Goal: Task Accomplishment & Management: Manage account settings

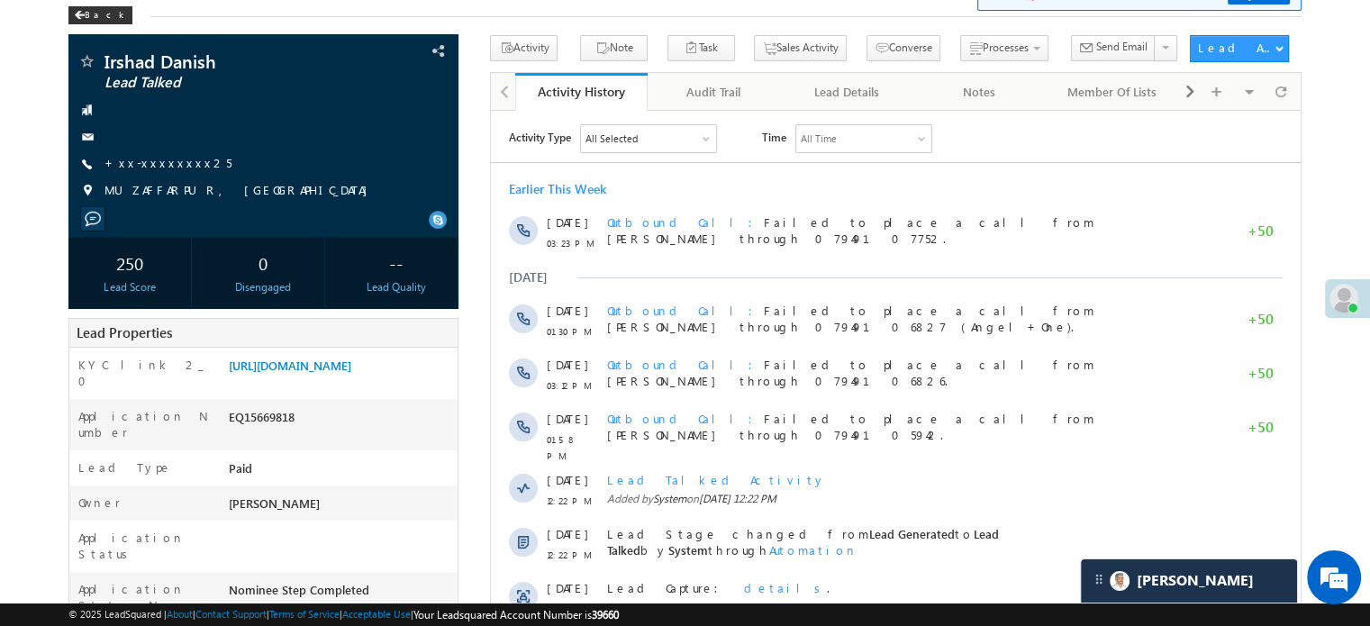
scroll to position [90, 0]
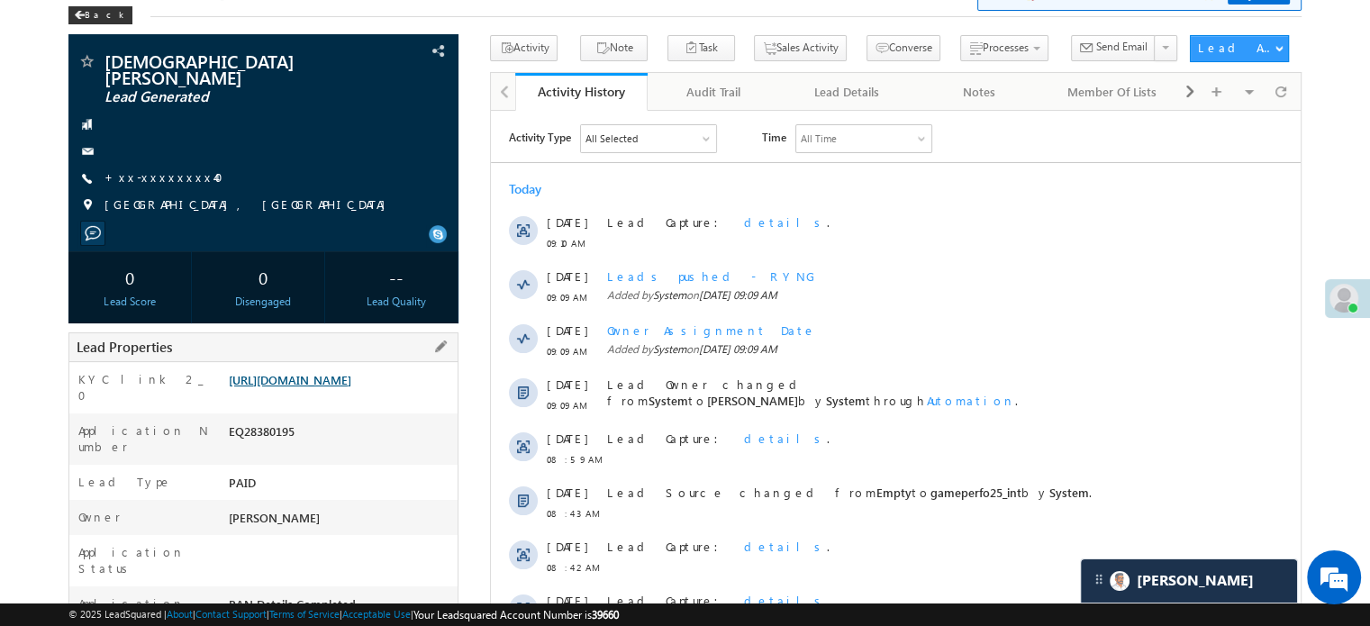
click at [351, 387] on link "https://angelbroking1-pk3em7sa.customui-test.leadsquared.com?leadId=e6a26b8a-a6…" at bounding box center [290, 379] width 123 height 15
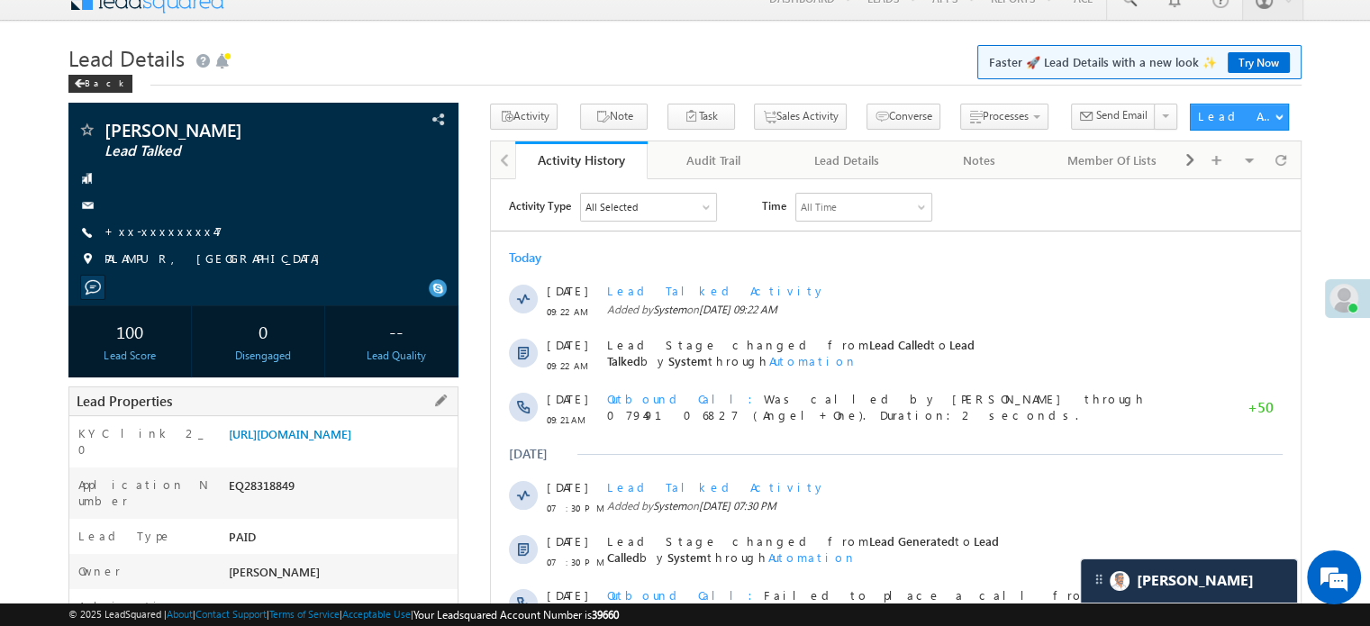
drag, startPoint x: 0, startPoint y: 0, endPoint x: 342, endPoint y: 414, distance: 537.5
click at [329, 441] on link "https://angelbroking1-pk3em7sa.customui-test.leadsquared.com?leadId=661144c5-c8…" at bounding box center [290, 433] width 123 height 15
click at [144, 232] on link "+xx-xxxxxxxx47" at bounding box center [163, 230] width 118 height 15
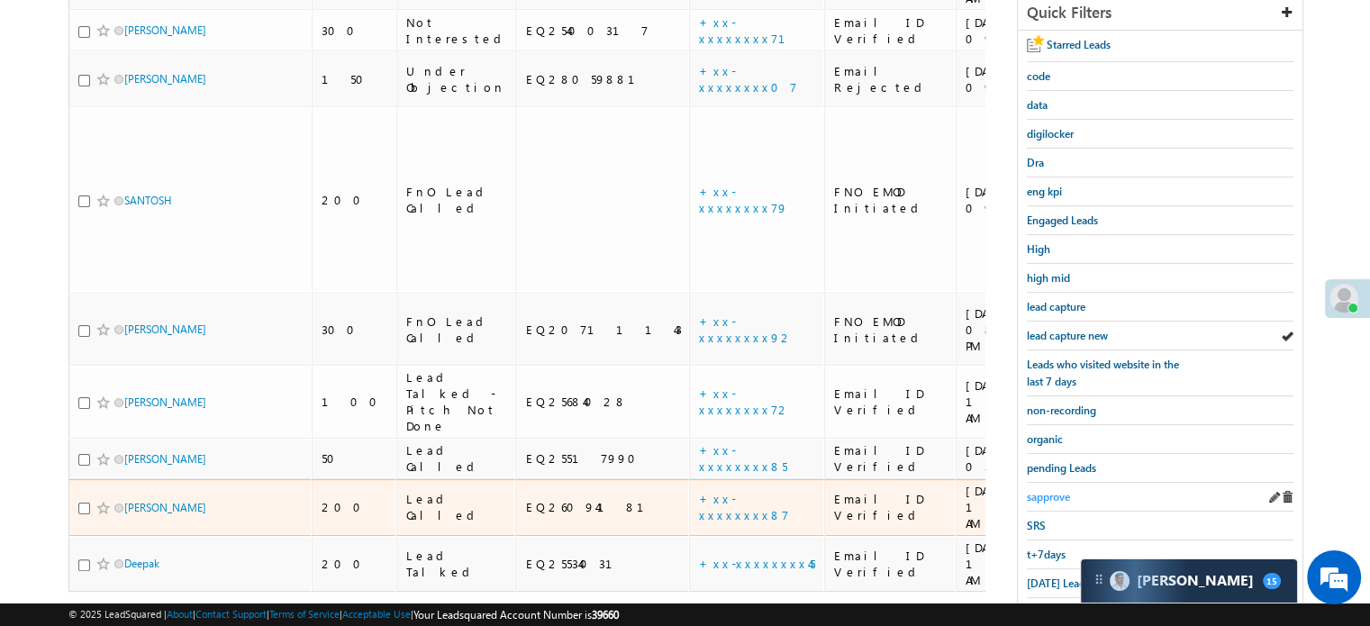
scroll to position [386, 0]
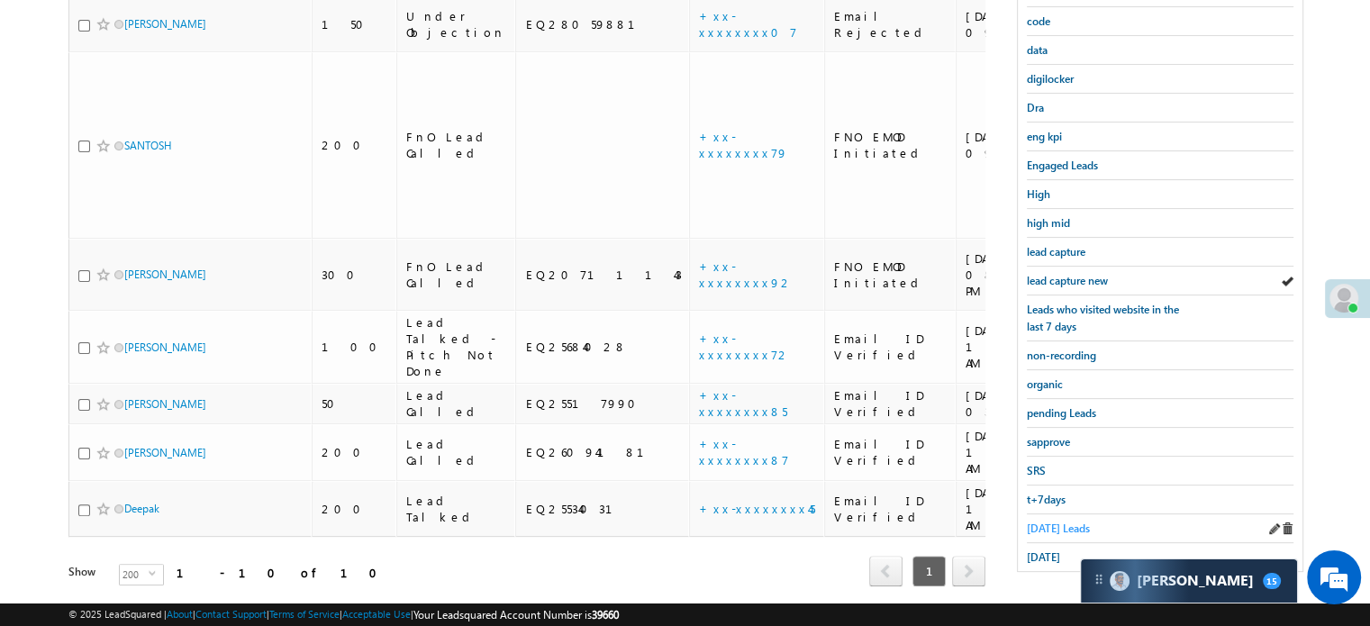
click at [1051, 522] on span "Today's Leads" at bounding box center [1058, 529] width 63 height 14
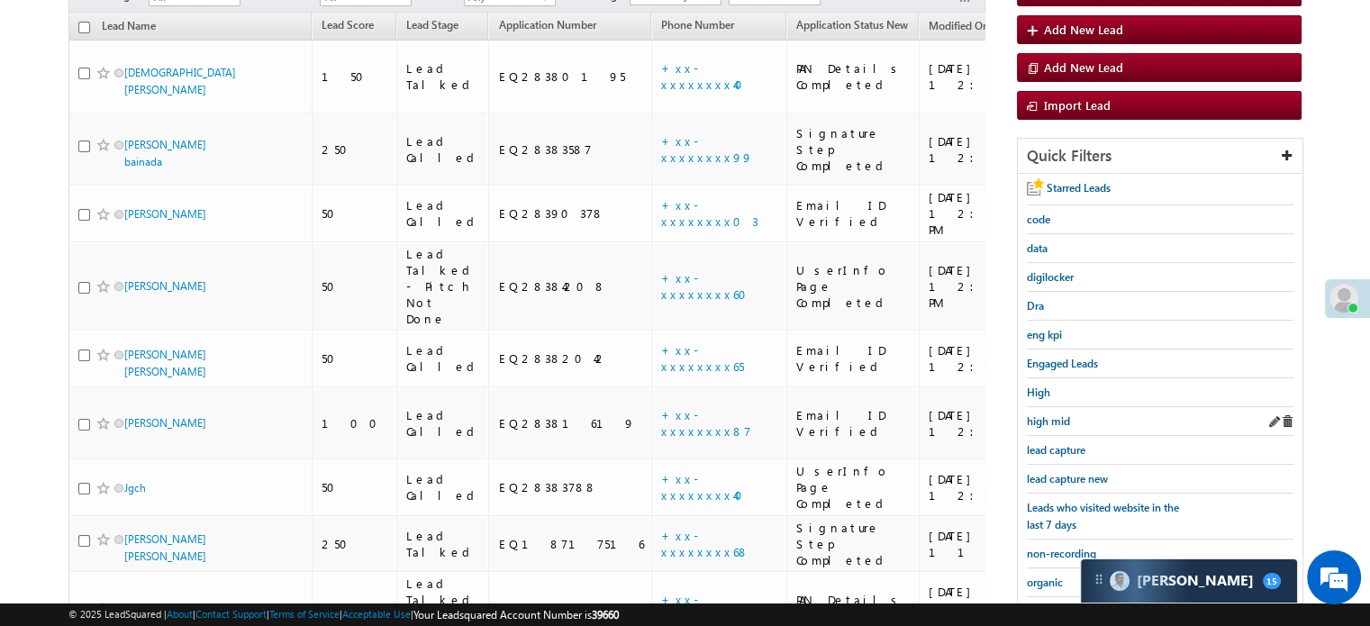
scroll to position [296, 0]
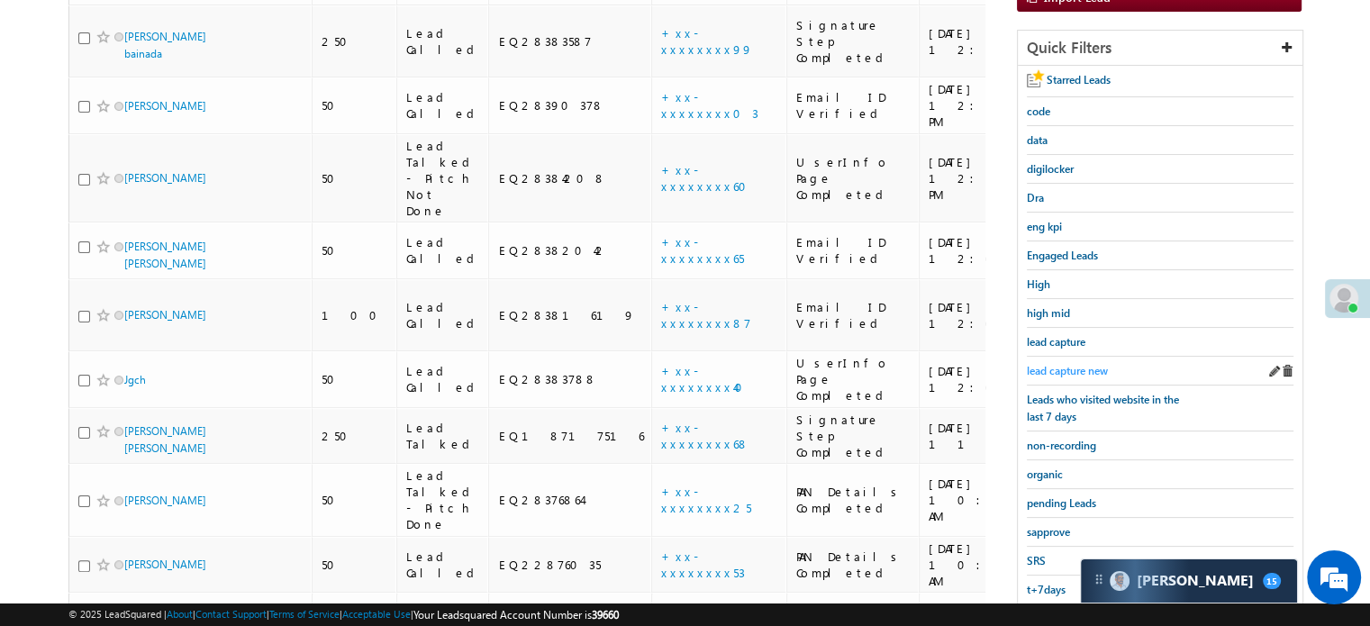
click at [1075, 364] on span "lead capture new" at bounding box center [1067, 371] width 81 height 14
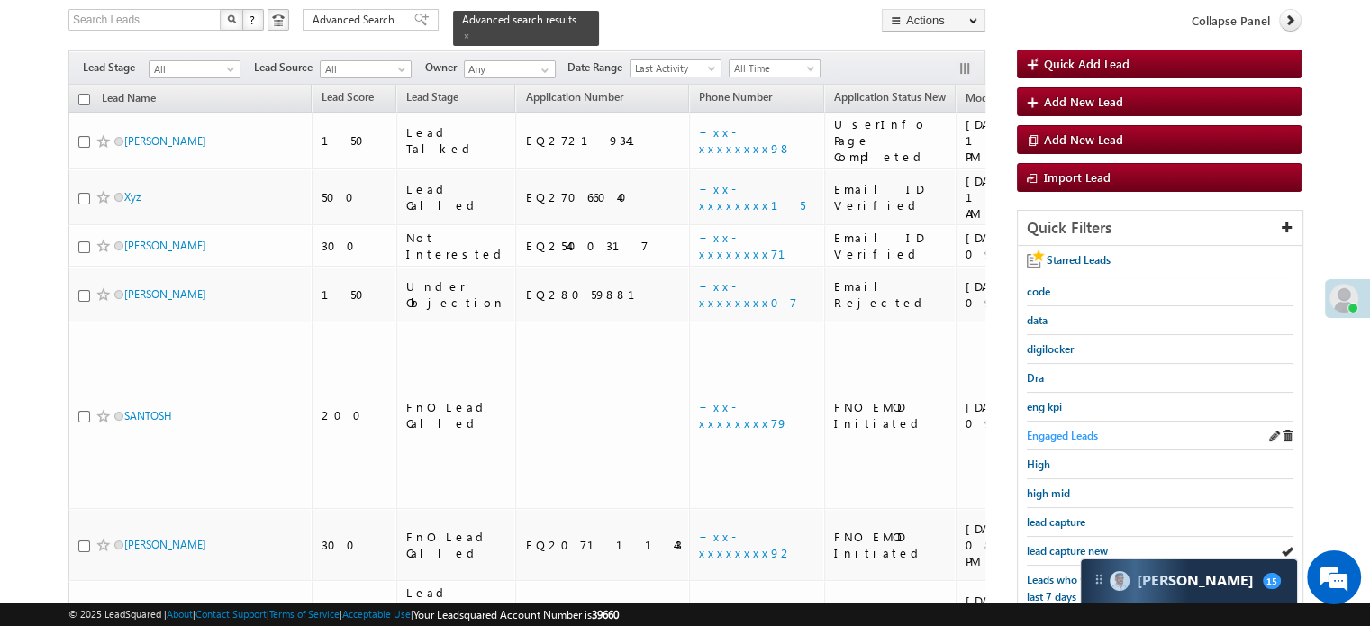
scroll to position [386, 0]
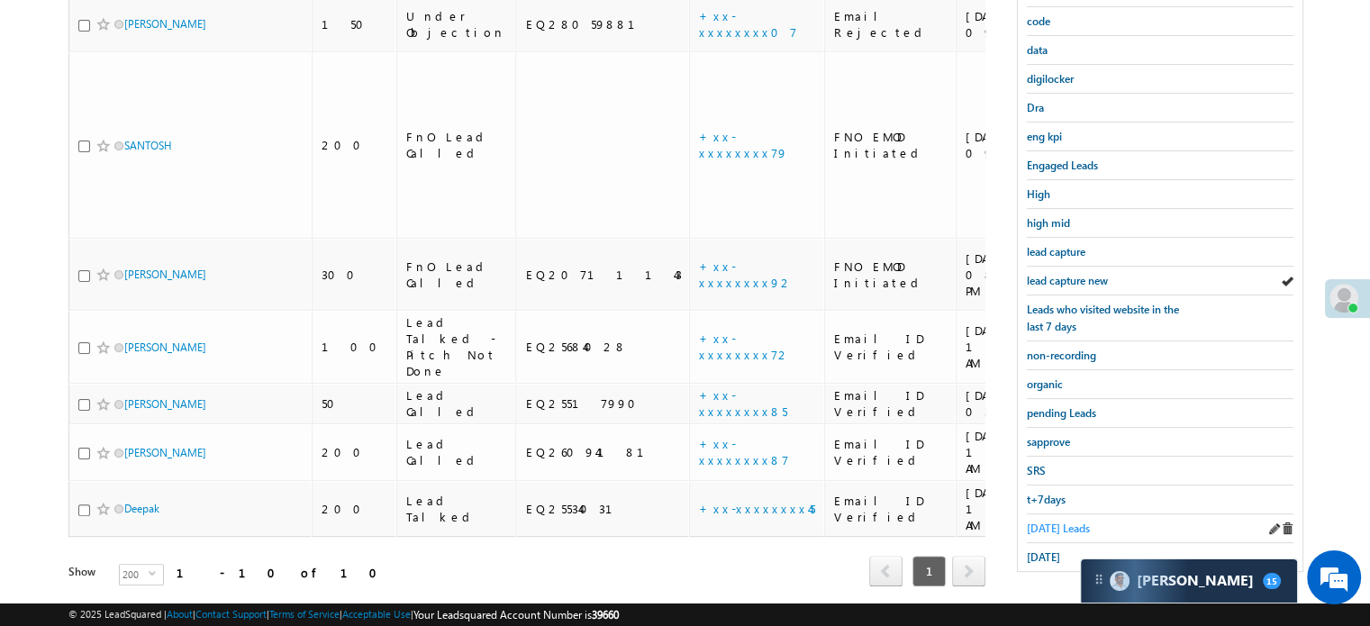
click at [1049, 522] on span "Today's Leads" at bounding box center [1058, 529] width 63 height 14
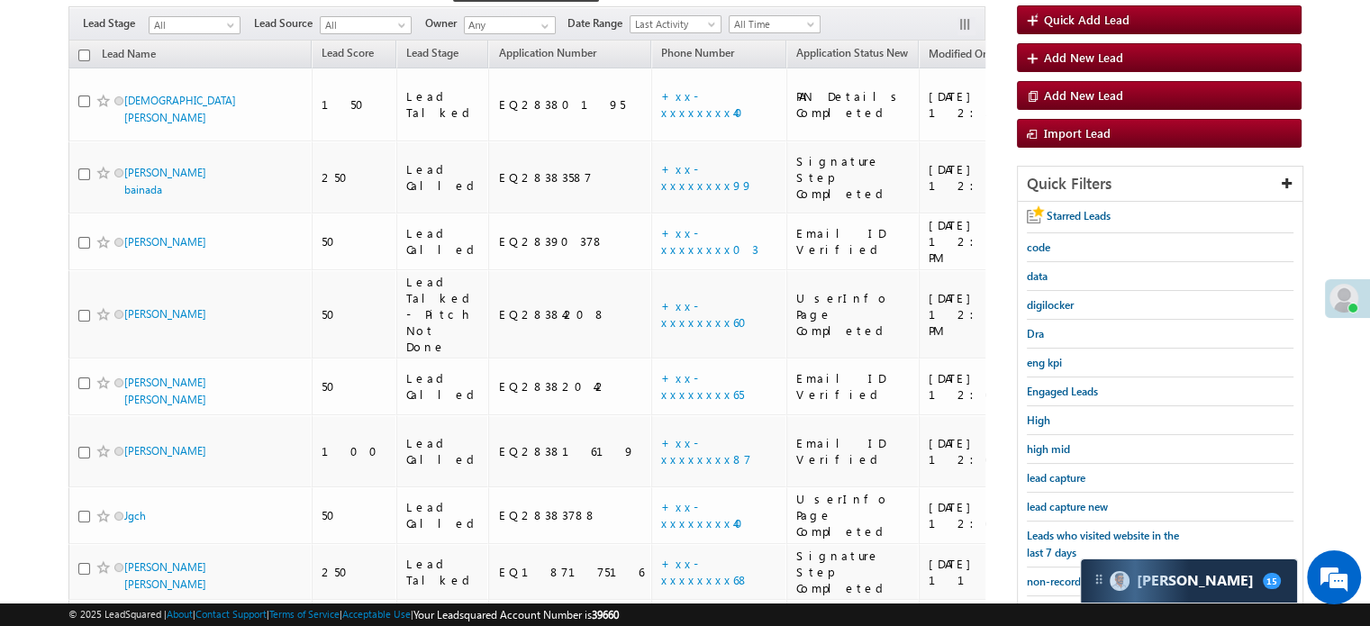
scroll to position [253, 0]
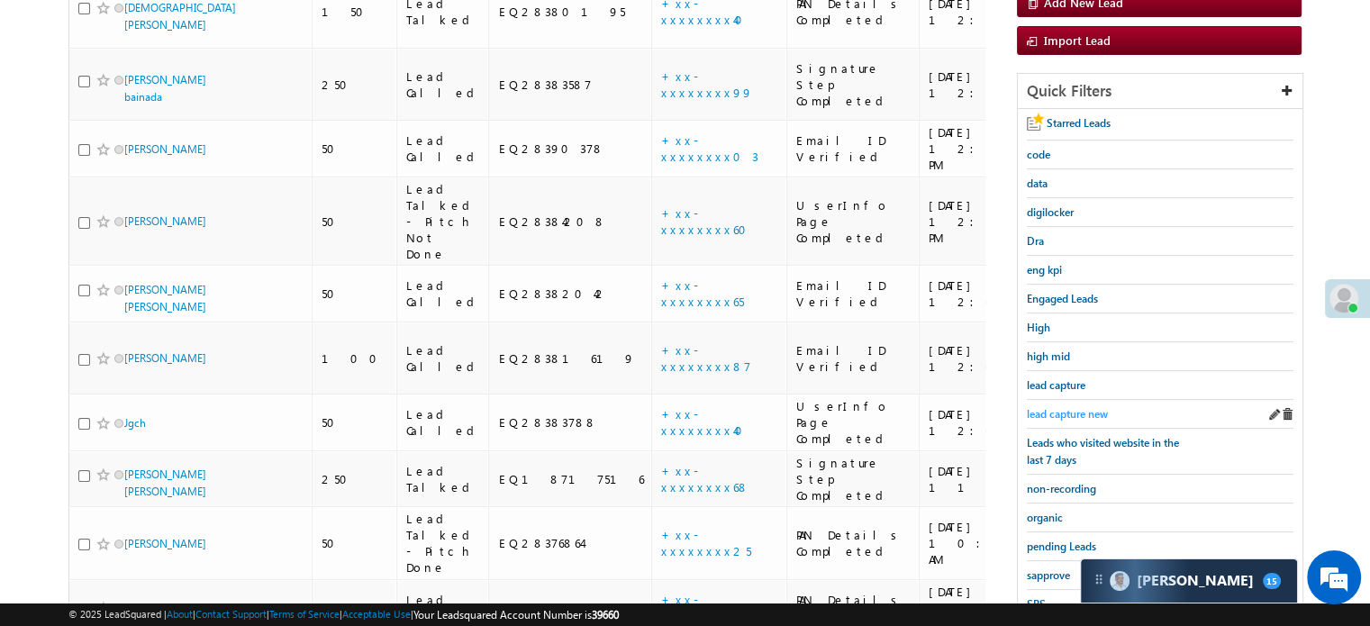
click at [1070, 410] on span "lead capture new" at bounding box center [1067, 414] width 81 height 14
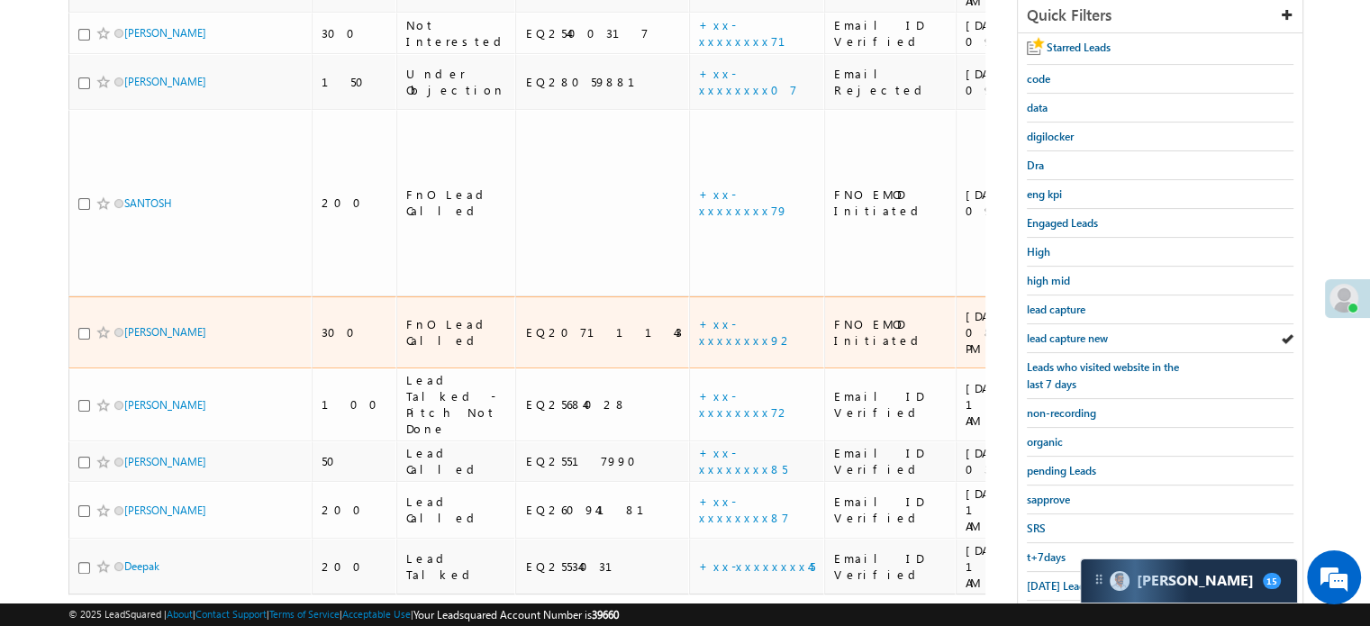
scroll to position [386, 0]
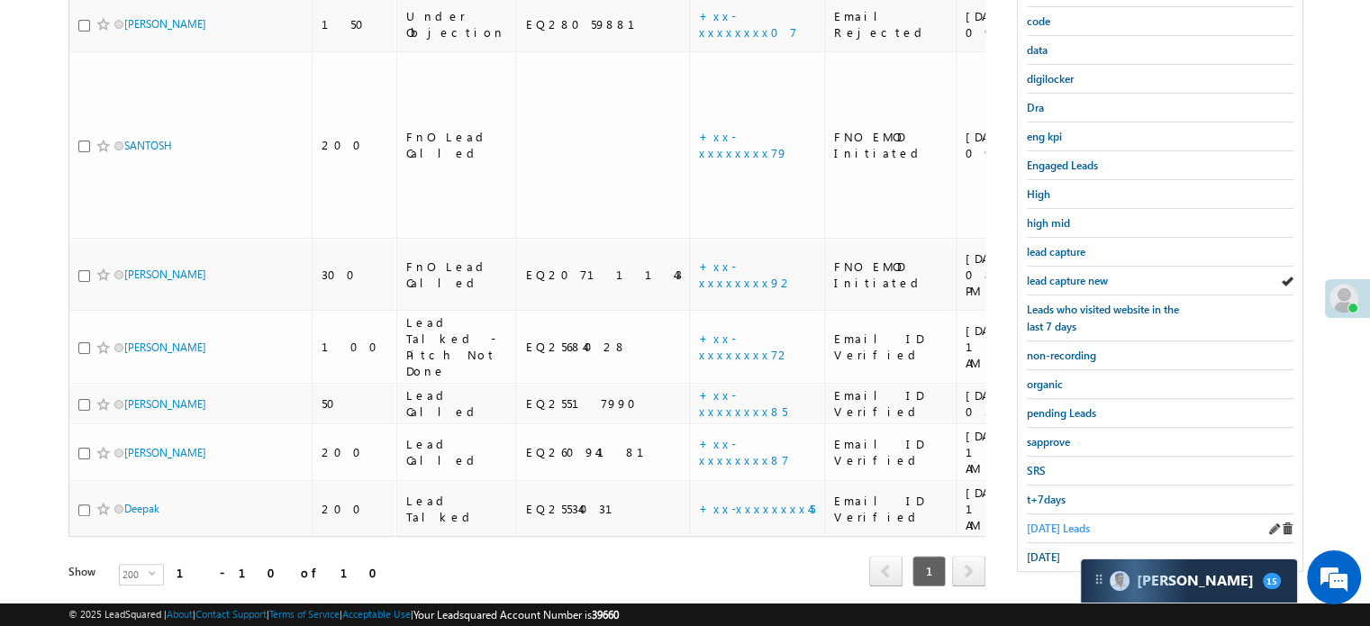
click at [1074, 523] on span "Today's Leads" at bounding box center [1058, 529] width 63 height 14
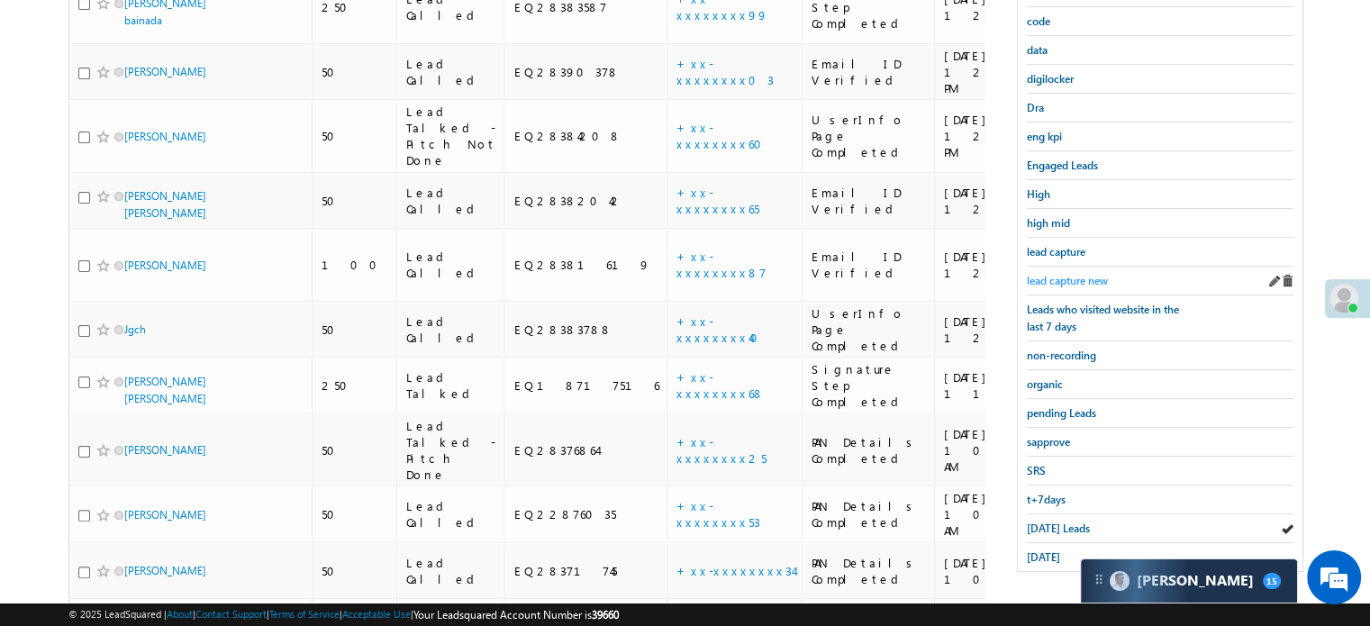
click at [1077, 280] on span "lead capture new" at bounding box center [1067, 281] width 81 height 14
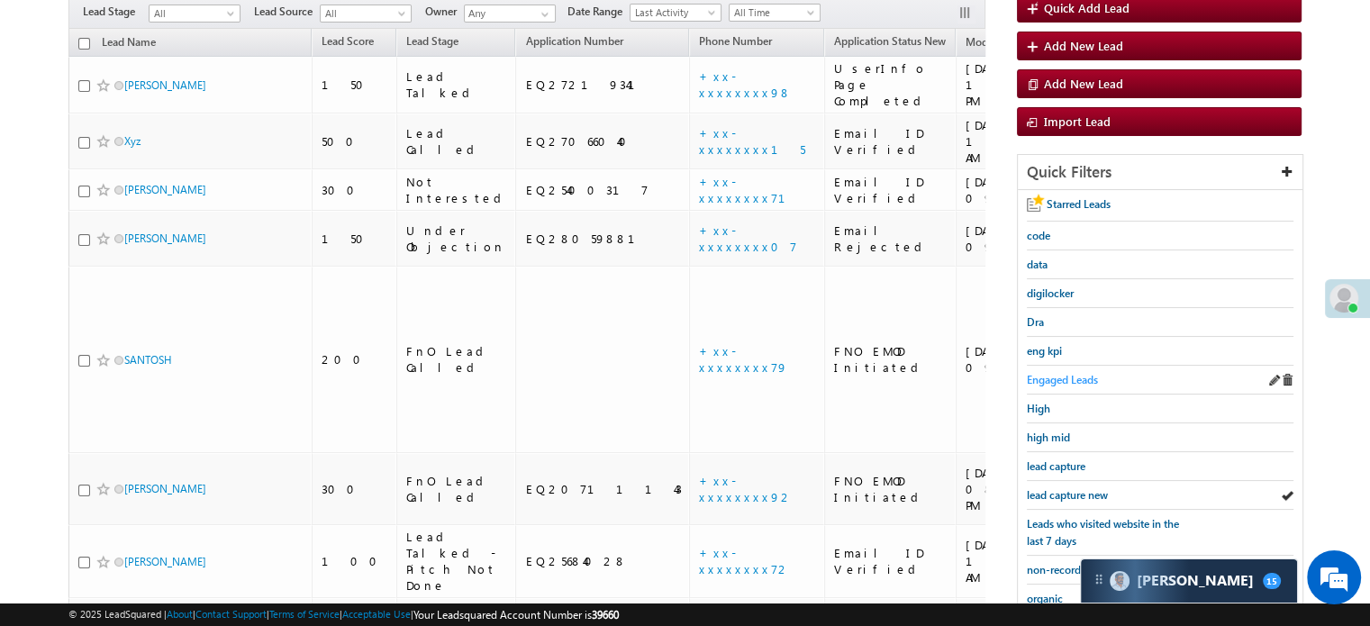
scroll to position [296, 0]
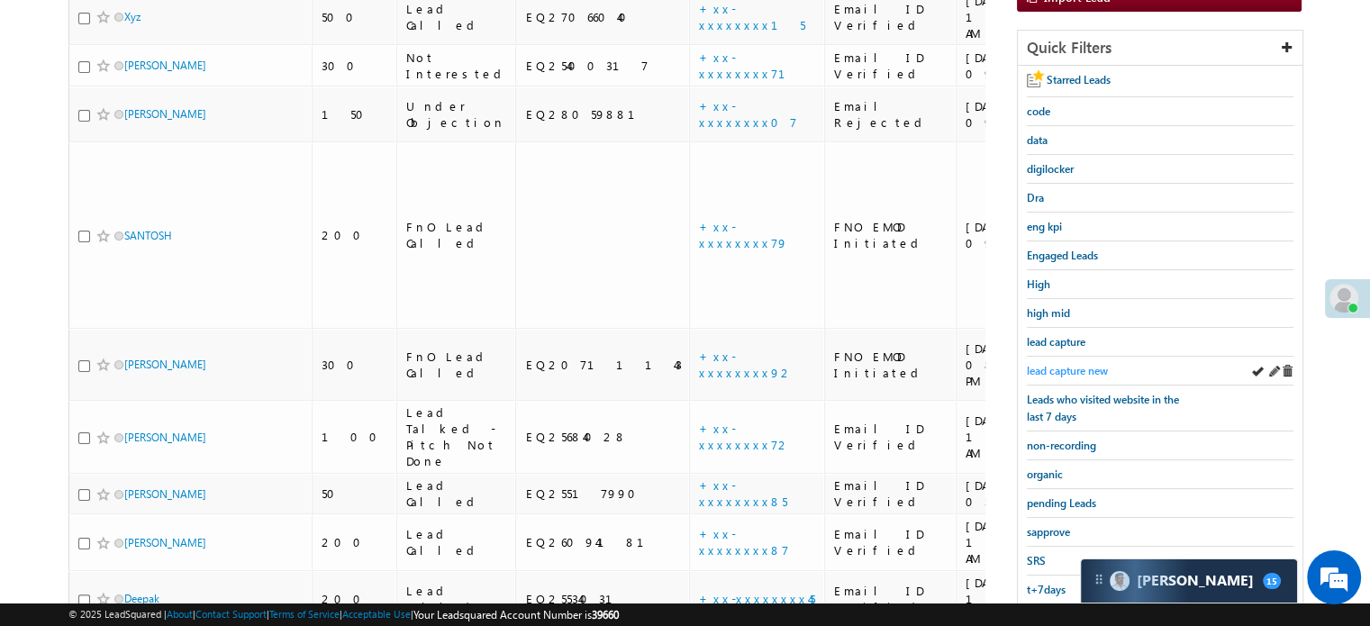
click at [1093, 364] on span "lead capture new" at bounding box center [1067, 371] width 81 height 14
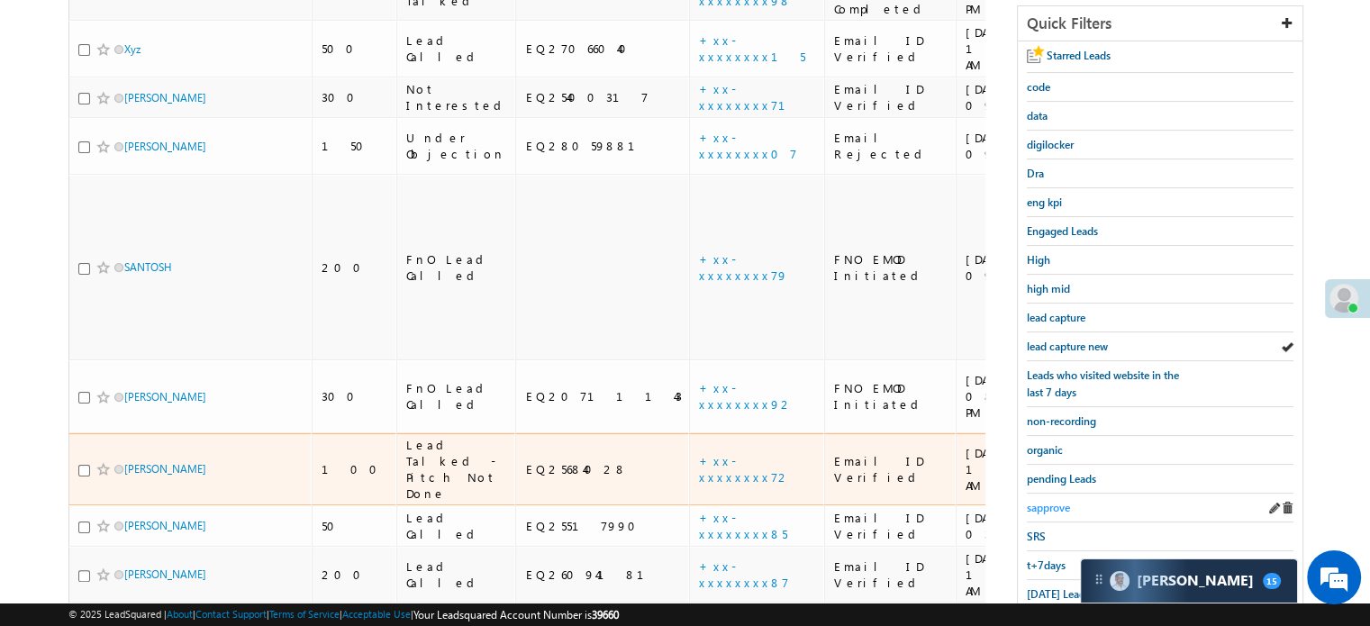
scroll to position [386, 0]
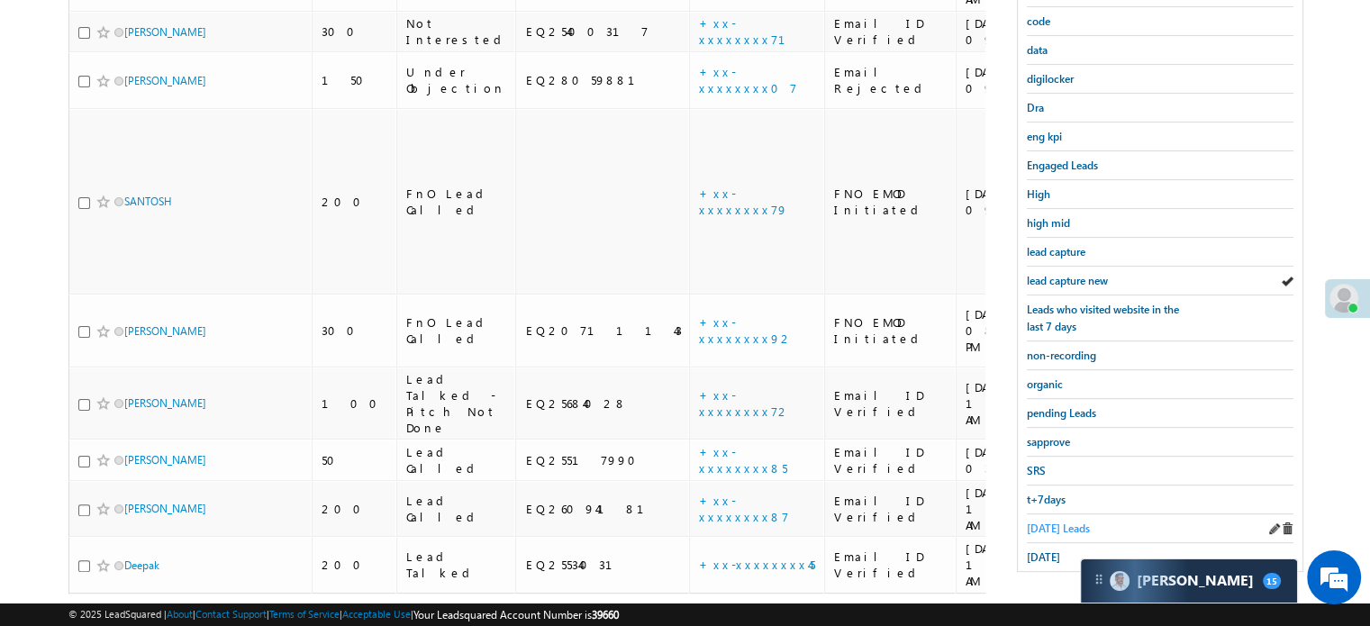
click at [1047, 522] on span "Today's Leads" at bounding box center [1058, 529] width 63 height 14
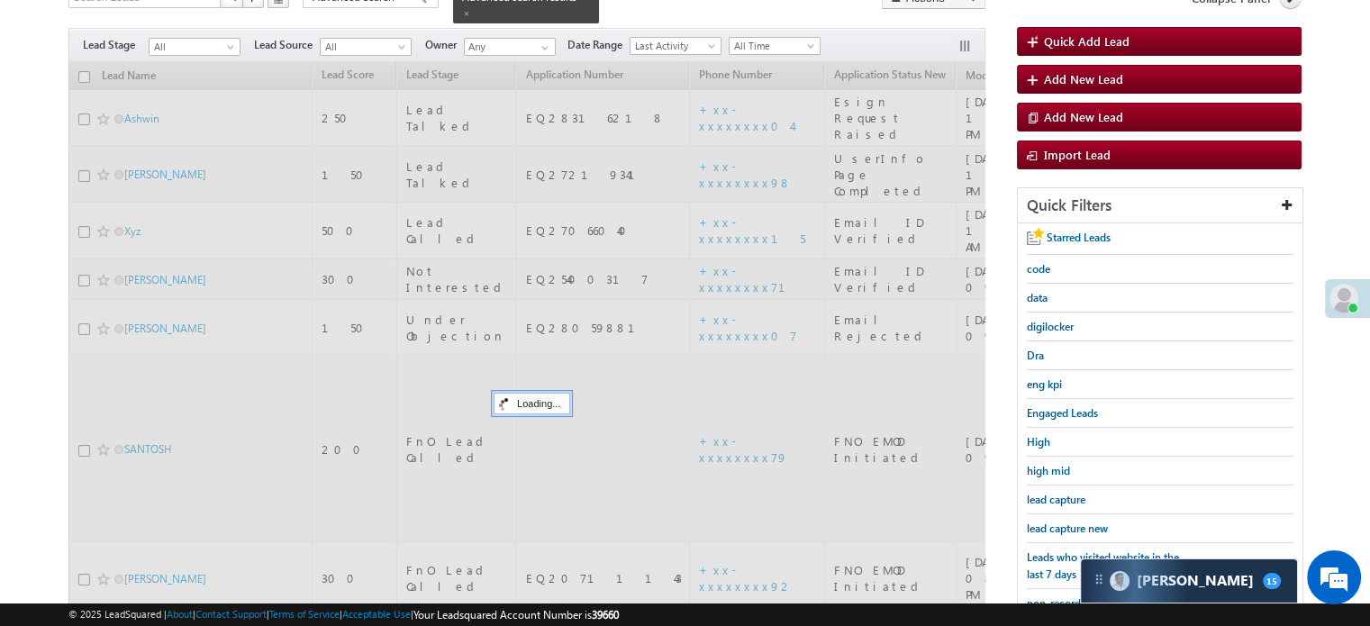
scroll to position [116, 0]
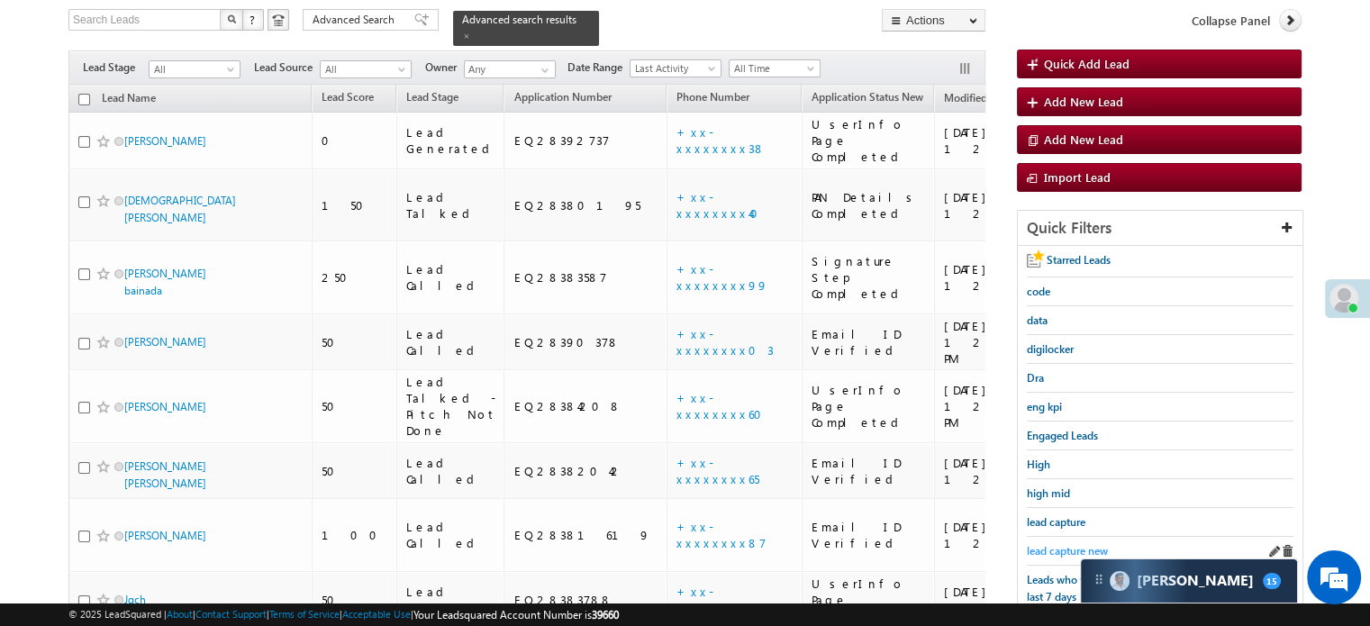
click at [1033, 544] on span "lead capture new" at bounding box center [1067, 551] width 81 height 14
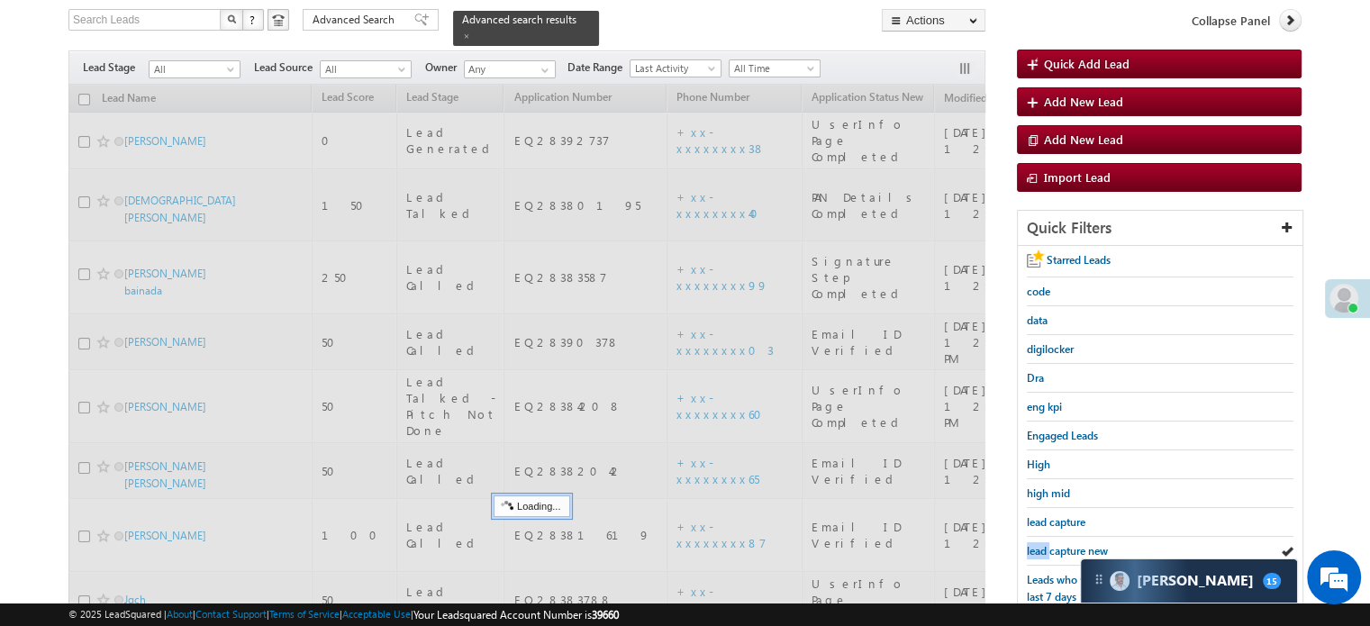
click at [1033, 544] on span "lead capture new" at bounding box center [1067, 551] width 81 height 14
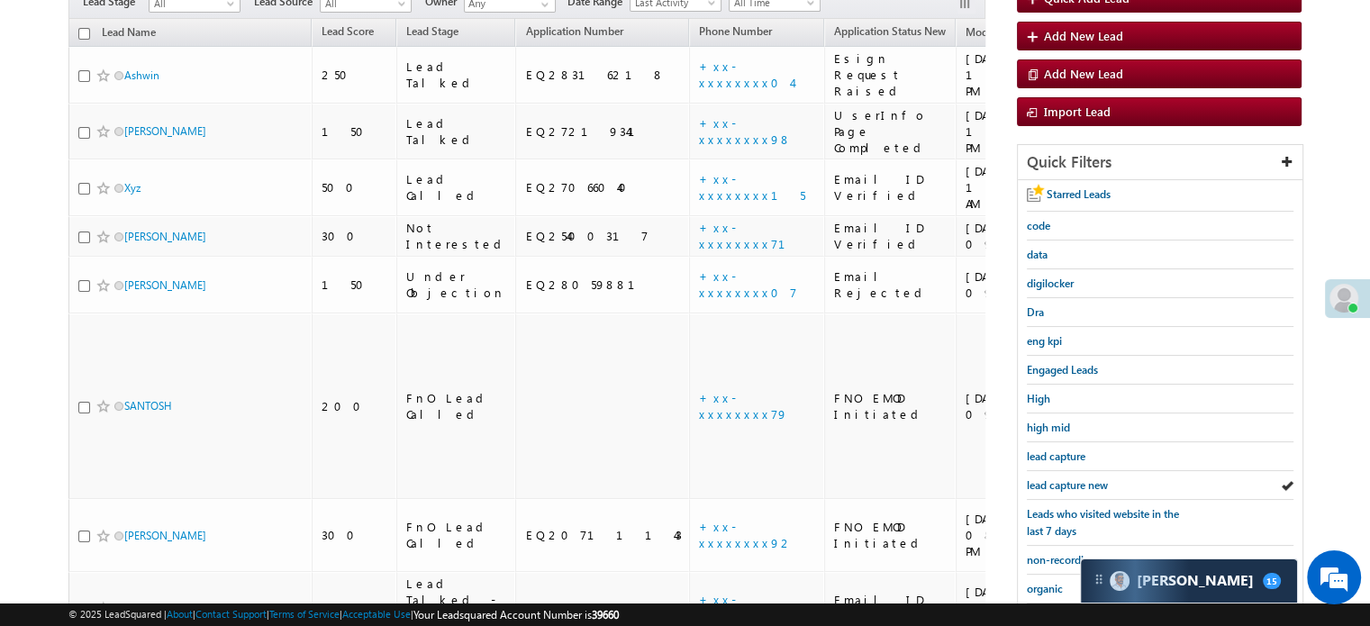
scroll to position [296, 0]
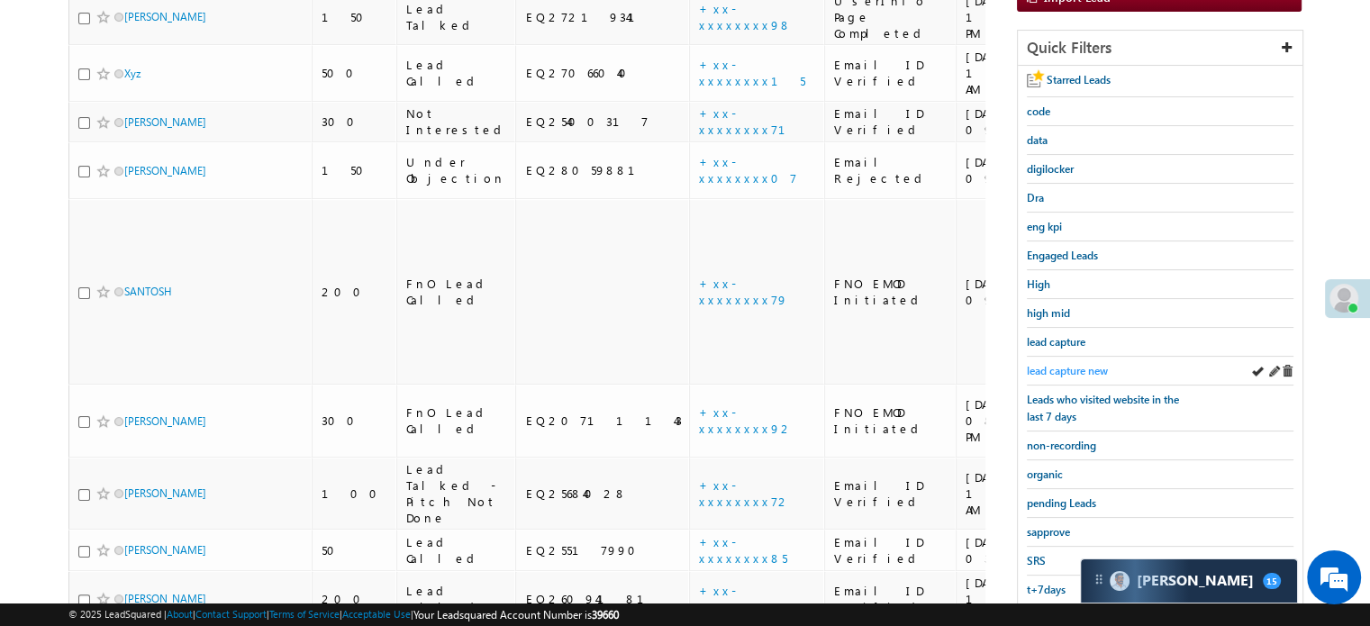
click at [1067, 364] on span "lead capture new" at bounding box center [1067, 371] width 81 height 14
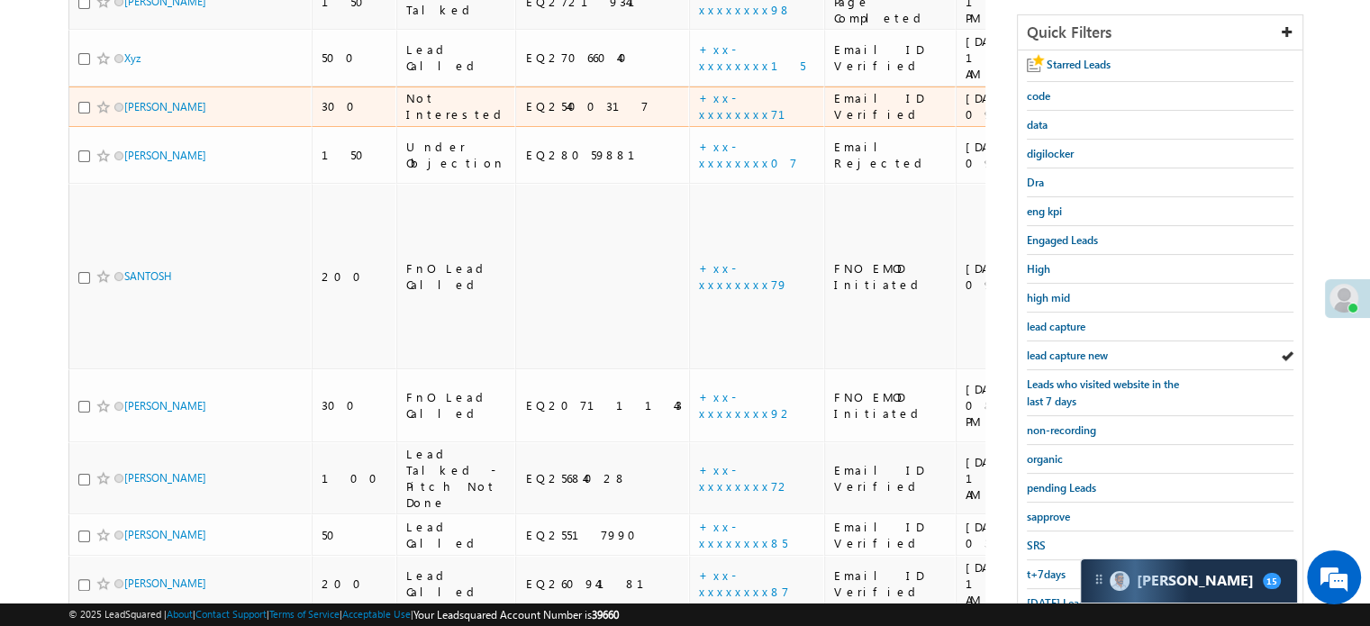
scroll to position [386, 0]
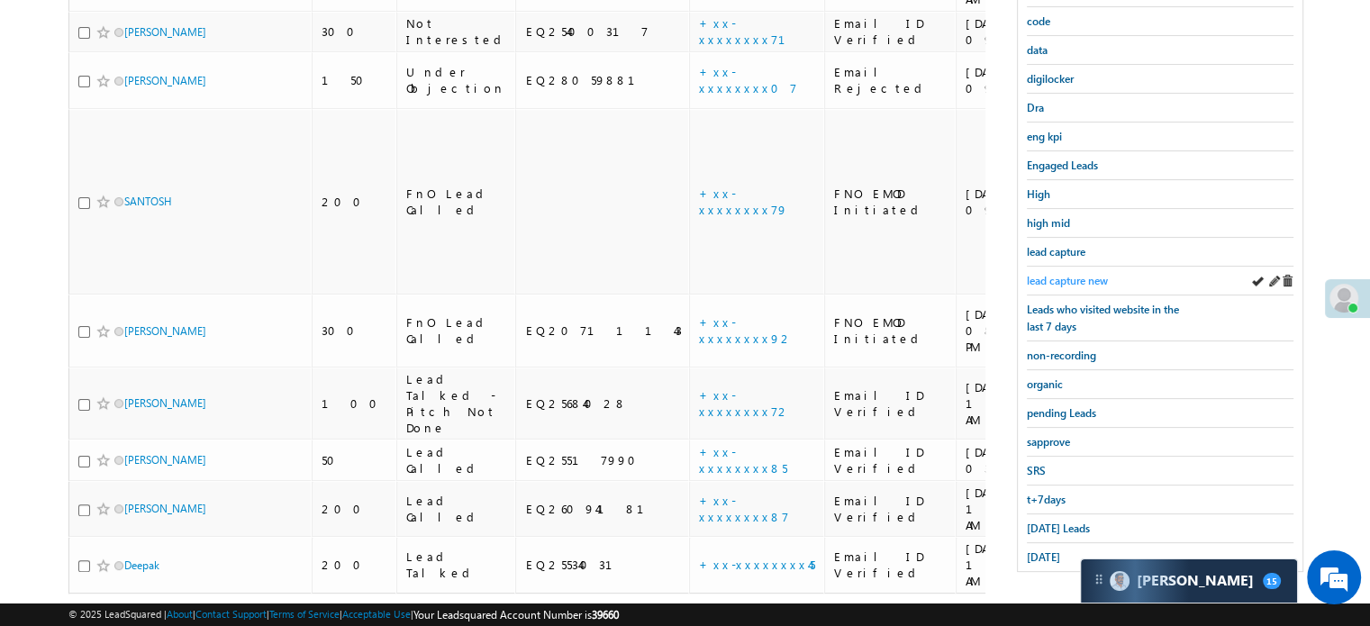
click at [1084, 274] on span "lead capture new" at bounding box center [1067, 281] width 81 height 14
click at [1055, 522] on span "Today's Leads" at bounding box center [1058, 529] width 63 height 14
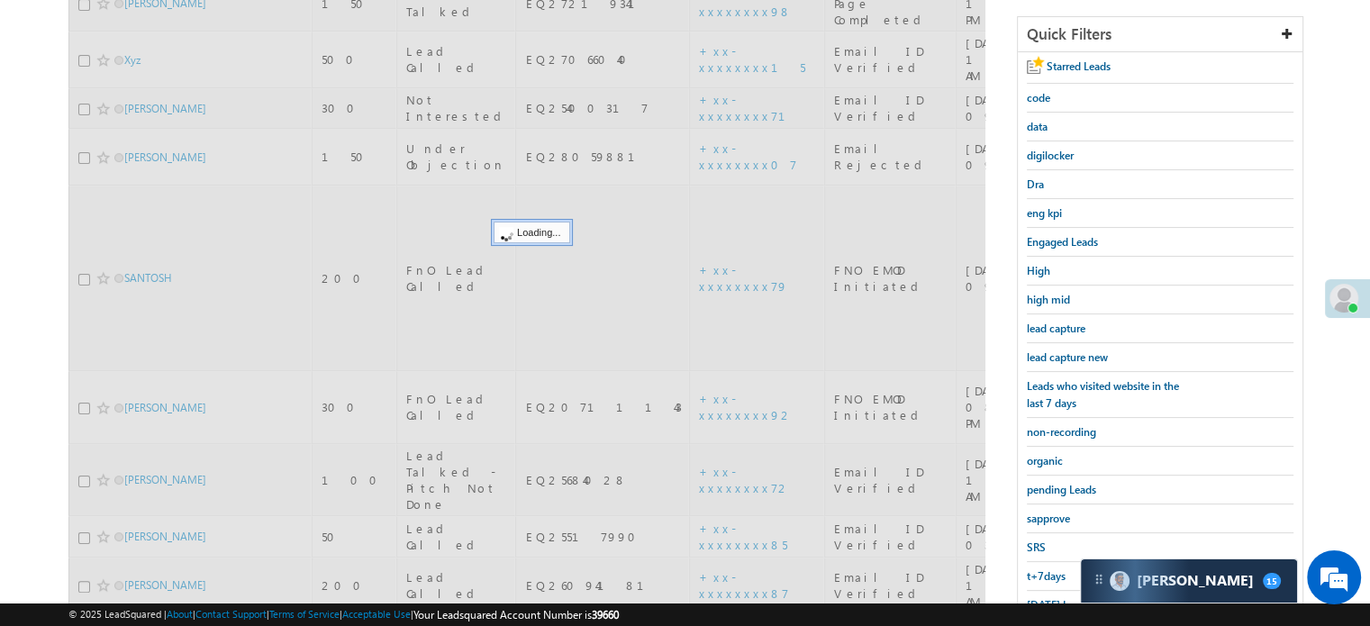
scroll to position [206, 0]
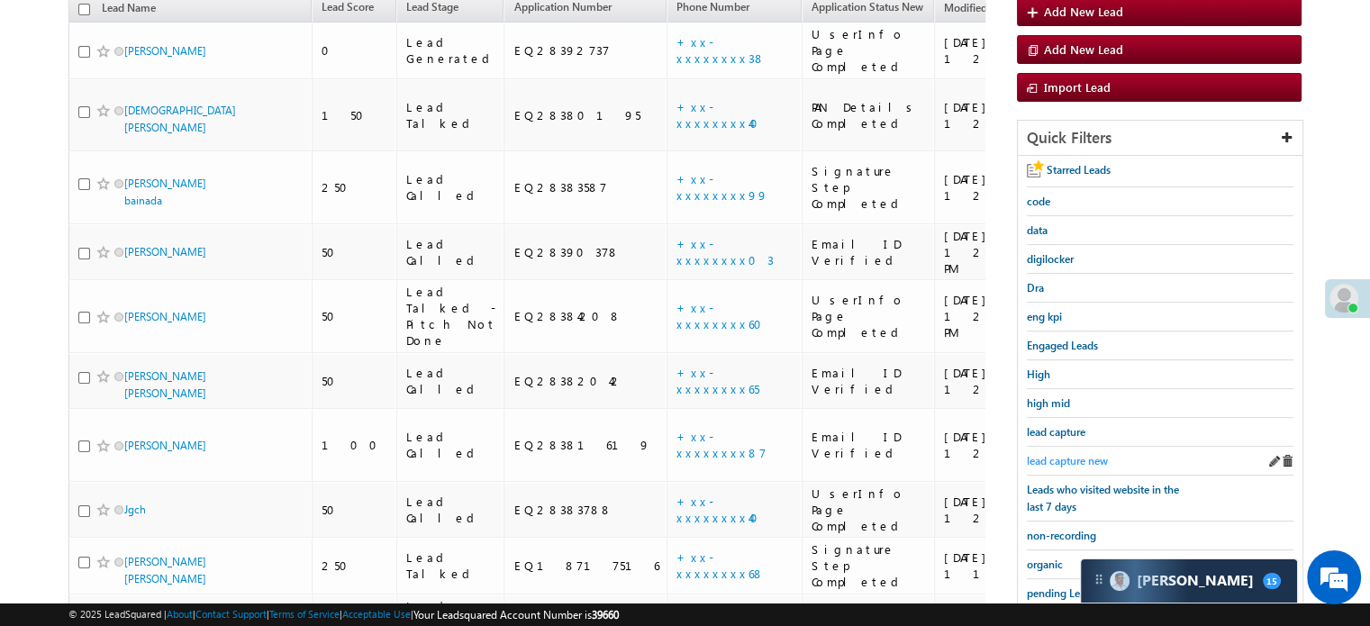
click at [1071, 457] on span "lead capture new" at bounding box center [1067, 461] width 81 height 14
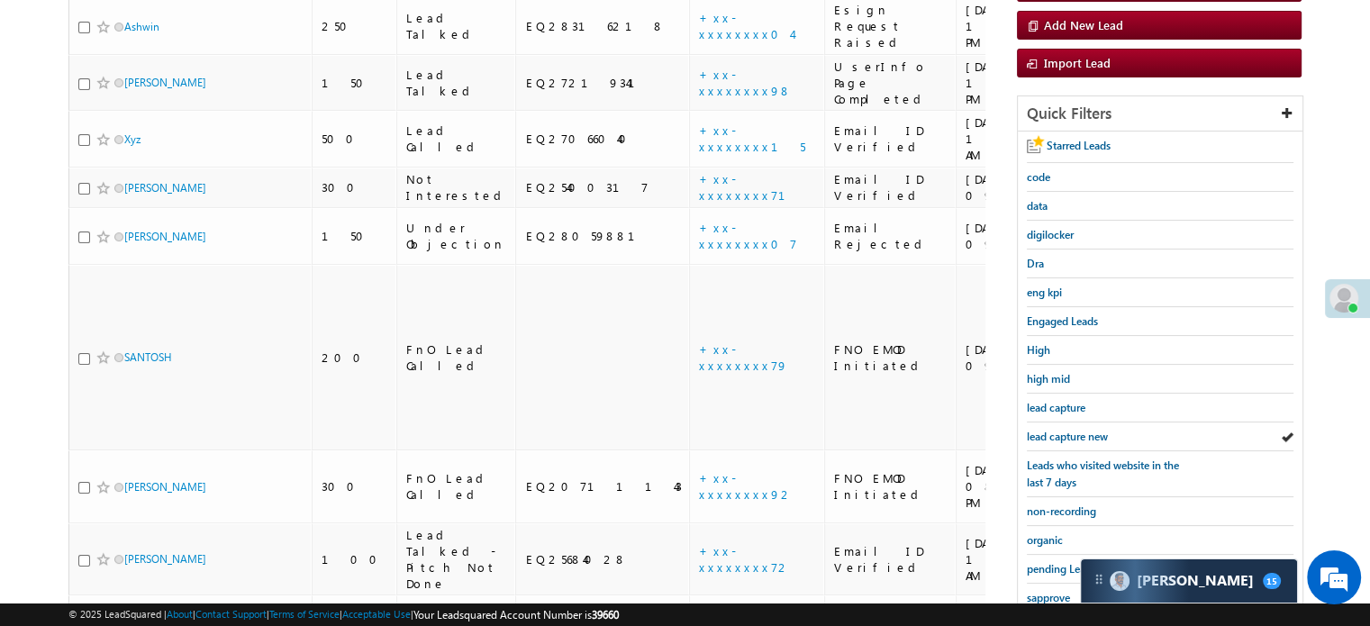
scroll to position [296, 0]
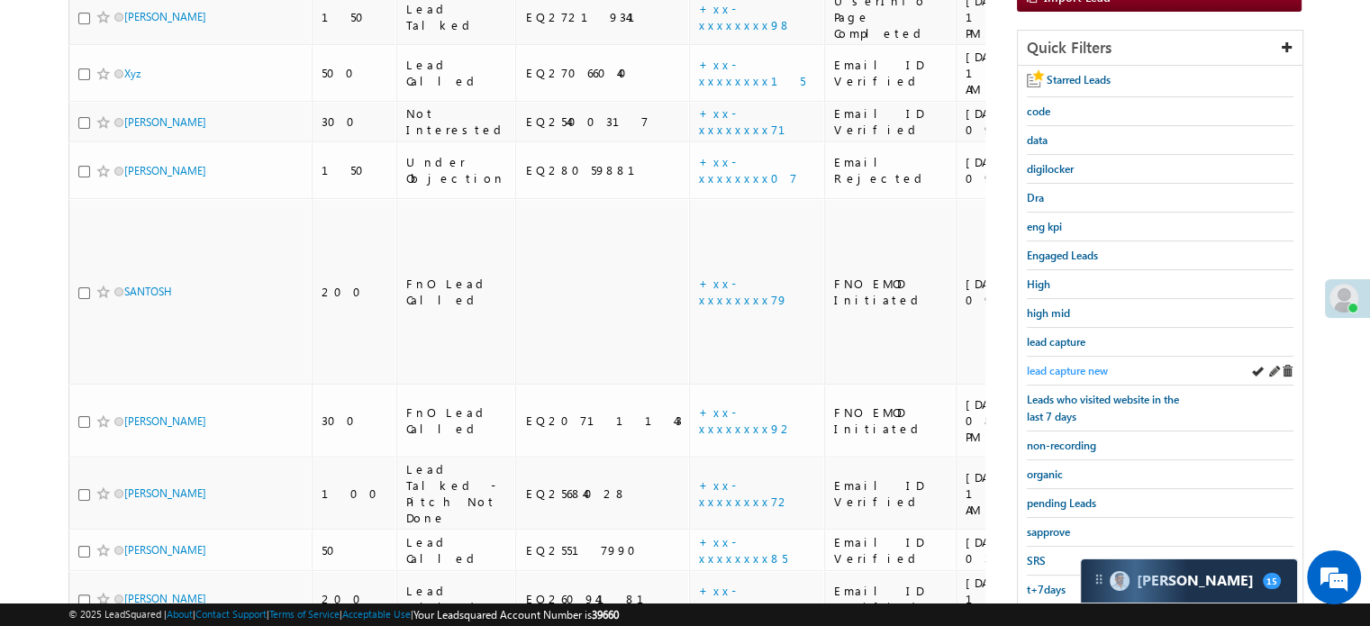
click at [1059, 367] on span "lead capture new" at bounding box center [1067, 371] width 81 height 14
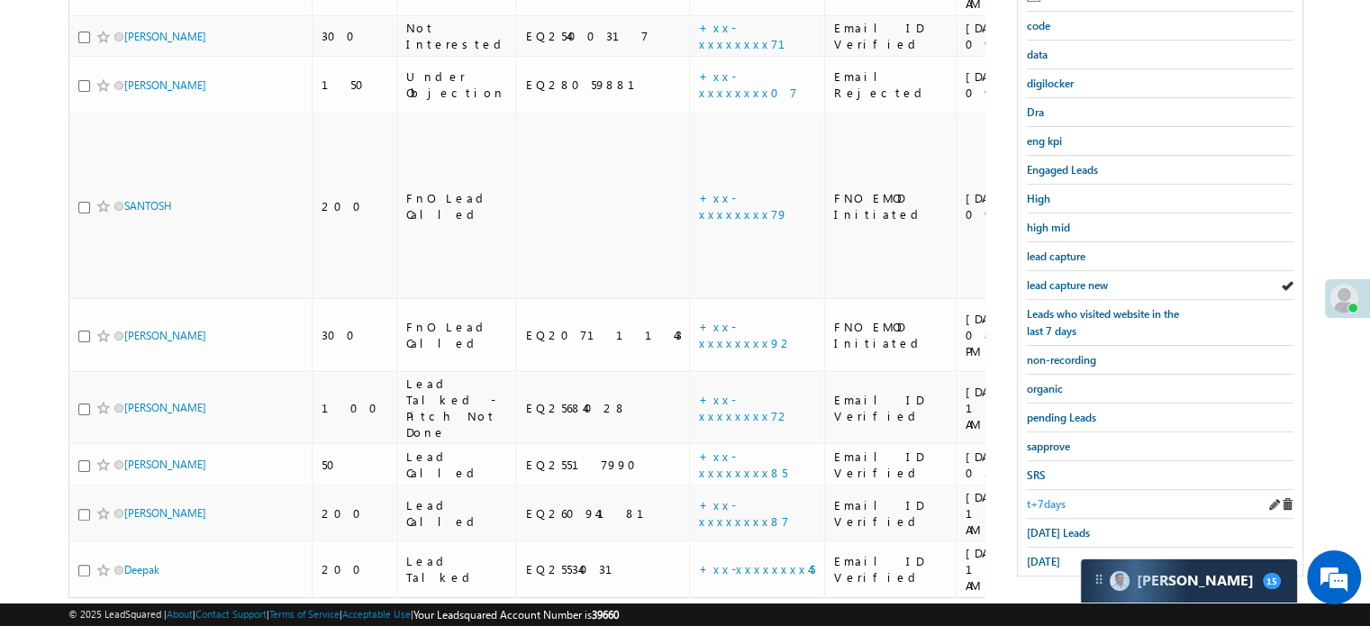
scroll to position [386, 0]
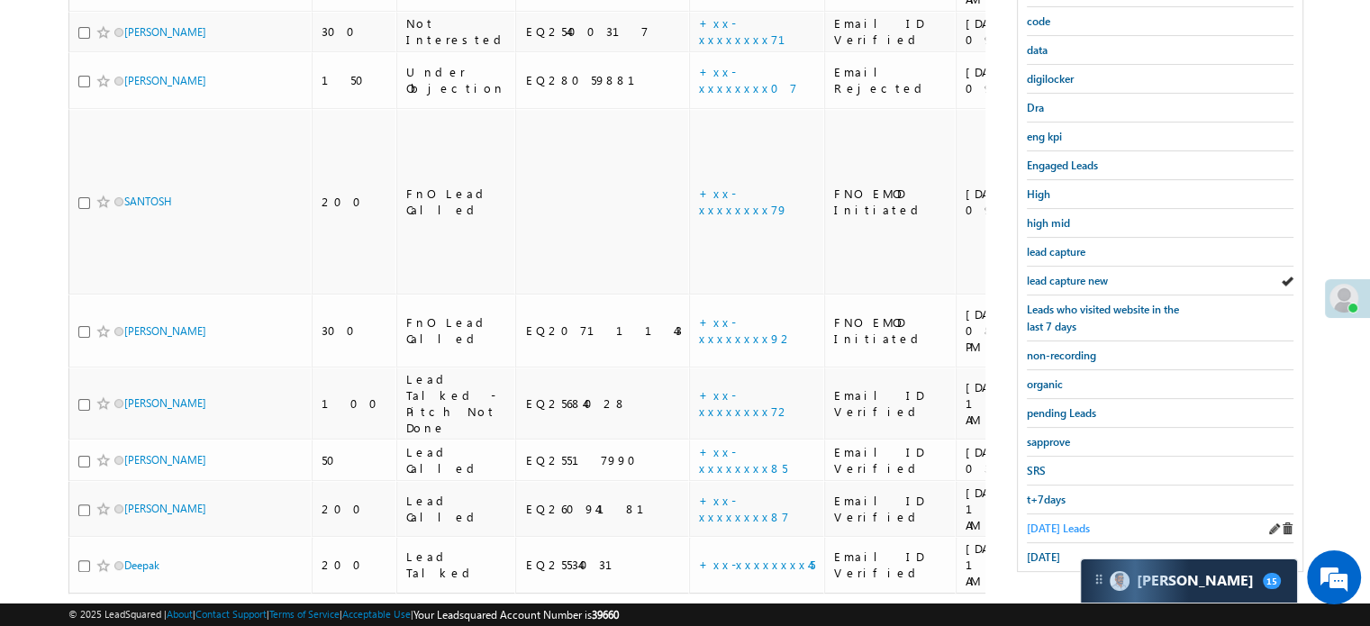
click at [1058, 522] on span "Today's Leads" at bounding box center [1058, 529] width 63 height 14
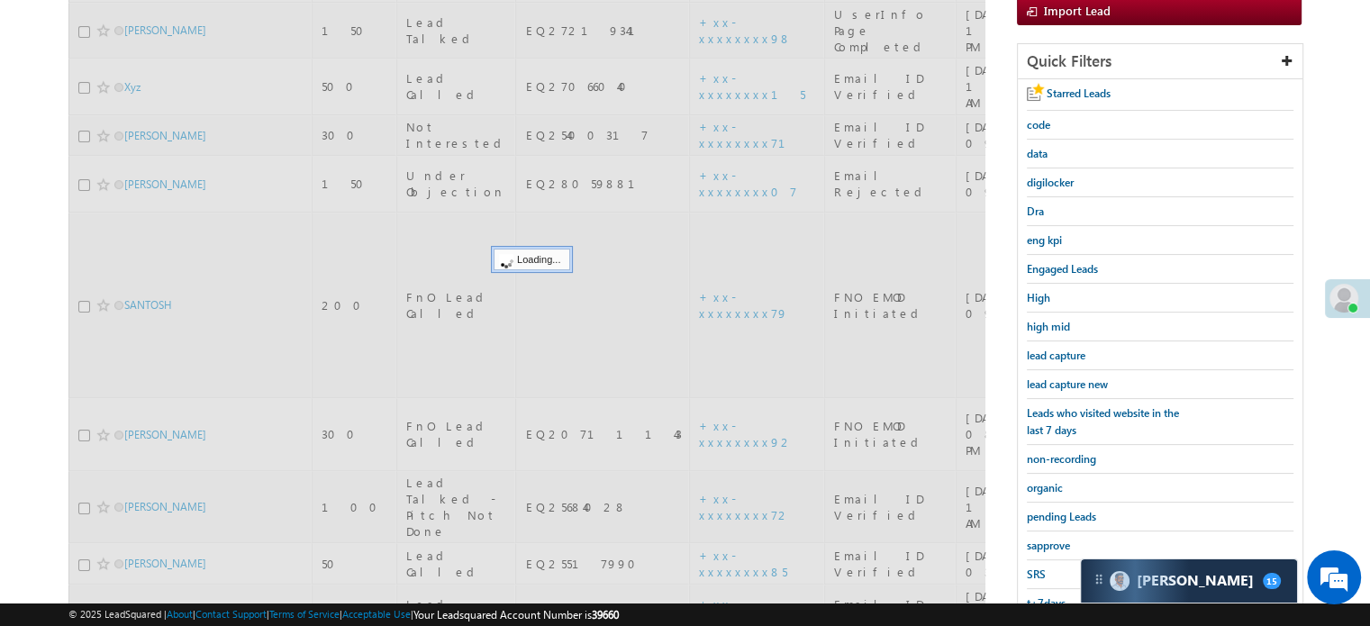
scroll to position [206, 0]
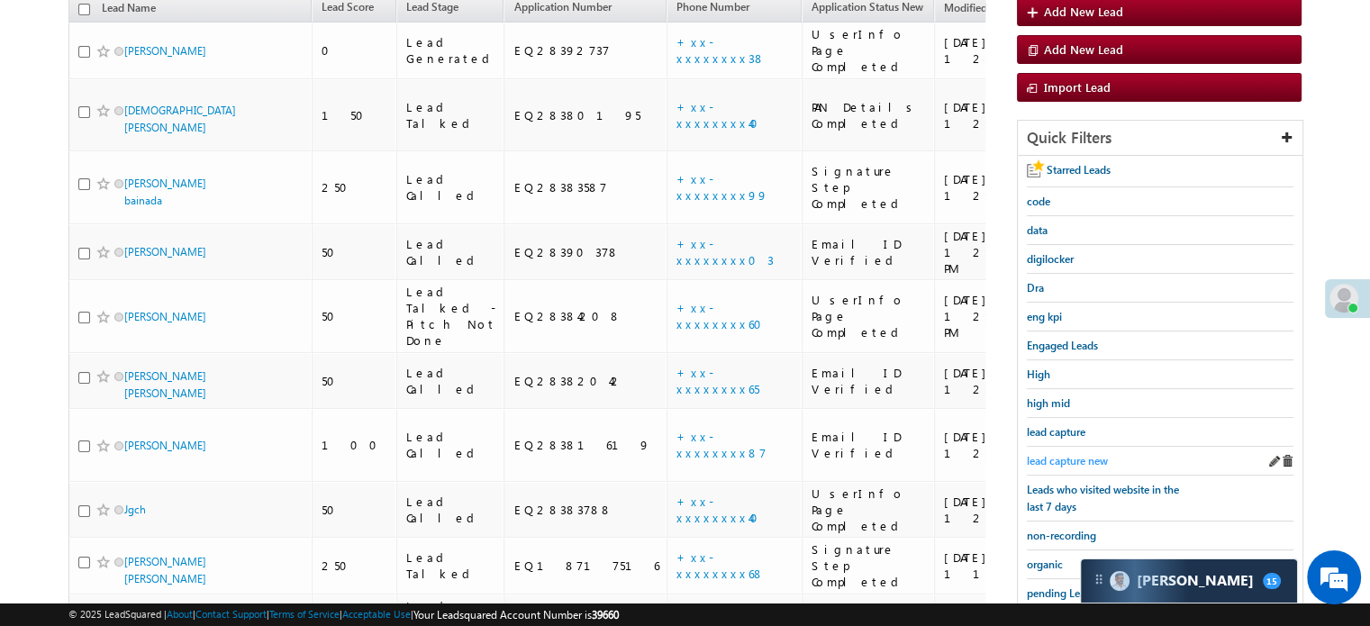
click at [1068, 454] on span "lead capture new" at bounding box center [1067, 461] width 81 height 14
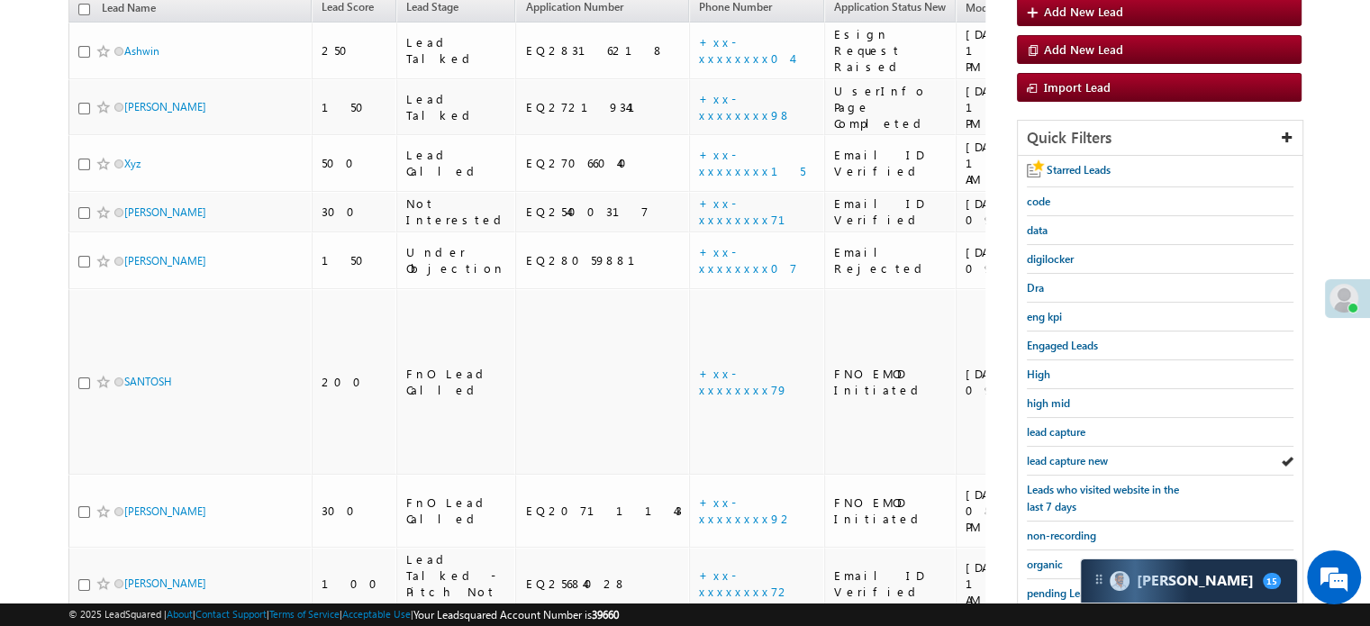
scroll to position [296, 0]
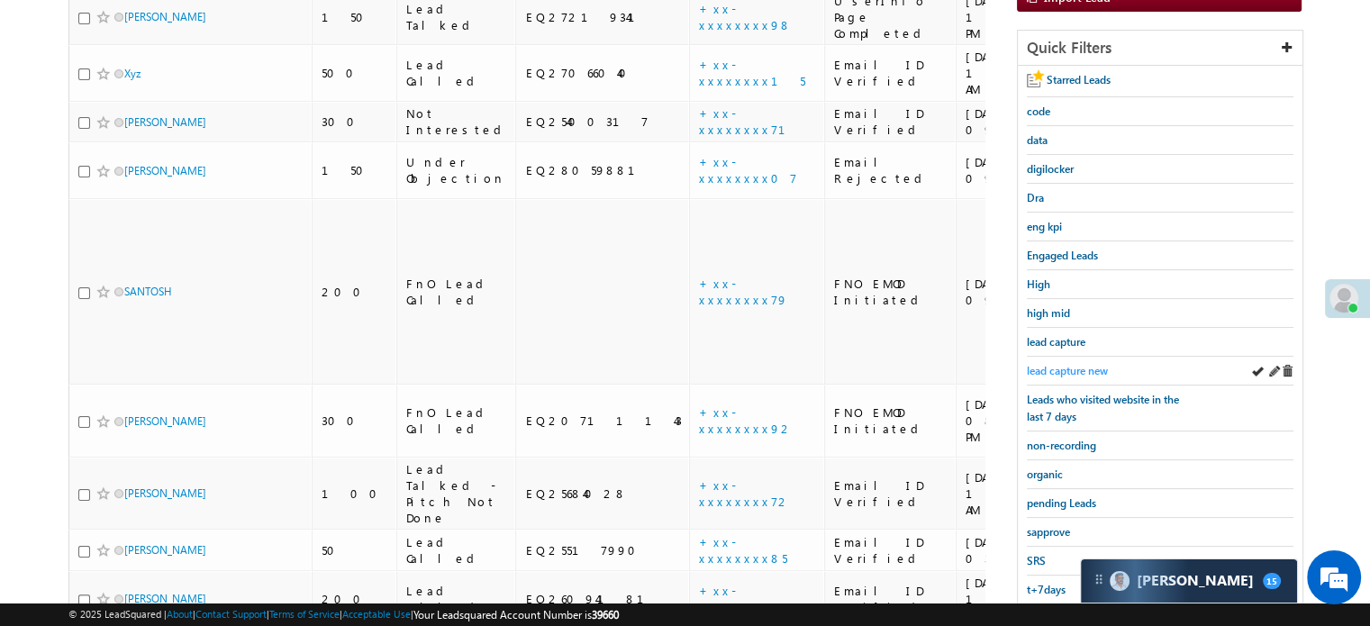
click at [1064, 365] on span "lead capture new" at bounding box center [1067, 371] width 81 height 14
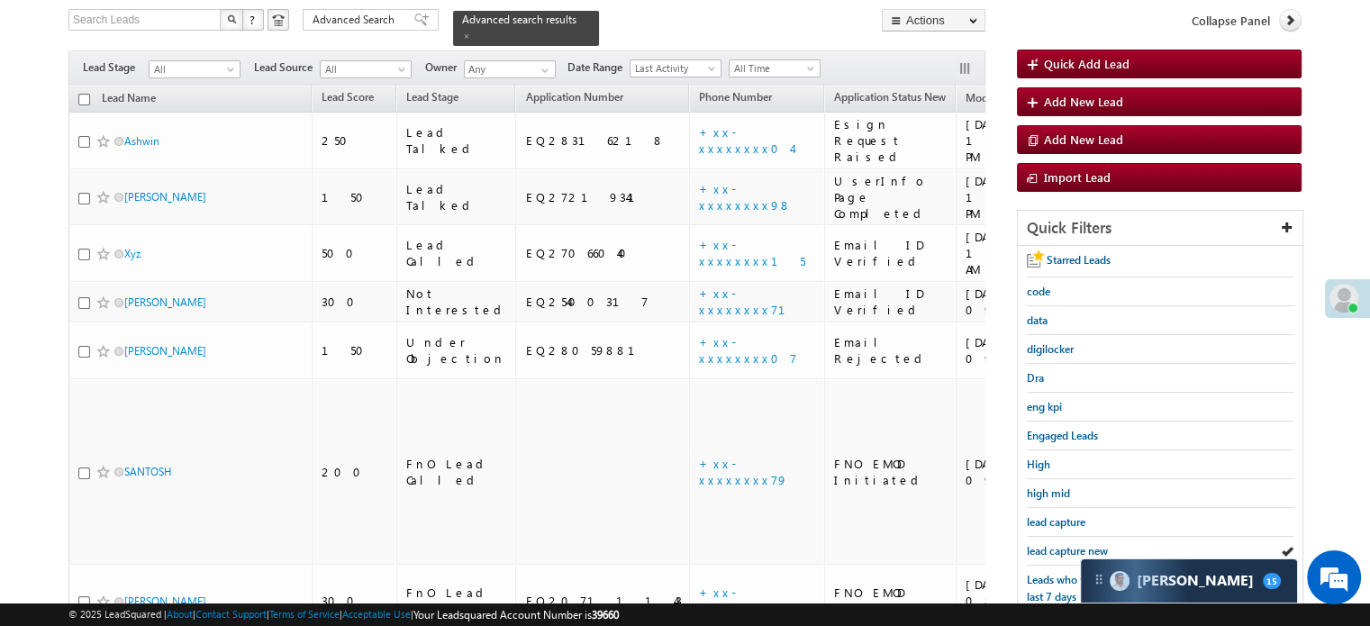
scroll to position [386, 0]
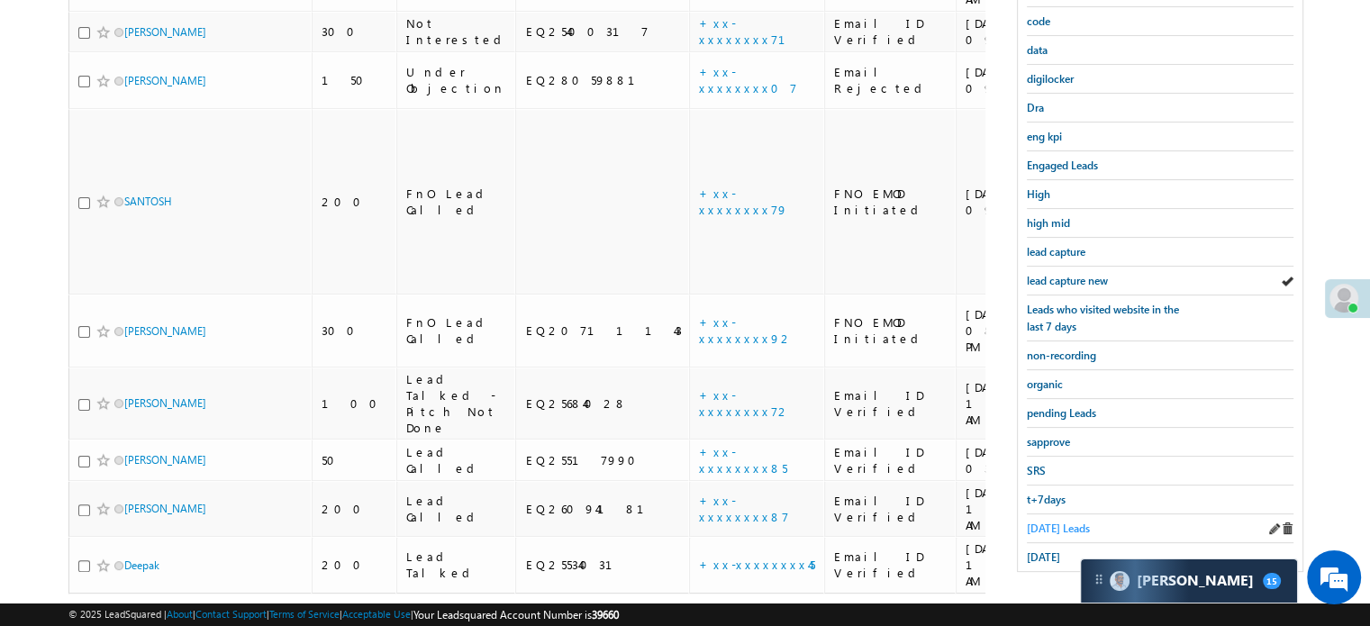
click at [1063, 522] on span "Today's Leads" at bounding box center [1058, 529] width 63 height 14
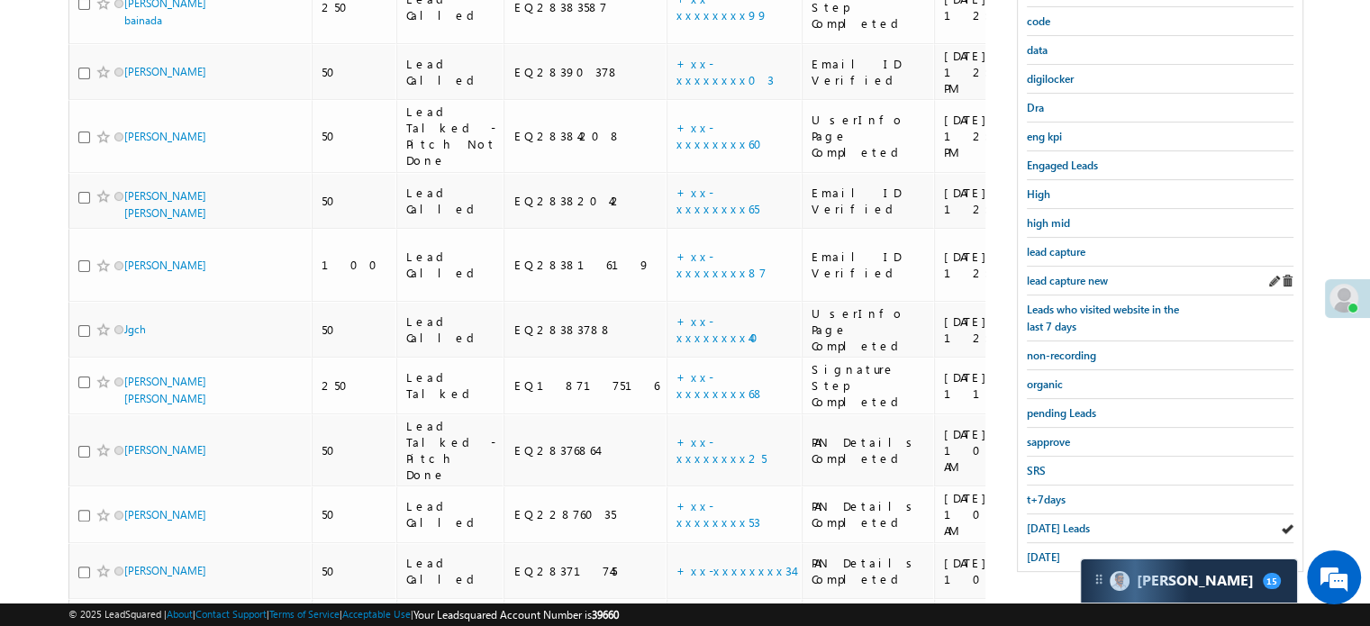
click at [1070, 284] on div "lead capture new" at bounding box center [1160, 281] width 267 height 29
click at [1074, 274] on span "lead capture new" at bounding box center [1067, 281] width 81 height 14
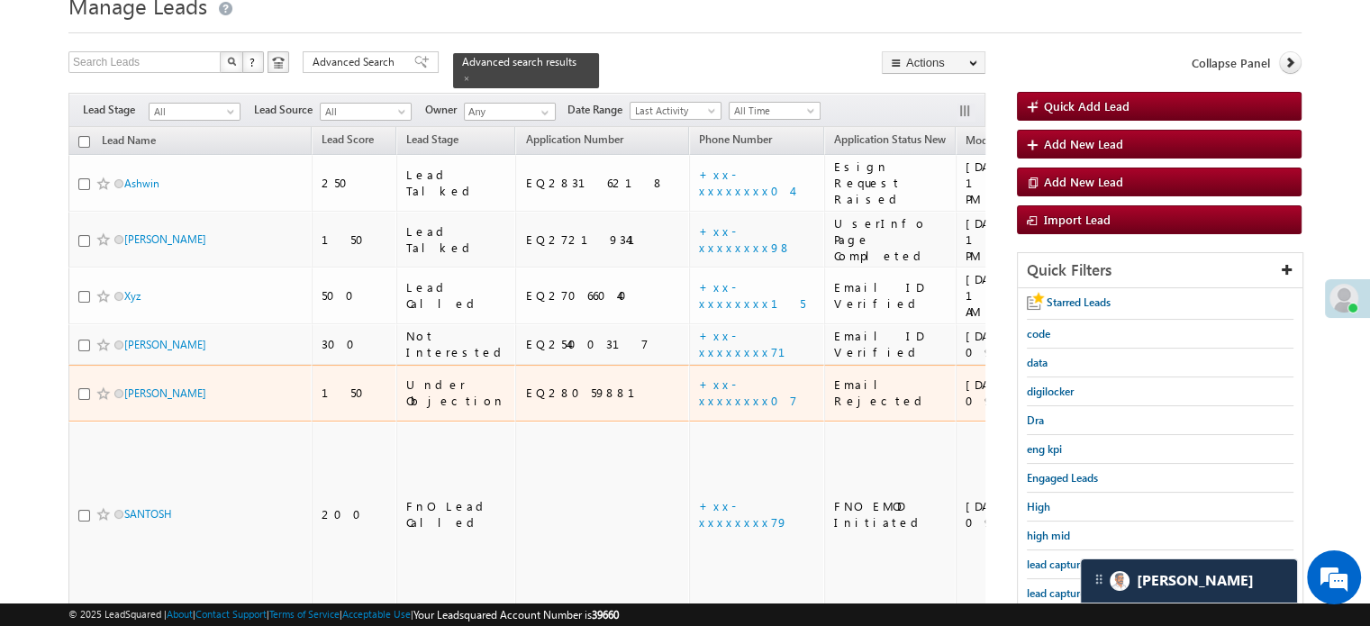
scroll to position [180, 0]
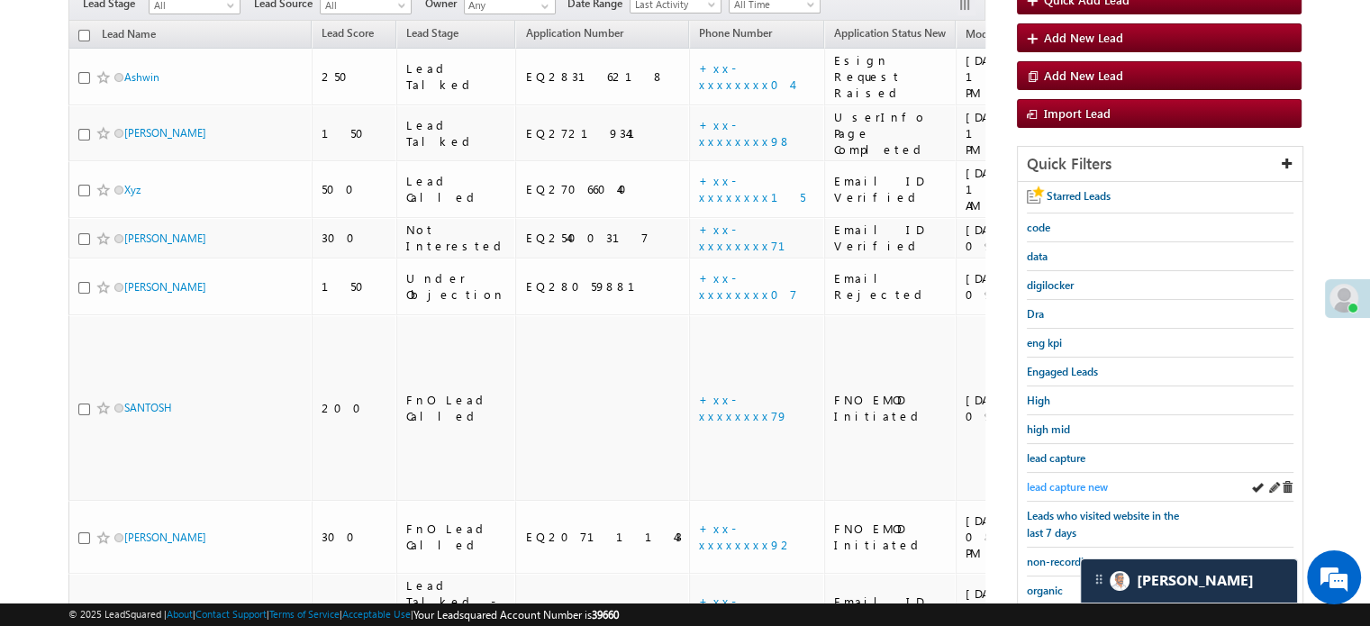
click at [1037, 480] on span "lead capture new" at bounding box center [1067, 487] width 81 height 14
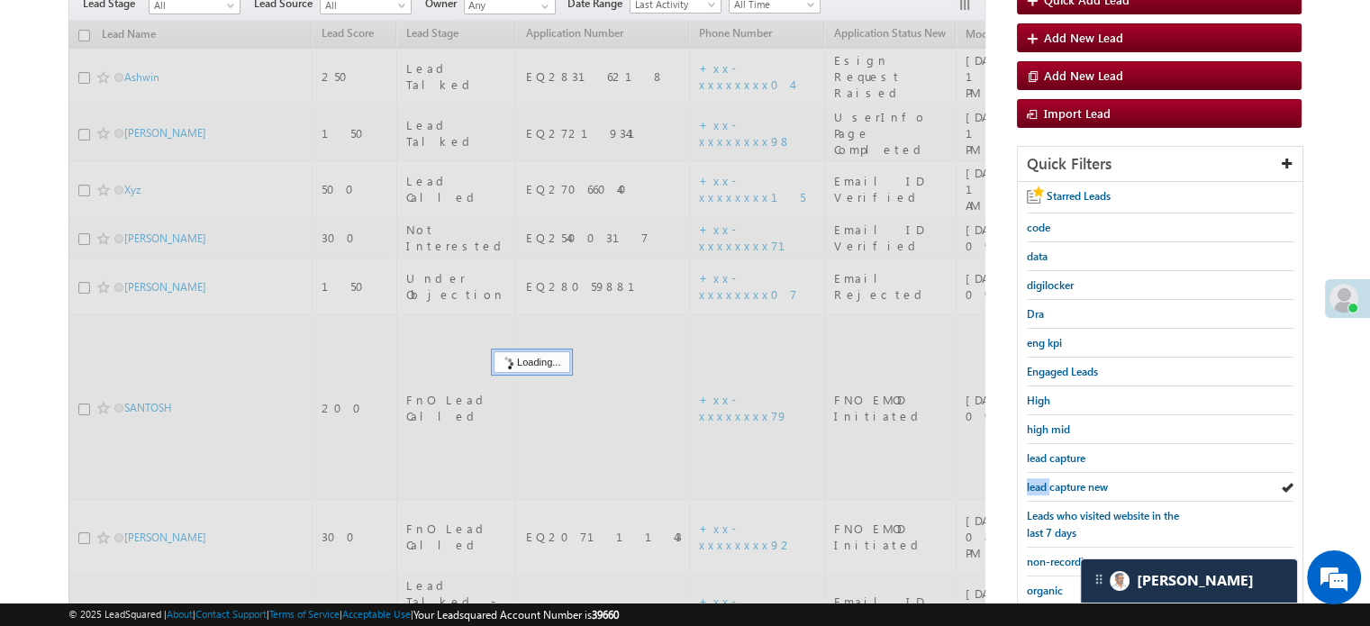
click at [1037, 480] on span "lead capture new" at bounding box center [1067, 487] width 81 height 14
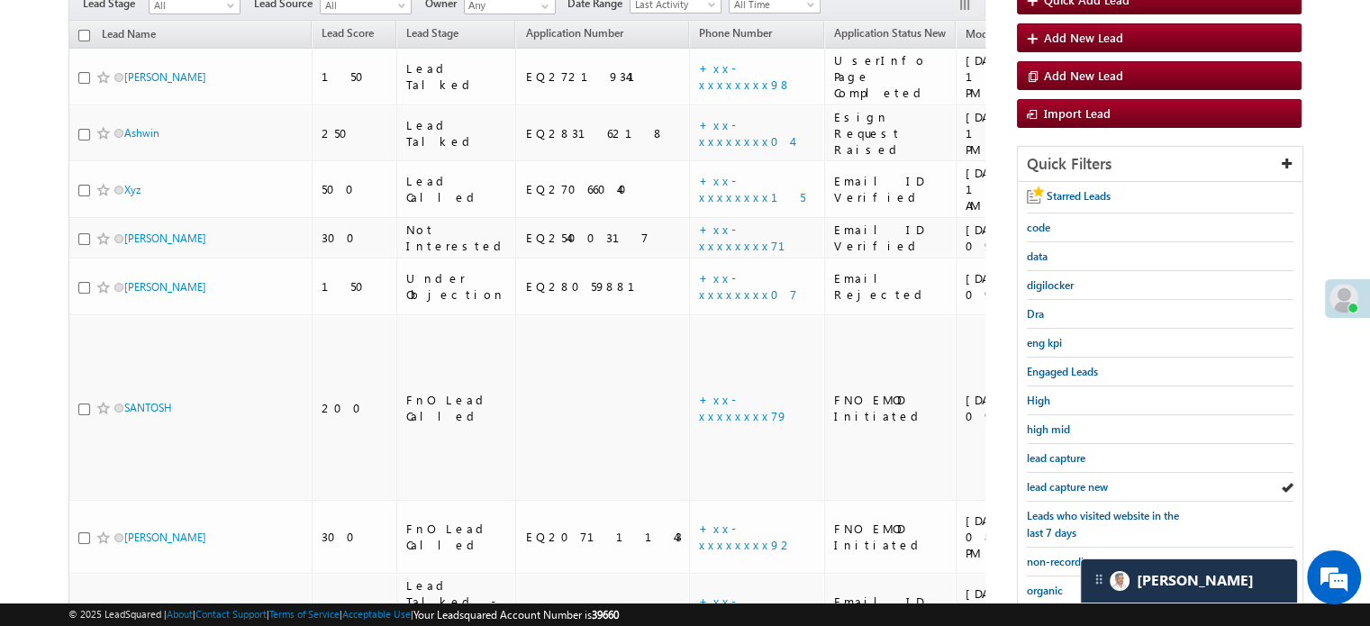
click at [1037, 480] on span "lead capture new" at bounding box center [1067, 487] width 81 height 14
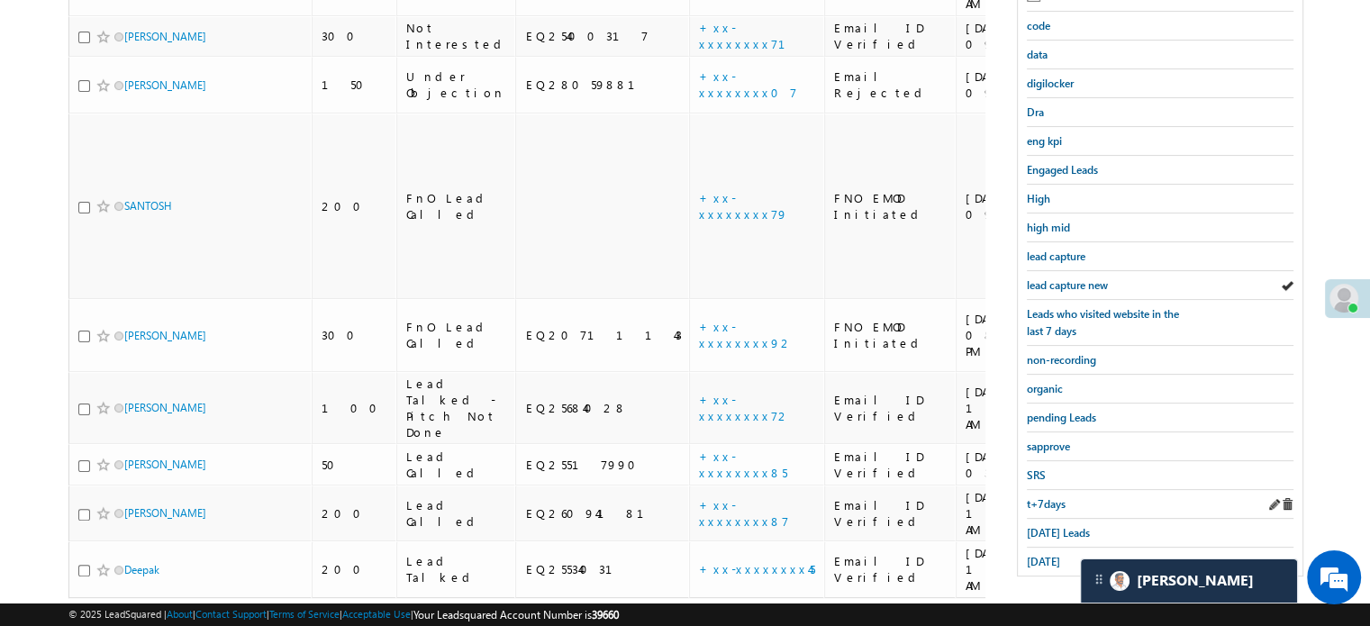
scroll to position [386, 0]
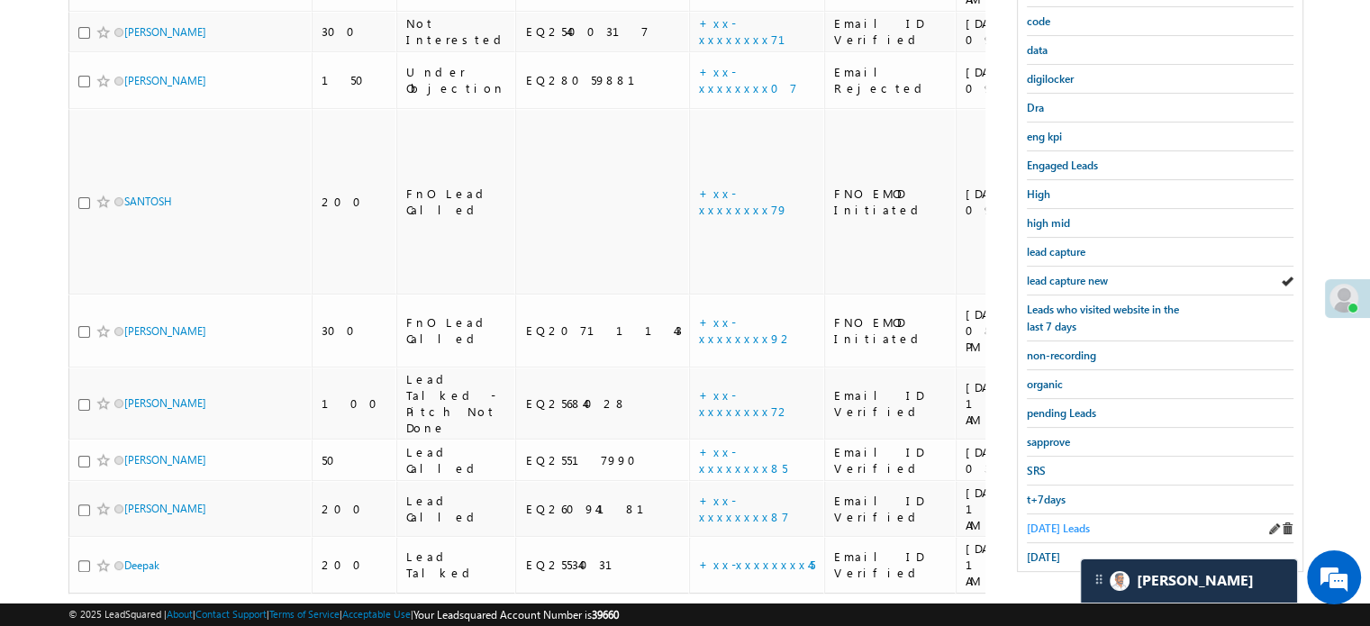
click at [1049, 522] on span "Today's Leads" at bounding box center [1058, 529] width 63 height 14
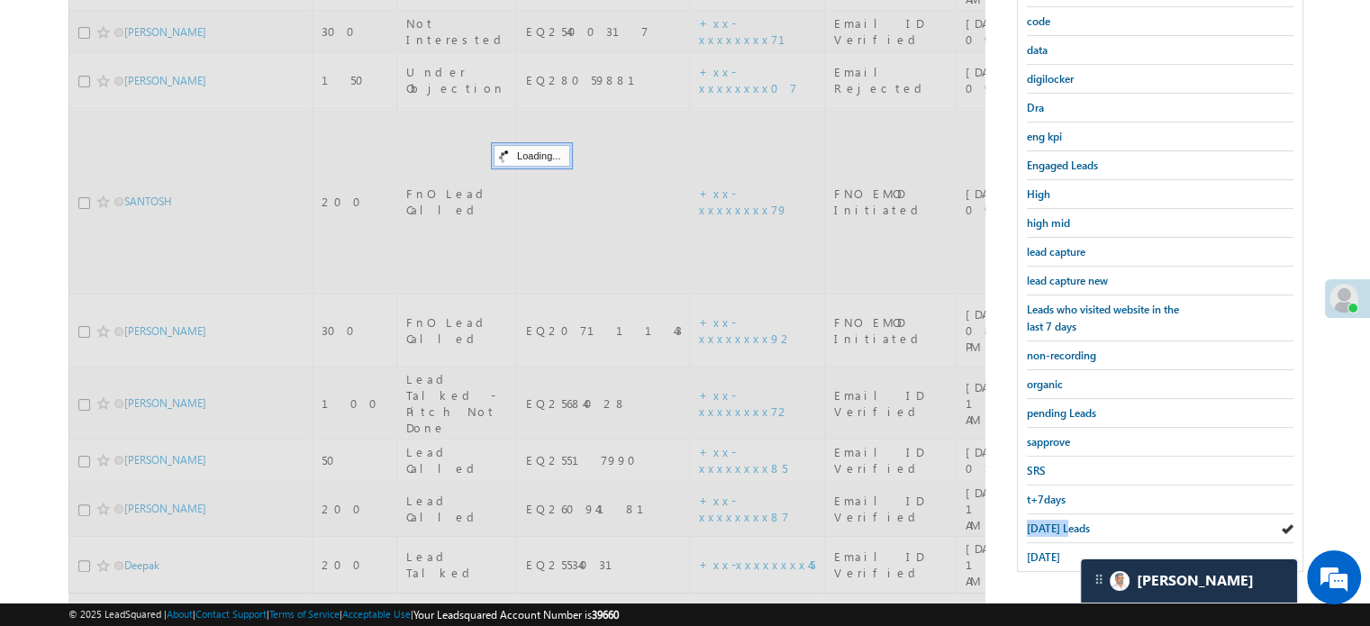
click at [1049, 522] on span "Today's Leads" at bounding box center [1058, 529] width 63 height 14
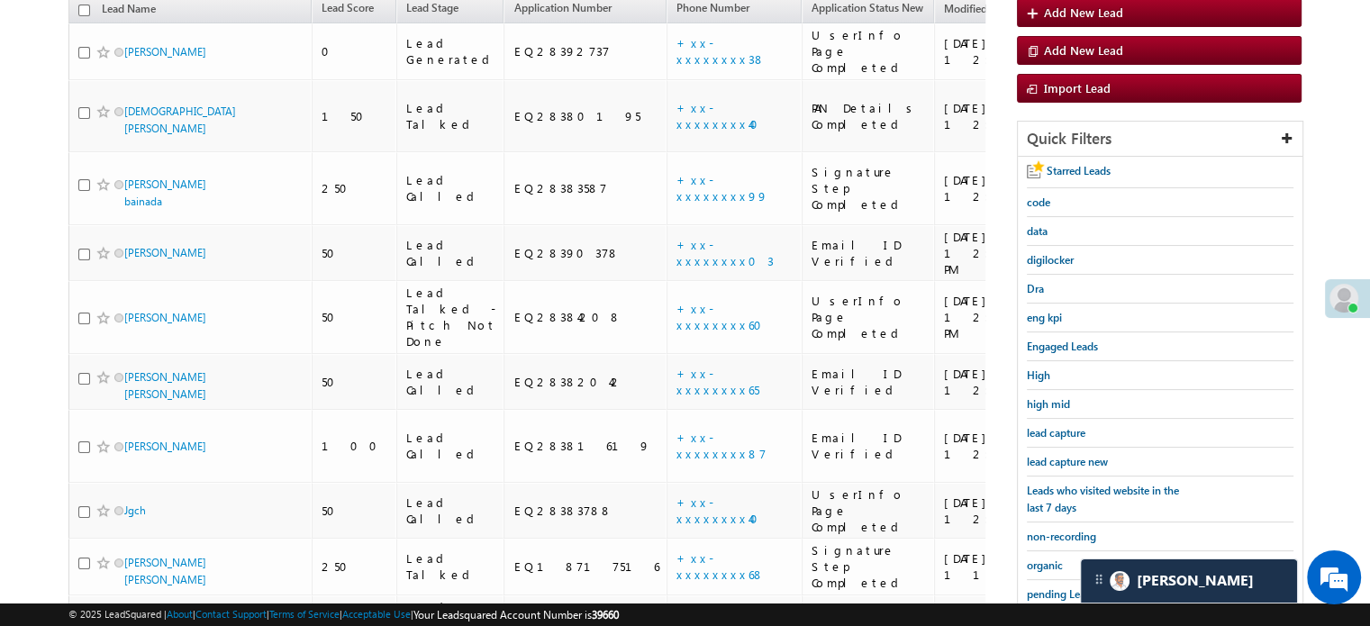
scroll to position [196, 0]
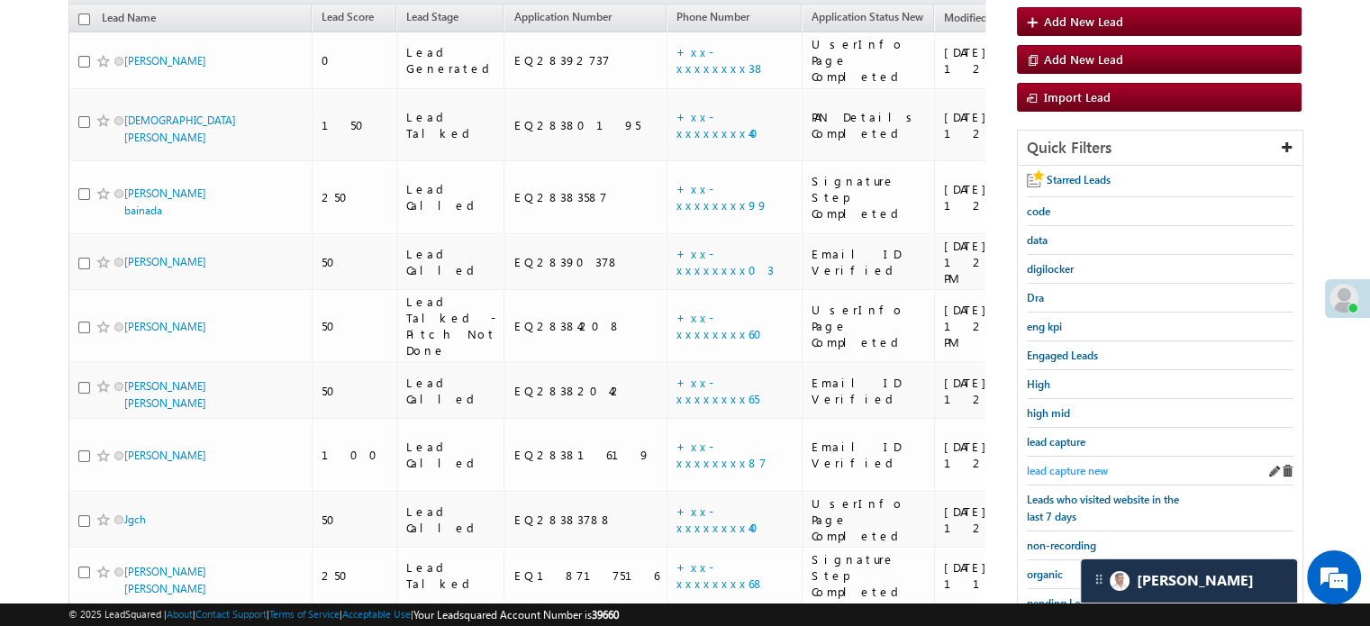
click at [1067, 464] on span "lead capture new" at bounding box center [1067, 471] width 81 height 14
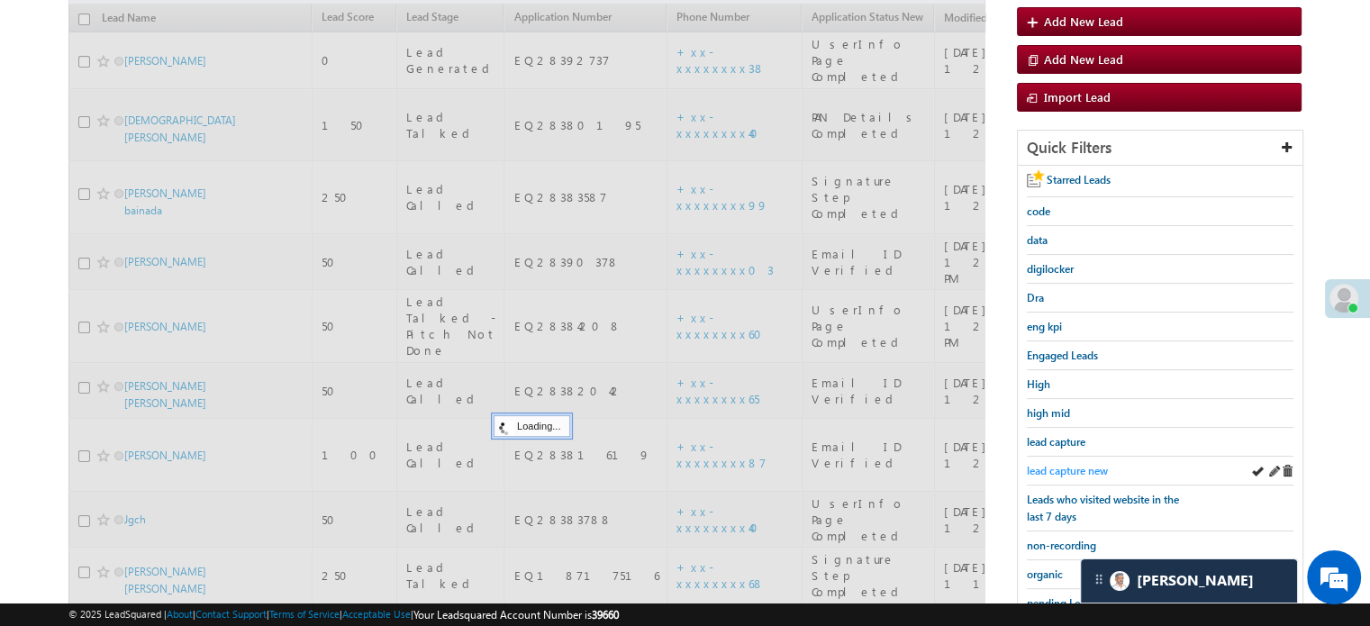
click at [1072, 468] on span "lead capture new" at bounding box center [1067, 471] width 81 height 14
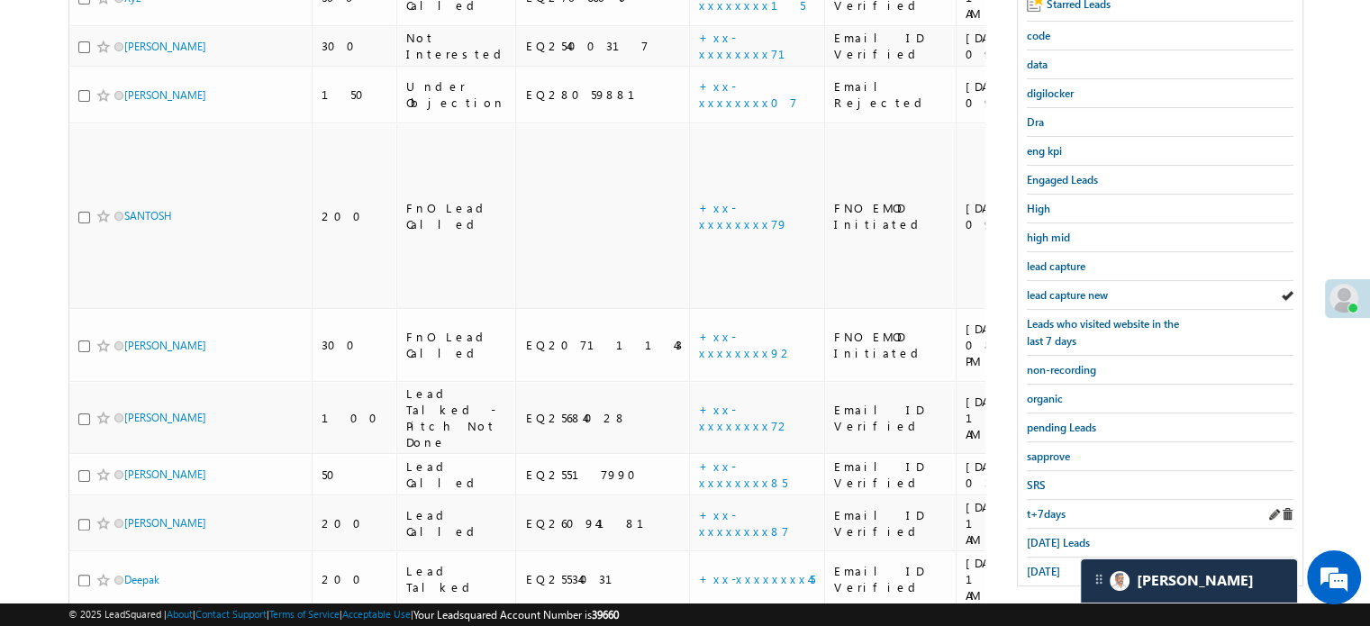
scroll to position [386, 0]
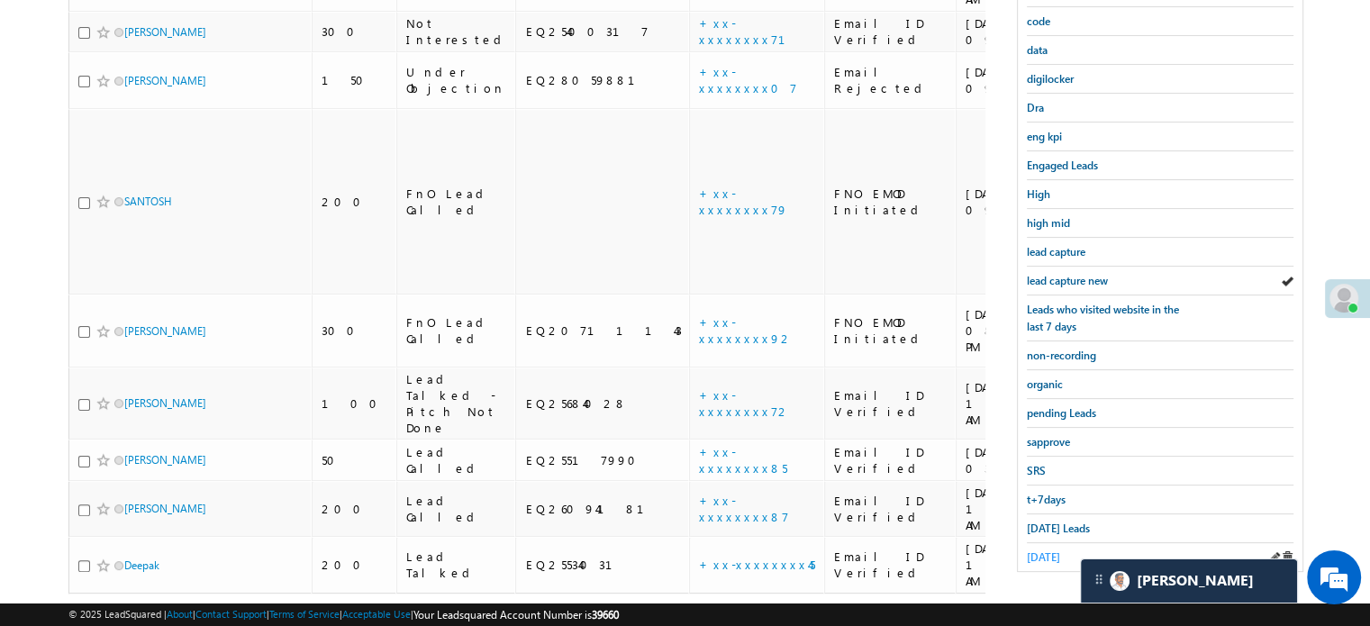
click at [1041, 549] on link "yesterday" at bounding box center [1043, 557] width 33 height 17
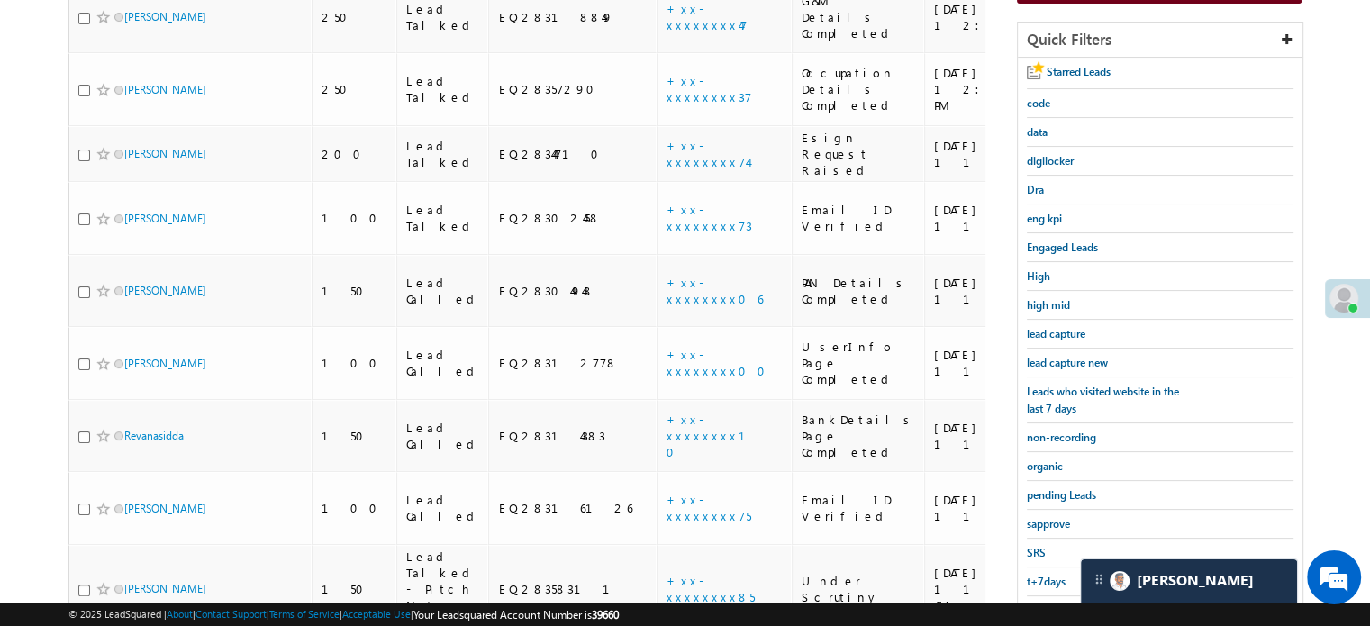
scroll to position [206, 0]
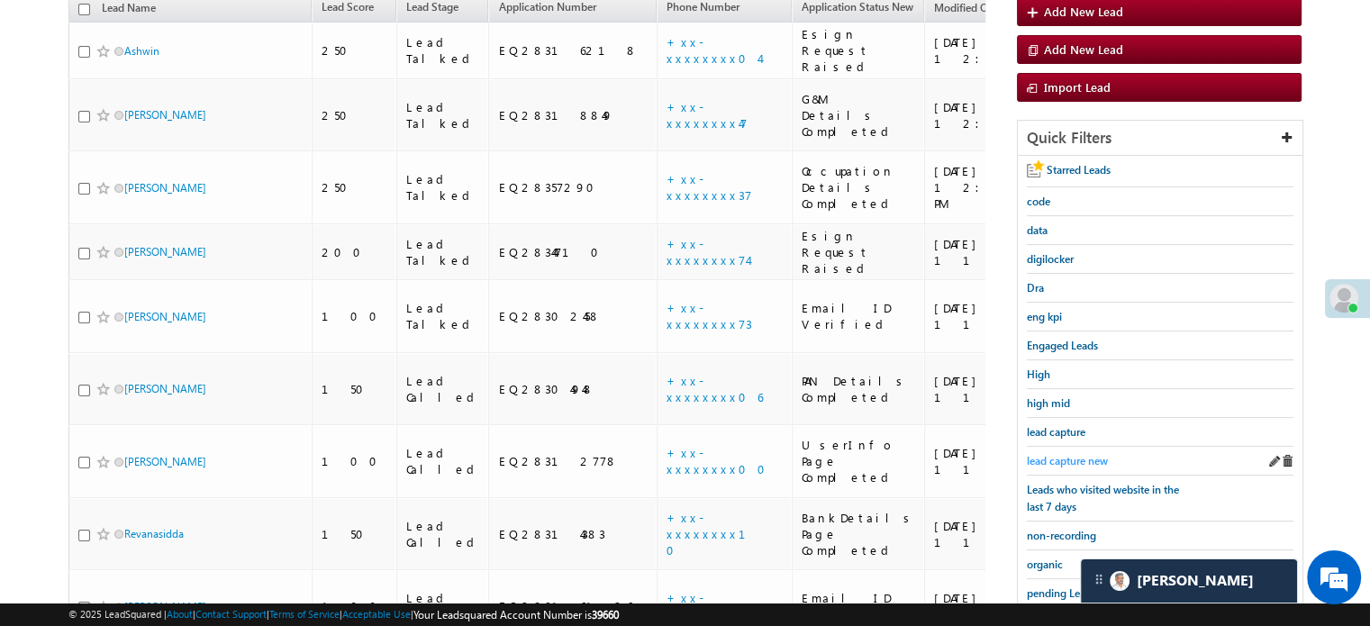
click at [1076, 457] on span "lead capture new" at bounding box center [1067, 461] width 81 height 14
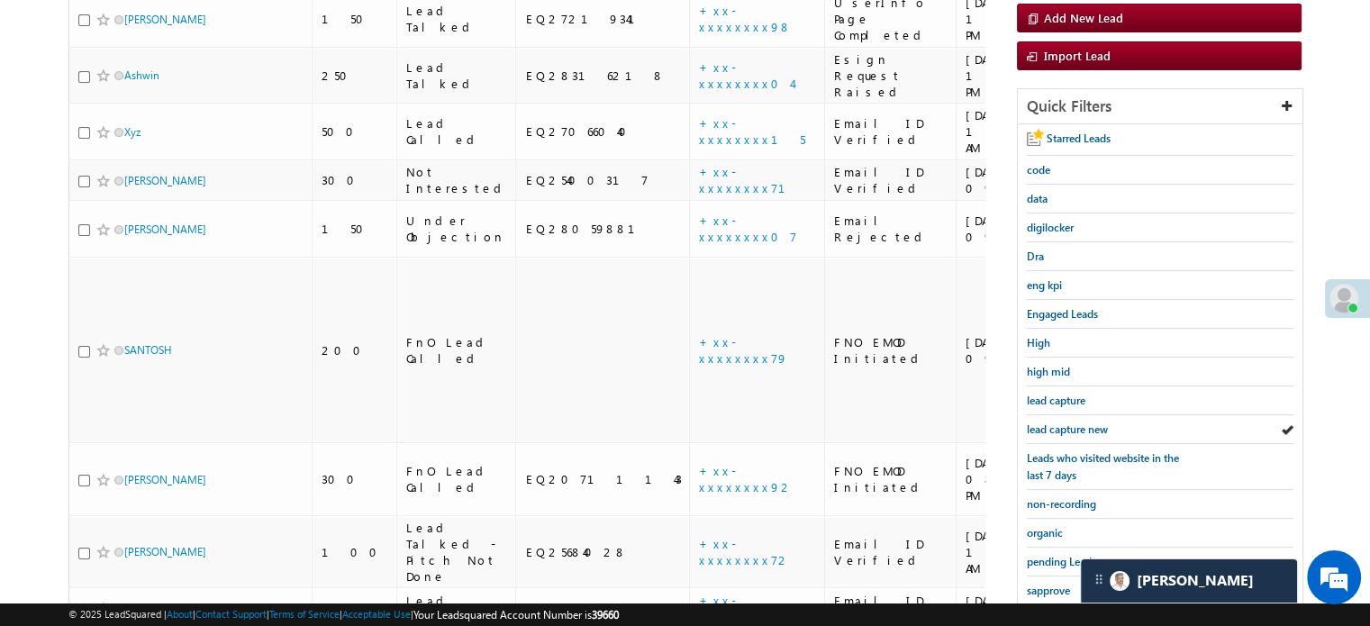
scroll to position [296, 0]
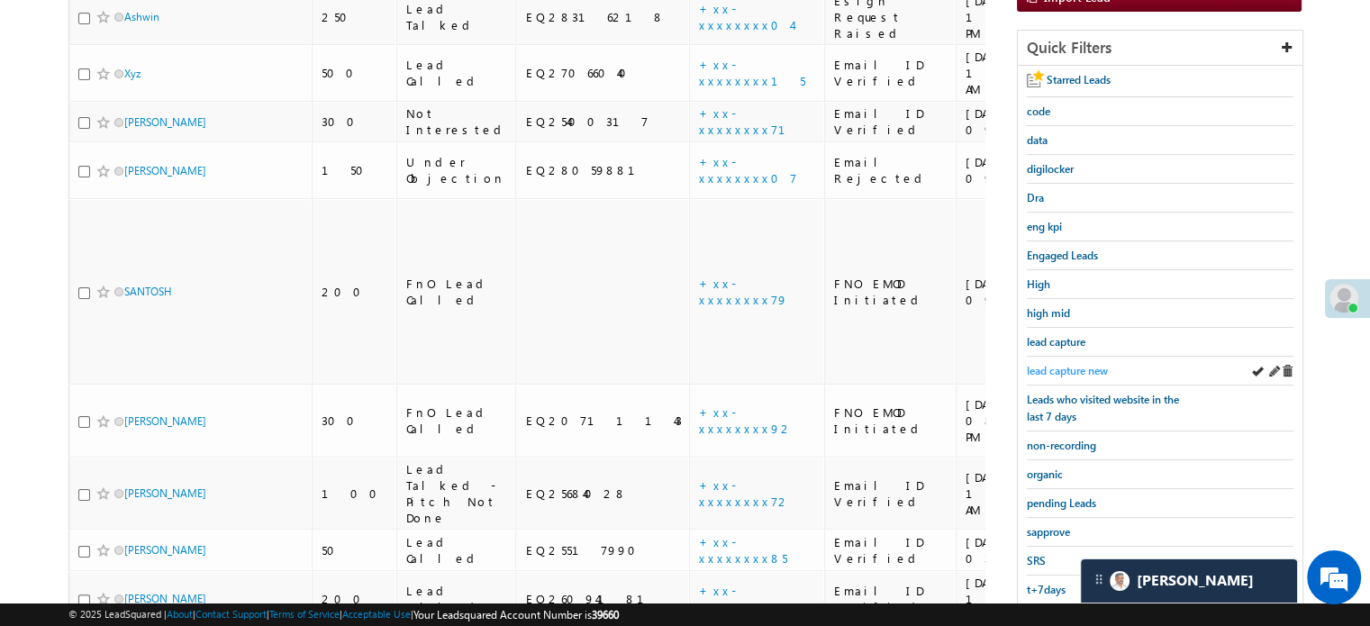
click at [1067, 357] on div "lead capture new" at bounding box center [1160, 371] width 267 height 29
click at [1067, 364] on span "lead capture new" at bounding box center [1067, 371] width 81 height 14
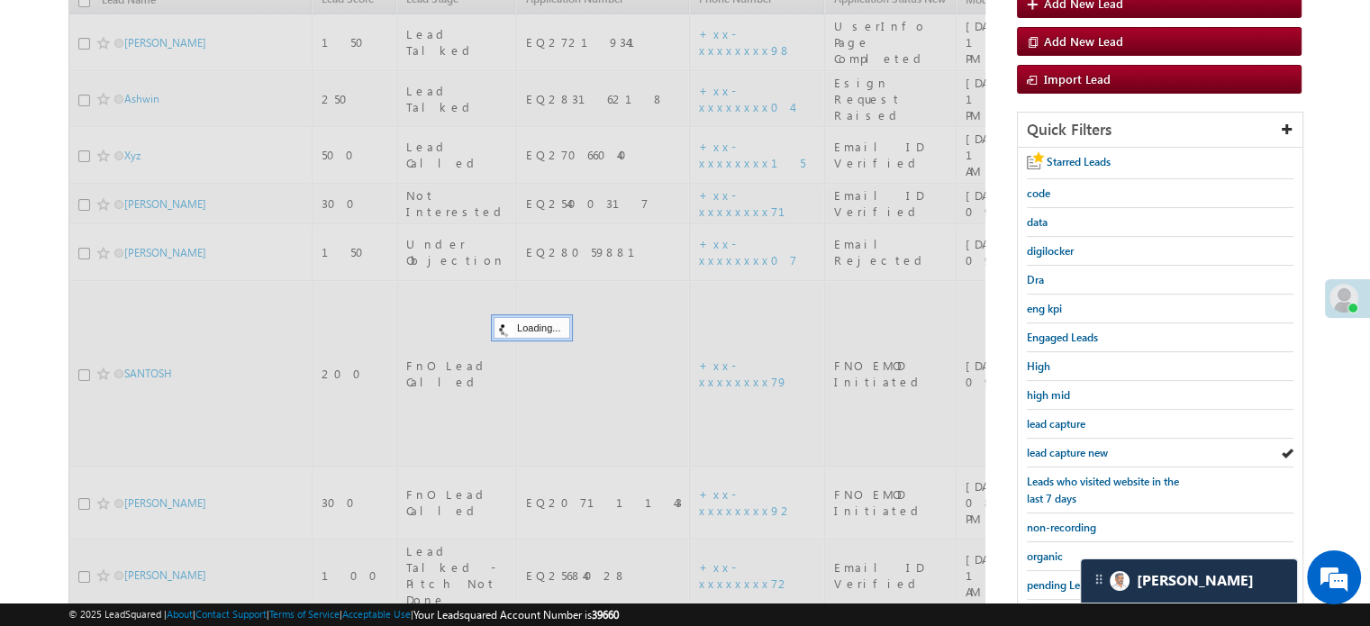
scroll to position [116, 0]
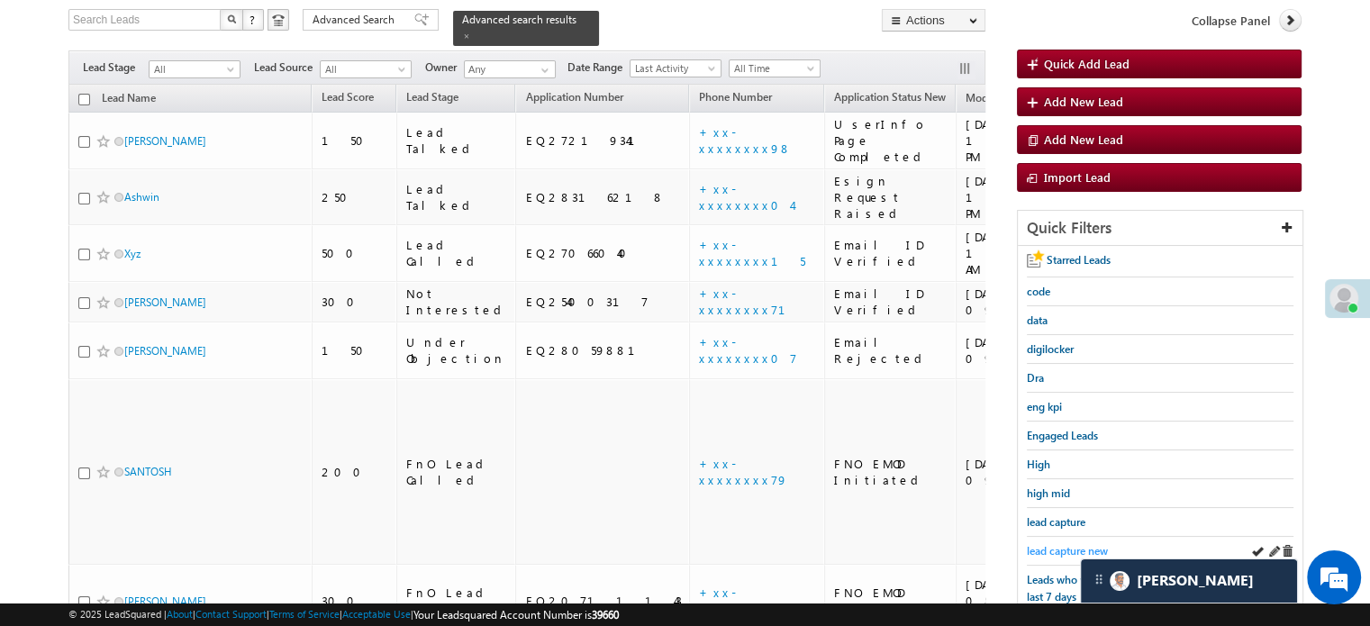
click at [1052, 549] on span "lead capture new" at bounding box center [1067, 551] width 81 height 14
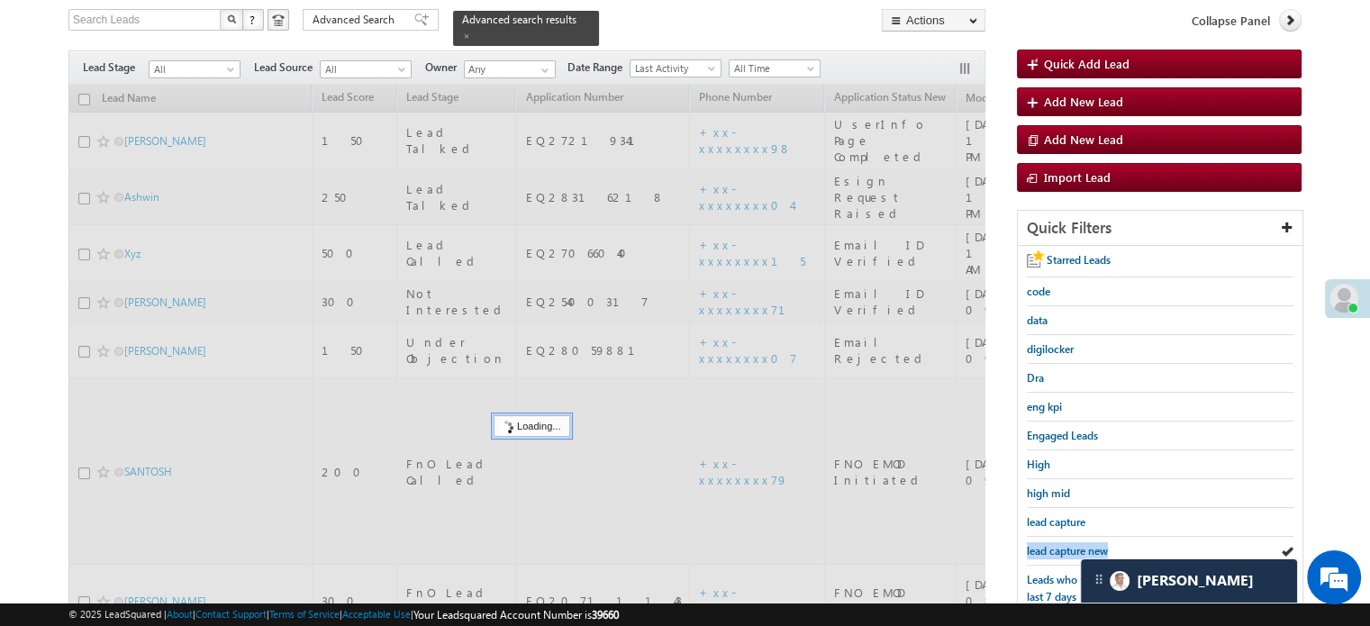
click at [1052, 549] on span "lead capture new" at bounding box center [1067, 551] width 81 height 14
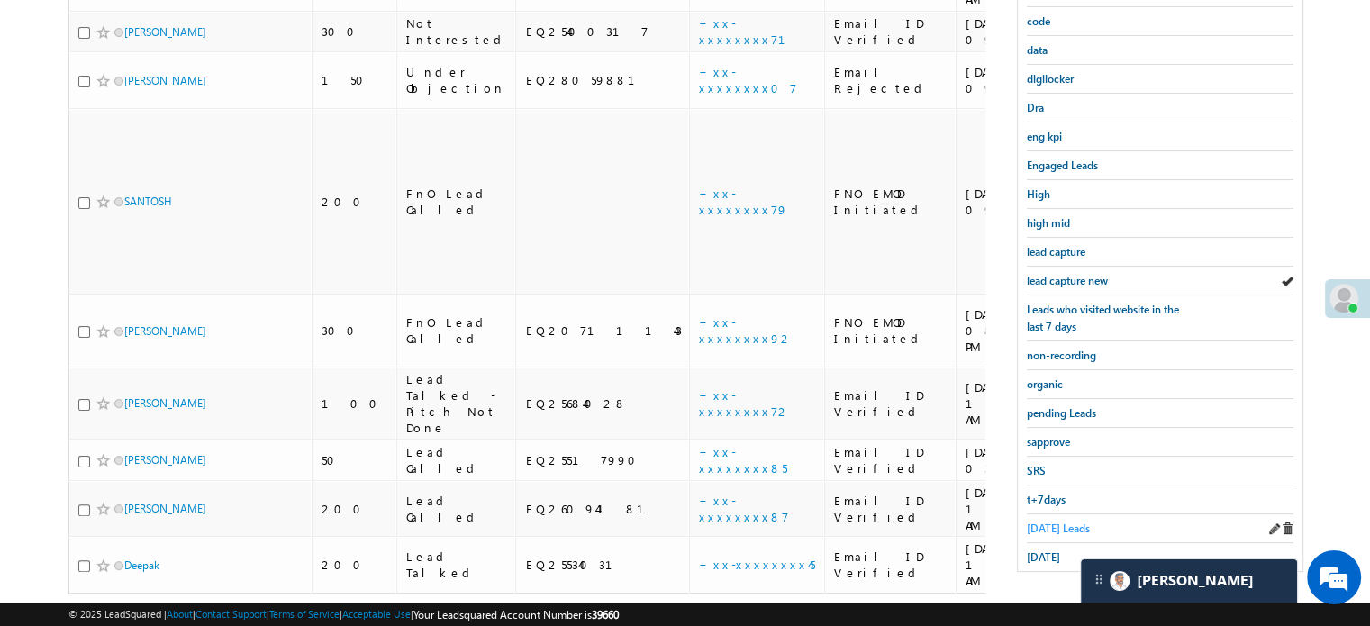
click at [1037, 526] on span "[DATE] Leads" at bounding box center [1058, 529] width 63 height 14
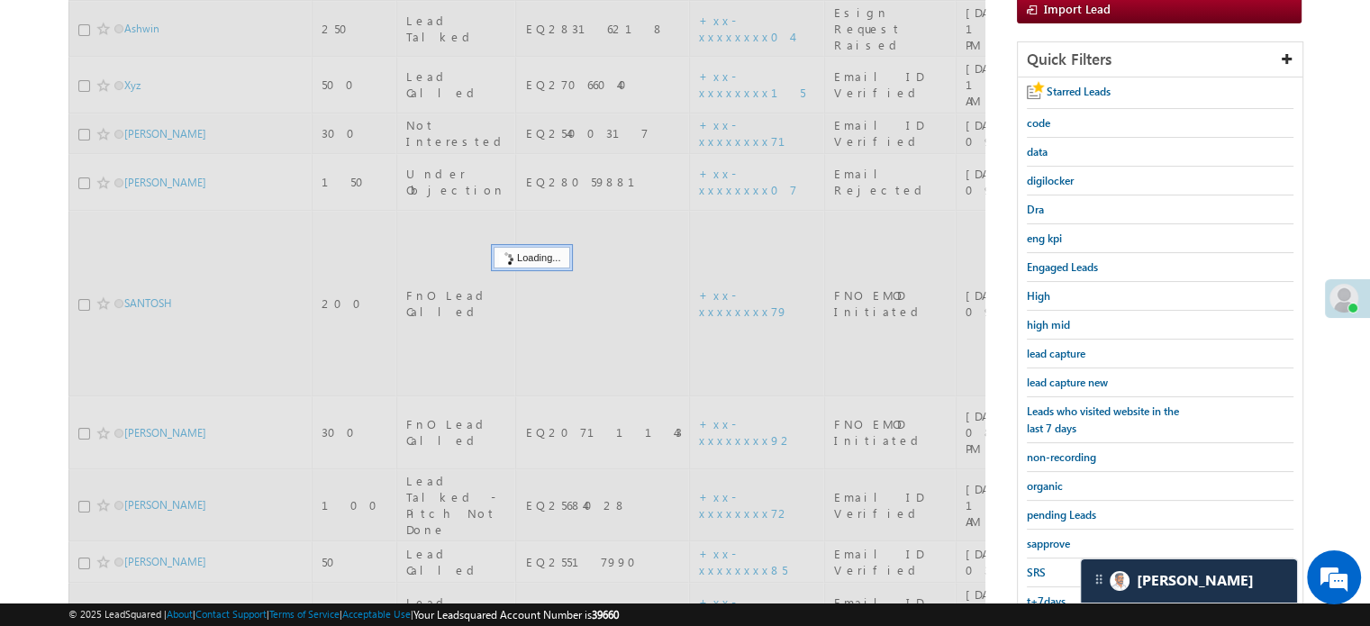
scroll to position [206, 0]
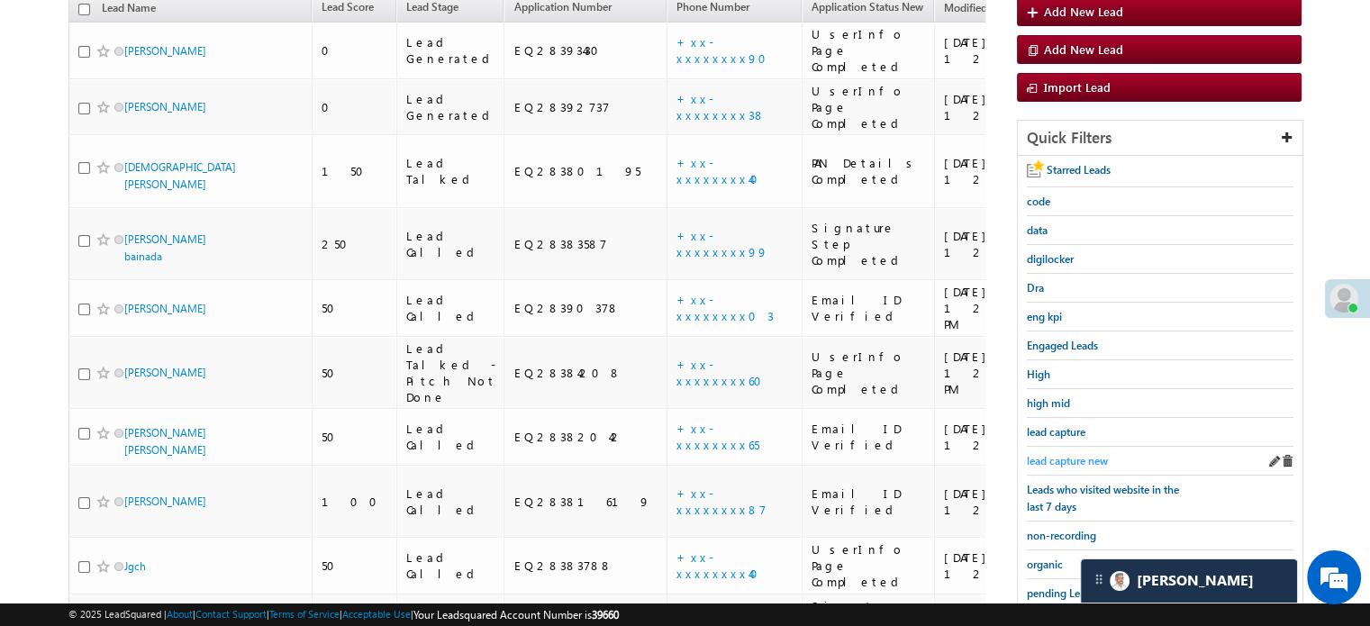
click at [1077, 454] on span "lead capture new" at bounding box center [1067, 461] width 81 height 14
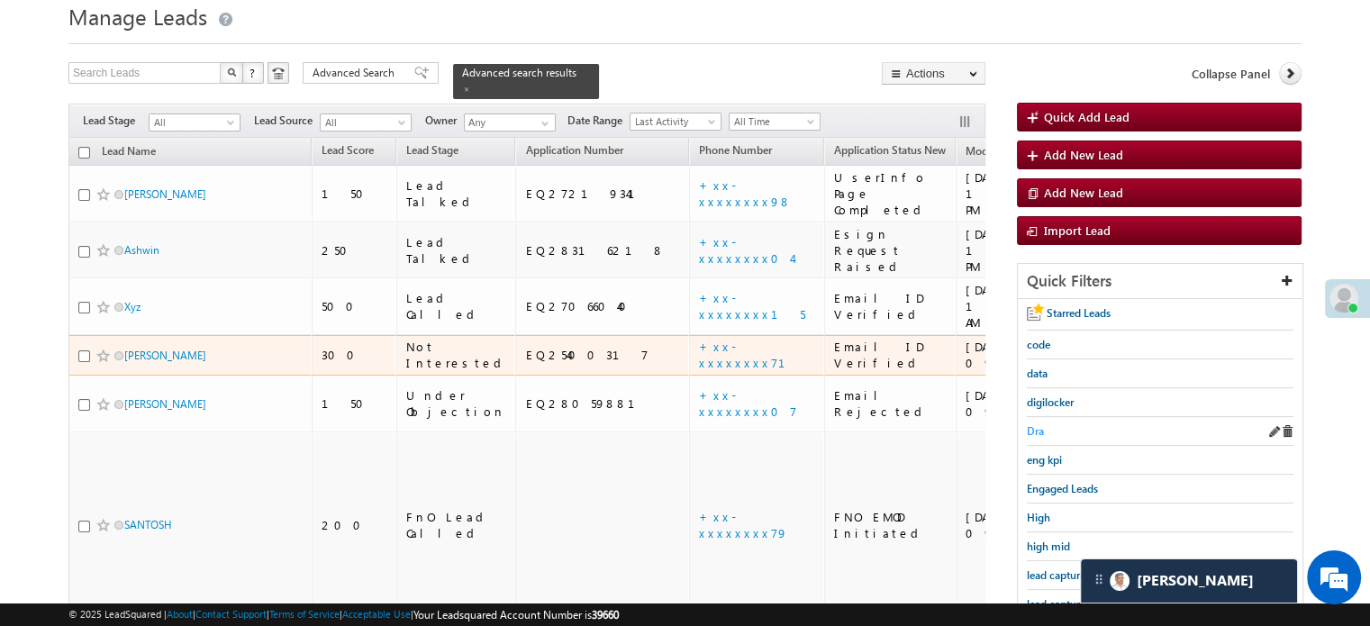
scroll to position [90, 0]
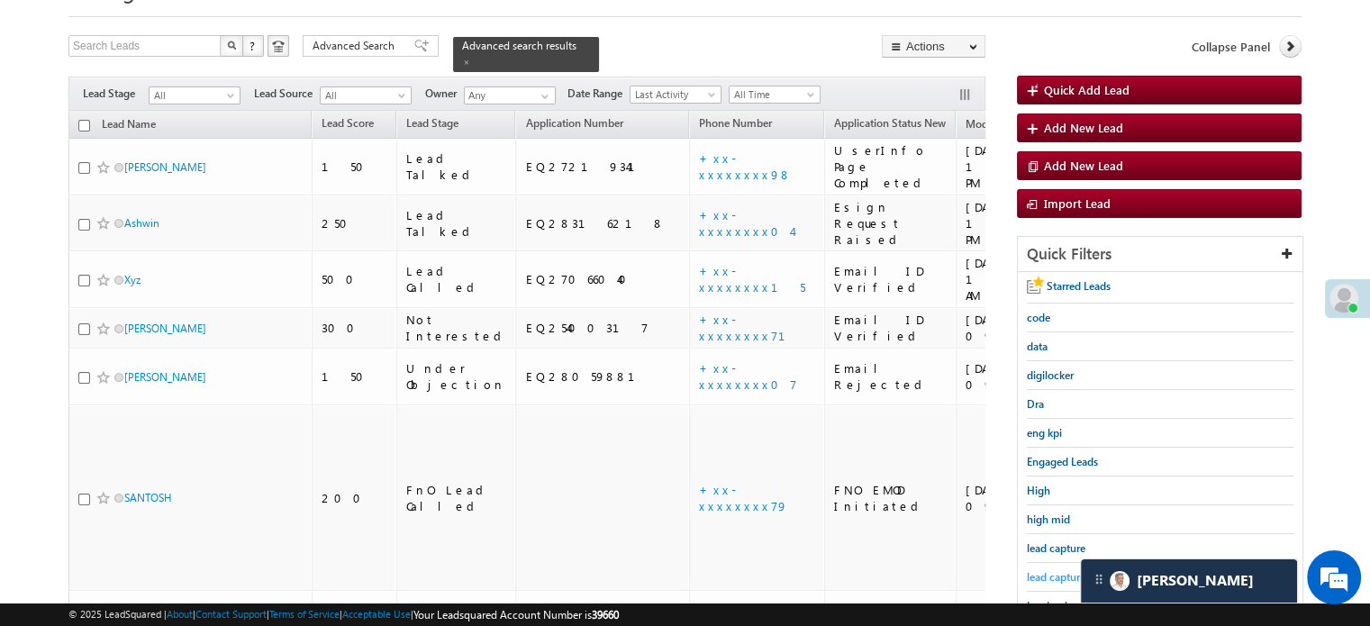
click at [1050, 570] on span "lead capture new" at bounding box center [1067, 577] width 81 height 14
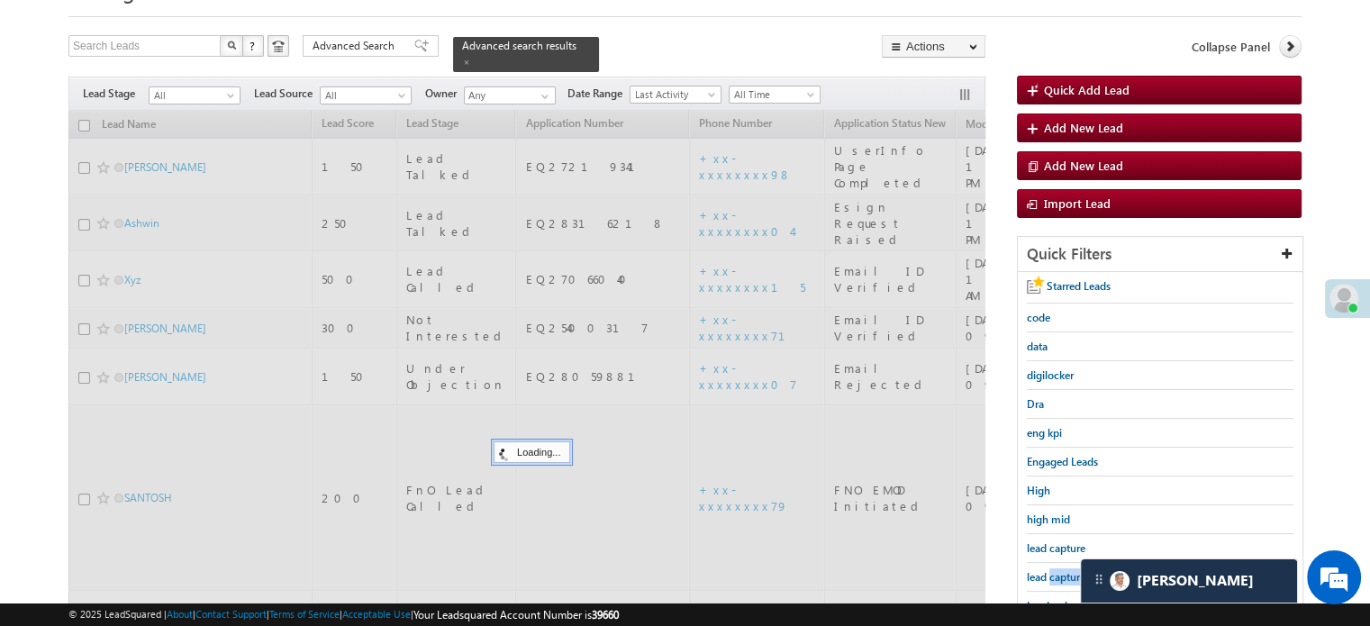
click at [1050, 570] on span "lead capture new" at bounding box center [1067, 577] width 81 height 14
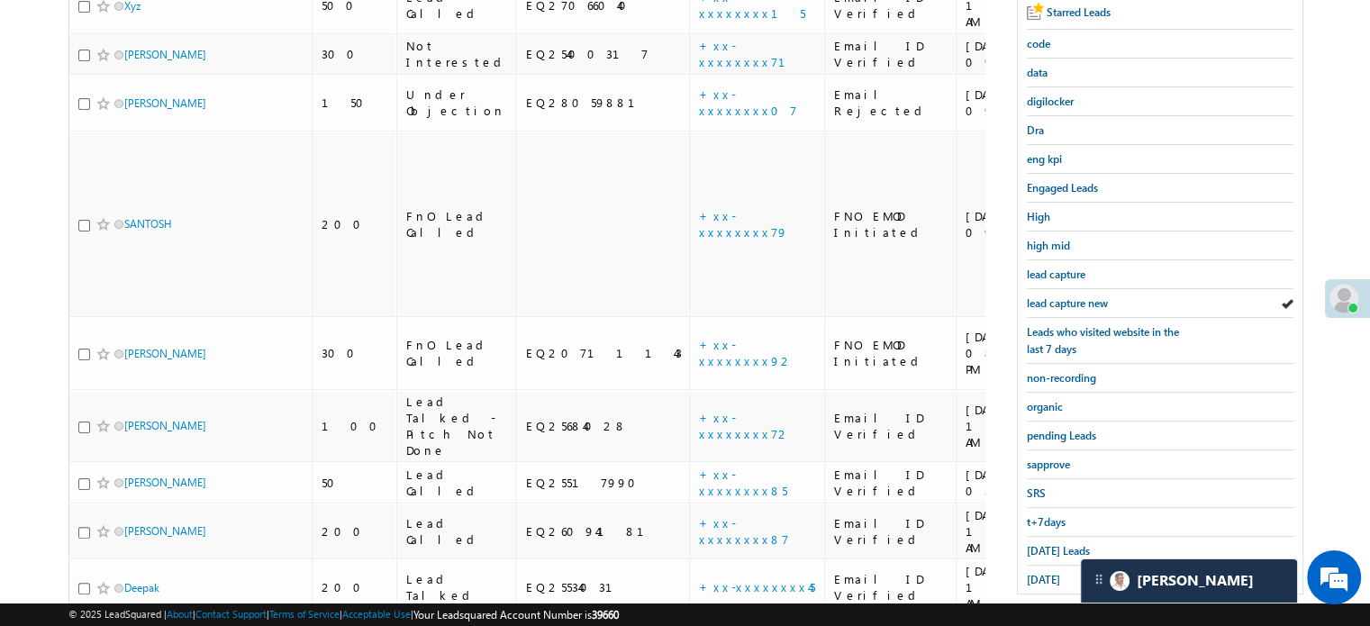
scroll to position [206, 0]
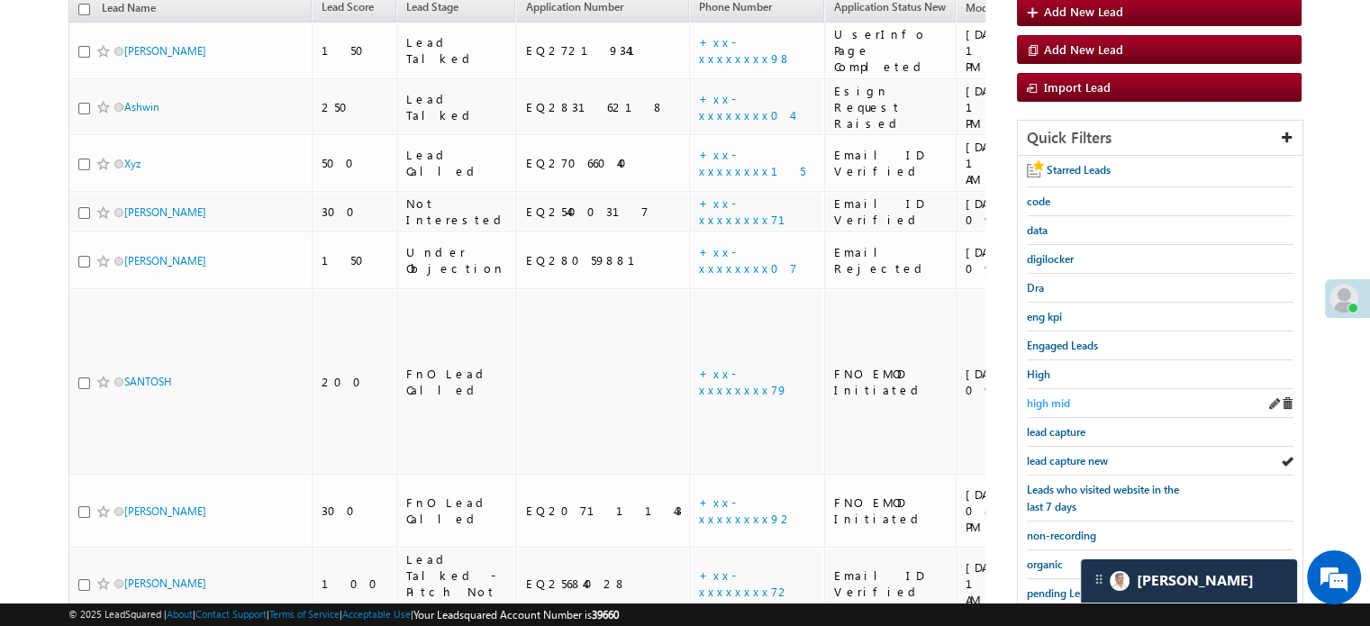
click at [1056, 399] on span "high mid" at bounding box center [1048, 403] width 43 height 14
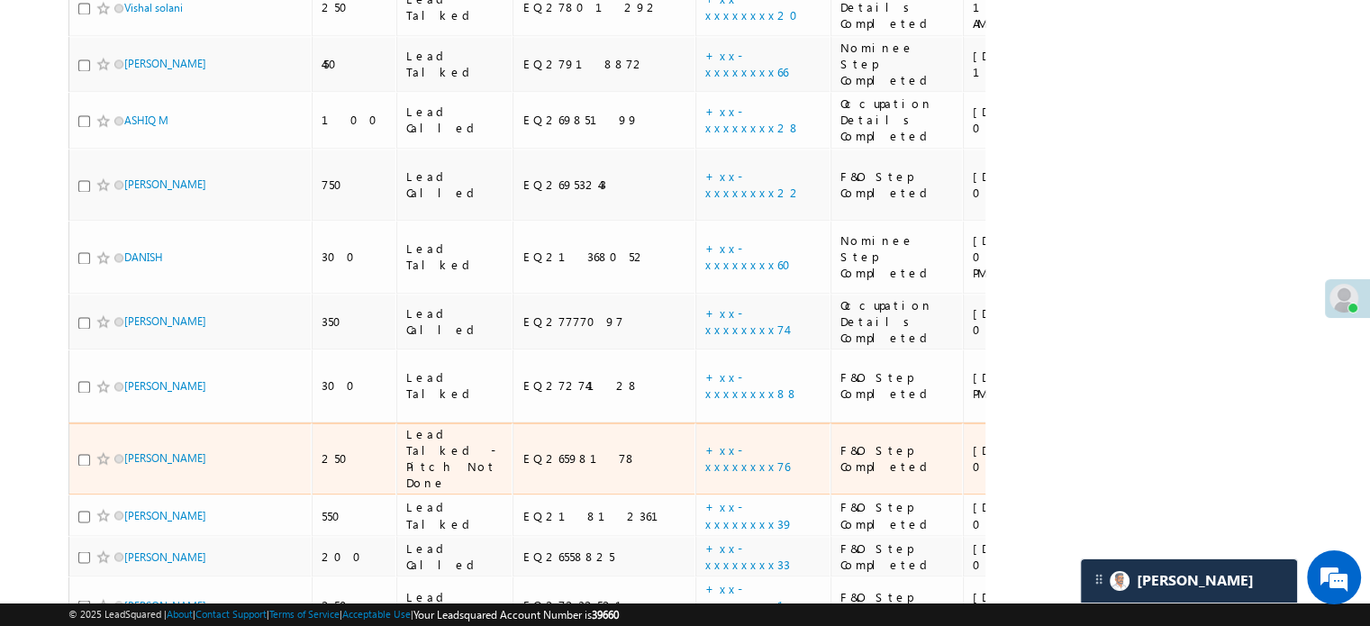
scroll to position [2973, 0]
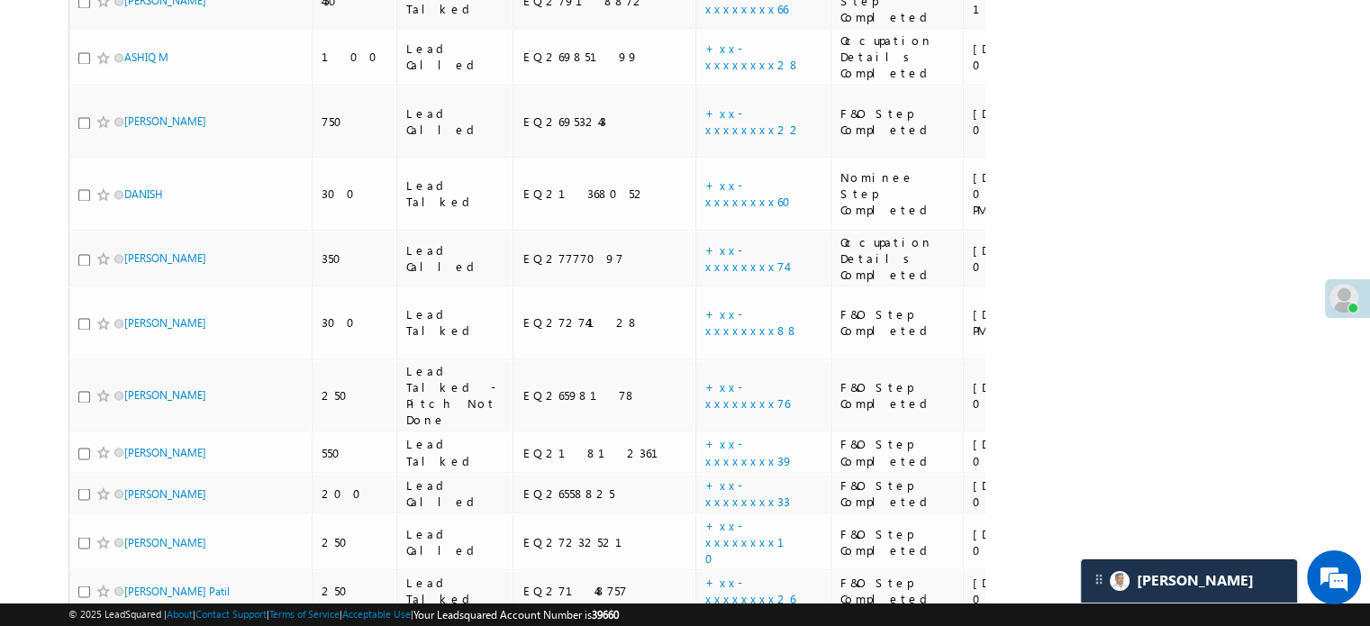
drag, startPoint x: 150, startPoint y: 251, endPoint x: 147, endPoint y: 241, distance: 10.3
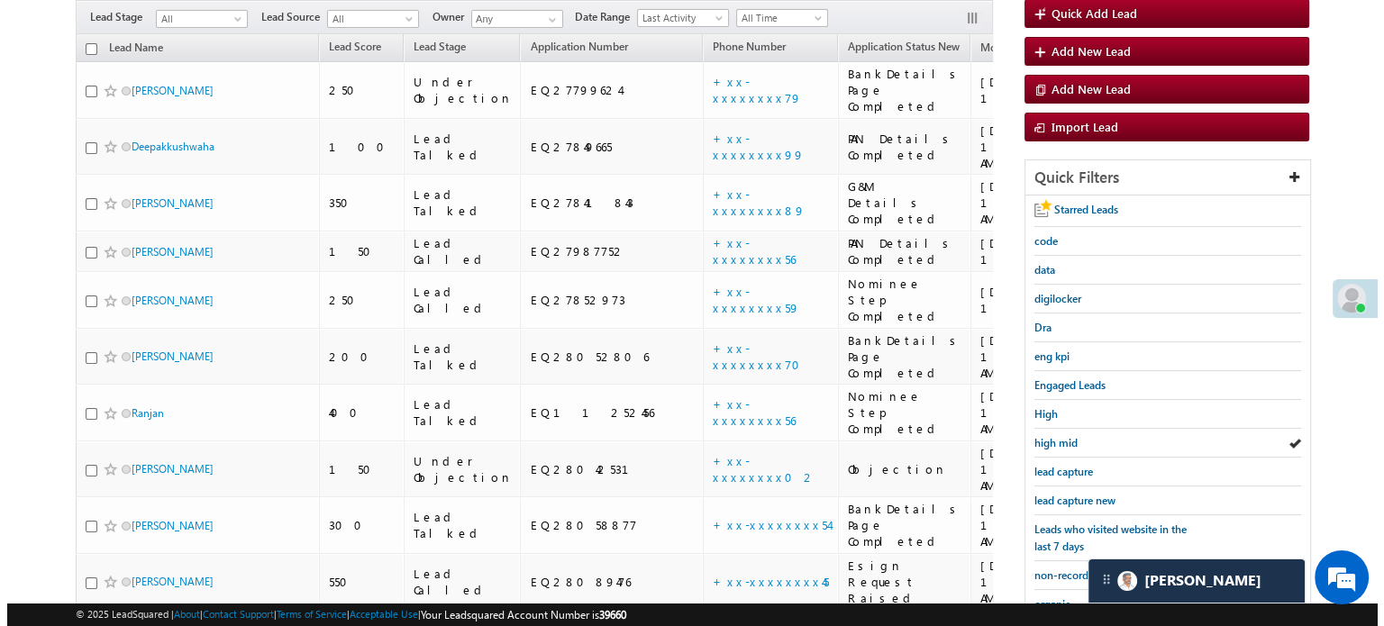
scroll to position [90, 0]
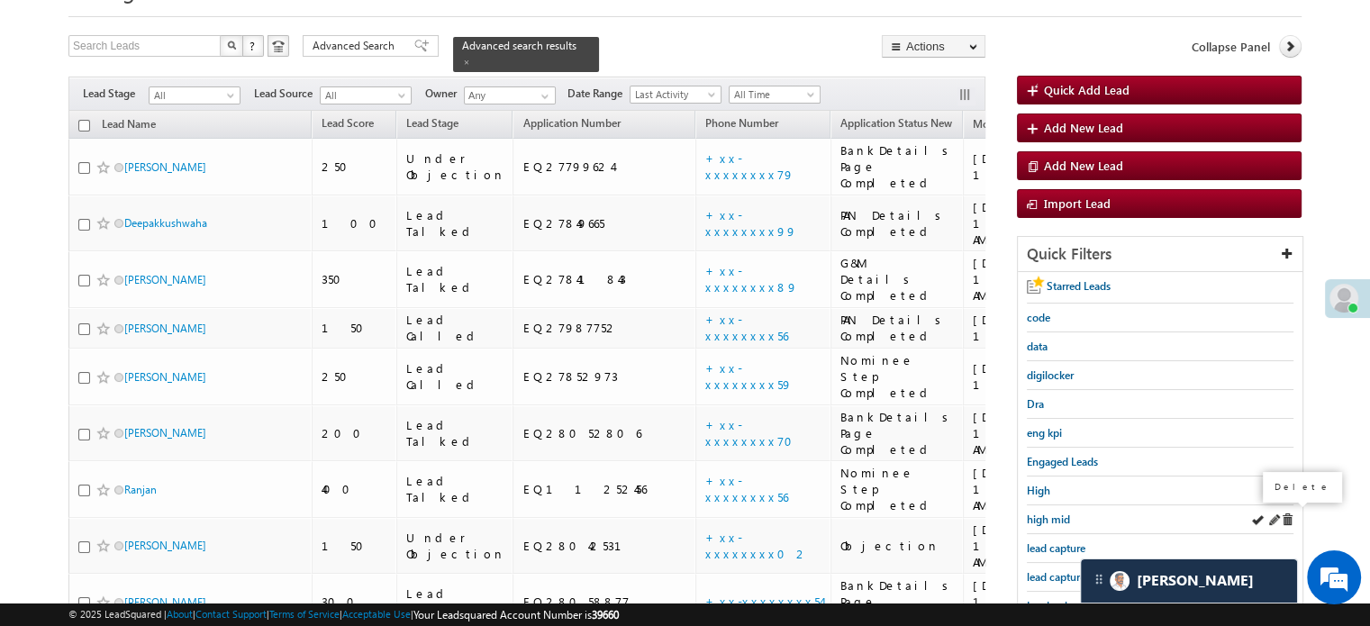
click at [1275, 514] on span at bounding box center [1273, 519] width 13 height 13
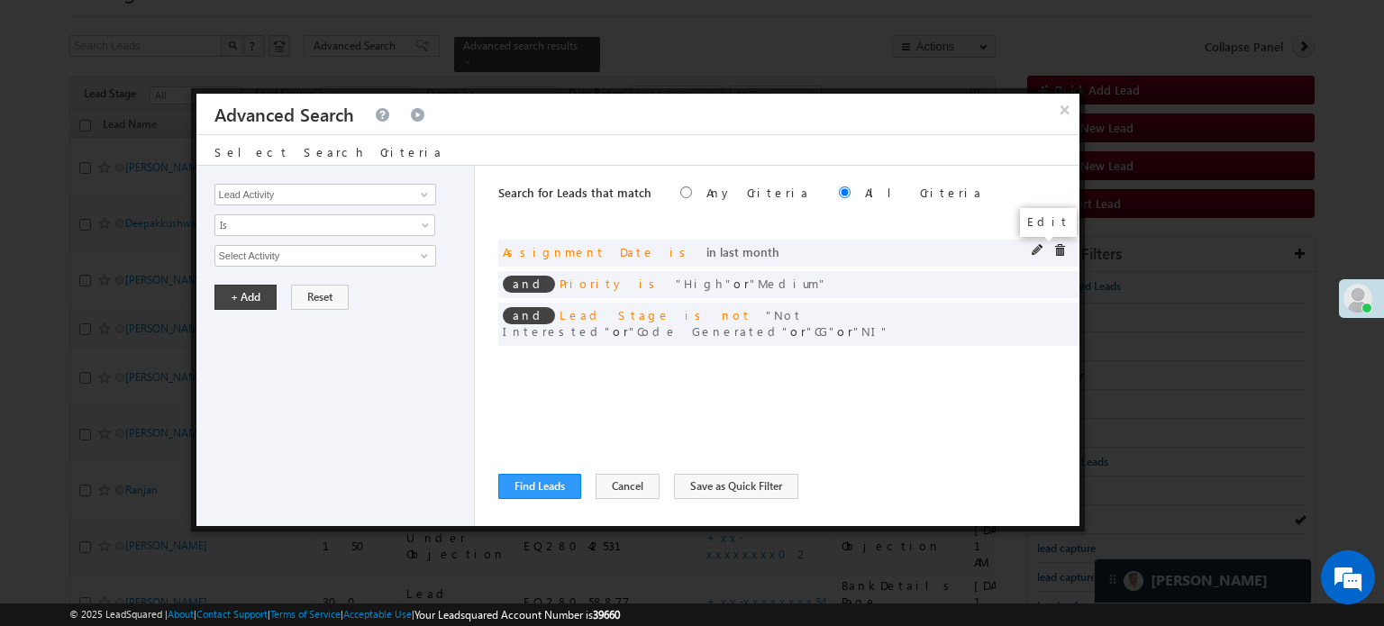
click at [1034, 247] on span at bounding box center [1037, 250] width 13 height 13
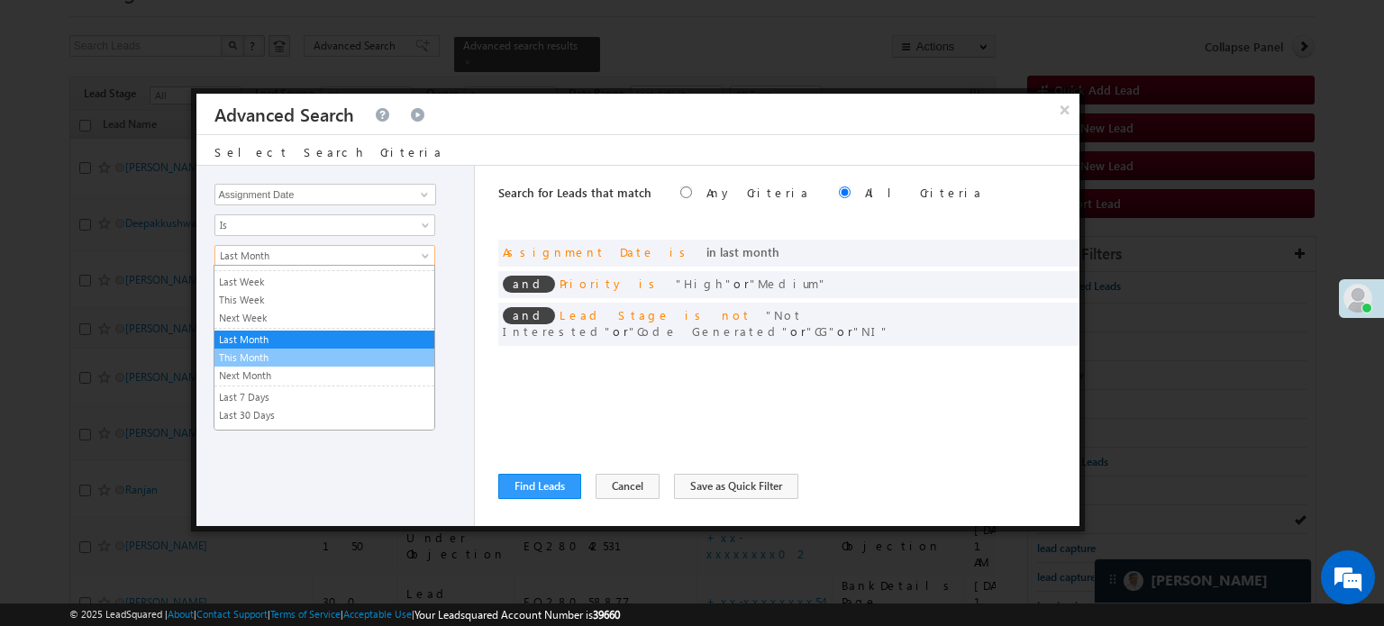
click at [303, 354] on link "This Month" at bounding box center [324, 358] width 220 height 16
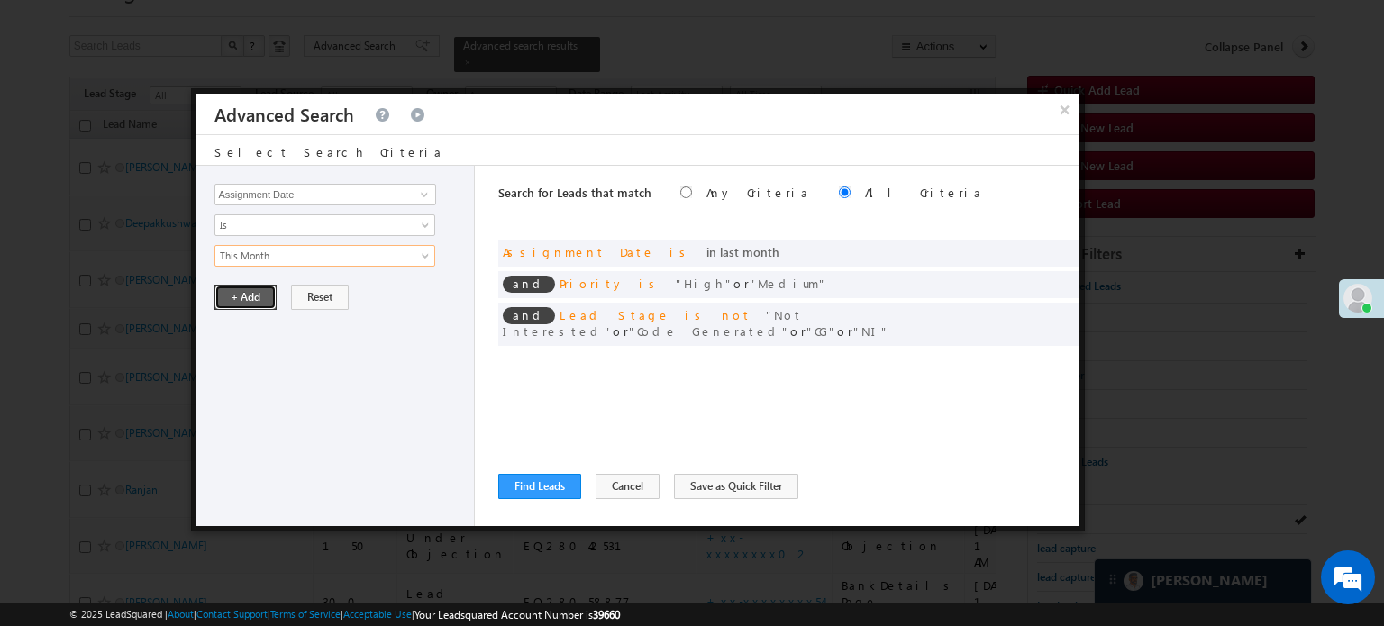
click at [232, 297] on button "+ Add" at bounding box center [245, 297] width 62 height 25
click at [714, 482] on button "Save as Quick Filter" at bounding box center [736, 486] width 124 height 25
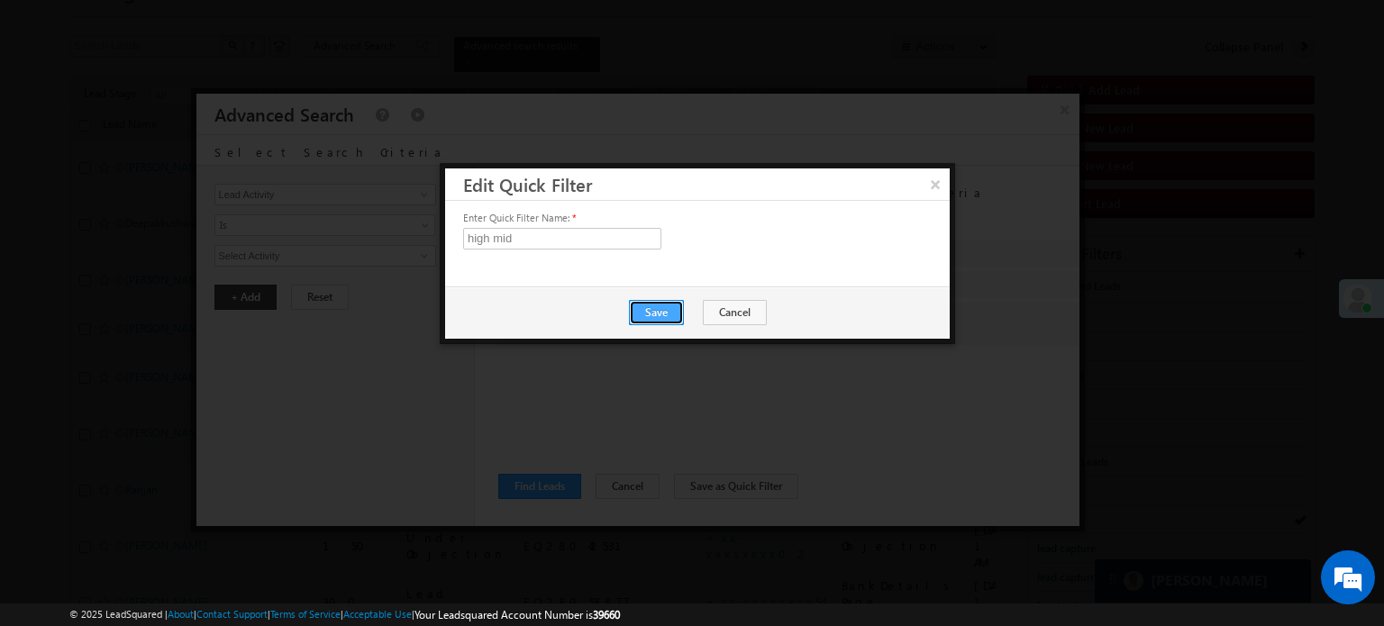
click at [640, 307] on button "Save" at bounding box center [656, 312] width 55 height 25
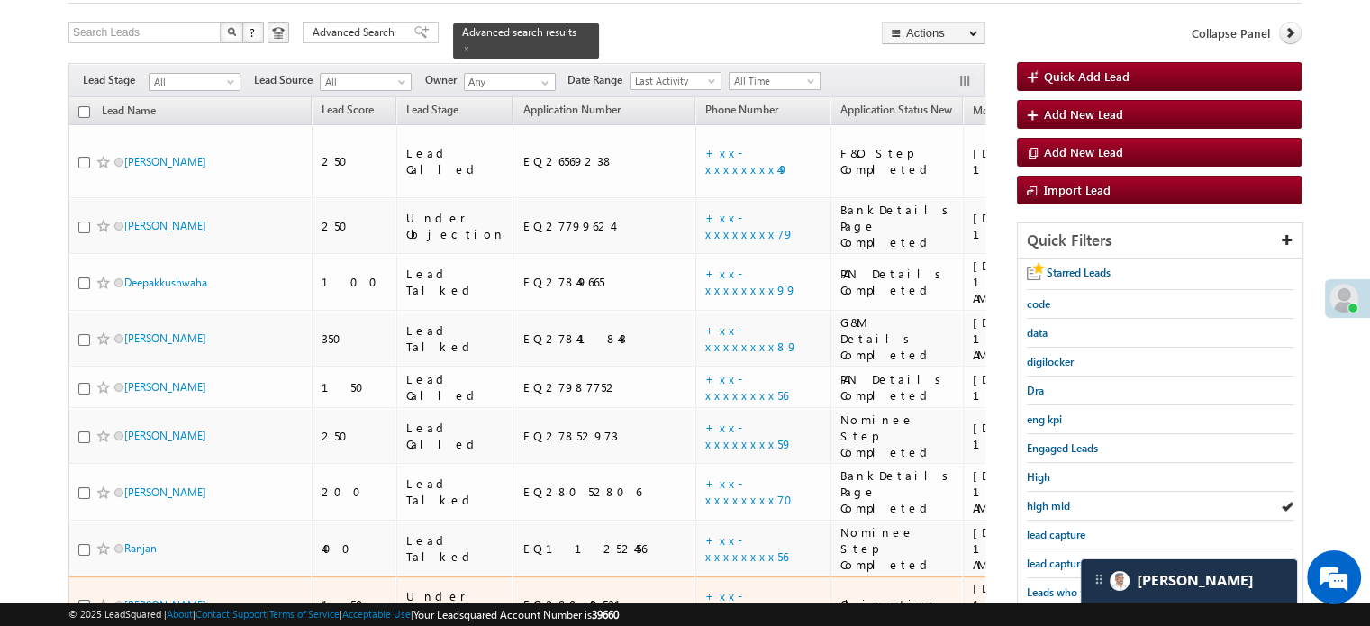
scroll to position [270, 0]
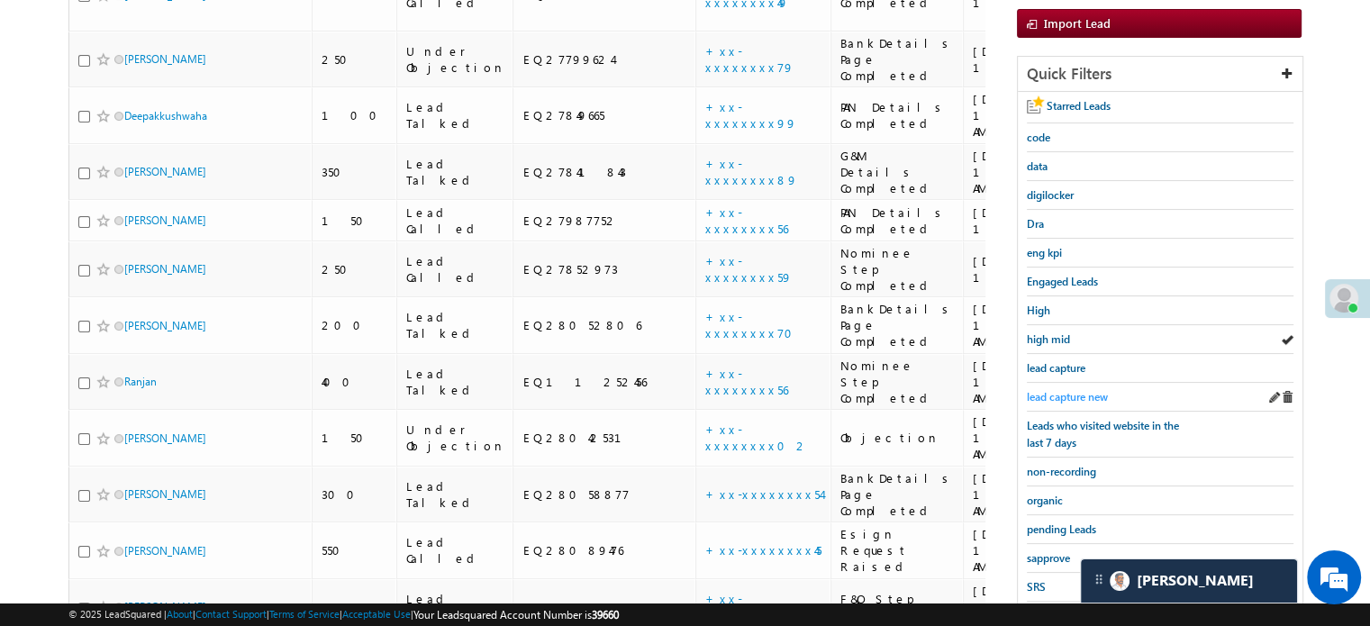
click at [1053, 392] on span "lead capture new" at bounding box center [1067, 397] width 81 height 14
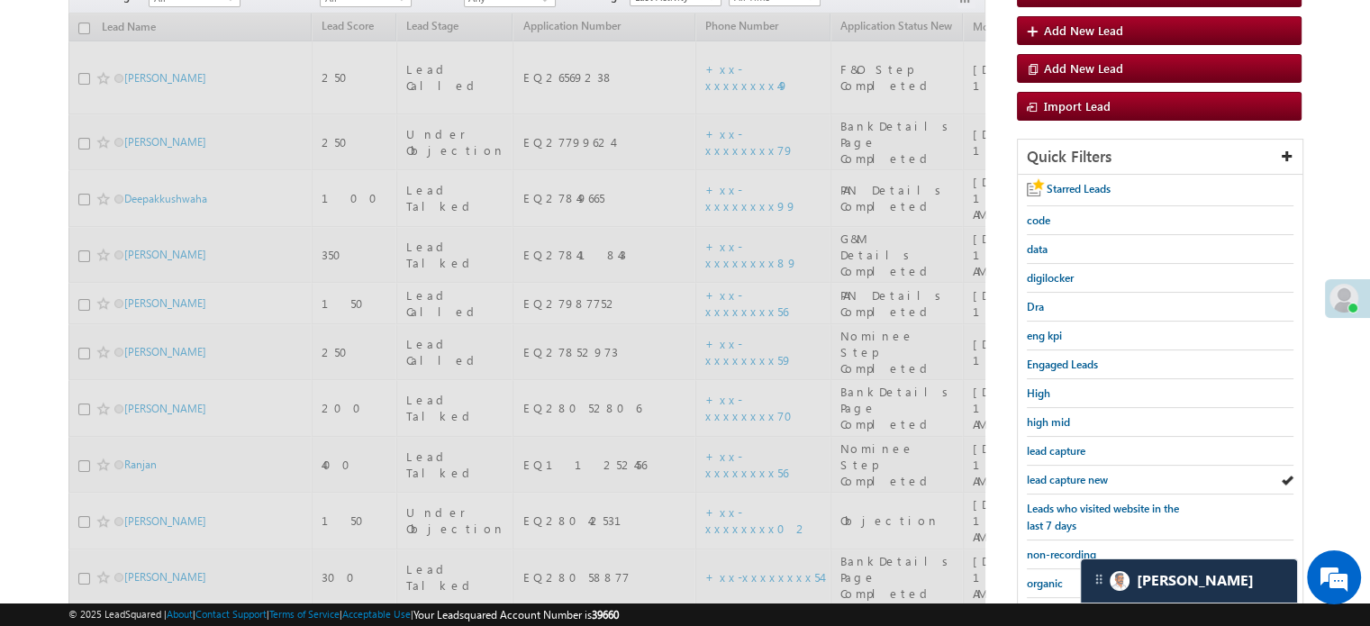
scroll to position [90, 0]
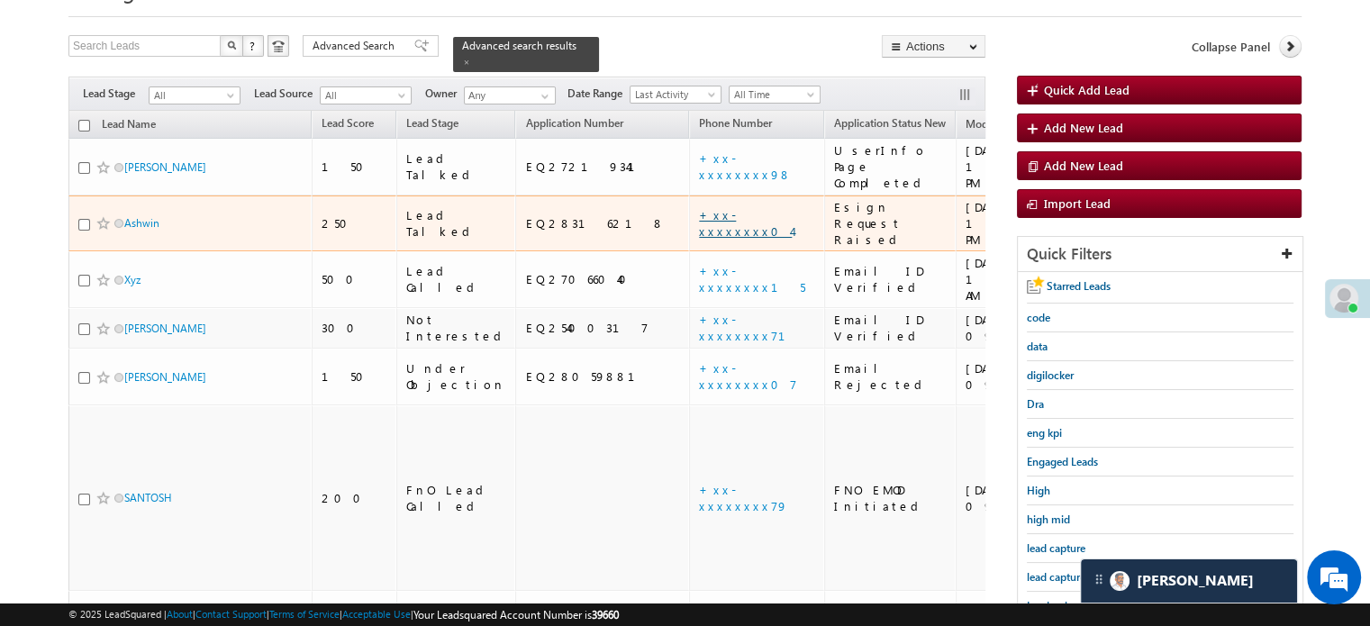
click at [699, 207] on link "+xx-xxxxxxxx04" at bounding box center [745, 223] width 93 height 32
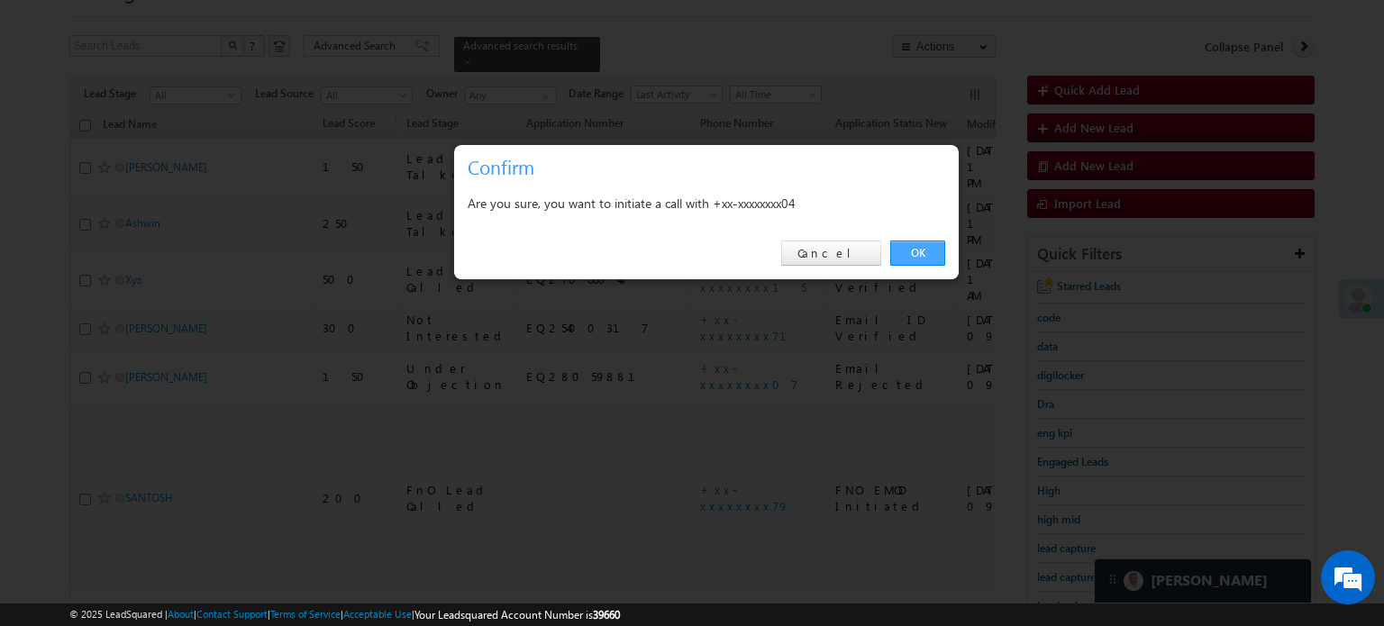
click at [898, 257] on link "OK" at bounding box center [917, 253] width 55 height 25
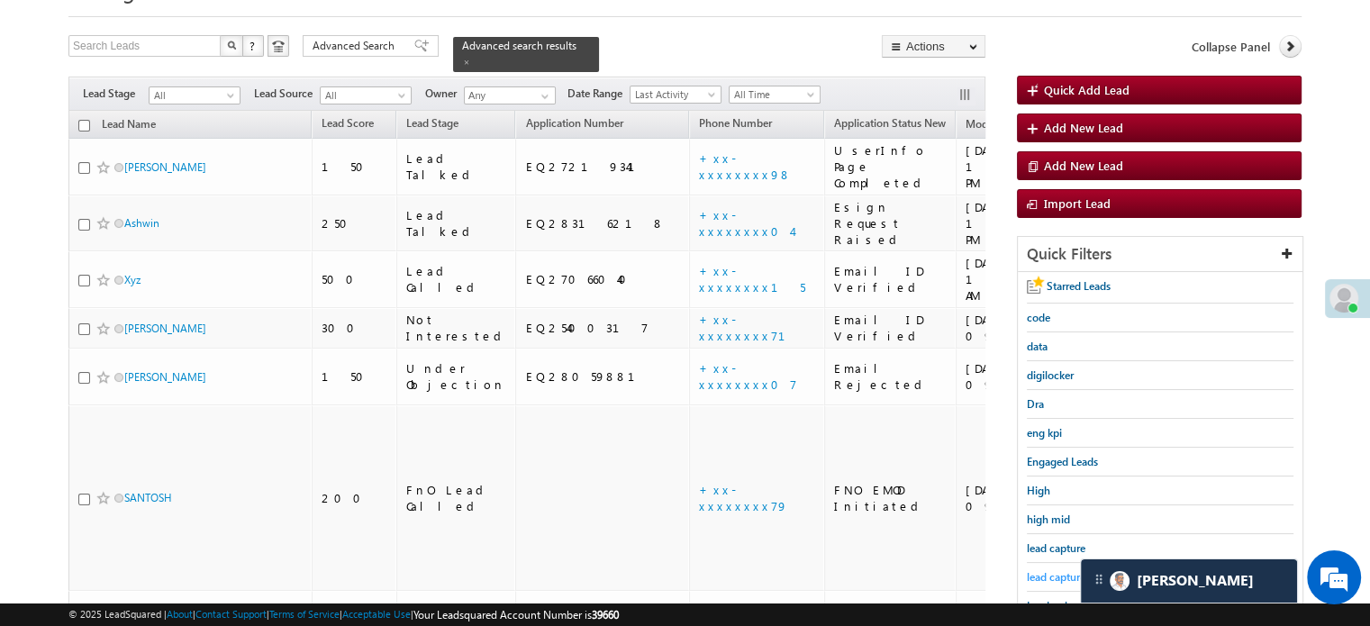
click at [1049, 577] on span "lead capture new" at bounding box center [1067, 577] width 81 height 14
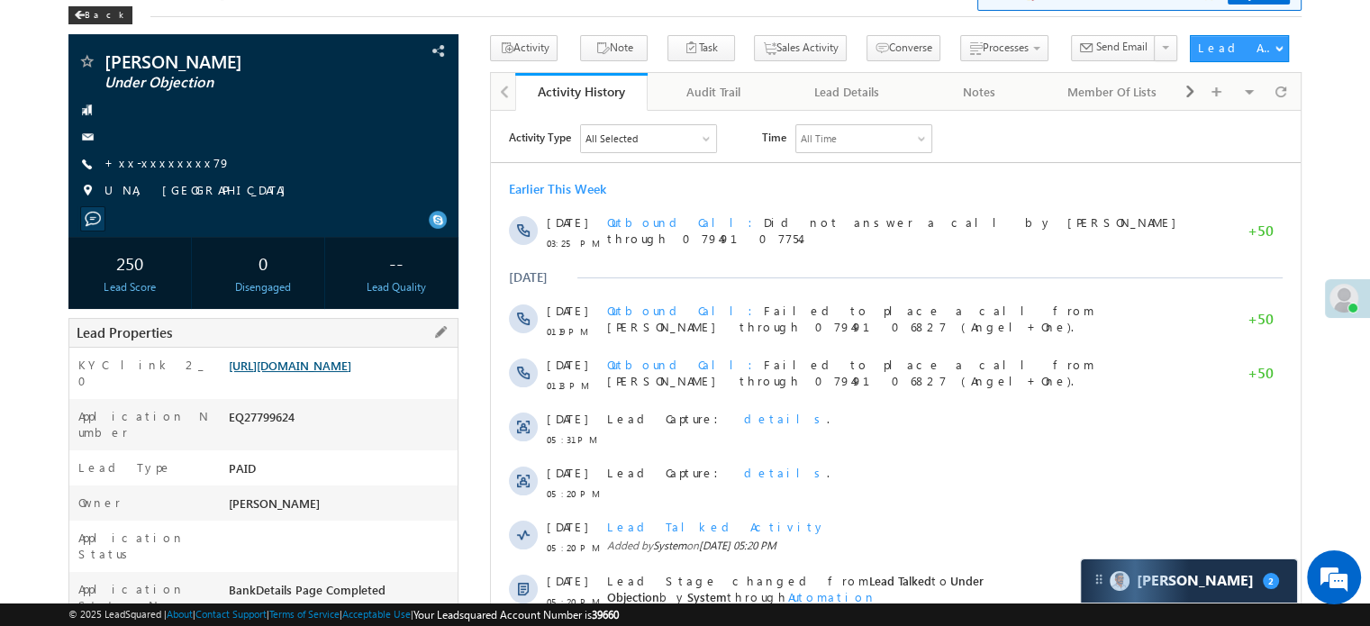
scroll to position [9079, 0]
click at [283, 373] on link "https://angelbroking1-pk3em7sa.customui-test.leadsquared.com?leadId=81f48b45-a5…" at bounding box center [290, 365] width 123 height 15
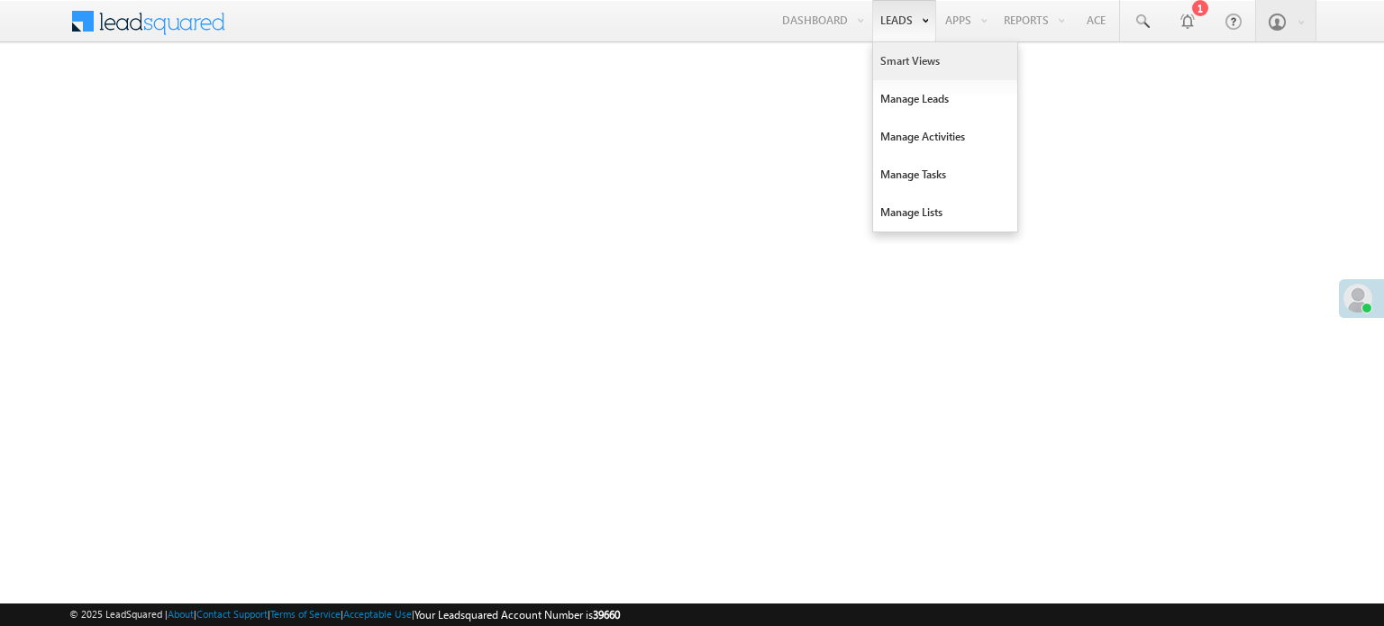
click at [922, 50] on link "Smart Views" at bounding box center [945, 61] width 144 height 38
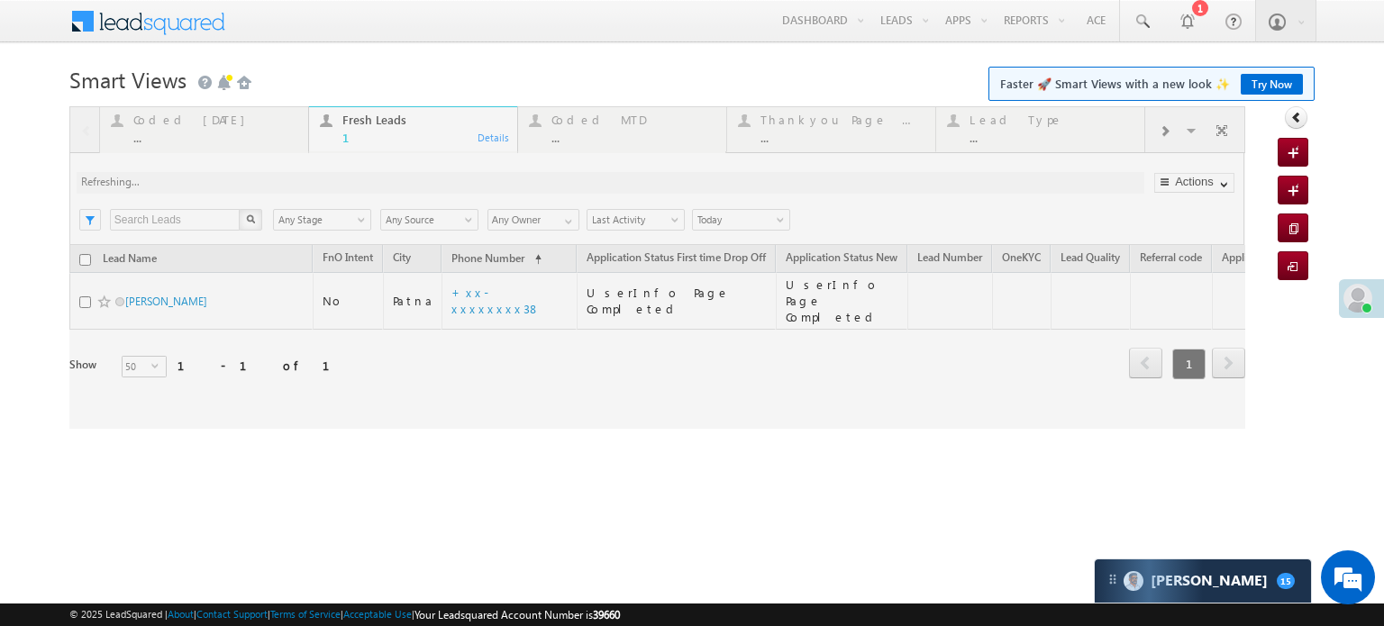
click at [193, 129] on div at bounding box center [657, 267] width 1176 height 322
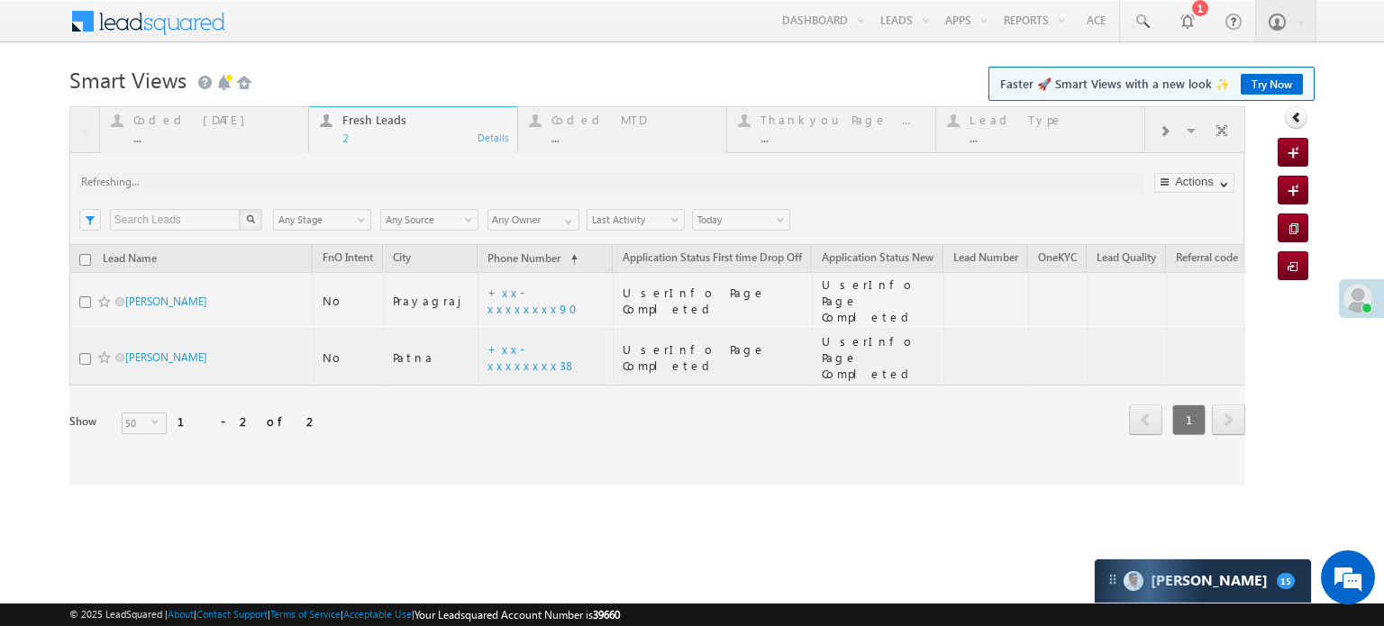
click at [193, 129] on div at bounding box center [657, 295] width 1176 height 379
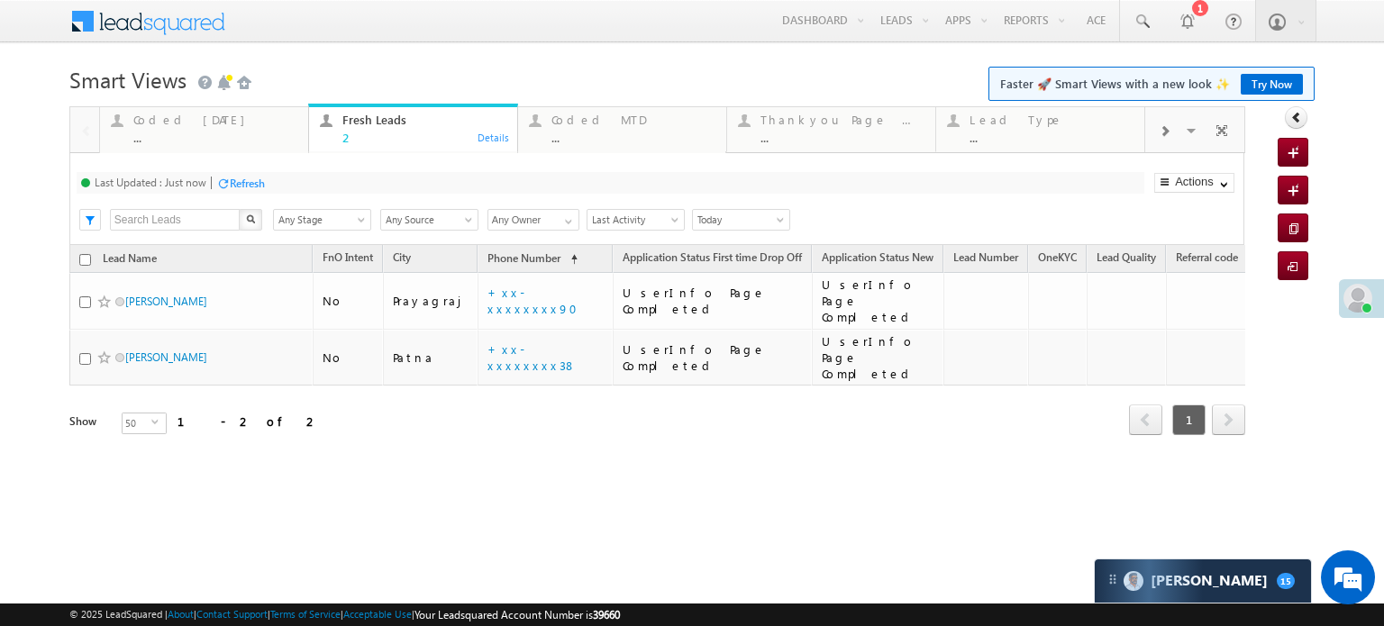
click at [193, 129] on div "Coded Today ..." at bounding box center [215, 126] width 164 height 35
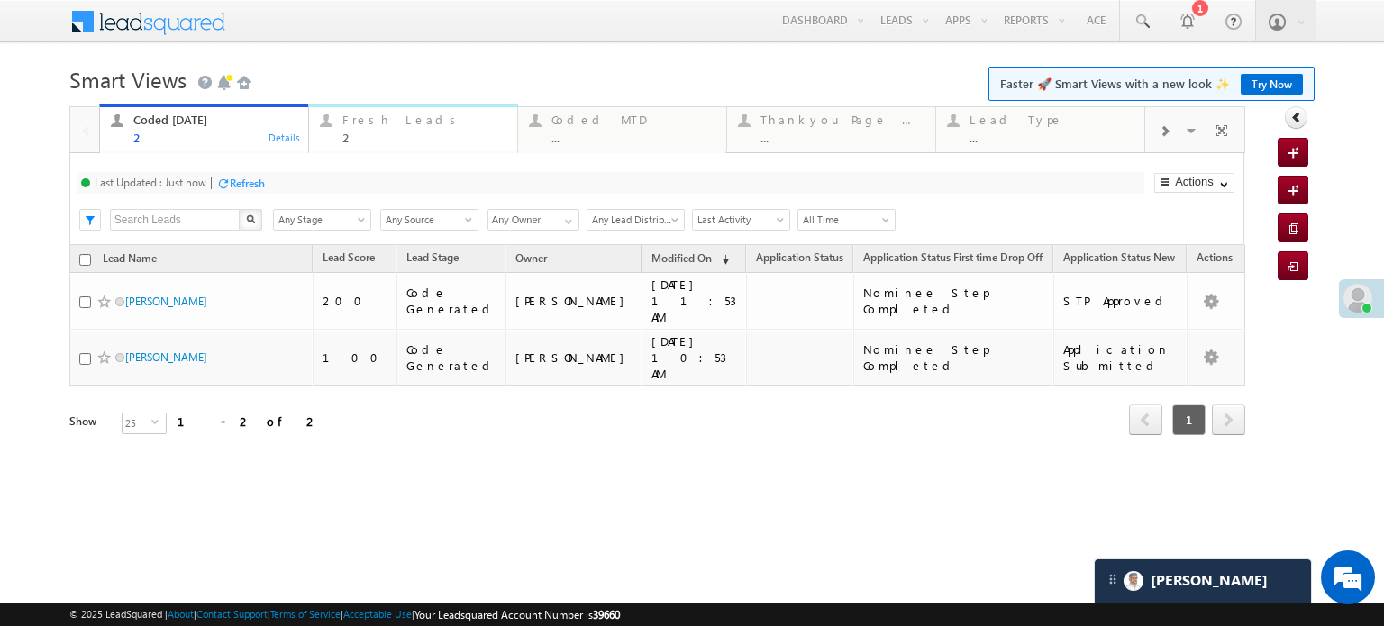
click at [377, 131] on div "2" at bounding box center [424, 138] width 164 height 14
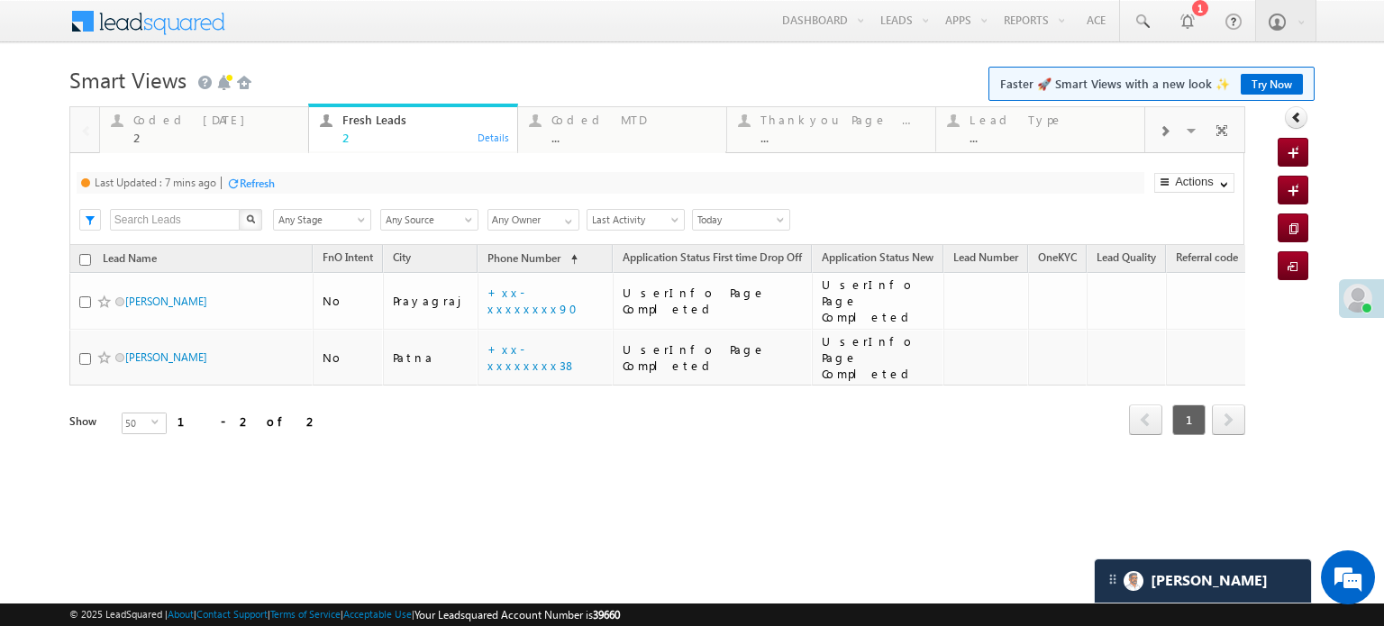
click at [246, 190] on div "Refresh" at bounding box center [250, 182] width 49 height 17
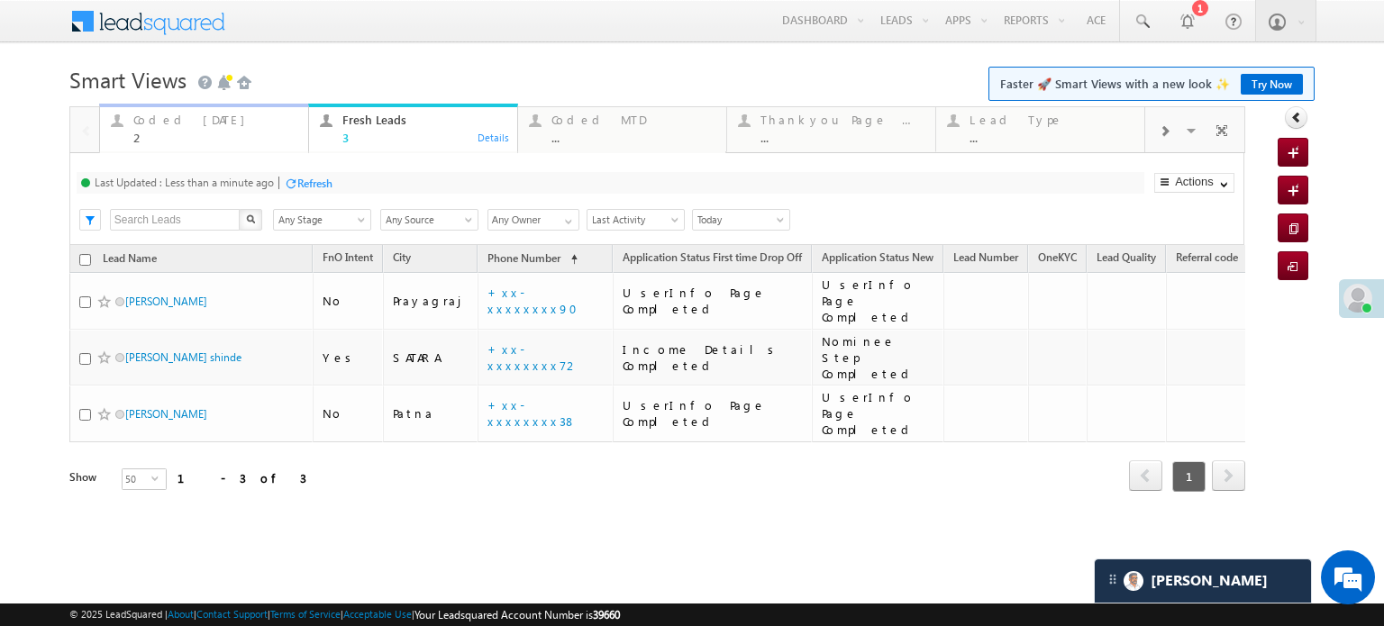
click at [175, 132] on div "2" at bounding box center [215, 138] width 164 height 14
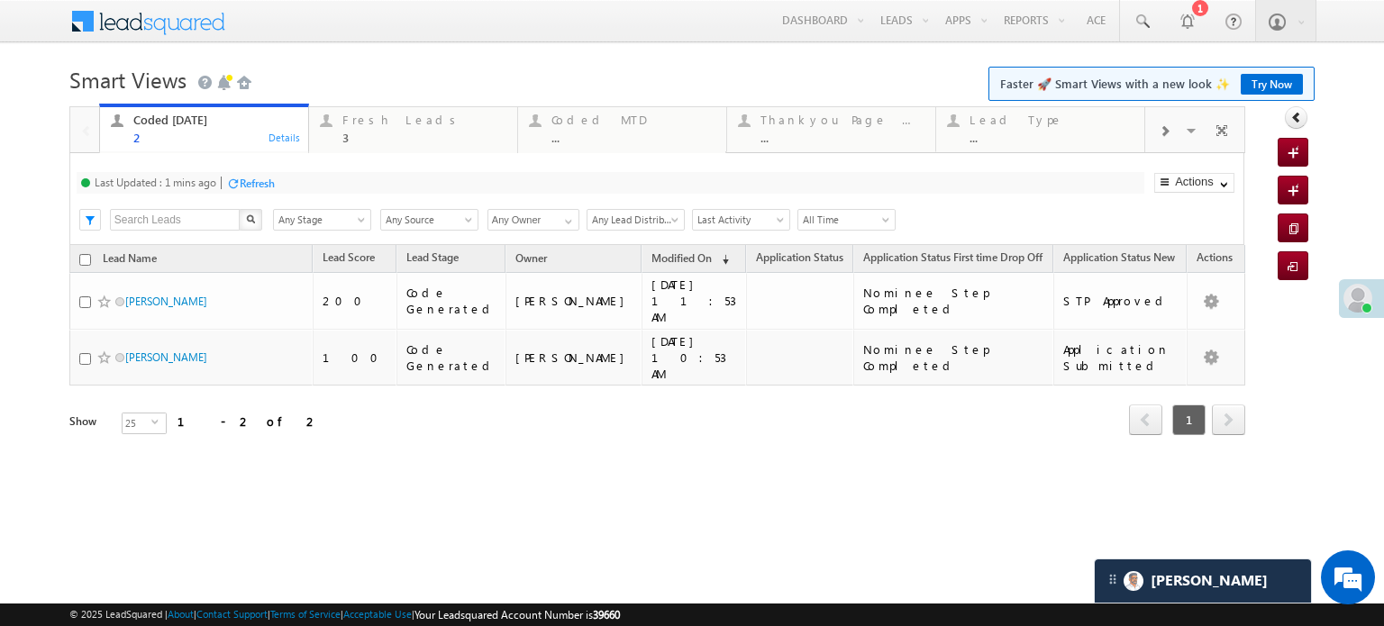
click at [268, 187] on div "Refresh" at bounding box center [257, 184] width 35 height 14
click at [396, 124] on div "Fresh Leads" at bounding box center [424, 120] width 164 height 14
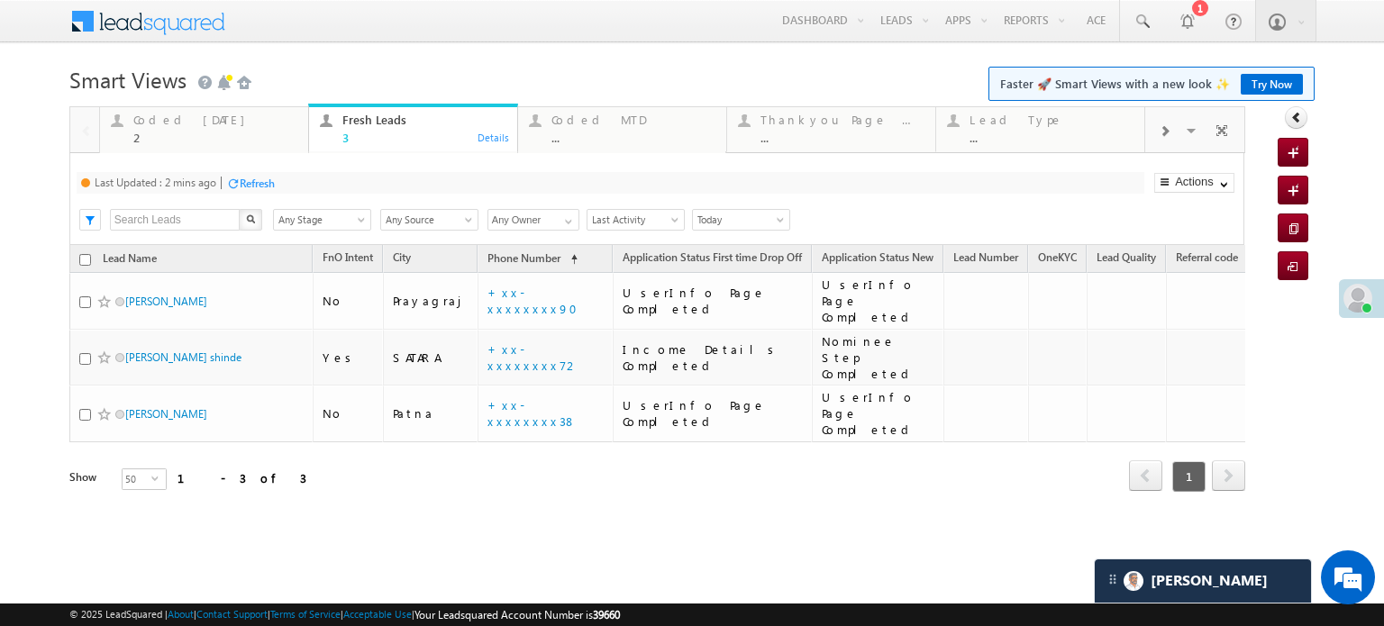
click at [275, 186] on div "Refresh" at bounding box center [257, 184] width 35 height 14
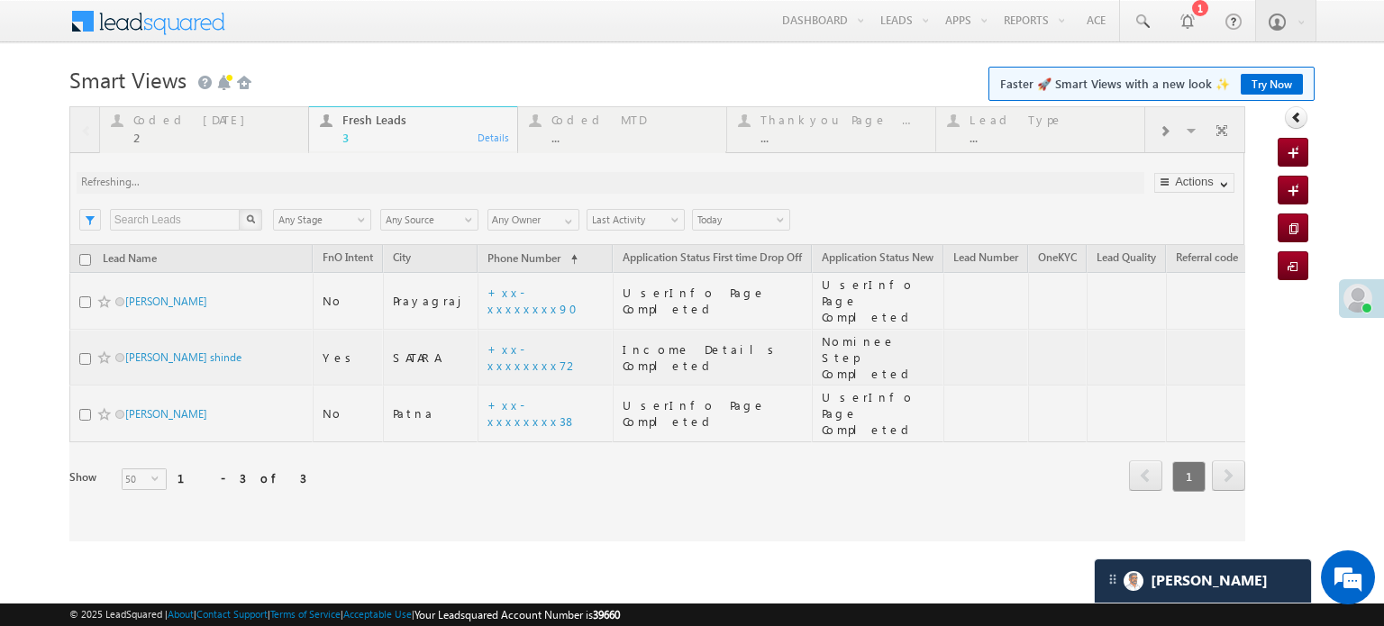
click at [276, 186] on div at bounding box center [657, 323] width 1176 height 435
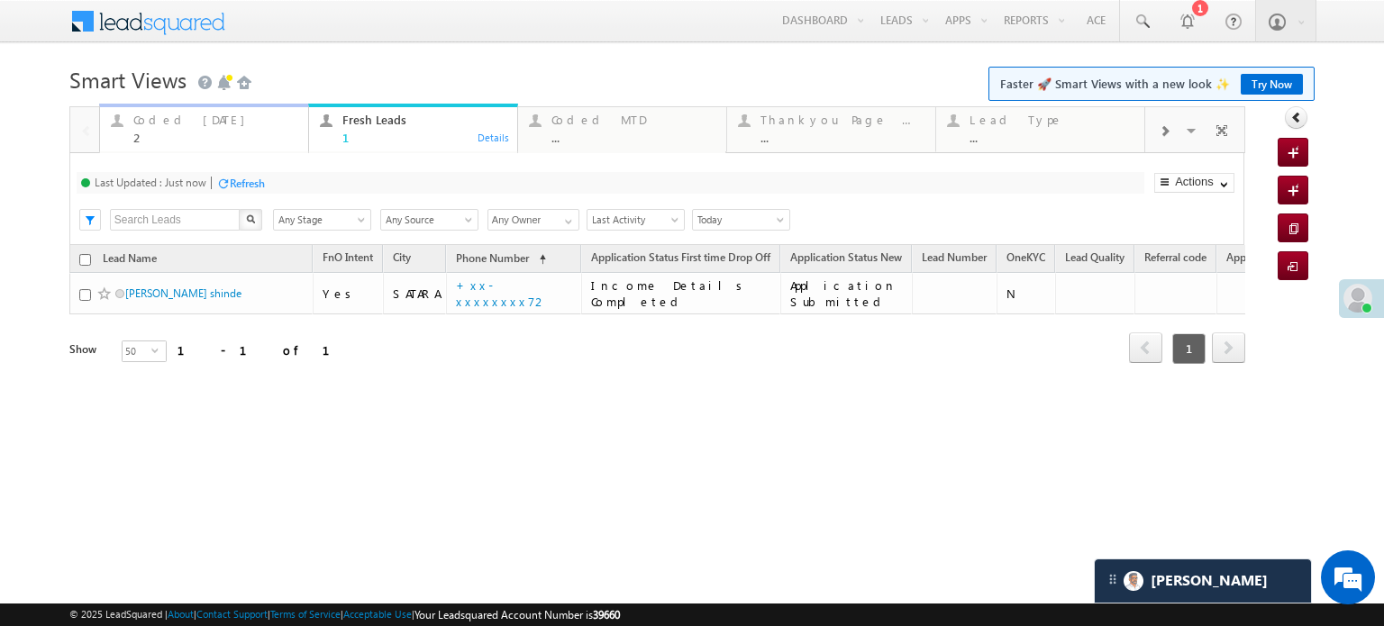
click at [168, 126] on div "Coded Today" at bounding box center [215, 120] width 164 height 14
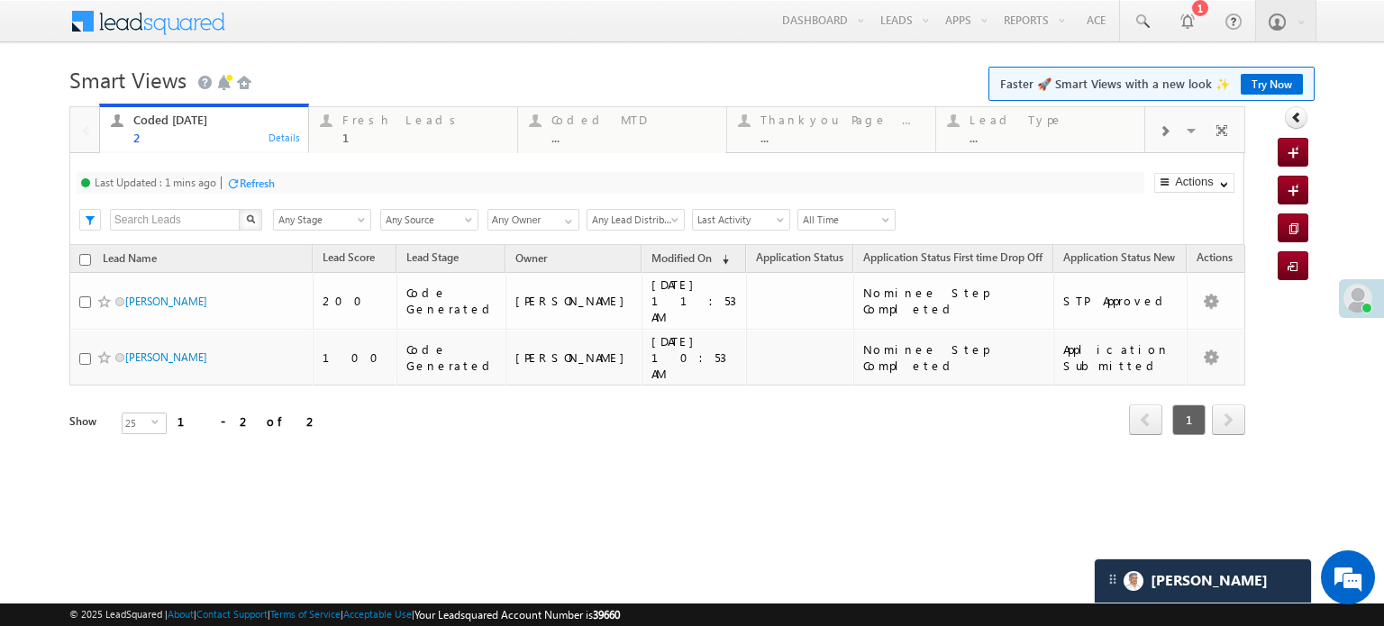
click at [259, 189] on div "Refresh" at bounding box center [257, 184] width 35 height 14
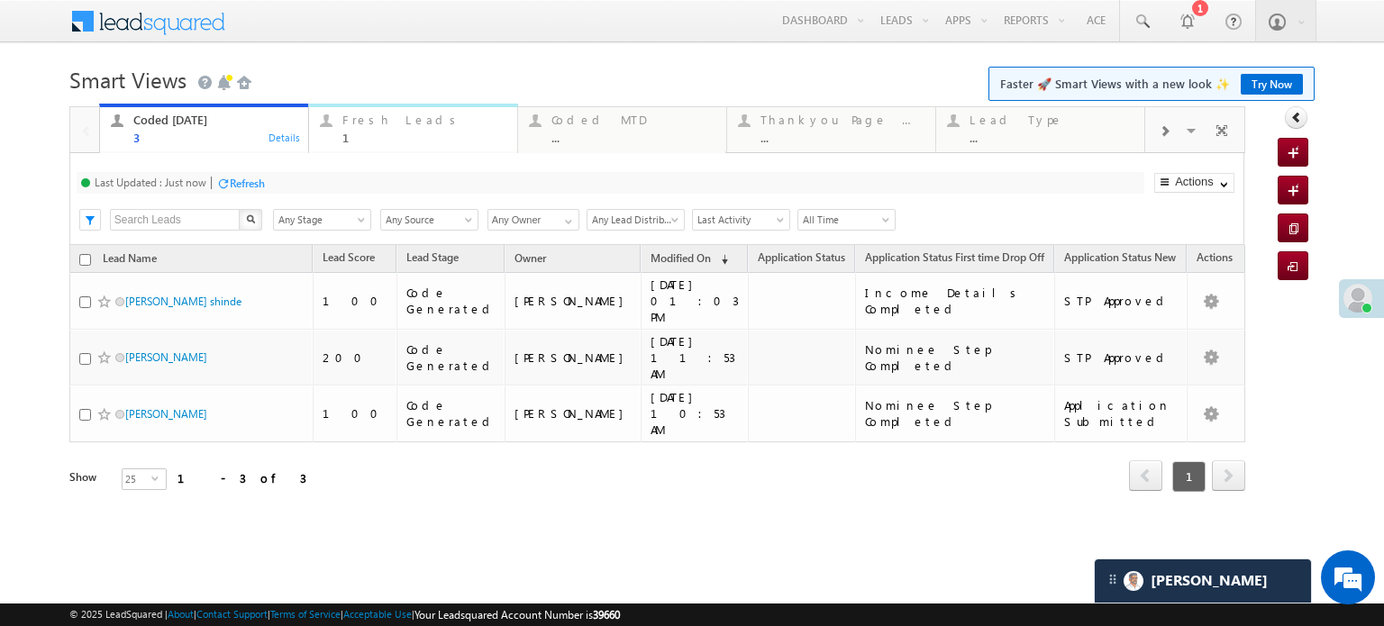
click at [377, 134] on div "1" at bounding box center [424, 138] width 164 height 14
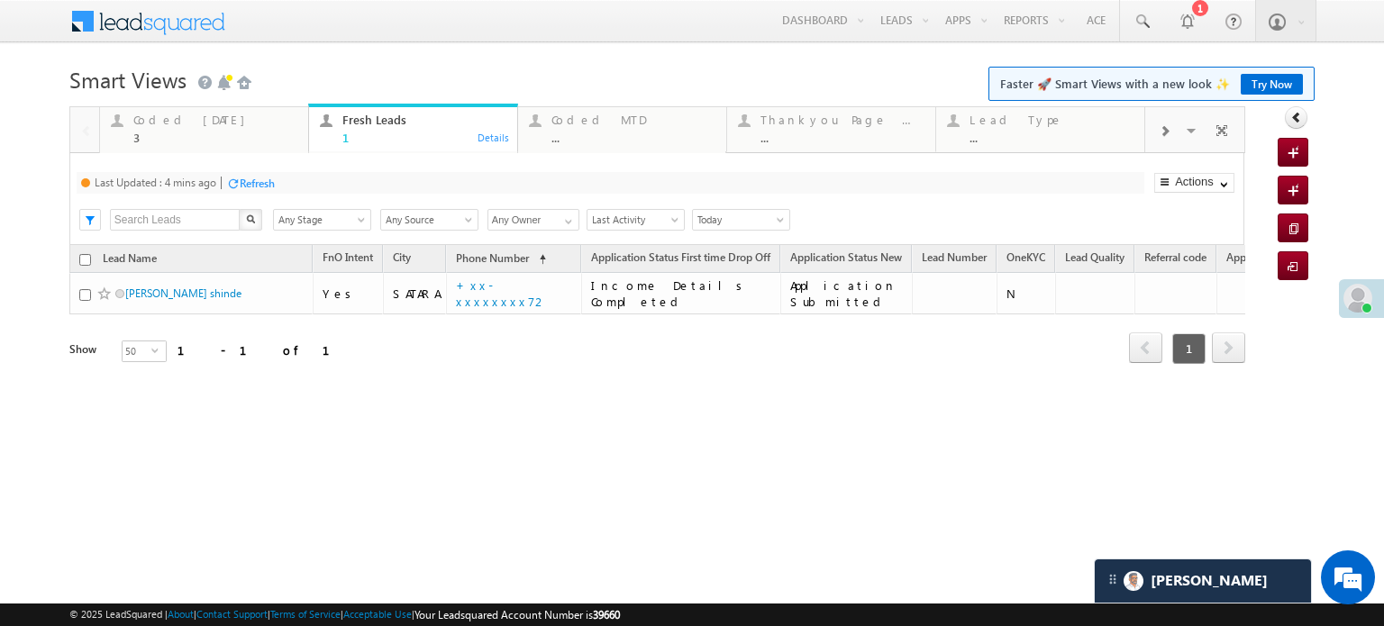
click at [274, 174] on div "Refresh" at bounding box center [250, 182] width 49 height 17
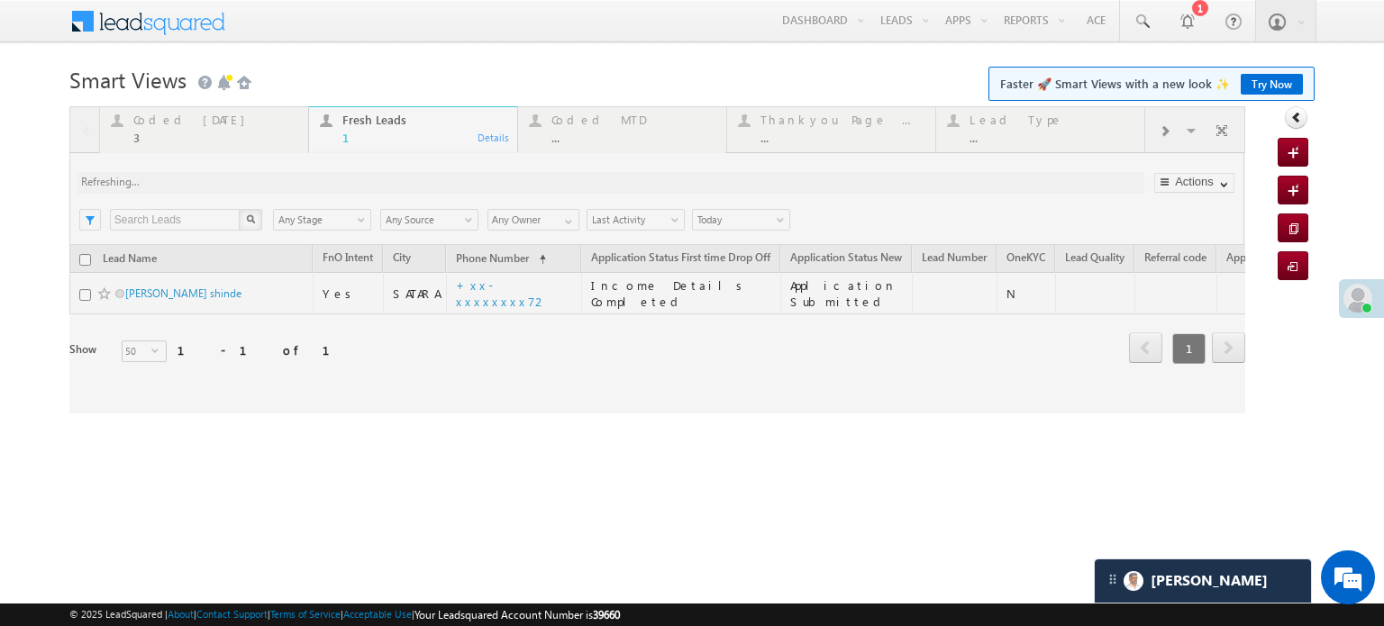
click at [260, 174] on div at bounding box center [657, 259] width 1176 height 307
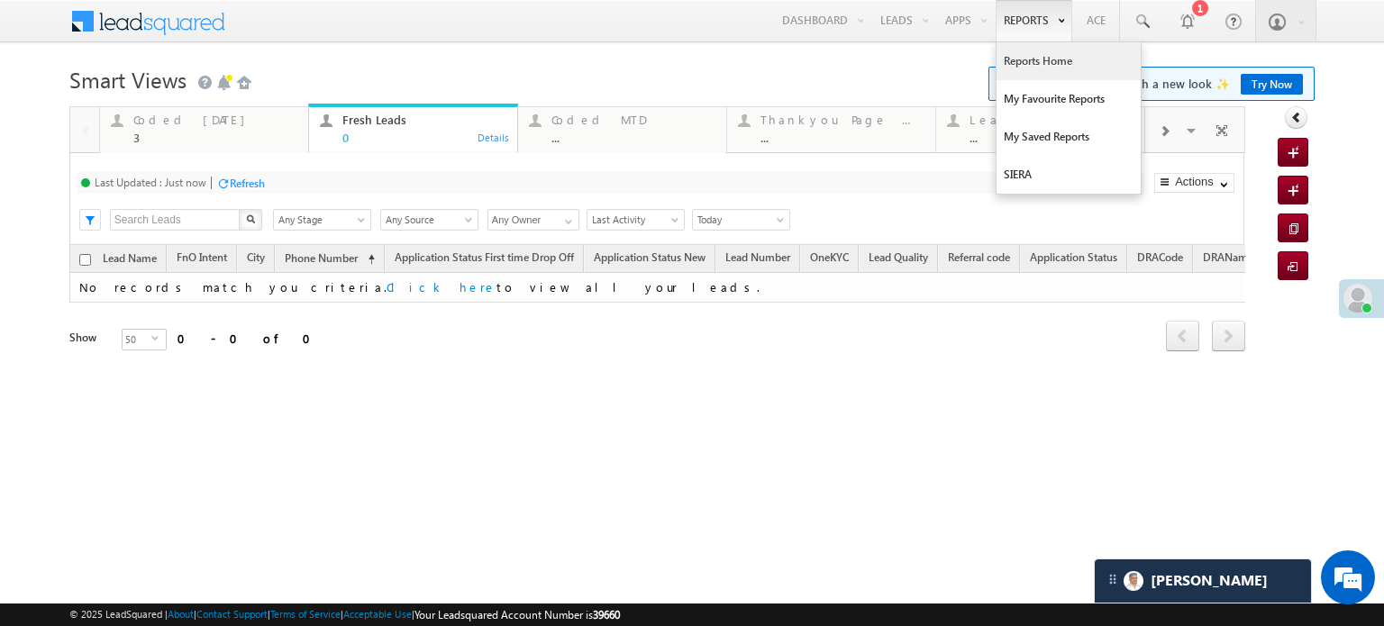
click at [1002, 59] on link "Reports Home" at bounding box center [1068, 61] width 144 height 38
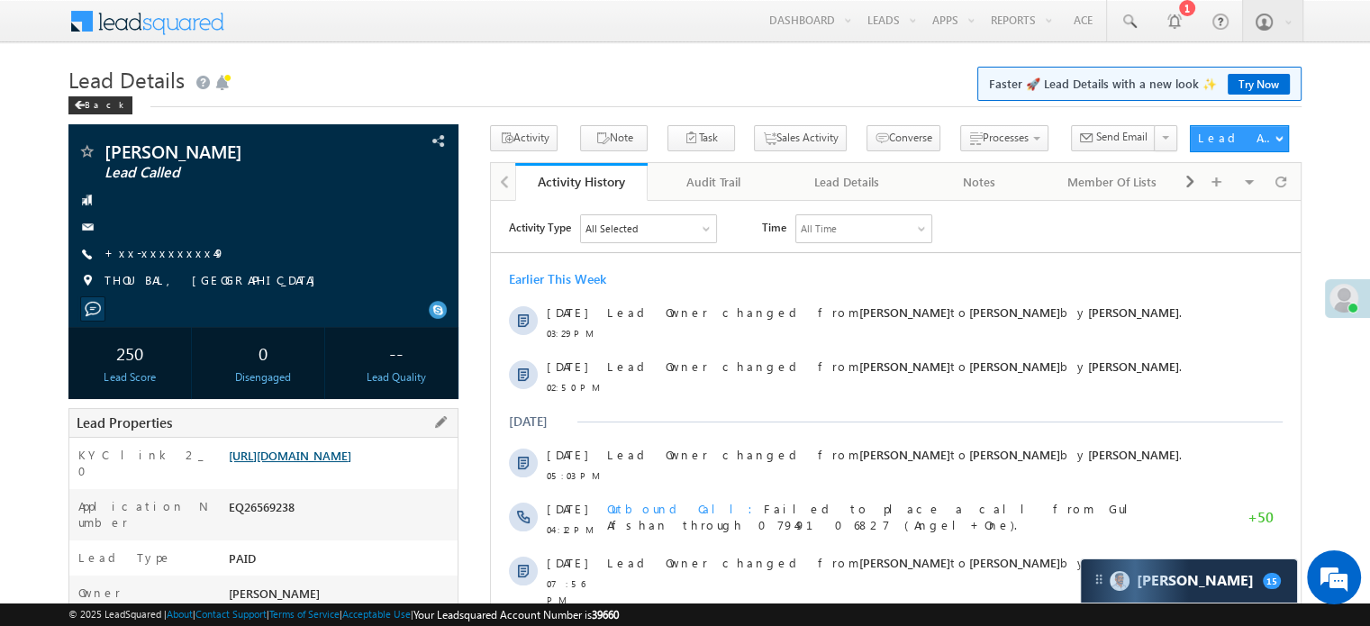
click at [351, 463] on link "https://angelbroking1-pk3em7sa.customui-test.leadsquared.com?leadId=b41779b8-9a…" at bounding box center [290, 455] width 123 height 15
click at [308, 463] on link "https://angelbroking1-pk3em7sa.customui-test.leadsquared.com?leadId=b41779b8-9a…" at bounding box center [290, 455] width 123 height 15
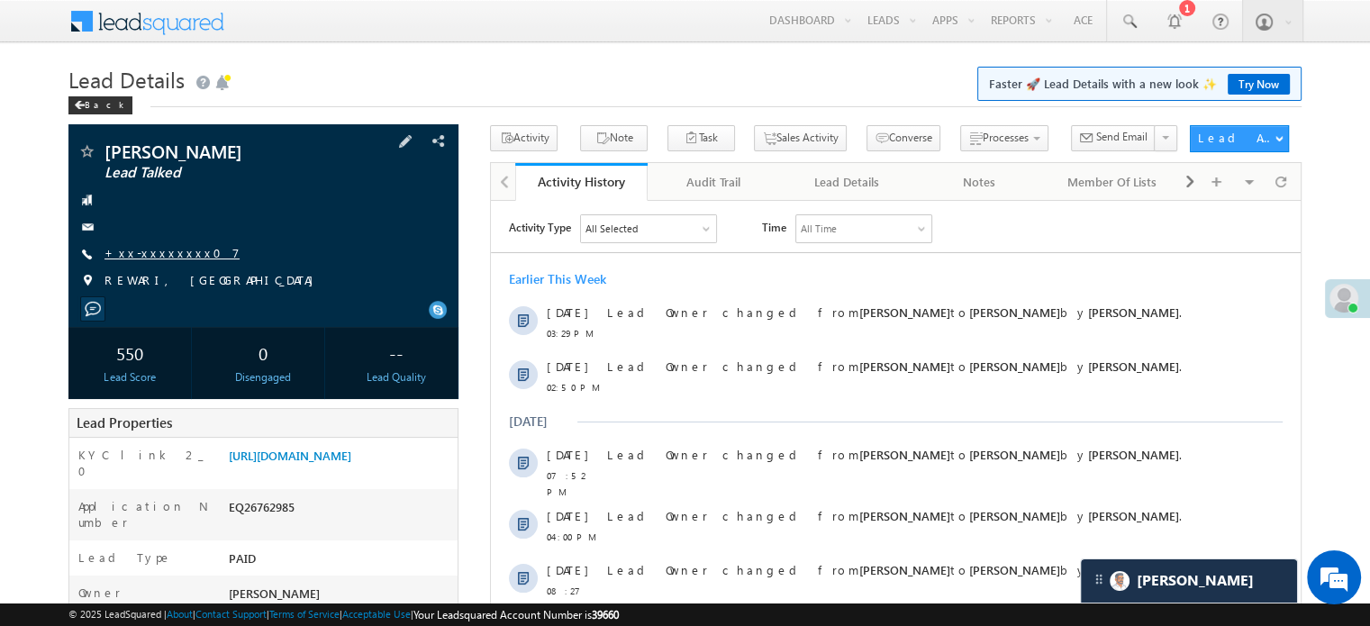
click at [155, 259] on link "+xx-xxxxxxxx07" at bounding box center [171, 252] width 135 height 15
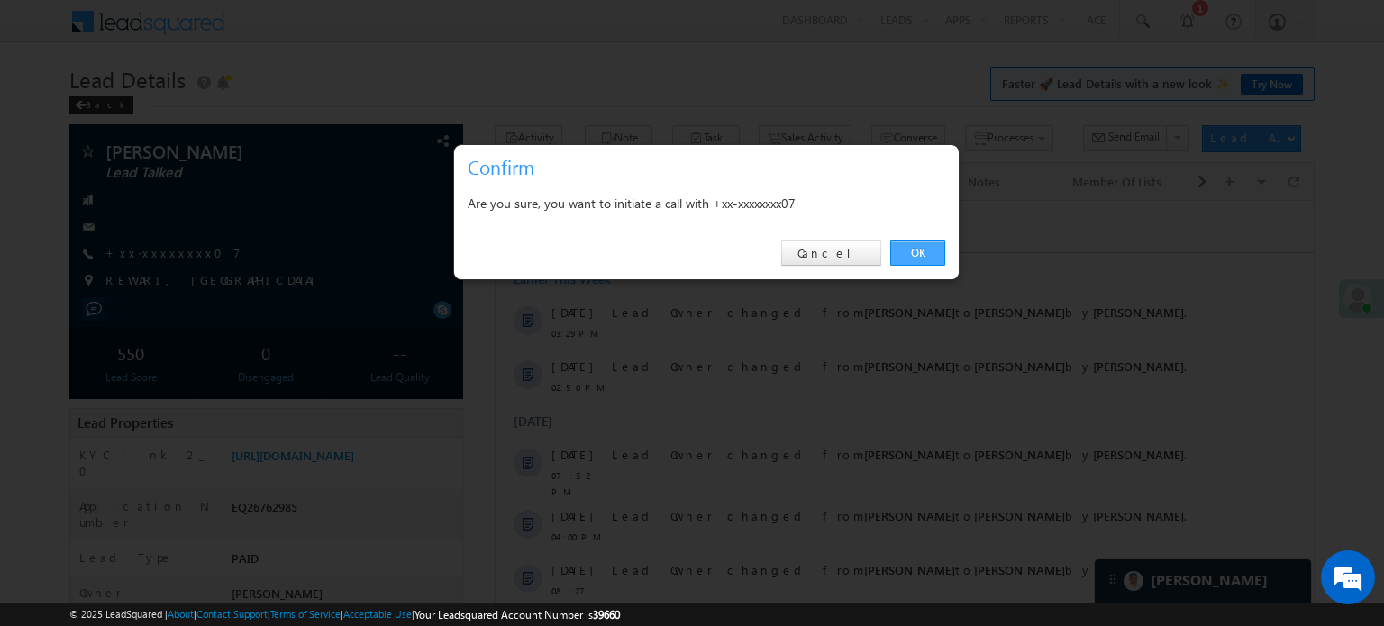
click at [927, 252] on link "OK" at bounding box center [917, 253] width 55 height 25
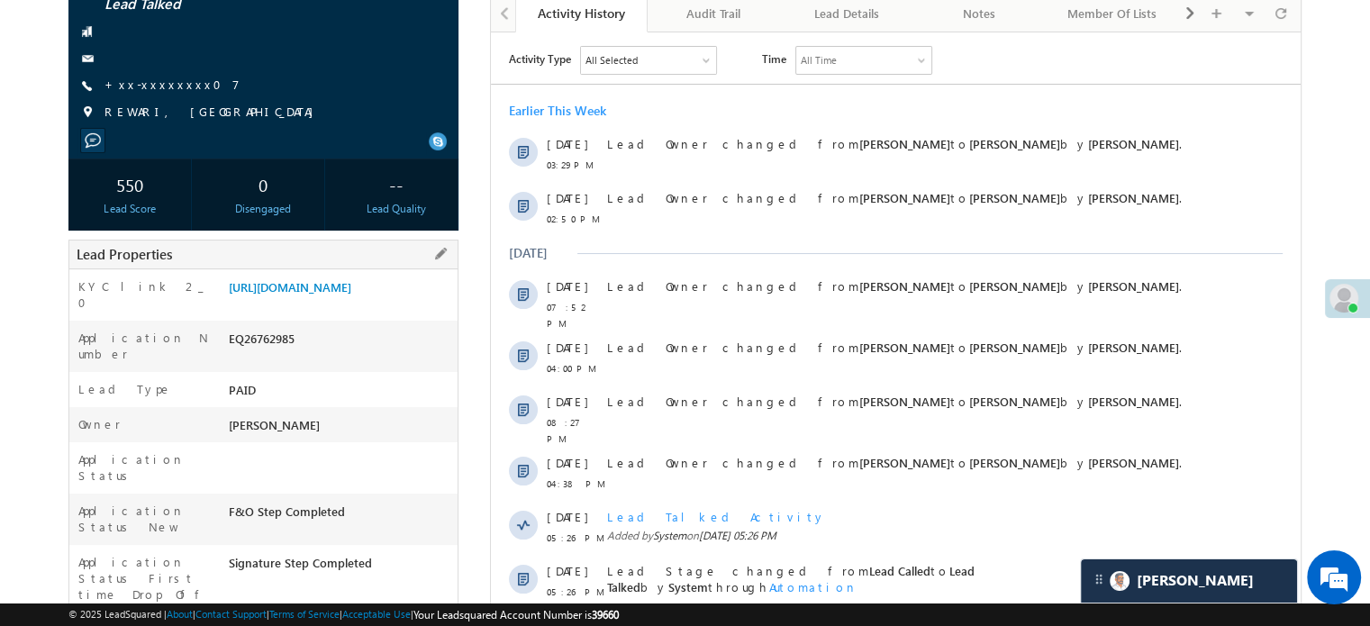
scroll to position [180, 0]
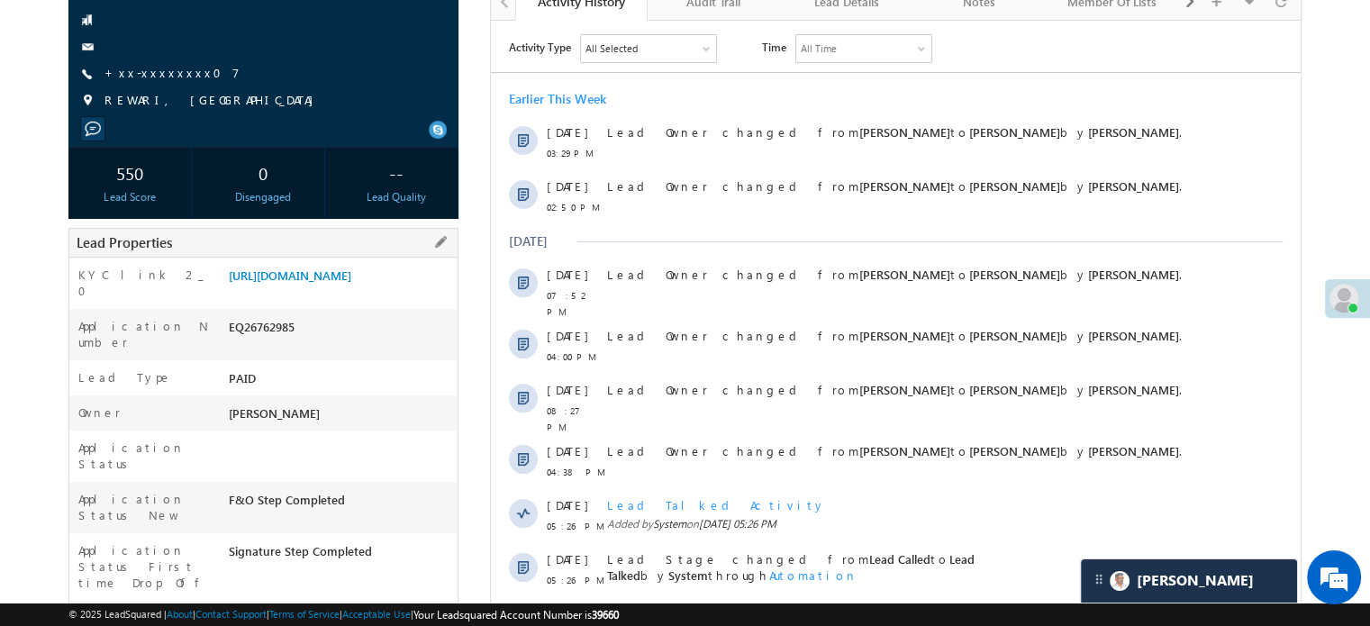
click at [378, 292] on div "https://angelbroking1-pk3em7sa.customui-test.leadsquared.com?leadId=fb8b2a32-dd…" at bounding box center [340, 279] width 233 height 25
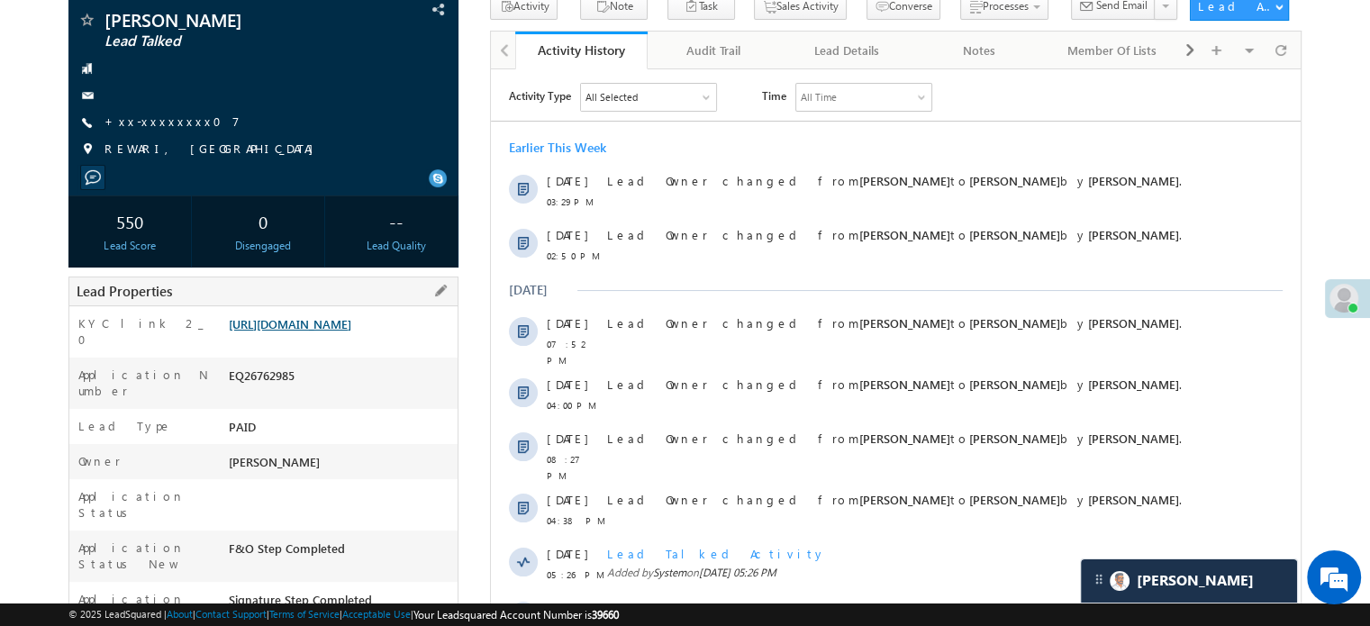
click at [351, 316] on link "https://angelbroking1-pk3em7sa.customui-test.leadsquared.com?leadId=fb8b2a32-dd…" at bounding box center [290, 323] width 123 height 15
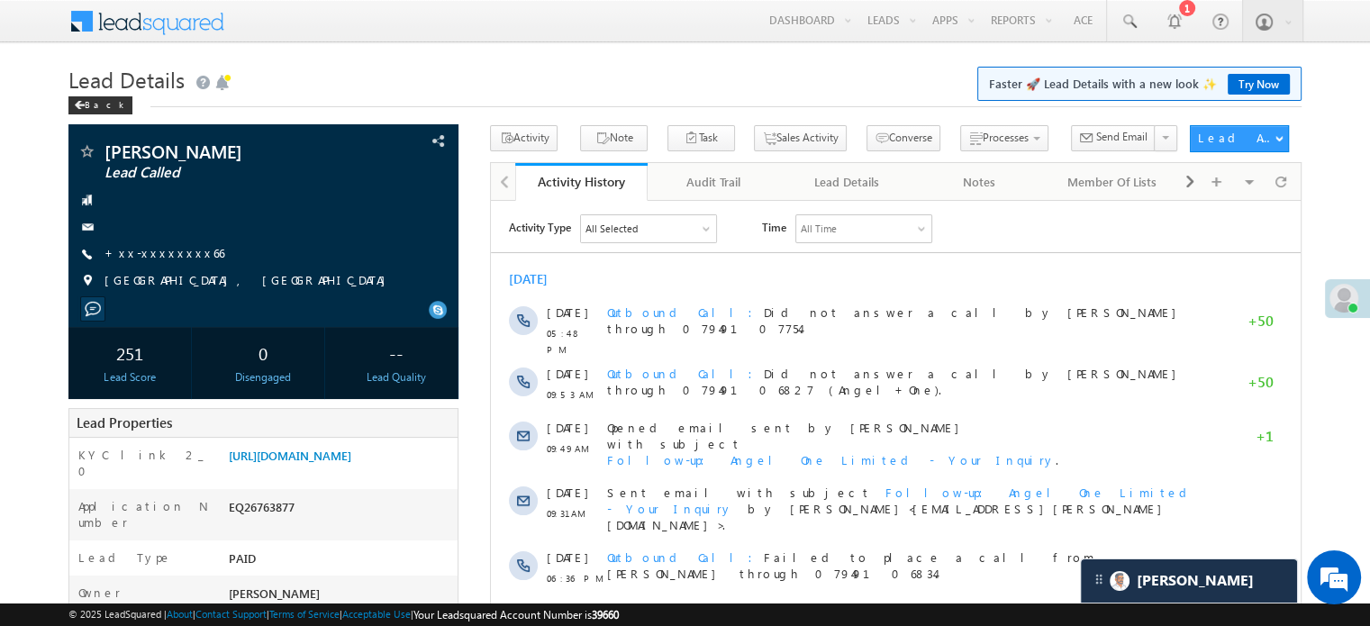
scroll to position [8923, 0]
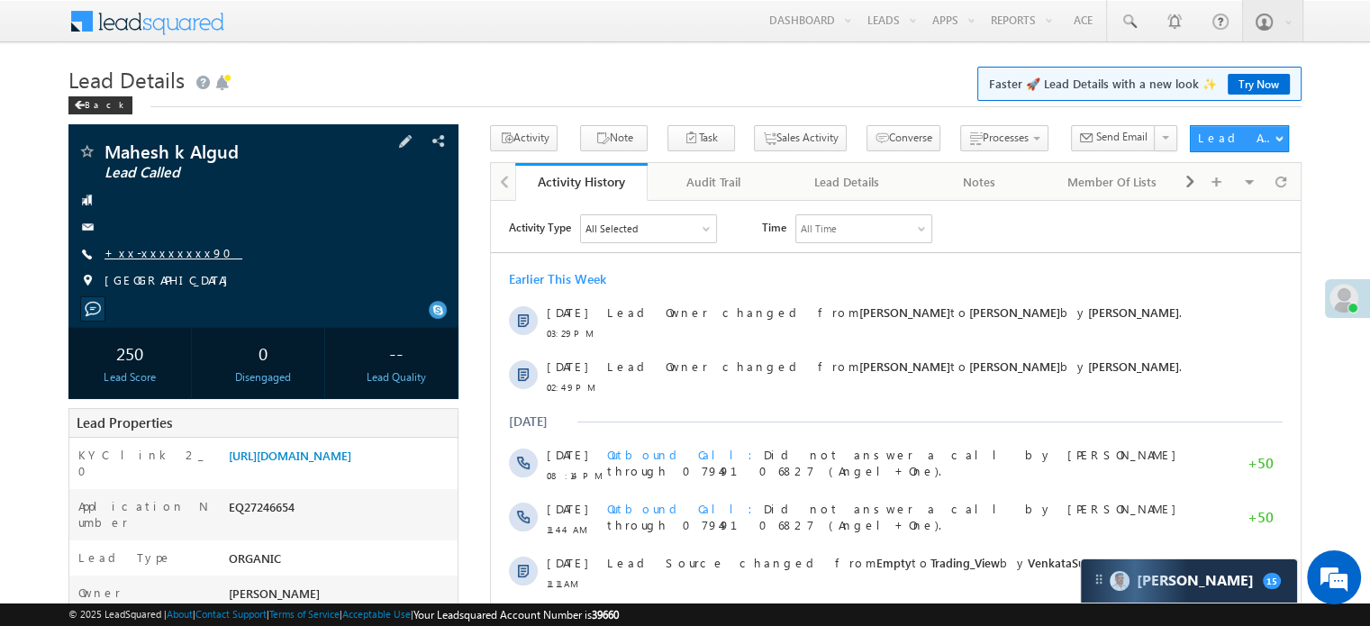
click at [160, 250] on link "+xx-xxxxxxxx90" at bounding box center [173, 252] width 138 height 15
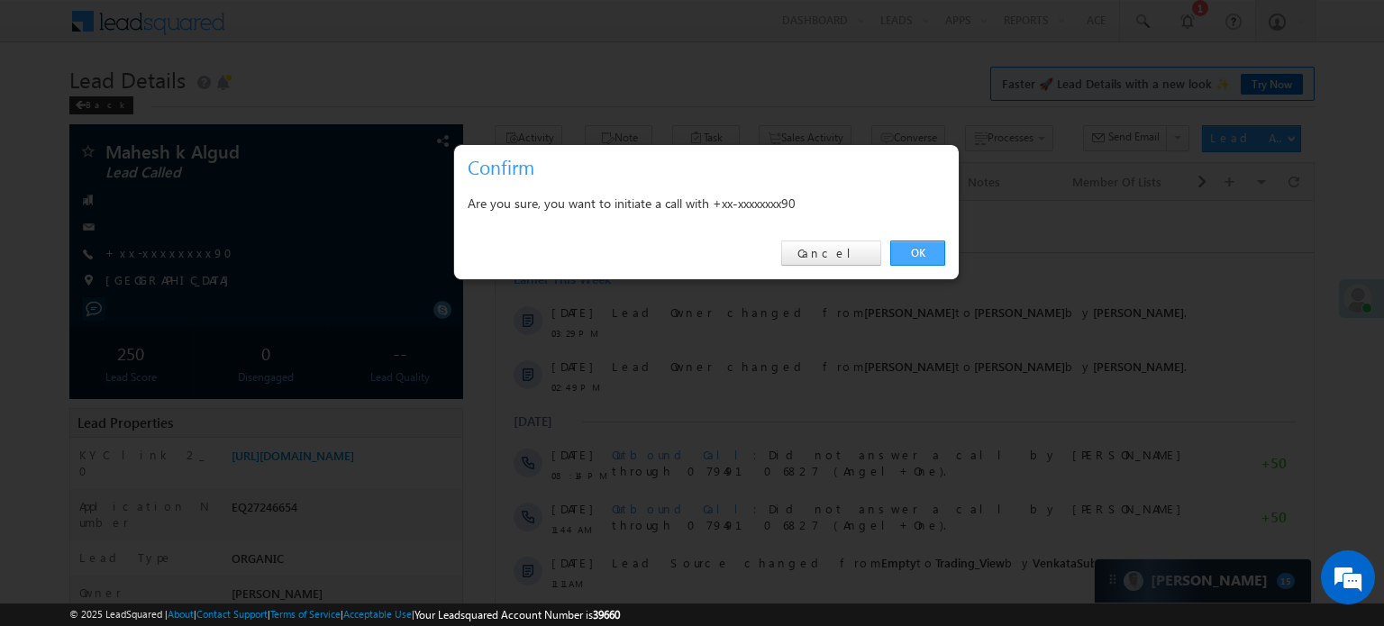
click at [903, 247] on link "OK" at bounding box center [917, 253] width 55 height 25
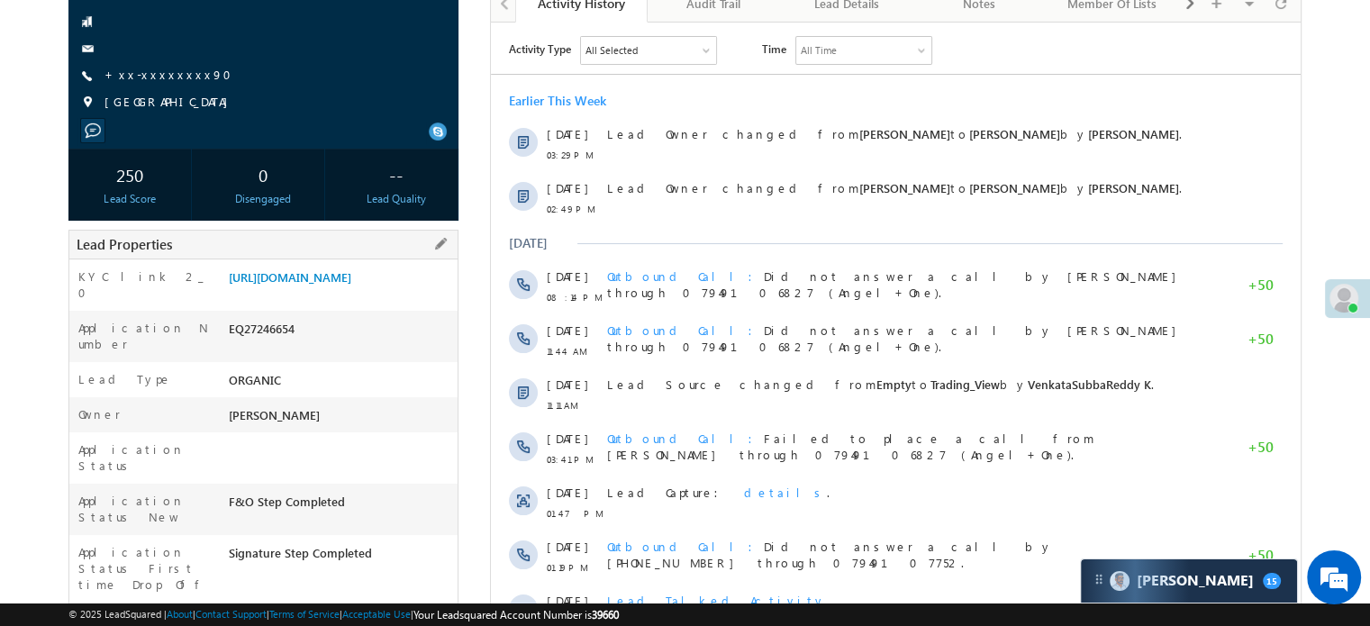
scroll to position [180, 0]
click at [313, 283] on link "[URL][DOMAIN_NAME]" at bounding box center [290, 275] width 123 height 15
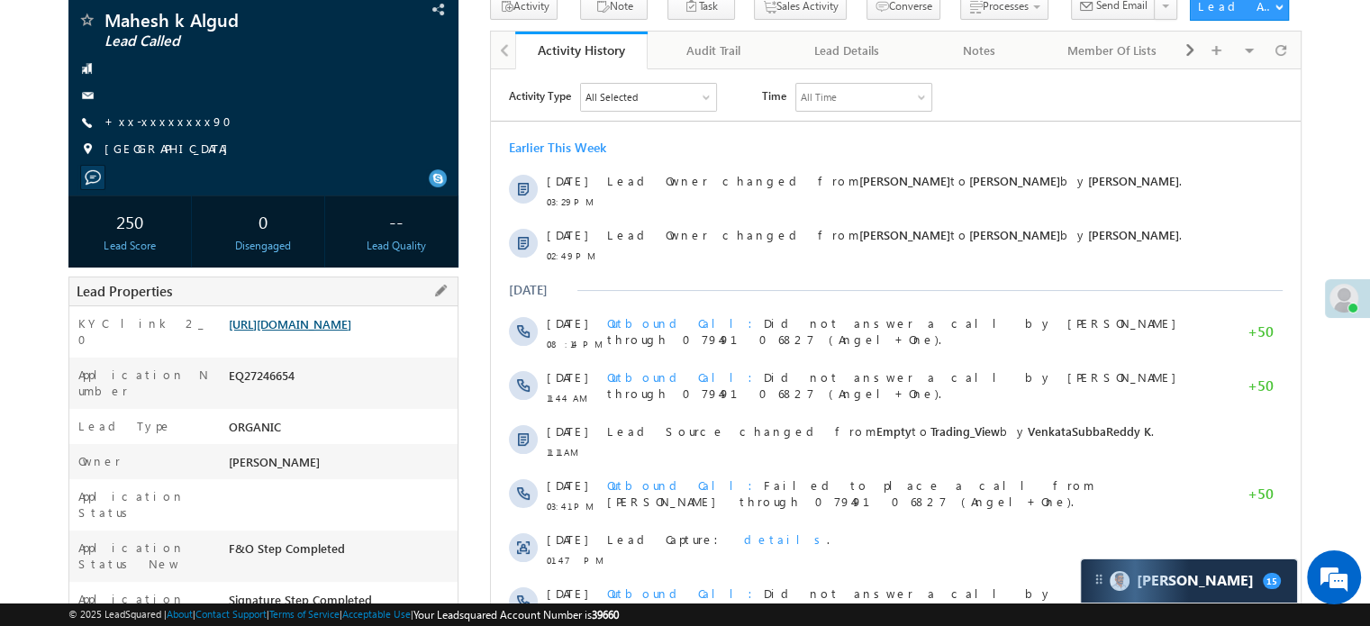
scroll to position [228, 0]
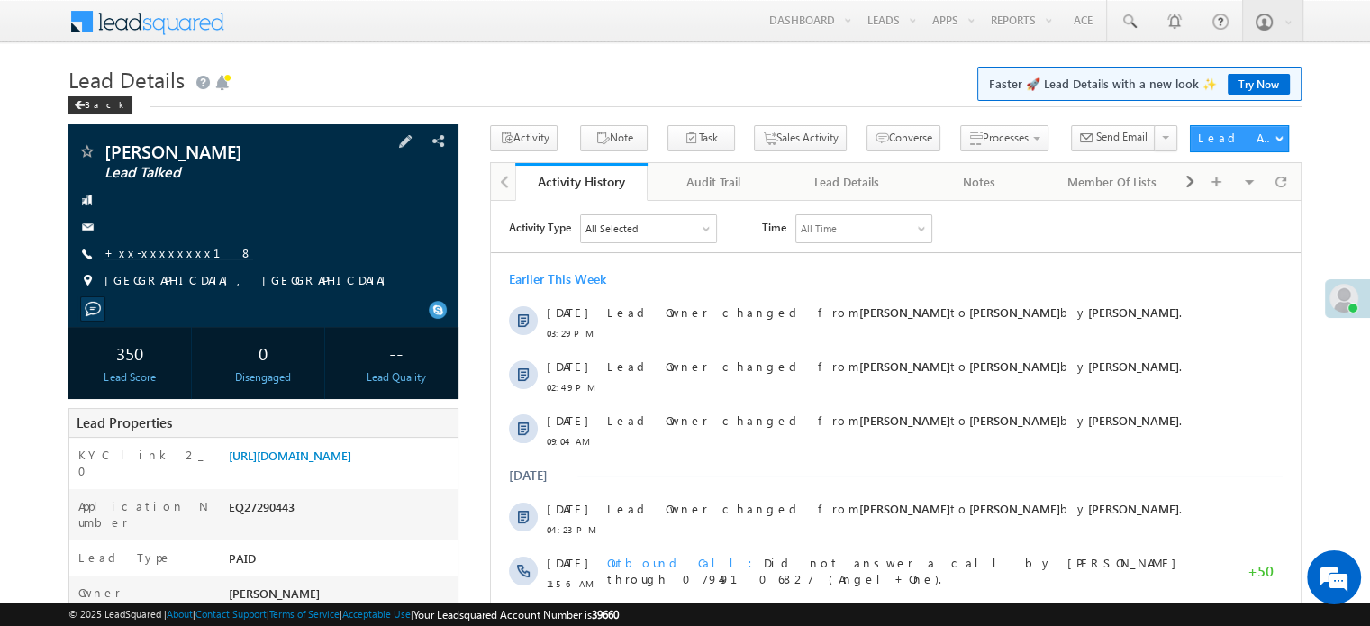
click at [150, 251] on link "+xx-xxxxxxxx18" at bounding box center [178, 252] width 149 height 15
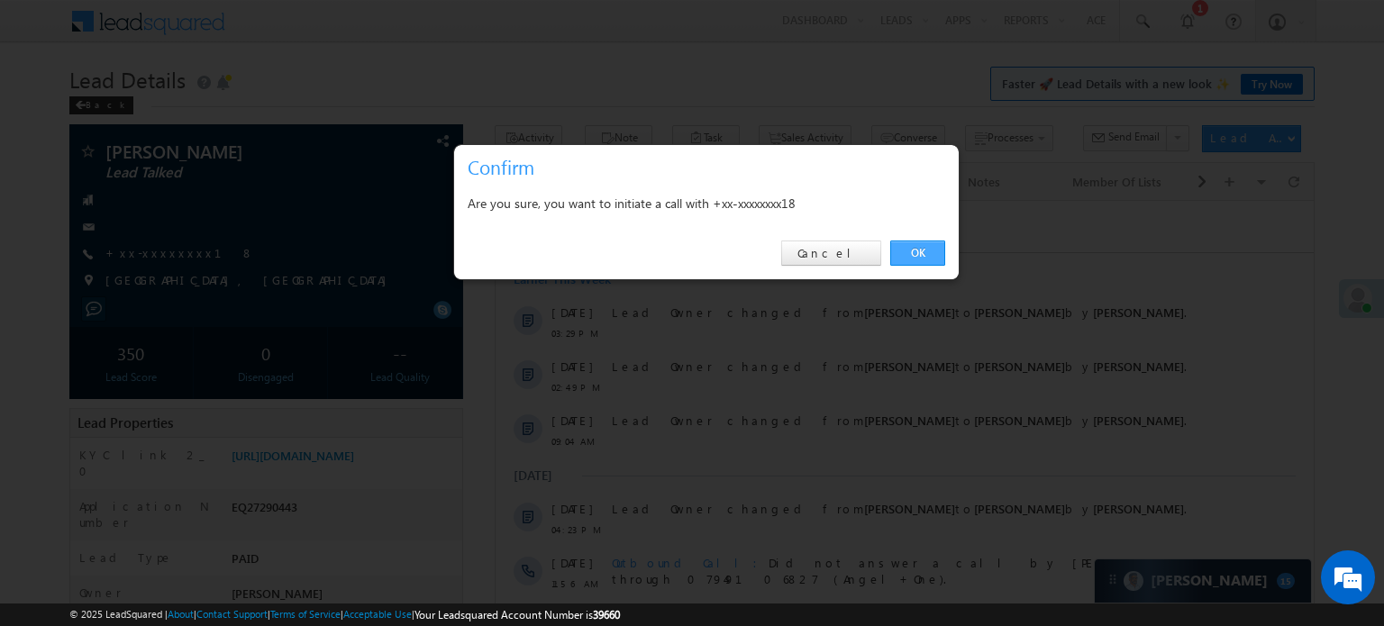
drag, startPoint x: 893, startPoint y: 261, endPoint x: 922, endPoint y: 244, distance: 34.3
click at [922, 244] on link "OK" at bounding box center [917, 253] width 55 height 25
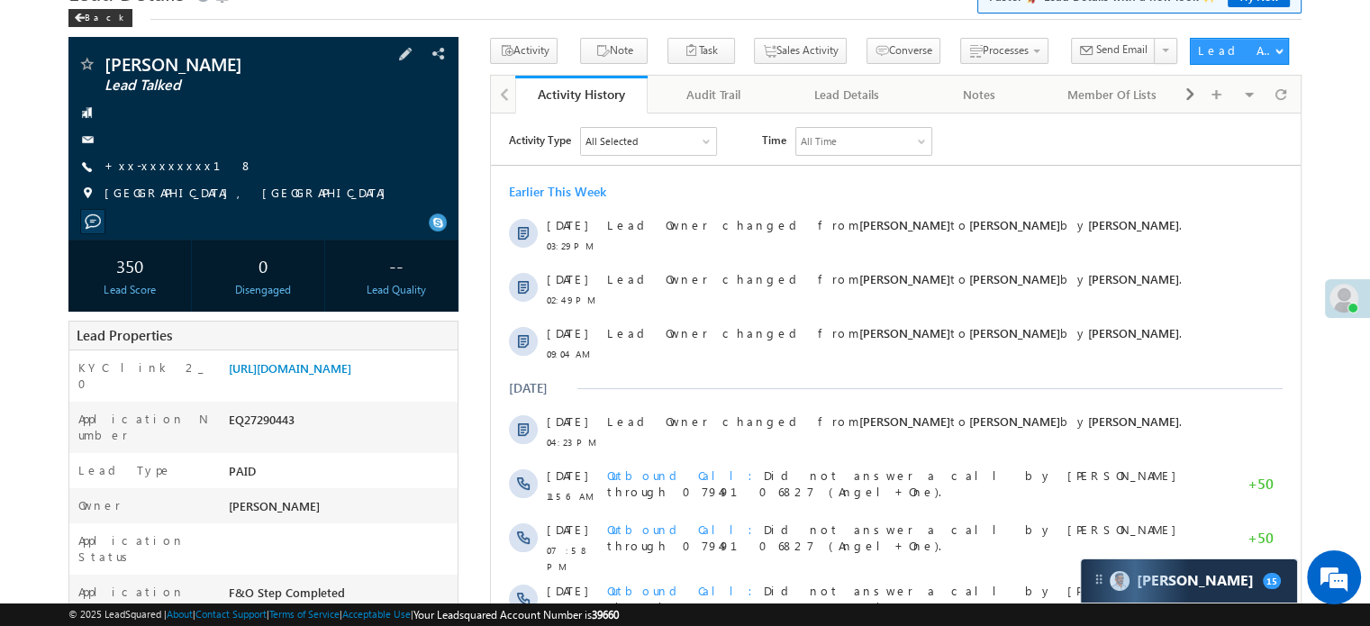
scroll to position [270, 0]
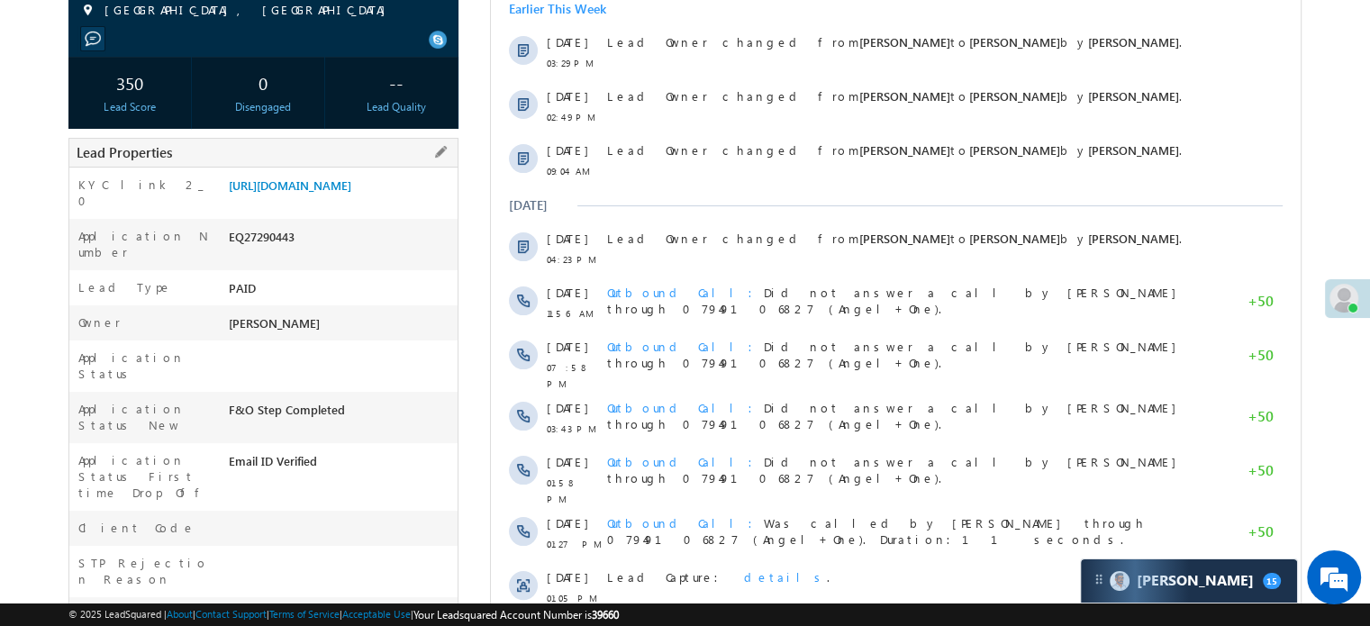
click at [364, 172] on div "KYC link 2_0 https://angelbroking1-pk3em7sa.customui-test.leadsquared.com?leadI…" at bounding box center [263, 193] width 388 height 51
click at [351, 193] on link "https://angelbroking1-pk3em7sa.customui-test.leadsquared.com?leadId=c4e9e052-1c…" at bounding box center [290, 184] width 123 height 15
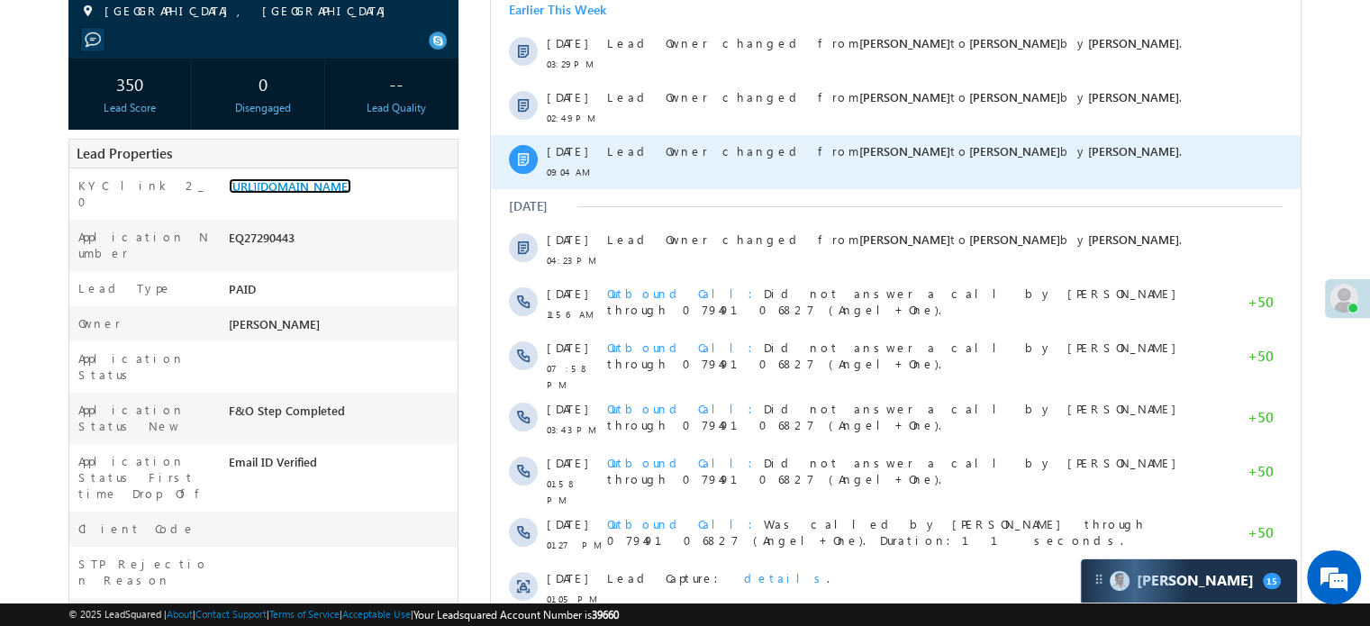
scroll to position [48, 0]
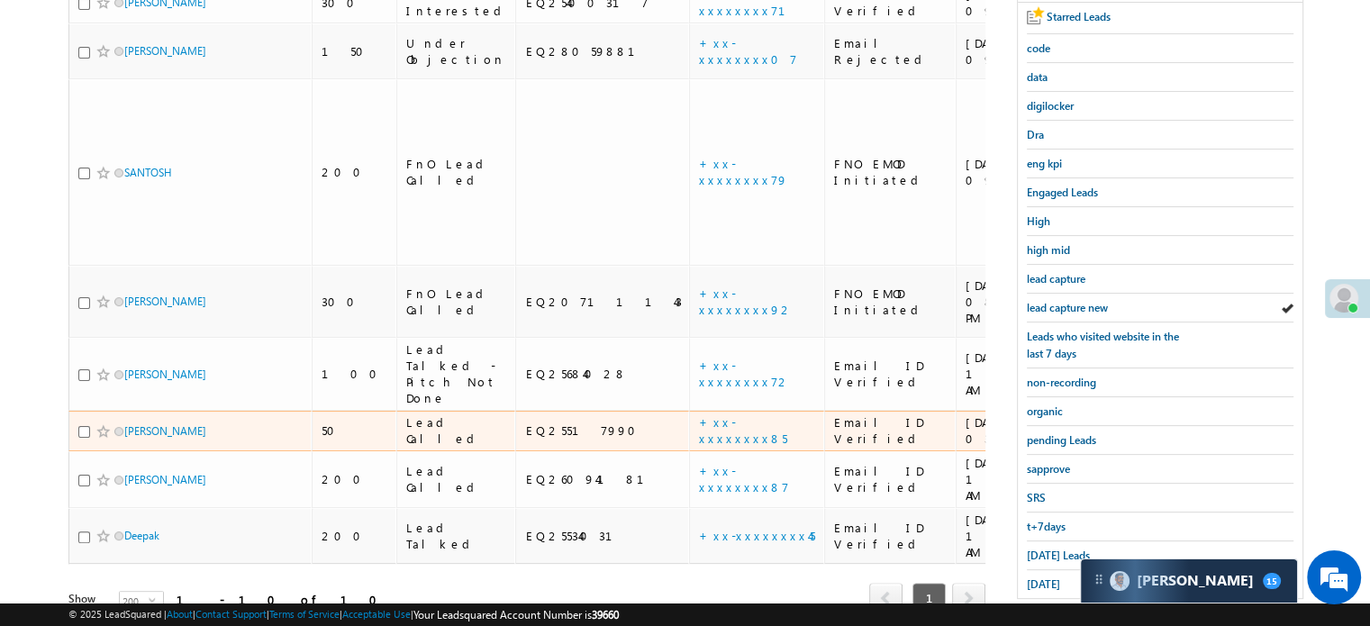
scroll to position [360, 0]
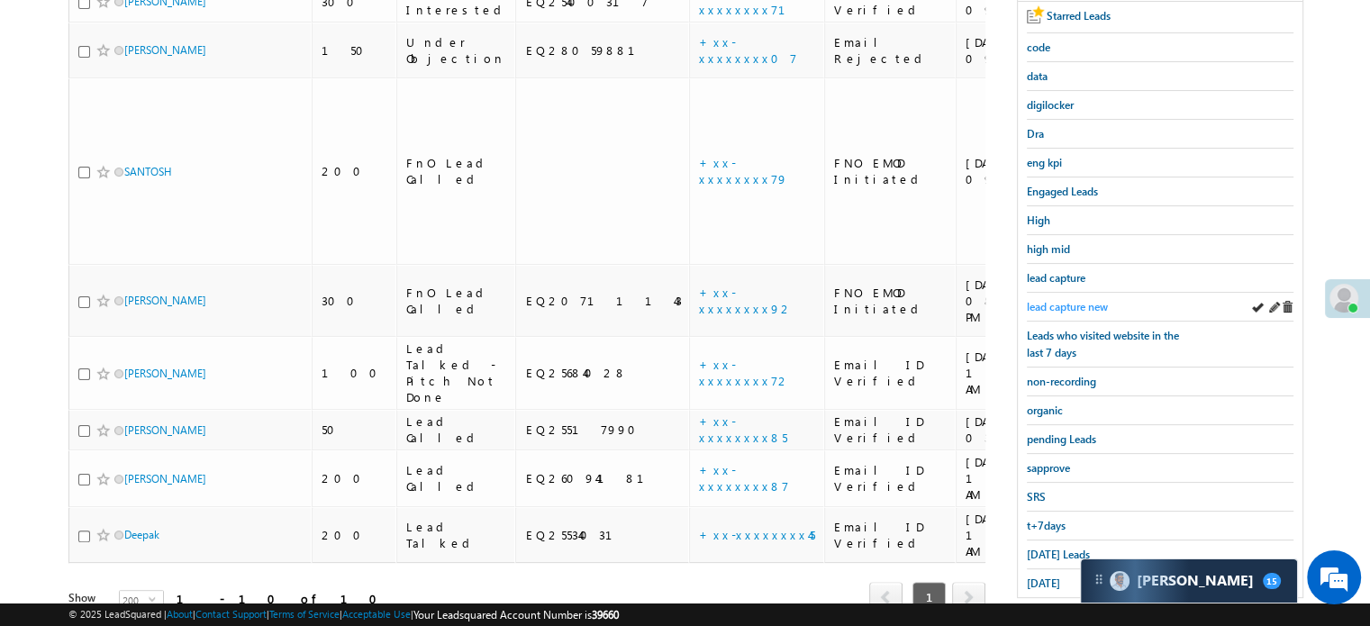
click at [1054, 298] on link "lead capture new" at bounding box center [1067, 306] width 81 height 17
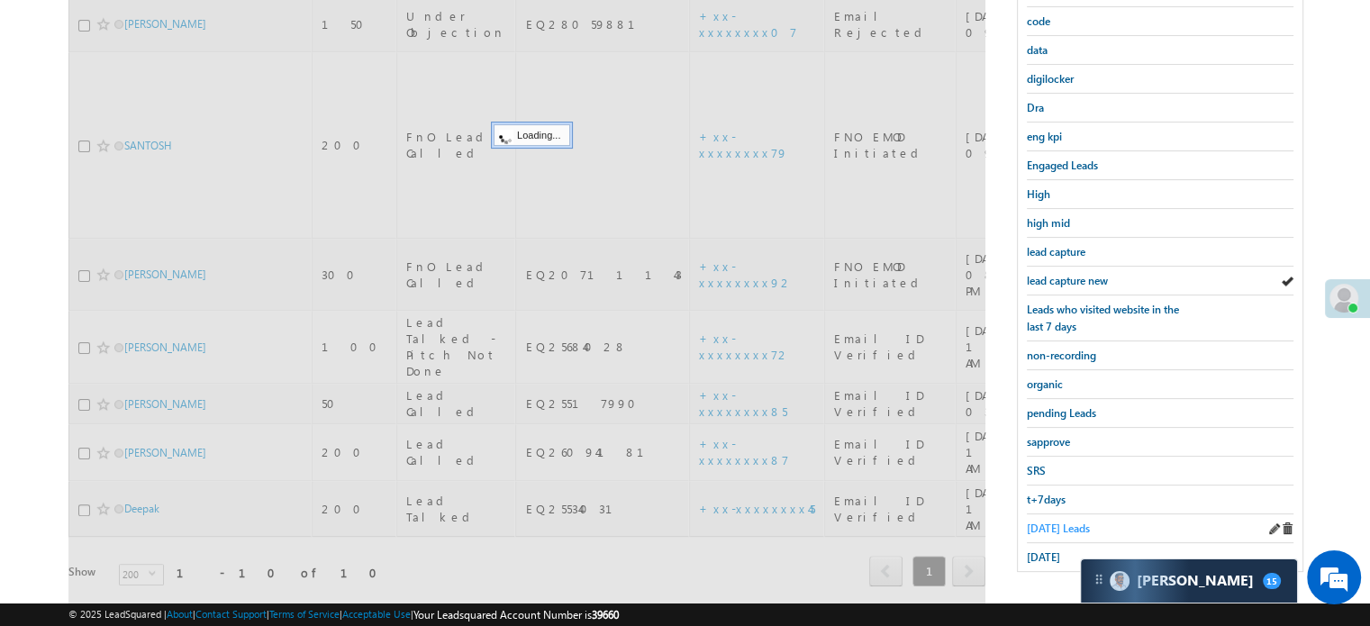
scroll to position [0, 0]
click at [1040, 522] on span "[DATE] Leads" at bounding box center [1058, 529] width 63 height 14
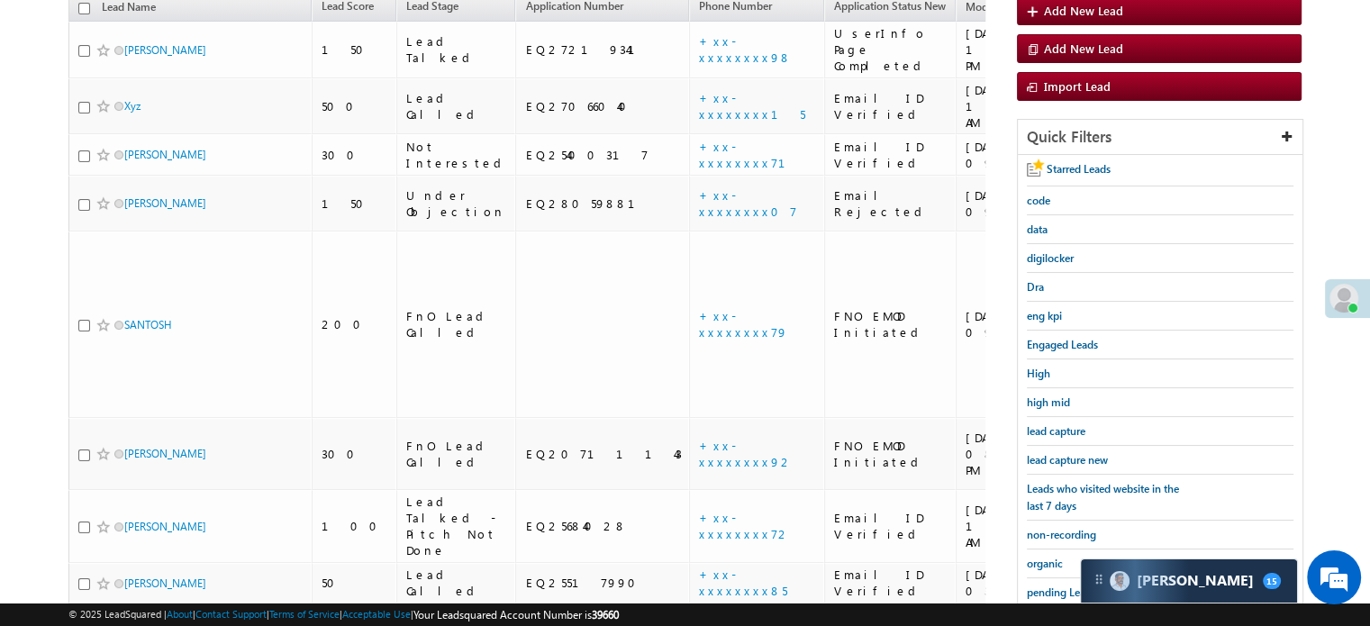
scroll to position [386, 0]
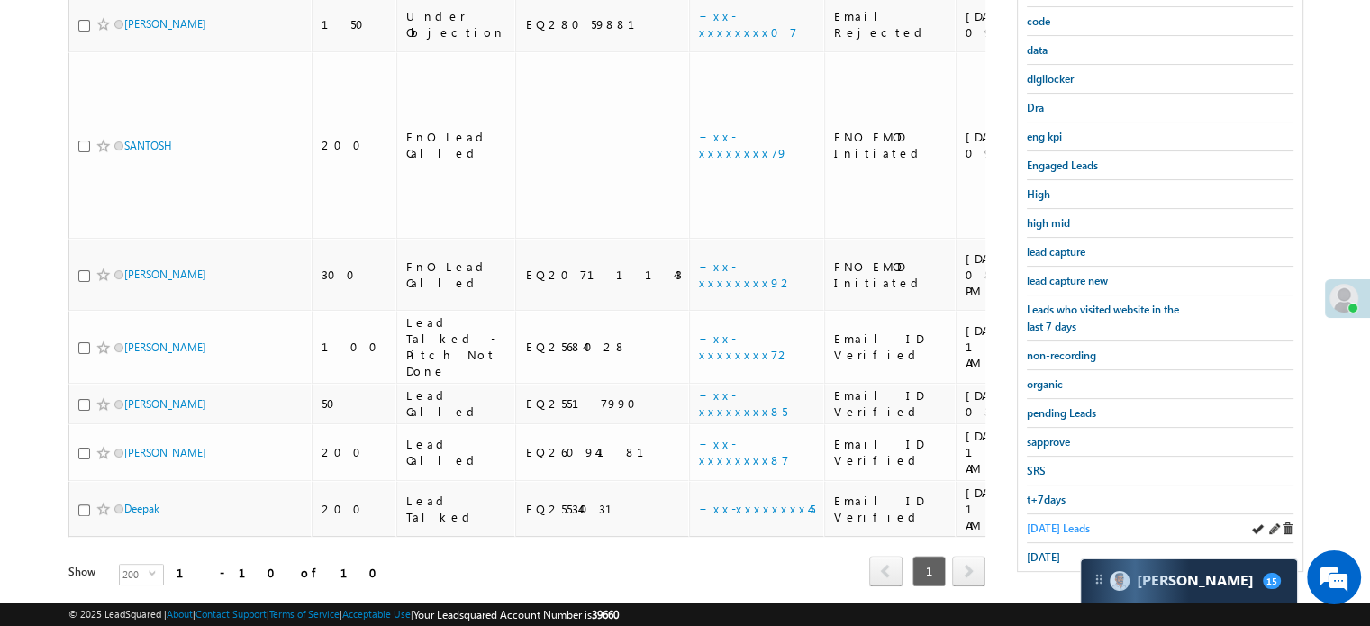
click at [1039, 522] on span "Today's Leads" at bounding box center [1058, 529] width 63 height 14
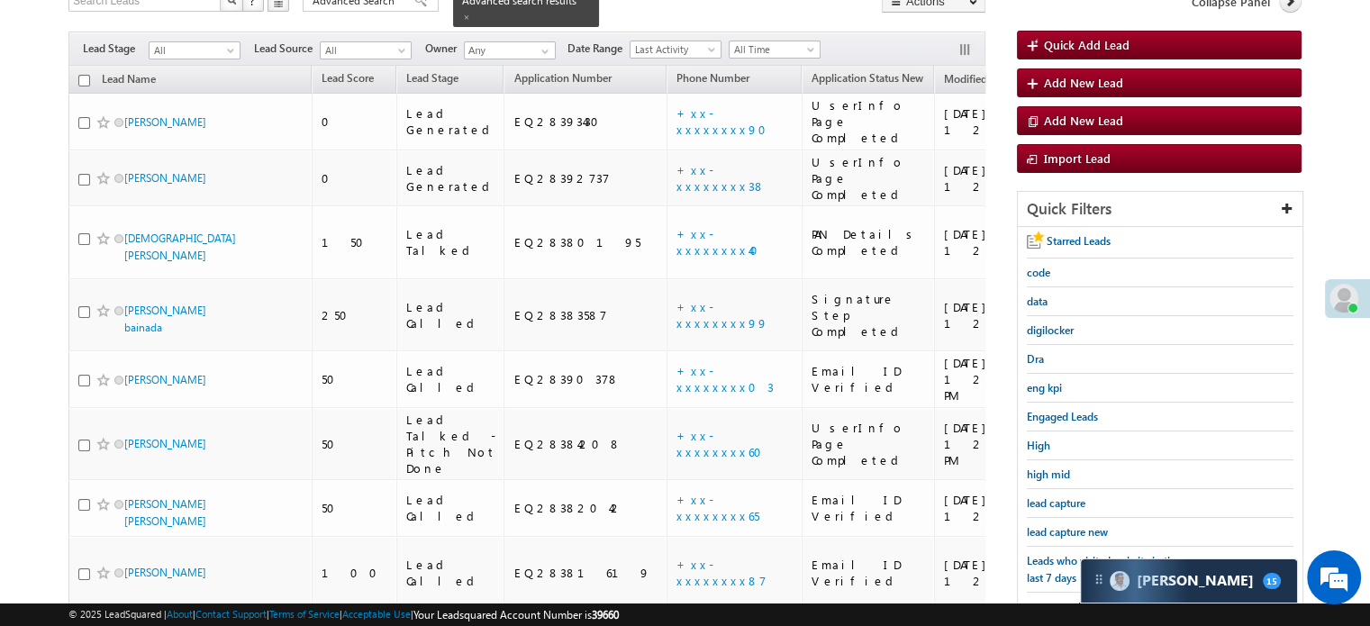
scroll to position [237, 0]
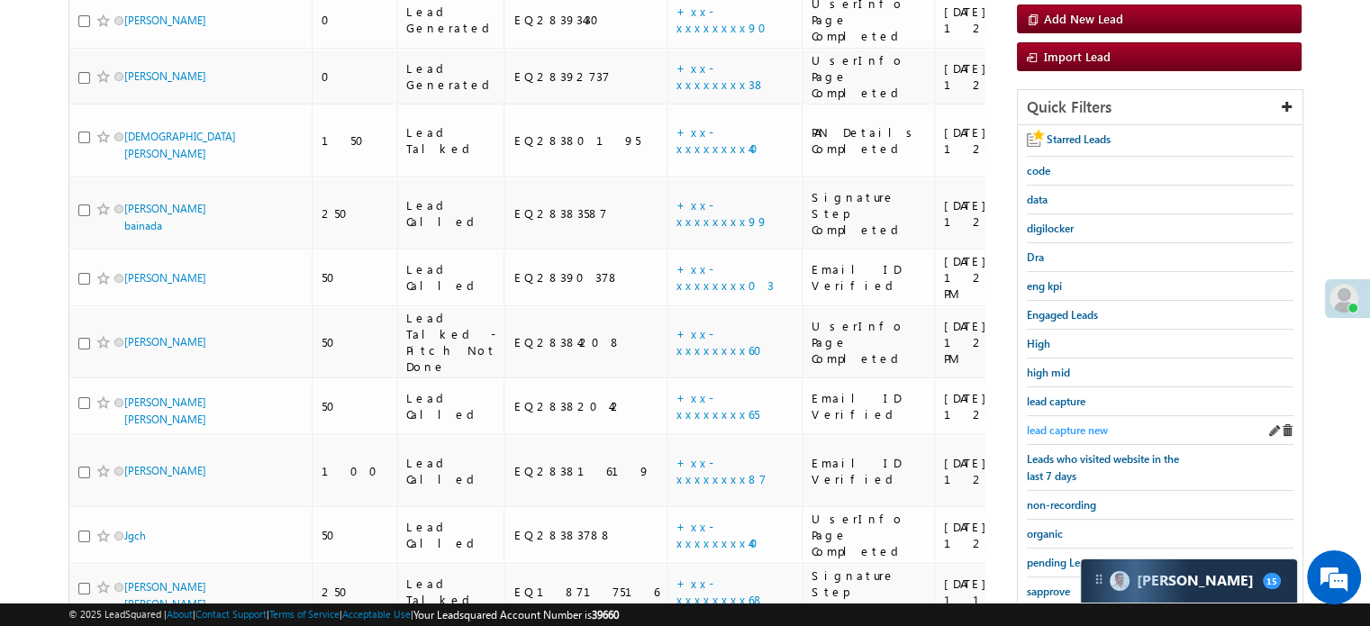
click at [1067, 423] on span "lead capture new" at bounding box center [1067, 430] width 81 height 14
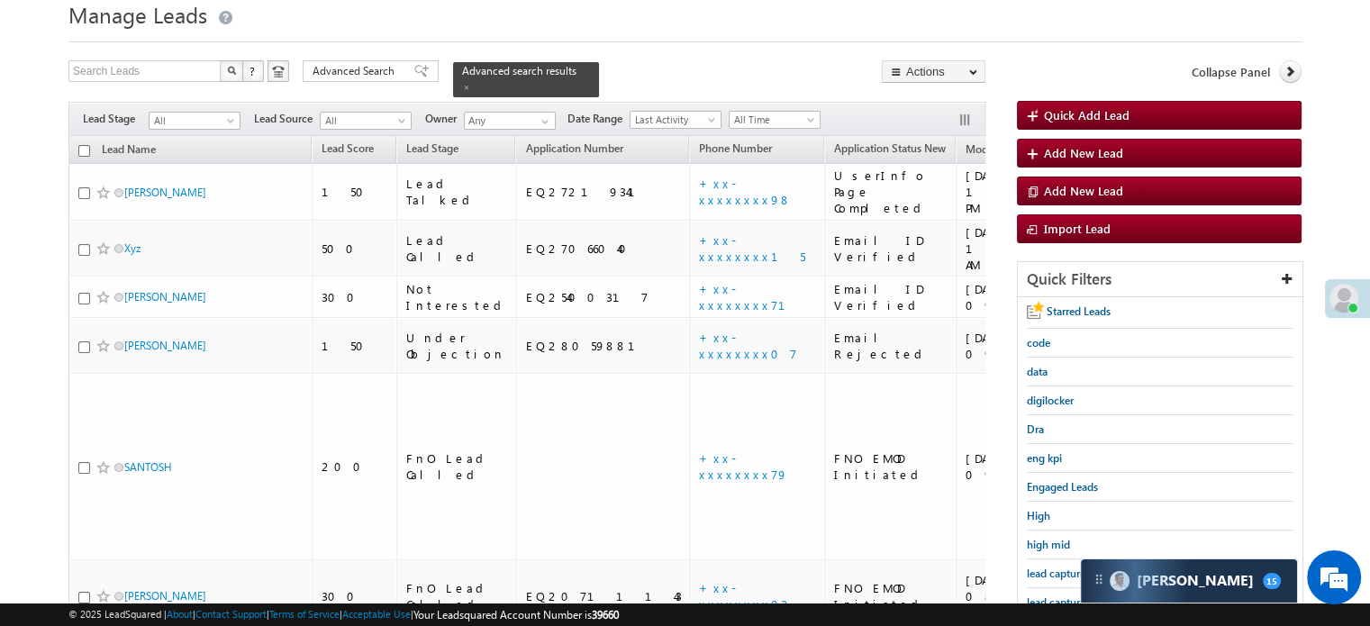
scroll to position [57, 0]
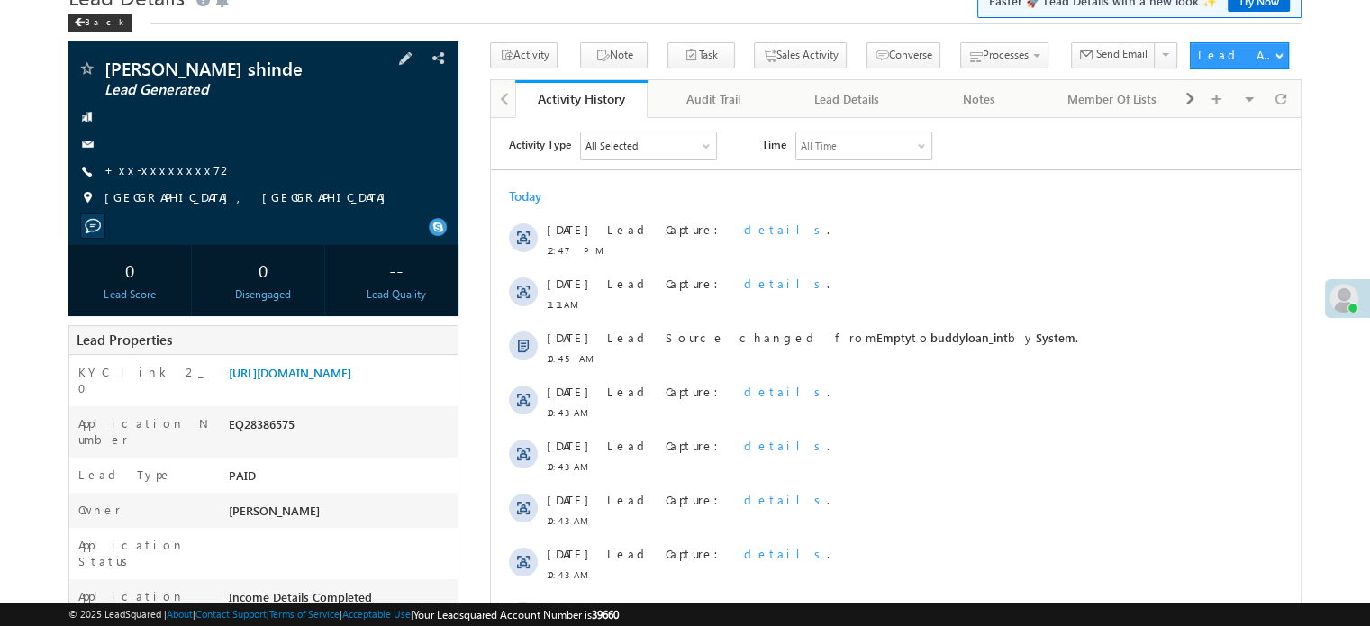
scroll to position [180, 0]
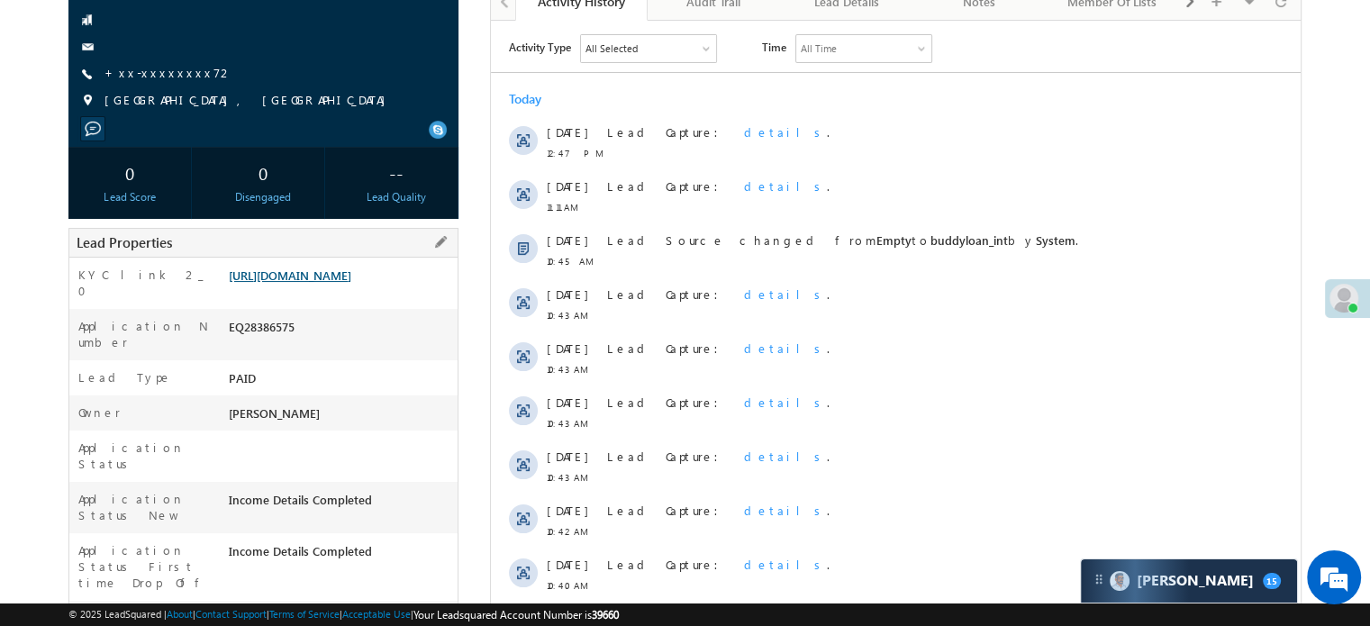
click at [297, 283] on link "[URL][DOMAIN_NAME]" at bounding box center [290, 275] width 123 height 15
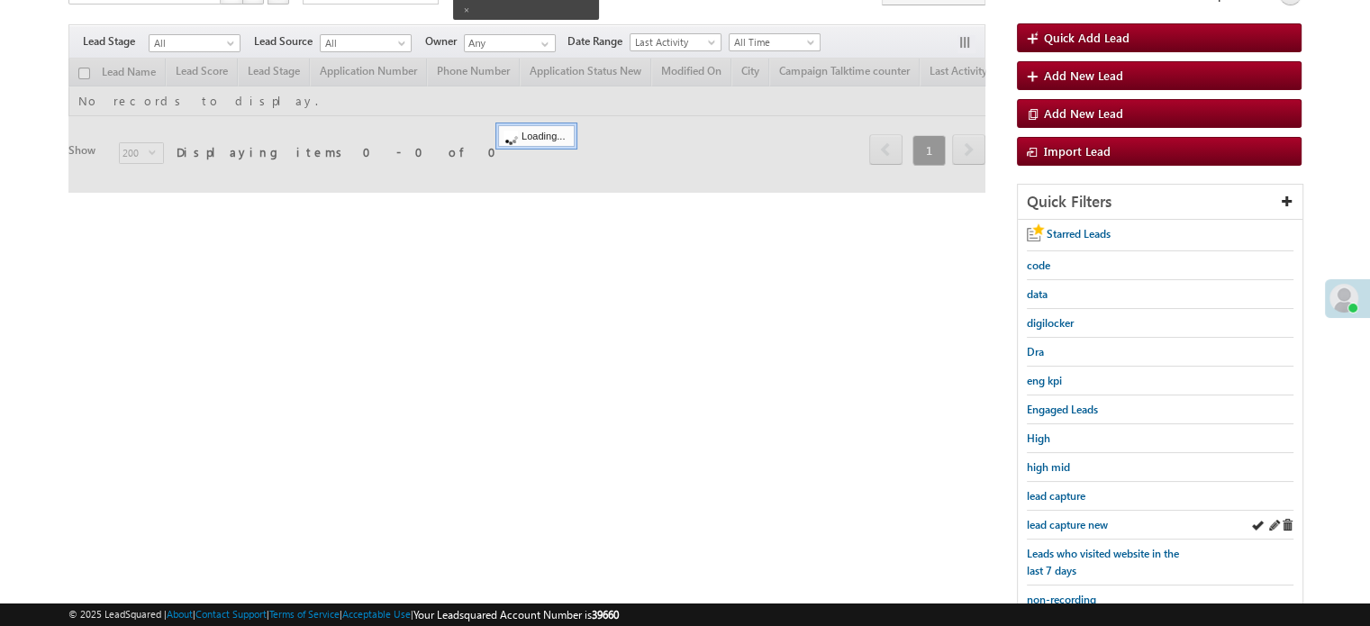
scroll to position [147, 0]
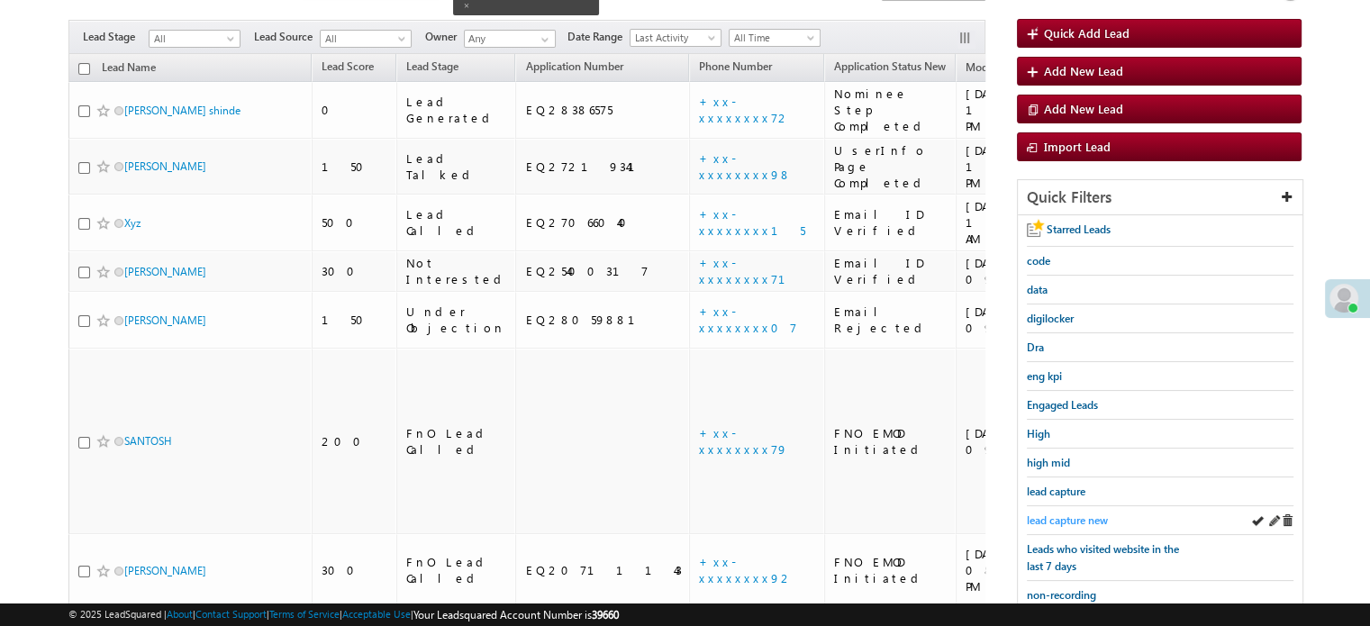
click at [1082, 512] on link "lead capture new" at bounding box center [1067, 520] width 81 height 17
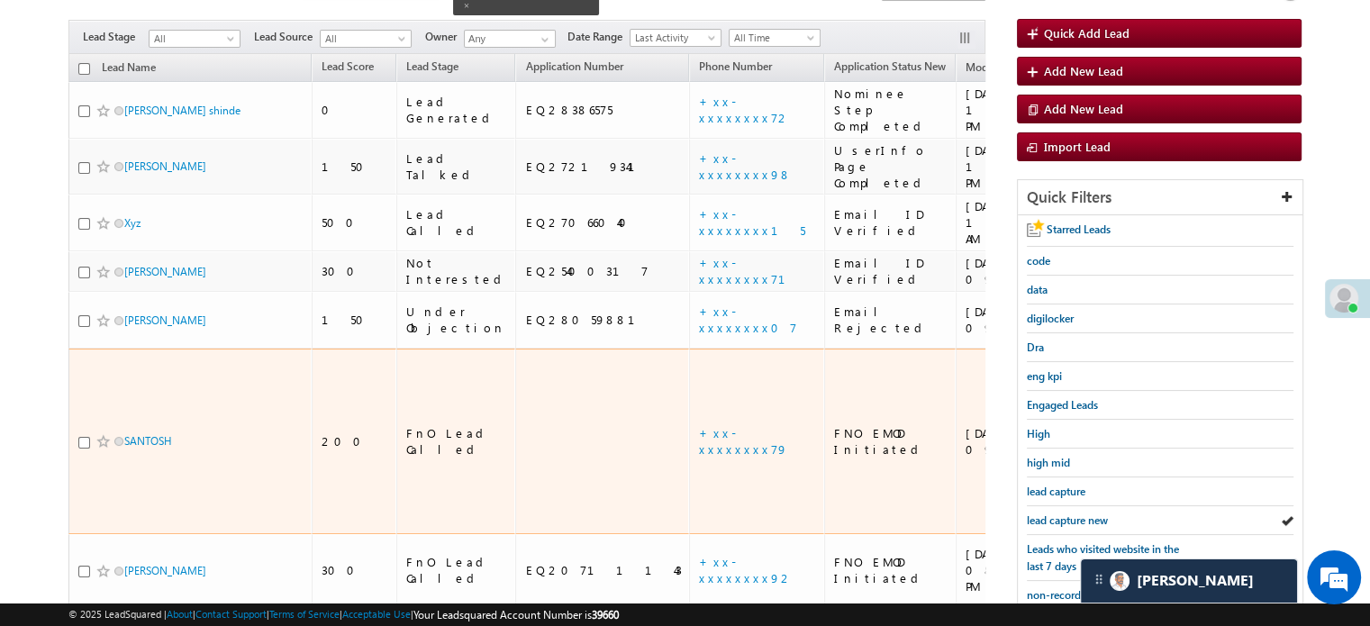
scroll to position [0, 0]
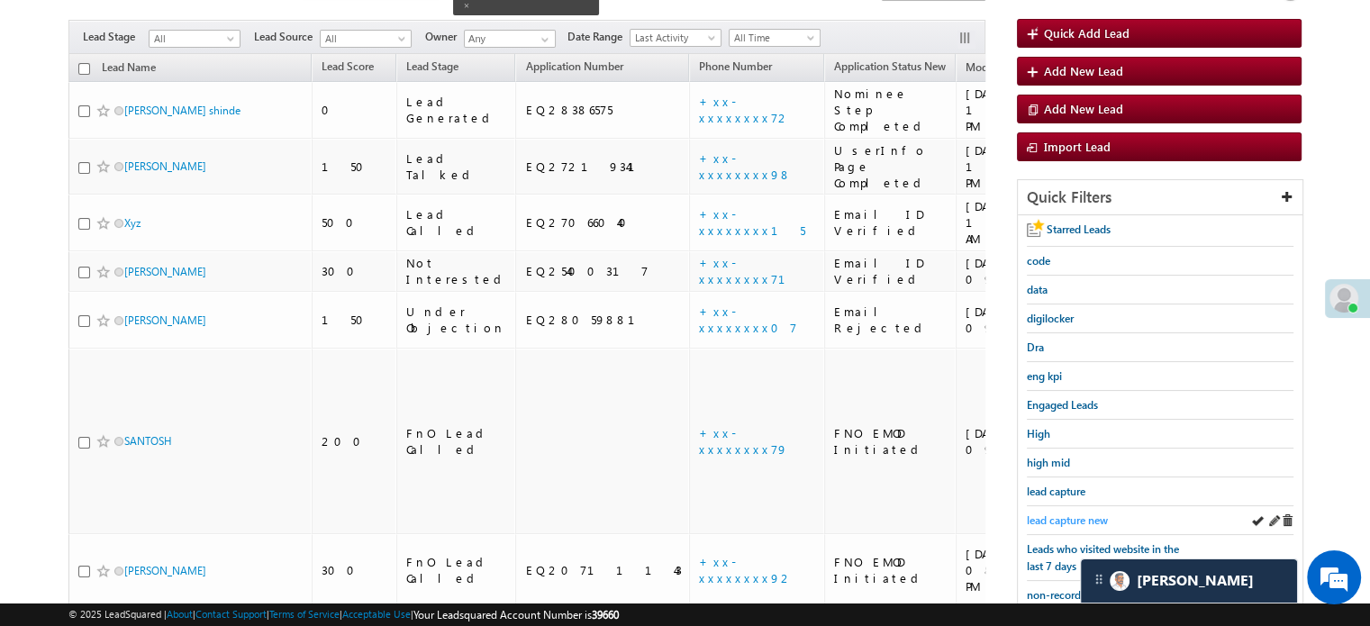
click at [1062, 516] on span "lead capture new" at bounding box center [1067, 520] width 81 height 14
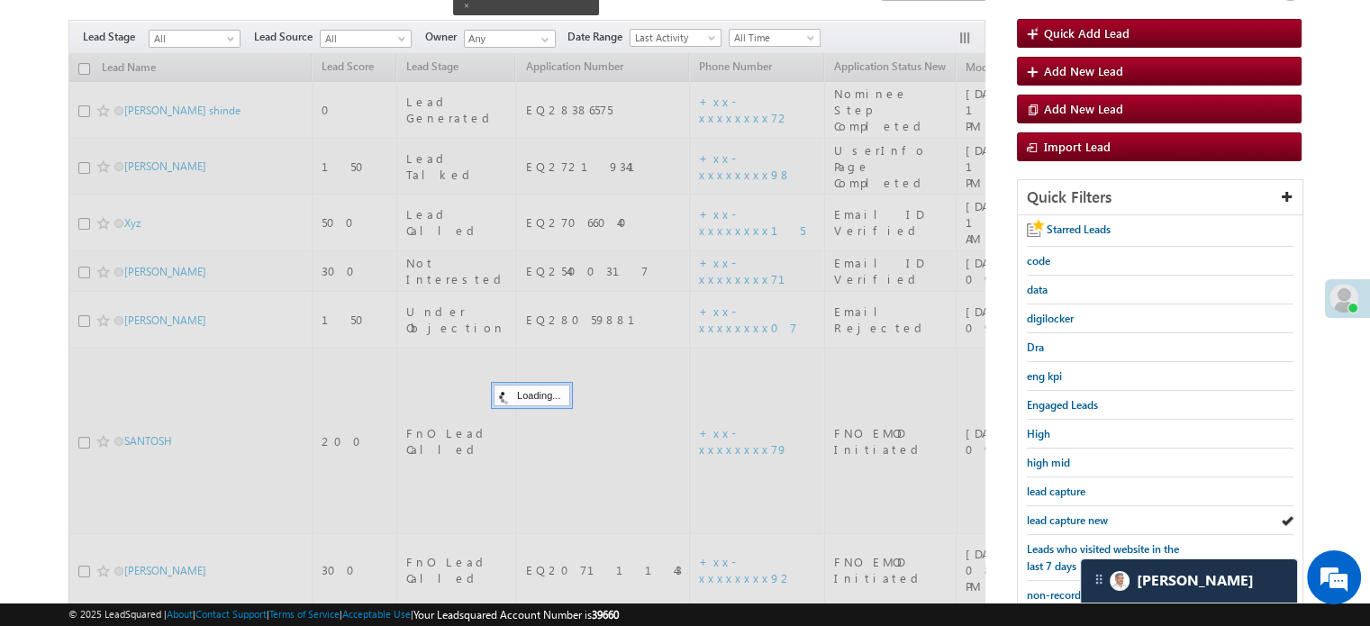
click at [1062, 516] on span "lead capture new" at bounding box center [1067, 520] width 81 height 14
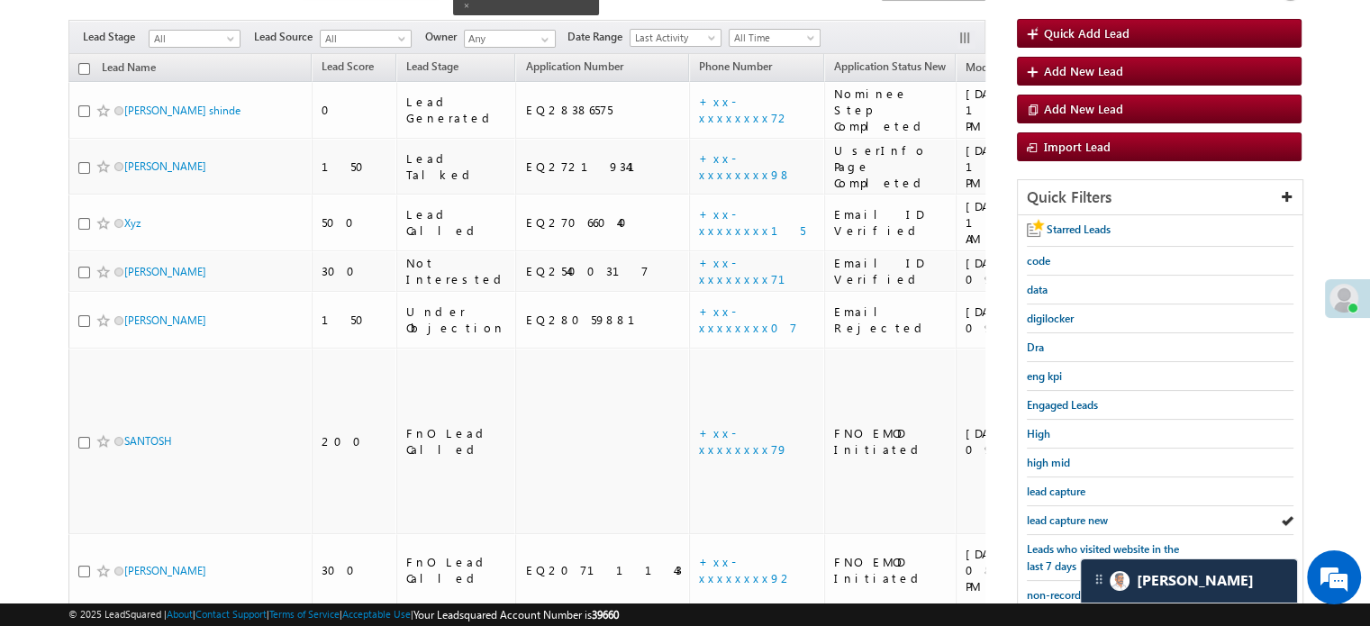
click at [1062, 516] on span "lead capture new" at bounding box center [1067, 520] width 81 height 14
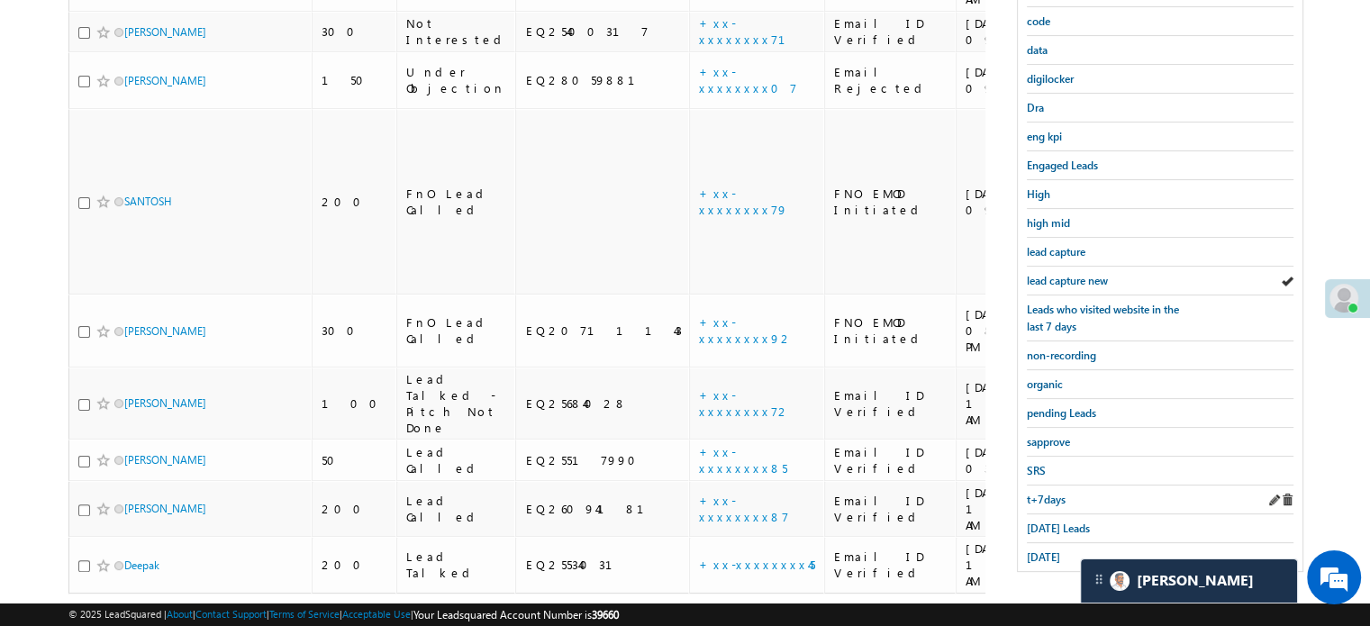
click at [1055, 522] on span "Today's Leads" at bounding box center [1058, 529] width 63 height 14
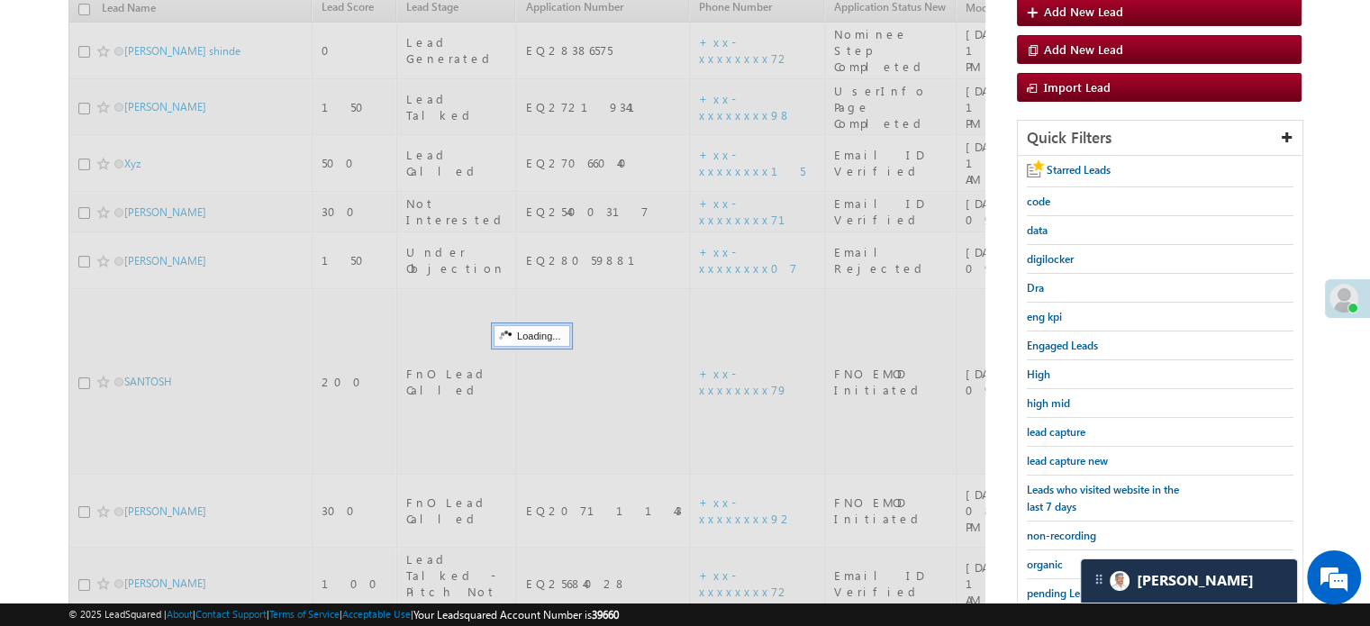
scroll to position [116, 0]
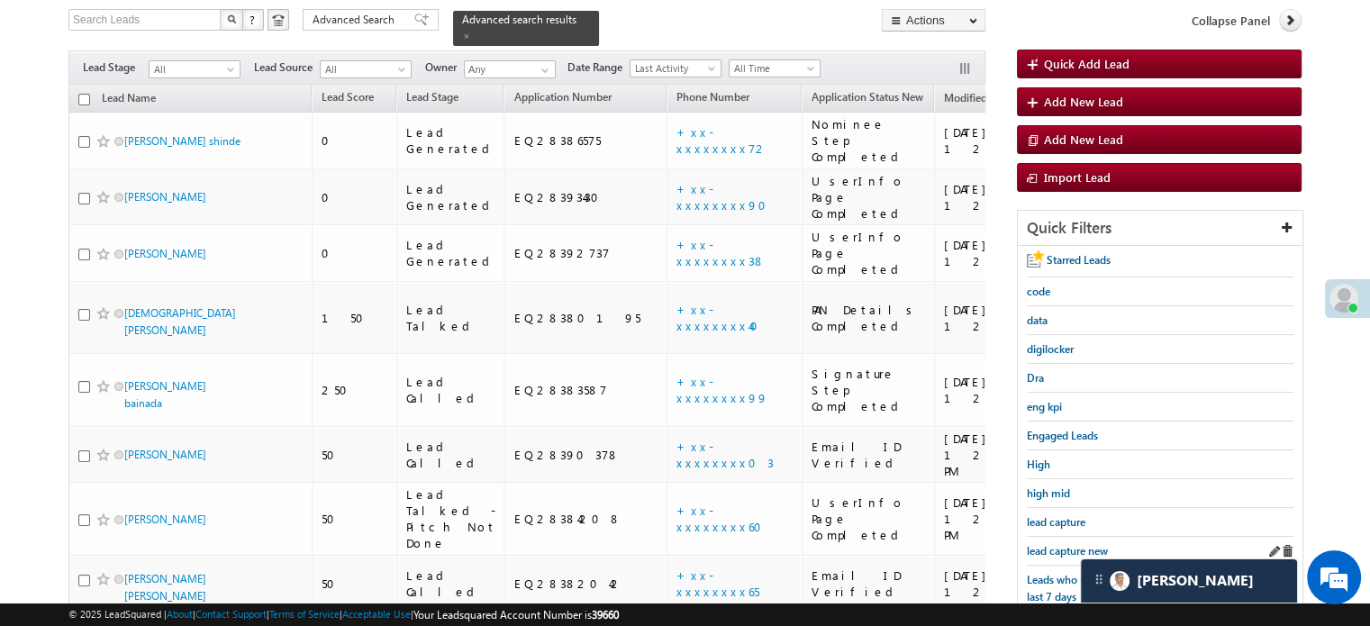
click at [1055, 537] on div "lead capture new" at bounding box center [1160, 551] width 267 height 29
click at [1058, 542] on link "lead capture new" at bounding box center [1067, 550] width 81 height 17
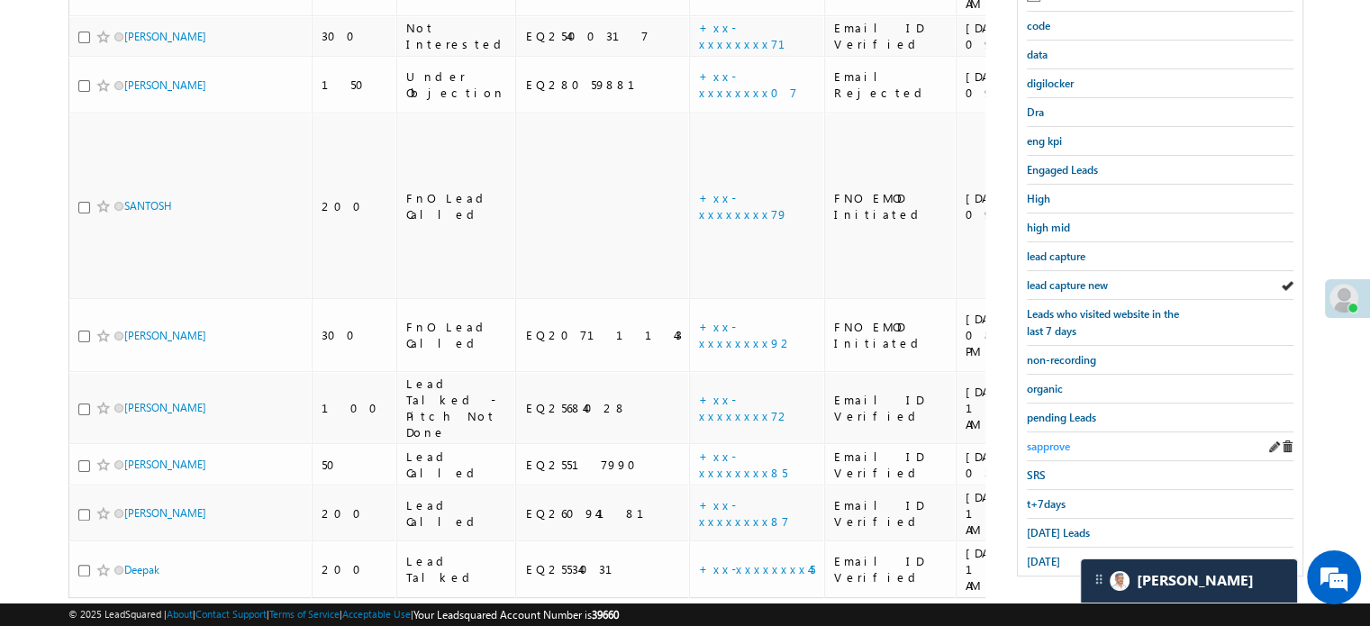
scroll to position [386, 0]
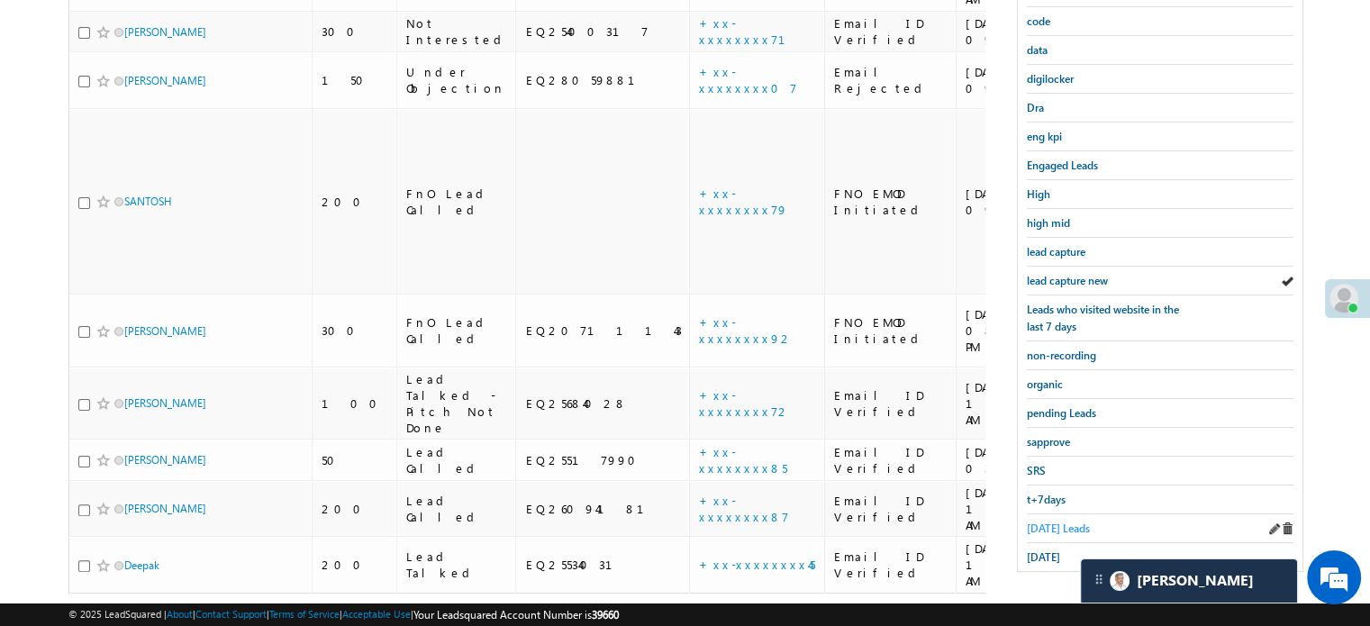
click at [1046, 522] on span "Today's Leads" at bounding box center [1058, 529] width 63 height 14
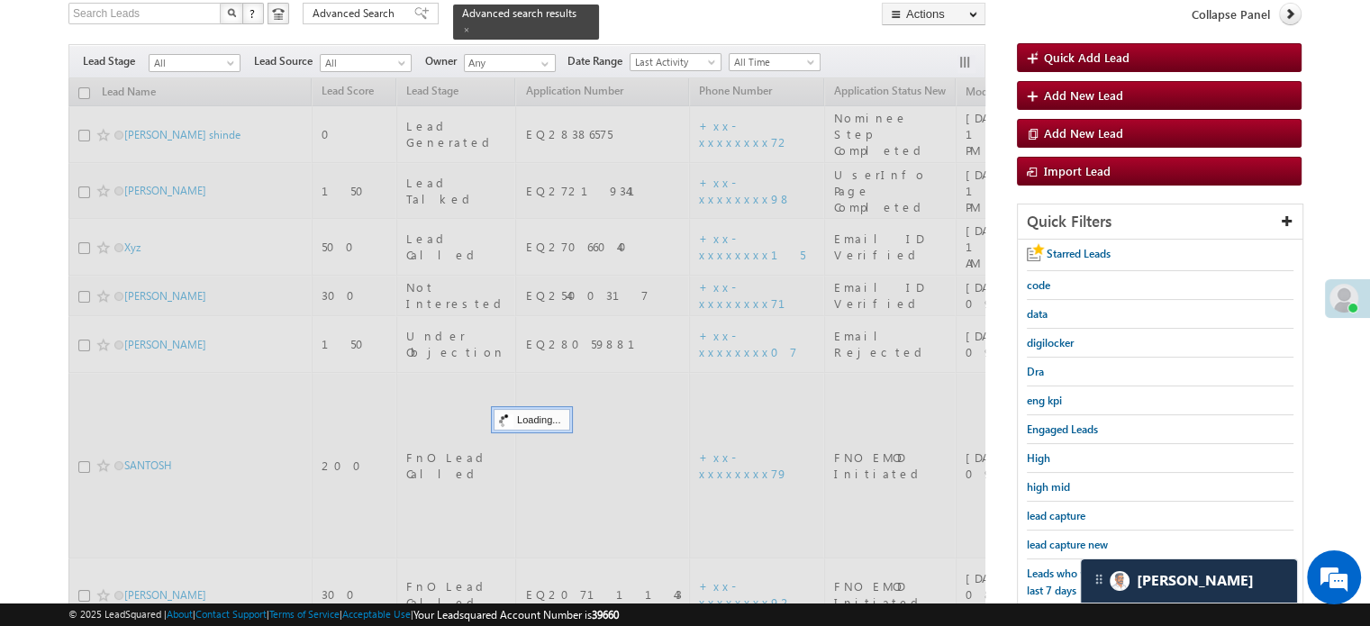
scroll to position [116, 0]
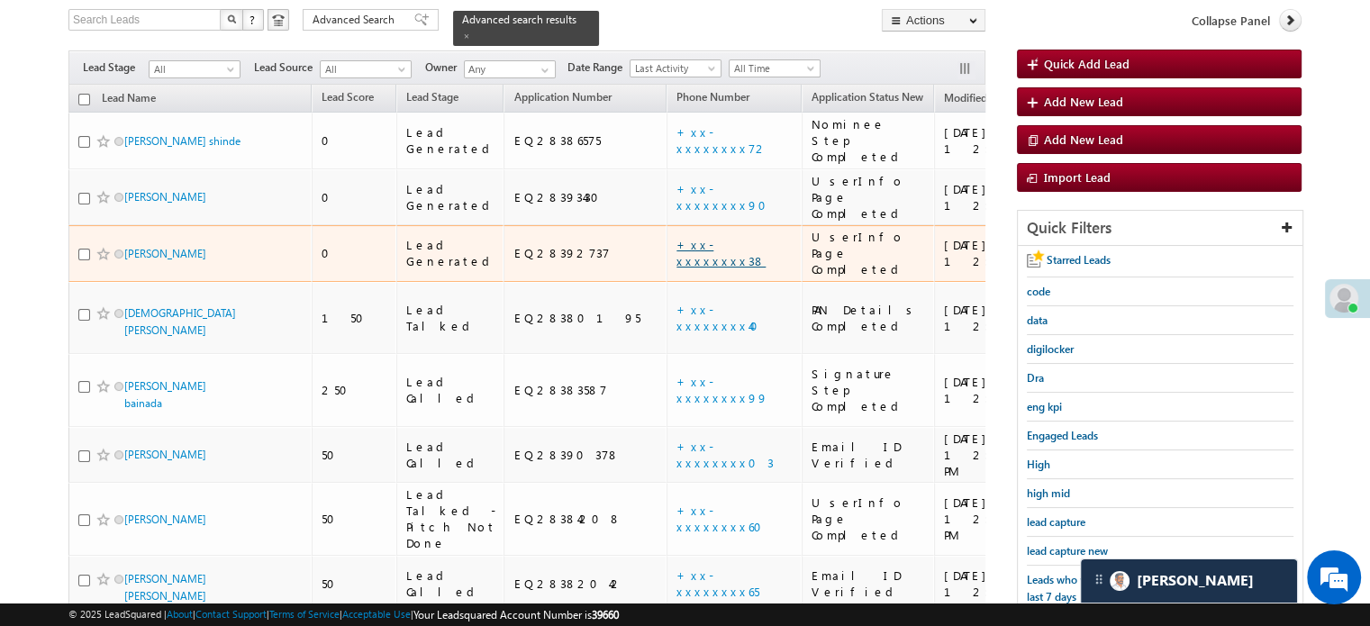
click at [676, 237] on link "+xx-xxxxxxxx38" at bounding box center [720, 253] width 89 height 32
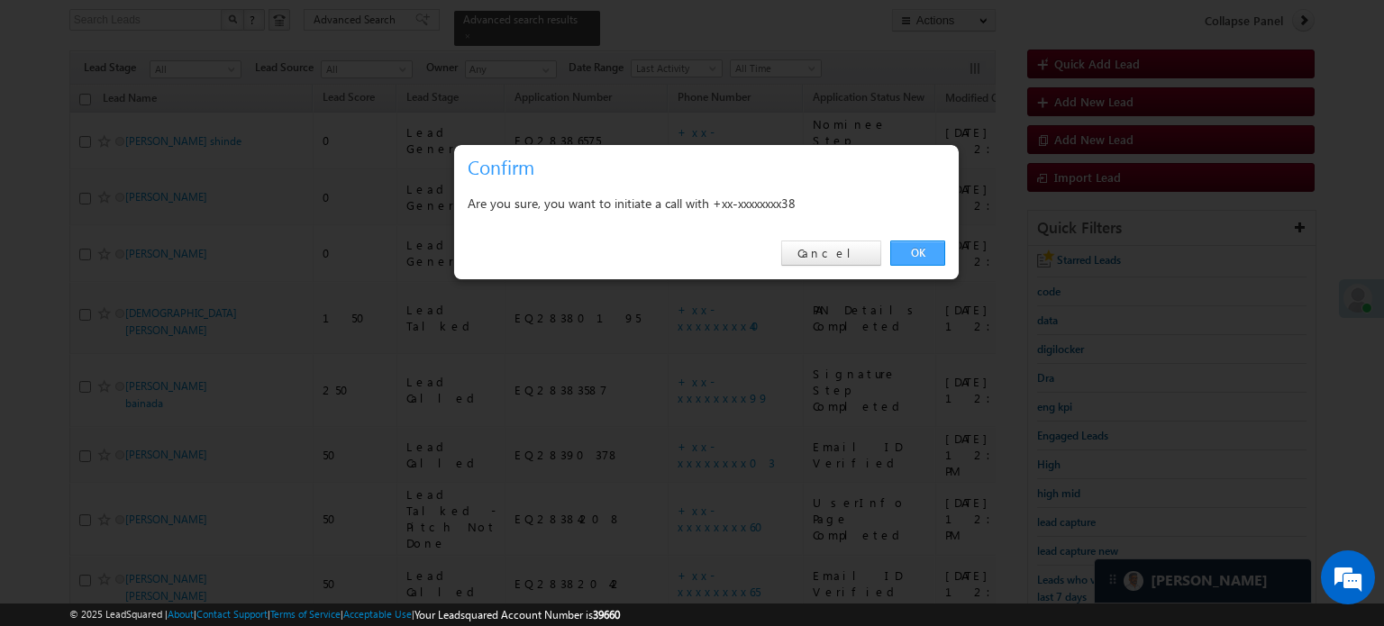
click at [932, 251] on link "OK" at bounding box center [917, 253] width 55 height 25
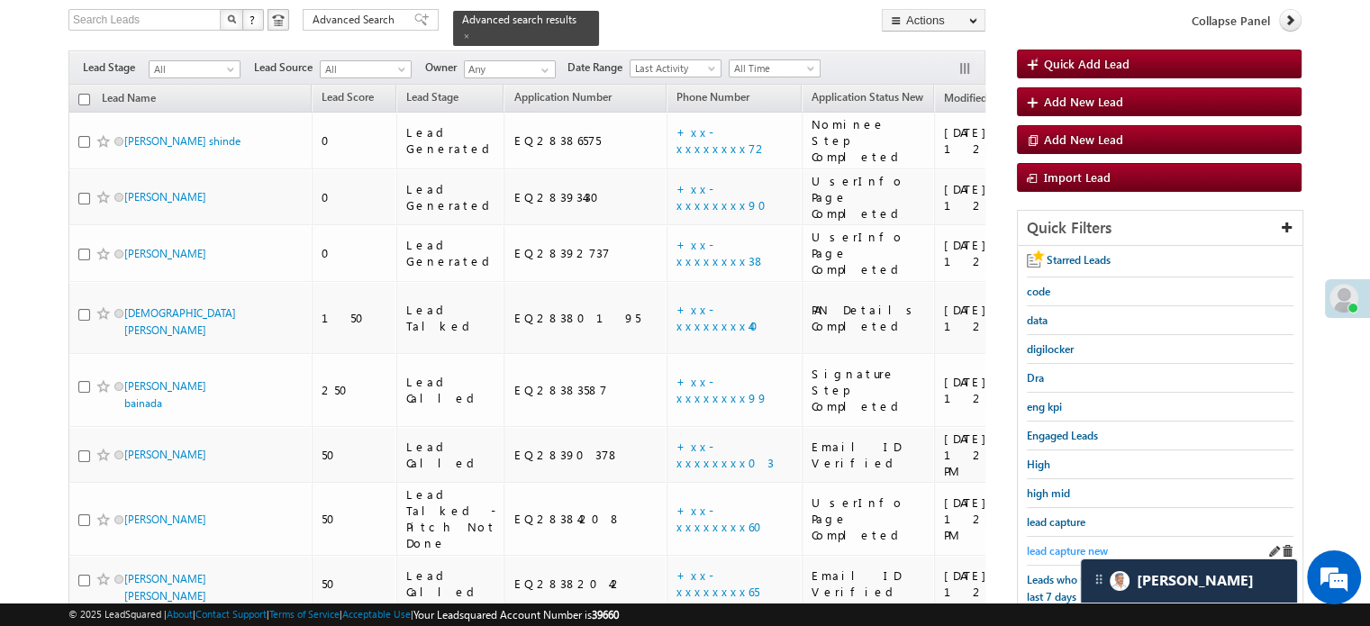
click at [1061, 544] on span "lead capture new" at bounding box center [1067, 551] width 81 height 14
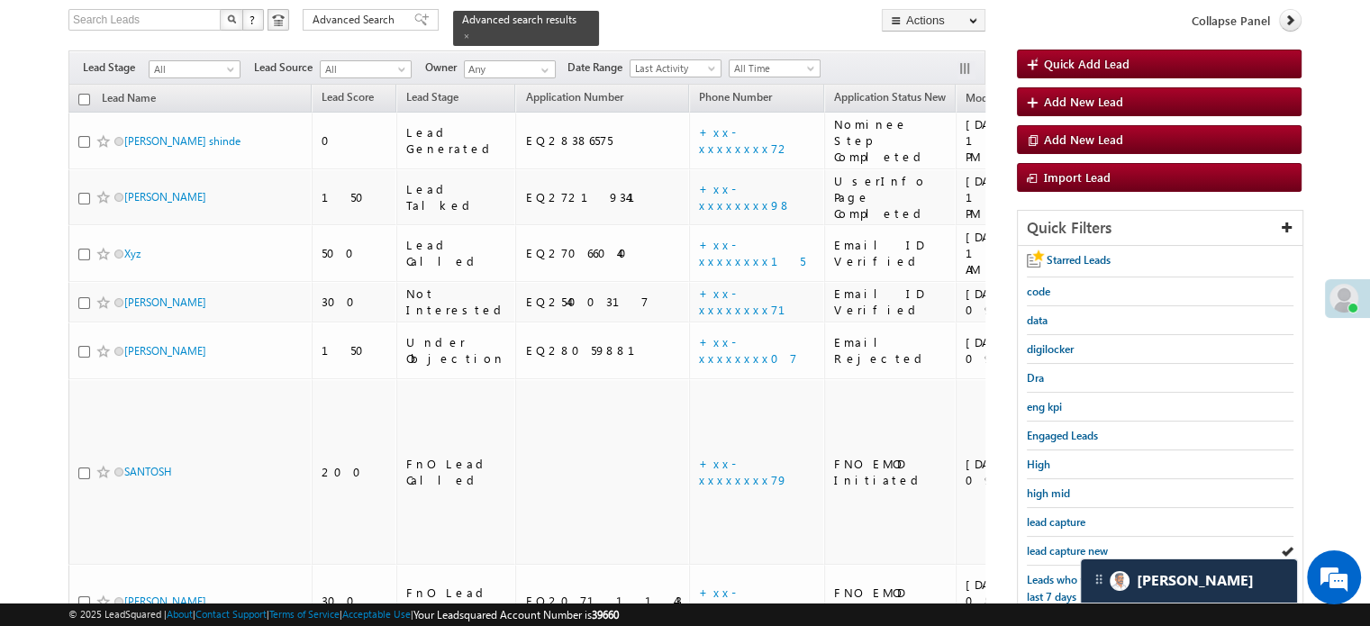
scroll to position [386, 0]
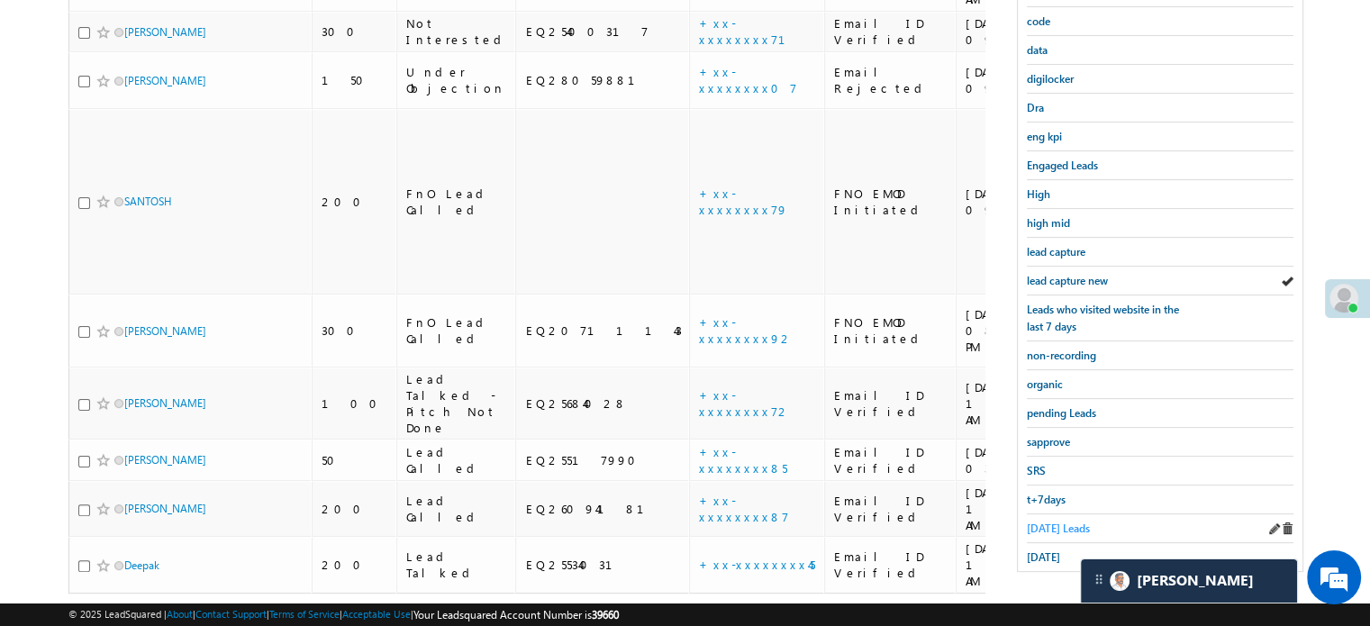
click at [1058, 522] on span "Today's Leads" at bounding box center [1058, 529] width 63 height 14
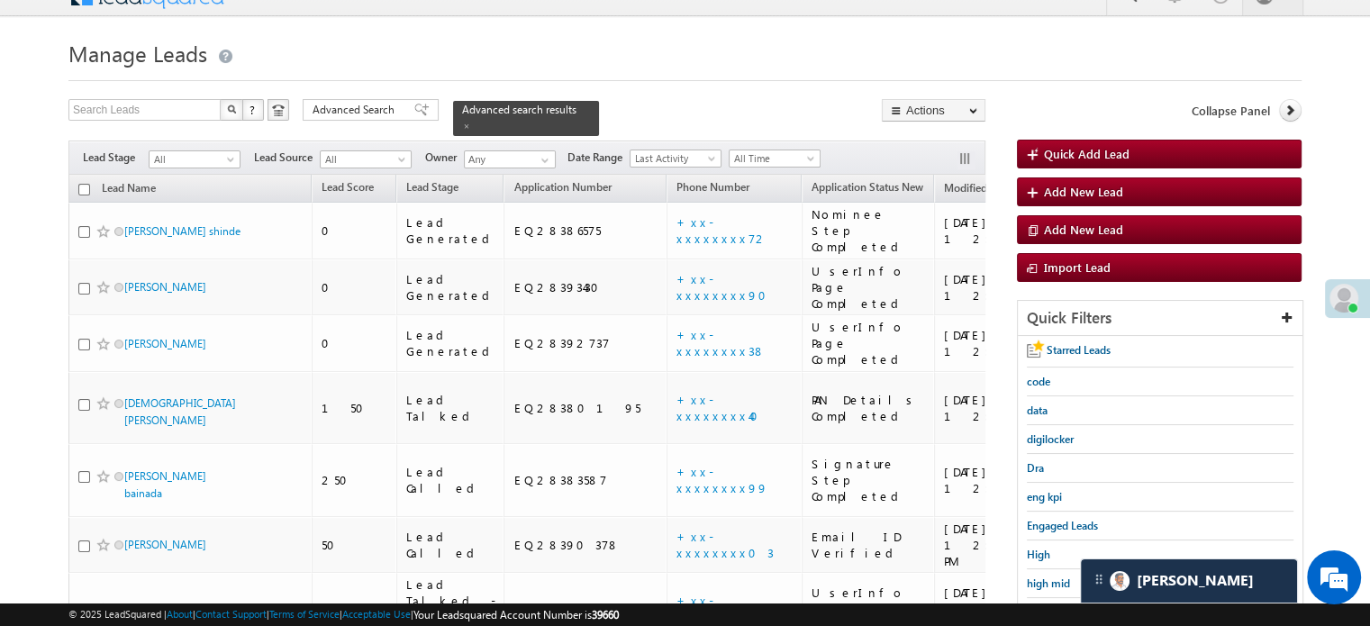
scroll to position [206, 0]
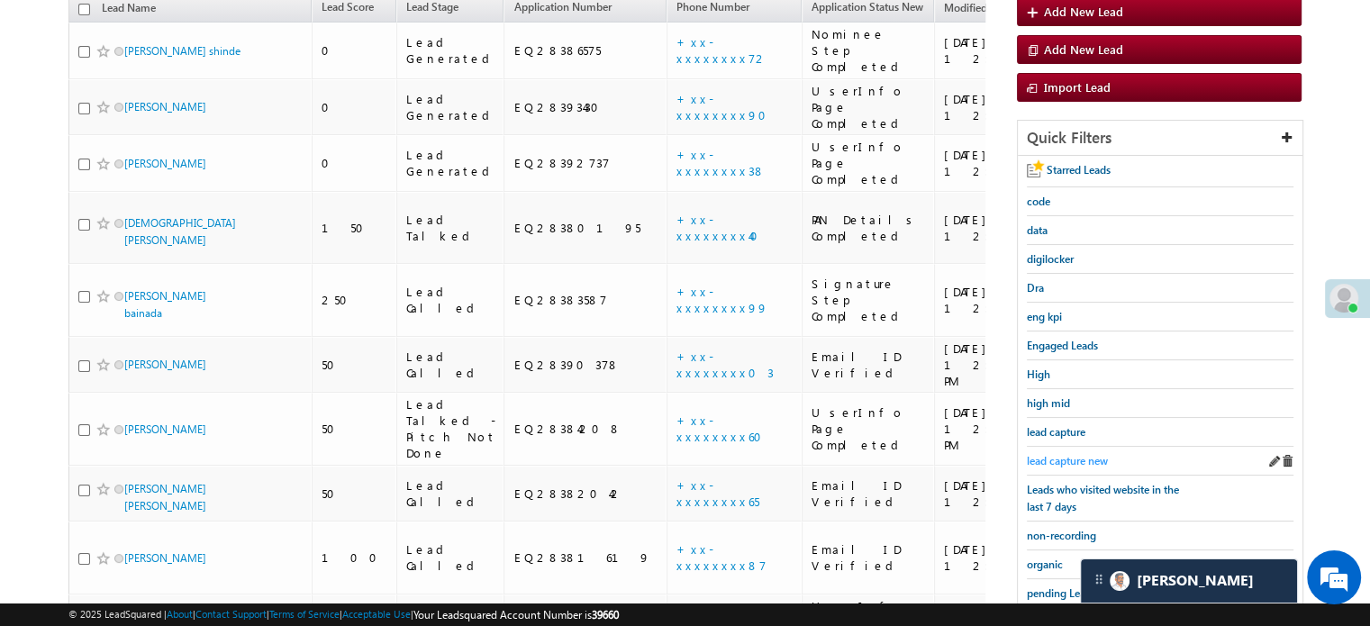
click at [1081, 454] on span "lead capture new" at bounding box center [1067, 461] width 81 height 14
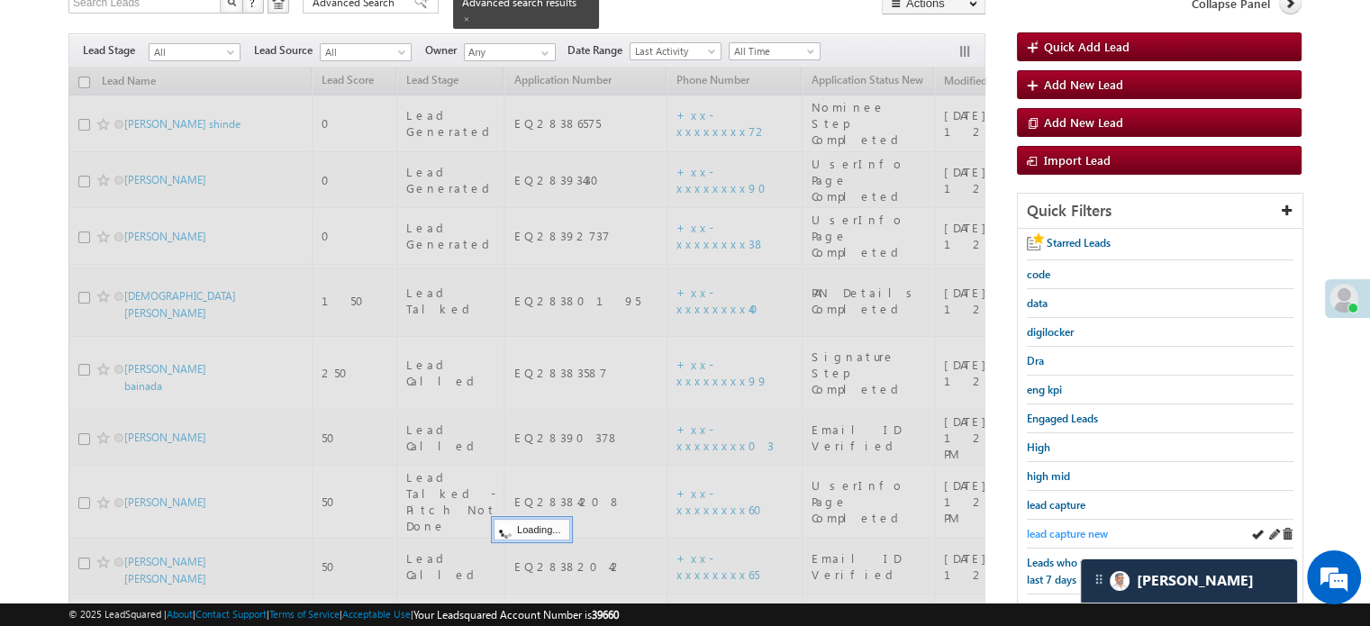
scroll to position [26, 0]
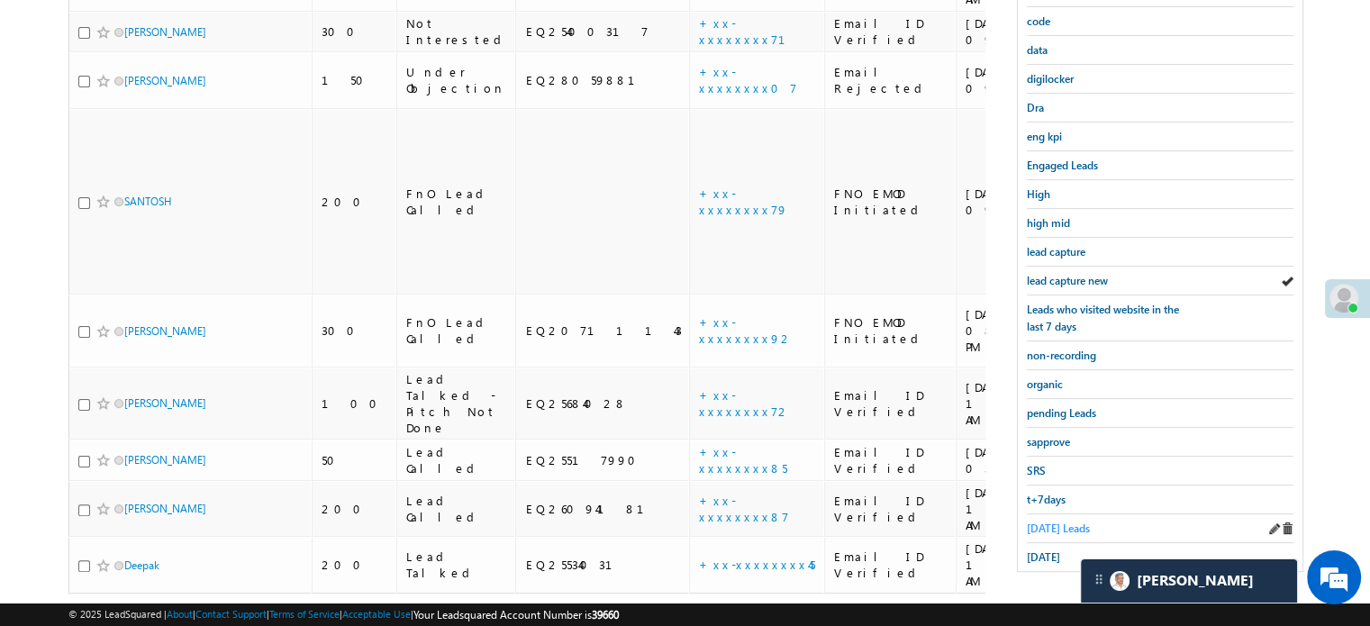
click at [1058, 523] on span "Today's Leads" at bounding box center [1058, 529] width 63 height 14
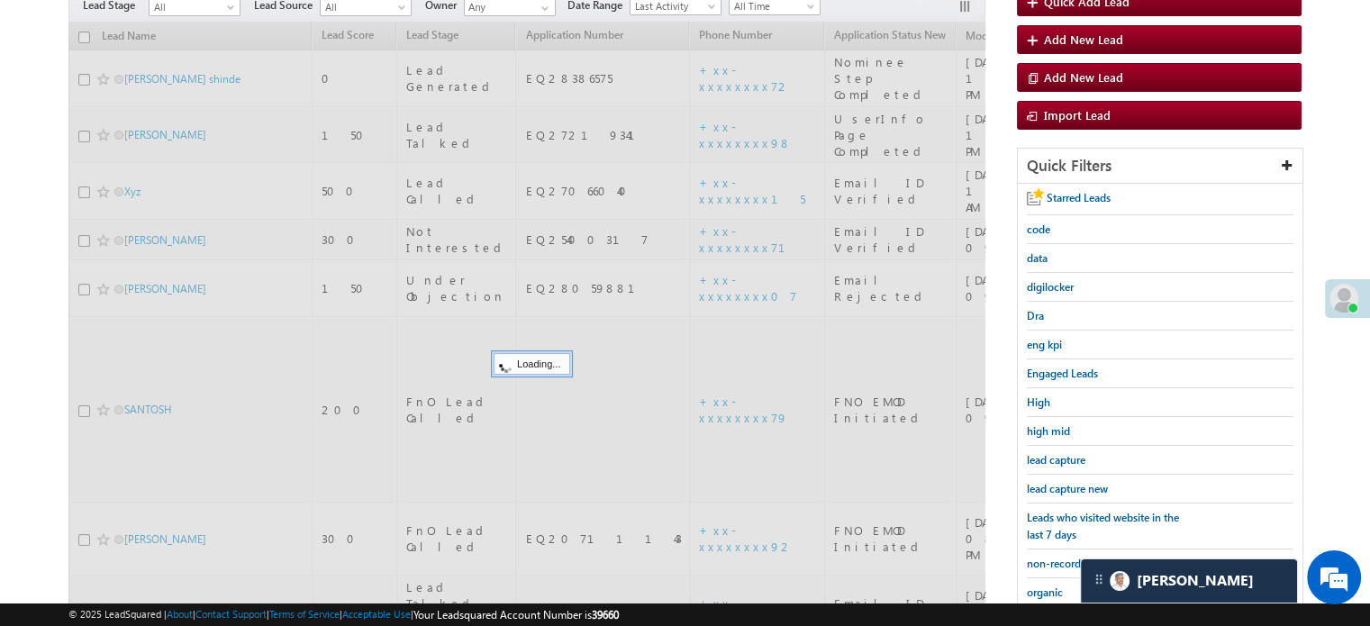
scroll to position [116, 0]
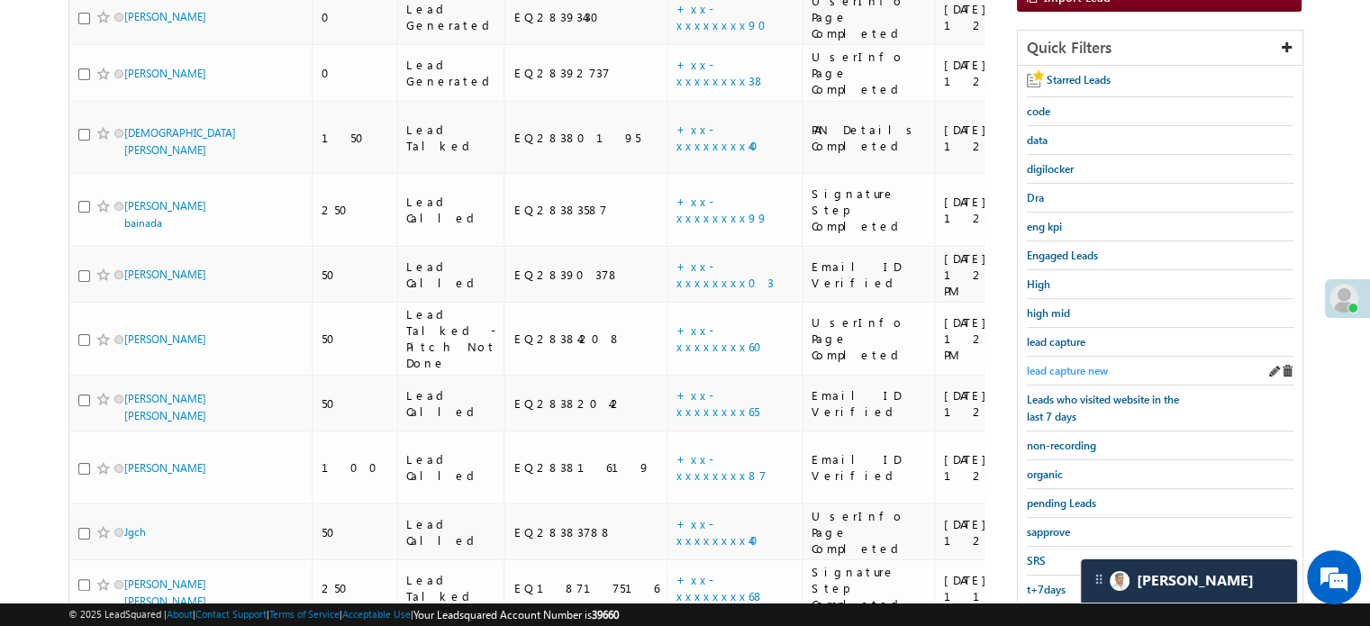
click at [1067, 368] on span "lead capture new" at bounding box center [1067, 371] width 81 height 14
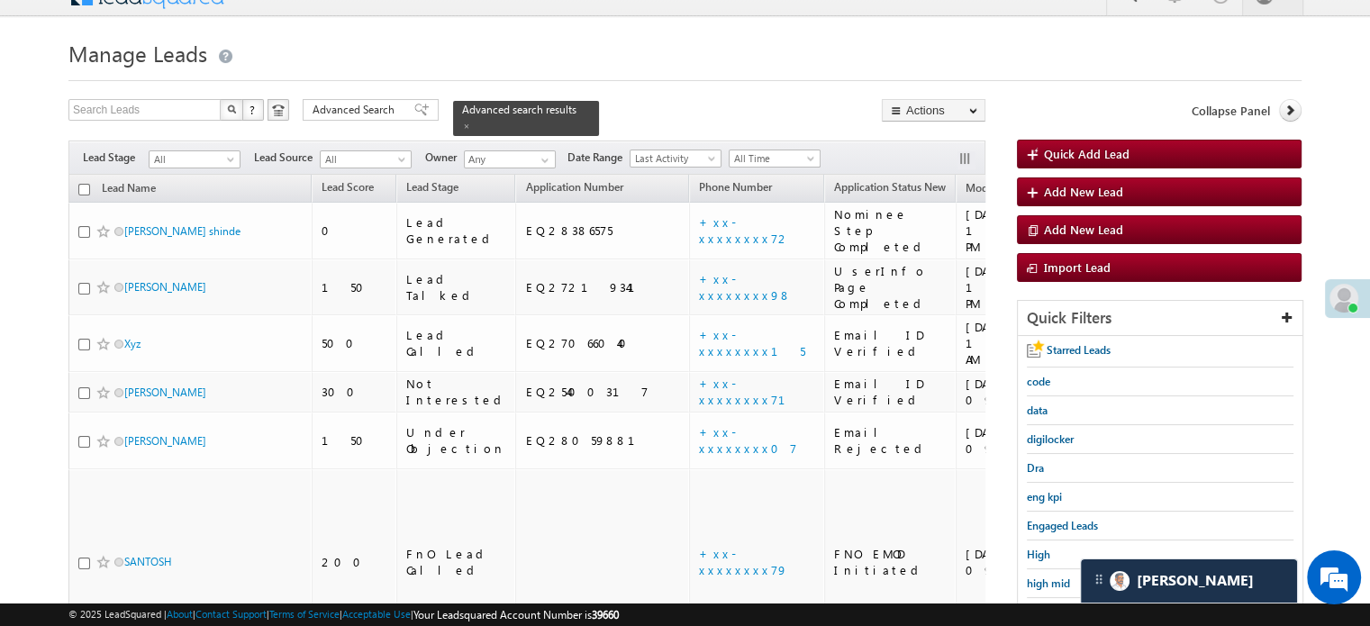
scroll to position [386, 0]
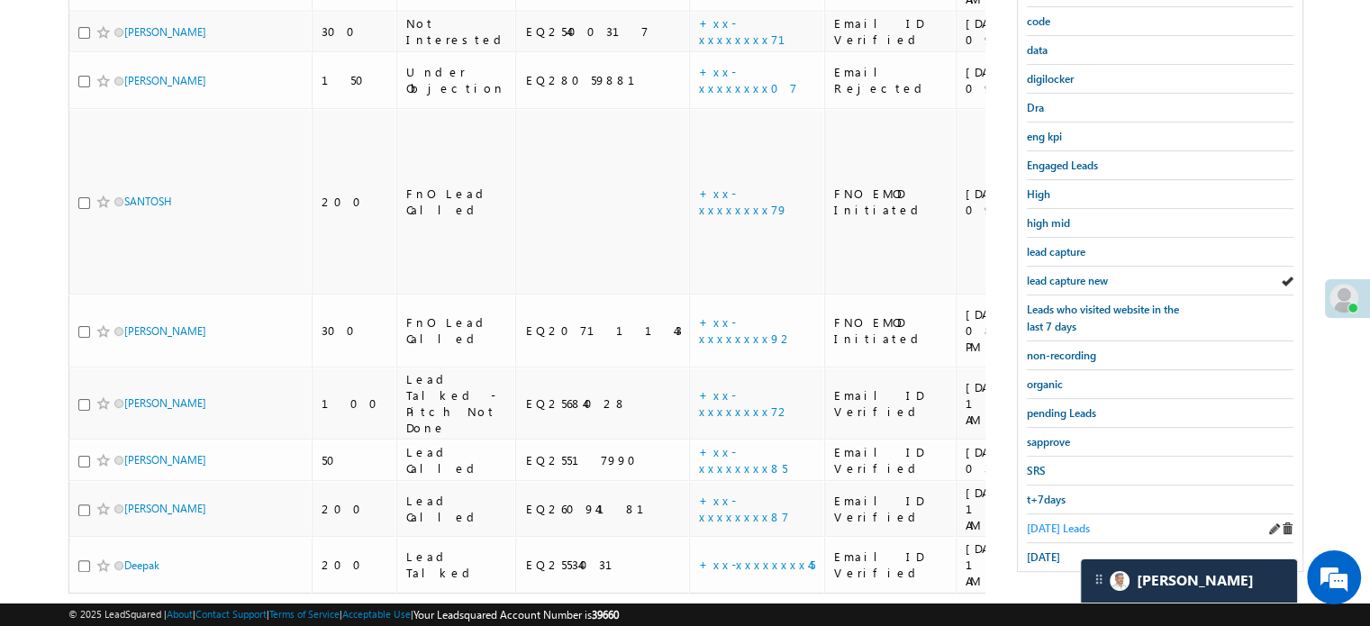
click at [1067, 522] on span "Today's Leads" at bounding box center [1058, 529] width 63 height 14
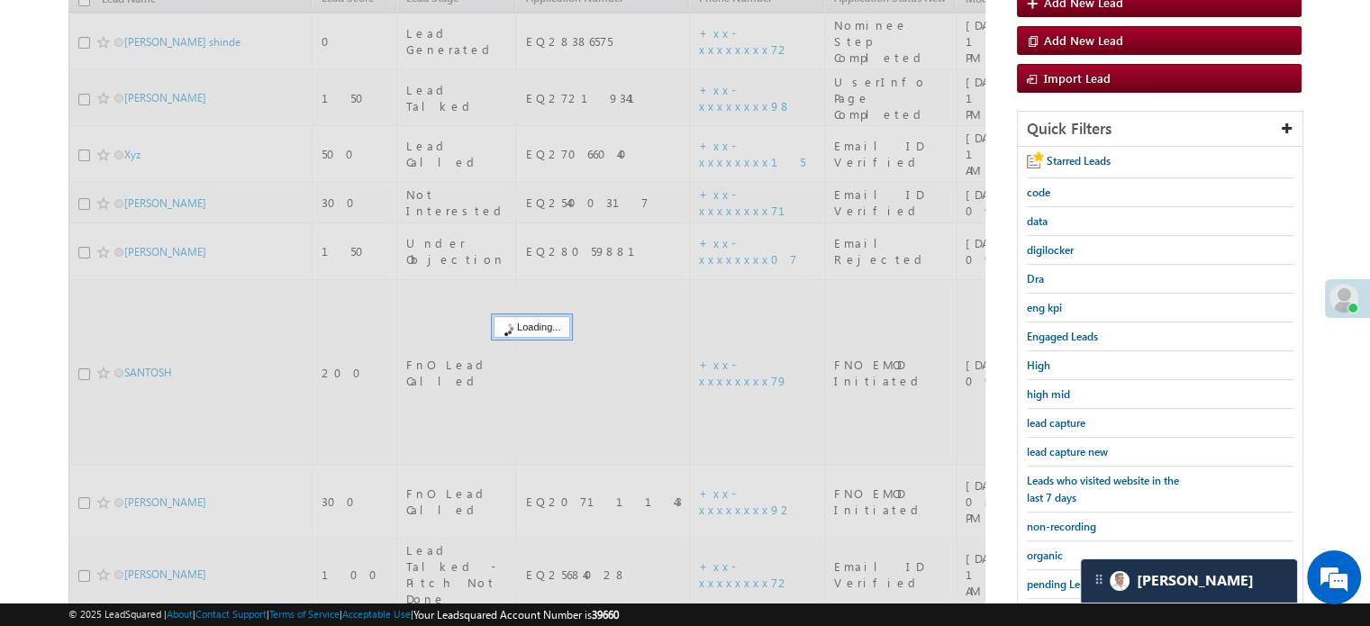
scroll to position [206, 0]
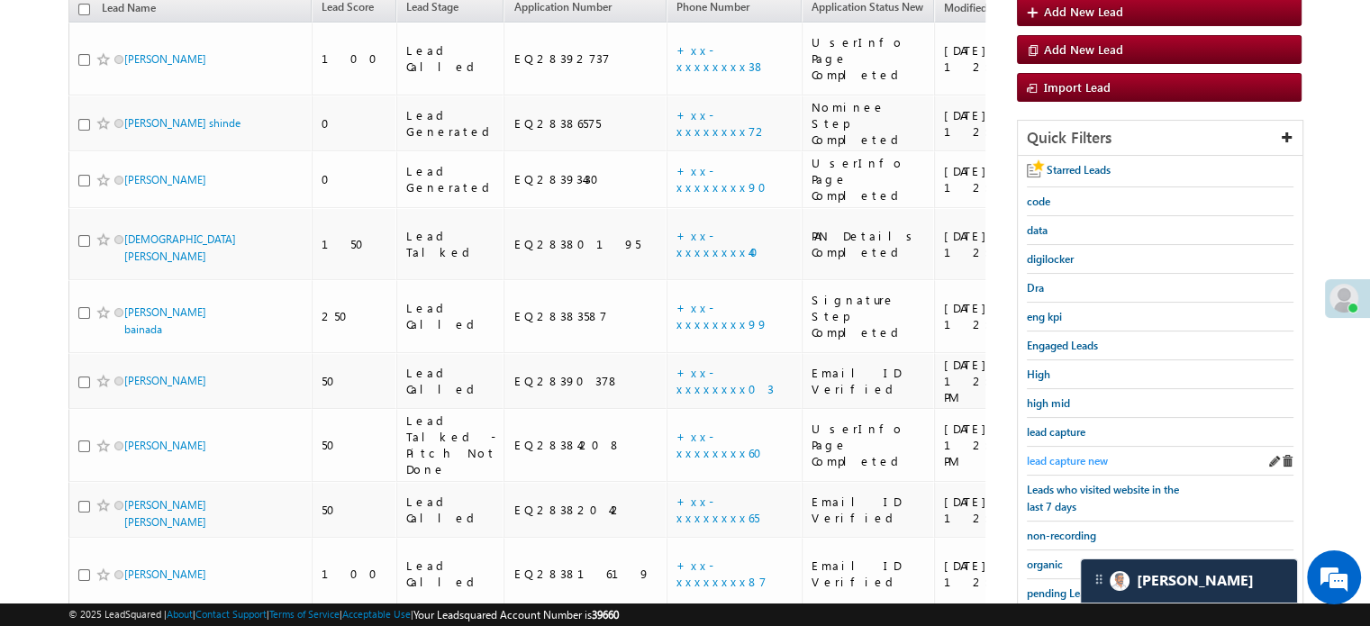
click at [1077, 459] on span "lead capture new" at bounding box center [1067, 461] width 81 height 14
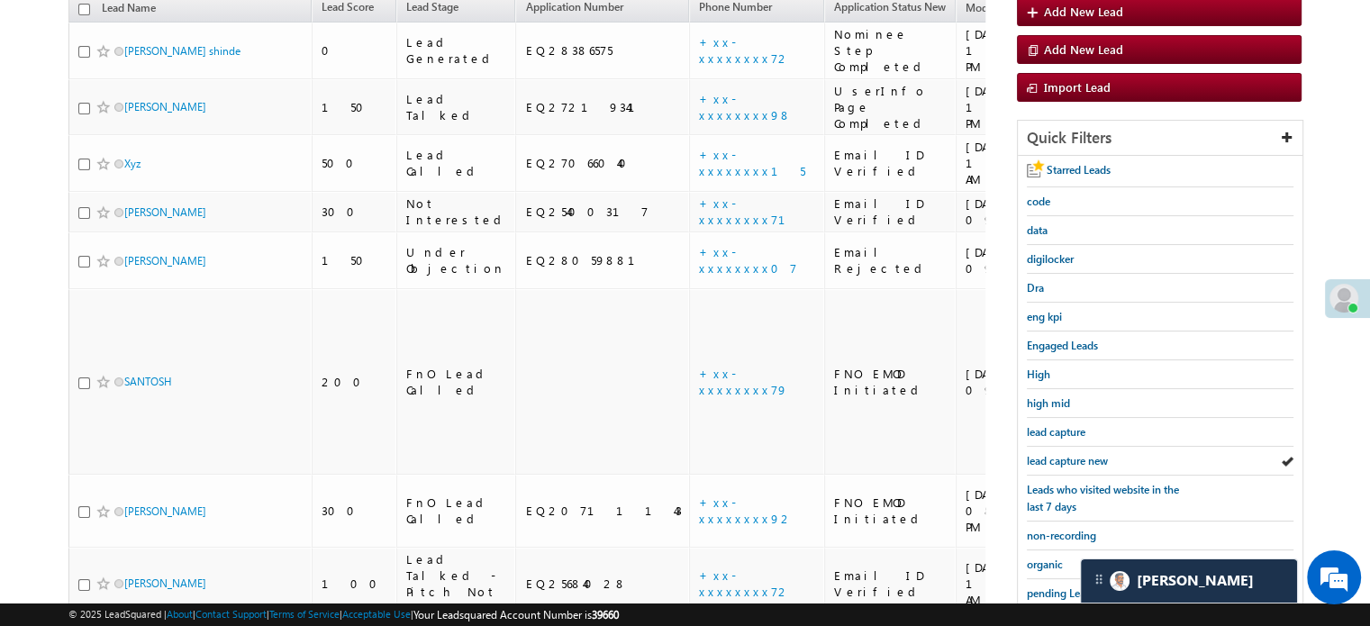
click at [1077, 459] on span "lead capture new" at bounding box center [1067, 461] width 81 height 14
click at [1042, 465] on div "lead capture new" at bounding box center [1160, 461] width 267 height 29
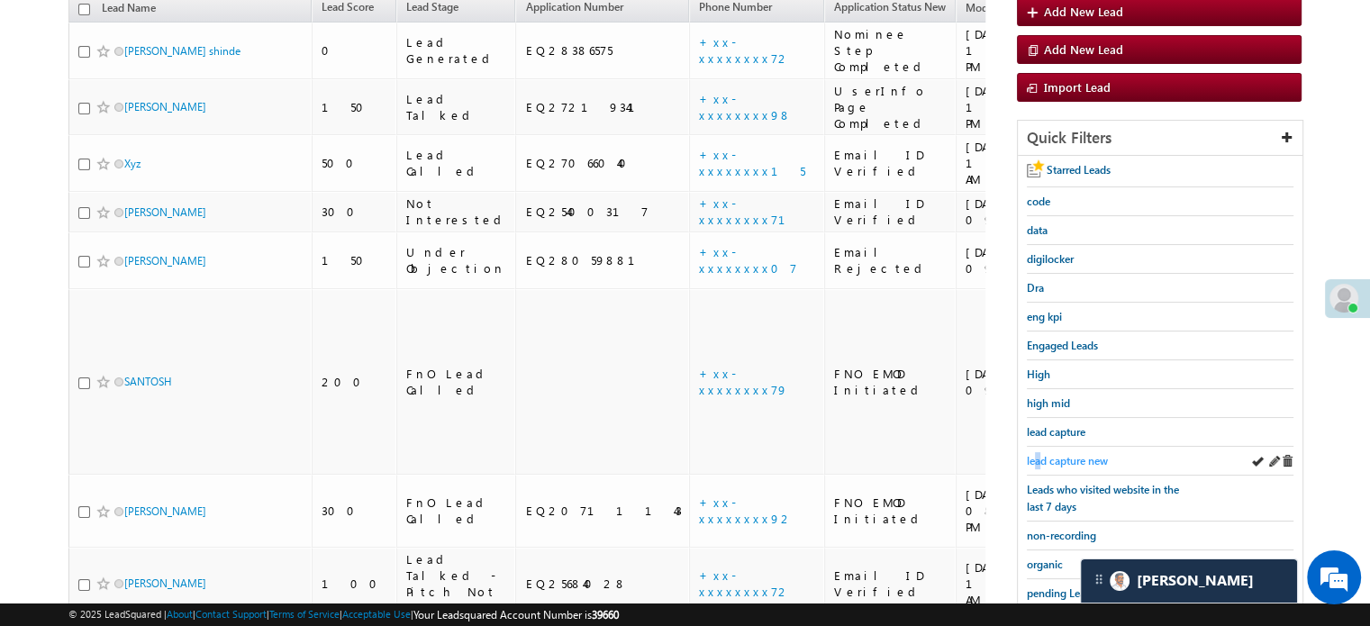
click at [1037, 454] on span "lead capture new" at bounding box center [1067, 461] width 81 height 14
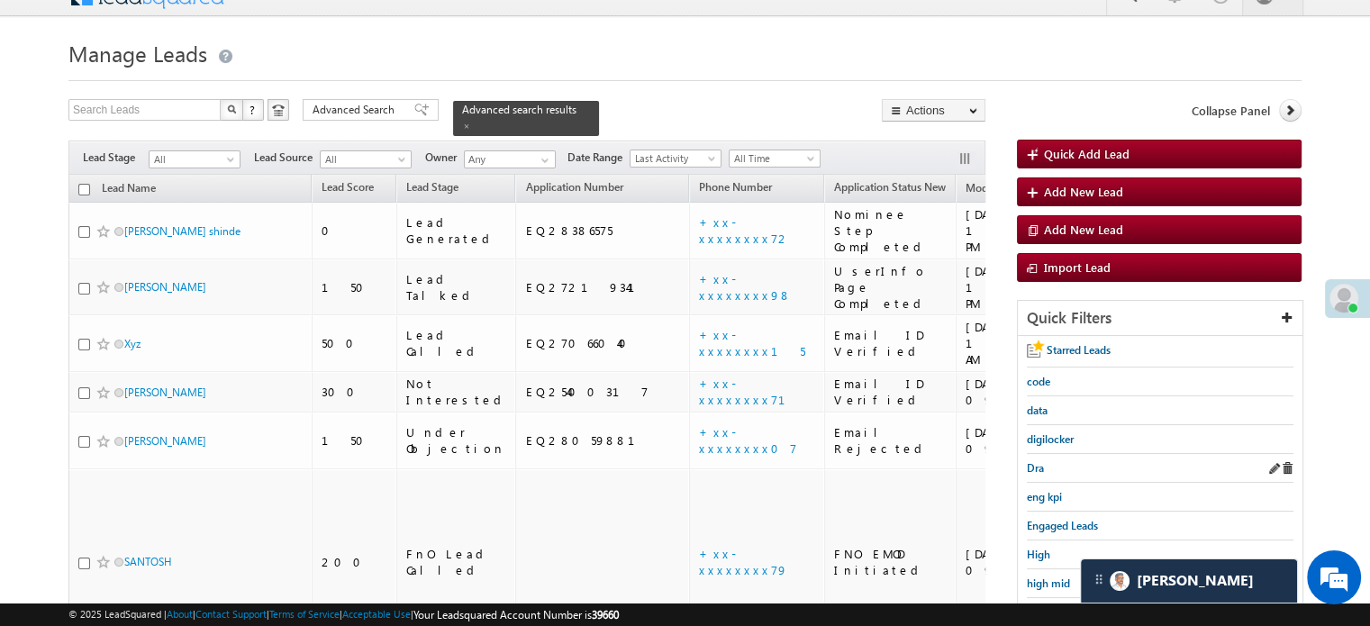
scroll to position [296, 0]
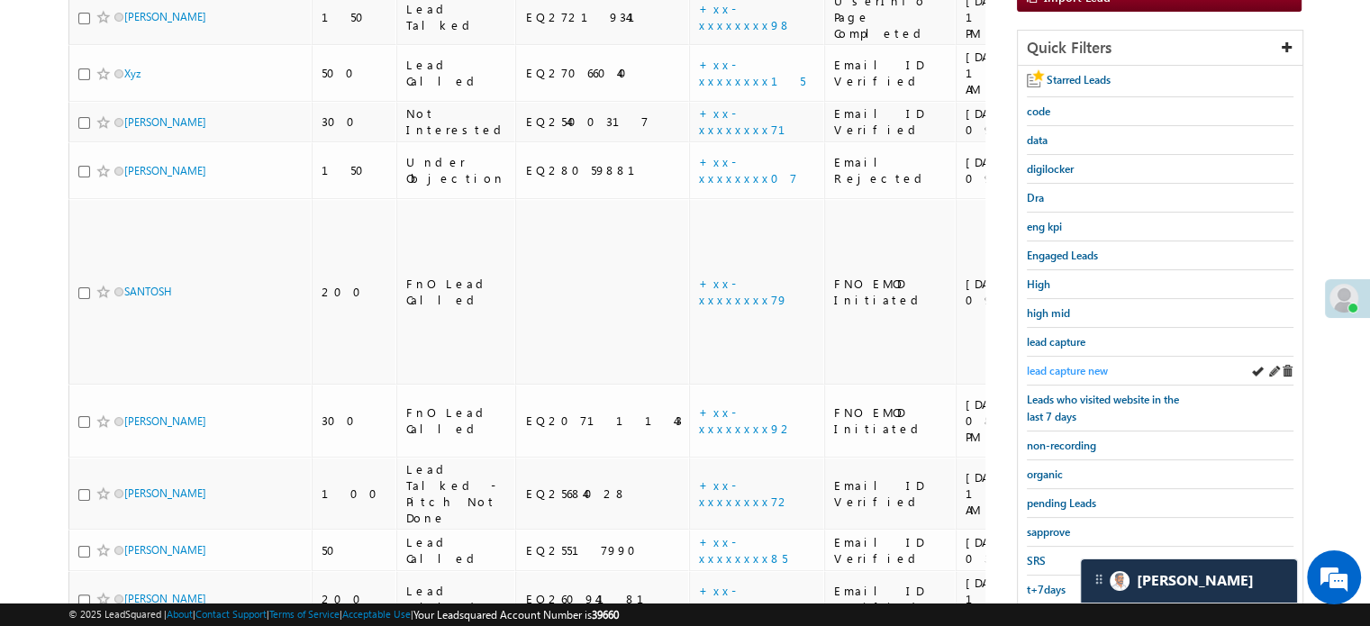
click at [1074, 364] on span "lead capture new" at bounding box center [1067, 371] width 81 height 14
click at [1081, 364] on span "lead capture new" at bounding box center [1067, 371] width 81 height 14
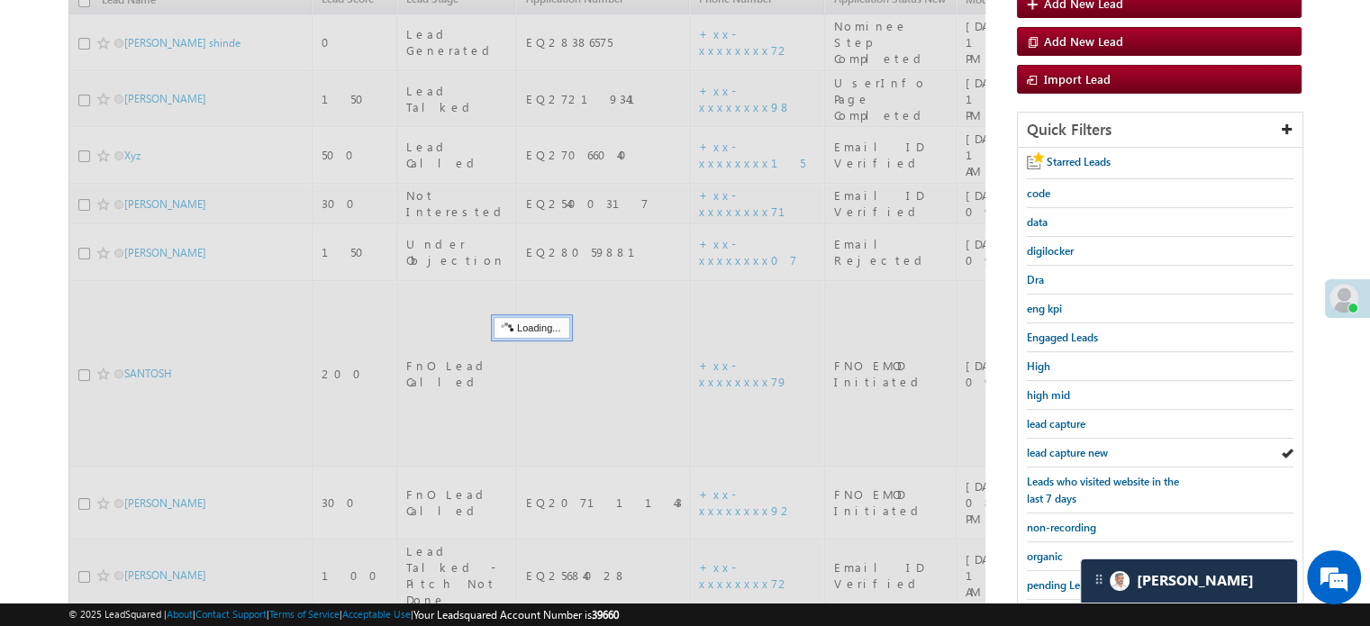
scroll to position [116, 0]
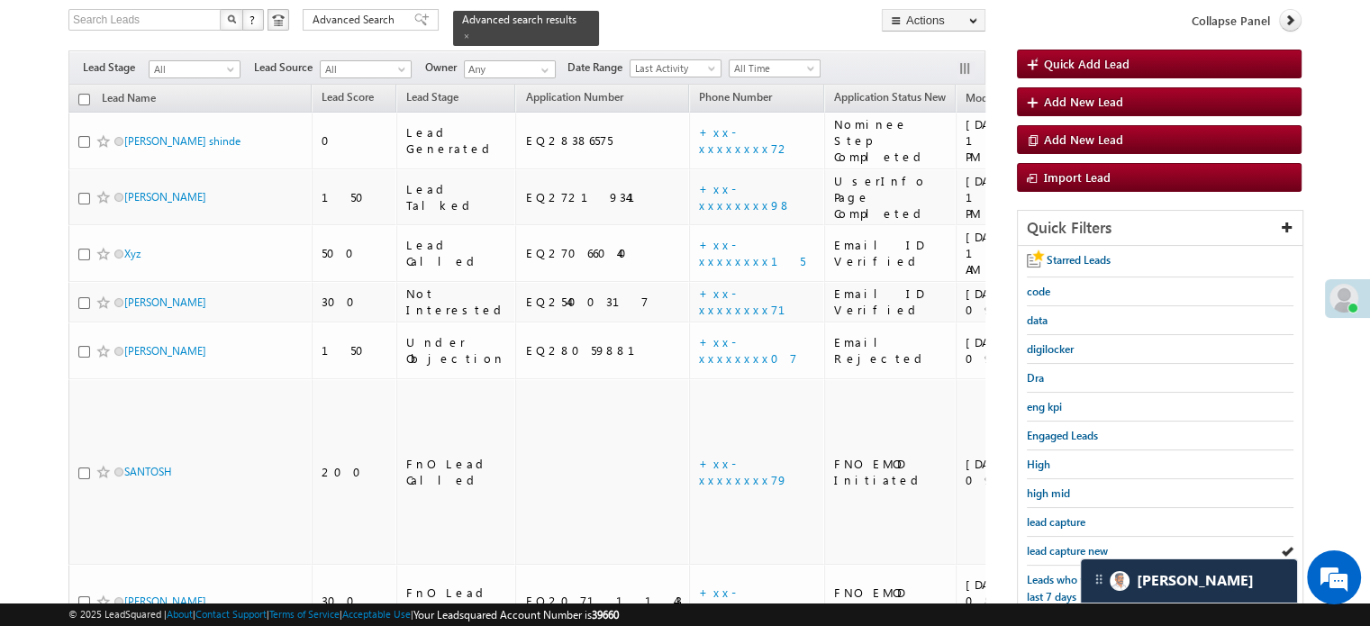
click at [1081, 364] on div "Dra" at bounding box center [1160, 378] width 267 height 29
click at [1067, 542] on link "lead capture new" at bounding box center [1067, 550] width 81 height 17
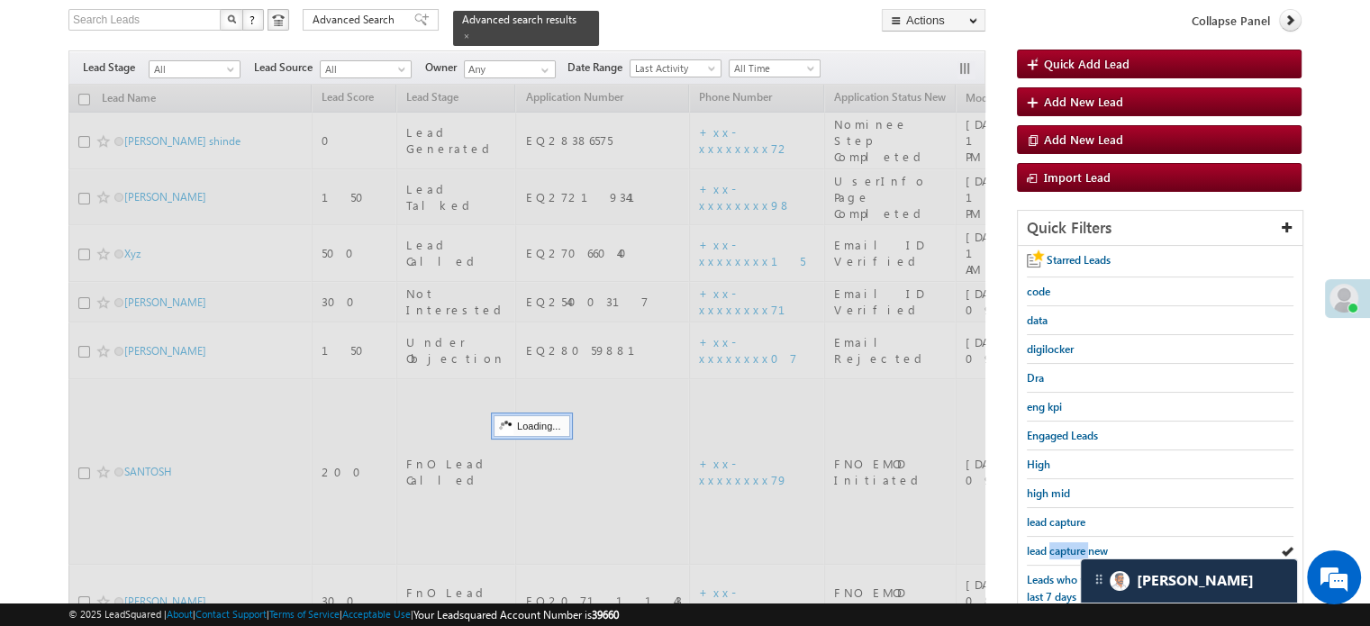
click at [1067, 542] on link "lead capture new" at bounding box center [1067, 550] width 81 height 17
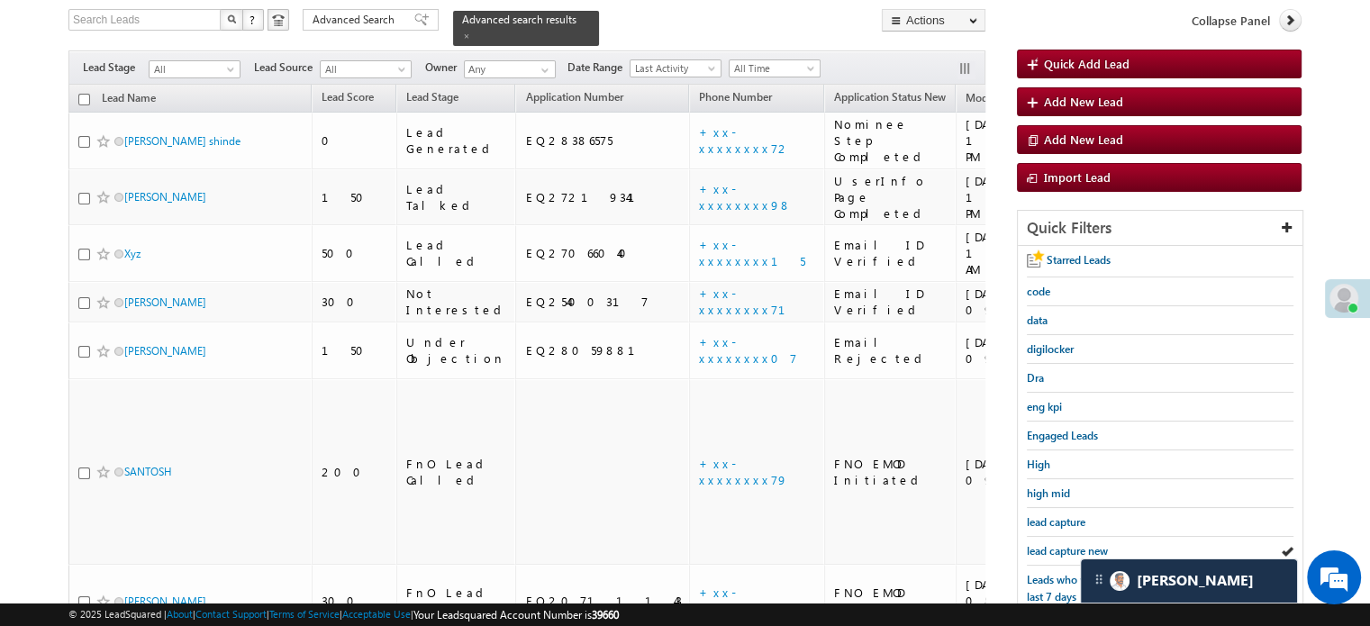
click at [1067, 542] on link "lead capture new" at bounding box center [1067, 550] width 81 height 17
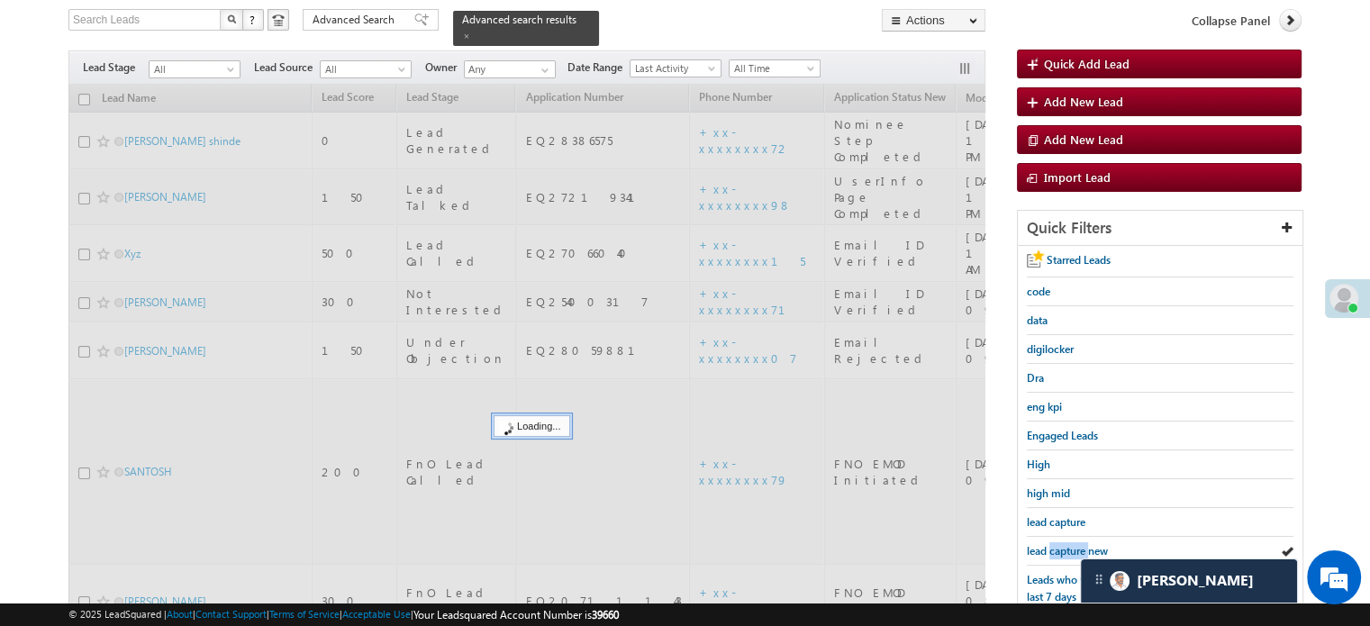
click at [1067, 542] on link "lead capture new" at bounding box center [1067, 550] width 81 height 17
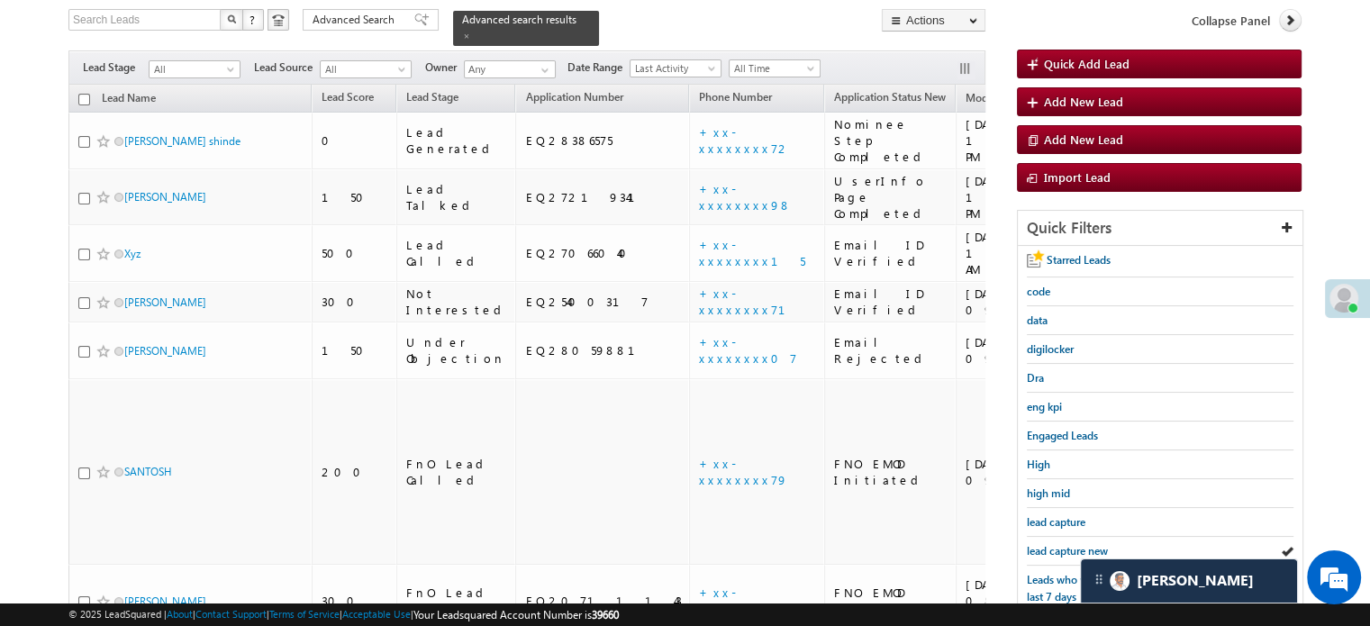
click at [1067, 542] on link "lead capture new" at bounding box center [1067, 550] width 81 height 17
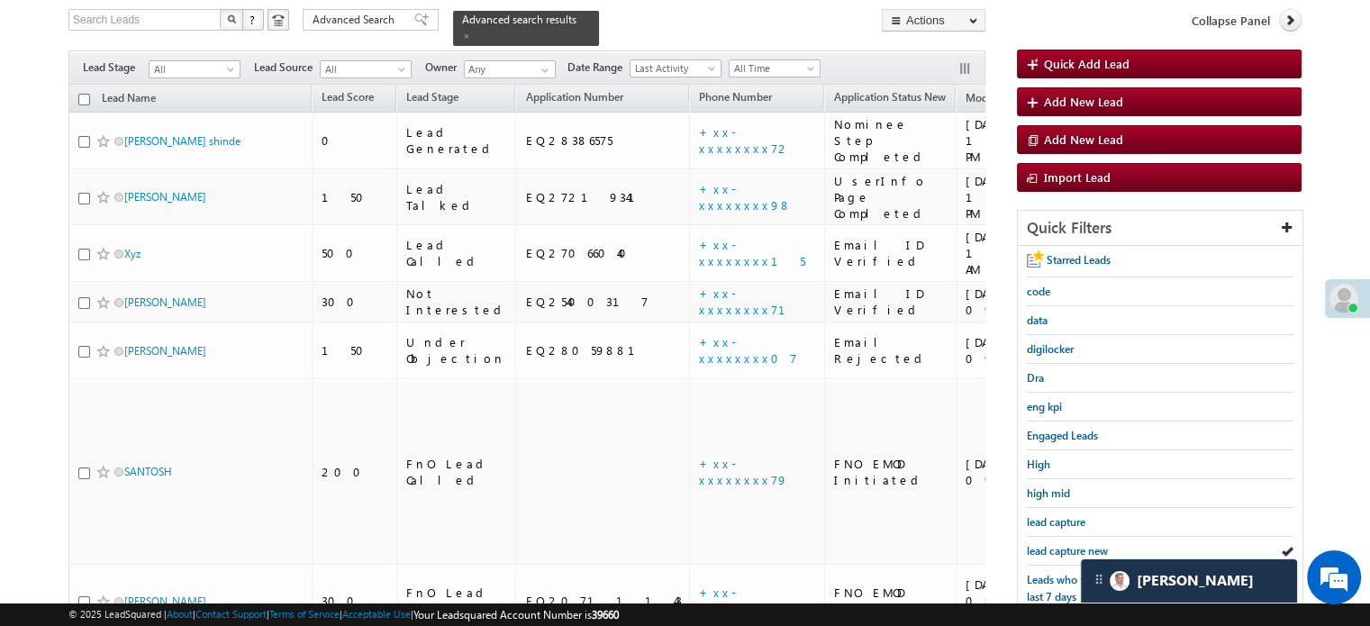
click at [1067, 542] on link "lead capture new" at bounding box center [1067, 550] width 81 height 17
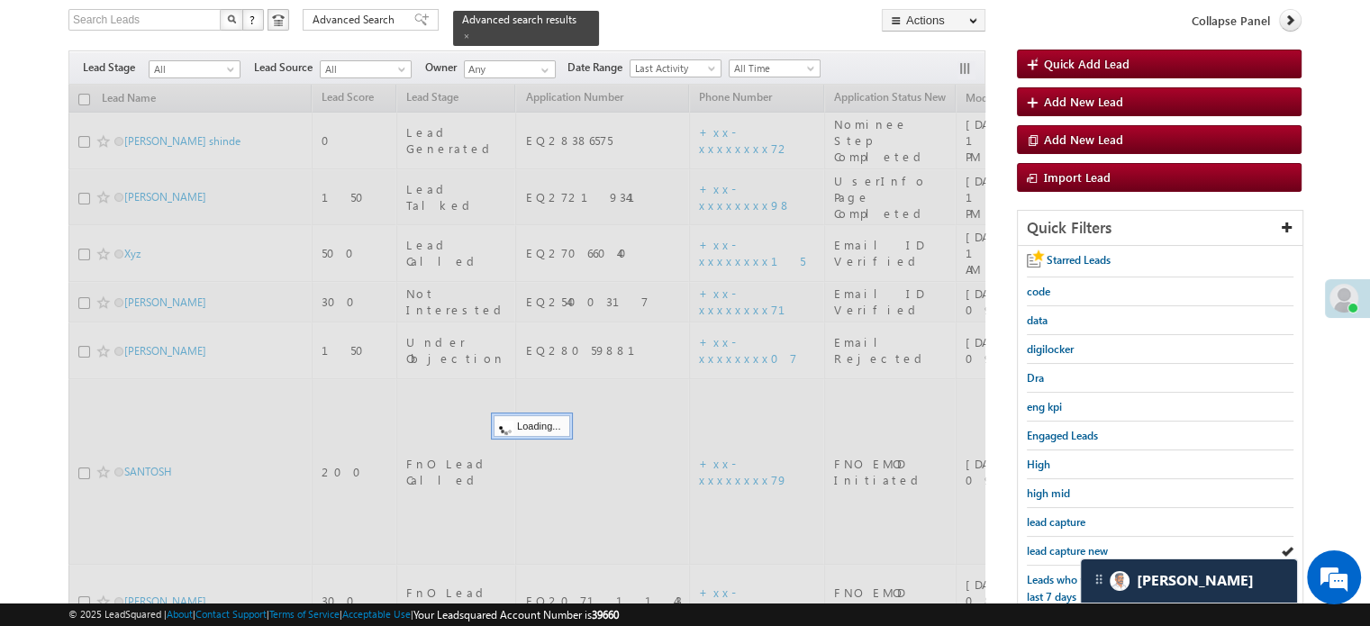
click at [1067, 542] on link "lead capture new" at bounding box center [1067, 550] width 81 height 17
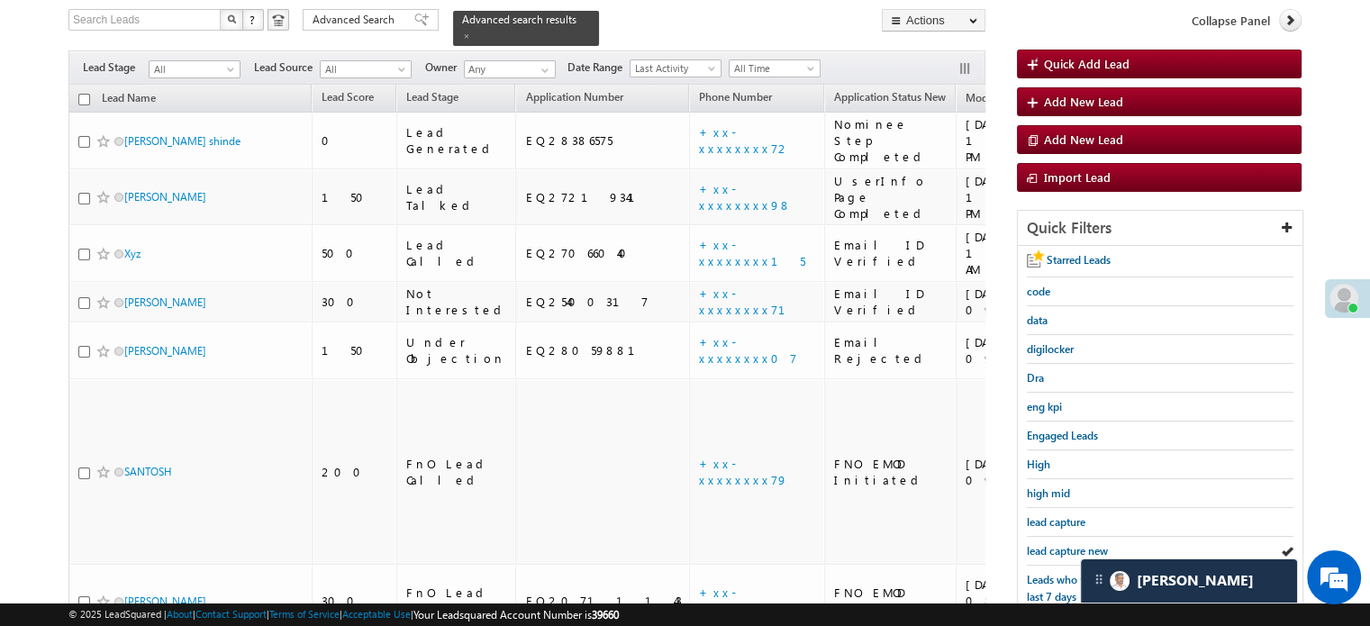
click at [1067, 542] on link "lead capture new" at bounding box center [1067, 550] width 81 height 17
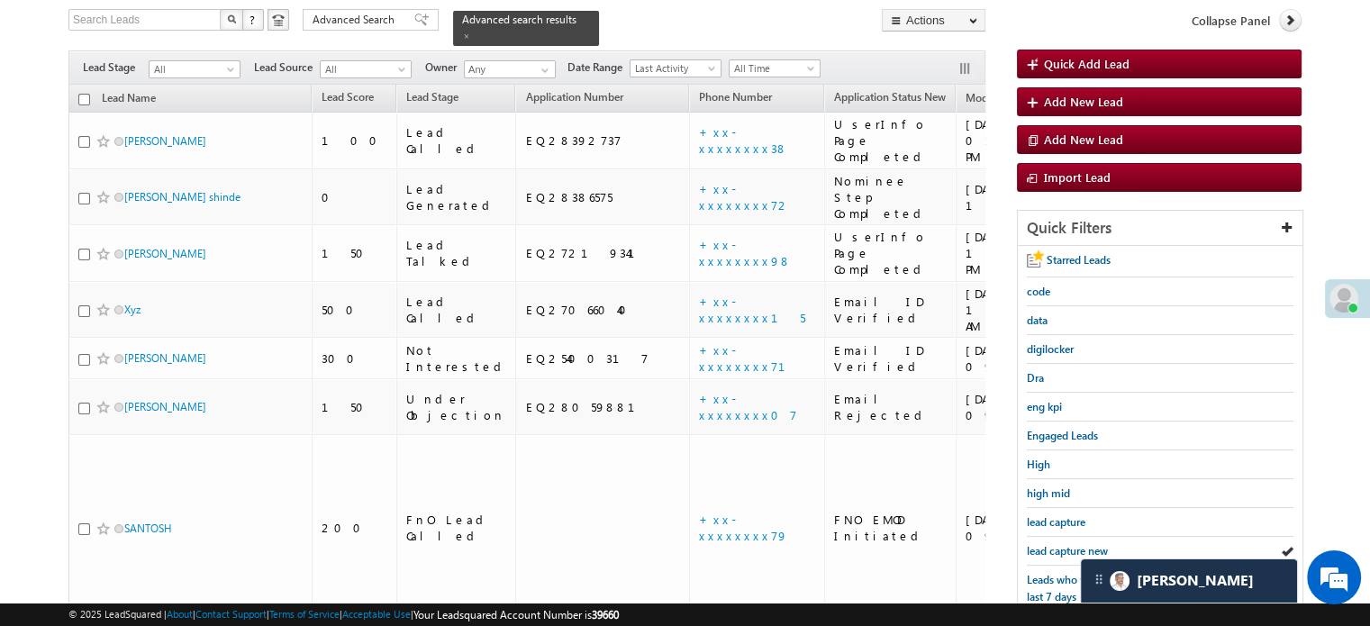
click at [1067, 542] on link "lead capture new" at bounding box center [1067, 550] width 81 height 17
click at [1065, 544] on span "lead capture new" at bounding box center [1067, 551] width 81 height 14
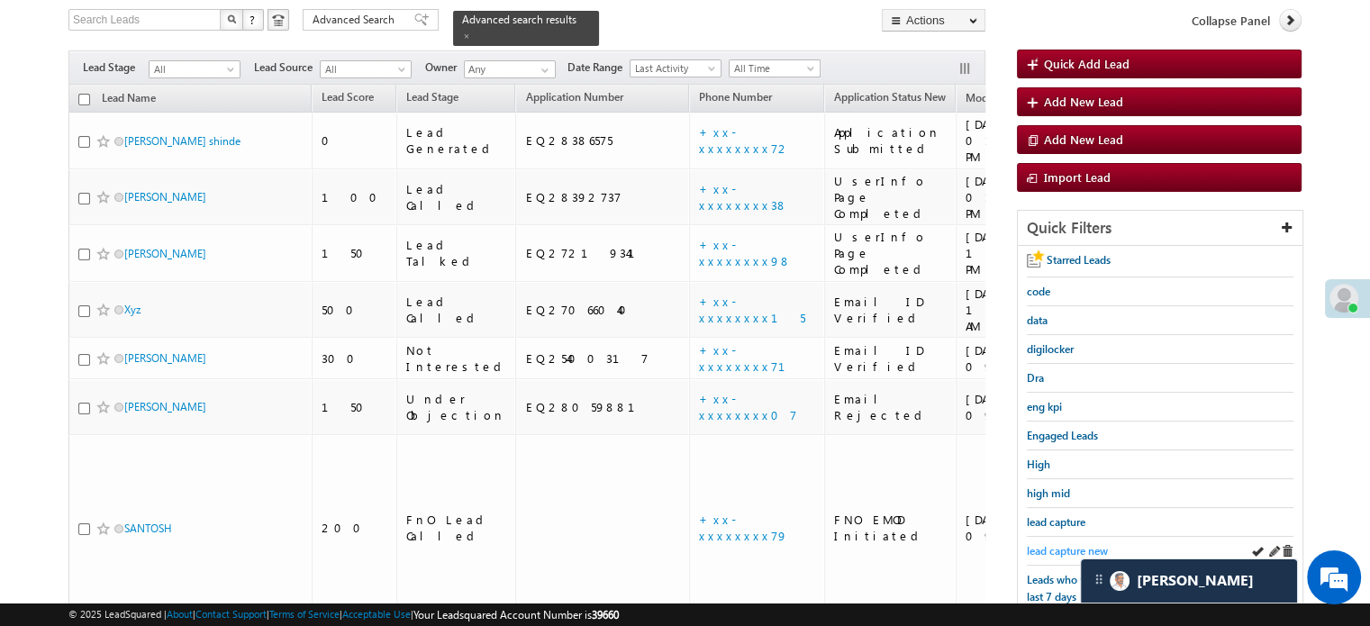
click at [1067, 544] on span "lead capture new" at bounding box center [1067, 551] width 81 height 14
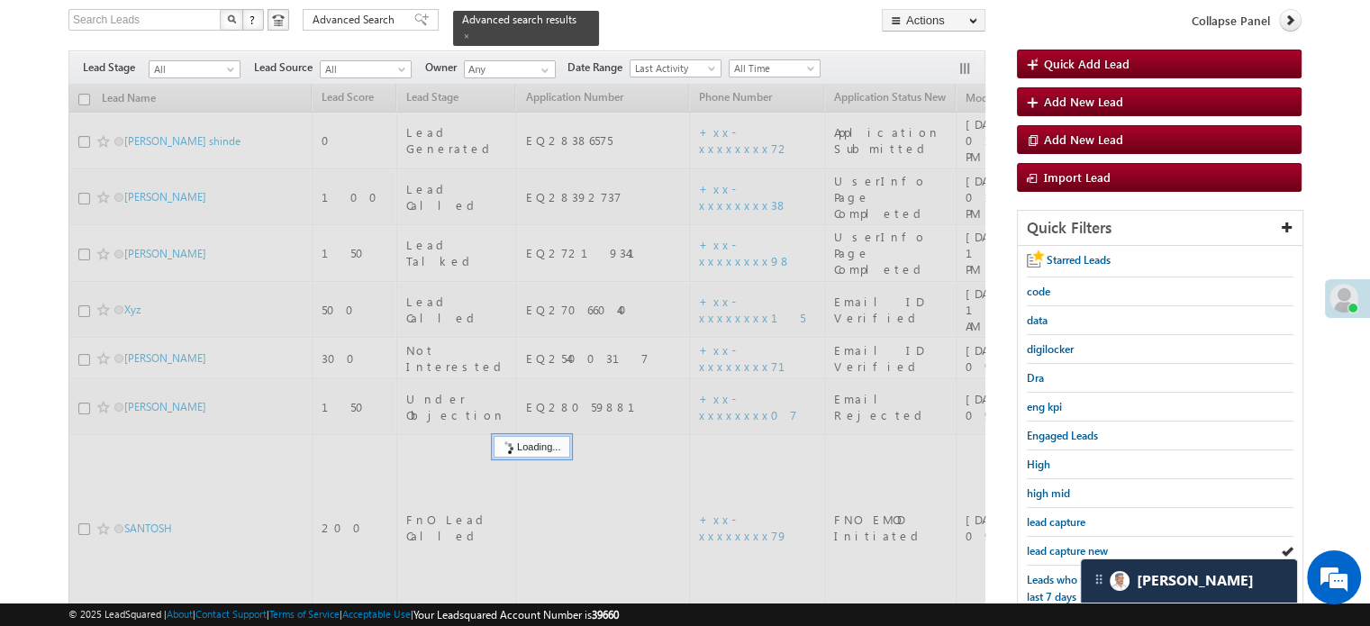
click at [1067, 544] on span "lead capture new" at bounding box center [1067, 551] width 81 height 14
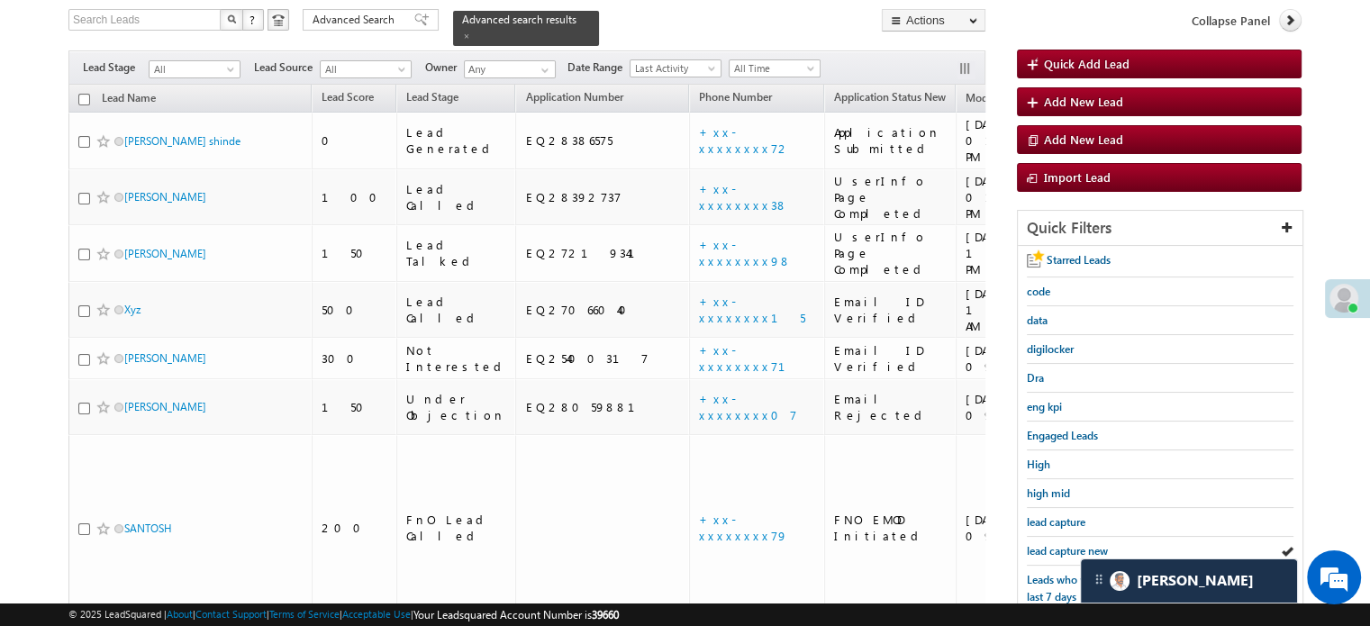
click at [1067, 544] on span "lead capture new" at bounding box center [1067, 551] width 81 height 14
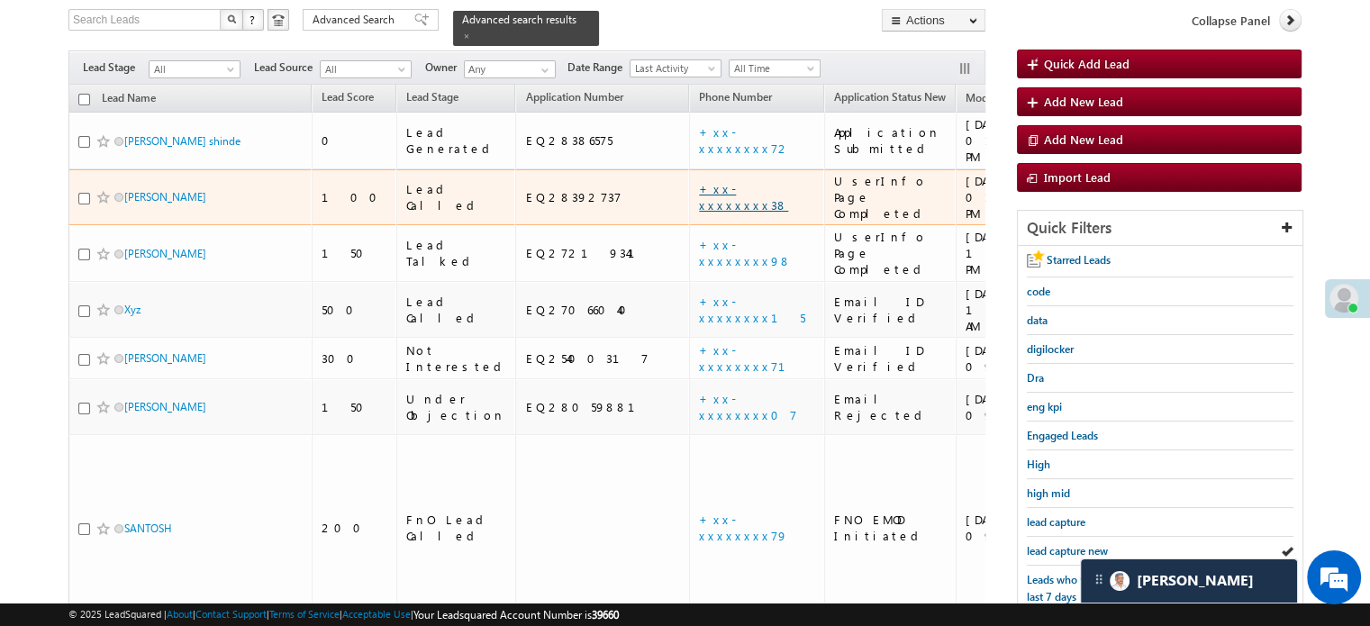
click at [699, 181] on link "+xx-xxxxxxxx38" at bounding box center [743, 197] width 89 height 32
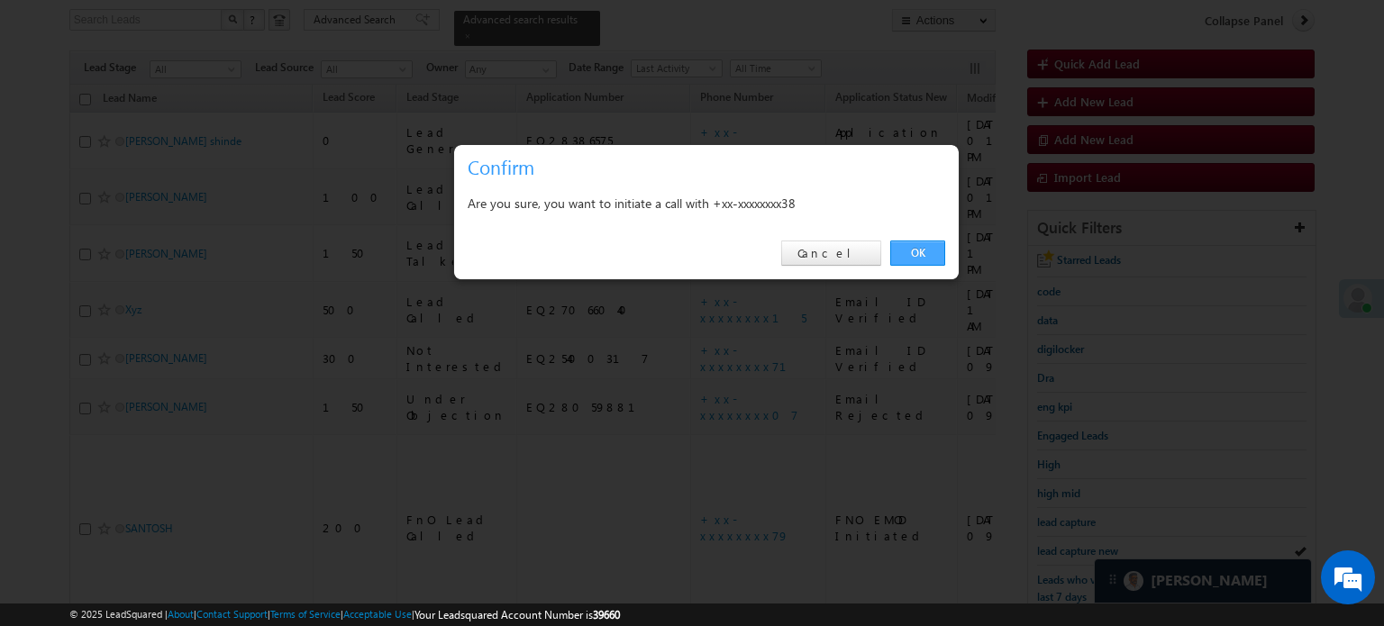
click at [922, 247] on link "OK" at bounding box center [917, 253] width 55 height 25
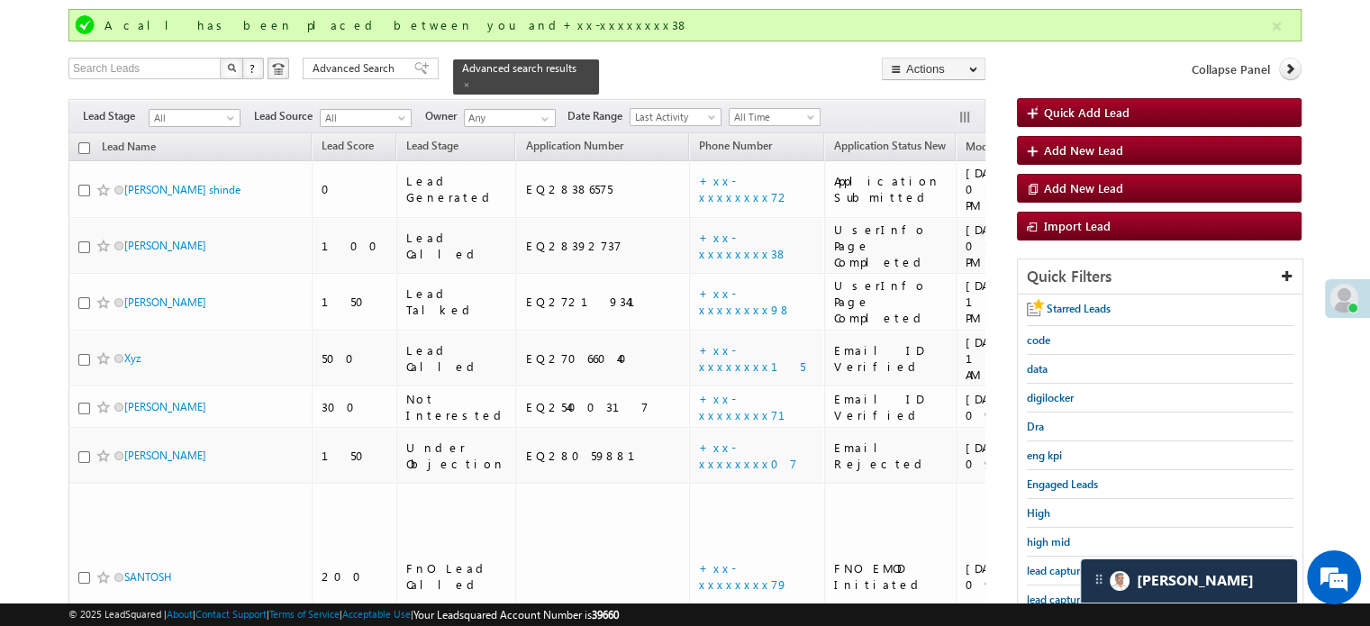
scroll to position [165, 0]
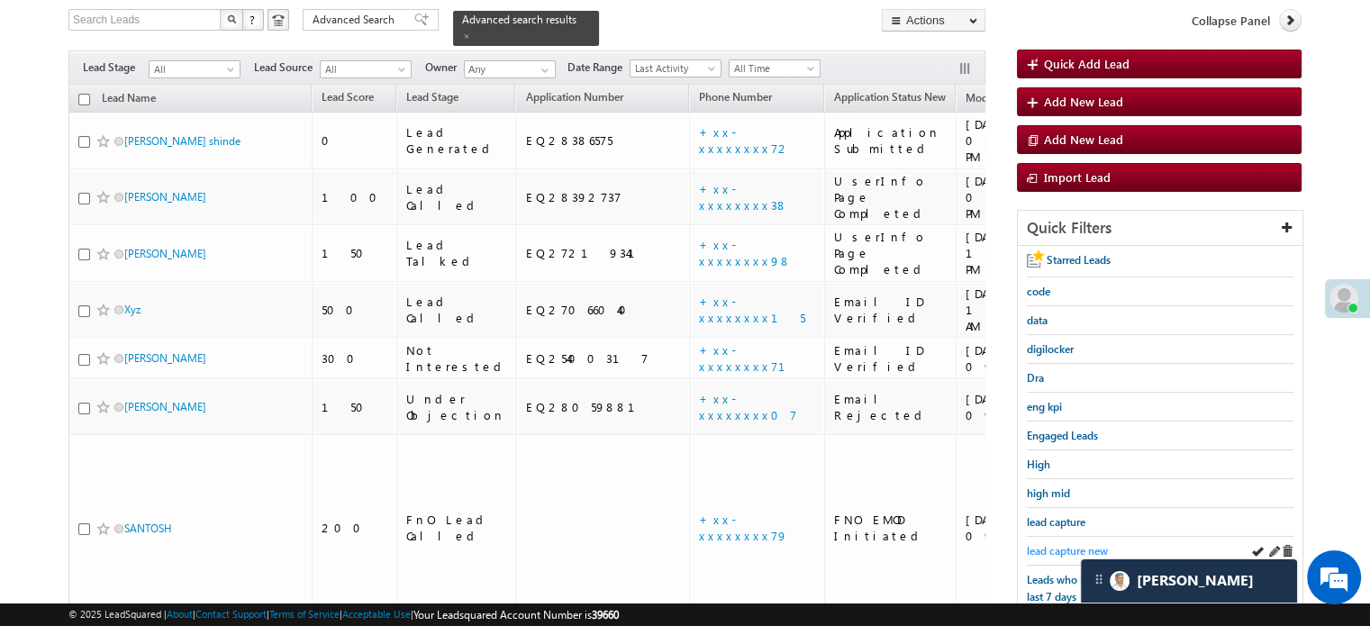
click at [1039, 544] on span "lead capture new" at bounding box center [1067, 551] width 81 height 14
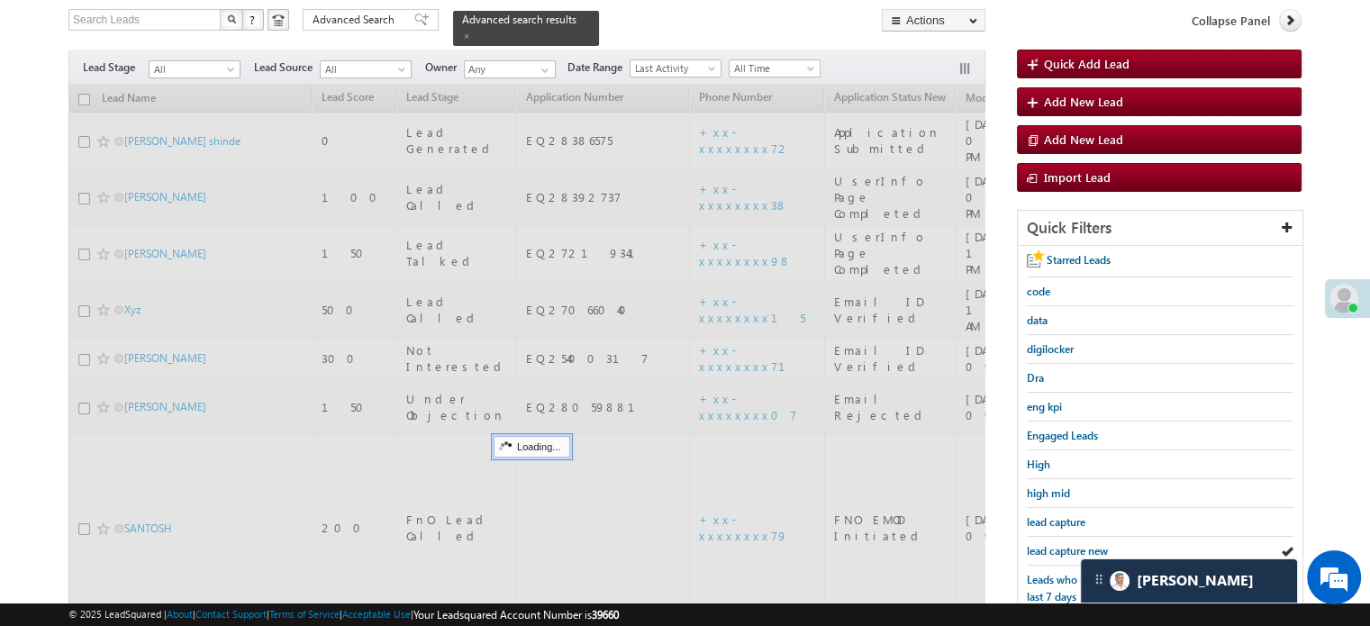
click at [1040, 544] on span "lead capture new" at bounding box center [1067, 551] width 81 height 14
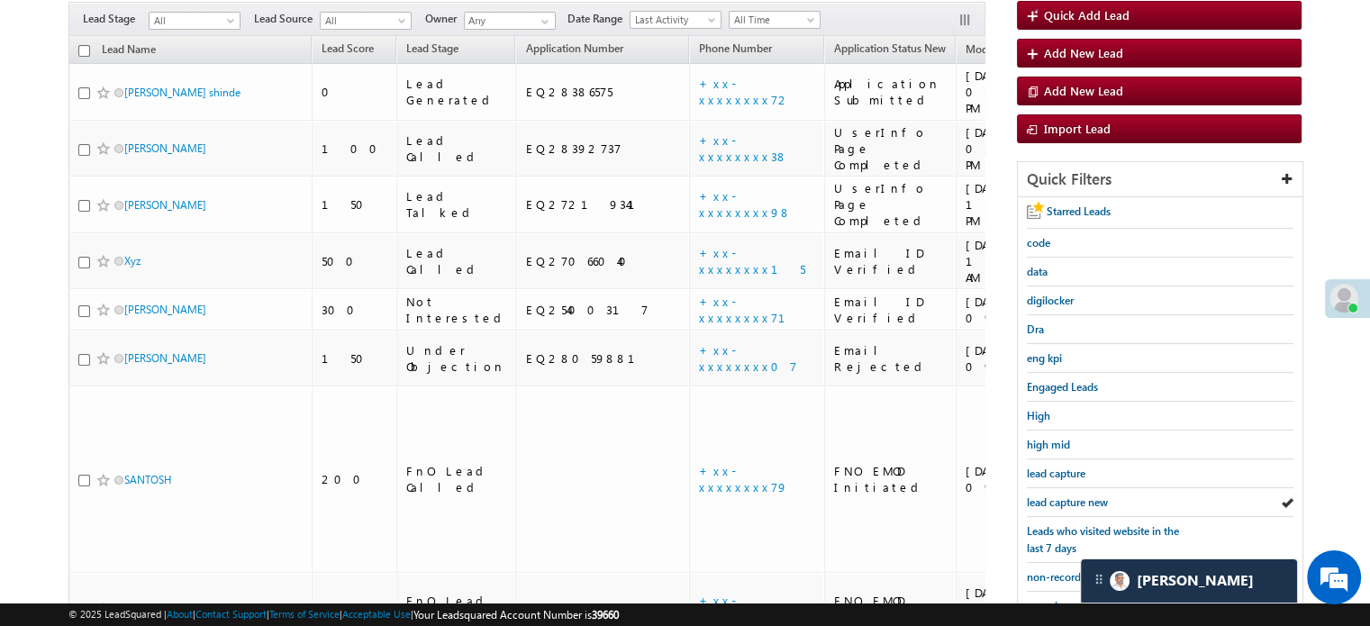
scroll to position [116, 0]
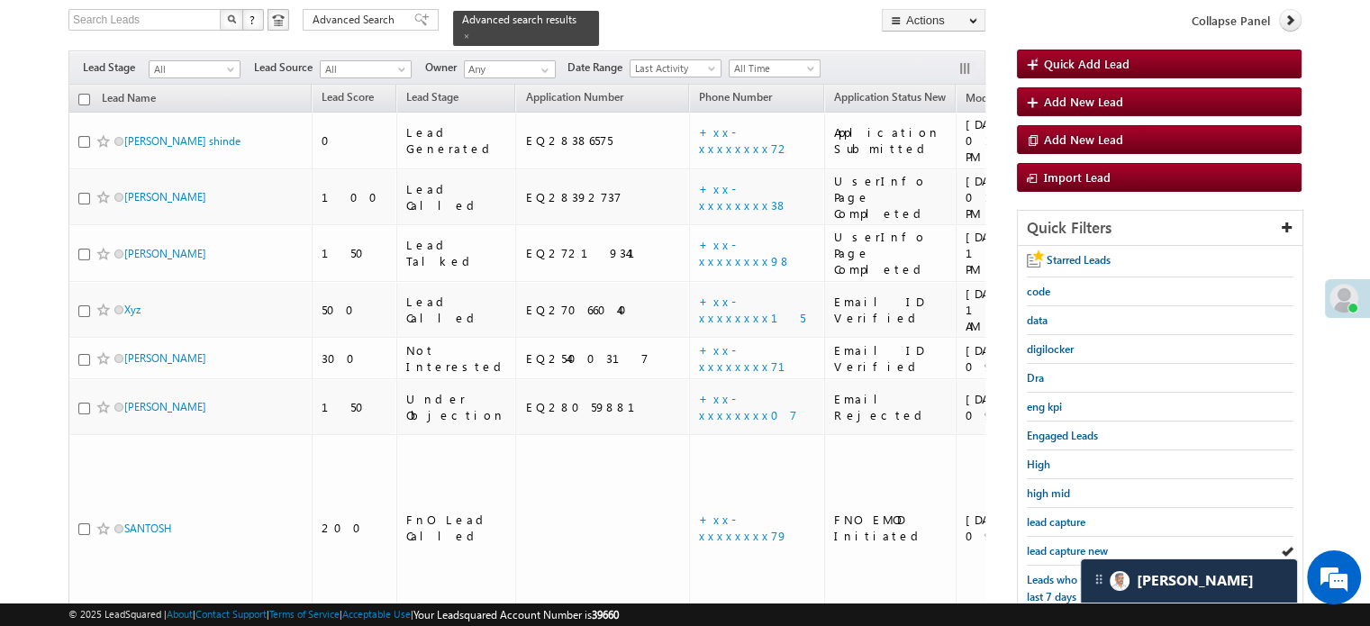
click at [1040, 544] on span "lead capture new" at bounding box center [1067, 551] width 81 height 14
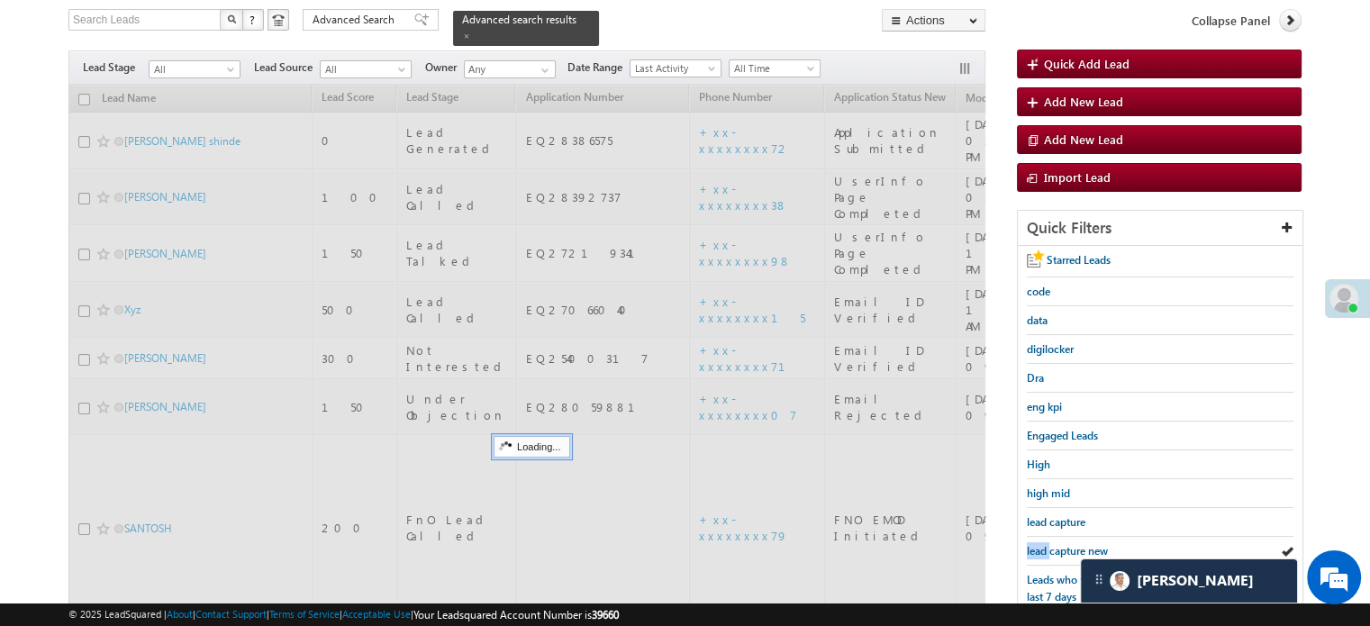
click at [1040, 544] on span "lead capture new" at bounding box center [1067, 551] width 81 height 14
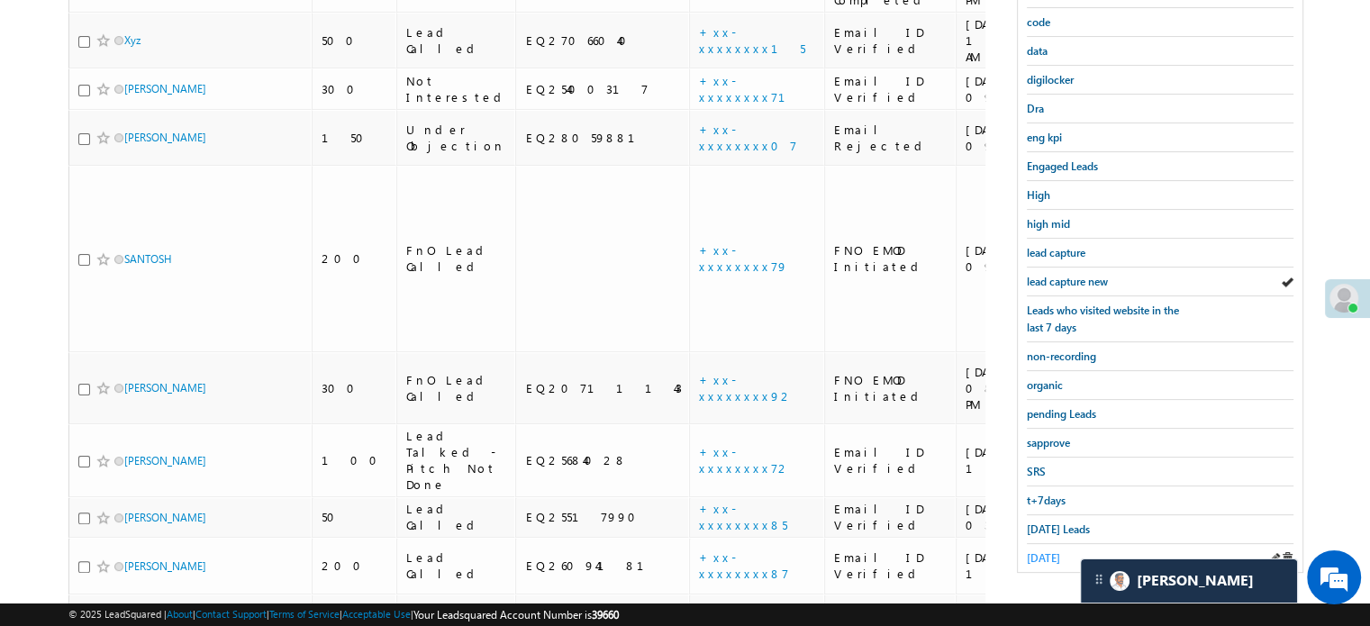
scroll to position [386, 0]
click at [1039, 522] on span "Today's Leads" at bounding box center [1058, 529] width 63 height 14
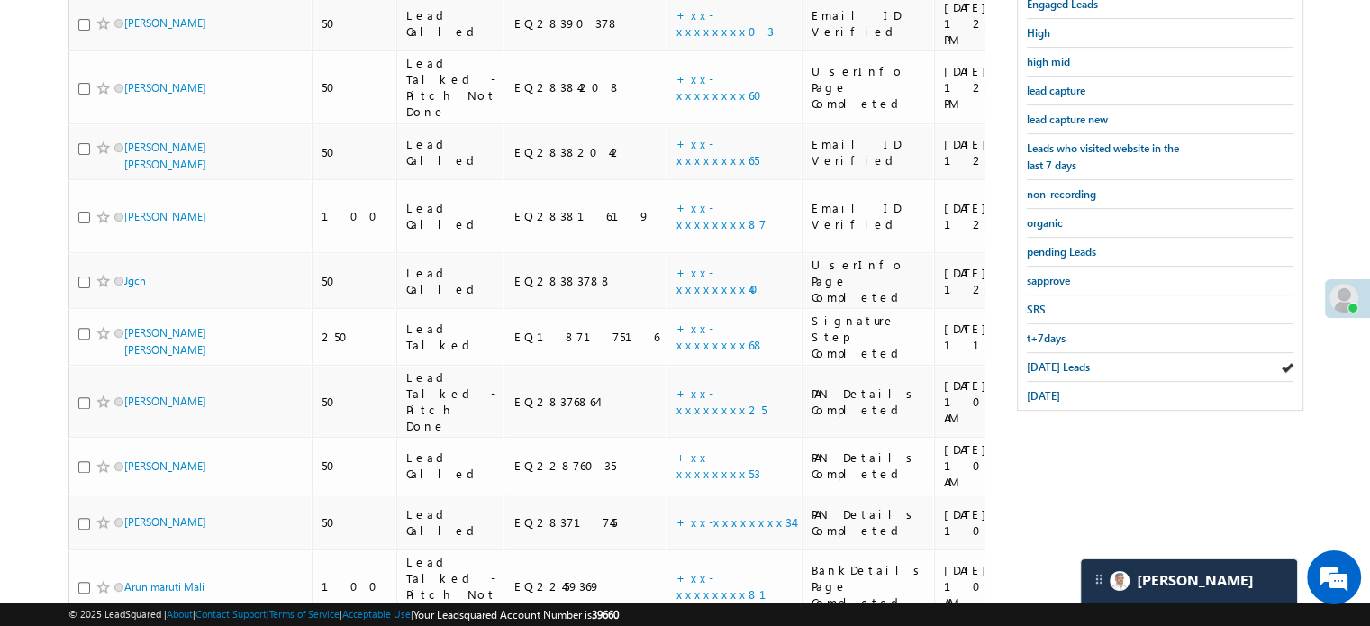
scroll to position [187, 0]
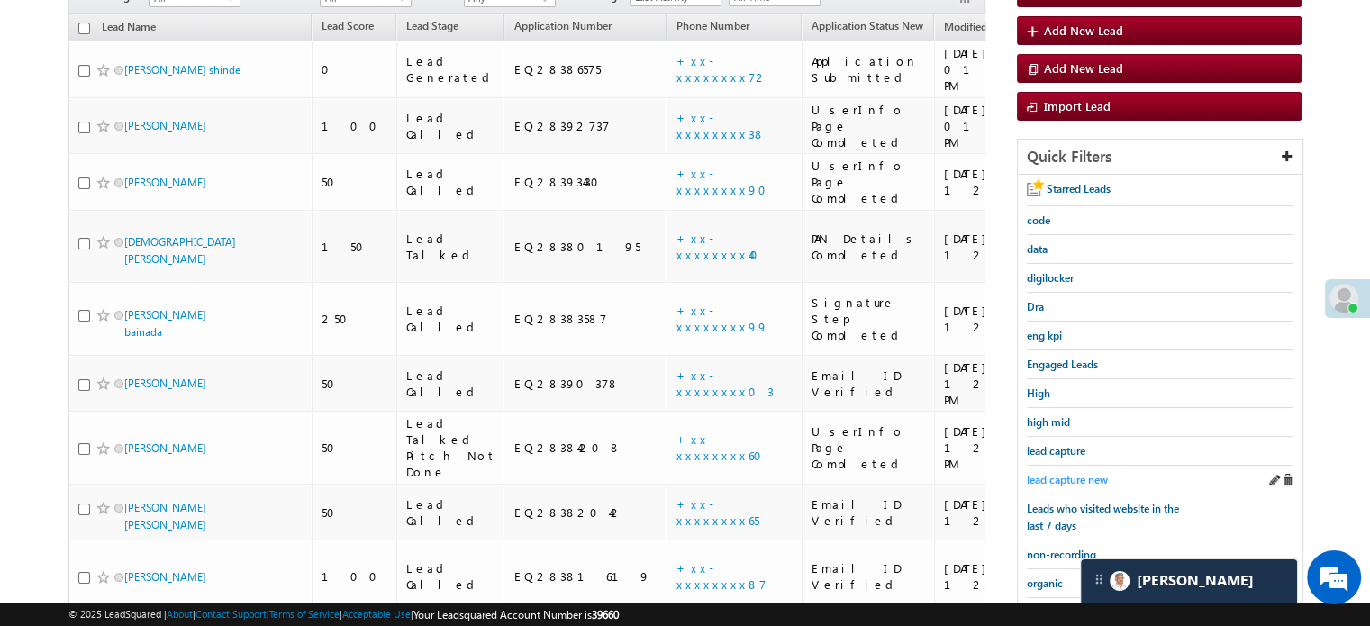
click at [1079, 473] on span "lead capture new" at bounding box center [1067, 480] width 81 height 14
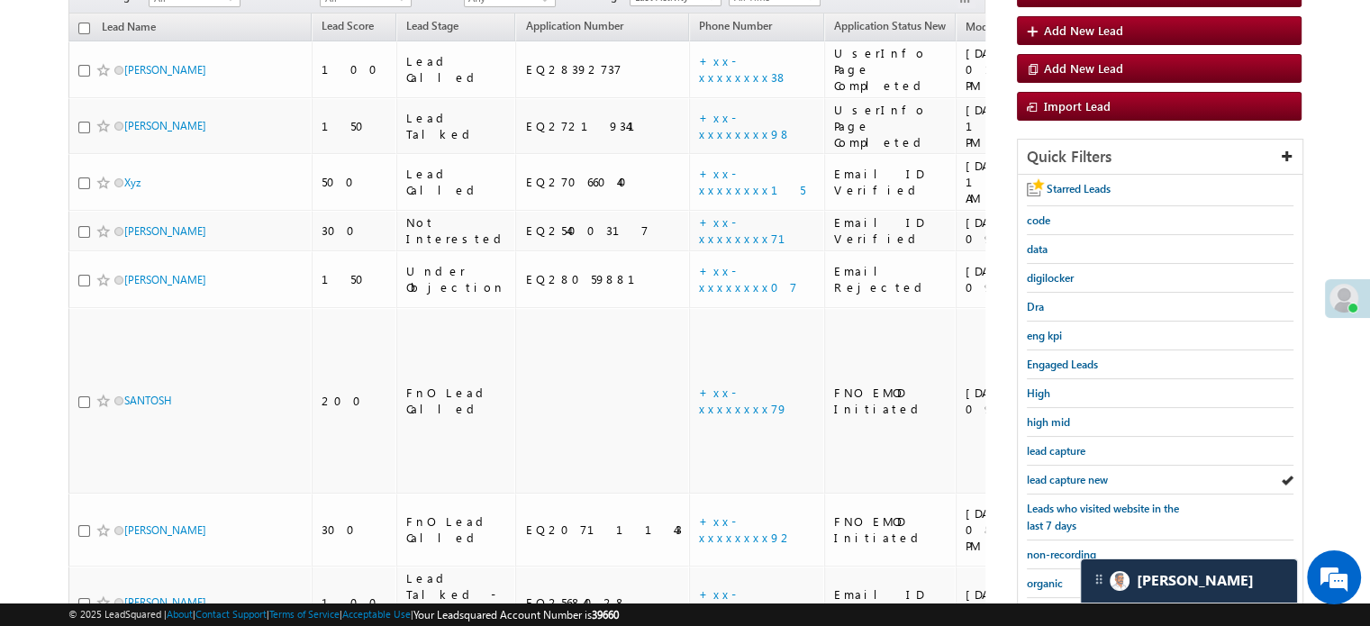
click at [1079, 473] on span "lead capture new" at bounding box center [1067, 480] width 81 height 14
click at [1055, 478] on span "lead capture new" at bounding box center [1067, 480] width 81 height 14
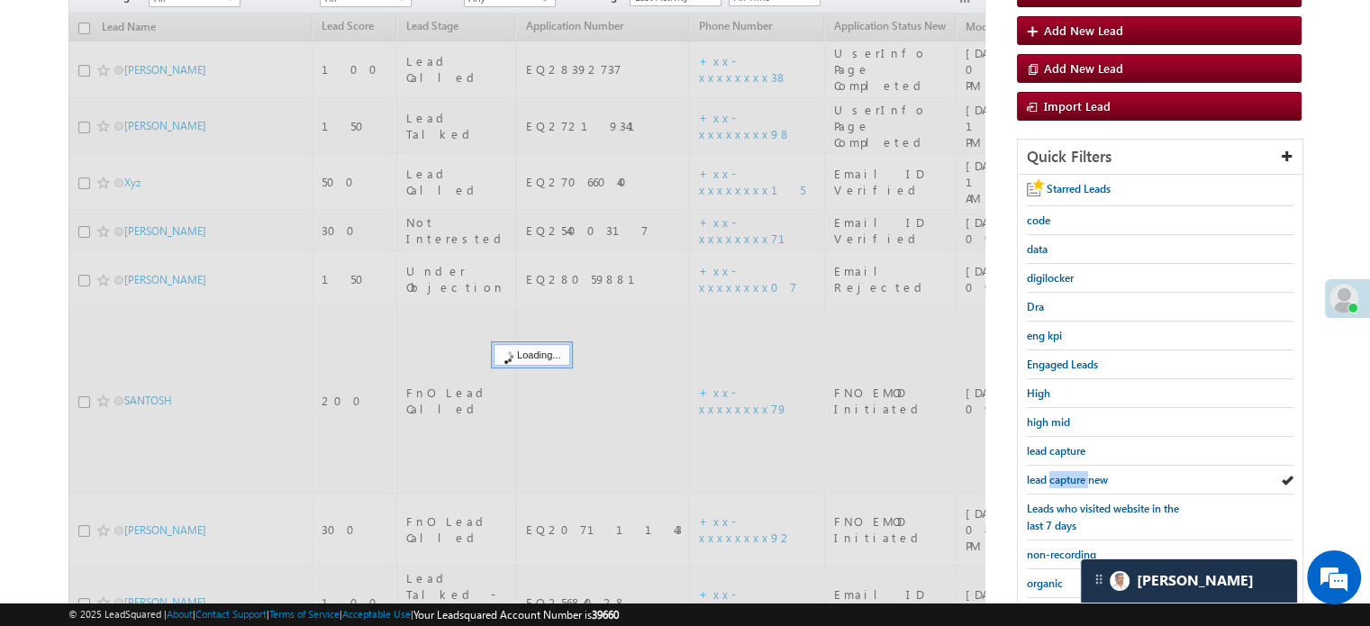
click at [1055, 478] on span "lead capture new" at bounding box center [1067, 480] width 81 height 14
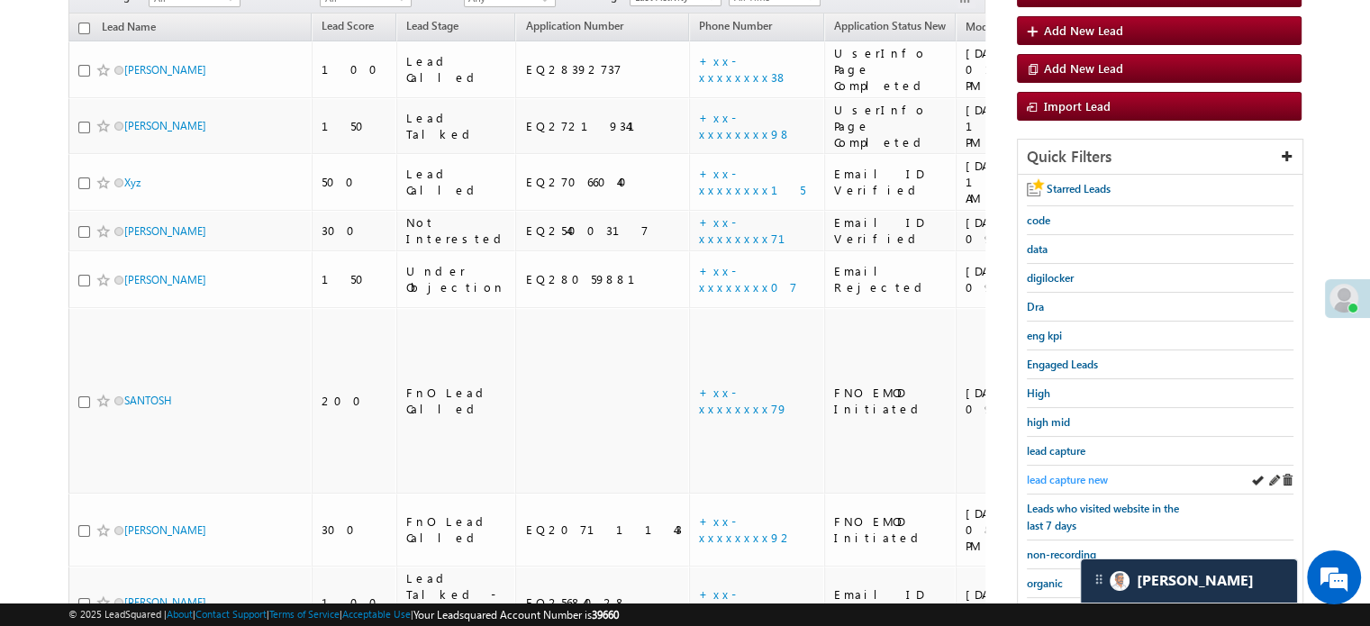
click at [1067, 477] on span "lead capture new" at bounding box center [1067, 480] width 81 height 14
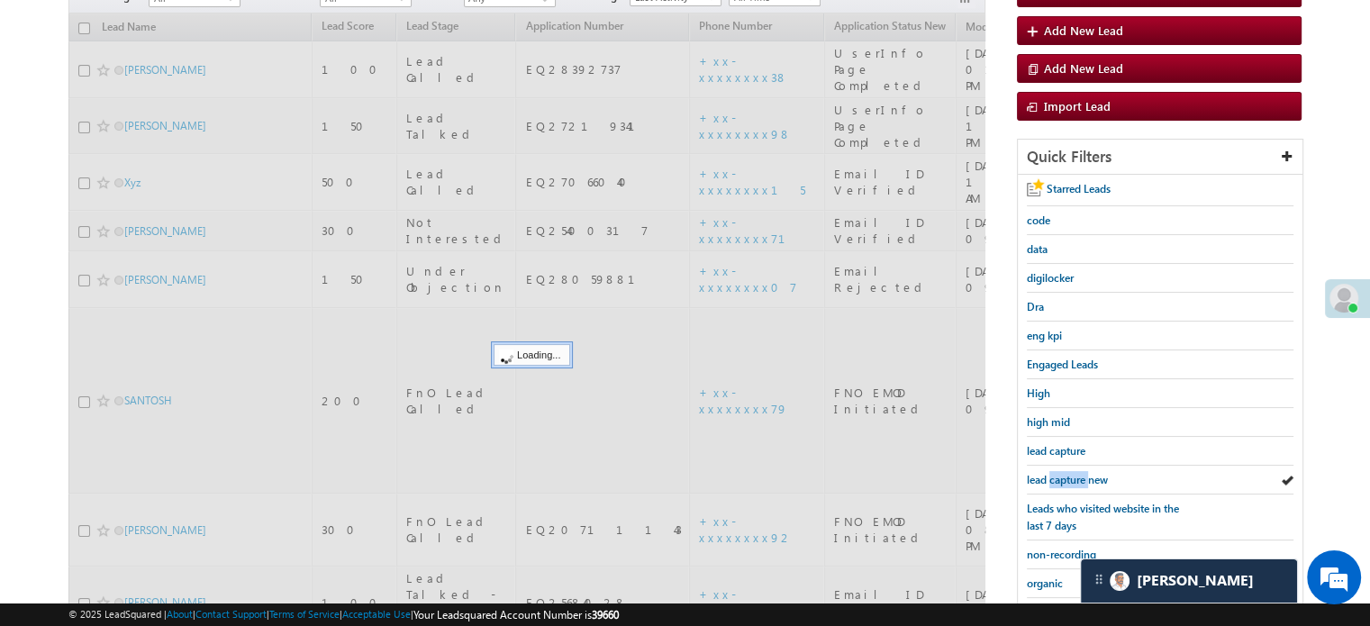
click at [1067, 477] on span "lead capture new" at bounding box center [1067, 480] width 81 height 14
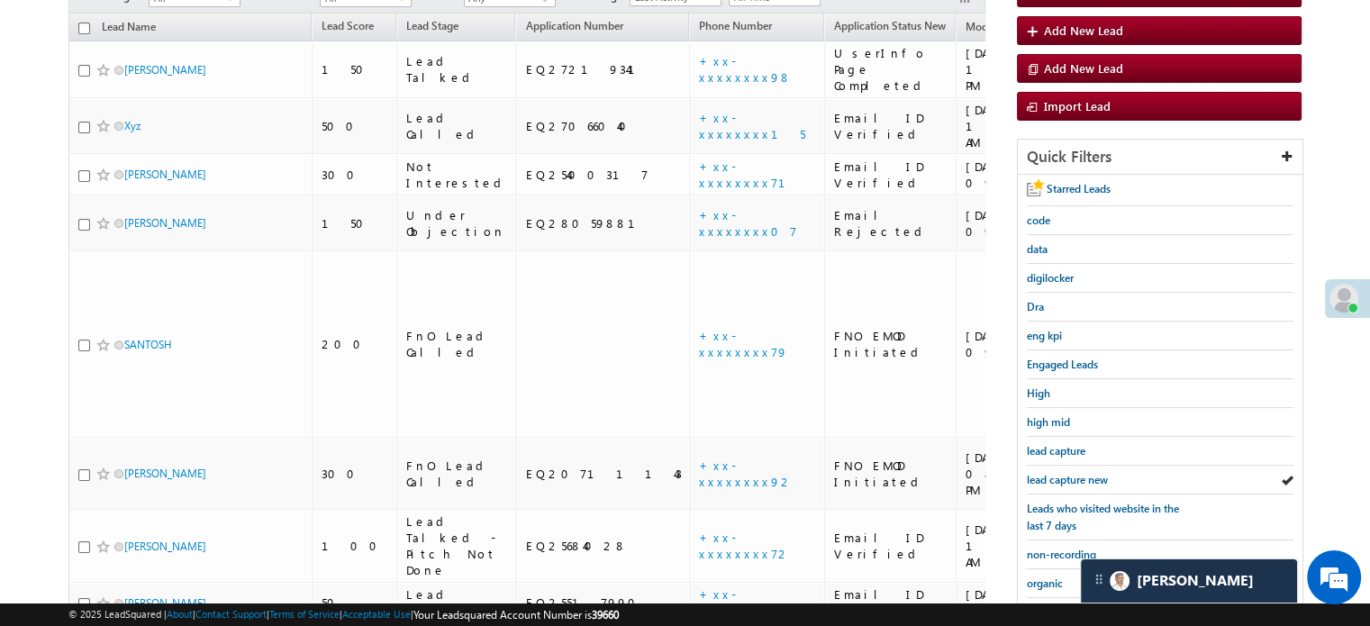
click at [1067, 477] on span "lead capture new" at bounding box center [1067, 480] width 81 height 14
click at [1077, 473] on span "lead capture new" at bounding box center [1067, 480] width 81 height 14
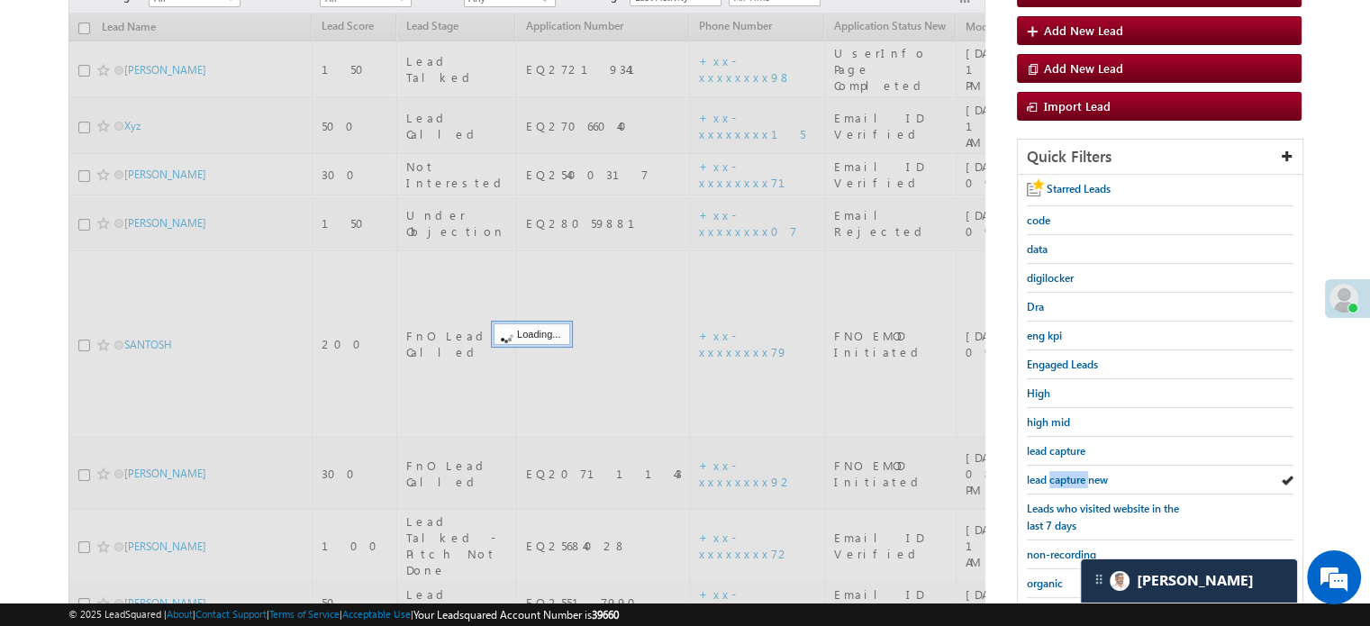
click at [1077, 473] on span "lead capture new" at bounding box center [1067, 480] width 81 height 14
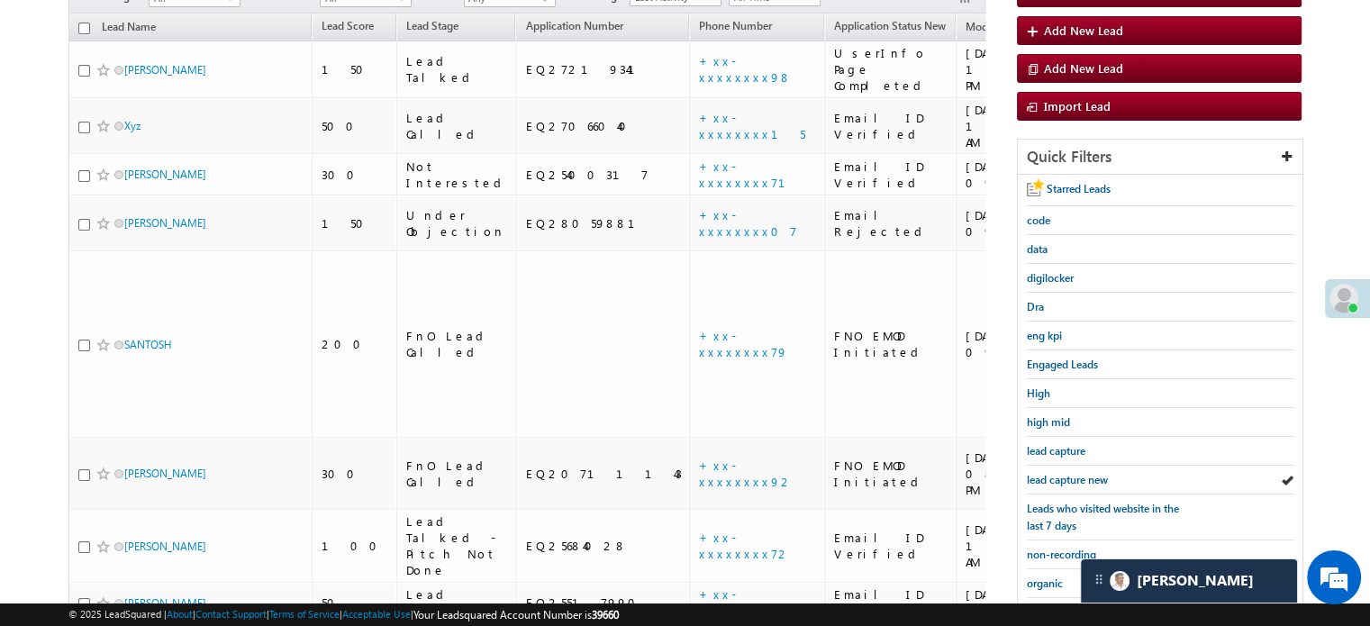
click at [1077, 473] on span "lead capture new" at bounding box center [1067, 480] width 81 height 14
click at [1058, 473] on span "lead capture new" at bounding box center [1067, 480] width 81 height 14
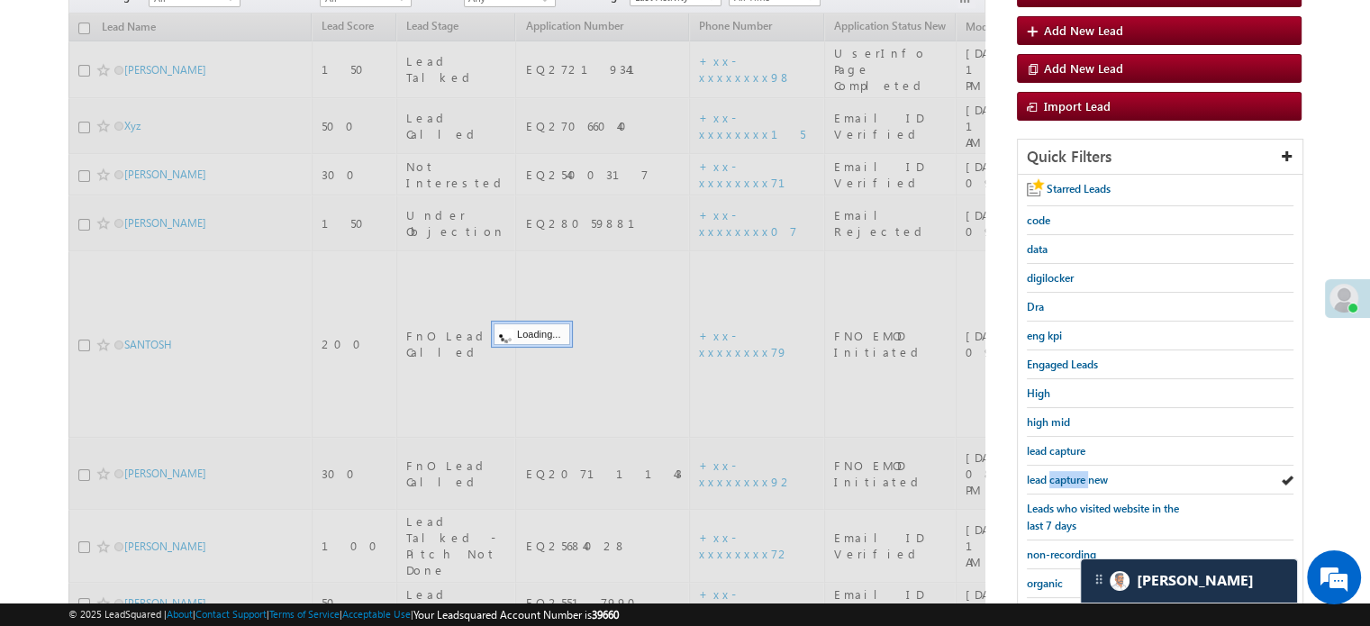
click at [1058, 473] on span "lead capture new" at bounding box center [1067, 480] width 81 height 14
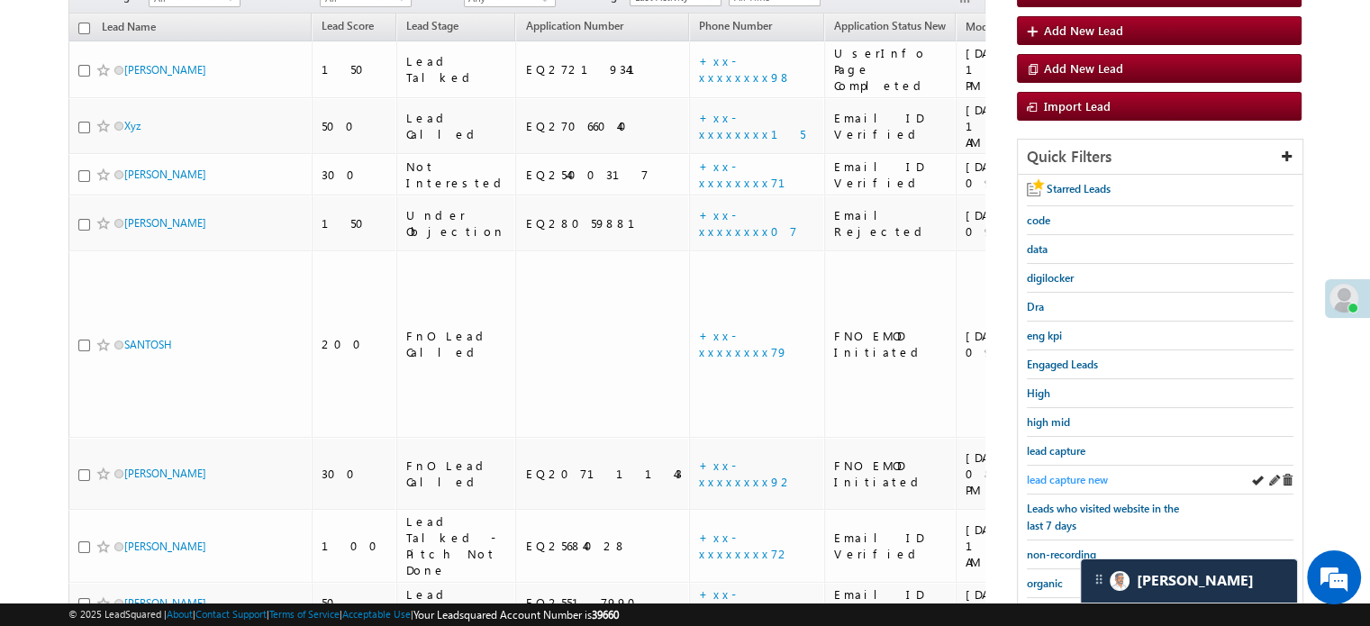
click at [1081, 473] on span "lead capture new" at bounding box center [1067, 480] width 81 height 14
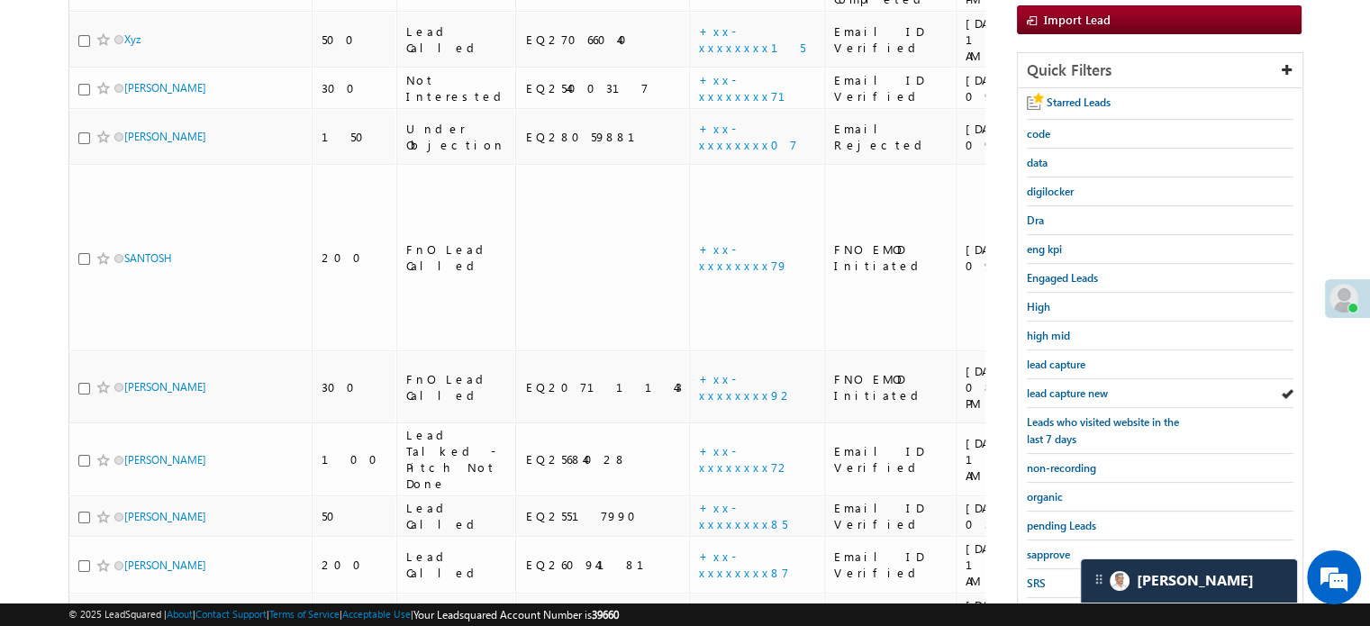
scroll to position [386, 0]
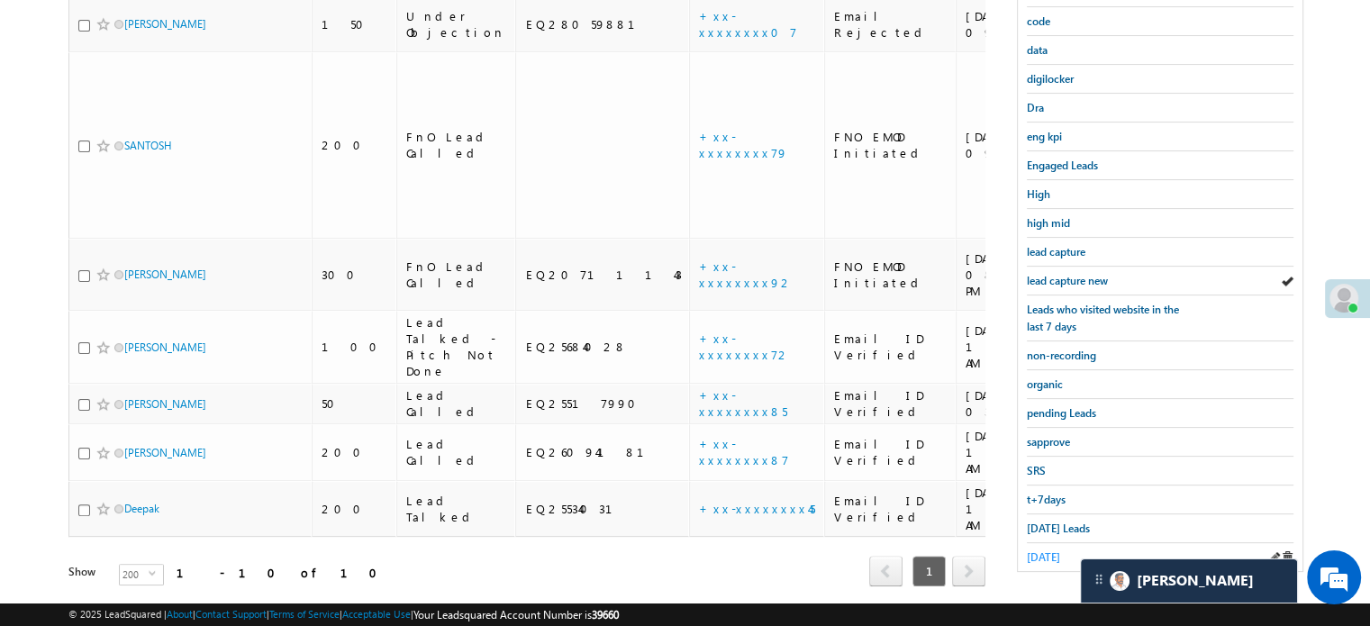
click at [1058, 553] on span "yesterday" at bounding box center [1043, 557] width 33 height 14
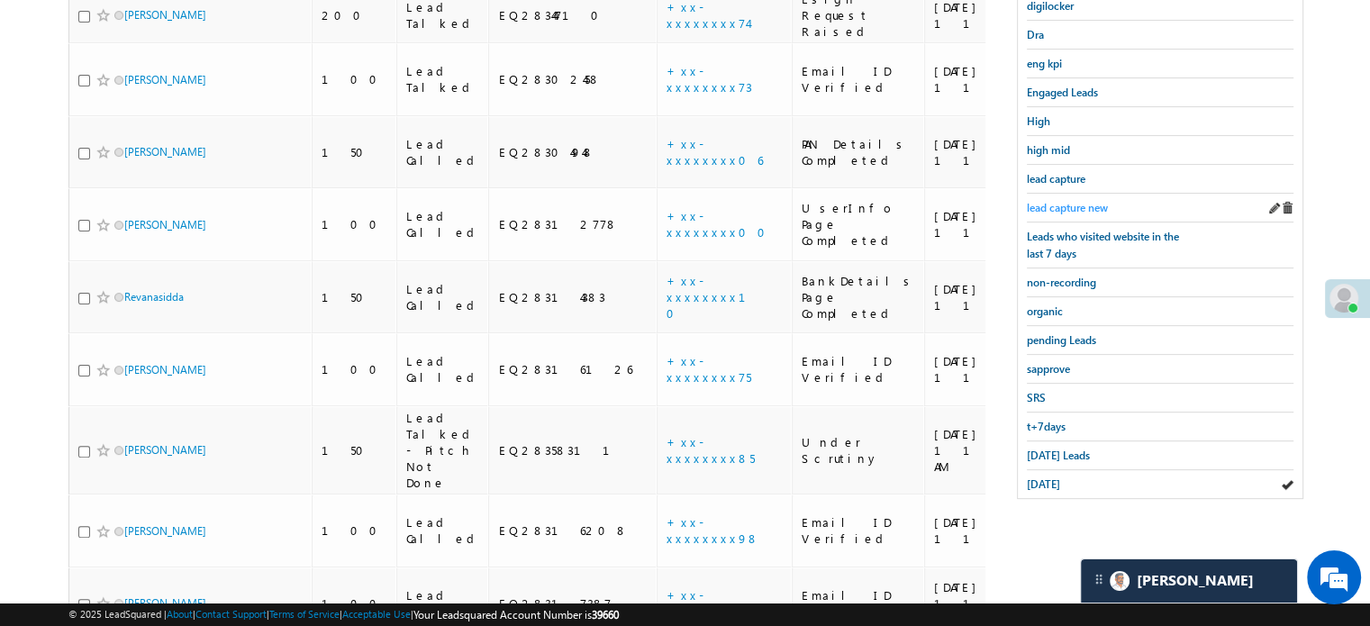
click at [1064, 204] on span "lead capture new" at bounding box center [1067, 208] width 81 height 14
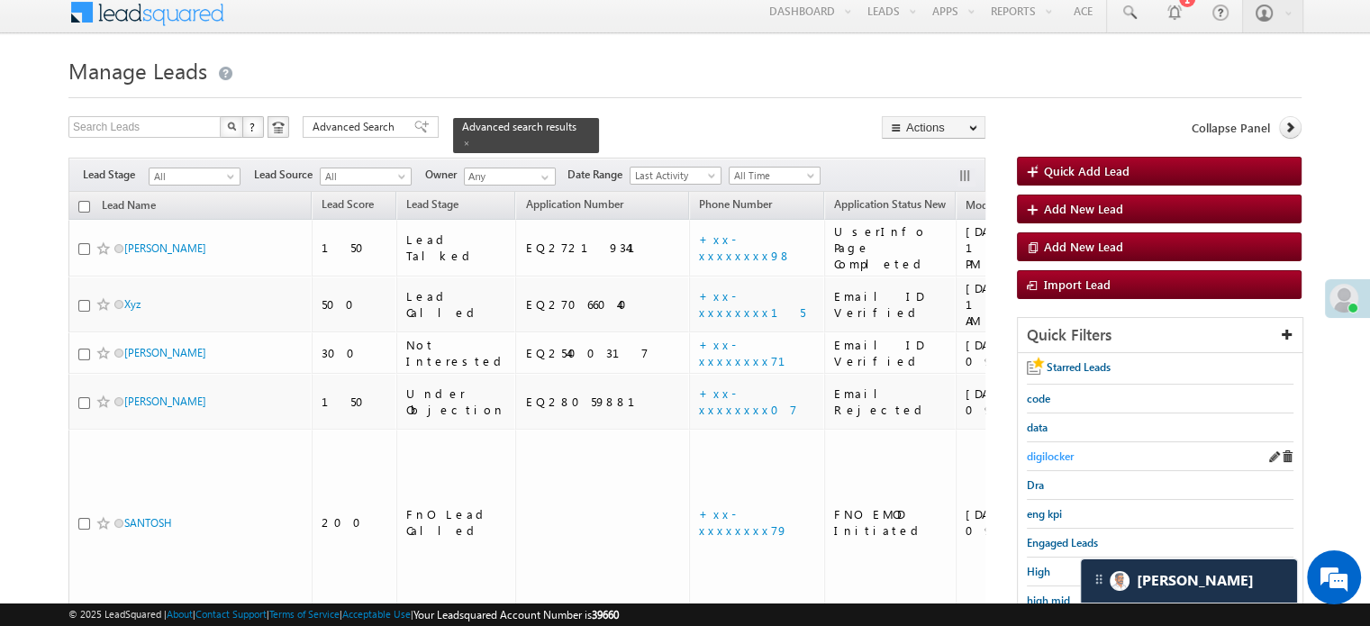
scroll to position [189, 0]
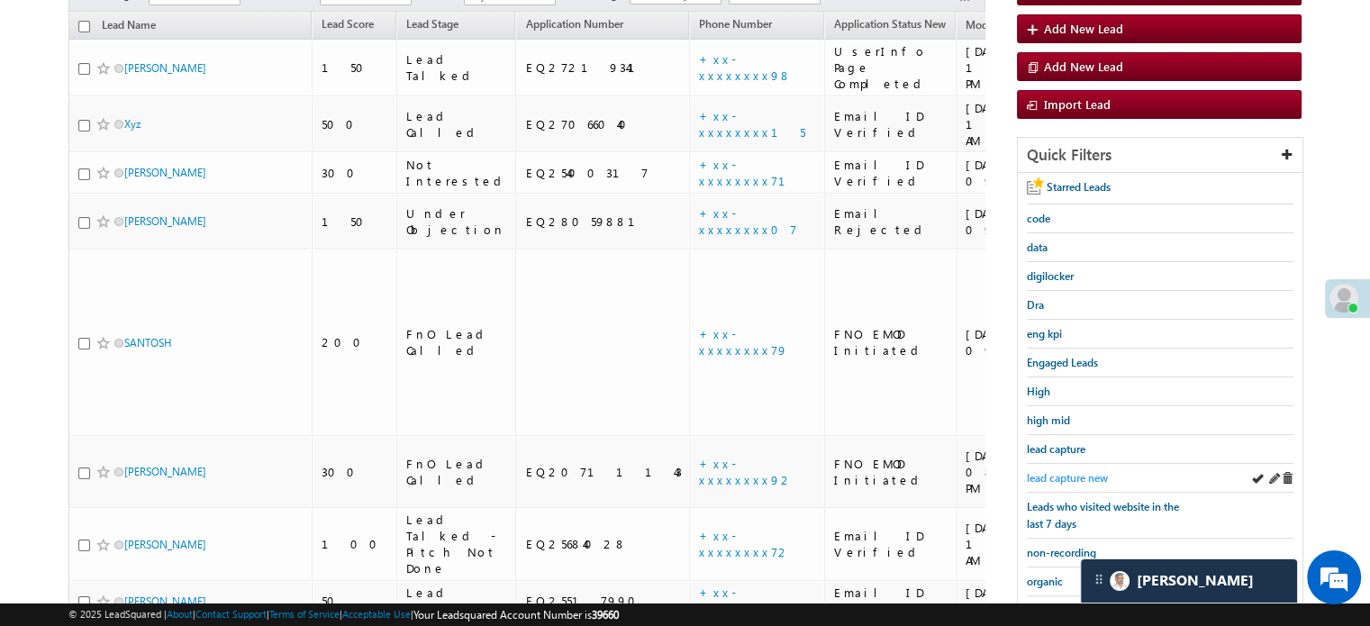
click at [1067, 471] on span "lead capture new" at bounding box center [1067, 478] width 81 height 14
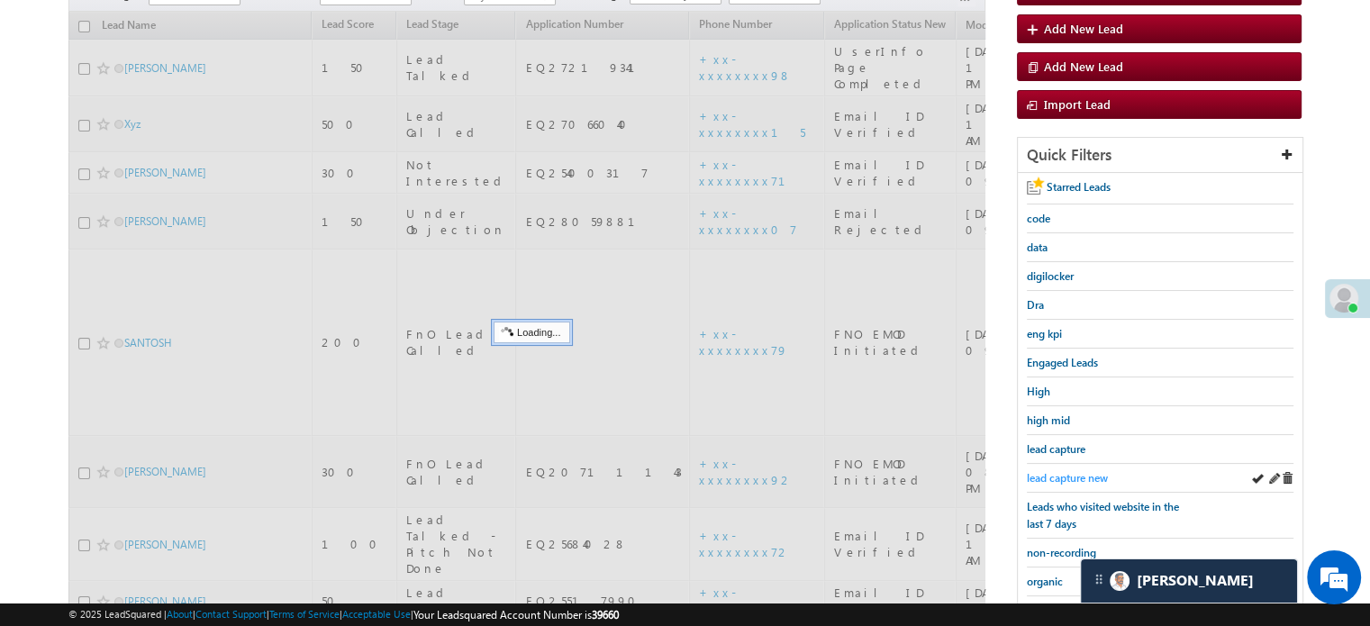
click at [1073, 477] on span "lead capture new" at bounding box center [1067, 478] width 81 height 14
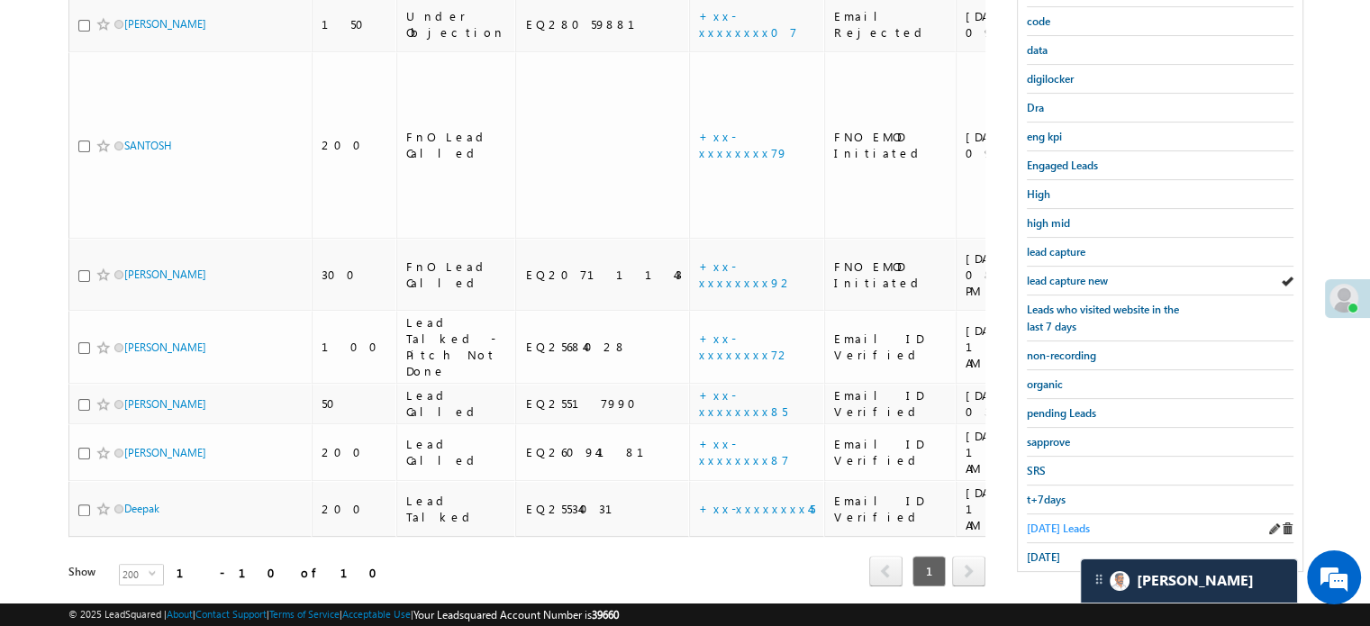
click at [1051, 522] on span "Today's Leads" at bounding box center [1058, 529] width 63 height 14
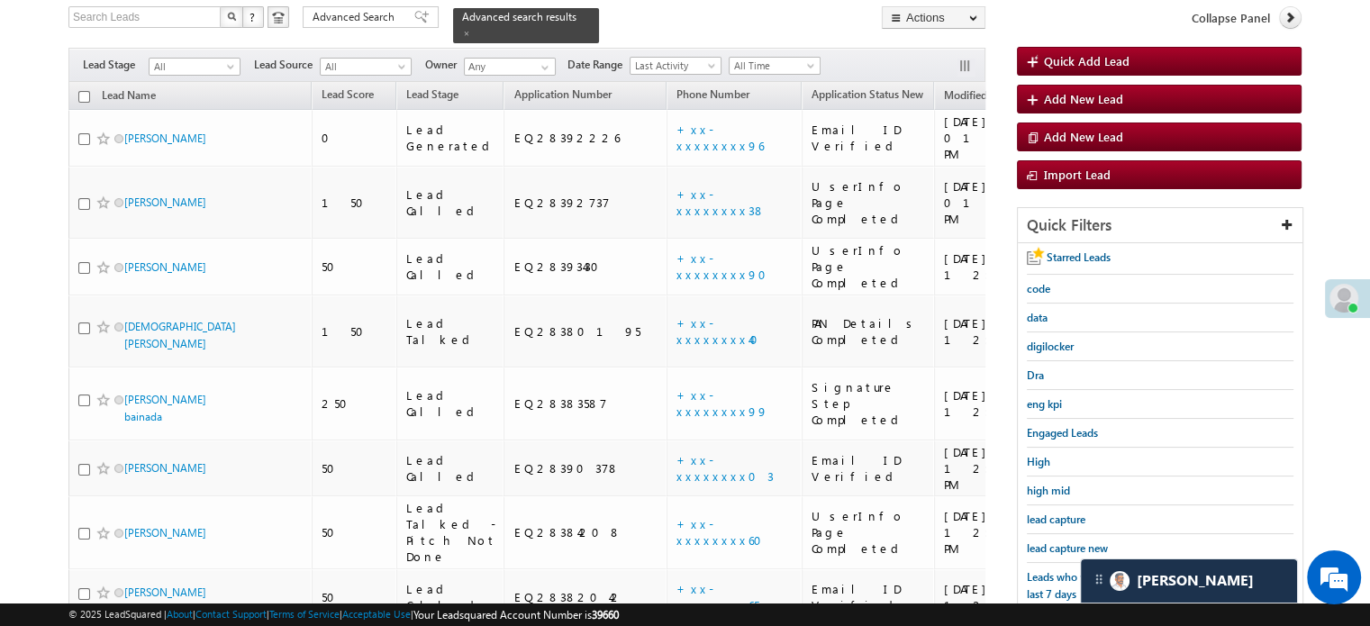
scroll to position [116, 0]
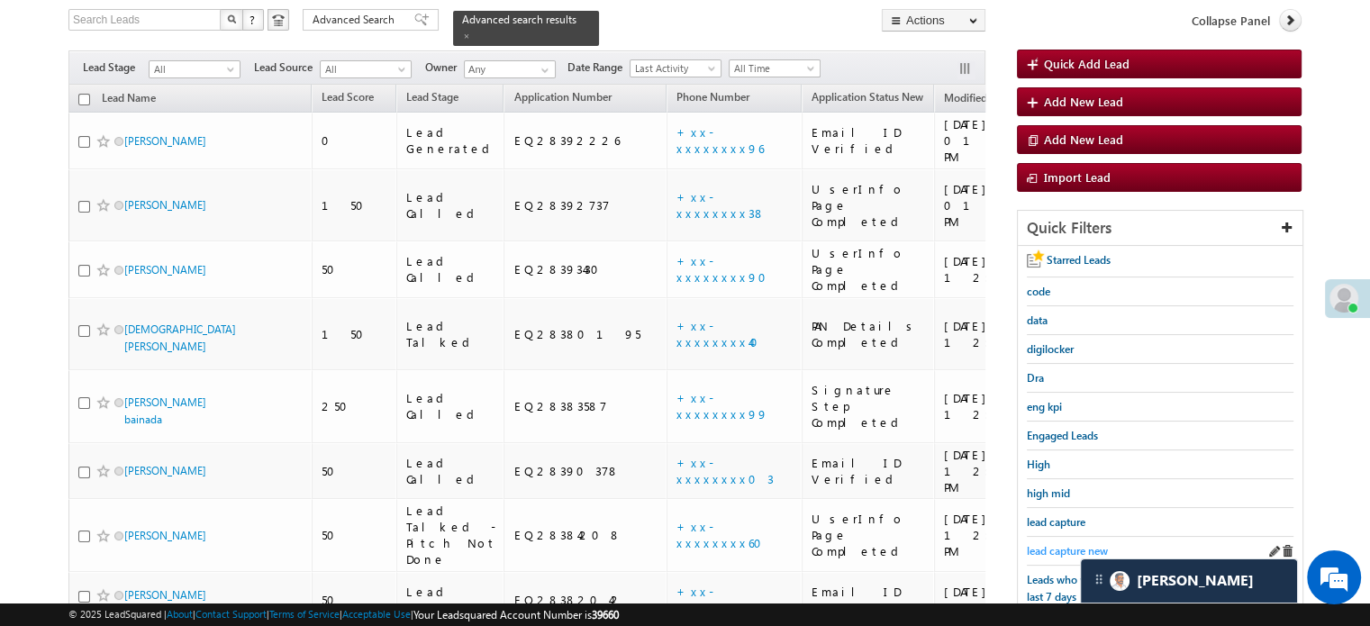
click at [1045, 544] on span "lead capture new" at bounding box center [1067, 551] width 81 height 14
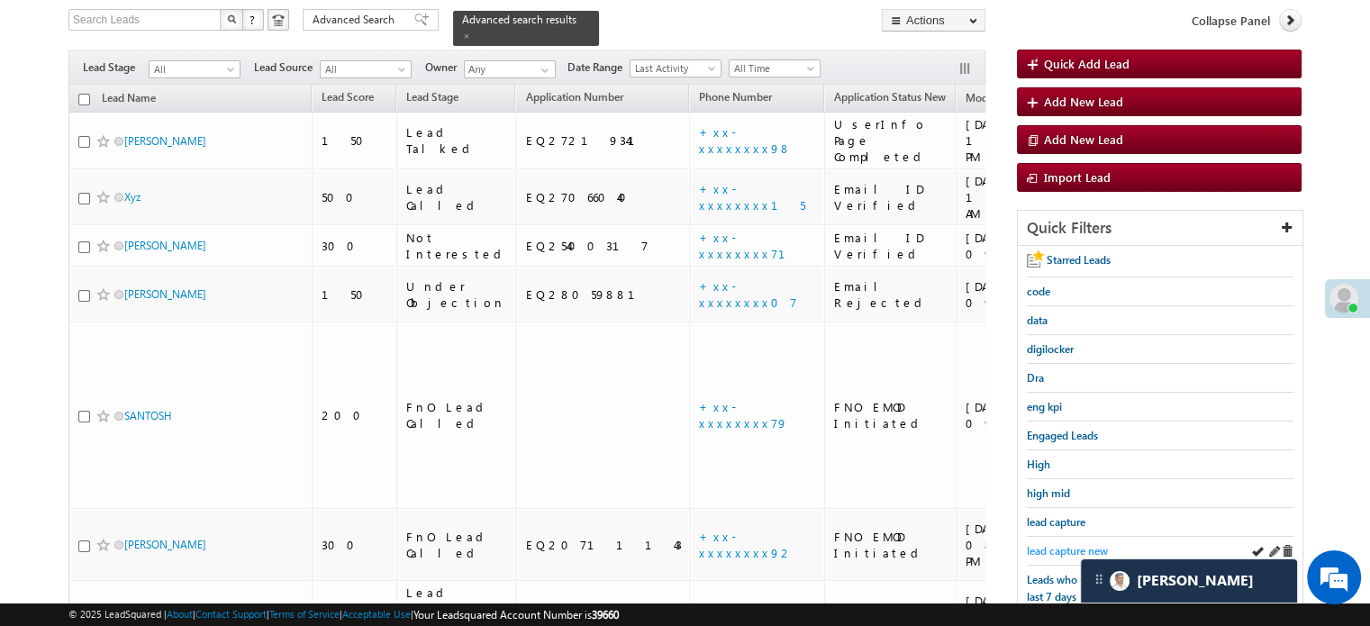
click at [1066, 542] on link "lead capture new" at bounding box center [1067, 550] width 81 height 17
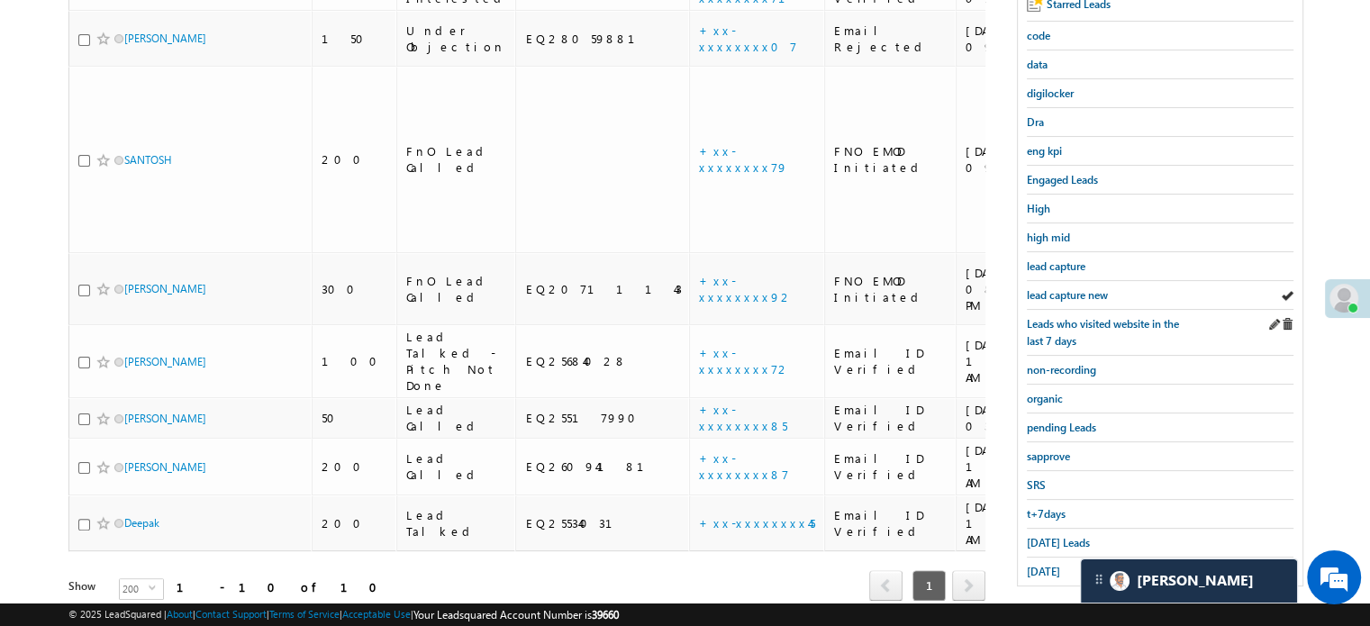
scroll to position [386, 0]
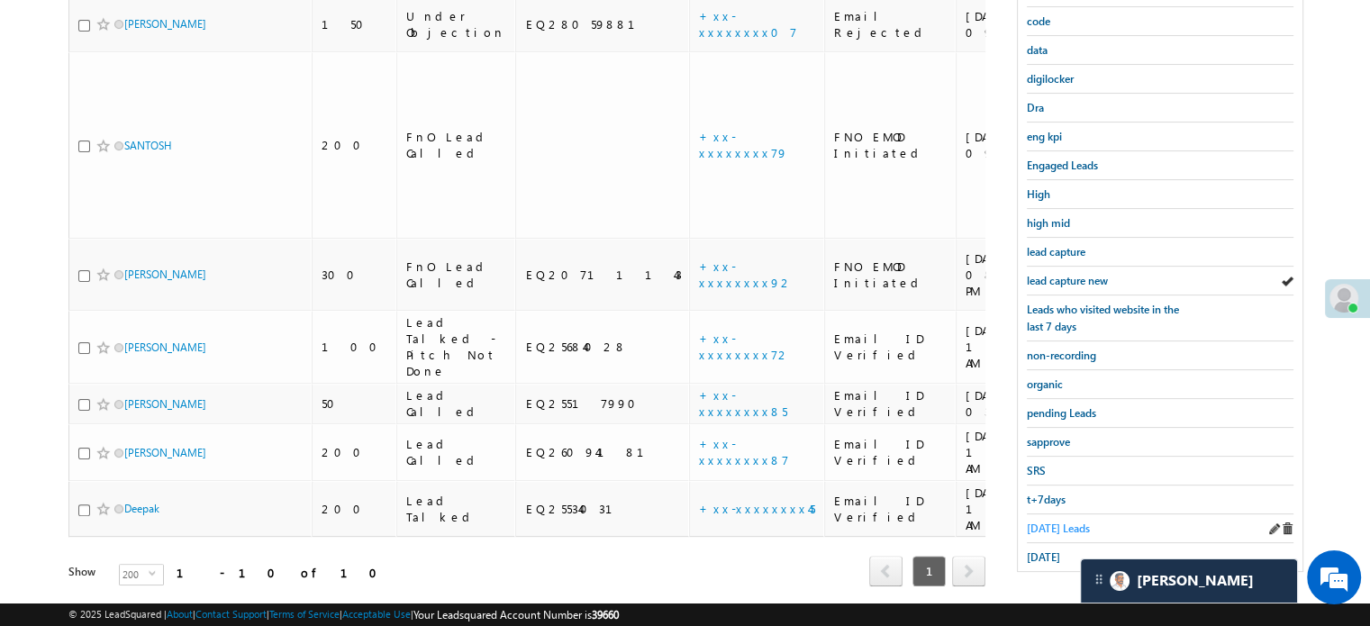
click at [1033, 522] on span "Today's Leads" at bounding box center [1058, 529] width 63 height 14
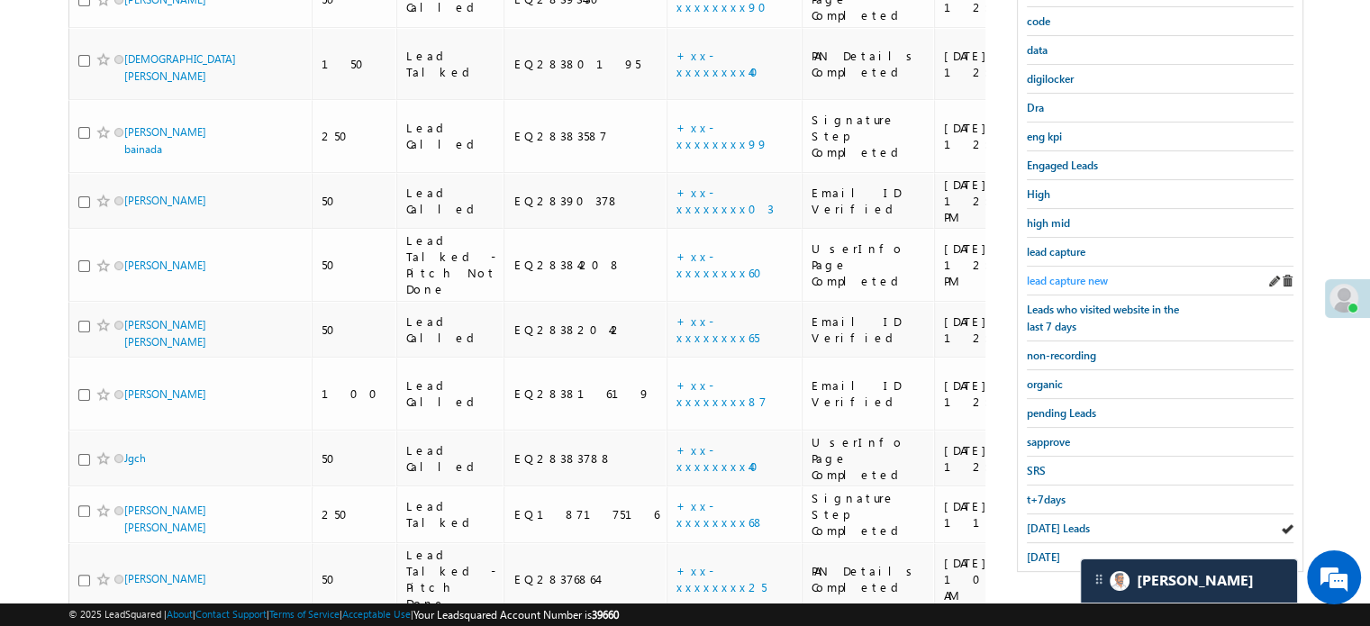
click at [1051, 278] on span "lead capture new" at bounding box center [1067, 281] width 81 height 14
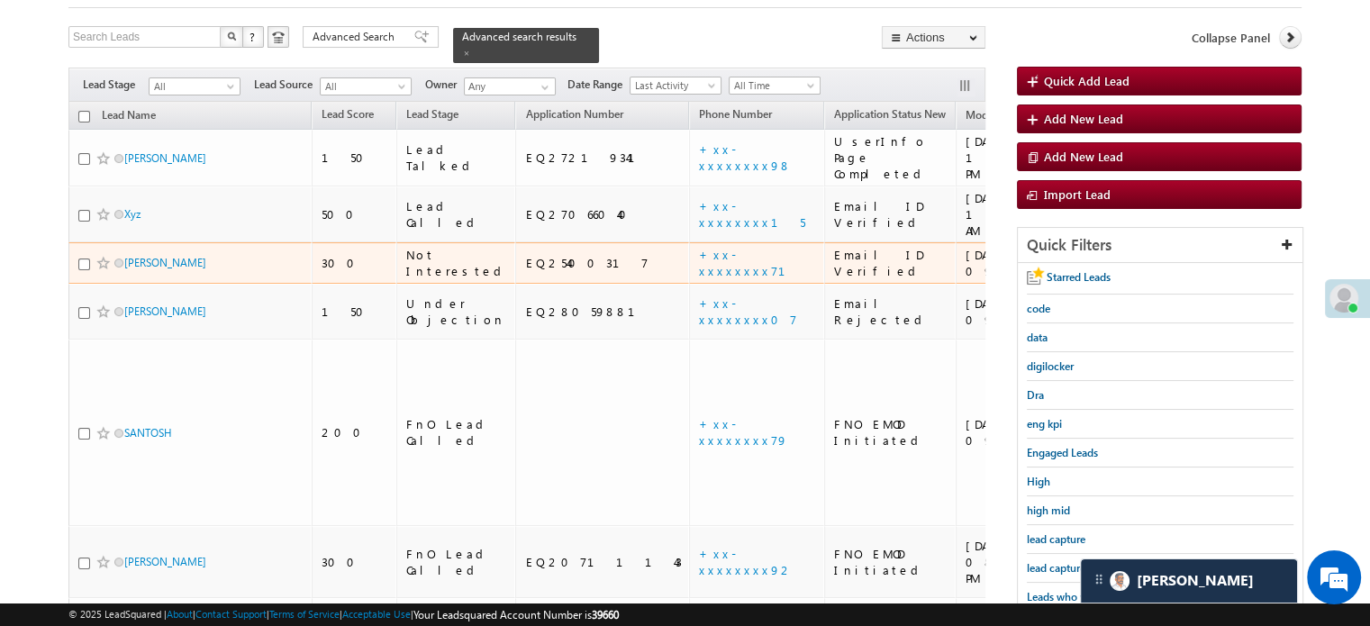
scroll to position [180, 0]
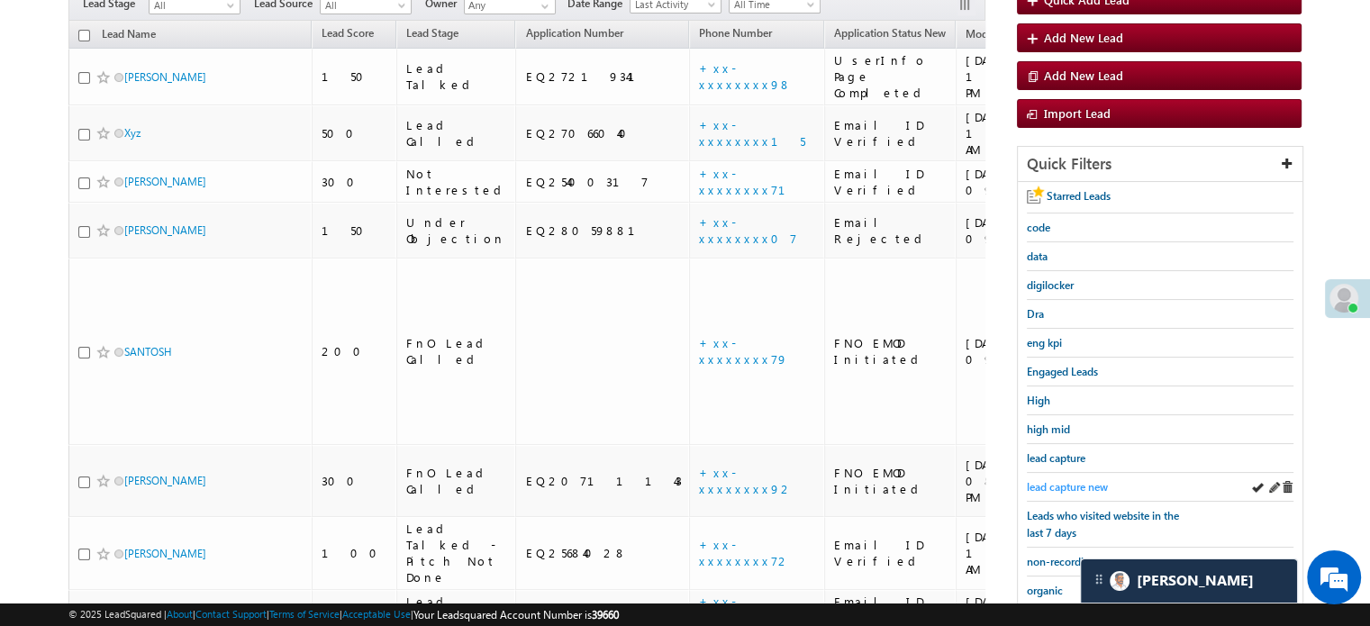
click at [1056, 482] on span "lead capture new" at bounding box center [1067, 487] width 81 height 14
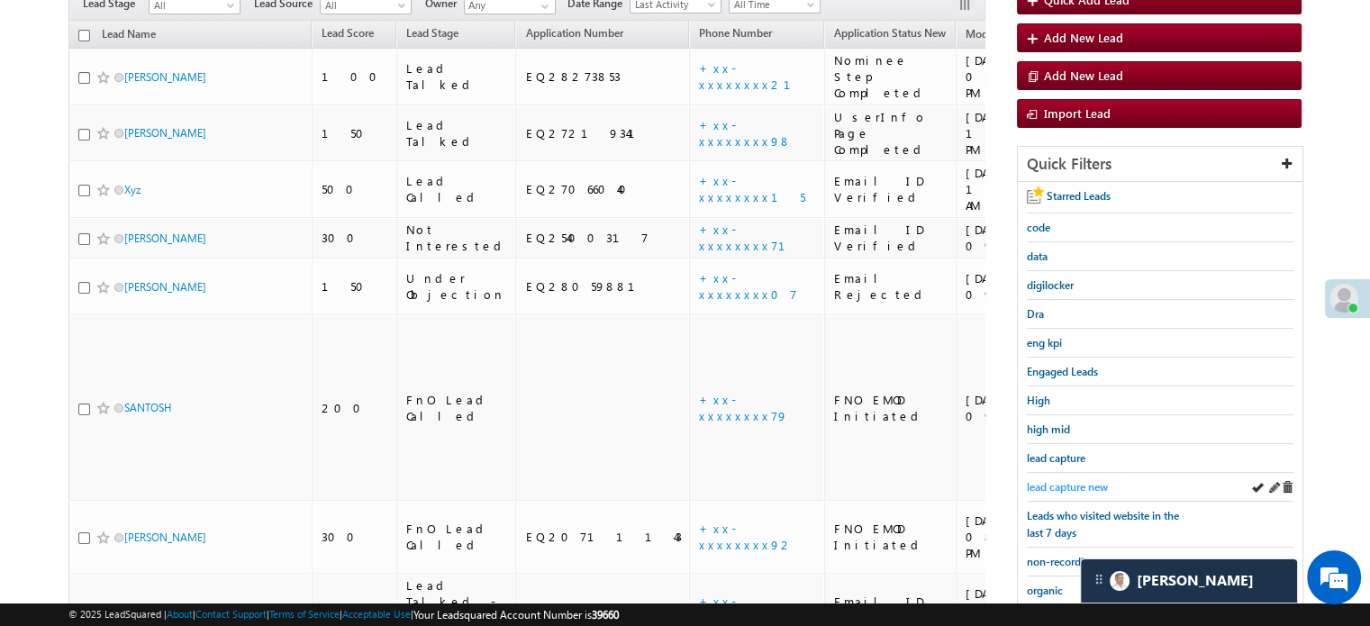
click at [1090, 480] on span "lead capture new" at bounding box center [1067, 487] width 81 height 14
click at [1055, 480] on span "lead capture new" at bounding box center [1067, 487] width 81 height 14
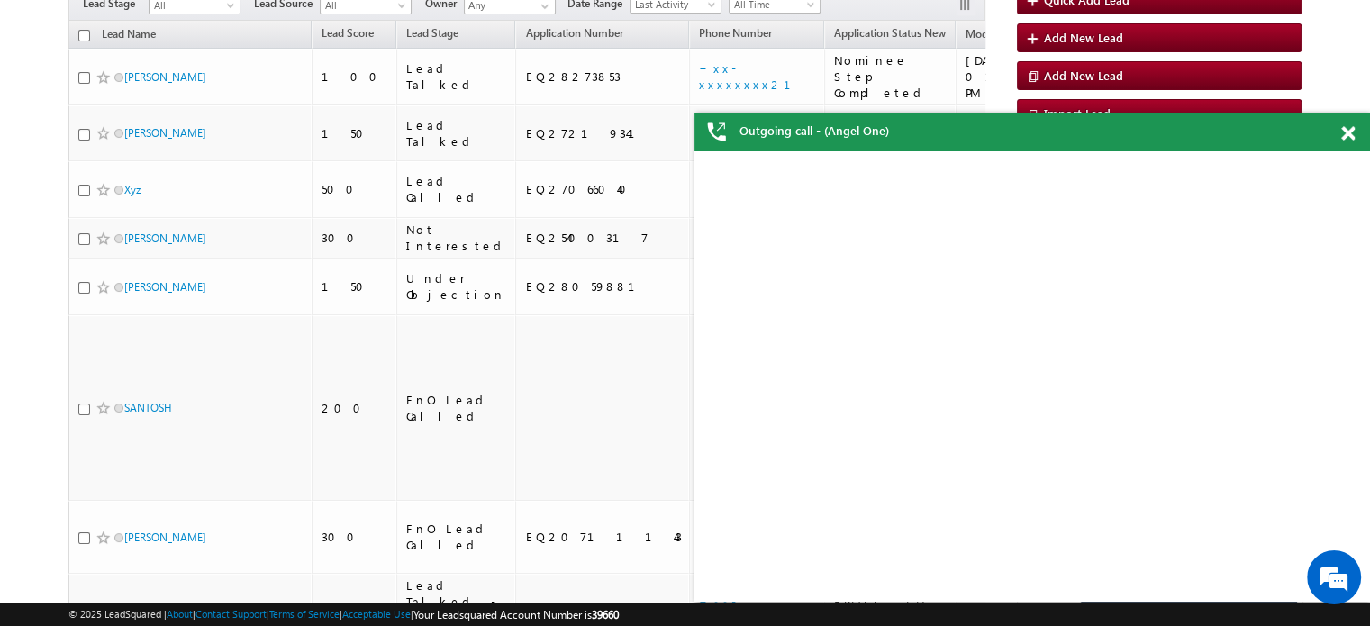
scroll to position [0, 0]
click at [1349, 132] on span at bounding box center [1348, 133] width 14 height 15
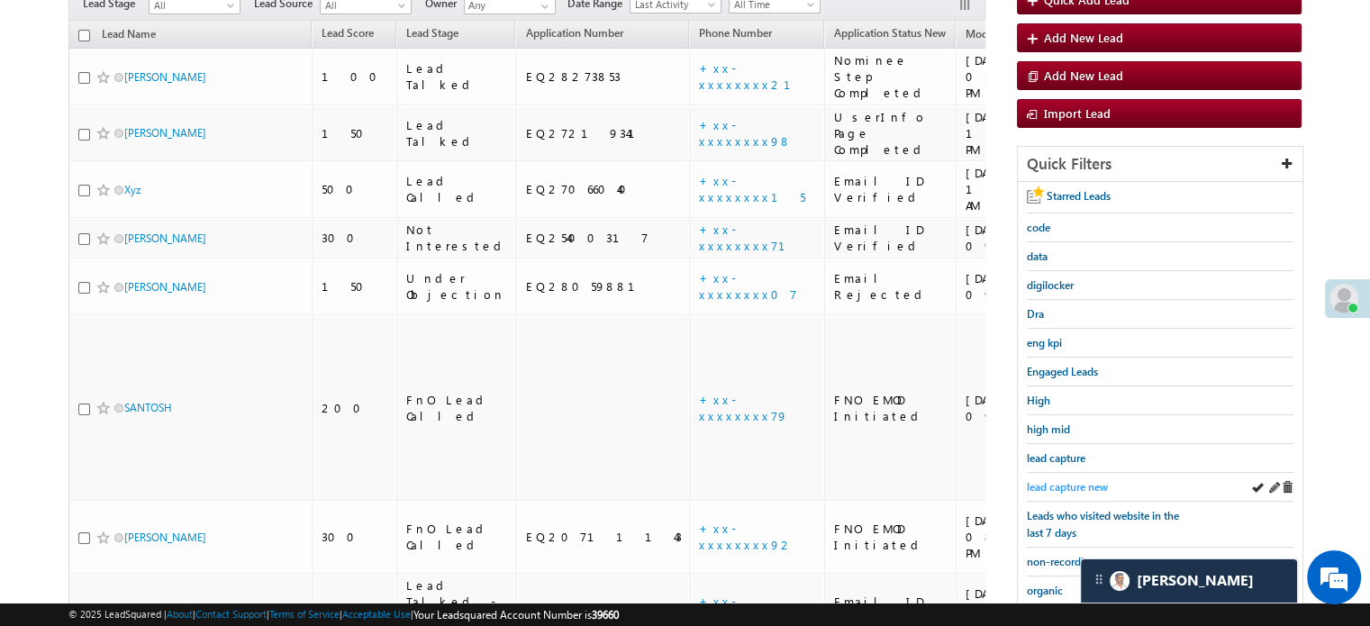
click at [1067, 480] on span "lead capture new" at bounding box center [1067, 487] width 81 height 14
click at [1047, 482] on span "lead capture new" at bounding box center [1067, 487] width 81 height 14
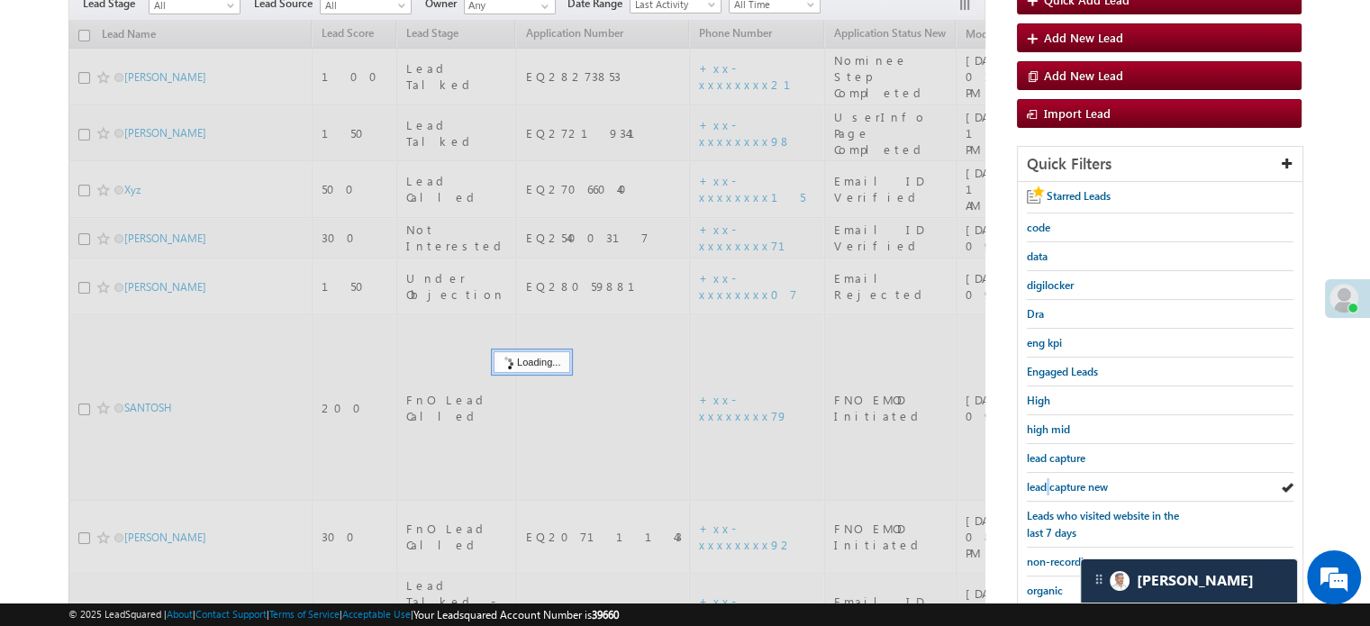
click at [1047, 482] on span "lead capture new" at bounding box center [1067, 487] width 81 height 14
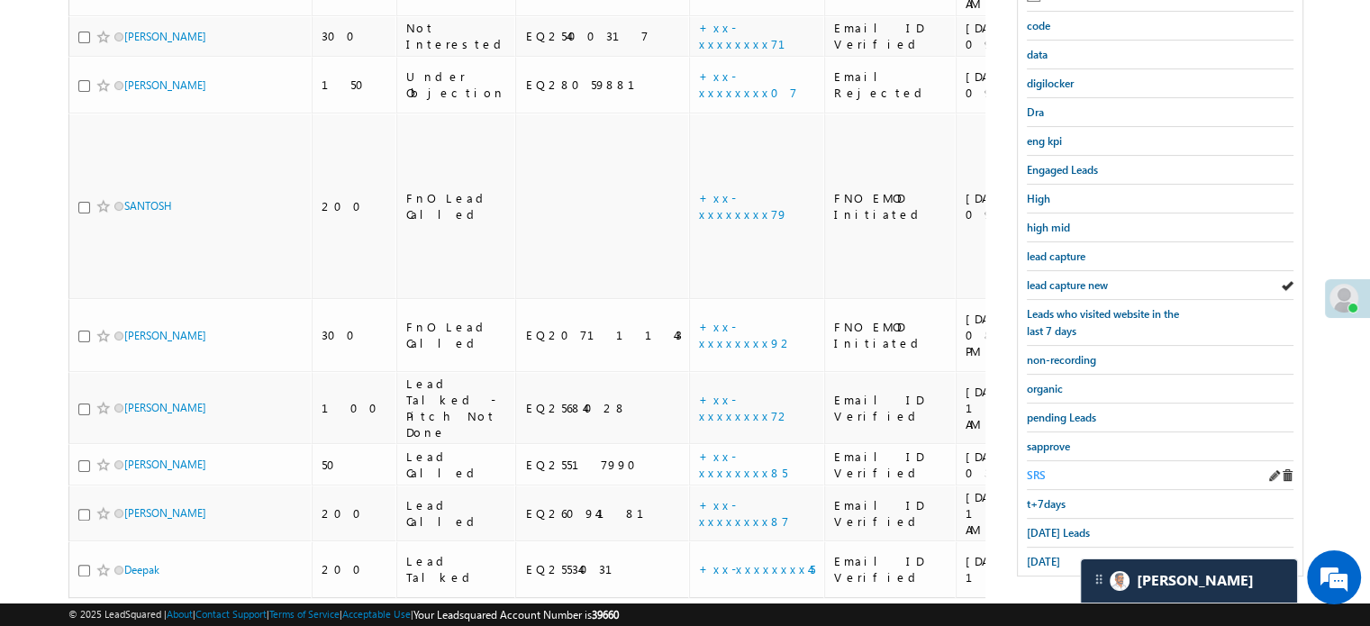
scroll to position [386, 0]
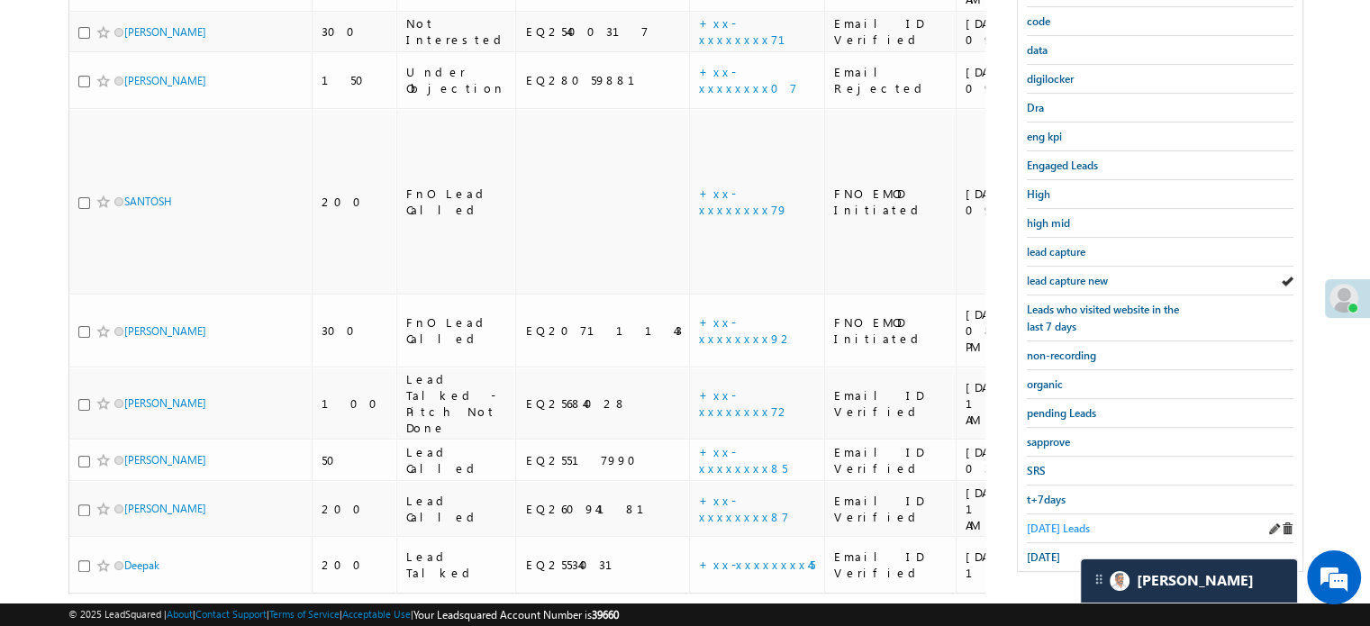
drag, startPoint x: 1034, startPoint y: 504, endPoint x: 1040, endPoint y: 515, distance: 13.3
click at [1036, 506] on div "Starred Leads code data digilocker Dra eng kpi Engaged Leads High high mid lead…" at bounding box center [1160, 273] width 285 height 595
click at [1041, 523] on span "Today's Leads" at bounding box center [1058, 529] width 63 height 14
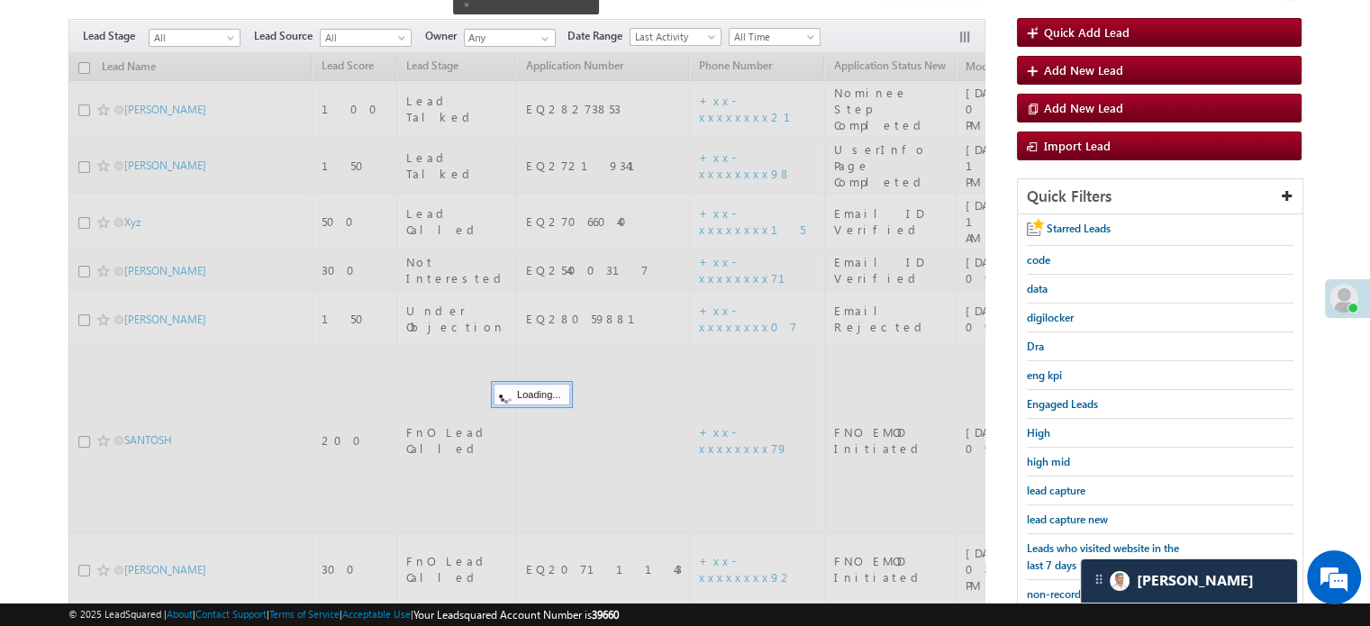
scroll to position [116, 0]
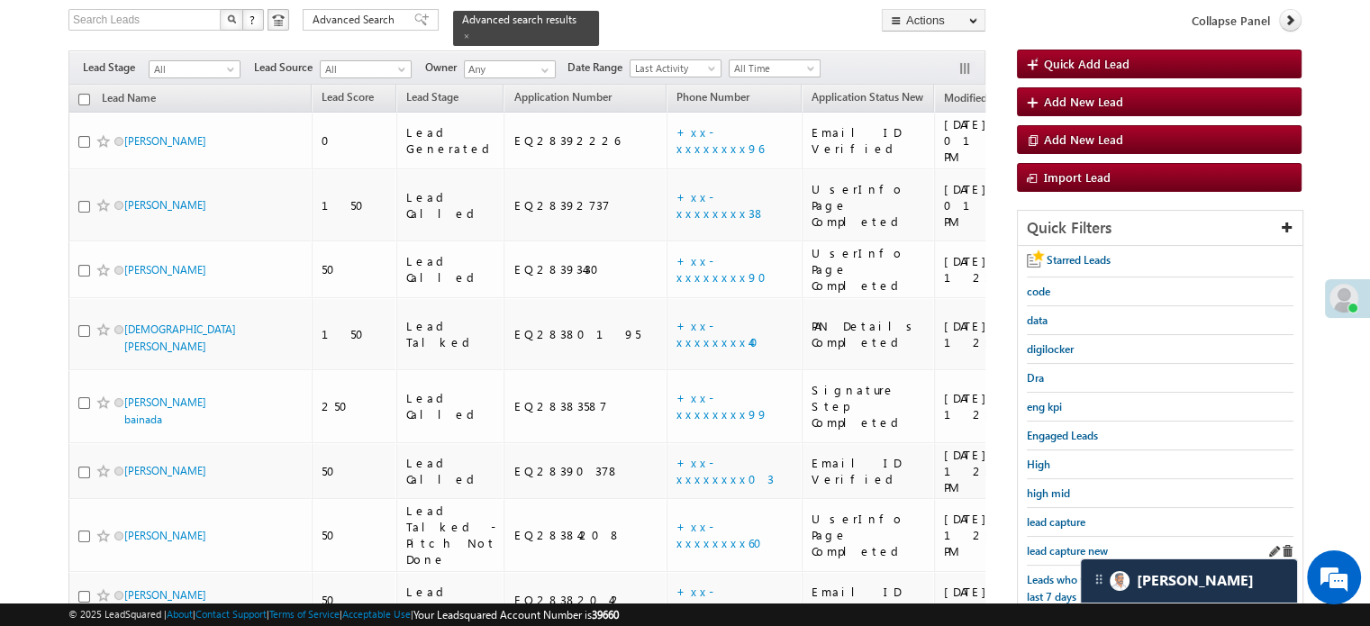
click at [1049, 542] on link "lead capture new" at bounding box center [1067, 550] width 81 height 17
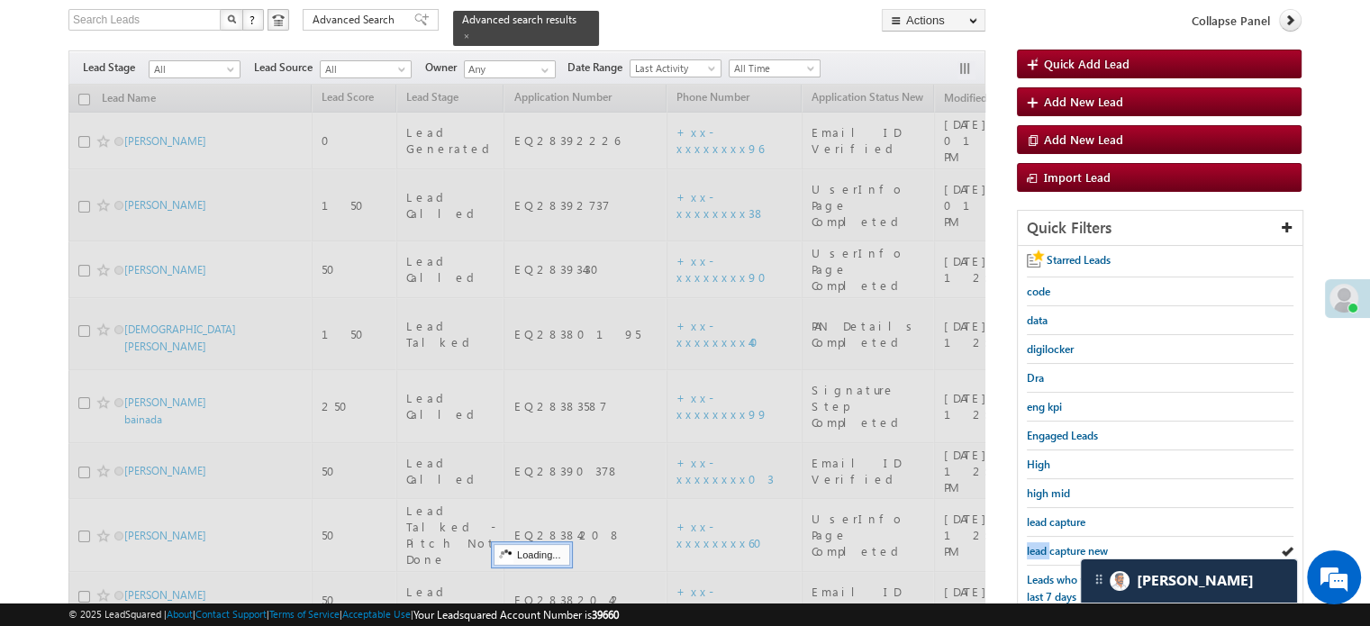
click at [1049, 542] on link "lead capture new" at bounding box center [1067, 550] width 81 height 17
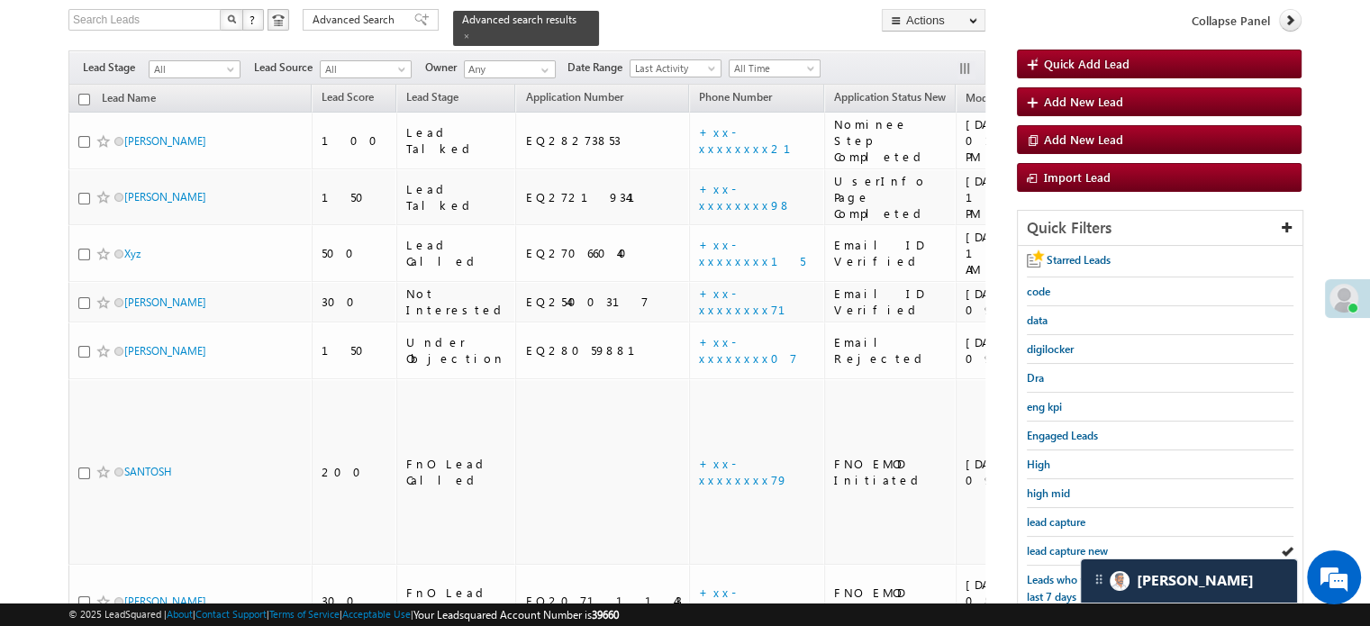
click at [1049, 542] on link "lead capture new" at bounding box center [1067, 550] width 81 height 17
click at [1052, 537] on div "lead capture new" at bounding box center [1160, 551] width 267 height 29
click at [1060, 544] on span "lead capture new" at bounding box center [1067, 551] width 81 height 14
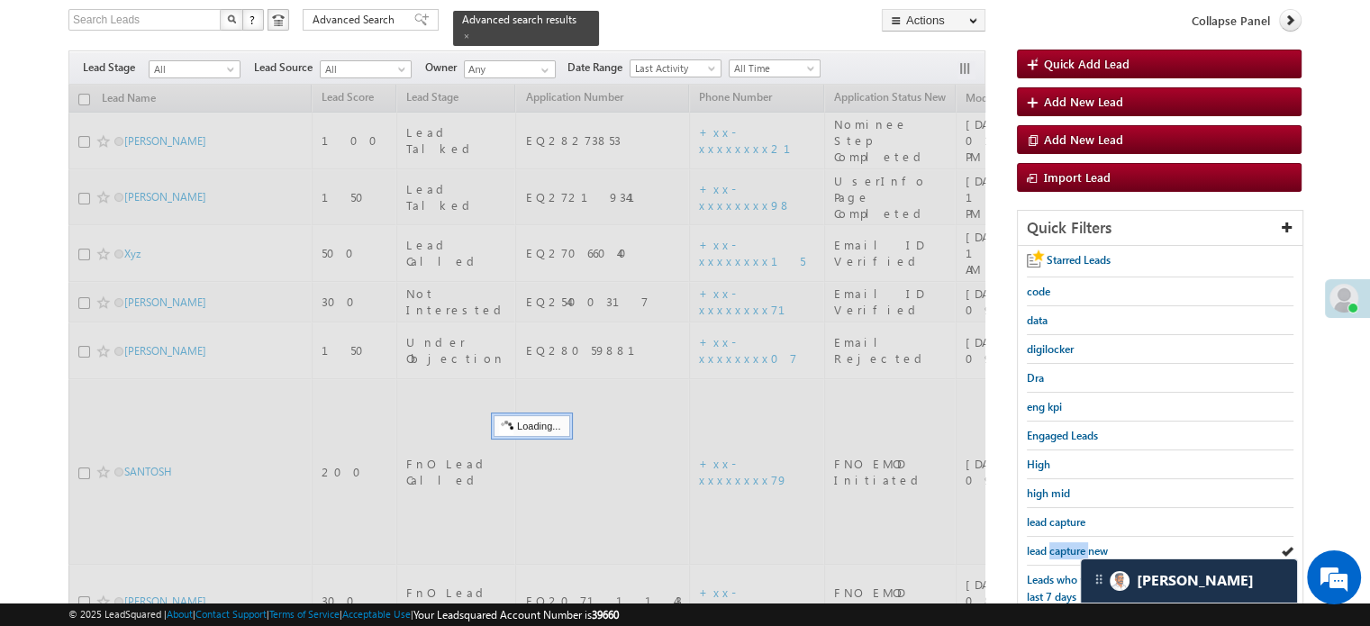
click at [1060, 544] on span "lead capture new" at bounding box center [1067, 551] width 81 height 14
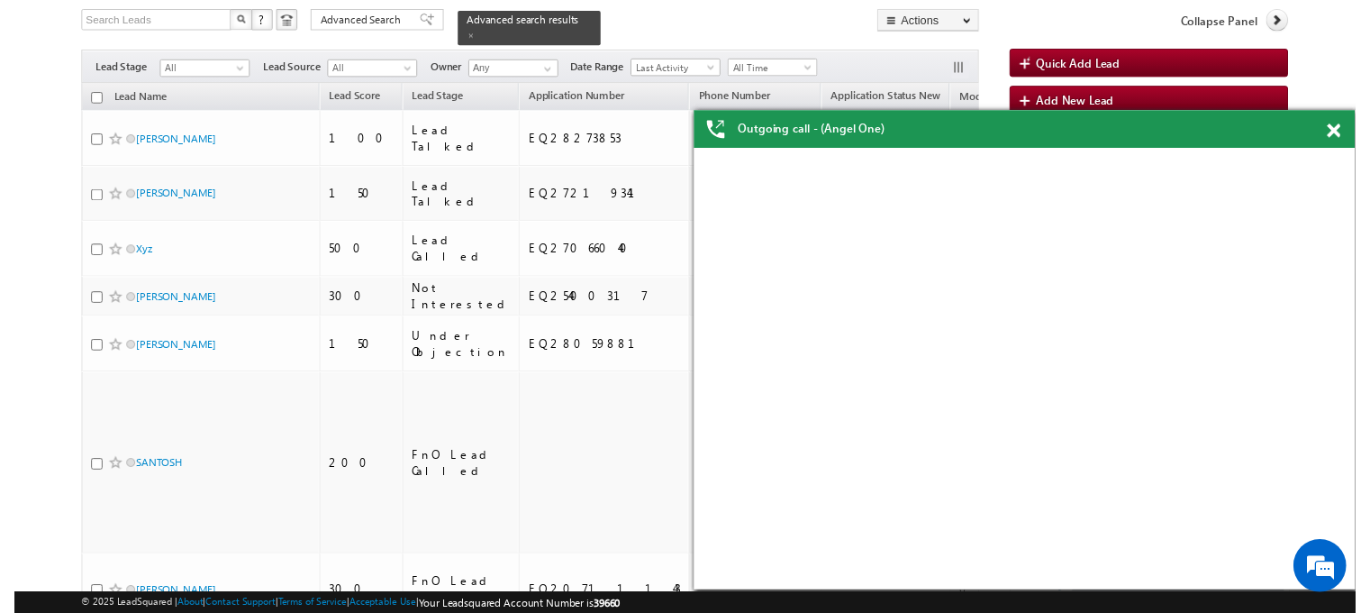
scroll to position [206, 0]
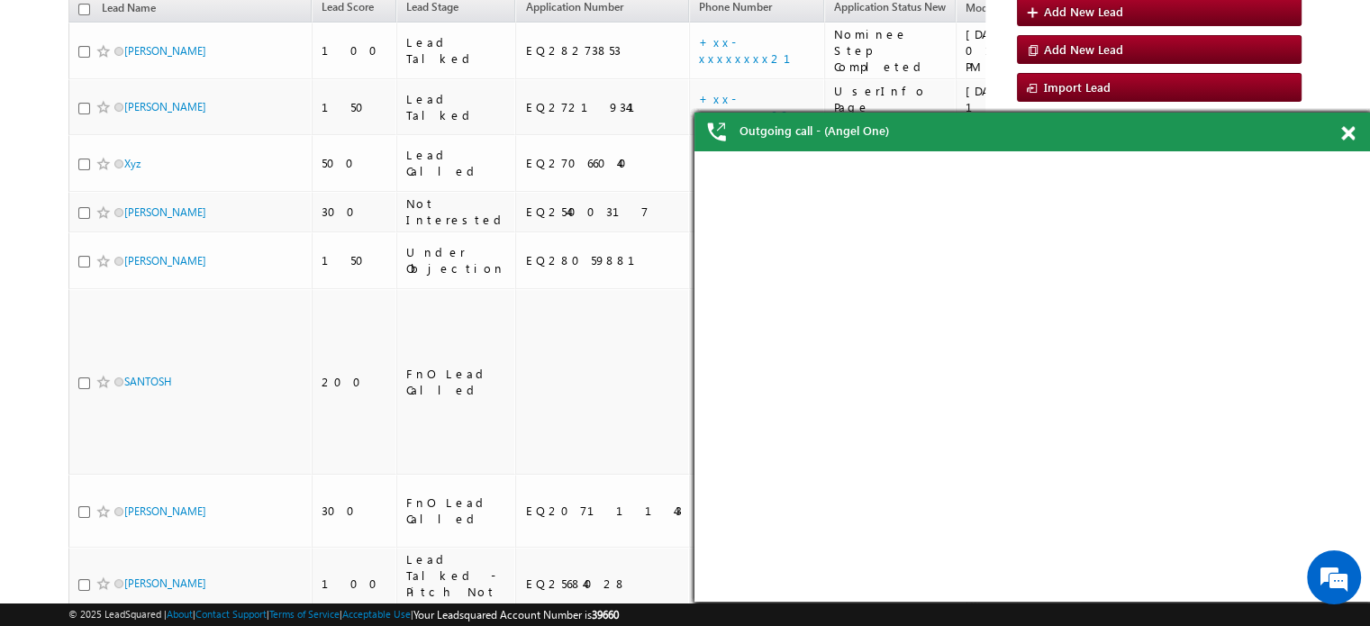
click at [1347, 135] on span at bounding box center [1348, 133] width 14 height 15
click at [1351, 132] on span at bounding box center [1348, 133] width 14 height 15
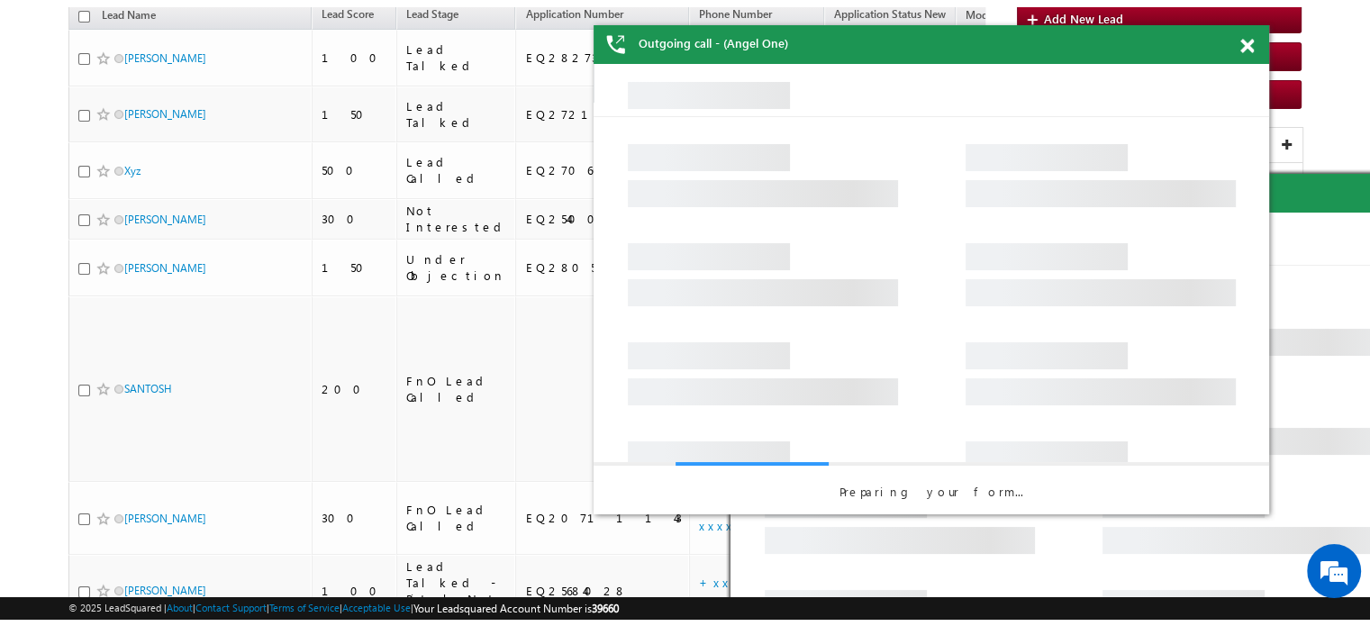
scroll to position [0, 0]
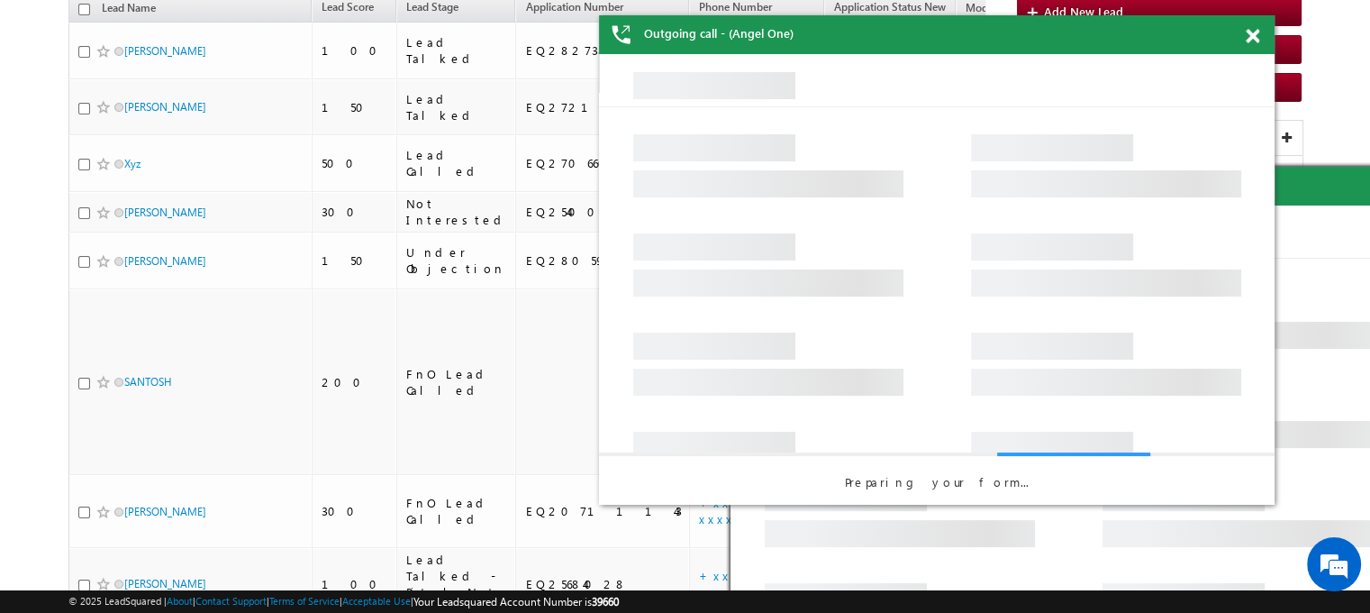
click at [1230, 28] on div "Outgoing call - (Angel One)" at bounding box center [937, 34] width 676 height 39
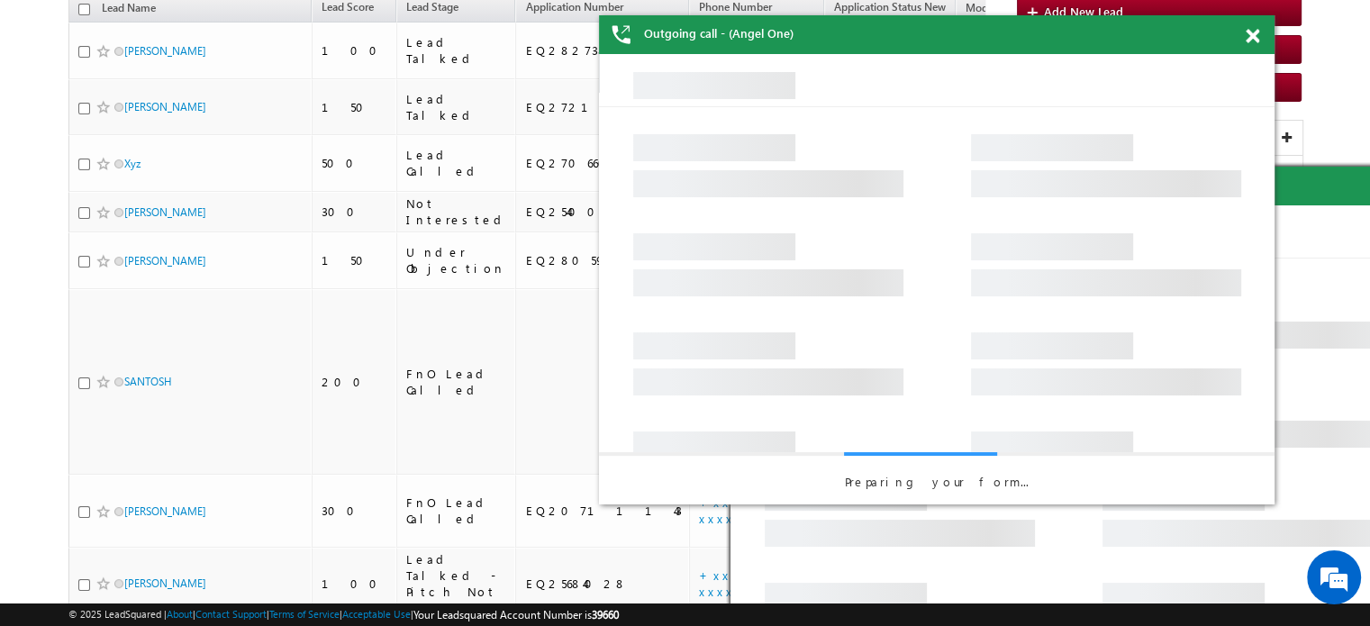
click at [1247, 34] on span at bounding box center [1253, 36] width 14 height 15
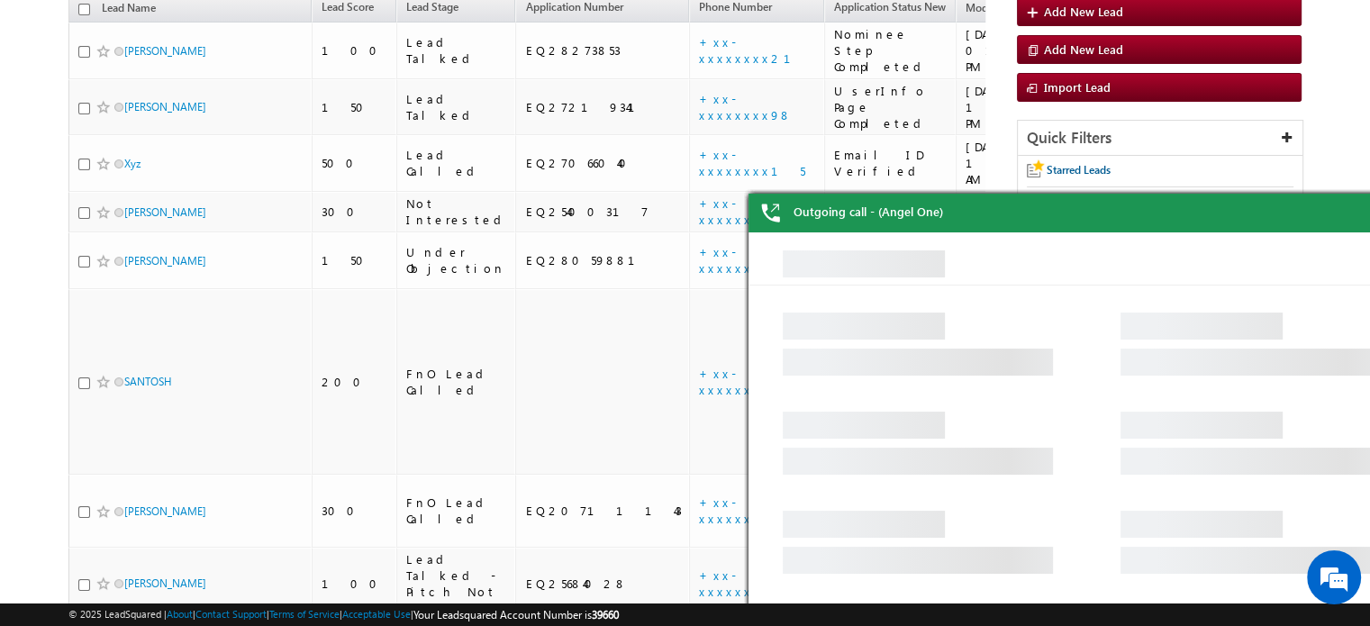
drag, startPoint x: 1326, startPoint y: 192, endPoint x: 1167, endPoint y: 183, distance: 158.8
click at [1167, 183] on body "Outgoing call - (Angel One) Outgoing call - (Angel One) Outgoing call - (Angel …" at bounding box center [685, 333] width 1370 height 1079
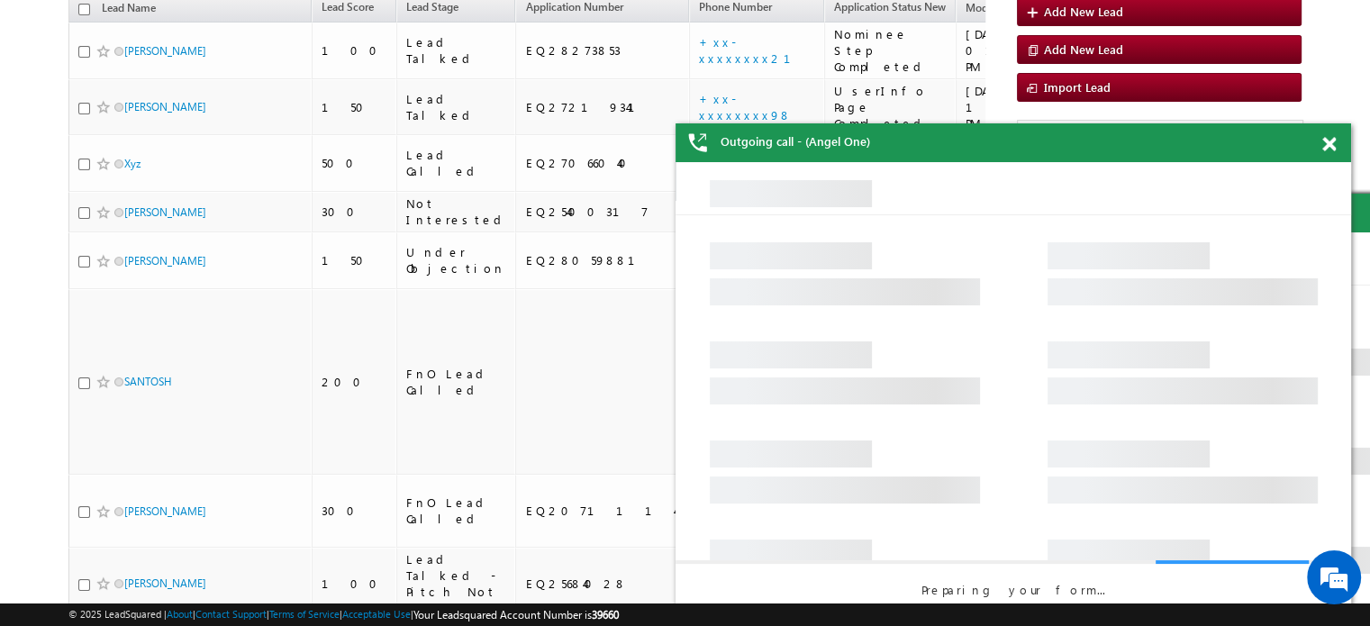
drag, startPoint x: 1159, startPoint y: 163, endPoint x: 1103, endPoint y: 134, distance: 62.8
click at [1103, 134] on div "Outgoing call - (Angel One)" at bounding box center [1014, 142] width 676 height 39
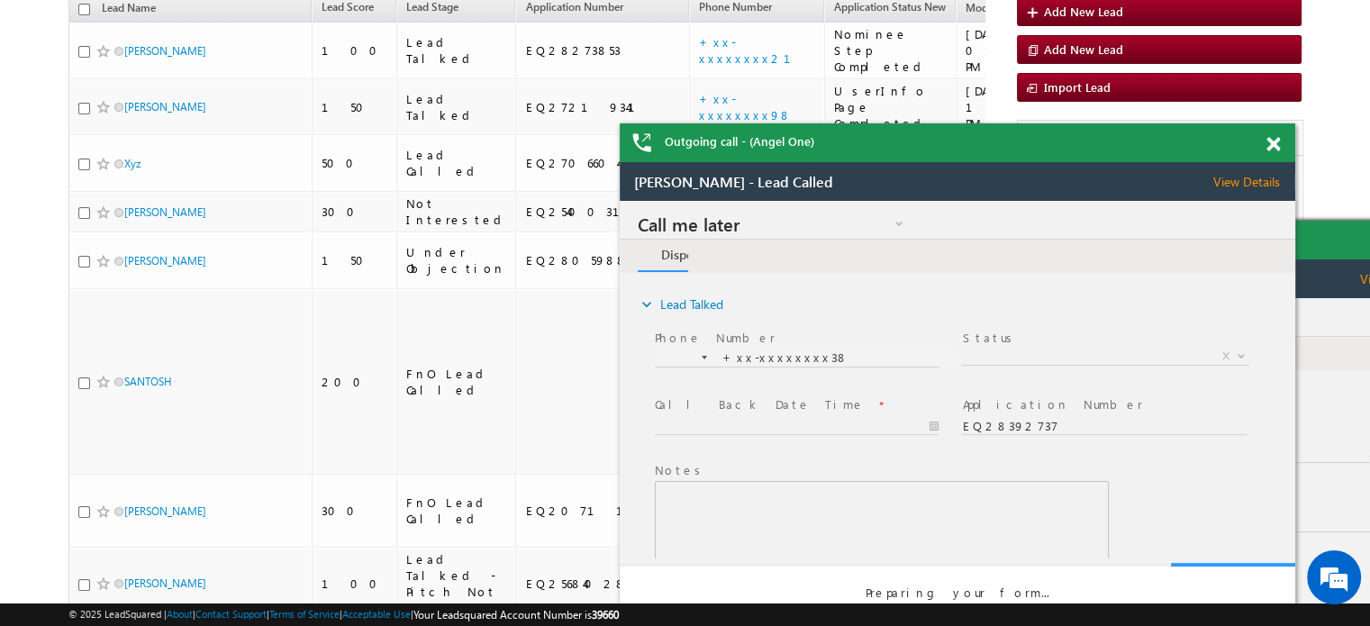
click at [1275, 144] on span at bounding box center [1274, 144] width 14 height 15
drag, startPoint x: 1869, startPoint y: 411, endPoint x: 1309, endPoint y: 268, distance: 578.3
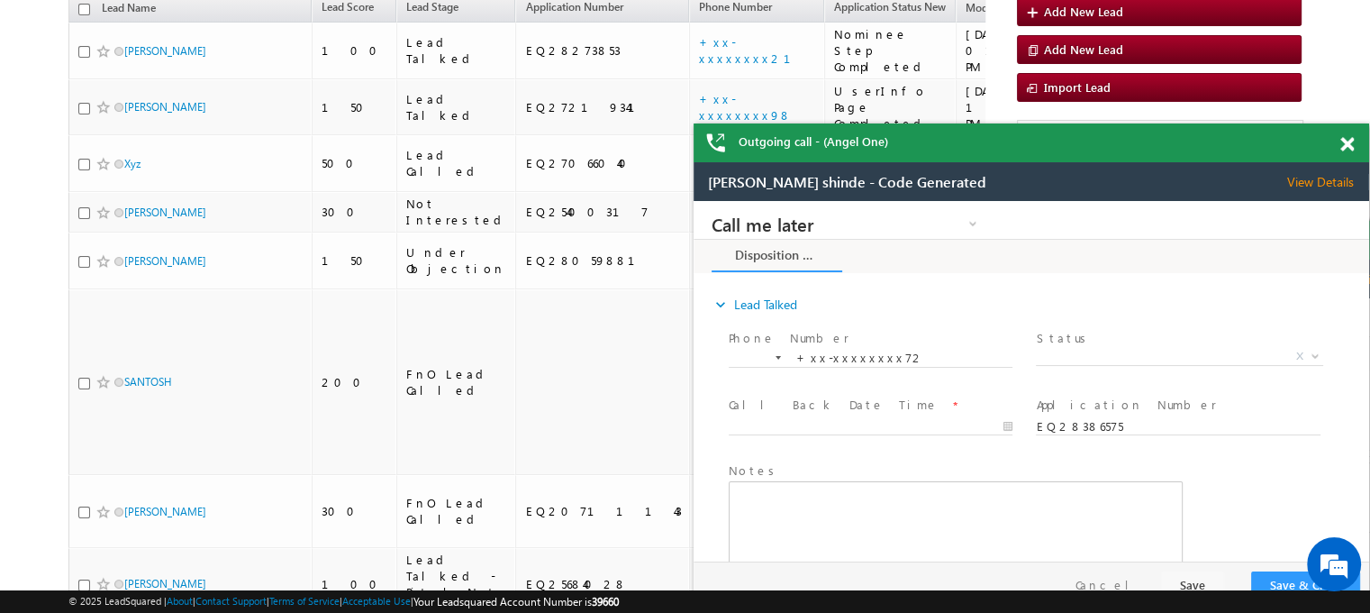
click at [1240, 151] on div "Outgoing call - (Angel One)" at bounding box center [1032, 142] width 676 height 39
click at [1347, 144] on span at bounding box center [1348, 144] width 14 height 15
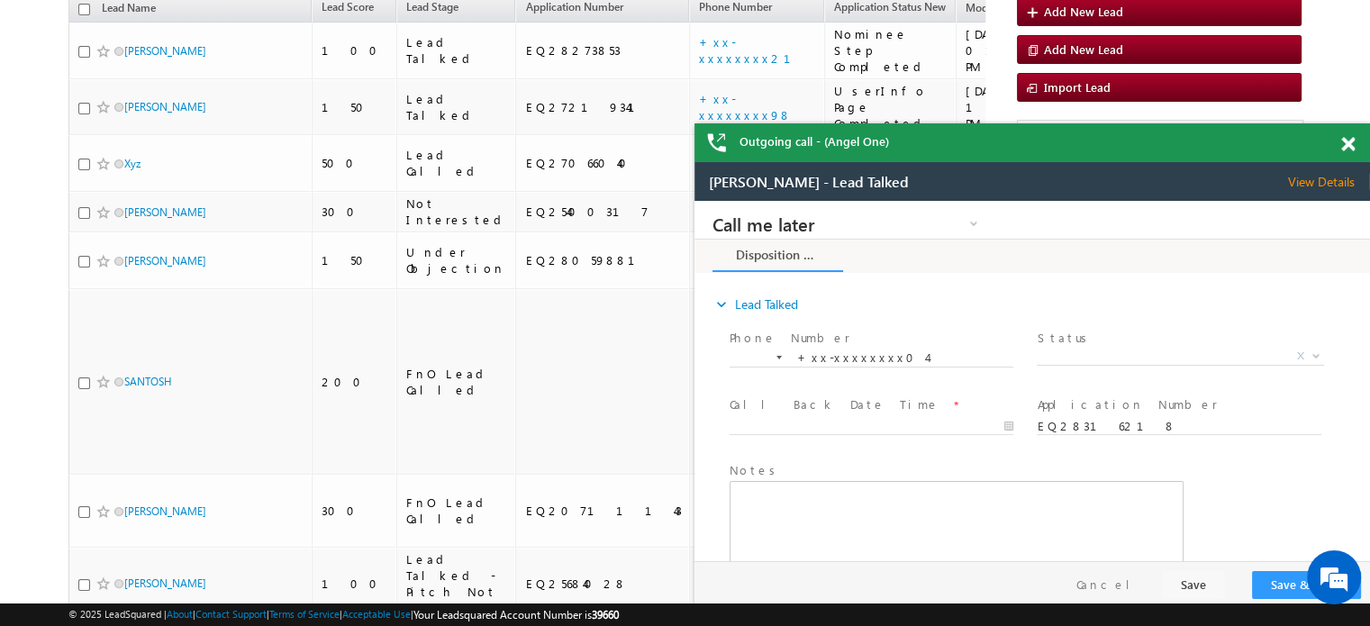
drag, startPoint x: 2013, startPoint y: 470, endPoint x: 1148, endPoint y: 232, distance: 898.0
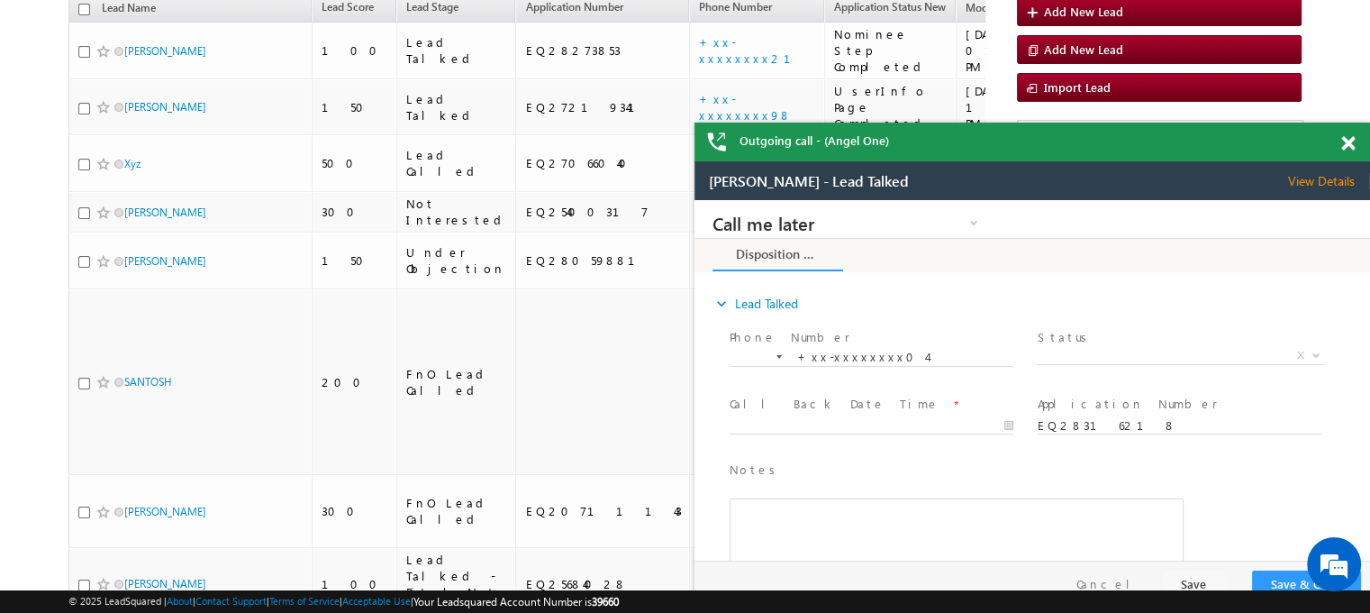
click at [1350, 144] on span at bounding box center [1348, 143] width 14 height 15
drag, startPoint x: 1866, startPoint y: 495, endPoint x: 800, endPoint y: 222, distance: 1100.0
click at [1276, 149] on div "Outgoing call - (Angel One)" at bounding box center [1033, 142] width 676 height 39
click at [1348, 140] on span at bounding box center [1348, 144] width 14 height 15
drag, startPoint x: 1803, startPoint y: 516, endPoint x: 834, endPoint y: 281, distance: 997.4
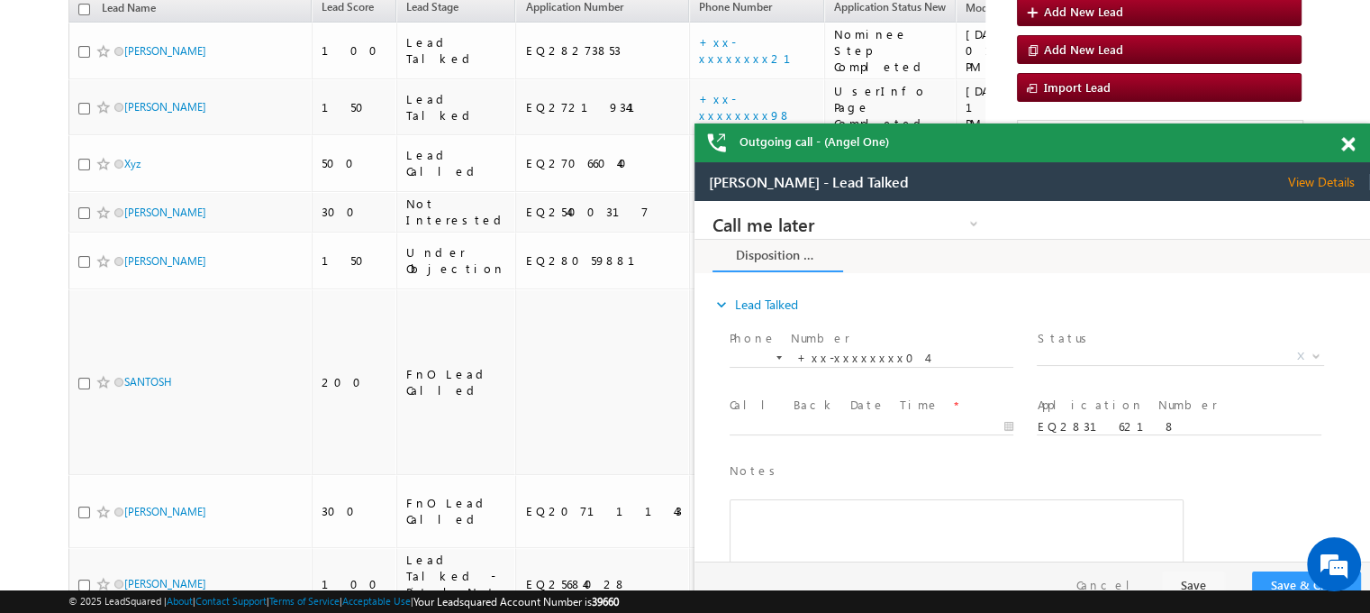
click at [1348, 141] on span at bounding box center [1348, 144] width 14 height 15
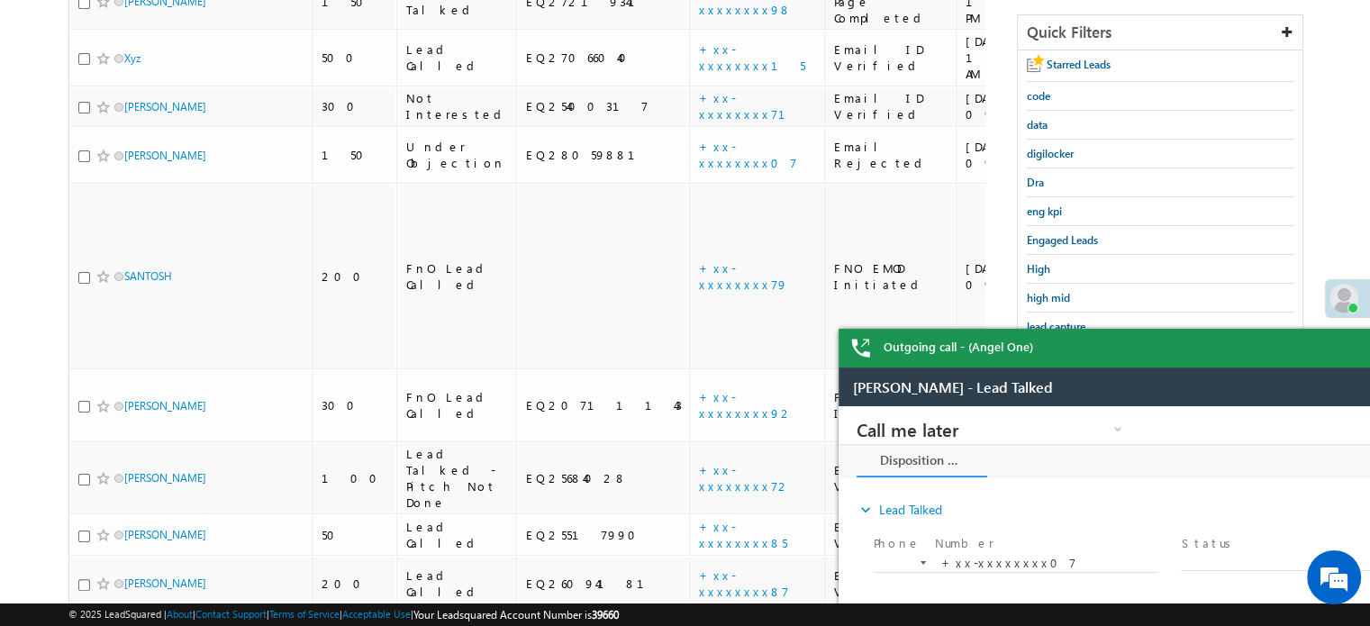
scroll to position [386, 0]
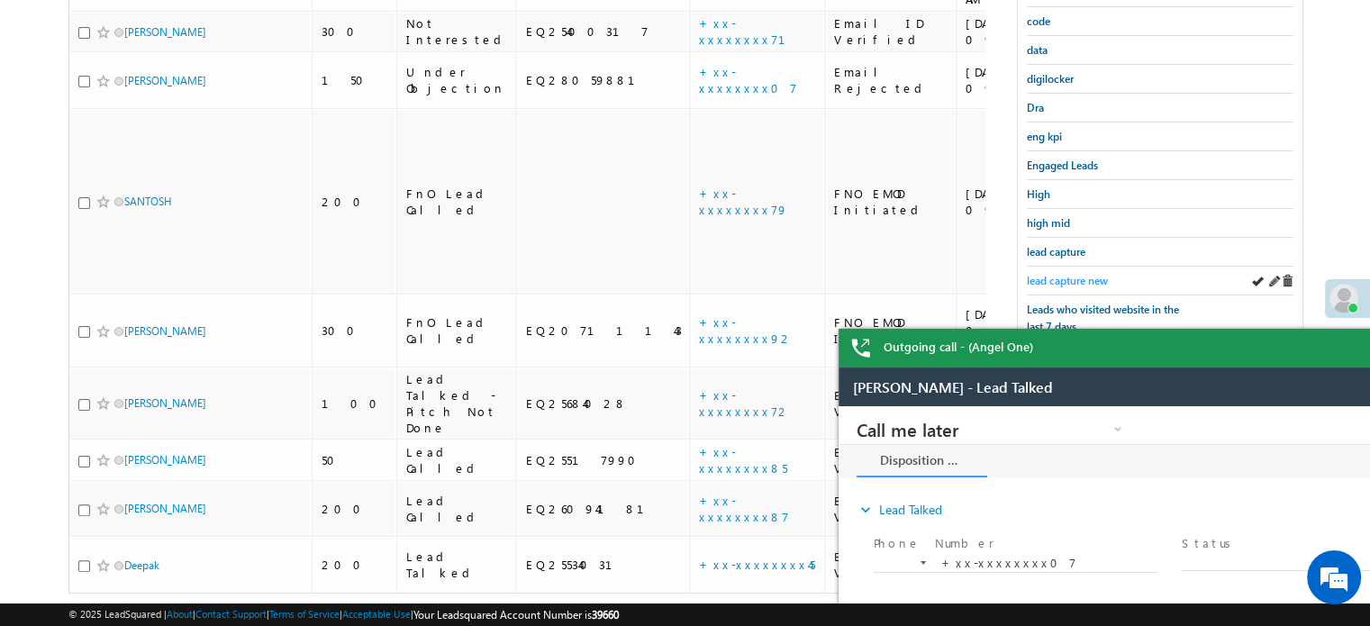
click at [1076, 274] on span "lead capture new" at bounding box center [1067, 281] width 81 height 14
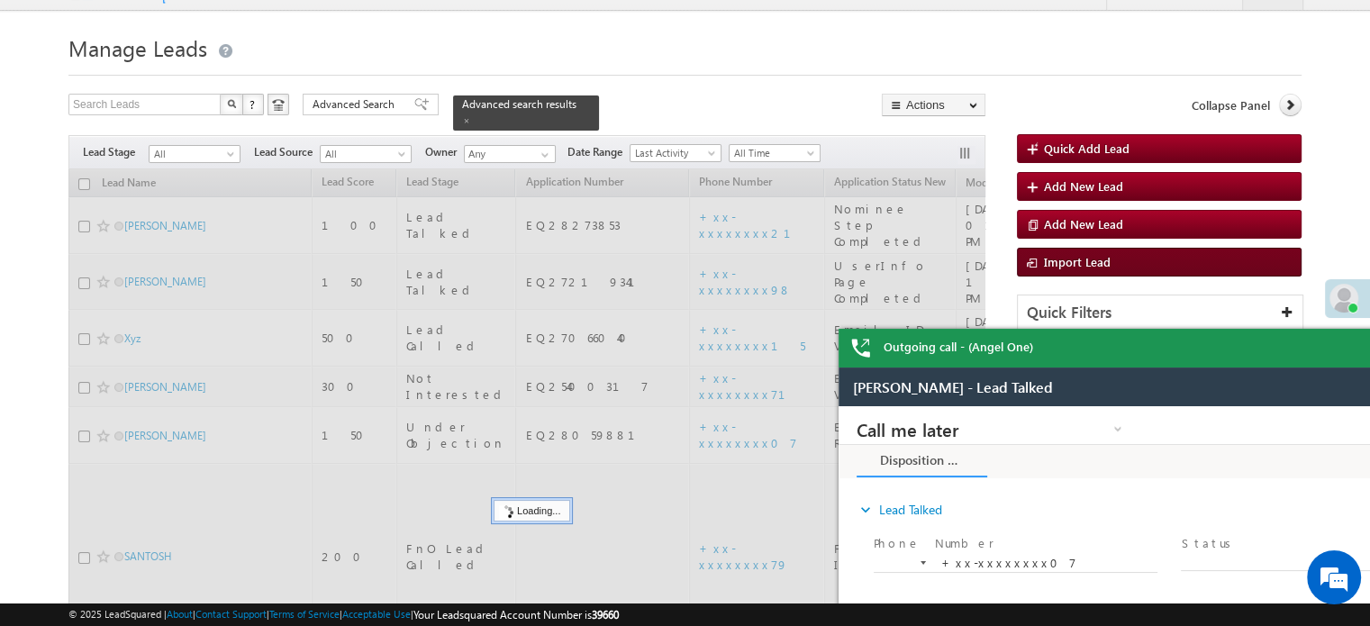
scroll to position [26, 0]
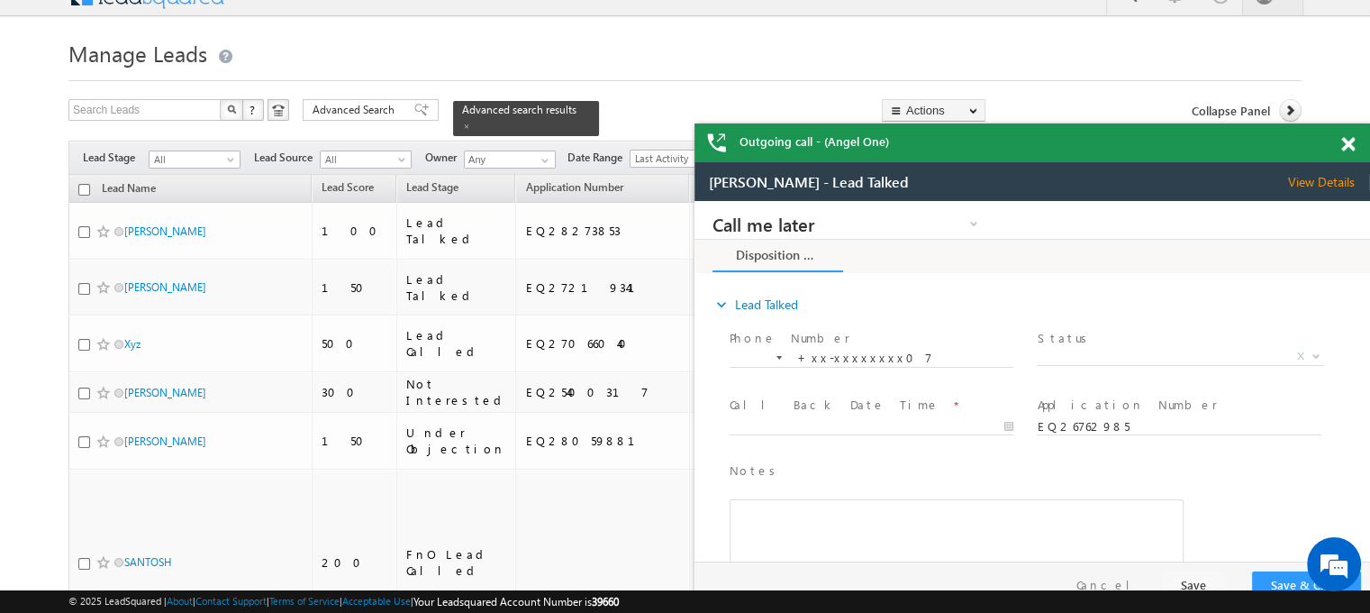
drag, startPoint x: 2030, startPoint y: 560, endPoint x: 1072, endPoint y: 322, distance: 987.5
drag, startPoint x: 1279, startPoint y: 173, endPoint x: 2013, endPoint y: 306, distance: 746.1
click at [1279, 173] on div "Dhruv - Lead Talked View Details Change Lead" at bounding box center [1033, 181] width 676 height 39
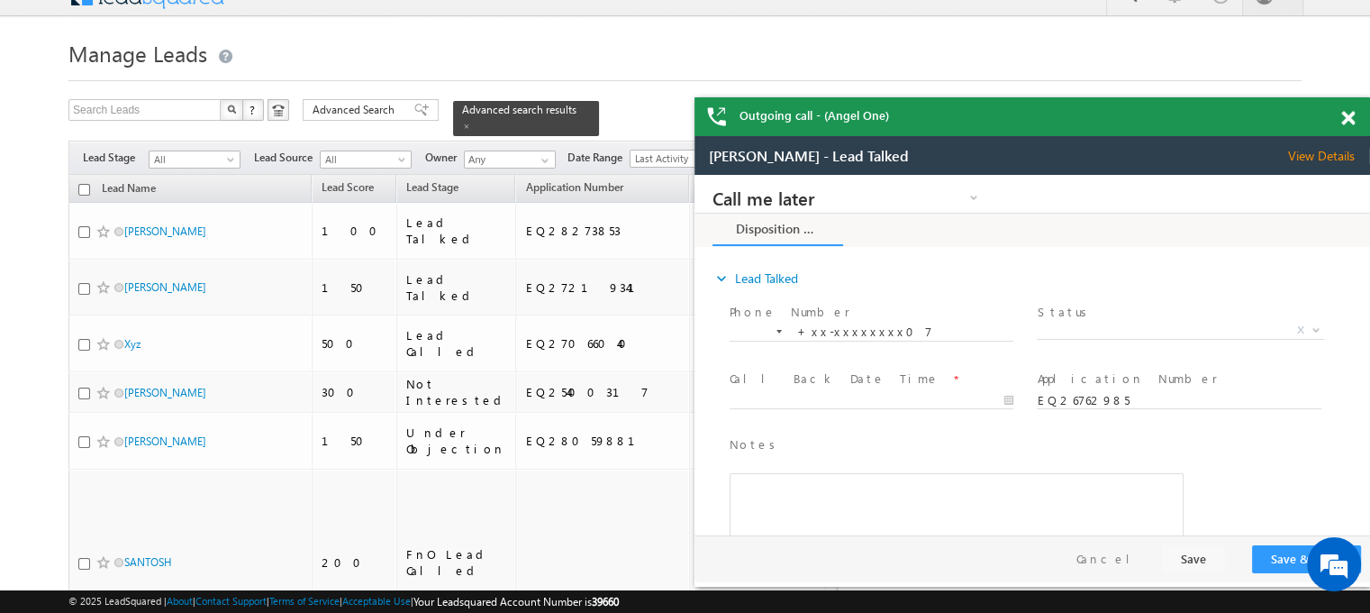
click at [1348, 127] on div at bounding box center [1358, 114] width 24 height 35
click at [1348, 115] on span at bounding box center [1348, 118] width 14 height 15
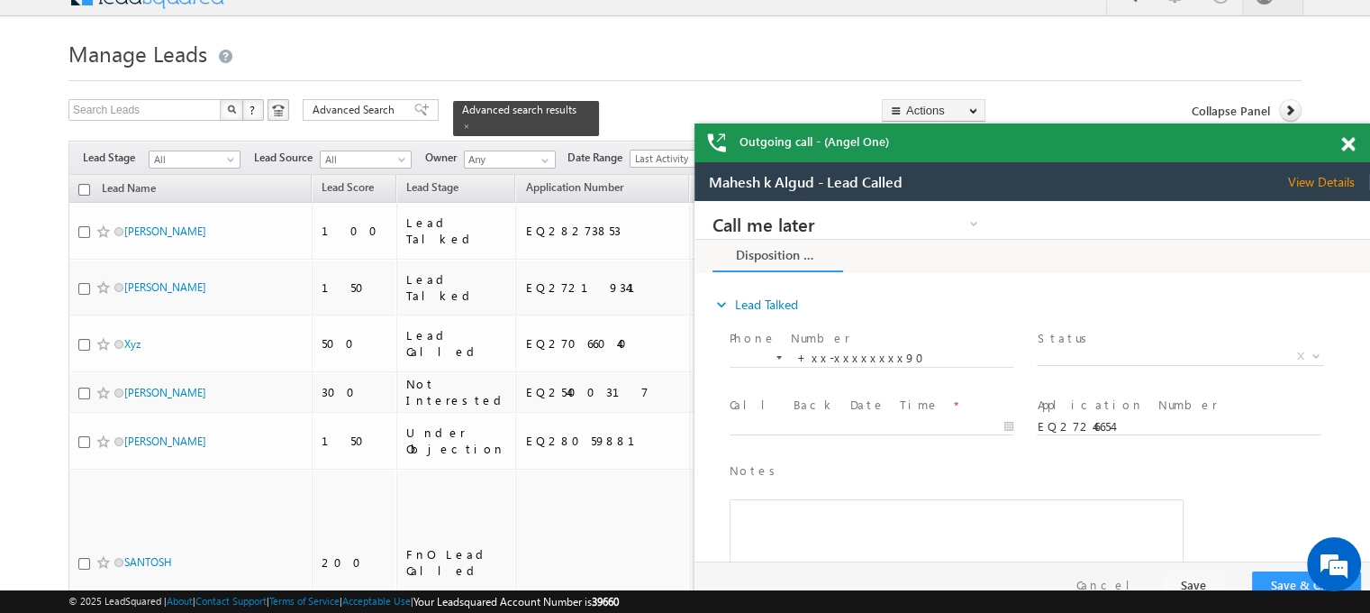
drag, startPoint x: 1861, startPoint y: 585, endPoint x: 793, endPoint y: 341, distance: 1095.7
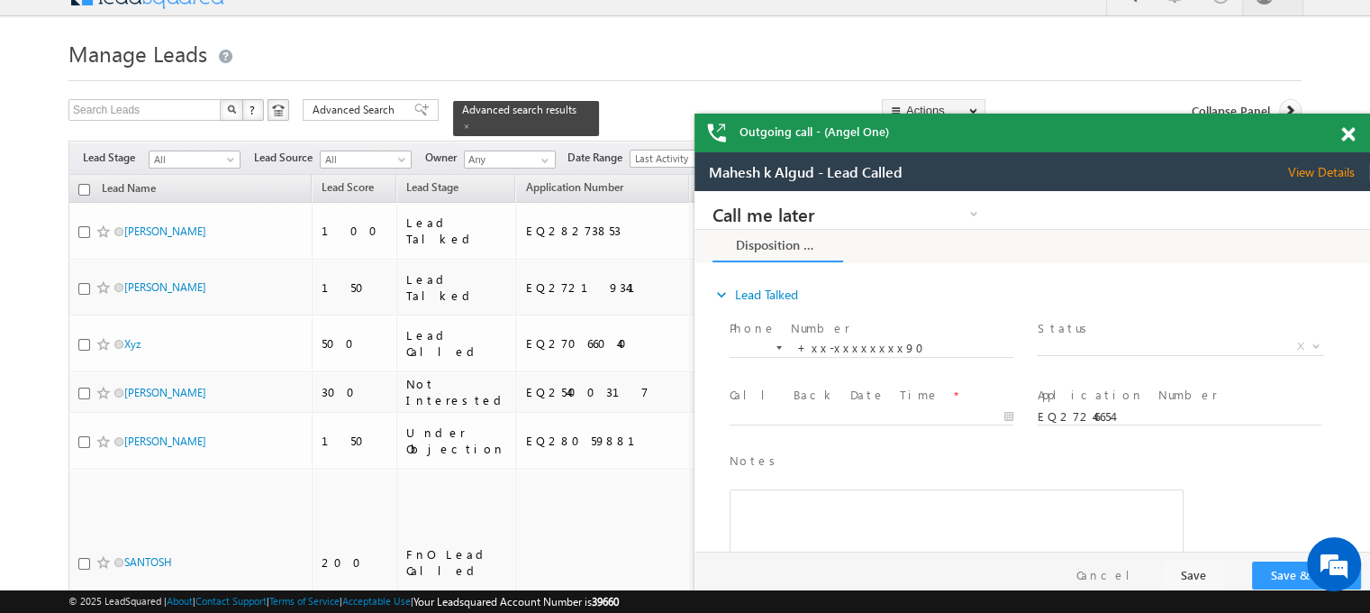
click at [1341, 141] on span at bounding box center [1348, 134] width 14 height 15
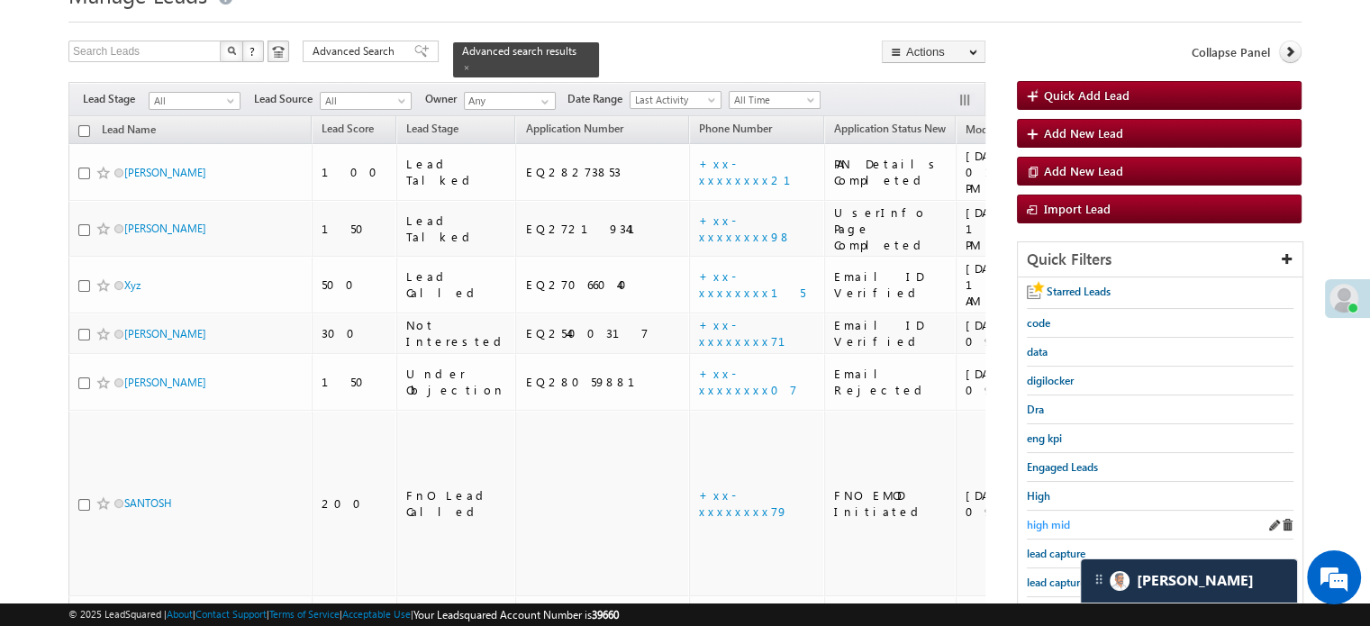
scroll to position [116, 0]
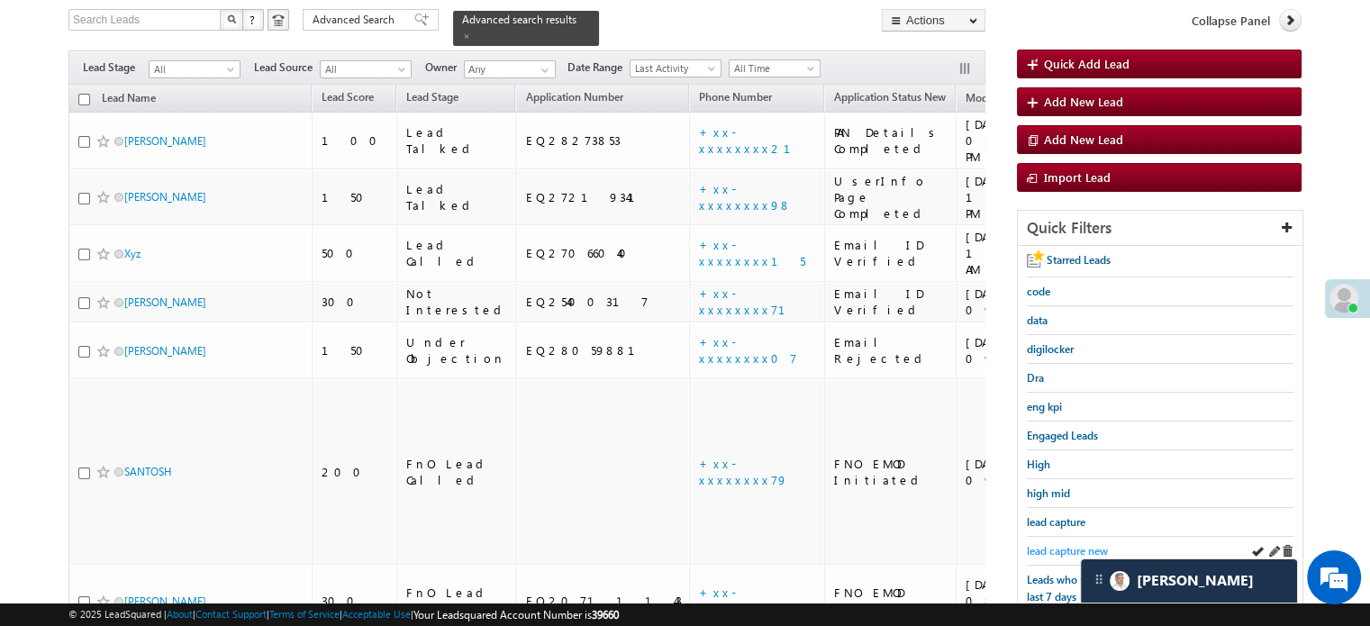
click at [1049, 542] on link "lead capture new" at bounding box center [1067, 550] width 81 height 17
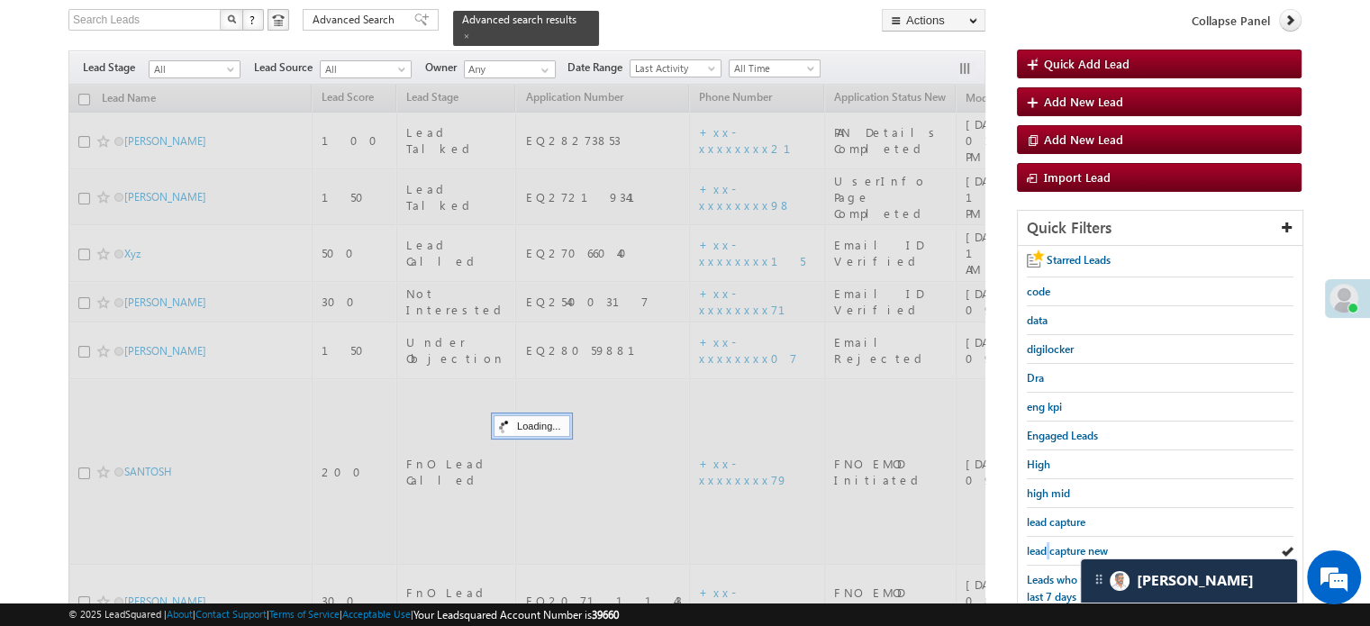
click at [1049, 542] on link "lead capture new" at bounding box center [1067, 550] width 81 height 17
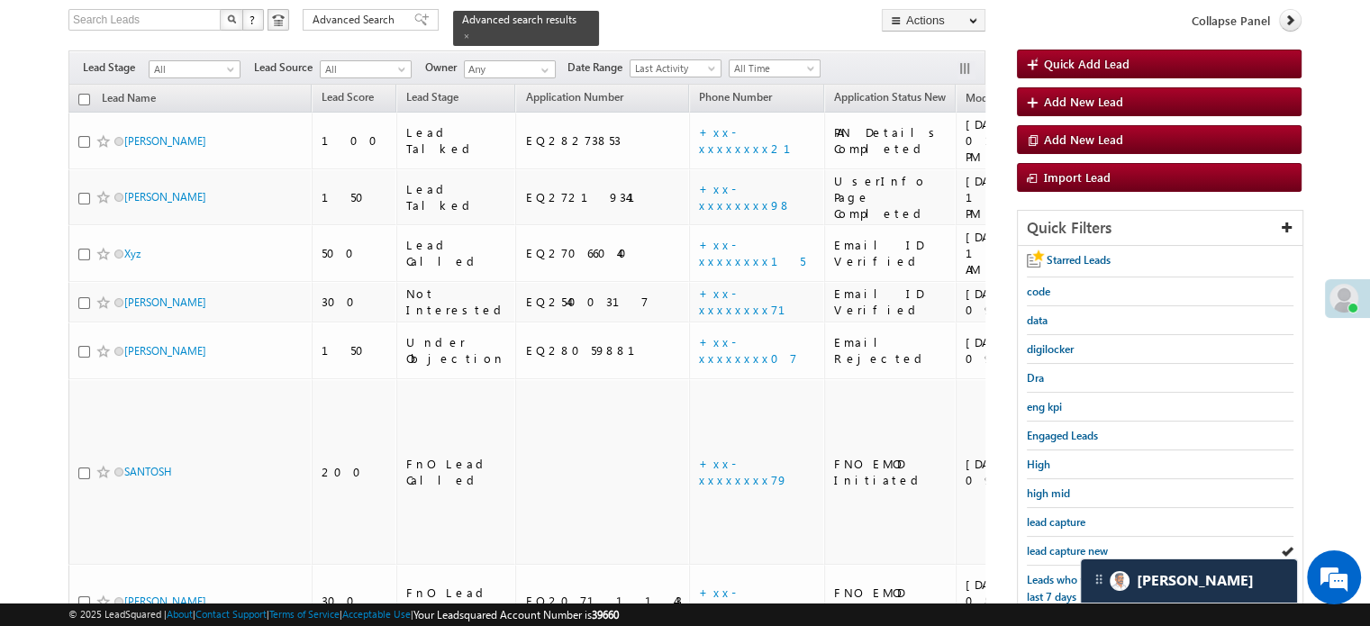
click at [1049, 542] on link "lead capture new" at bounding box center [1067, 550] width 81 height 17
click at [1065, 545] on span "lead capture new" at bounding box center [1067, 551] width 81 height 14
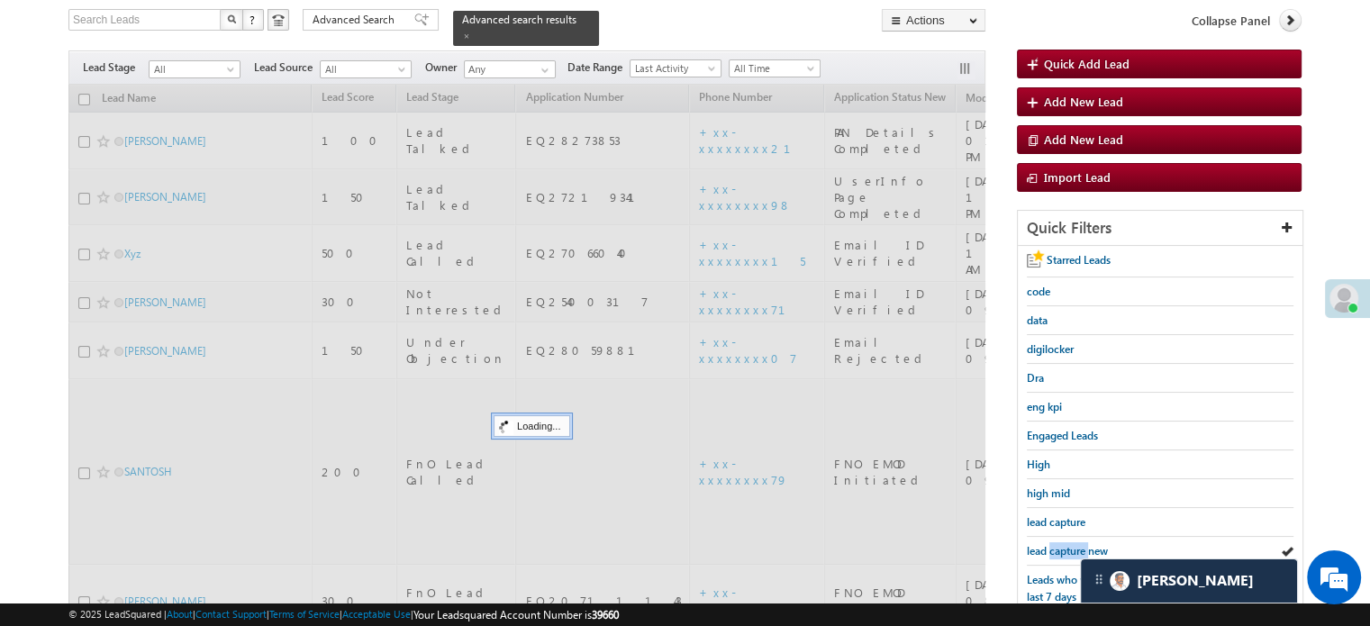
click at [1065, 545] on span "lead capture new" at bounding box center [1067, 551] width 81 height 14
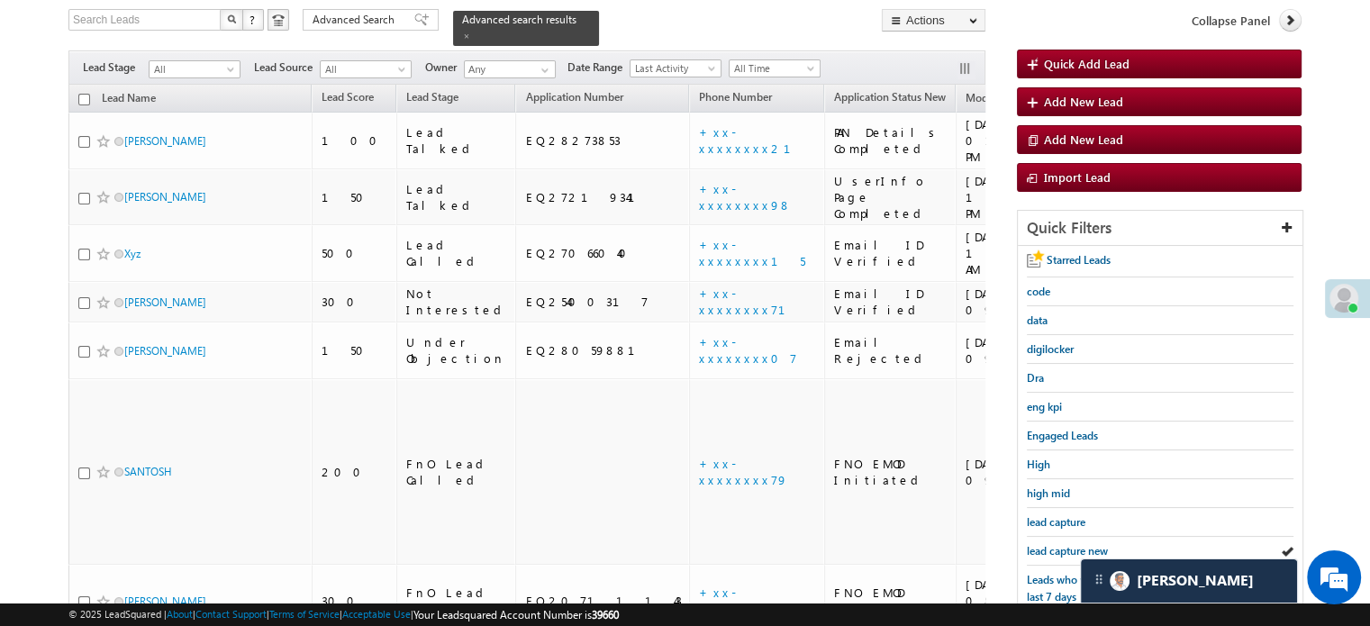
click at [1065, 545] on span "lead capture new" at bounding box center [1067, 551] width 81 height 14
click at [1061, 544] on span "lead capture new" at bounding box center [1067, 551] width 81 height 14
click at [1068, 544] on span "lead capture new" at bounding box center [1067, 551] width 81 height 14
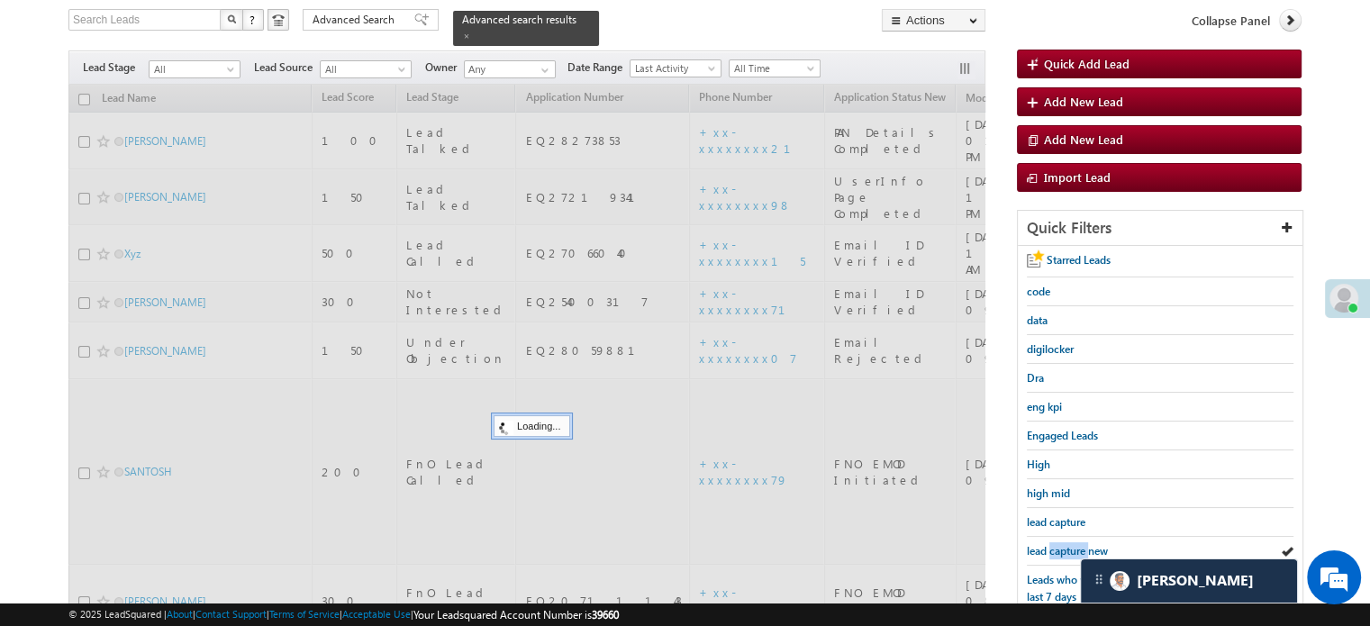
click at [1068, 544] on span "lead capture new" at bounding box center [1067, 551] width 81 height 14
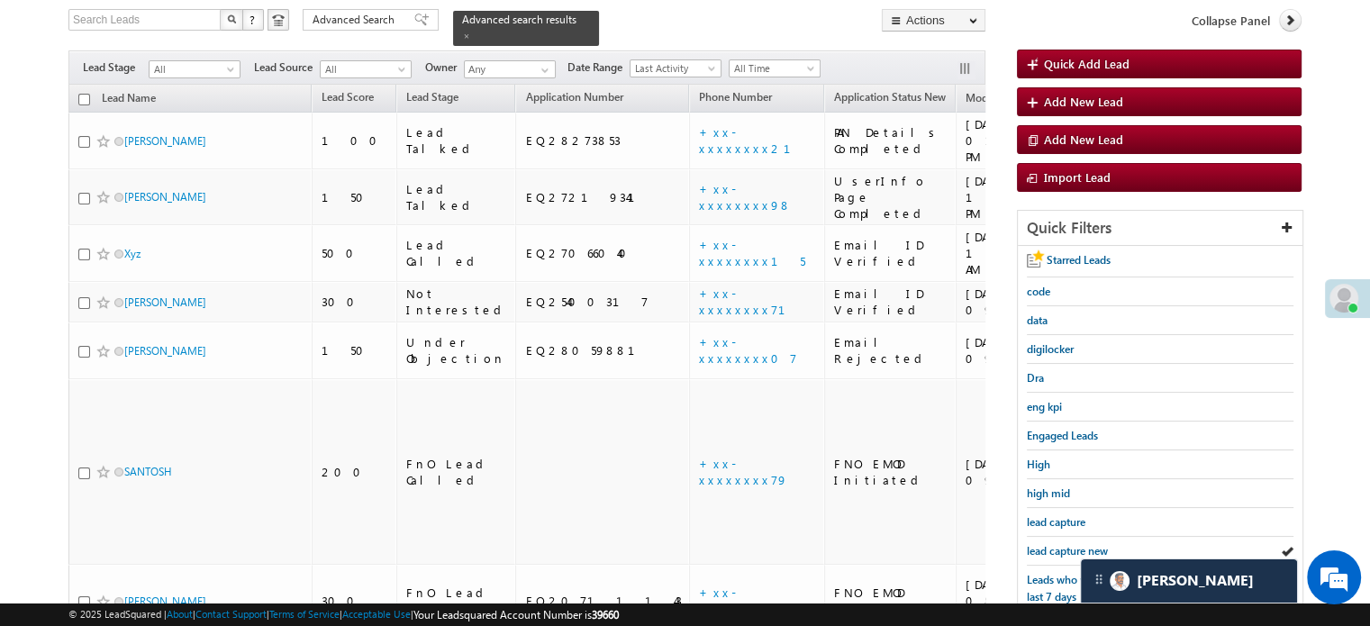
click at [1068, 544] on span "lead capture new" at bounding box center [1067, 551] width 81 height 14
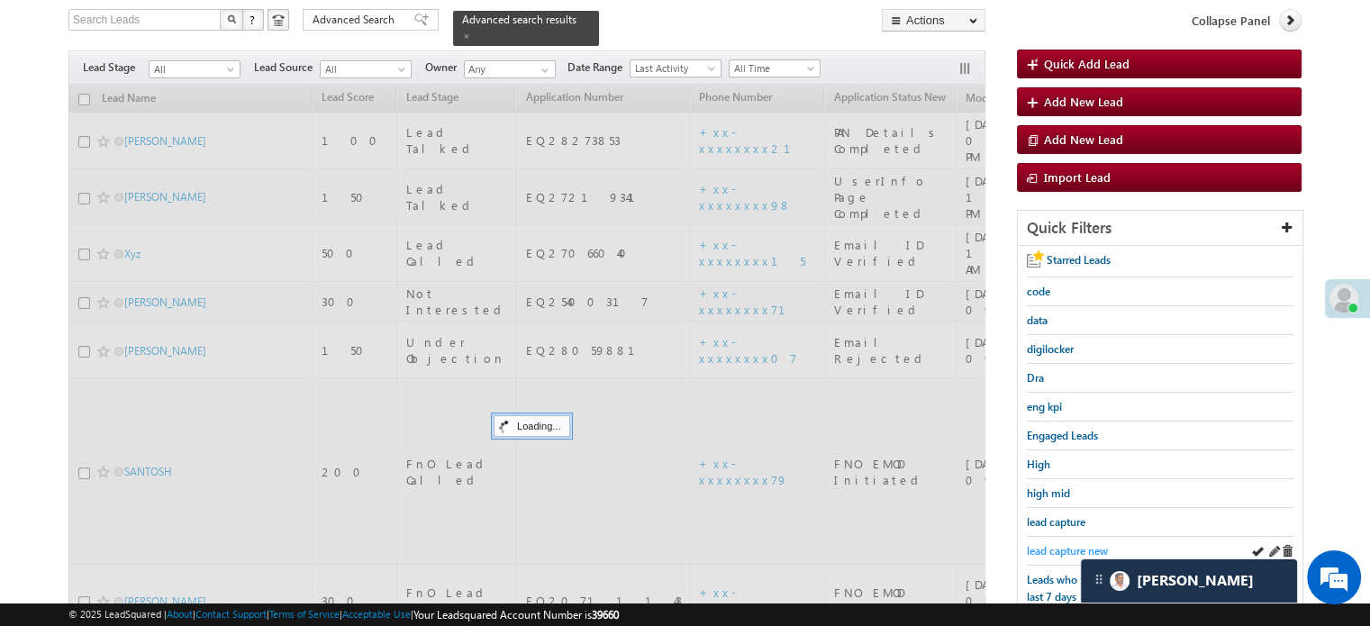
click at [1063, 544] on span "lead capture new" at bounding box center [1067, 551] width 81 height 14
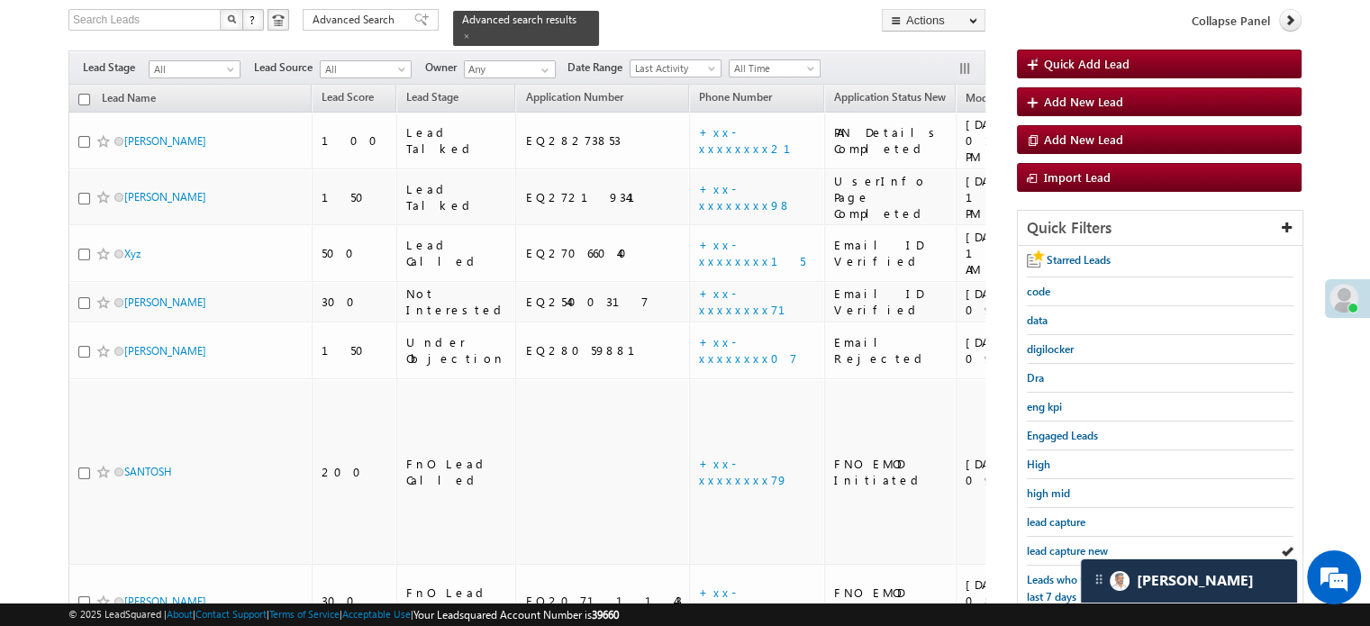
click at [1063, 544] on span "lead capture new" at bounding box center [1067, 551] width 81 height 14
click at [1053, 549] on span "lead capture new" at bounding box center [1067, 551] width 81 height 14
click at [1036, 544] on span "lead capture new" at bounding box center [1067, 551] width 81 height 14
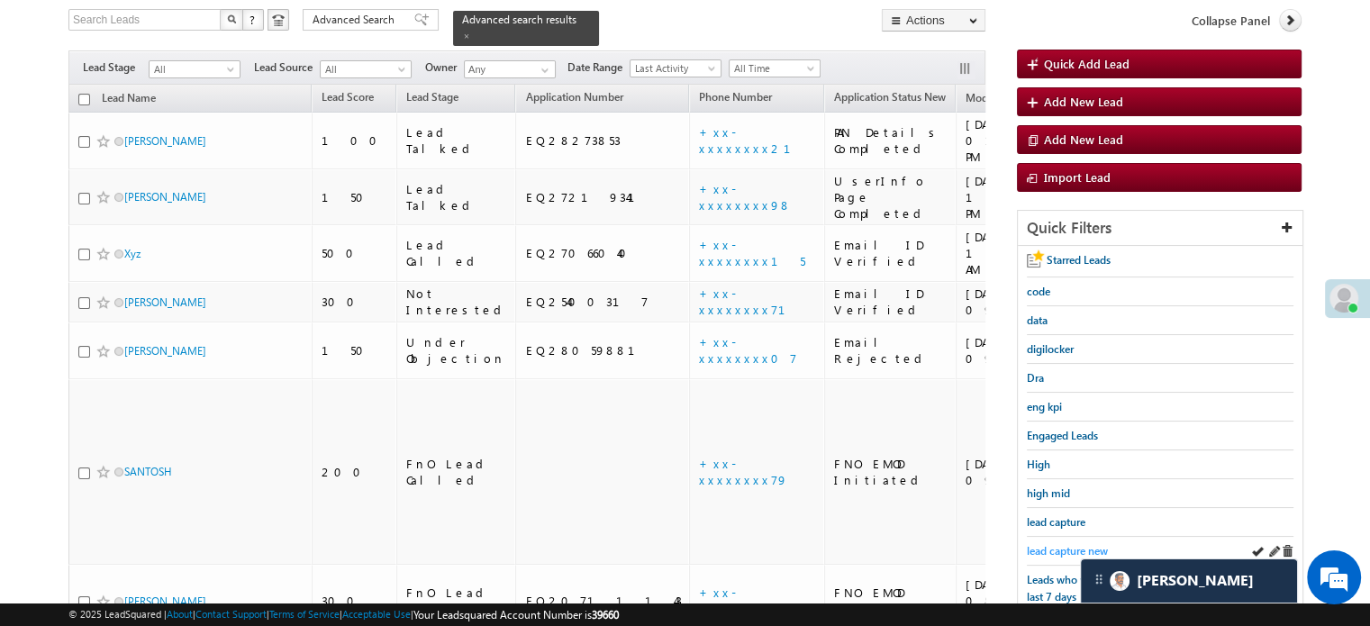
click at [1043, 547] on span "lead capture new" at bounding box center [1067, 551] width 81 height 14
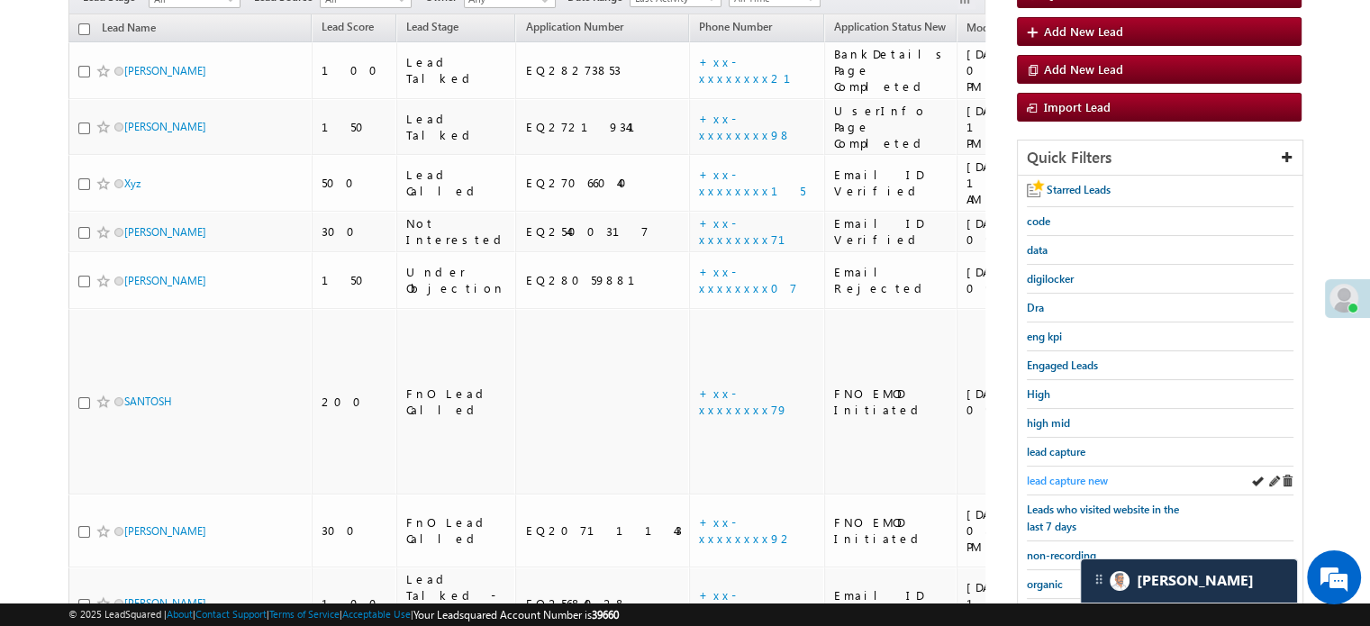
scroll to position [296, 0]
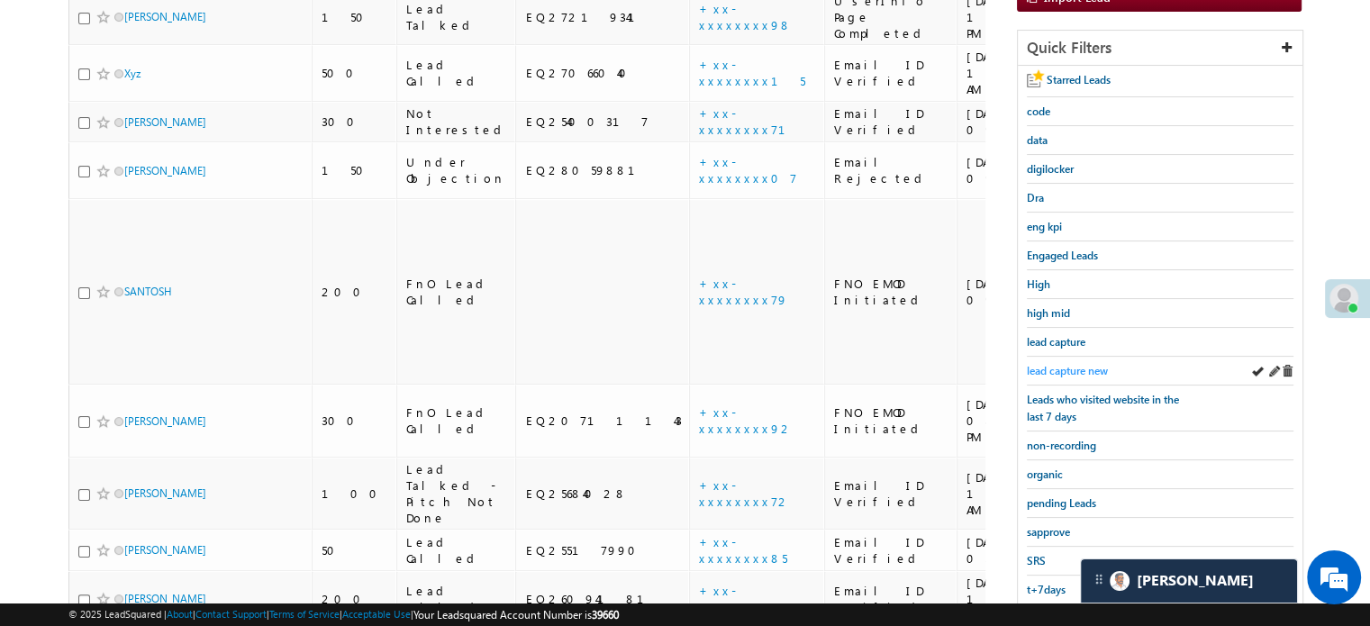
click at [1078, 370] on span "lead capture new" at bounding box center [1067, 371] width 81 height 14
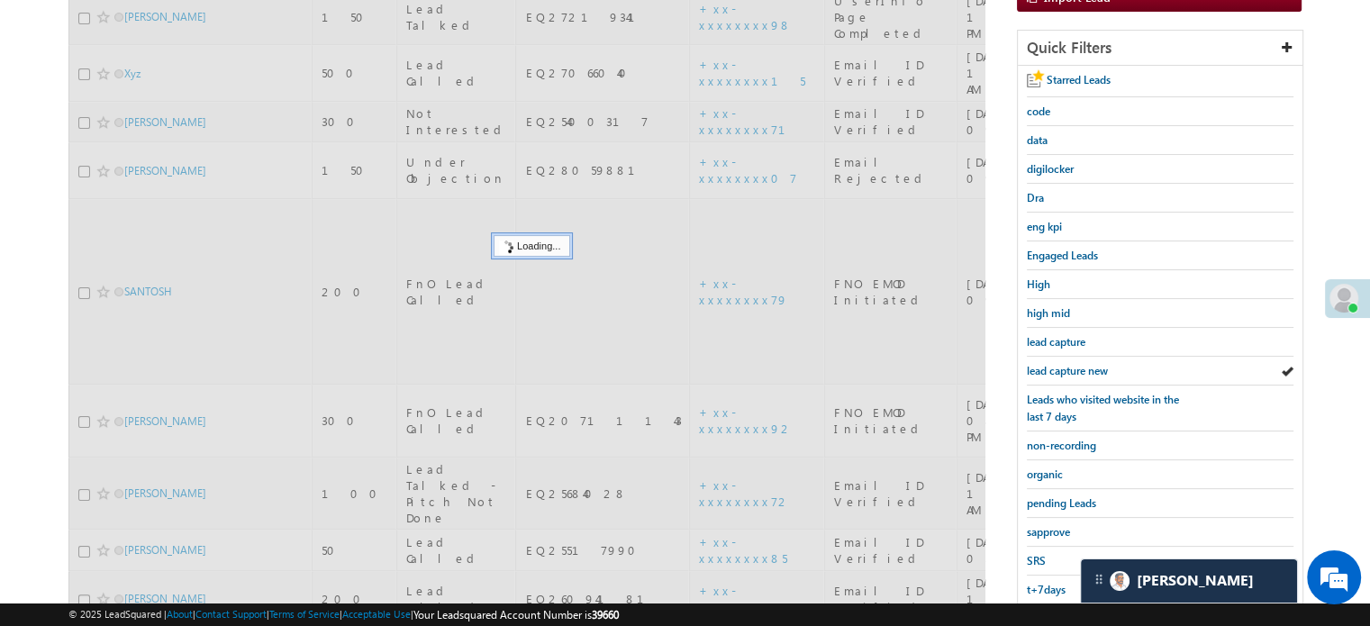
click at [1064, 368] on span "lead capture new" at bounding box center [1067, 371] width 81 height 14
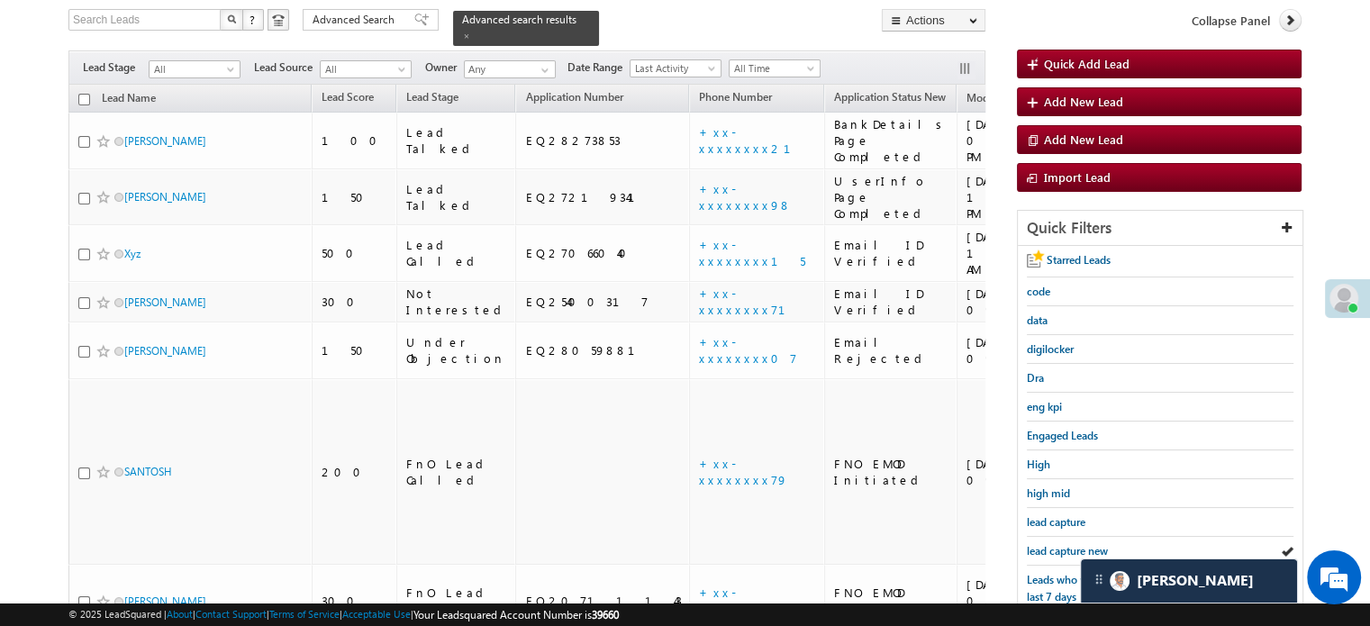
scroll to position [206, 0]
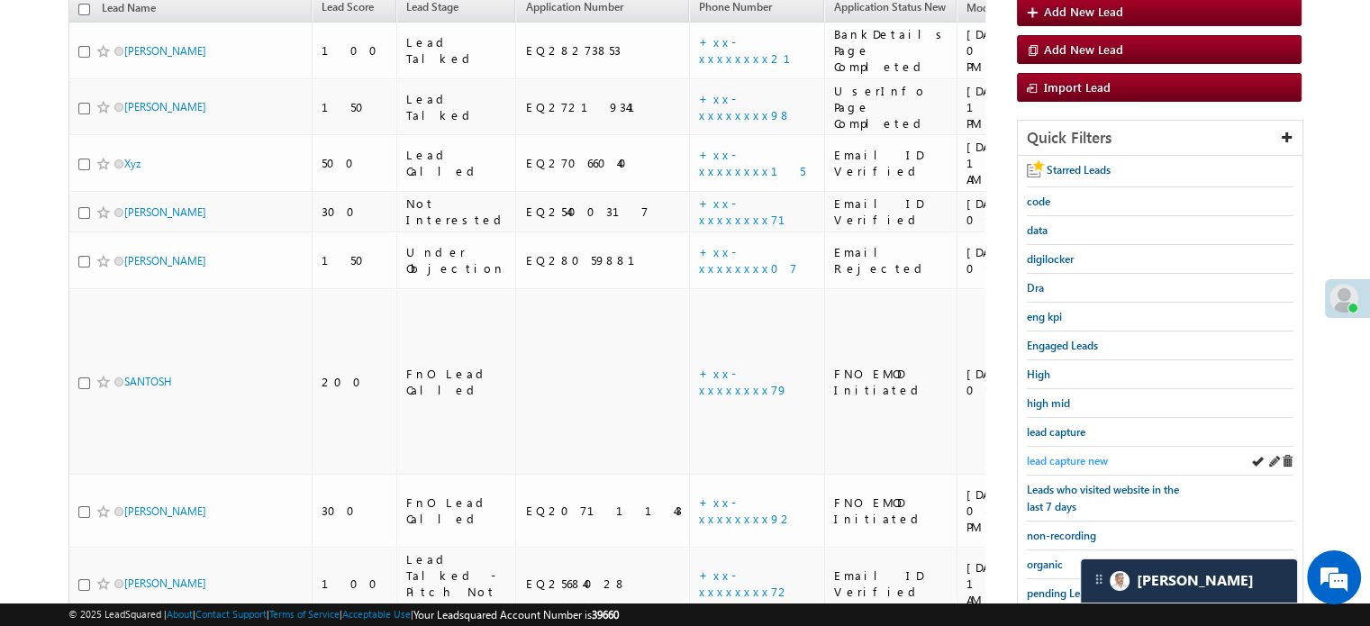
click at [1067, 454] on span "lead capture new" at bounding box center [1067, 461] width 81 height 14
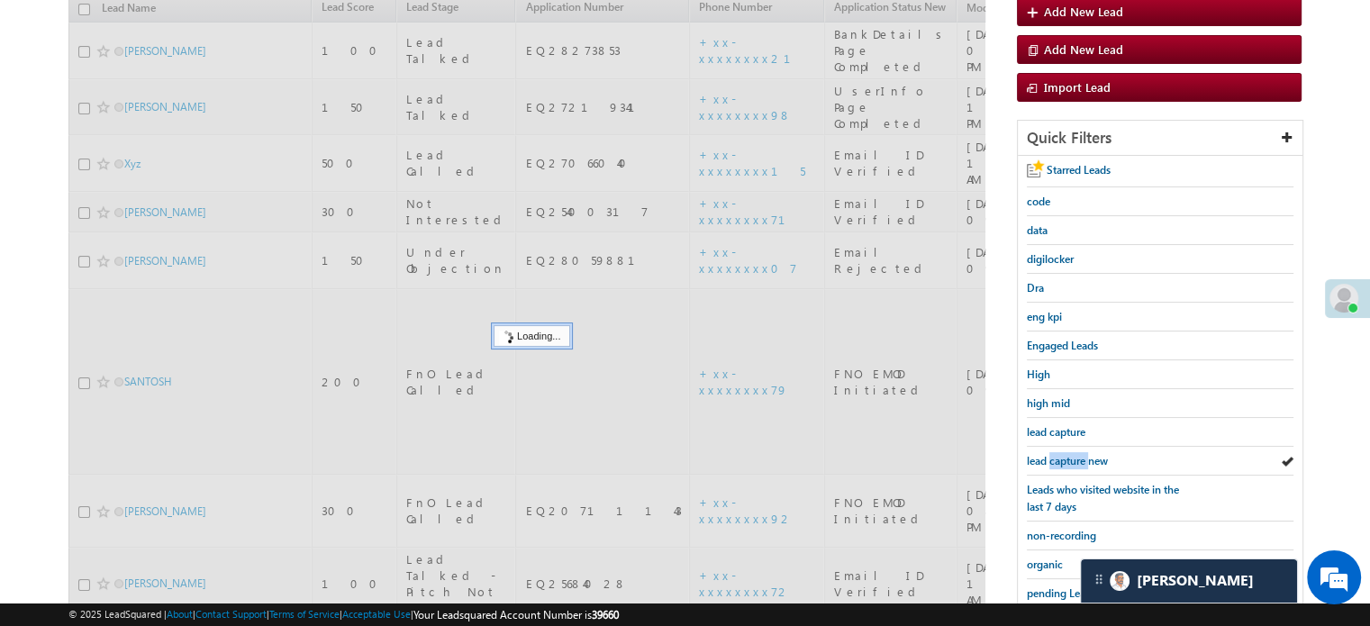
click at [1067, 454] on span "lead capture new" at bounding box center [1067, 461] width 81 height 14
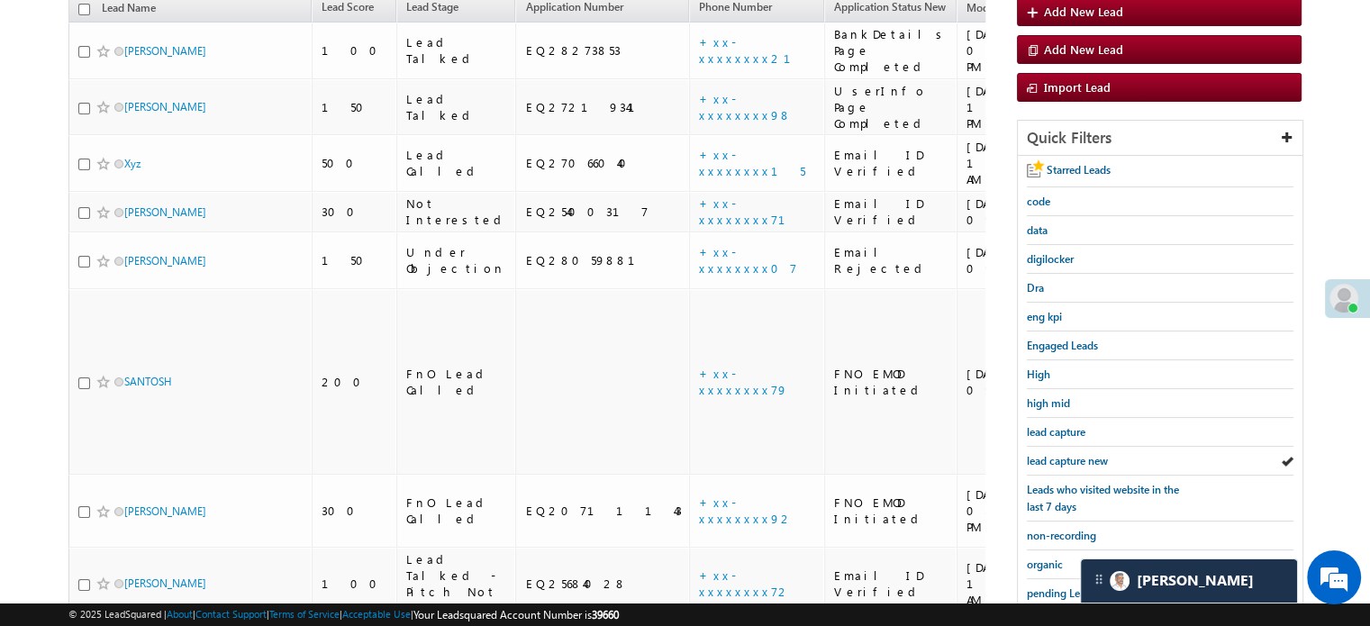
click at [1067, 454] on span "lead capture new" at bounding box center [1067, 461] width 81 height 14
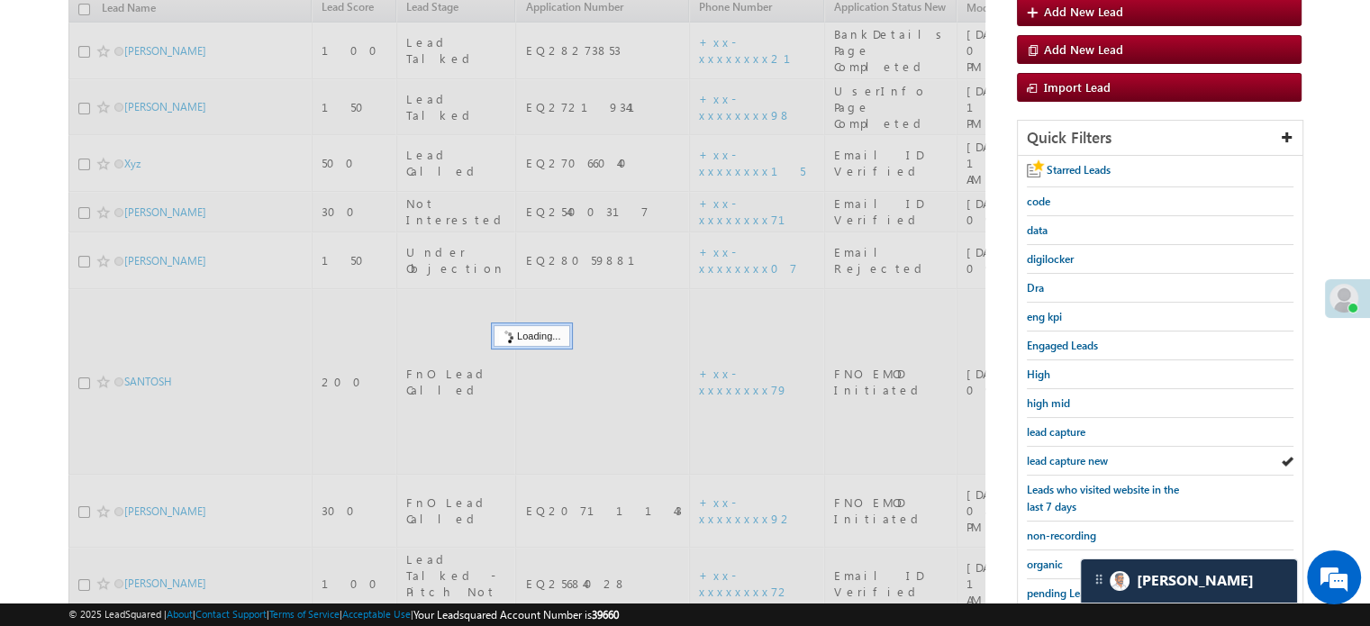
click at [1067, 454] on span "lead capture new" at bounding box center [1067, 461] width 81 height 14
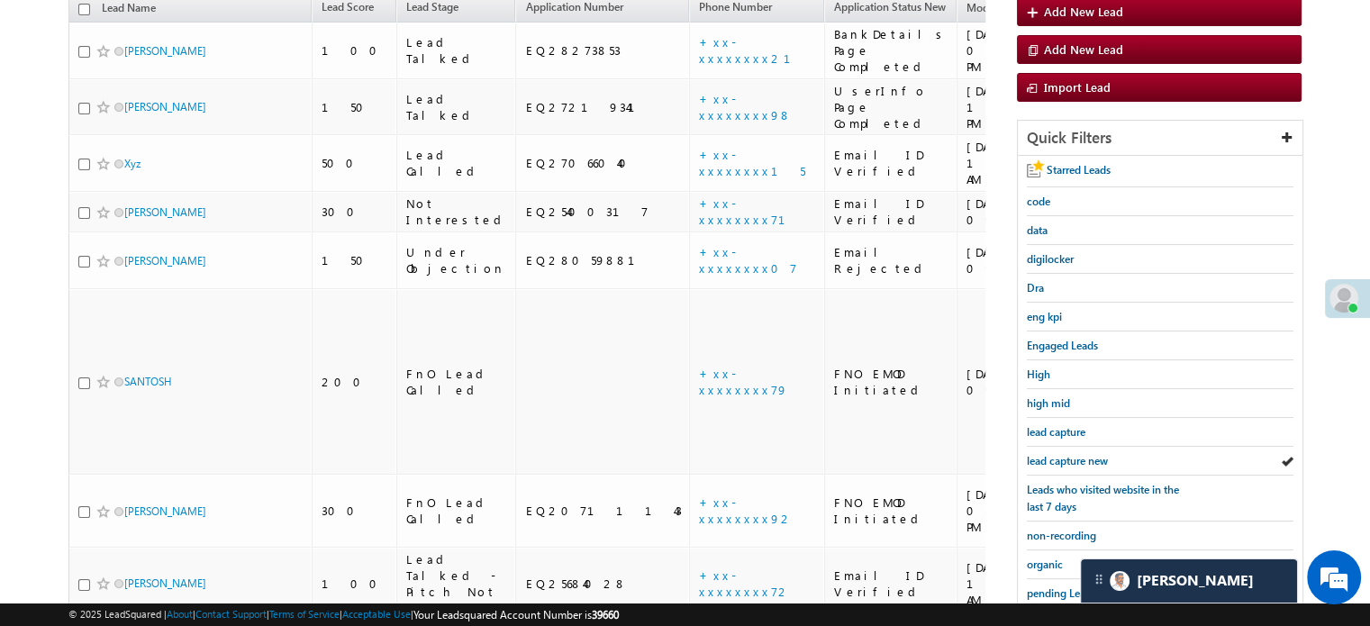
click at [1067, 454] on span "lead capture new" at bounding box center [1067, 461] width 81 height 14
click at [1069, 454] on span "lead capture new" at bounding box center [1067, 461] width 81 height 14
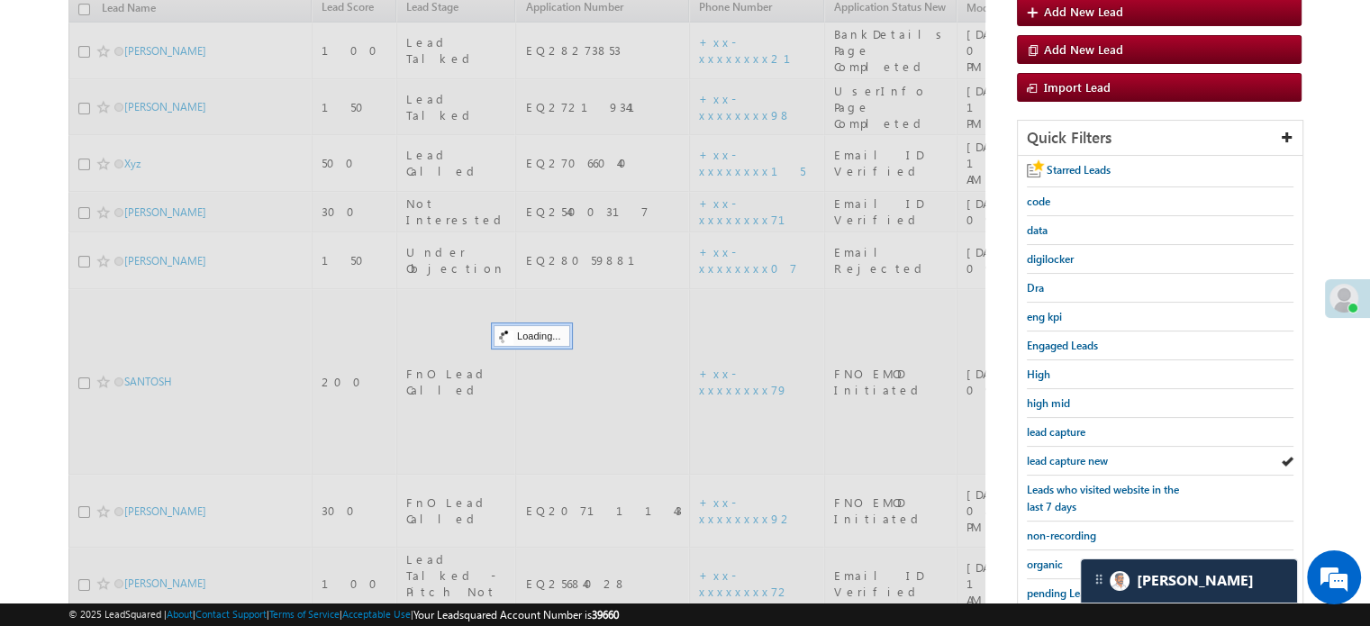
click at [1069, 454] on span "lead capture new" at bounding box center [1067, 461] width 81 height 14
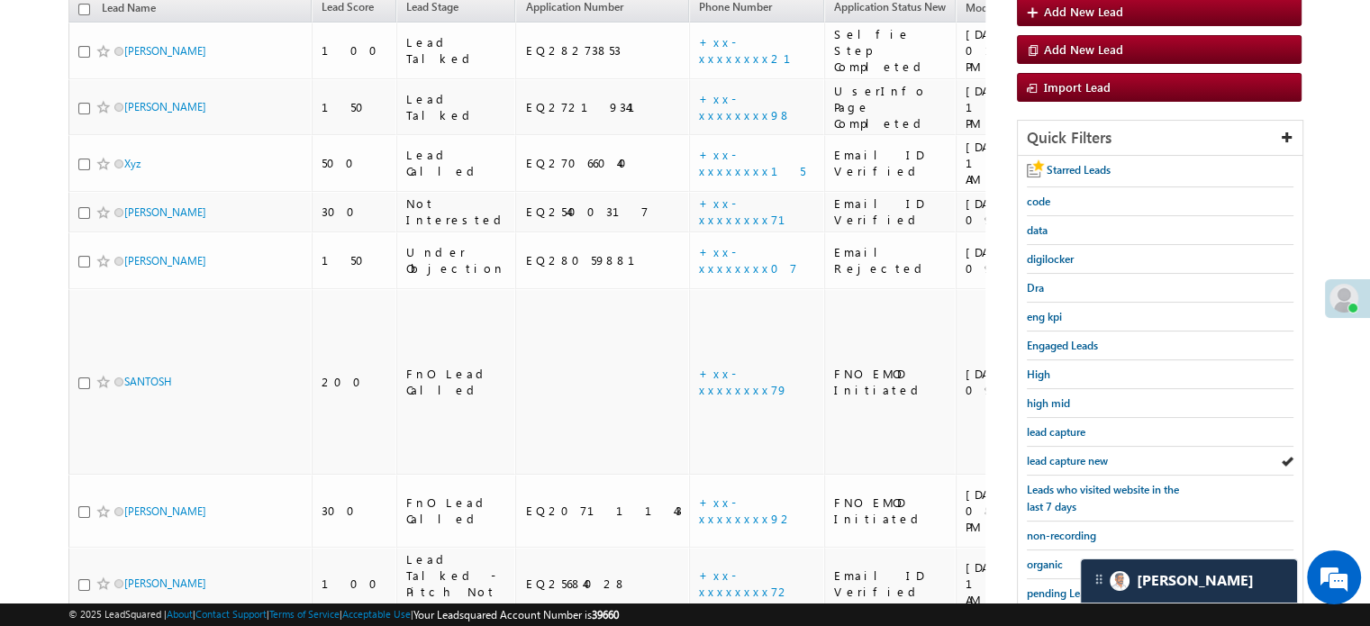
click at [1069, 454] on span "lead capture new" at bounding box center [1067, 461] width 81 height 14
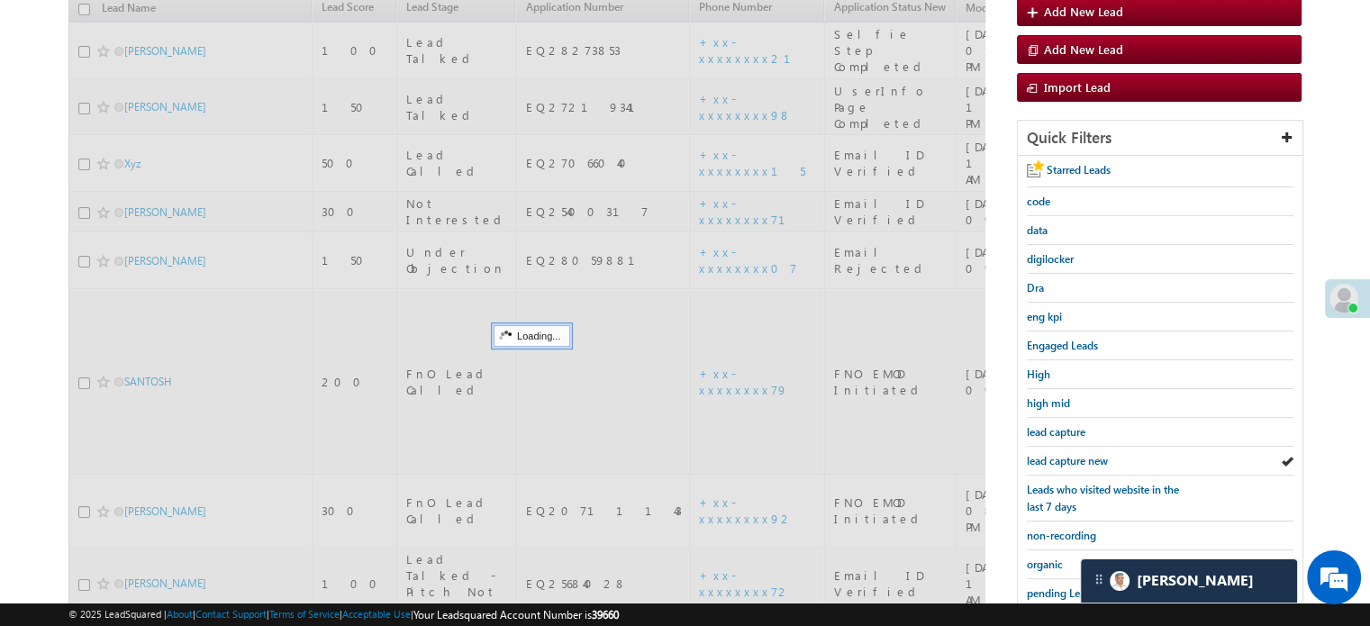
click at [1069, 454] on span "lead capture new" at bounding box center [1067, 461] width 81 height 14
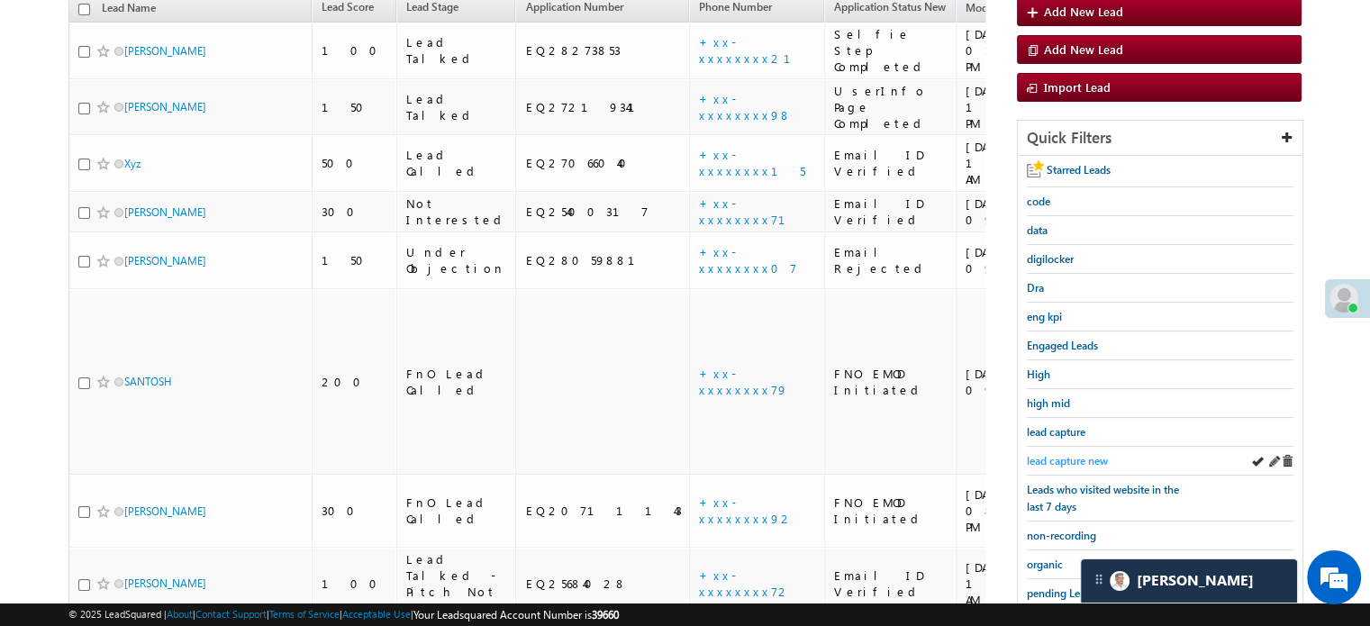
click at [1082, 457] on span "lead capture new" at bounding box center [1067, 461] width 81 height 14
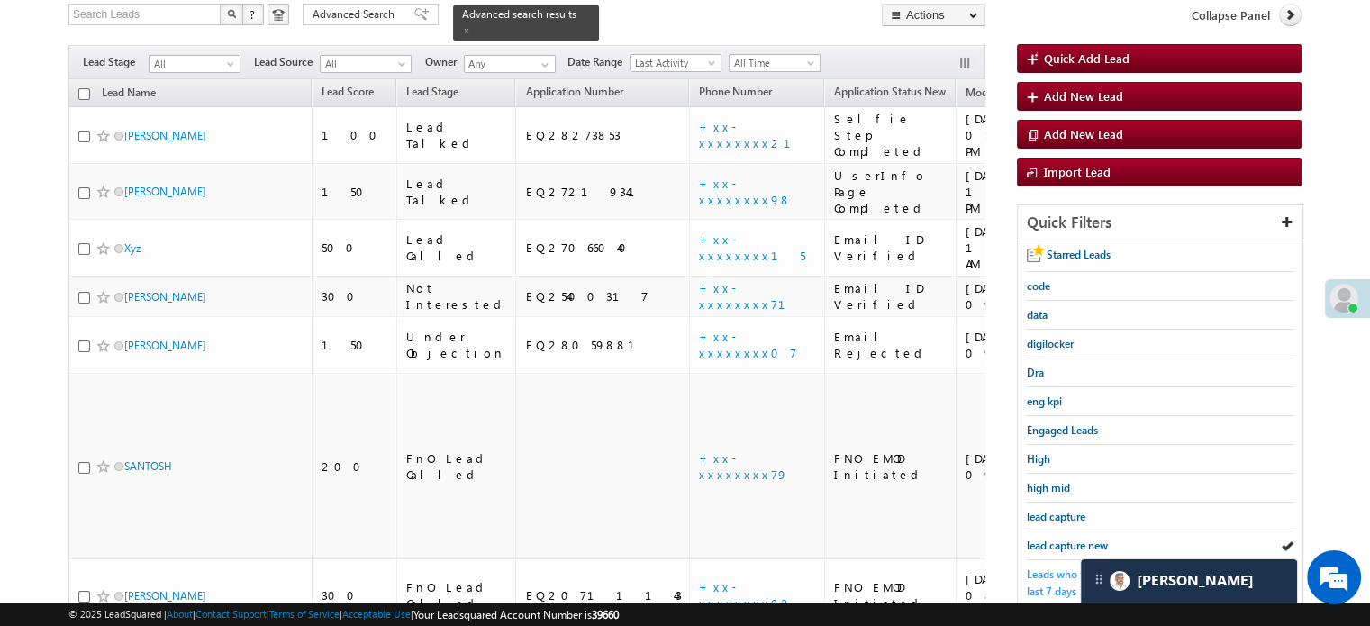
scroll to position [270, 0]
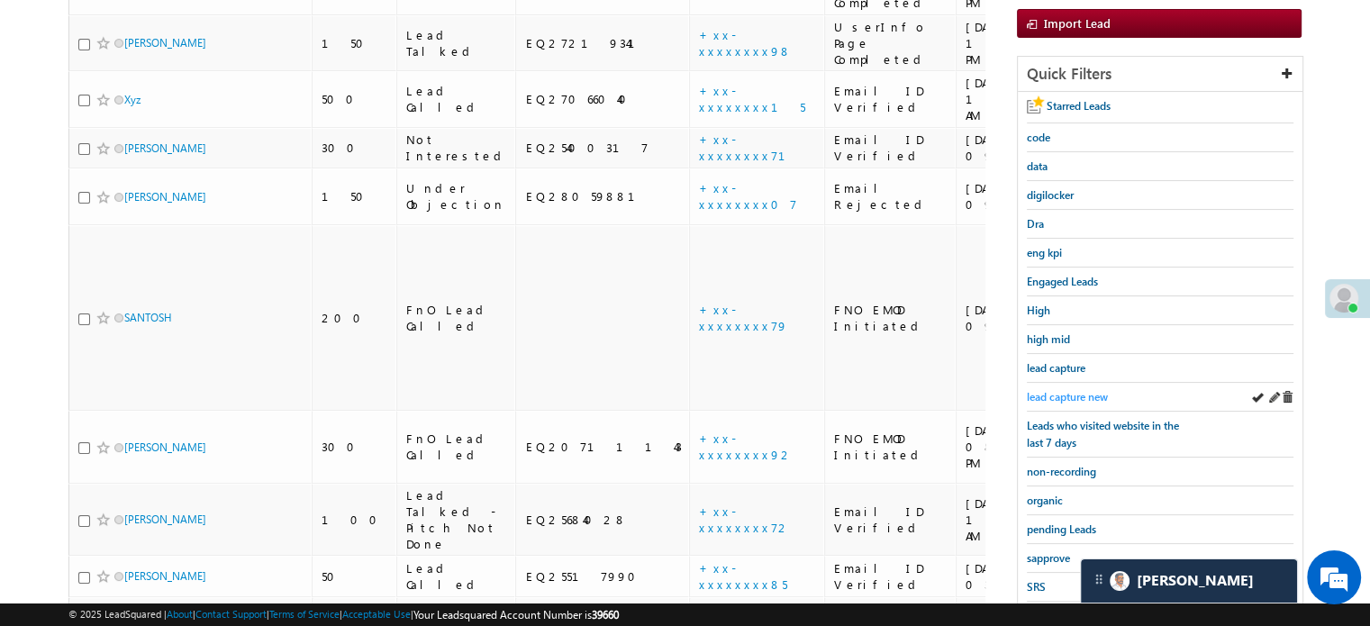
click at [1067, 398] on span "lead capture new" at bounding box center [1067, 397] width 81 height 14
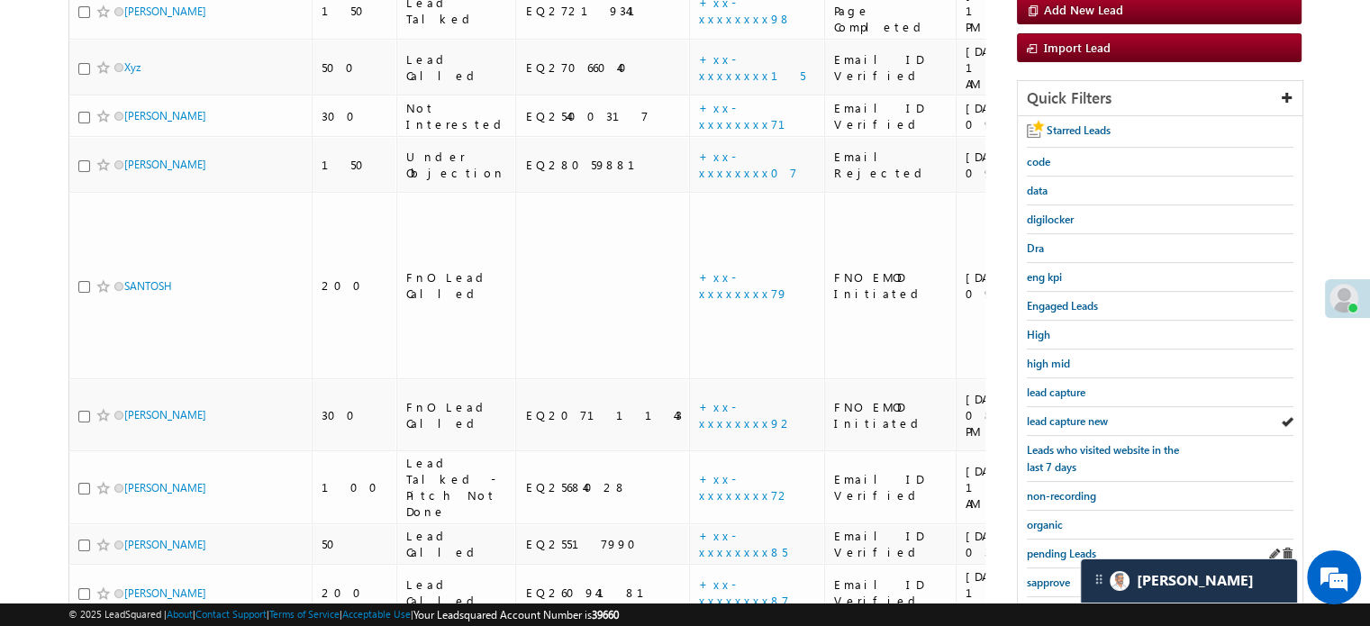
scroll to position [360, 0]
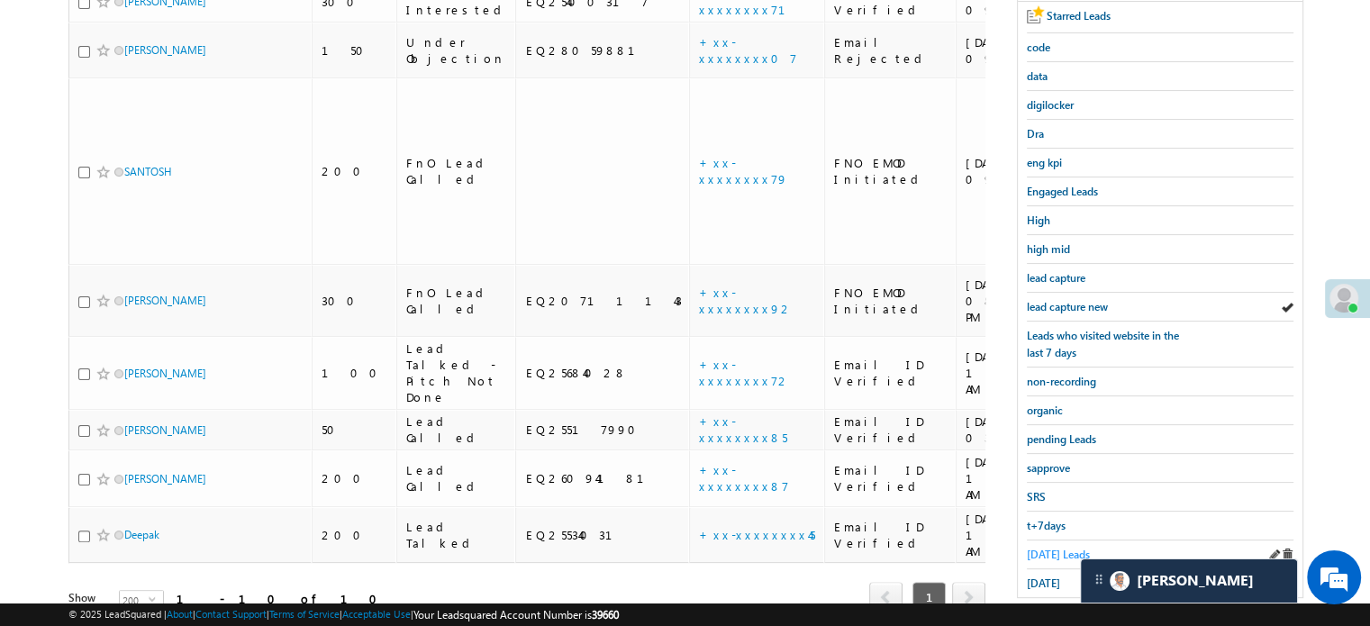
click at [1049, 548] on span "Today's Leads" at bounding box center [1058, 555] width 63 height 14
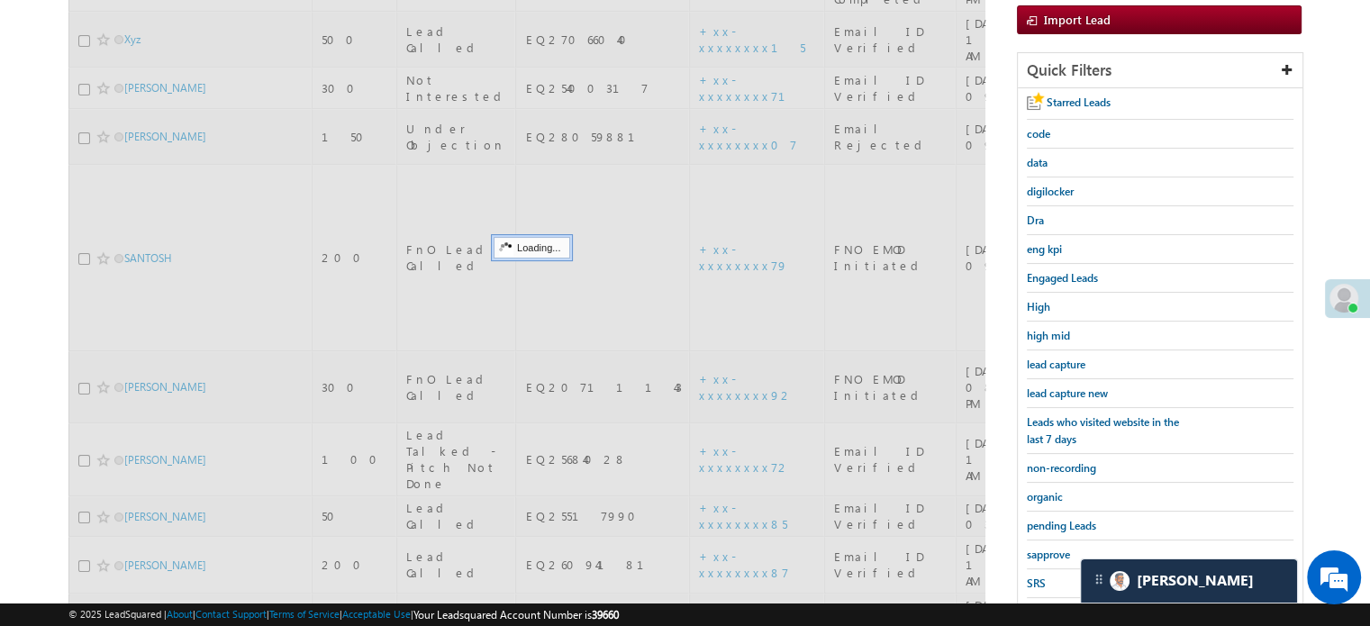
scroll to position [180, 0]
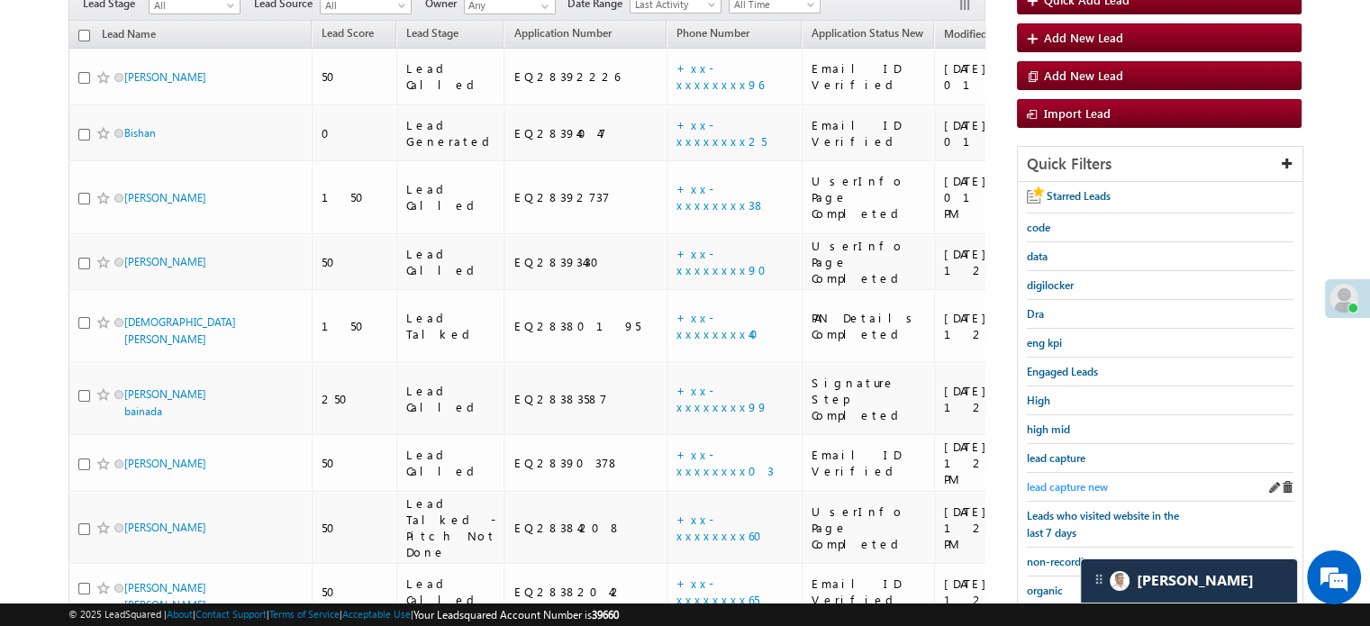
click at [1077, 480] on span "lead capture new" at bounding box center [1067, 487] width 81 height 14
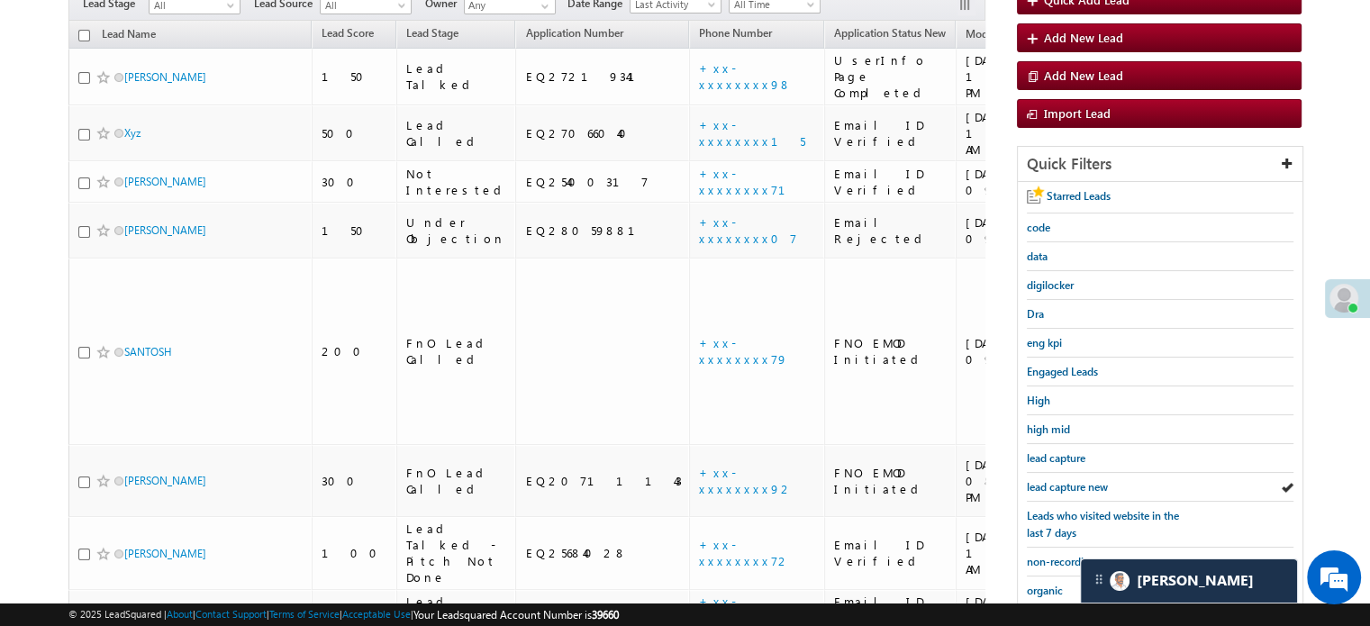
click at [1077, 480] on span "lead capture new" at bounding box center [1067, 487] width 81 height 14
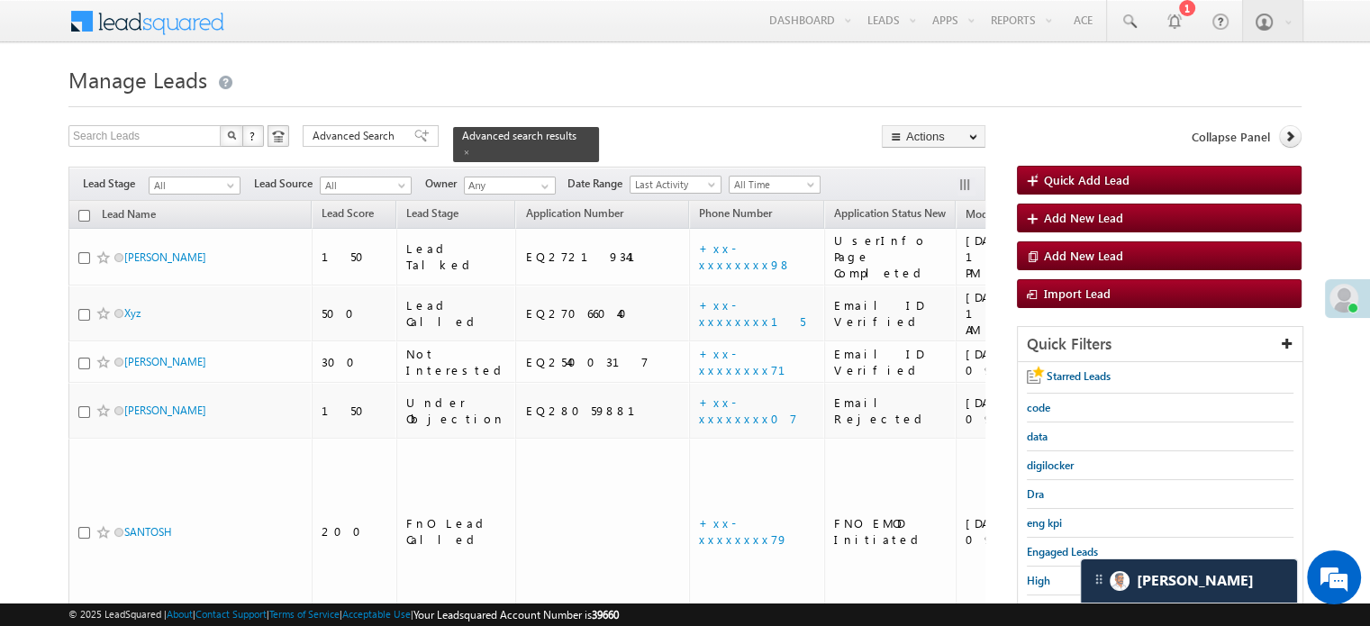
scroll to position [360, 0]
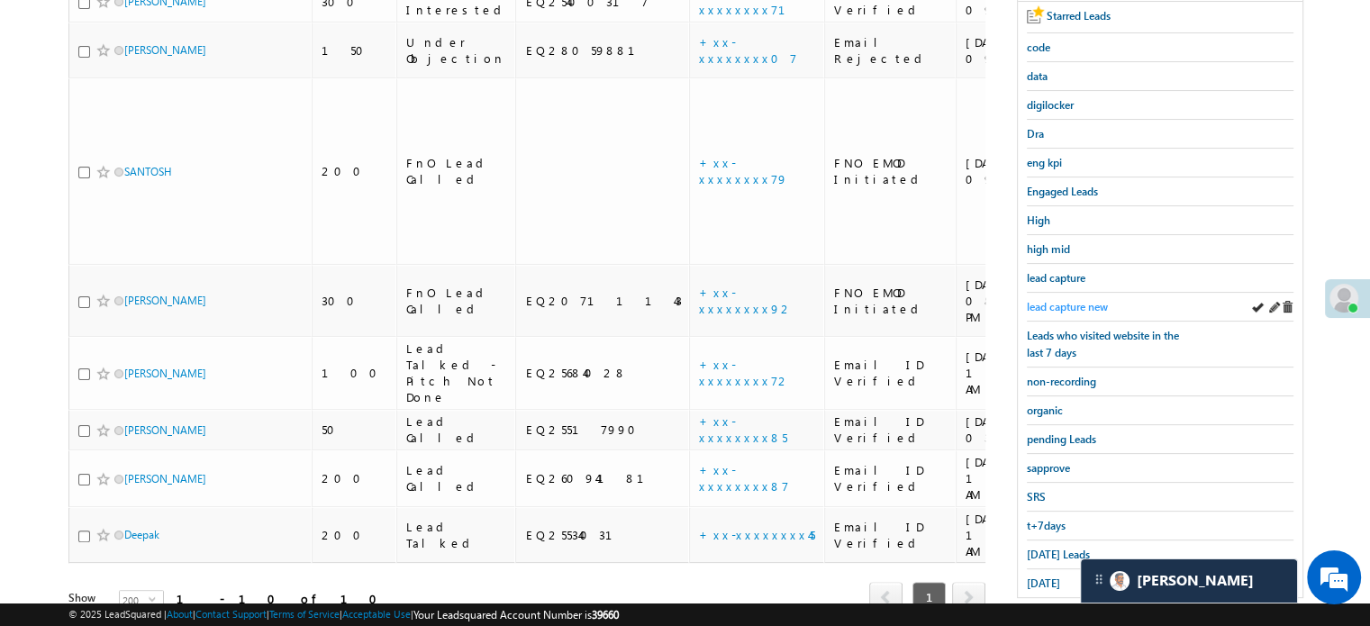
click at [1077, 300] on span "lead capture new" at bounding box center [1067, 307] width 81 height 14
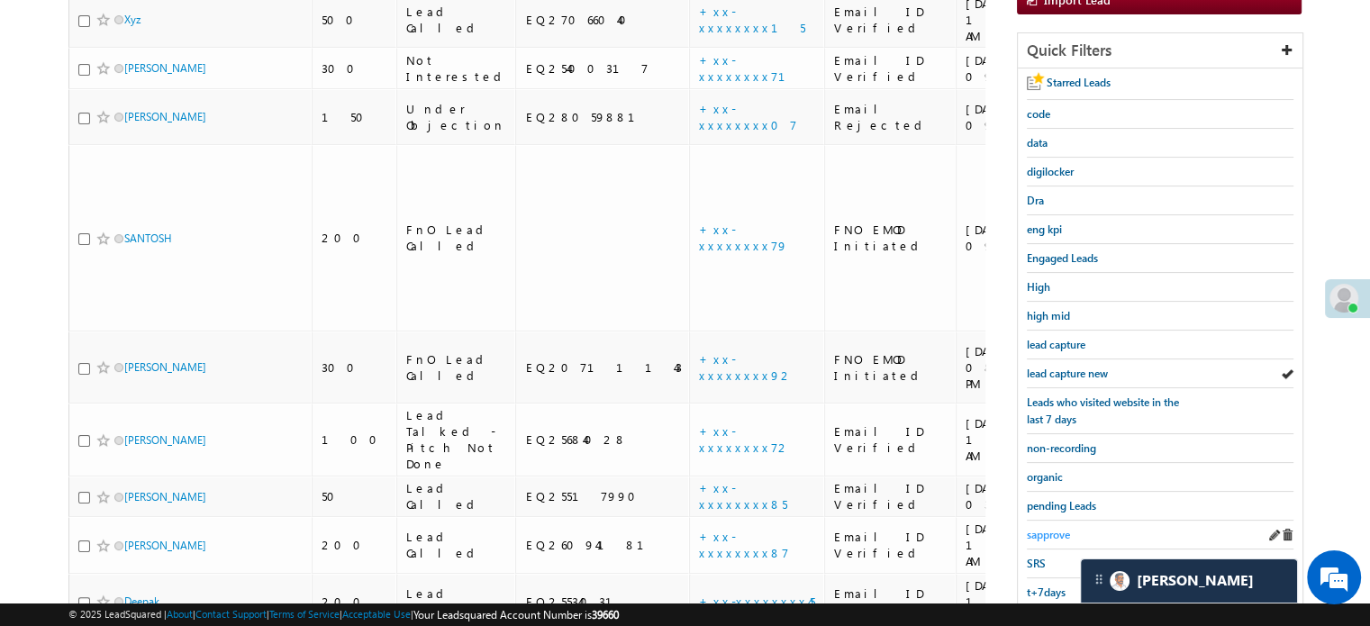
scroll to position [206, 0]
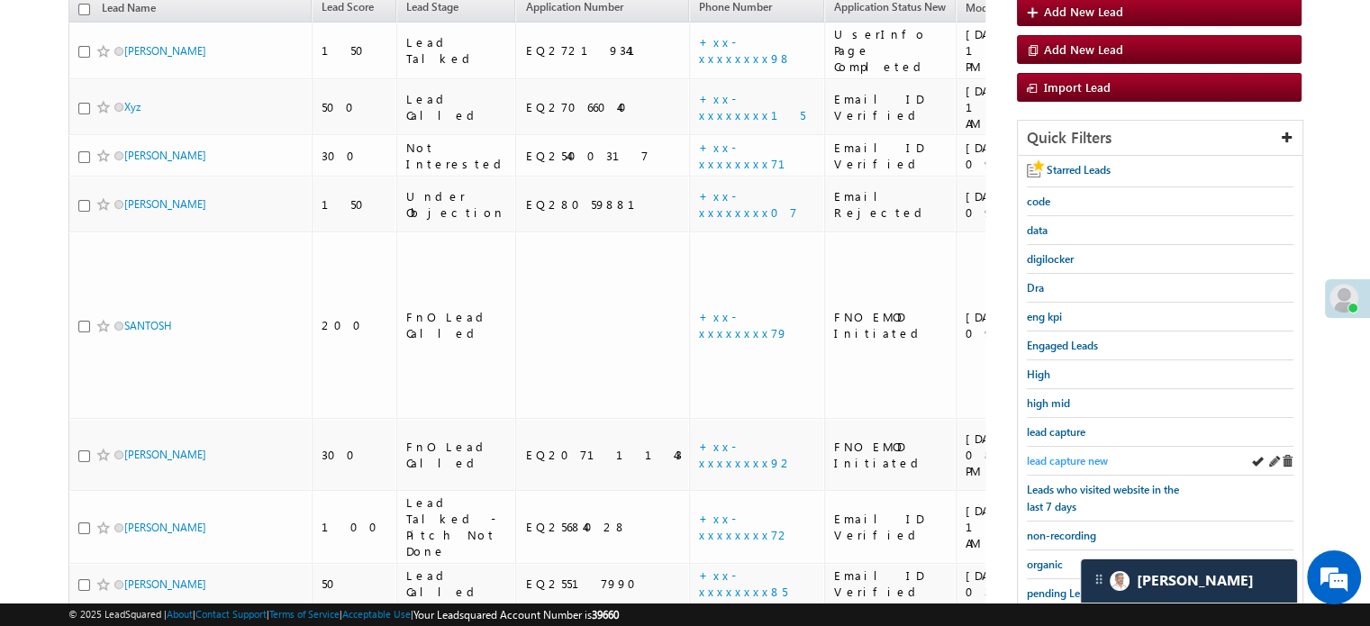
click at [1063, 459] on span "lead capture new" at bounding box center [1067, 461] width 81 height 14
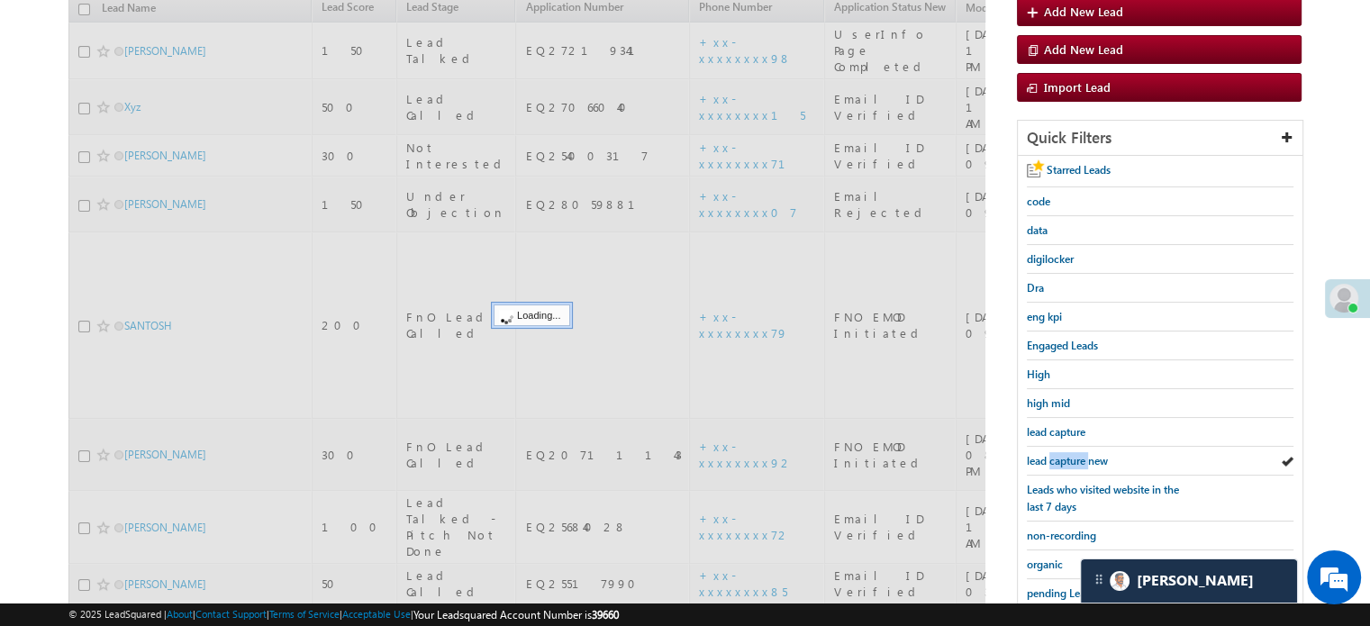
click at [1063, 459] on span "lead capture new" at bounding box center [1067, 461] width 81 height 14
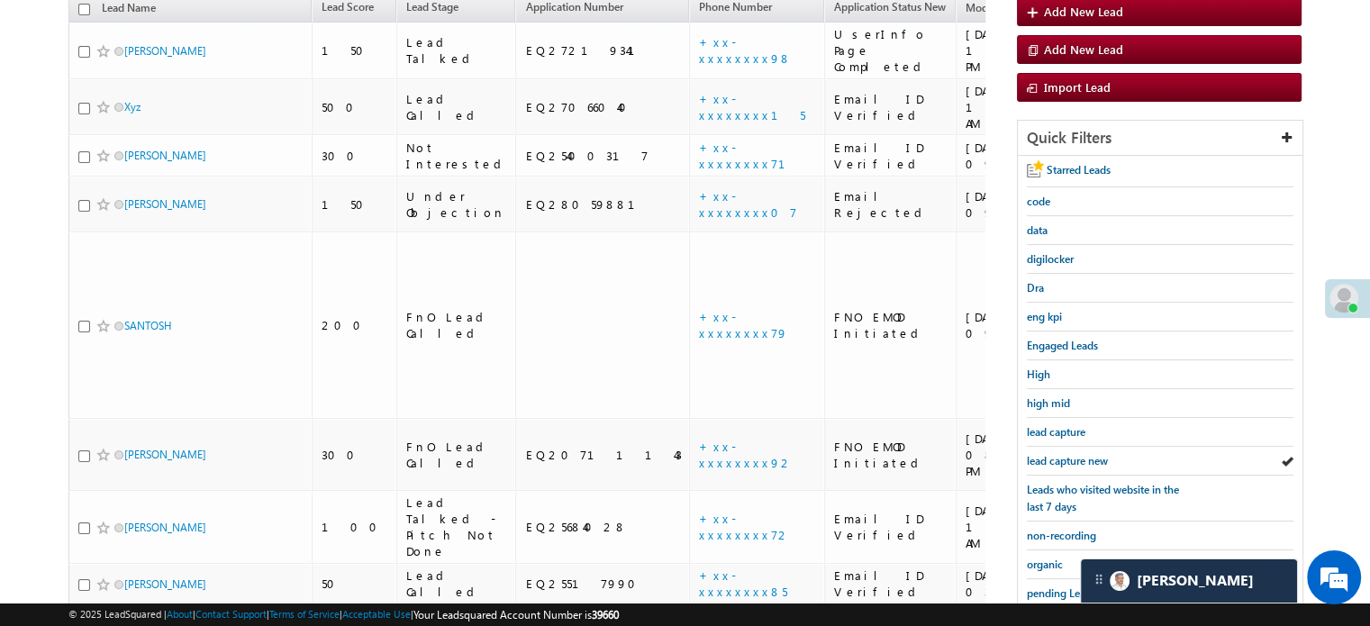
click at [1063, 459] on span "lead capture new" at bounding box center [1067, 461] width 81 height 14
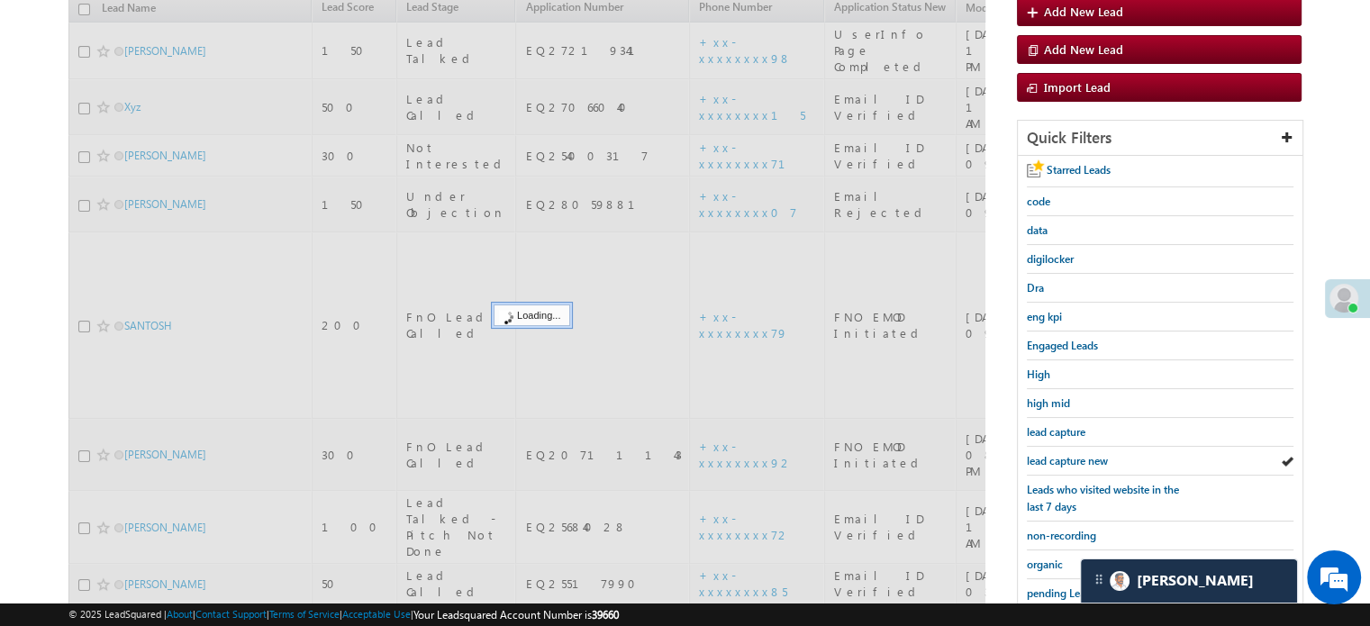
scroll to position [386, 0]
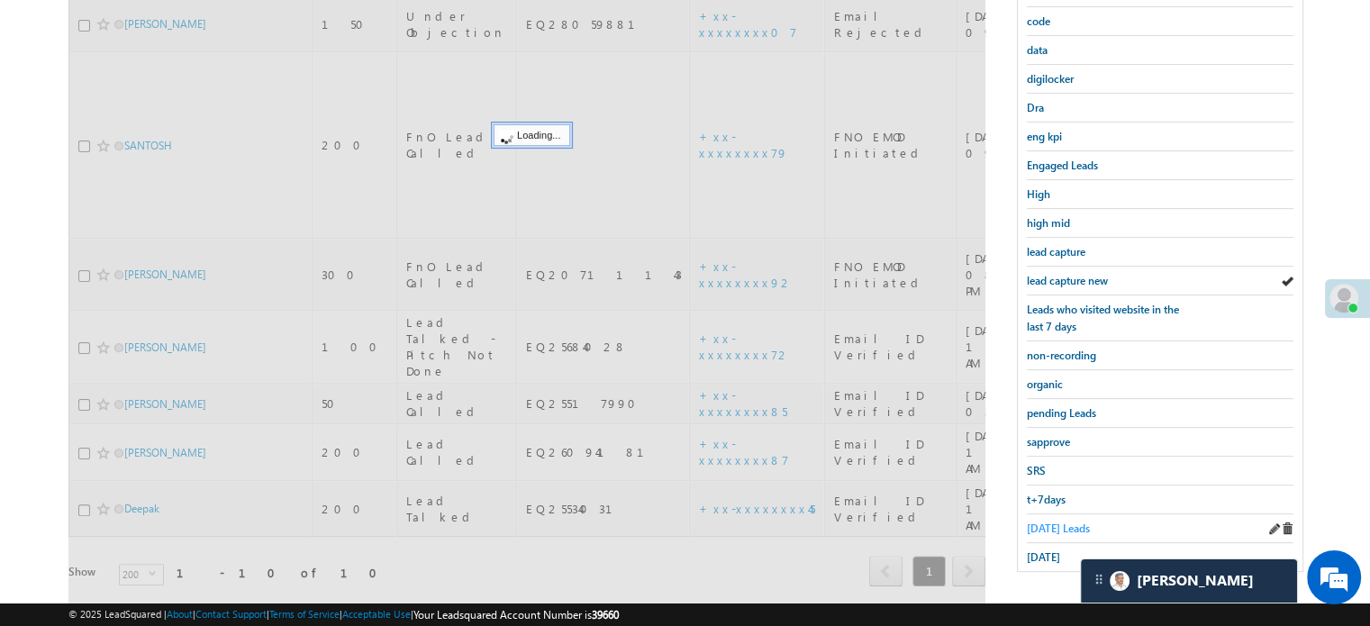
click at [1060, 523] on span "Today's Leads" at bounding box center [1058, 529] width 63 height 14
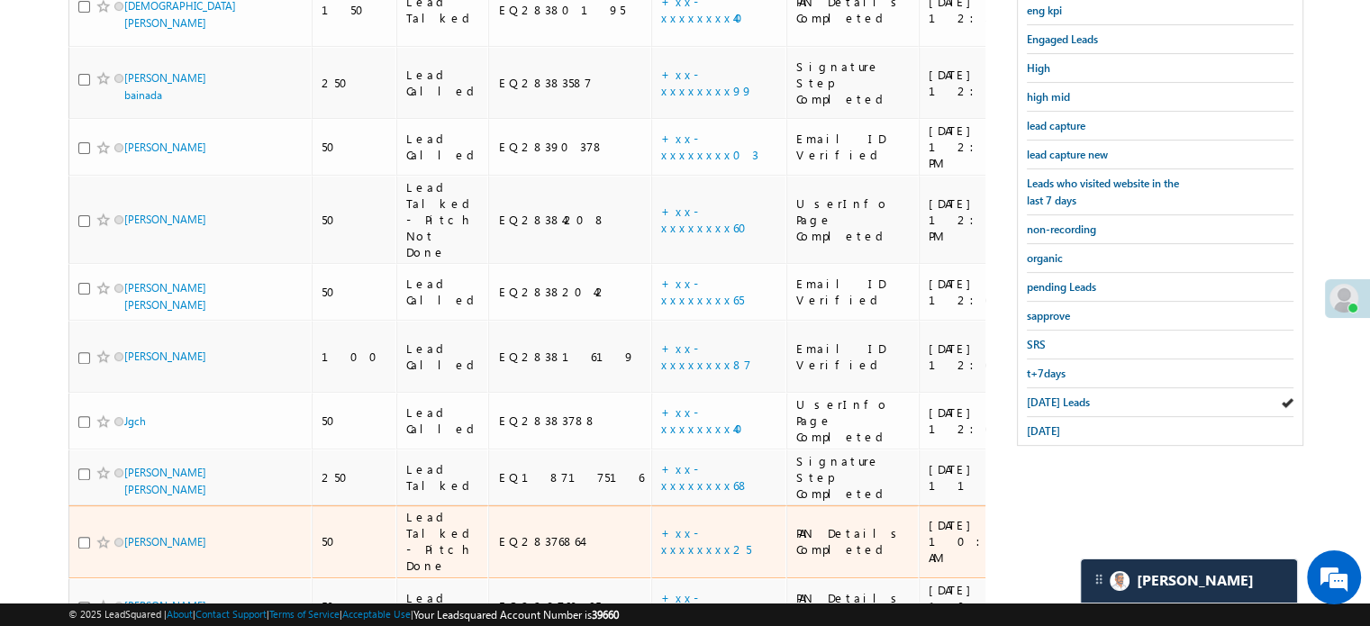
scroll to position [365, 0]
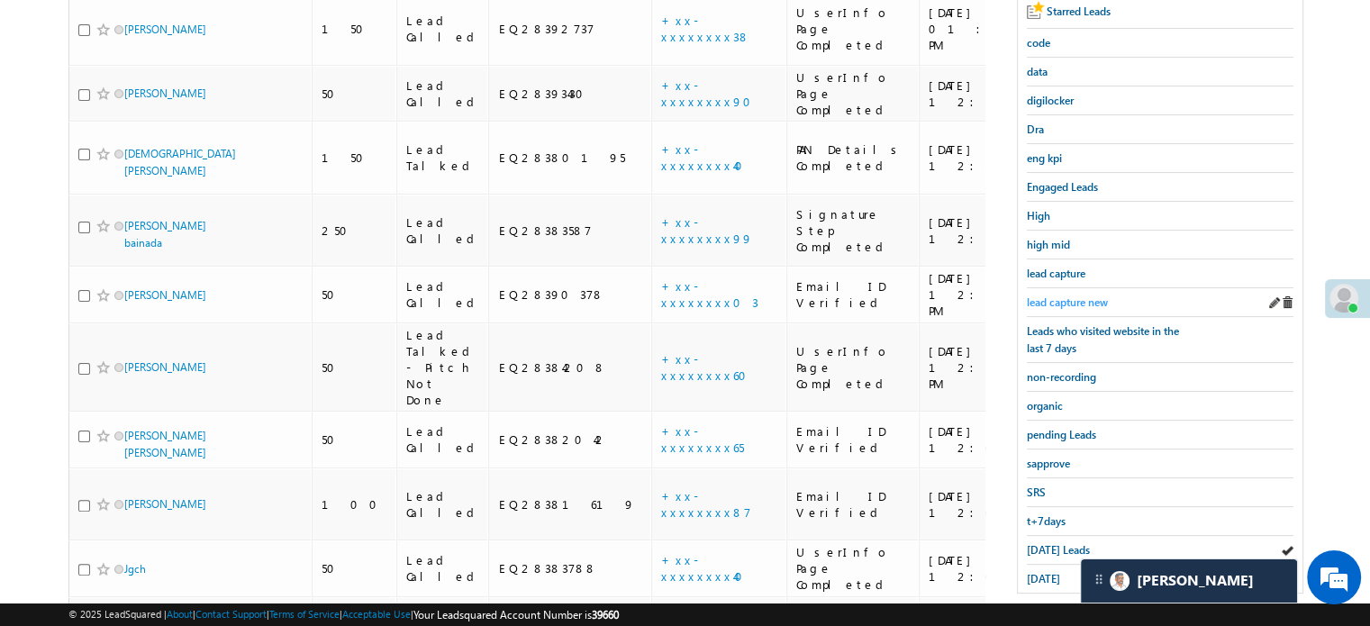
click at [1097, 294] on link "lead capture new" at bounding box center [1067, 302] width 81 height 17
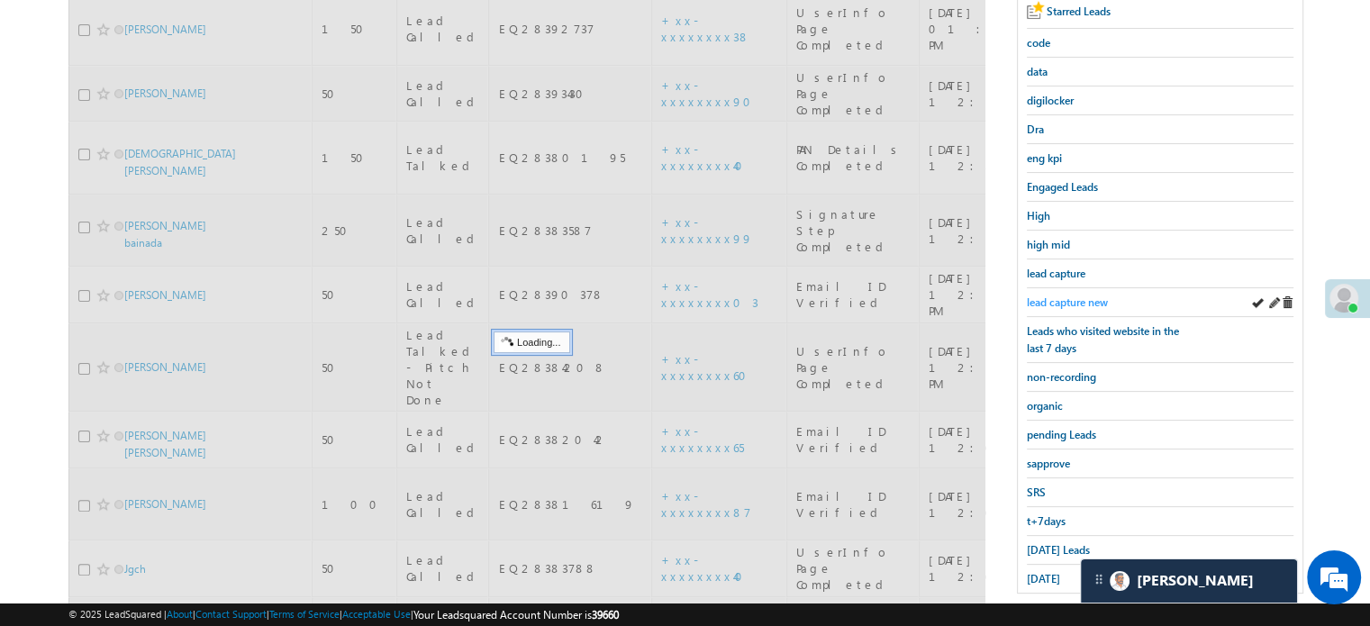
click at [1095, 295] on span "lead capture new" at bounding box center [1067, 302] width 81 height 14
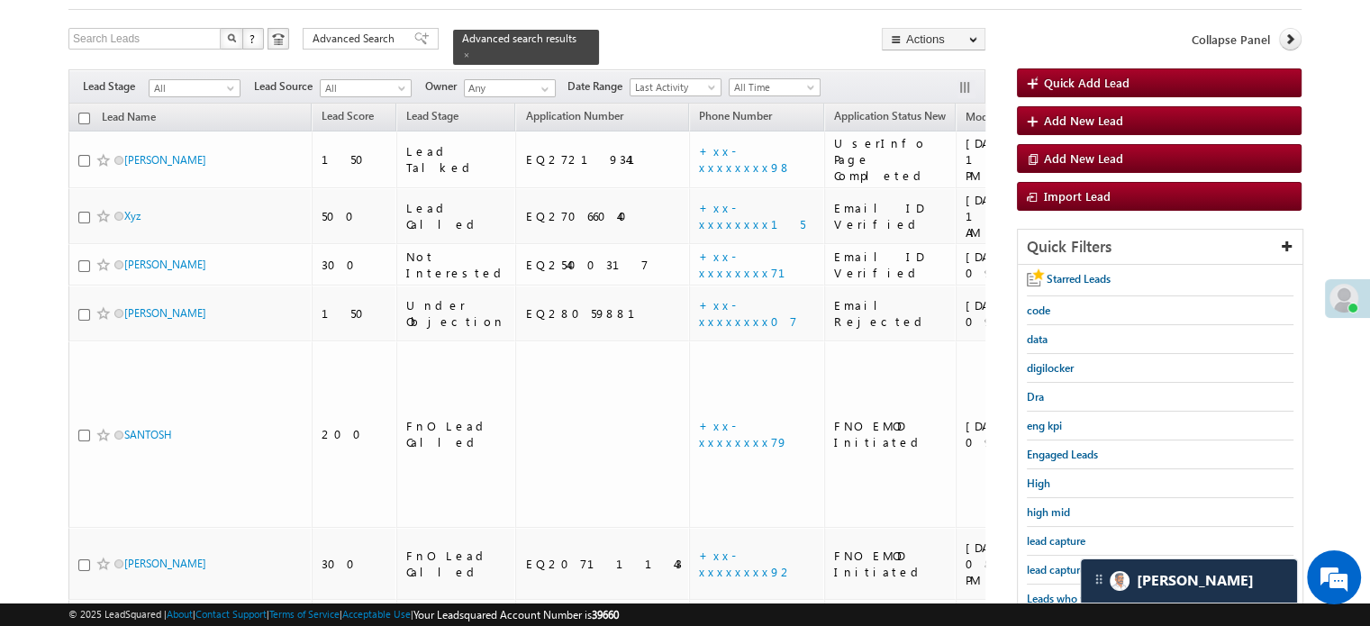
scroll to position [185, 0]
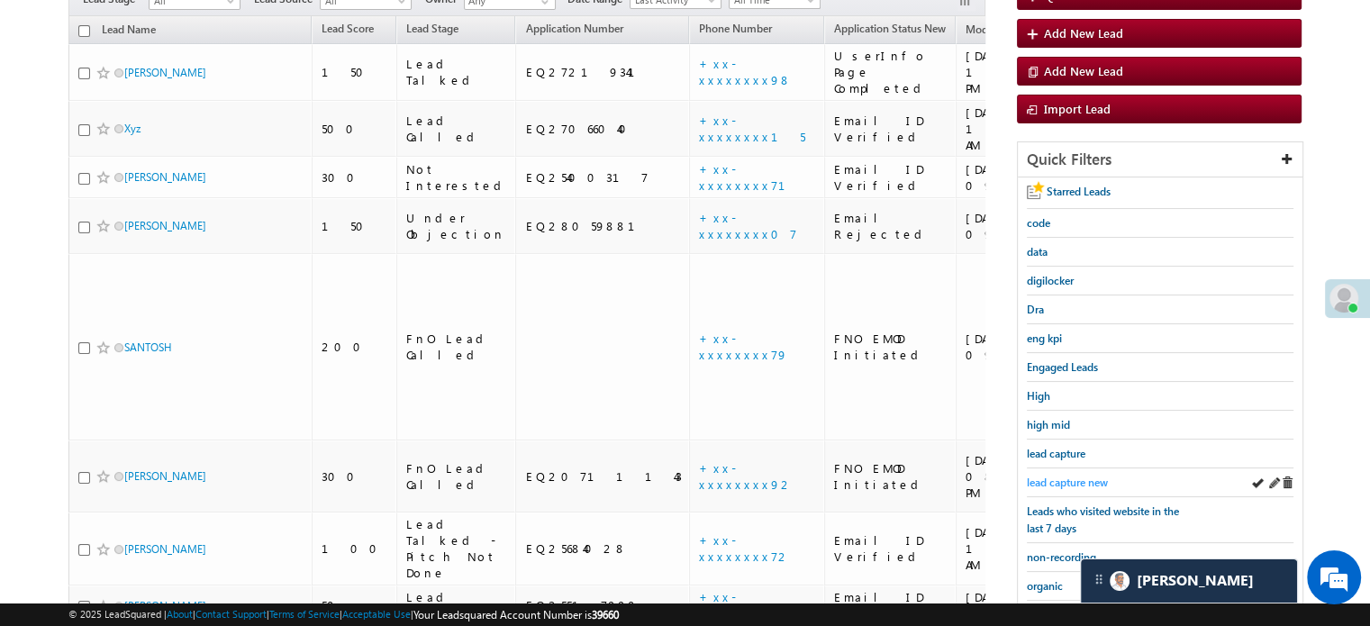
click at [1065, 482] on span "lead capture new" at bounding box center [1067, 483] width 81 height 14
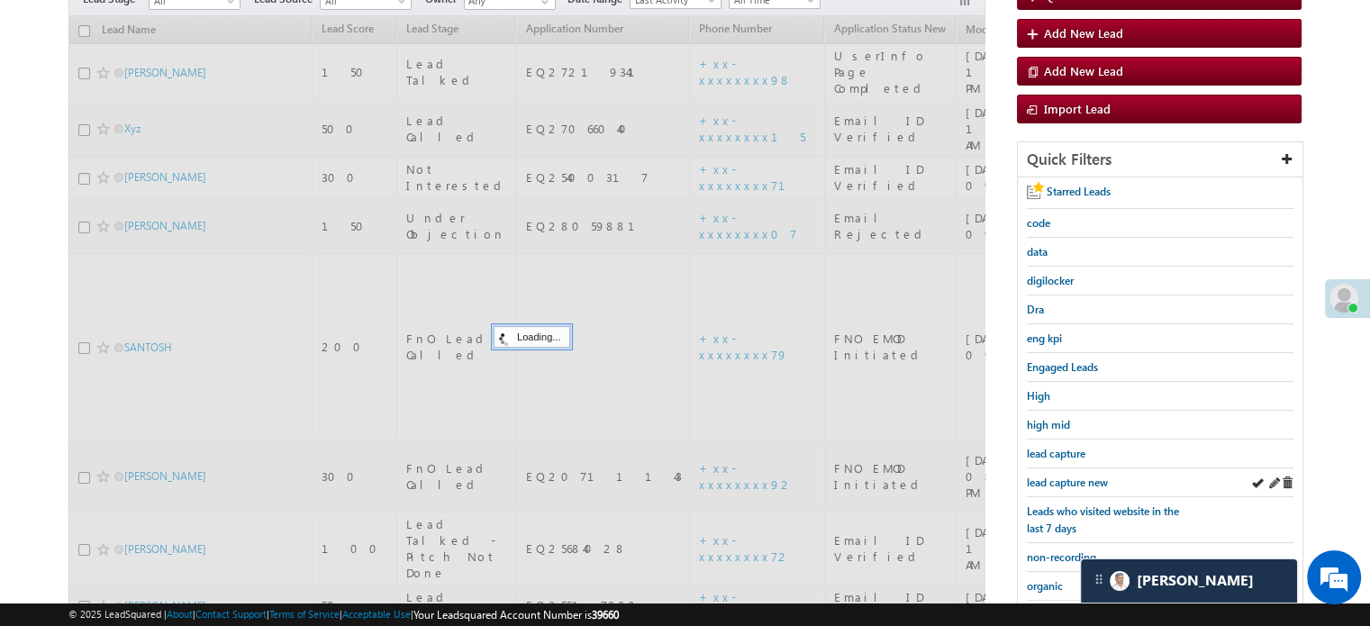
click at [1063, 468] on div "lead capture new" at bounding box center [1160, 482] width 267 height 29
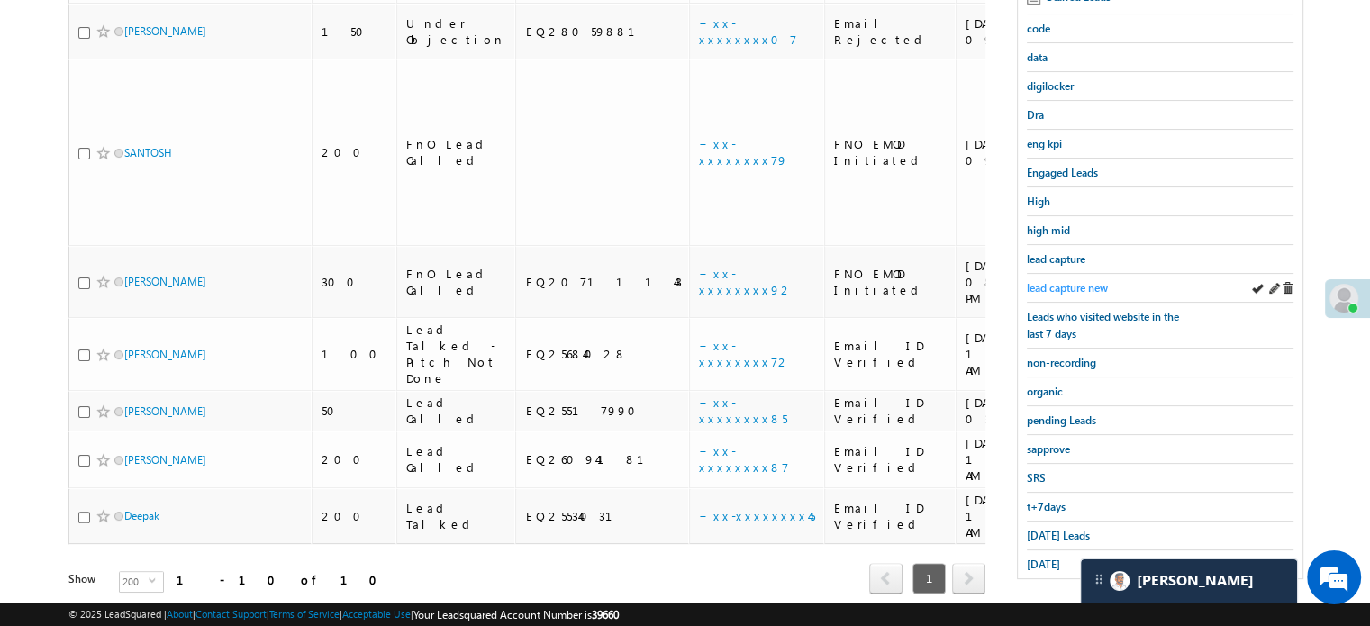
scroll to position [386, 0]
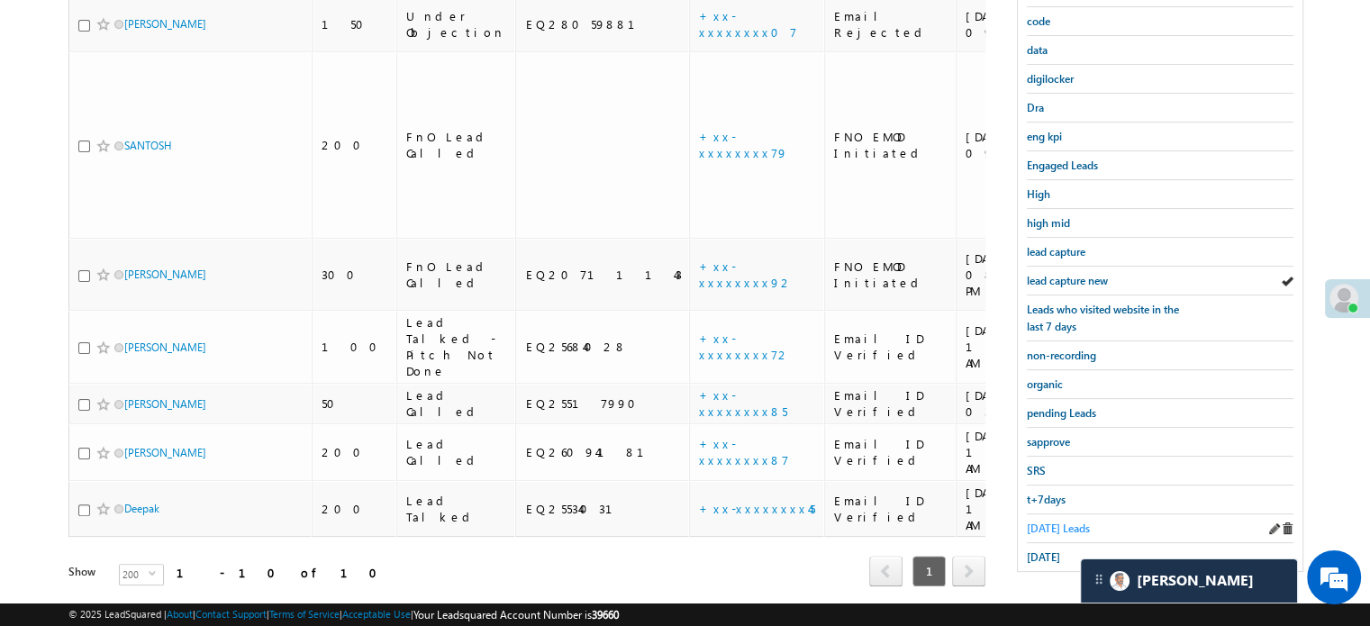
click at [1035, 522] on span "Today's Leads" at bounding box center [1058, 529] width 63 height 14
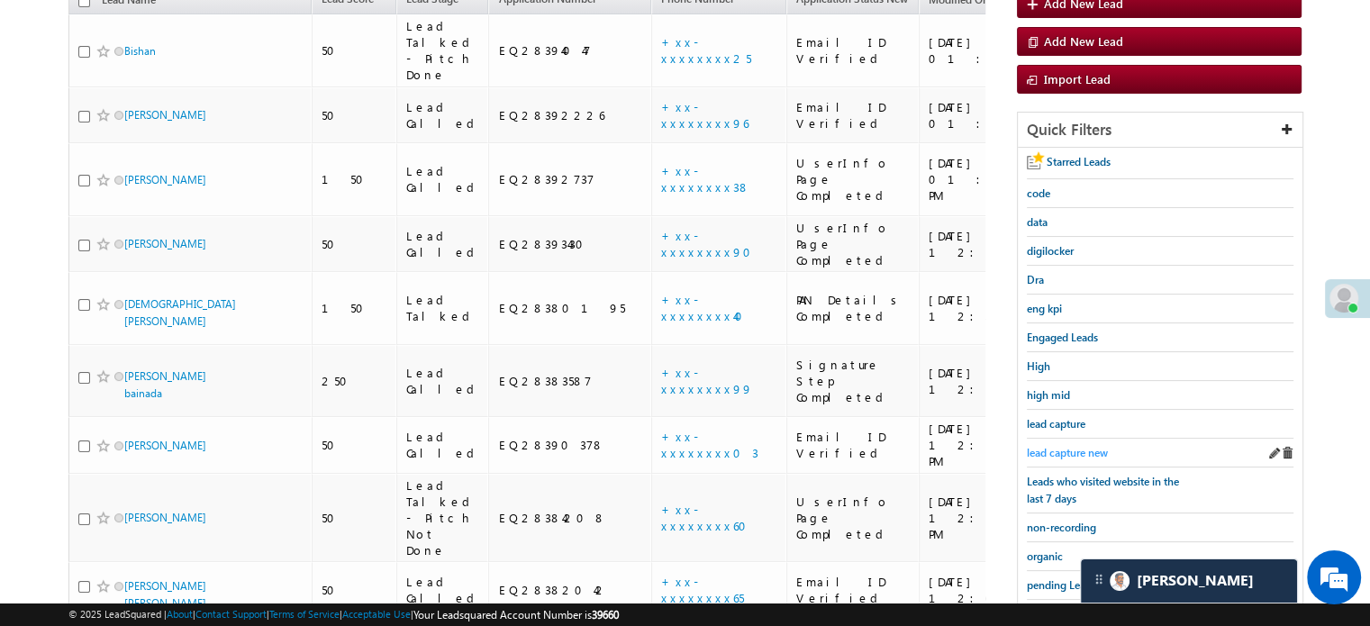
scroll to position [185, 0]
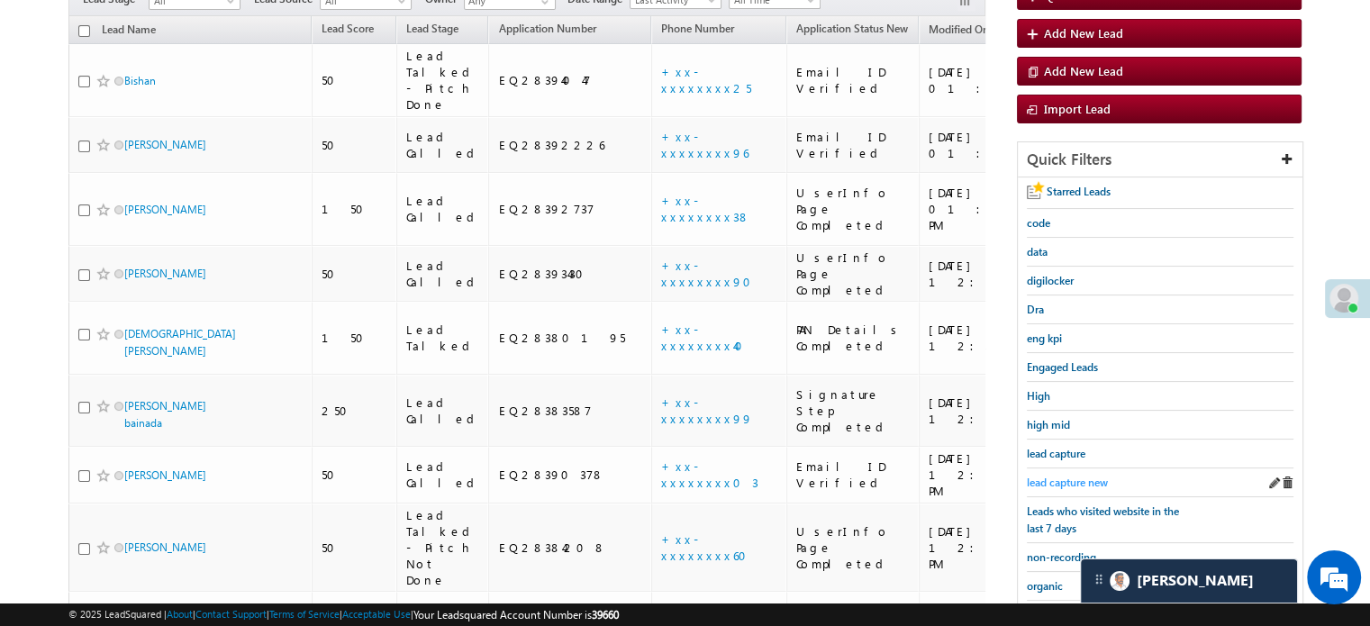
click at [1040, 478] on span "lead capture new" at bounding box center [1067, 483] width 81 height 14
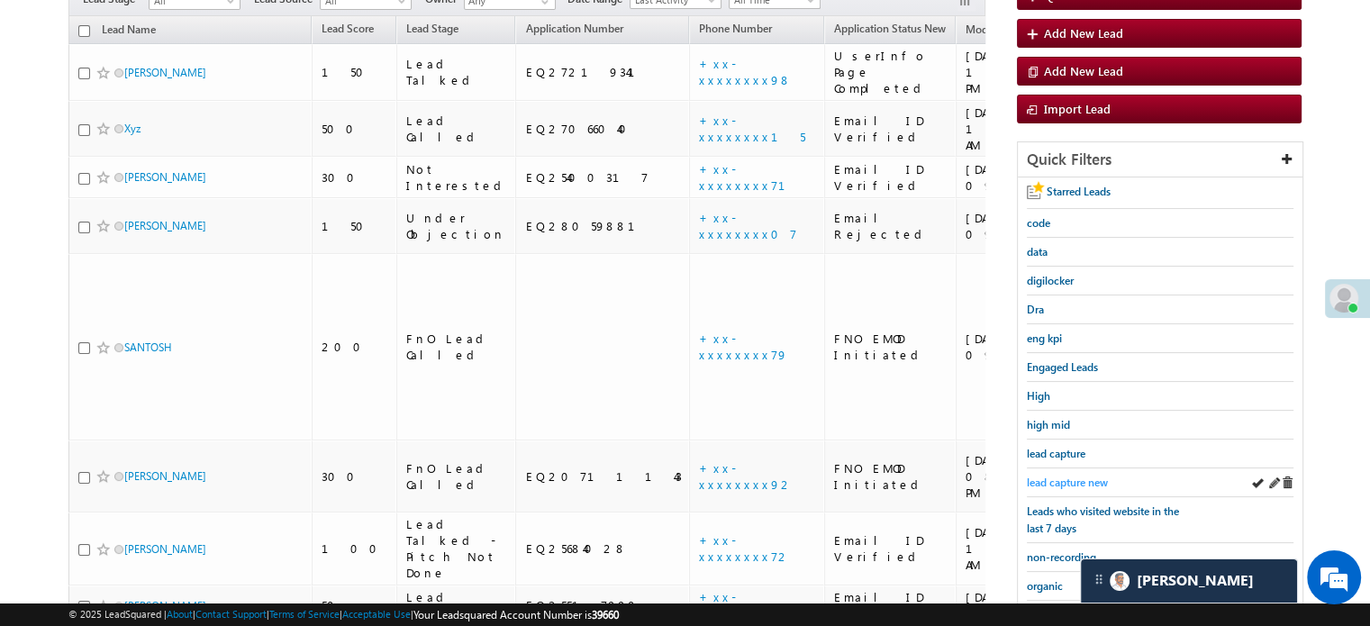
click at [1070, 478] on span "lead capture new" at bounding box center [1067, 483] width 81 height 14
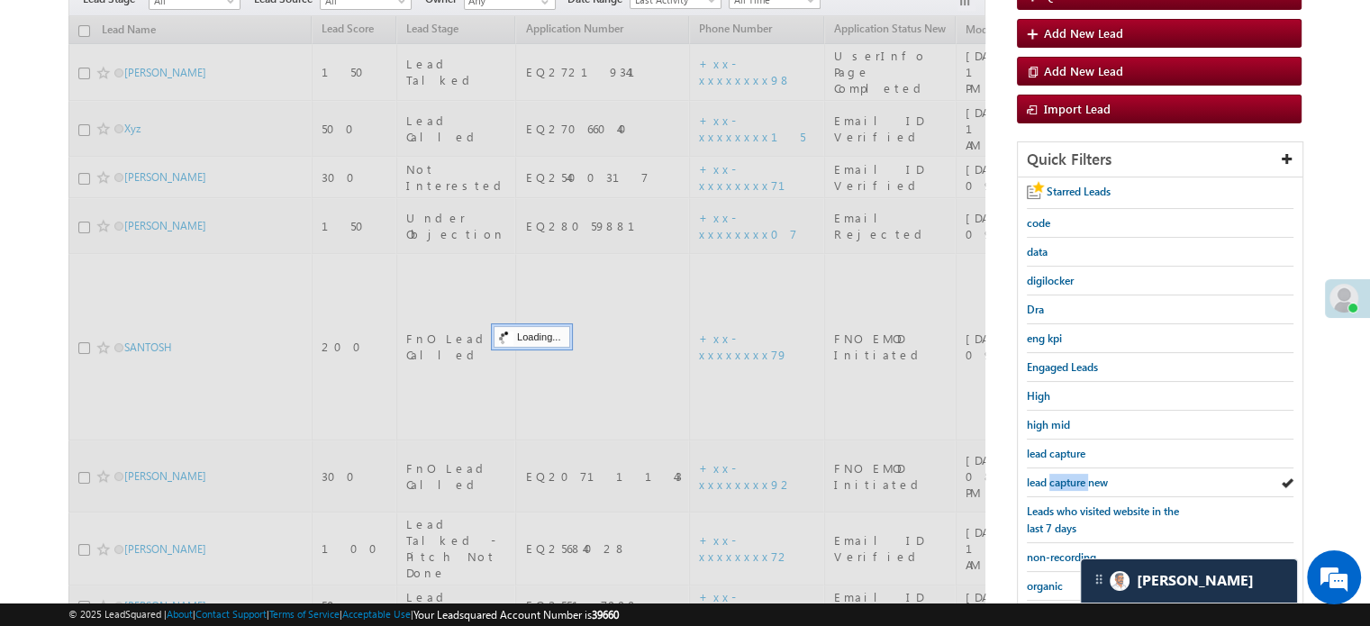
click at [1070, 478] on span "lead capture new" at bounding box center [1067, 483] width 81 height 14
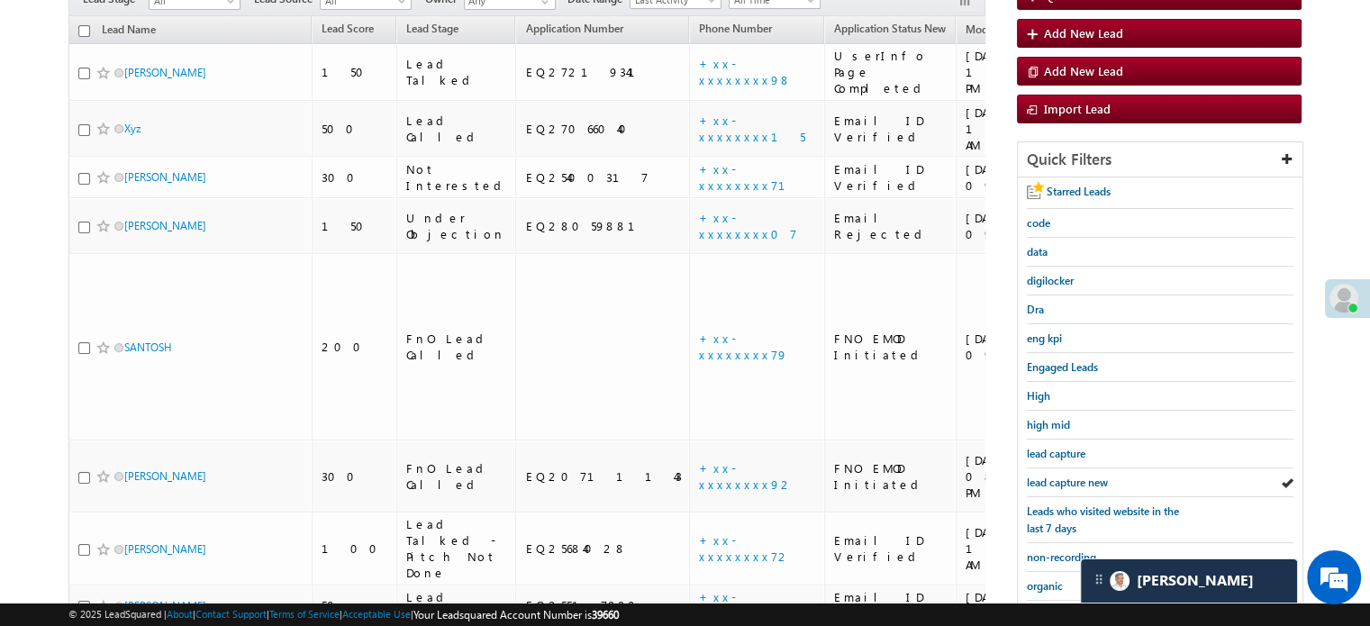
click at [1070, 478] on span "lead capture new" at bounding box center [1067, 483] width 81 height 14
click at [1067, 468] on div "lead capture new" at bounding box center [1160, 482] width 267 height 29
click at [1062, 478] on span "lead capture new" at bounding box center [1067, 483] width 81 height 14
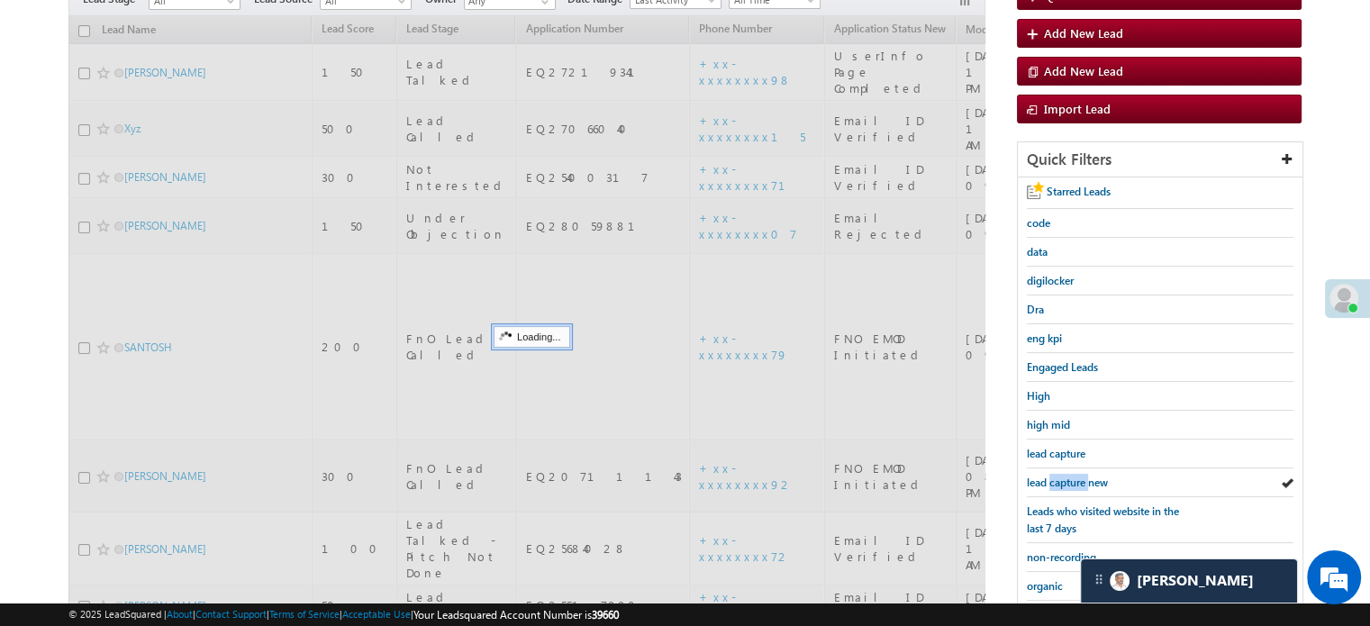
click at [1062, 478] on span "lead capture new" at bounding box center [1067, 483] width 81 height 14
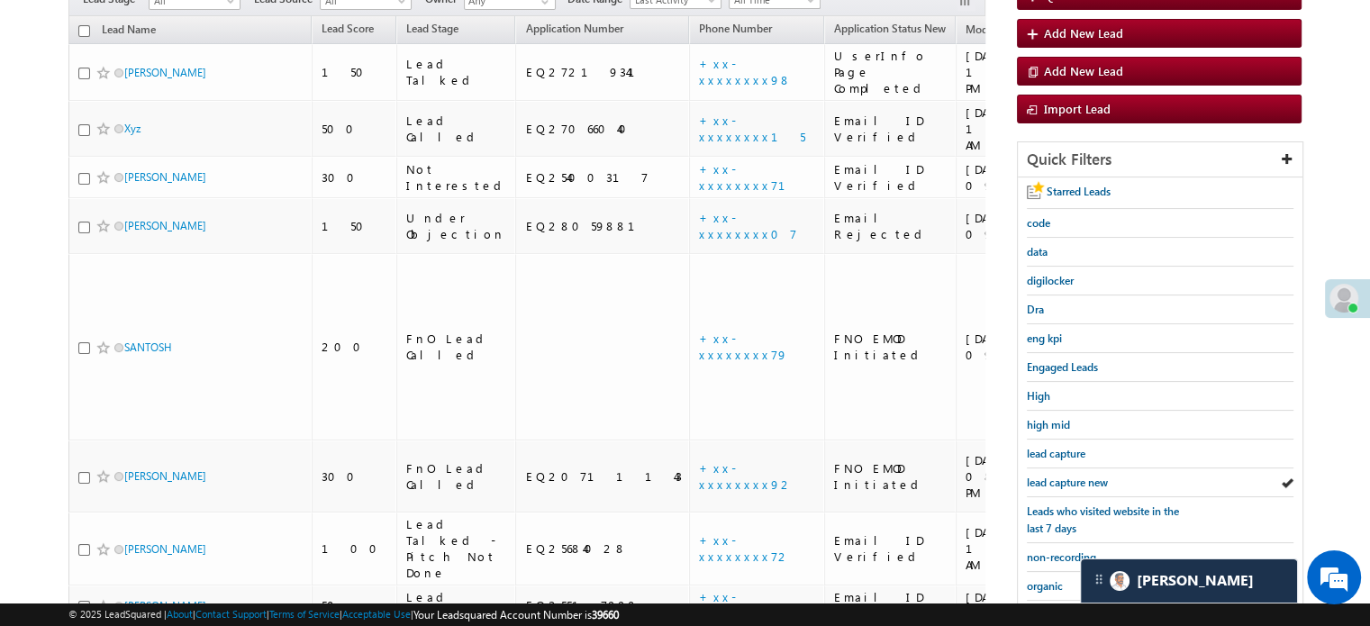
click at [1062, 478] on span "lead capture new" at bounding box center [1067, 483] width 81 height 14
click at [1082, 478] on span "lead capture new" at bounding box center [1067, 483] width 81 height 14
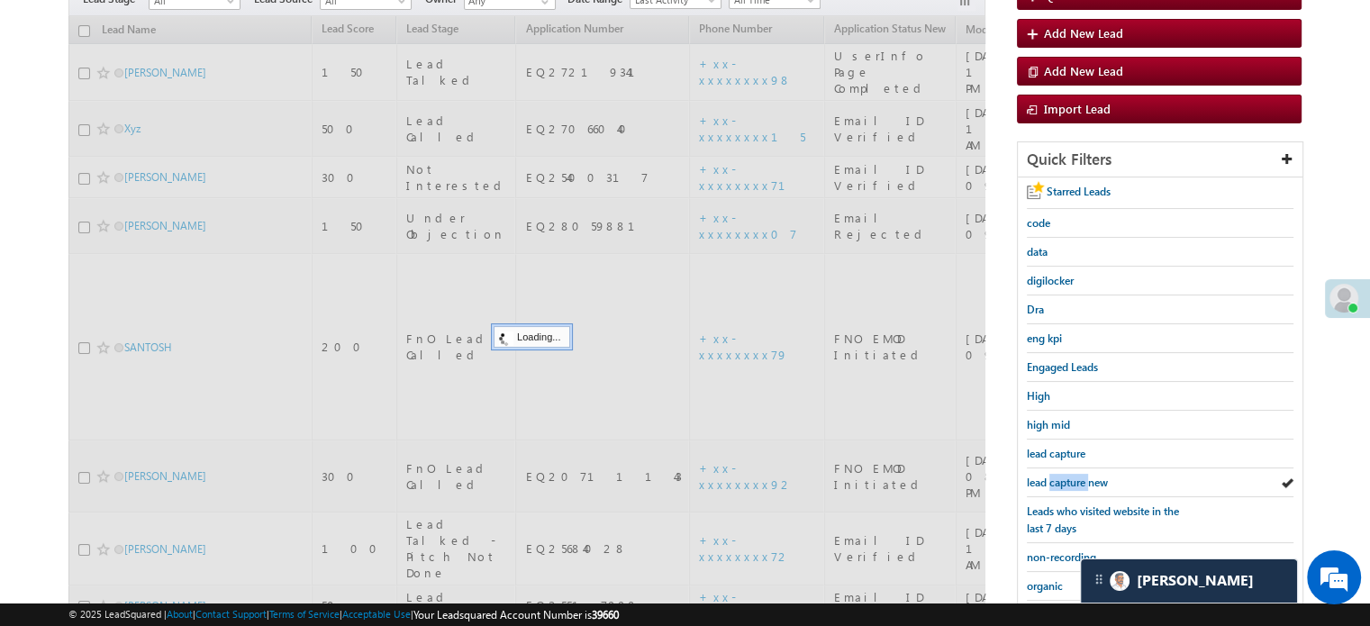
click at [1082, 478] on span "lead capture new" at bounding box center [1067, 483] width 81 height 14
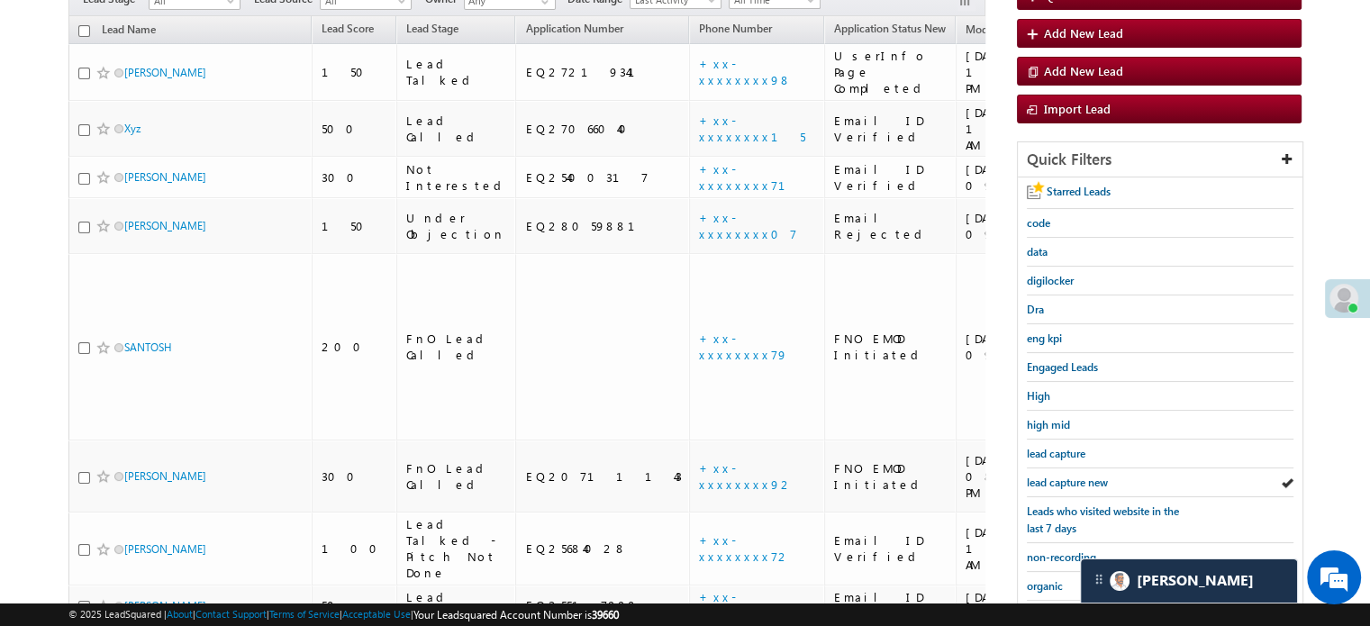
click at [1082, 478] on span "lead capture new" at bounding box center [1067, 483] width 81 height 14
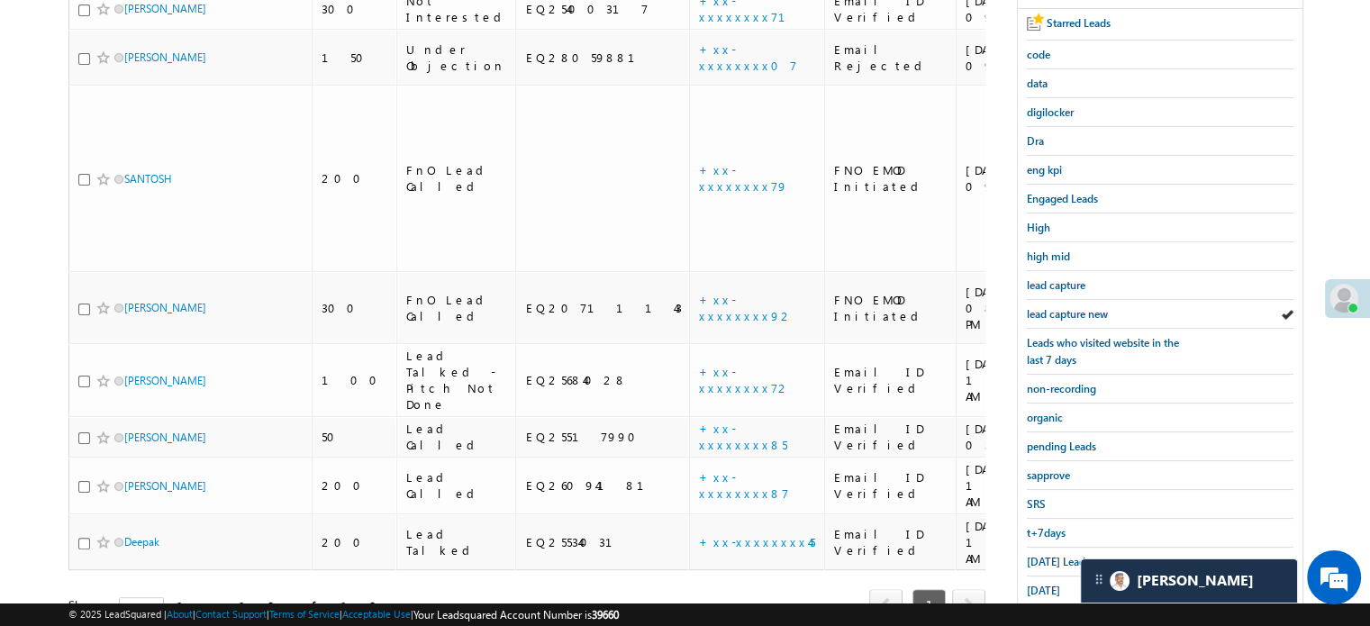
scroll to position [365, 0]
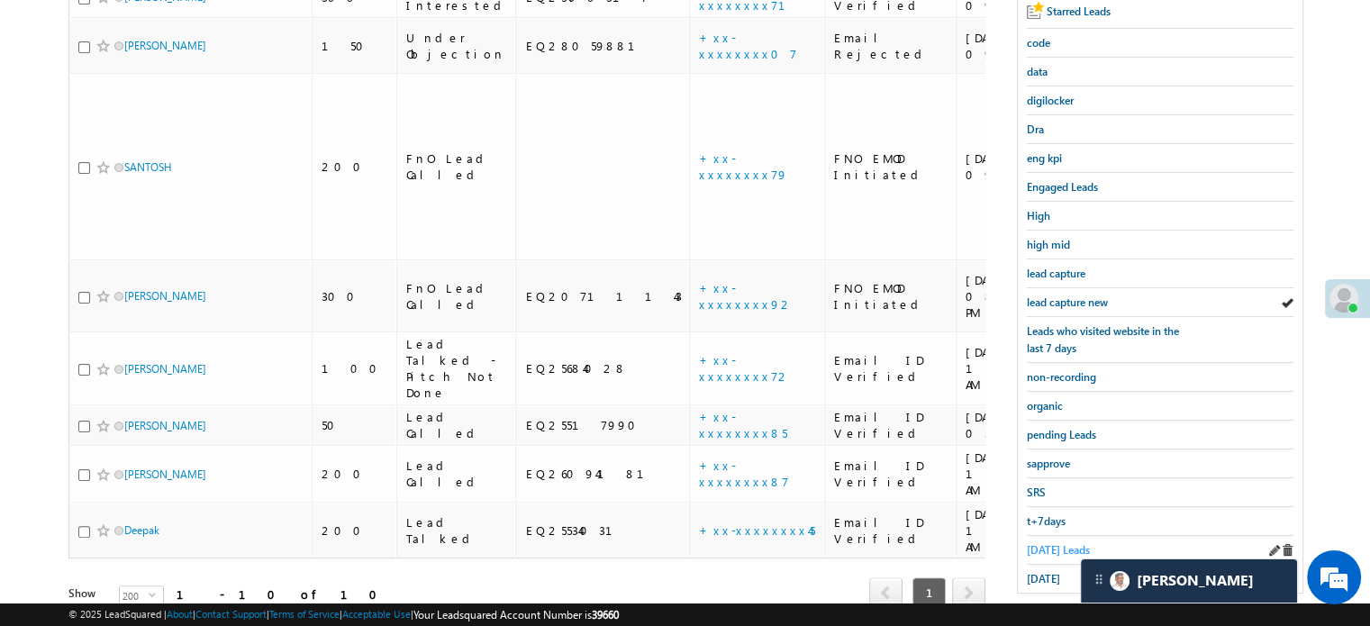
click at [1067, 547] on span "Today's Leads" at bounding box center [1058, 550] width 63 height 14
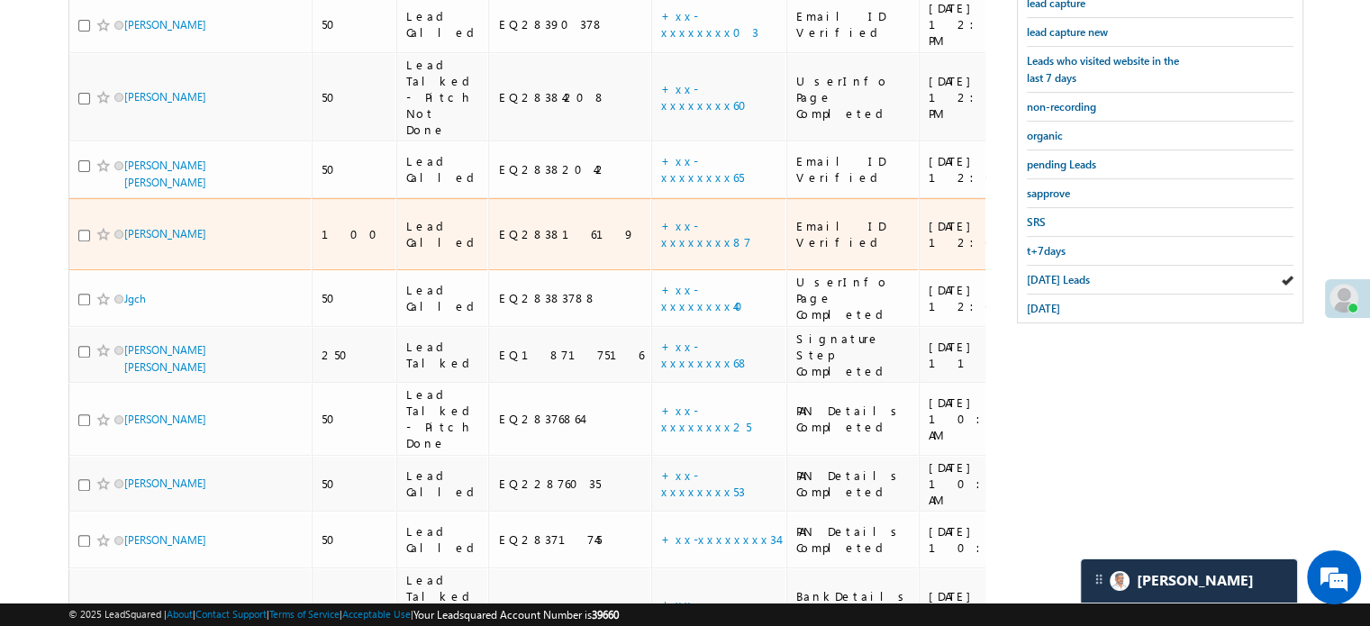
scroll to position [275, 0]
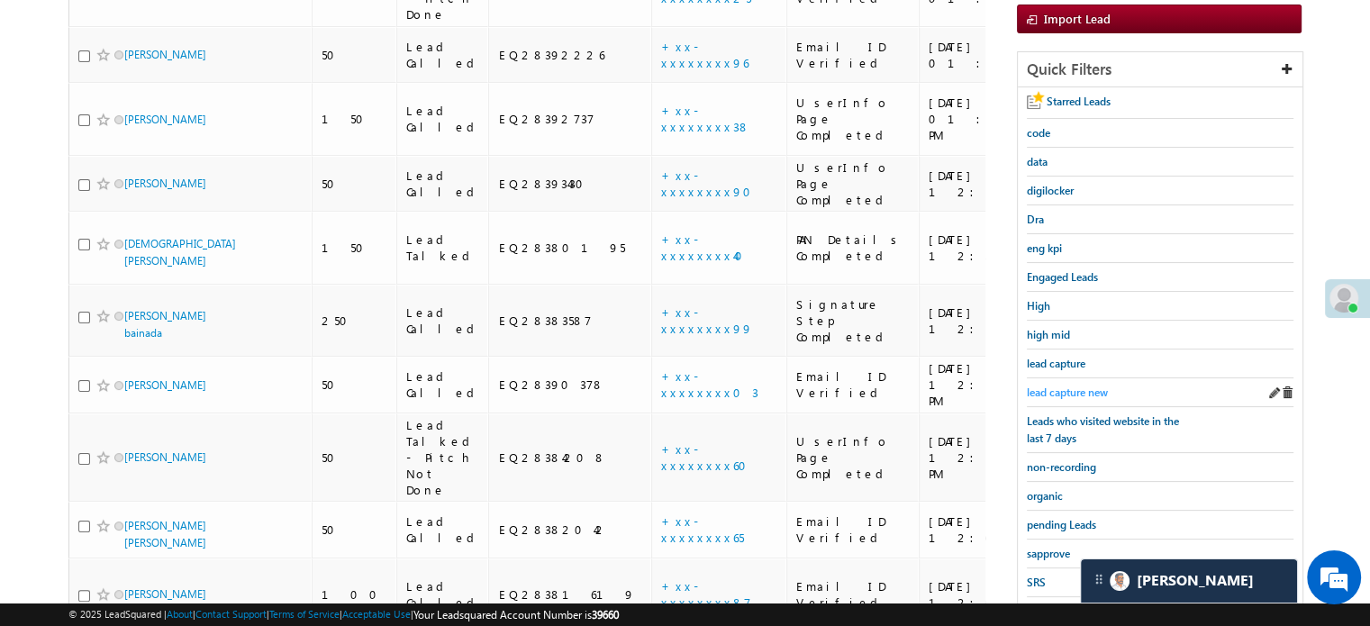
click at [1063, 386] on span "lead capture new" at bounding box center [1067, 393] width 81 height 14
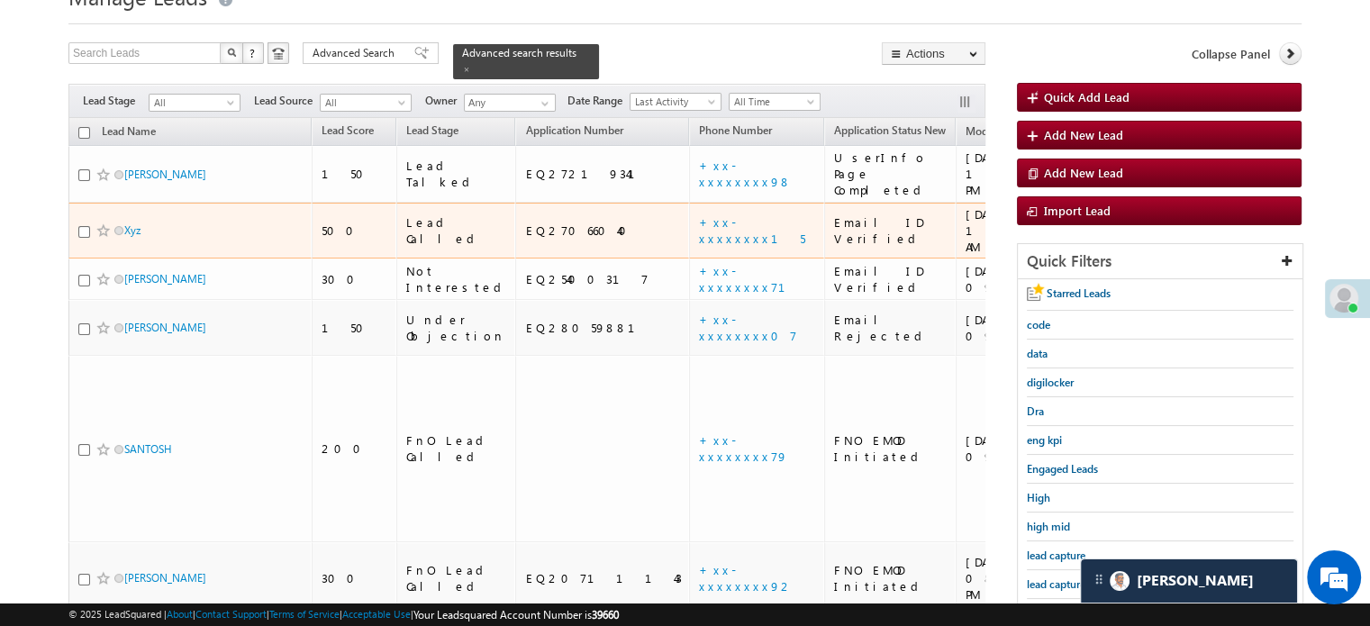
scroll to position [180, 0]
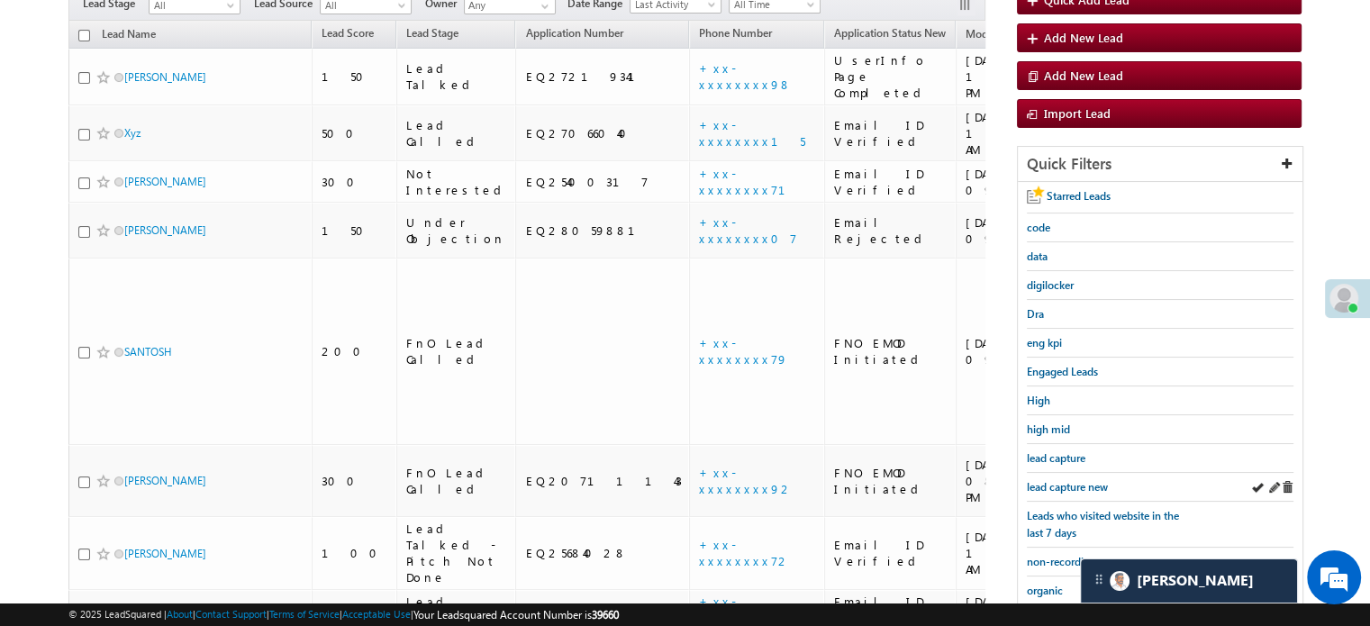
click at [1083, 473] on div "lead capture new" at bounding box center [1160, 487] width 267 height 29
click at [1083, 480] on span "lead capture new" at bounding box center [1067, 487] width 81 height 14
click at [1081, 484] on span "lead capture new" at bounding box center [1067, 487] width 81 height 14
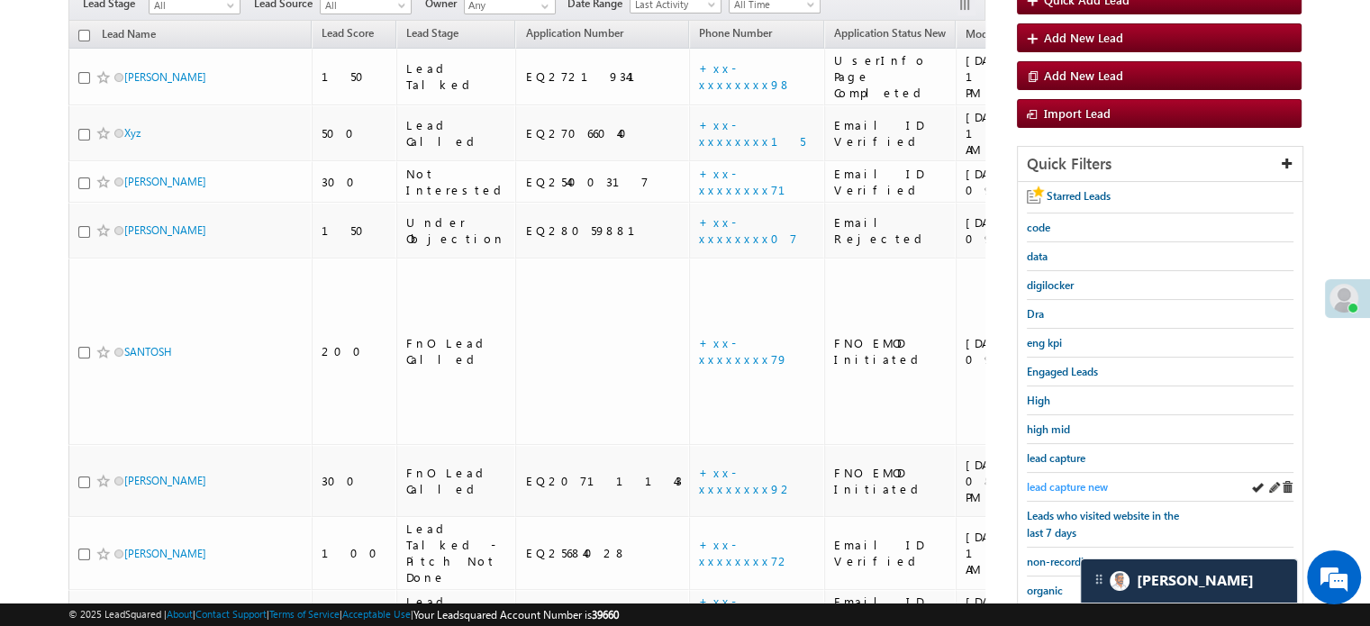
click at [1077, 480] on span "lead capture new" at bounding box center [1067, 487] width 81 height 14
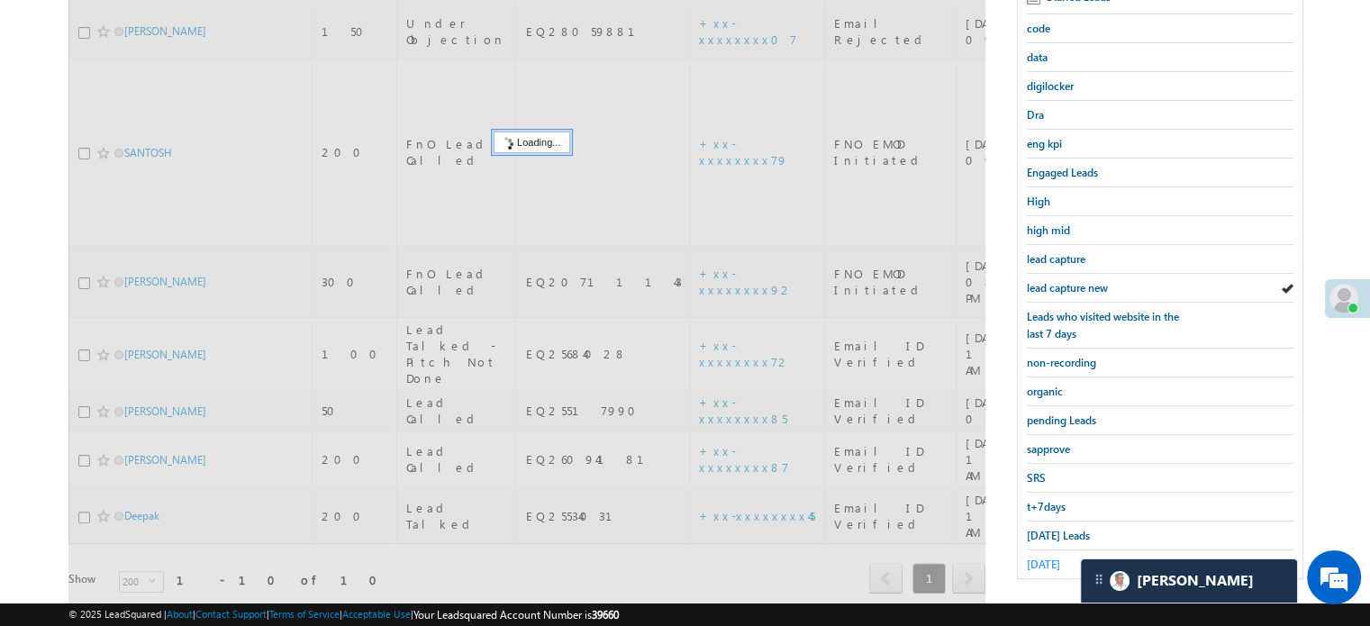
scroll to position [386, 0]
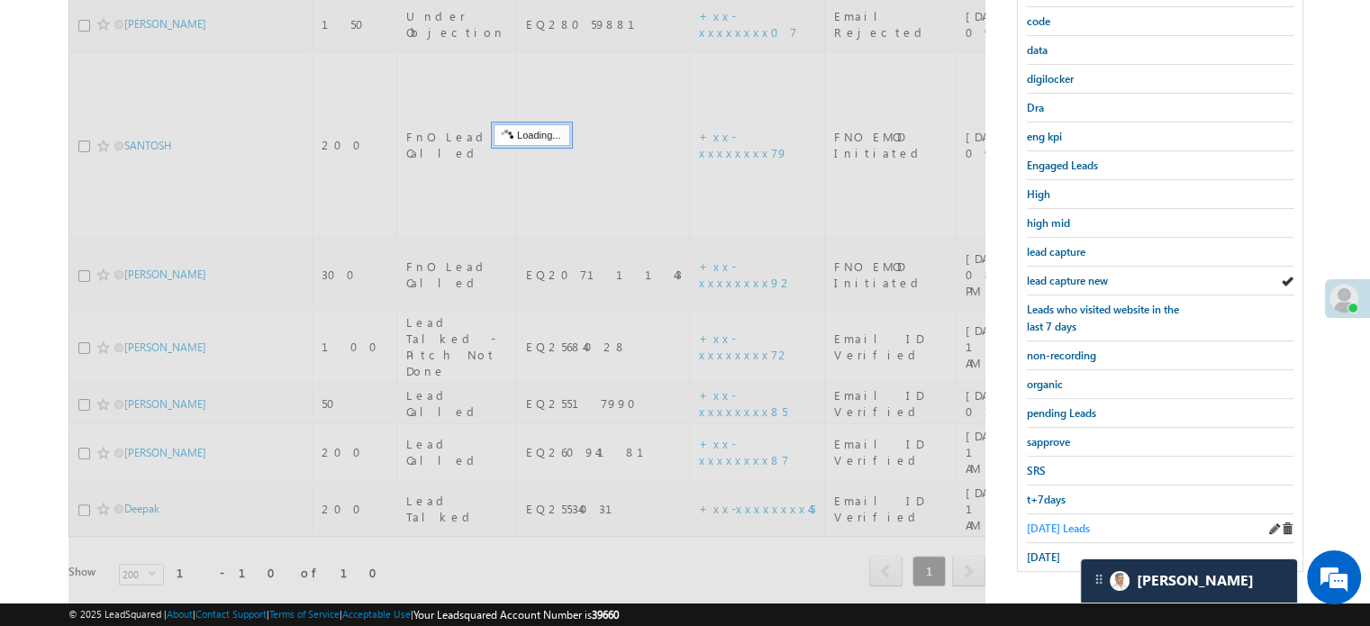
click at [1041, 522] on span "Today's Leads" at bounding box center [1058, 529] width 63 height 14
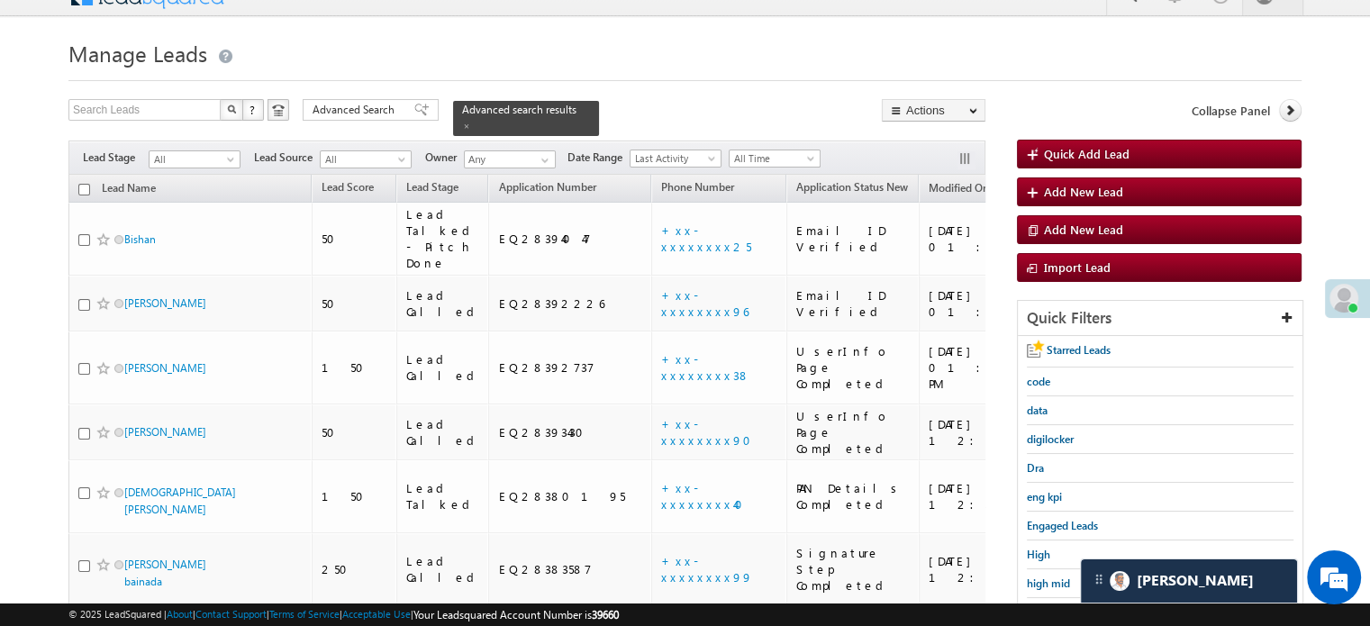
scroll to position [206, 0]
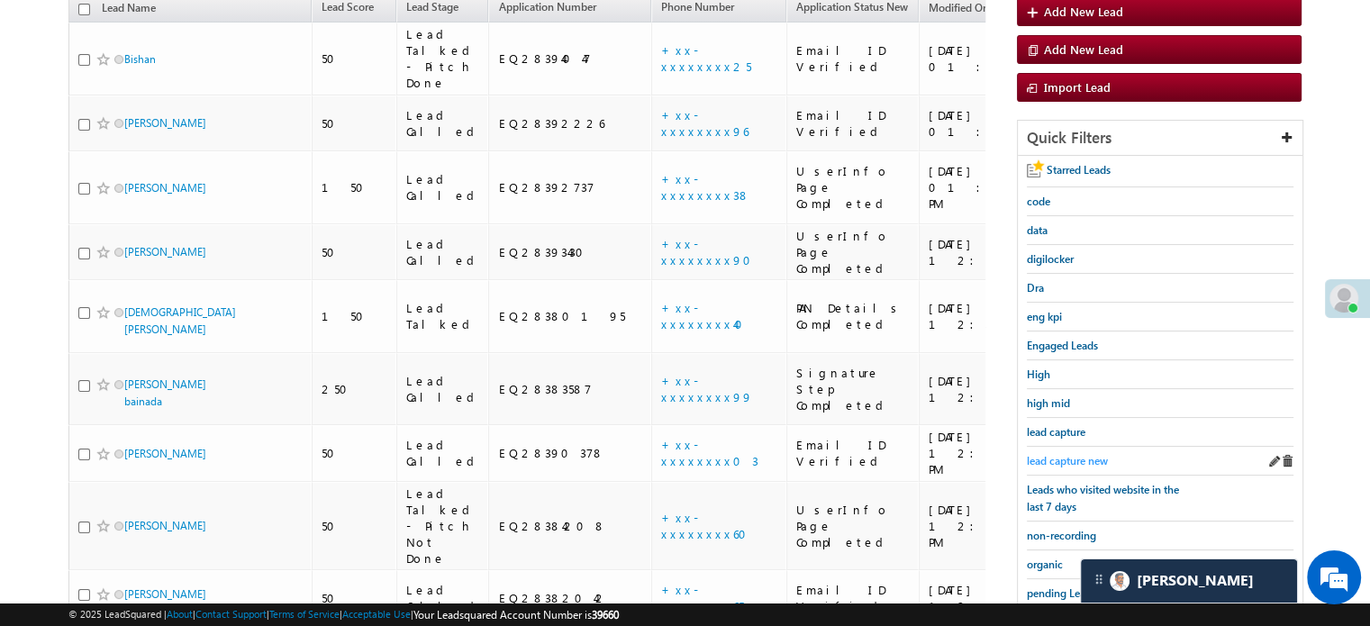
click at [1056, 458] on span "lead capture new" at bounding box center [1067, 461] width 81 height 14
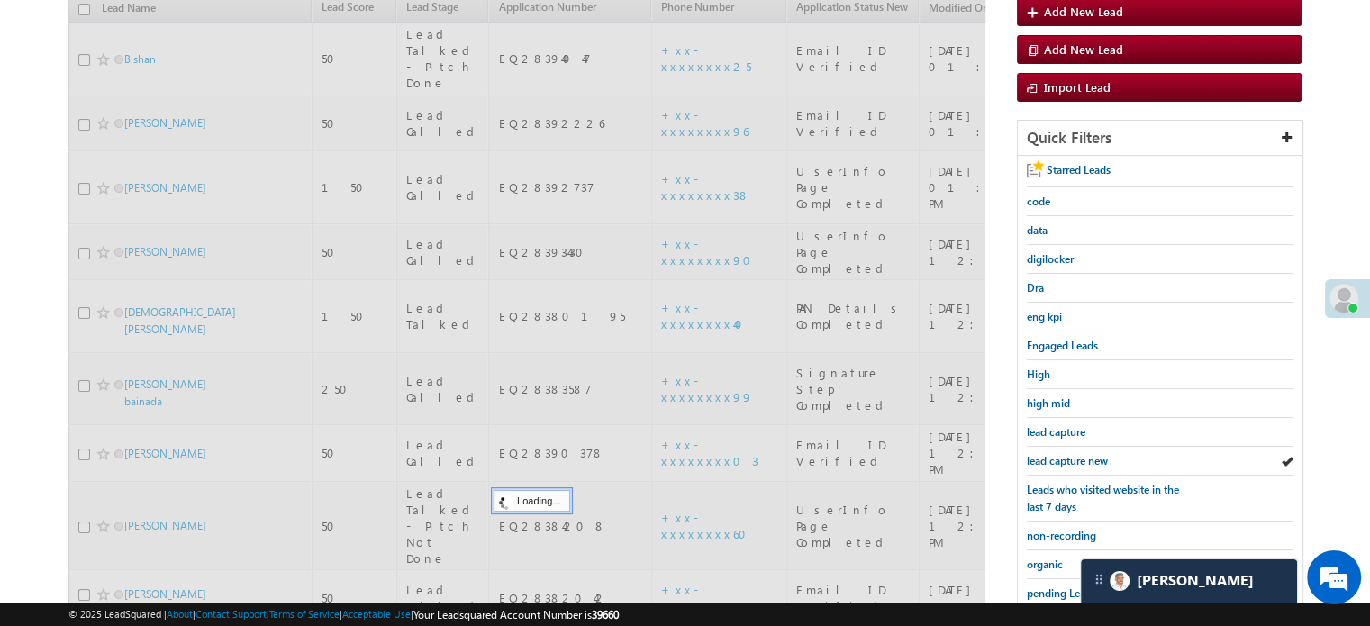
scroll to position [116, 0]
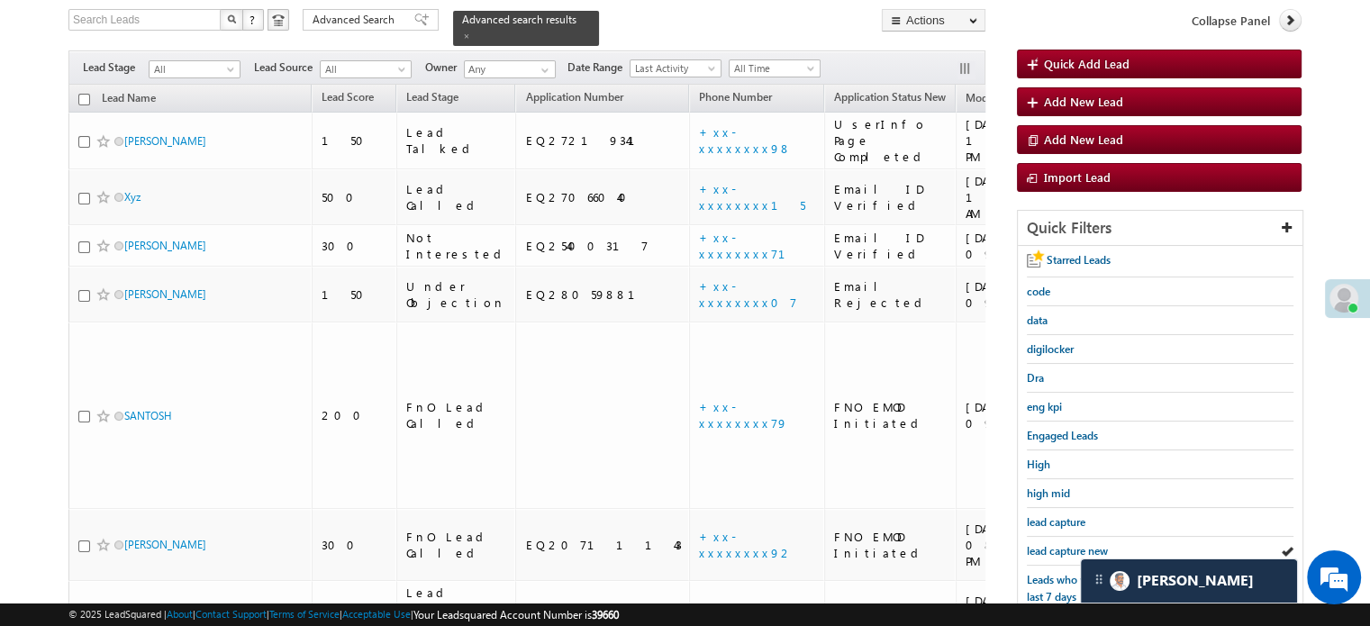
click at [1056, 542] on link "lead capture new" at bounding box center [1067, 550] width 81 height 17
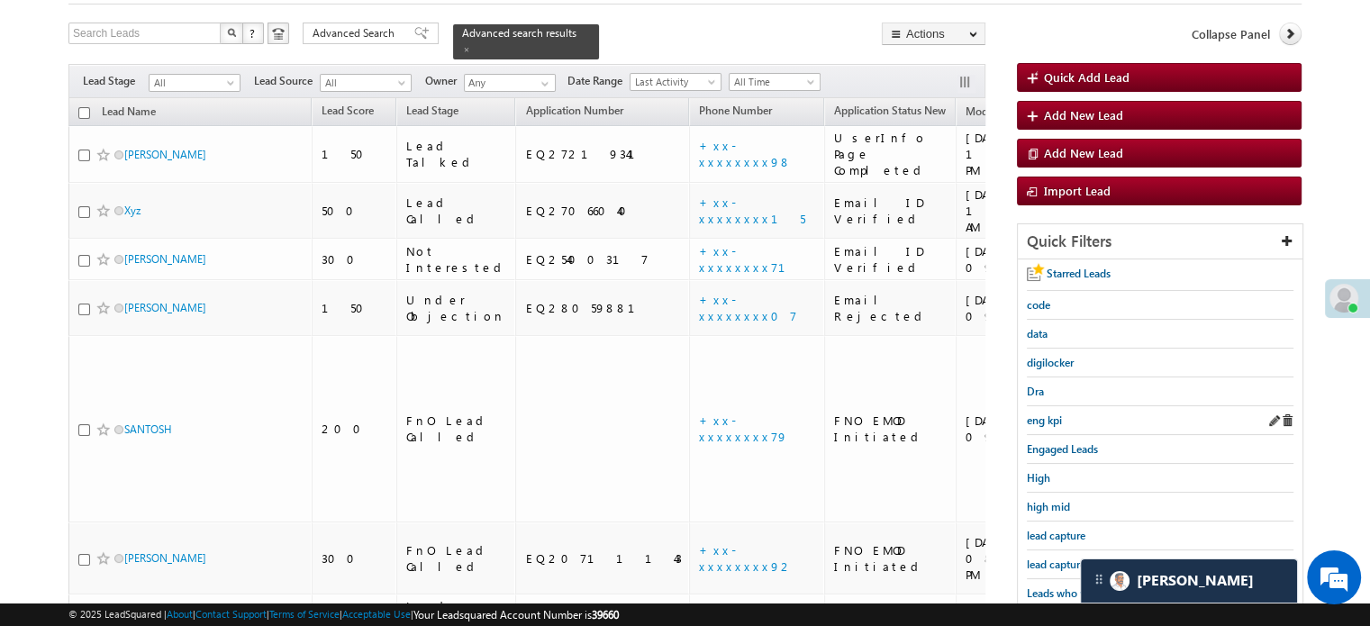
scroll to position [180, 0]
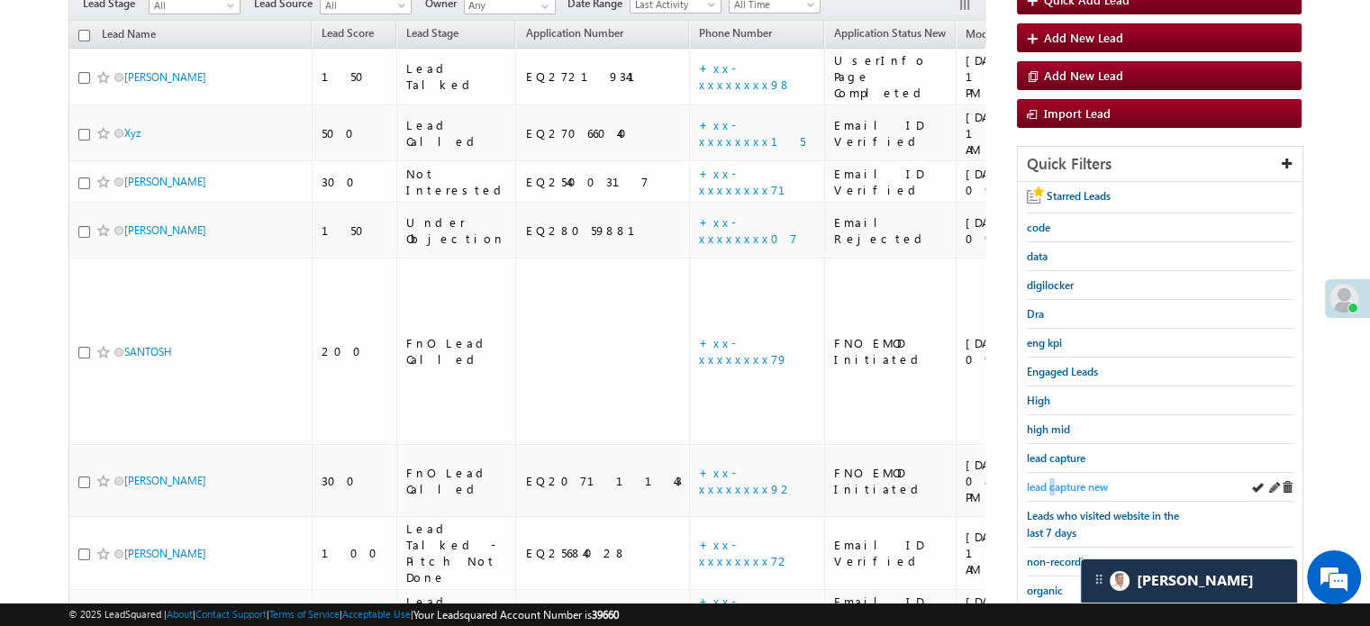
click at [1055, 487] on span "lead capture new" at bounding box center [1067, 487] width 81 height 14
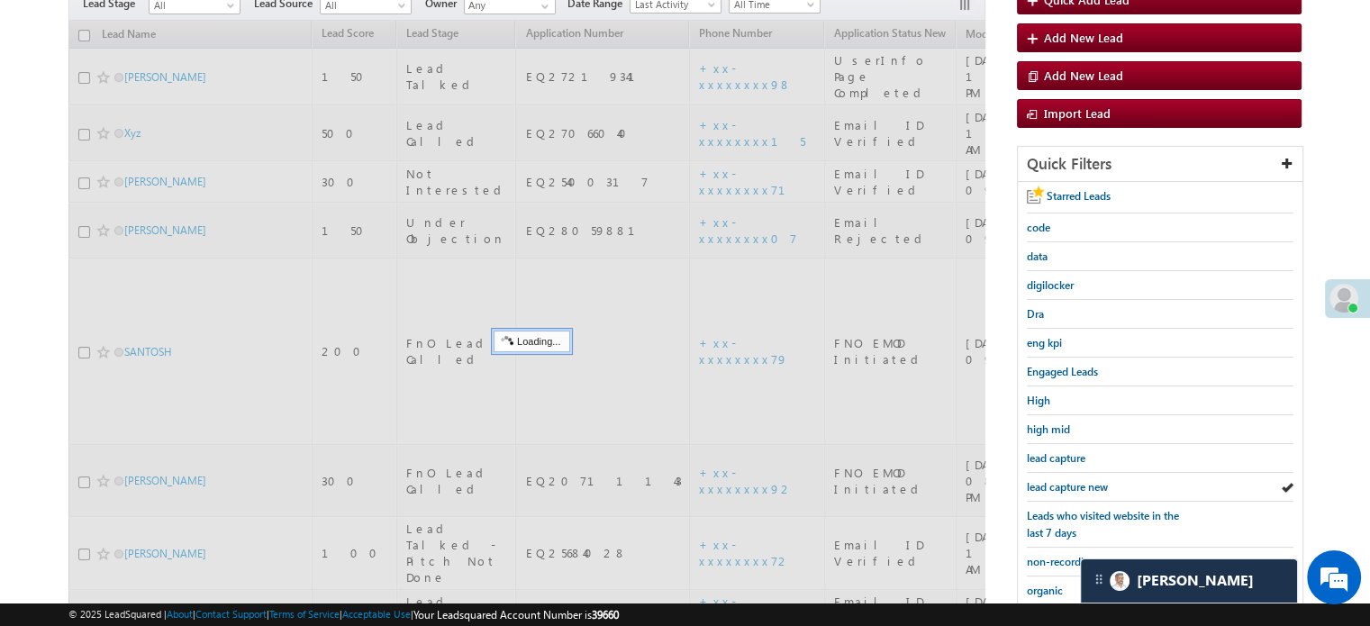
click at [1055, 487] on span "lead capture new" at bounding box center [1067, 487] width 81 height 14
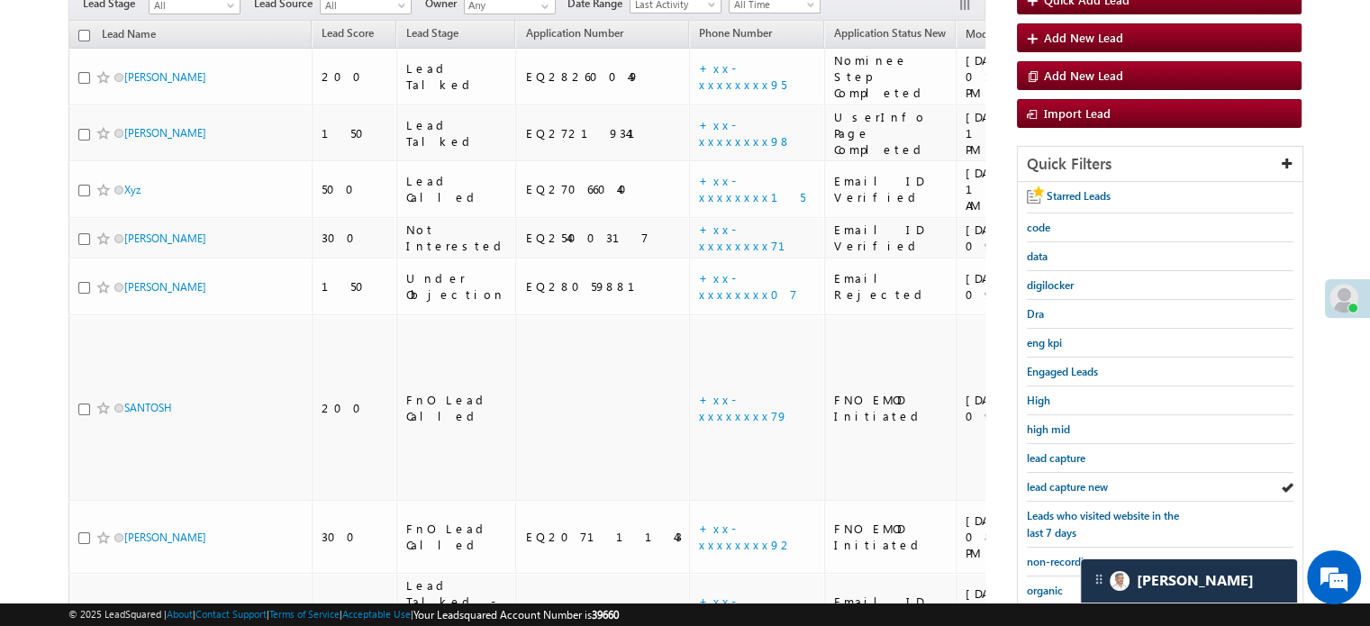
click at [1055, 487] on span "lead capture new" at bounding box center [1067, 487] width 81 height 14
click at [1082, 480] on span "lead capture new" at bounding box center [1067, 487] width 81 height 14
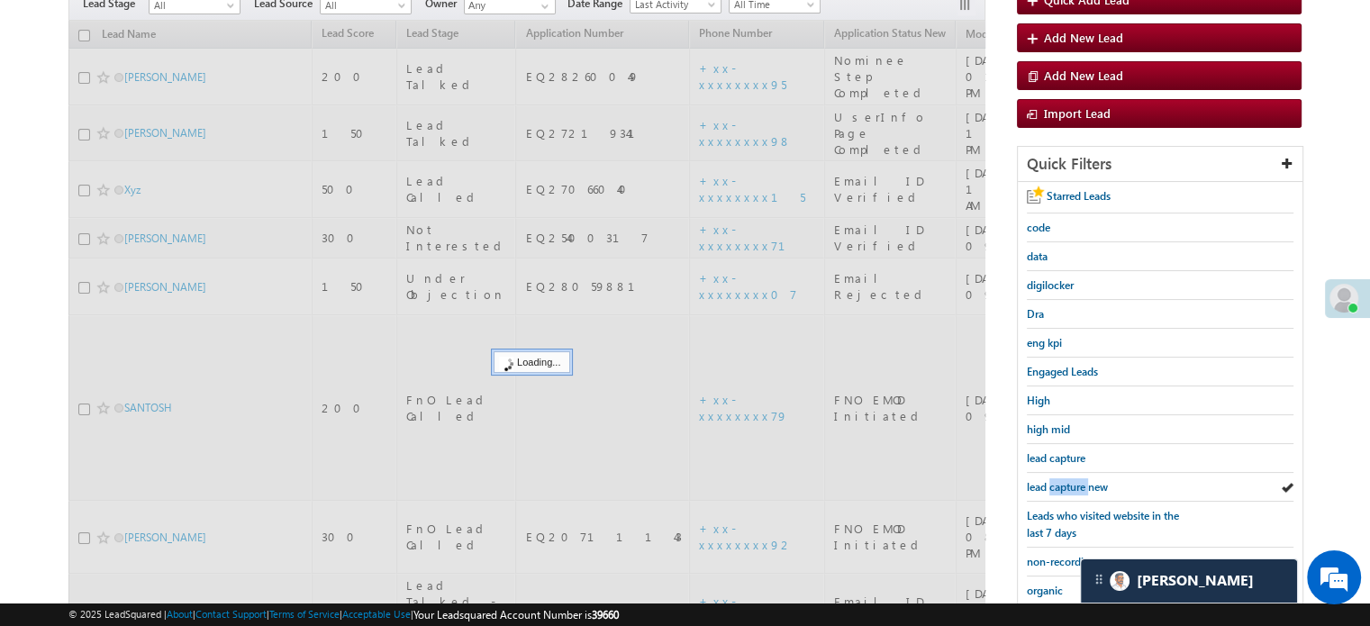
click at [1082, 480] on span "lead capture new" at bounding box center [1067, 487] width 81 height 14
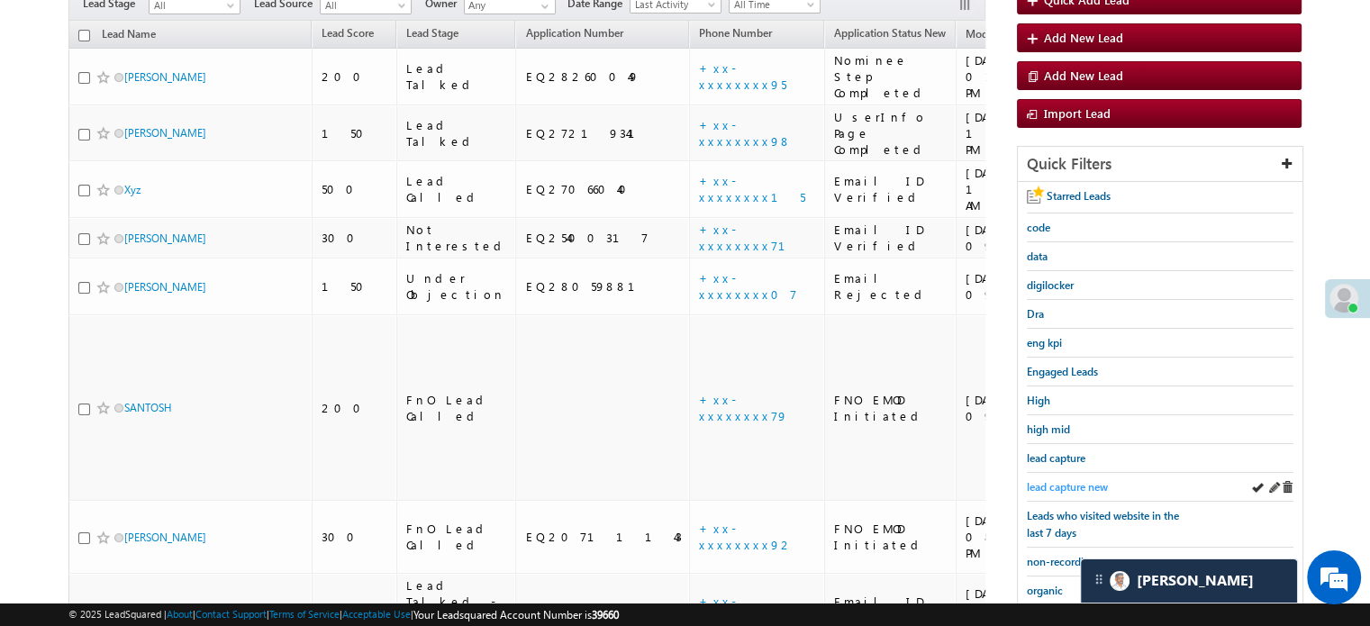
click at [1038, 480] on span "lead capture new" at bounding box center [1067, 487] width 81 height 14
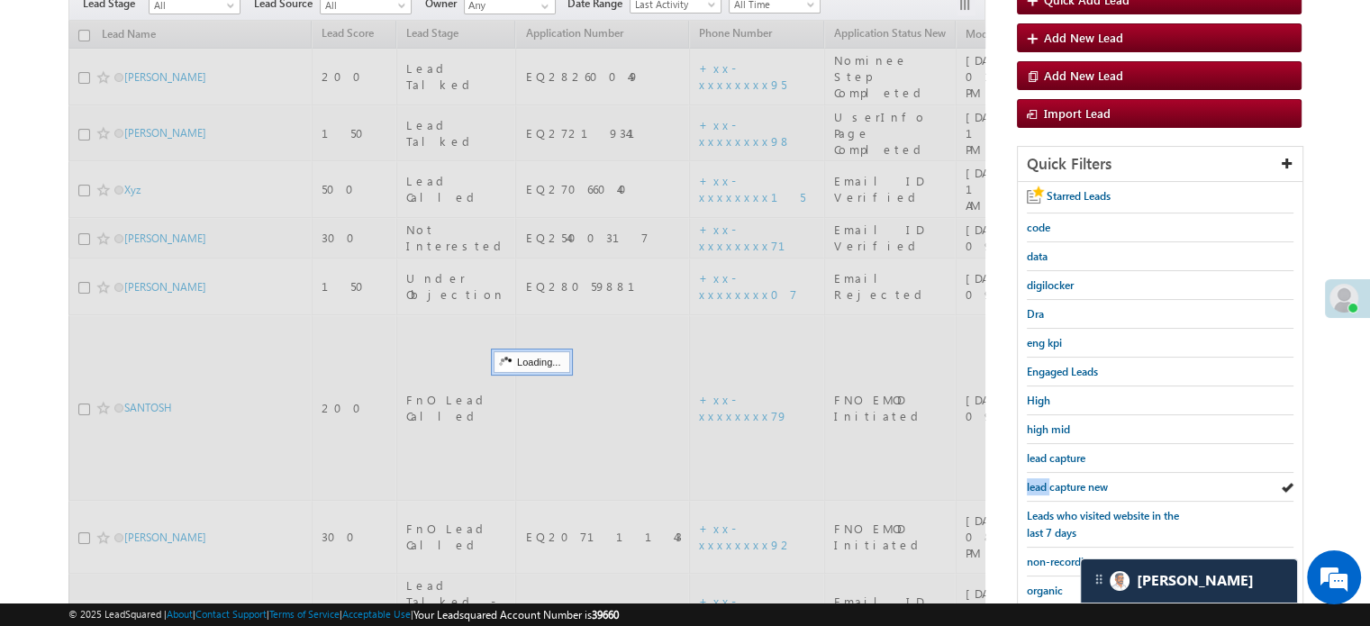
click at [1038, 480] on span "lead capture new" at bounding box center [1067, 487] width 81 height 14
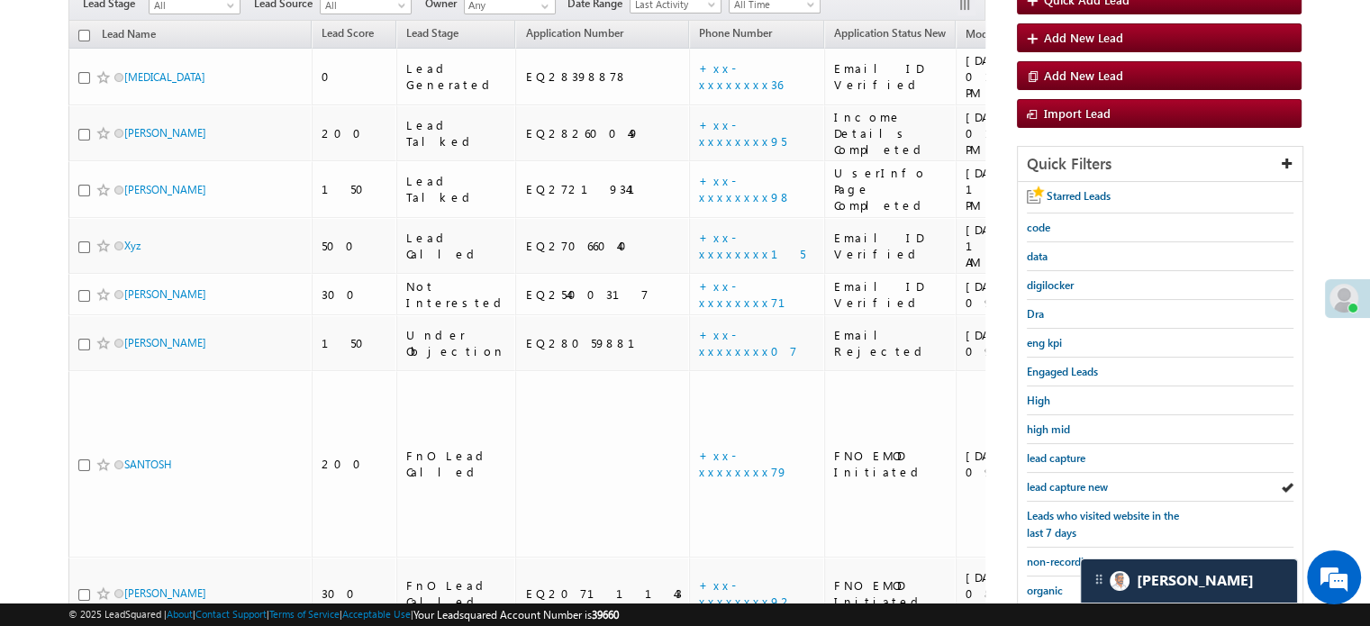
click at [1038, 480] on span "lead capture new" at bounding box center [1067, 487] width 81 height 14
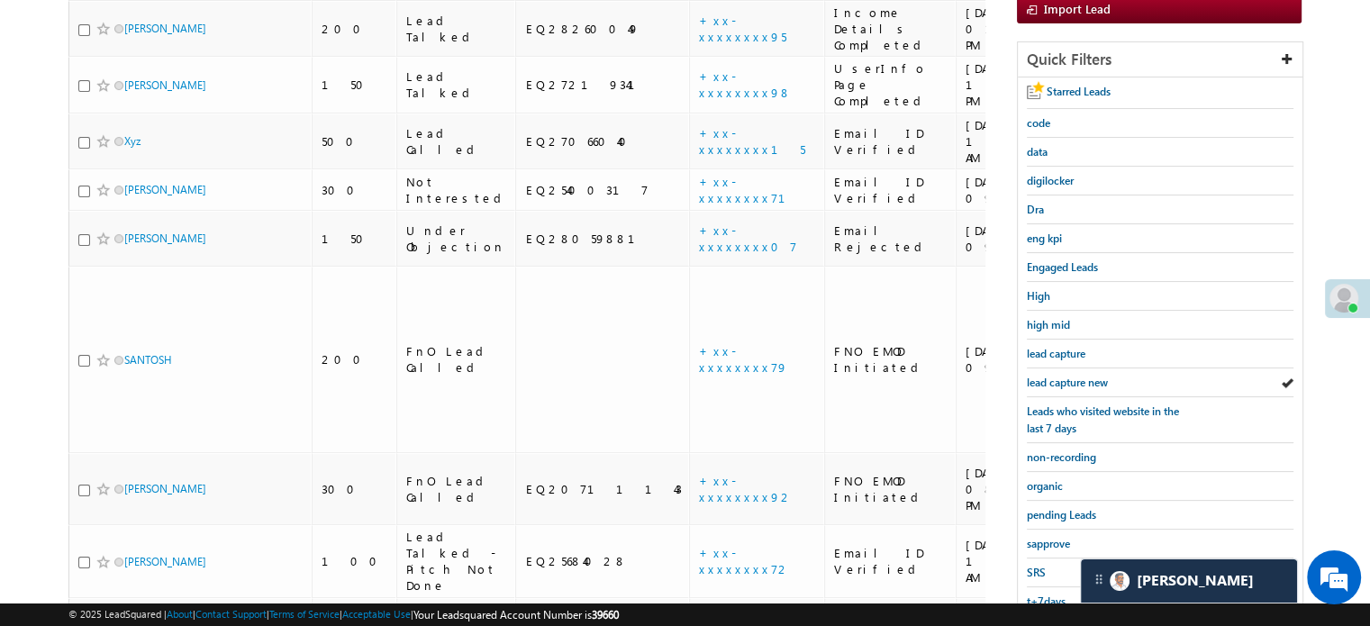
scroll to position [386, 0]
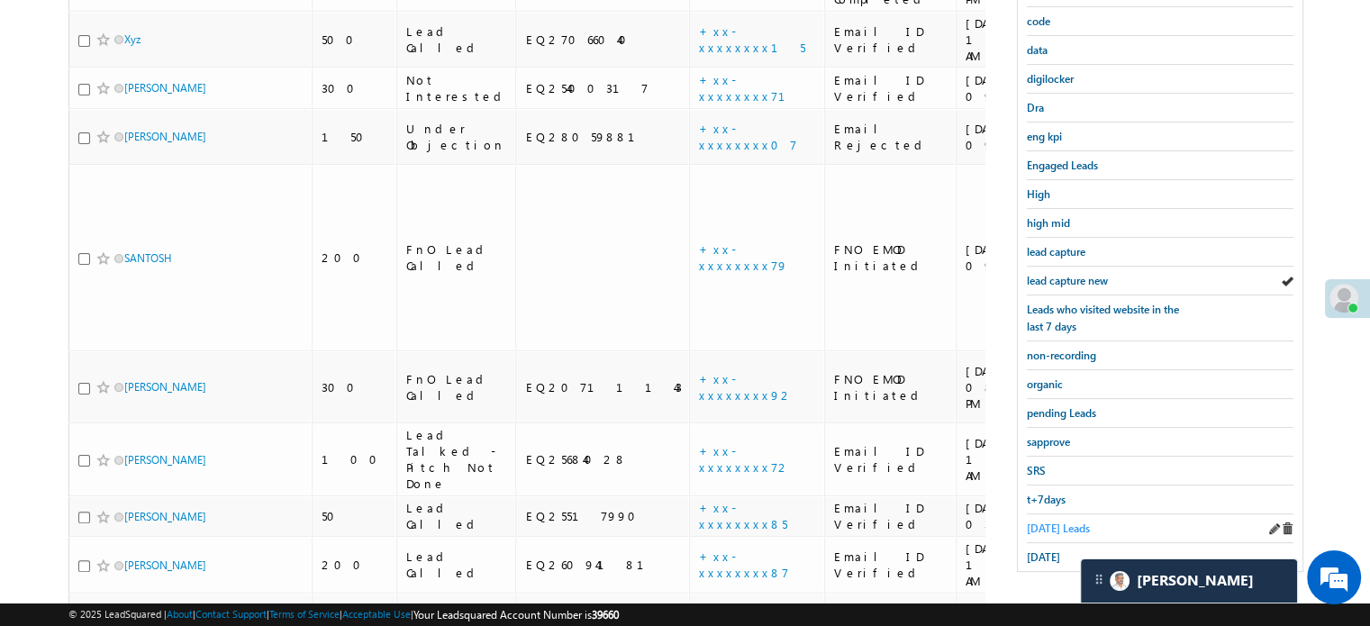
click at [1045, 522] on span "Today's Leads" at bounding box center [1058, 529] width 63 height 14
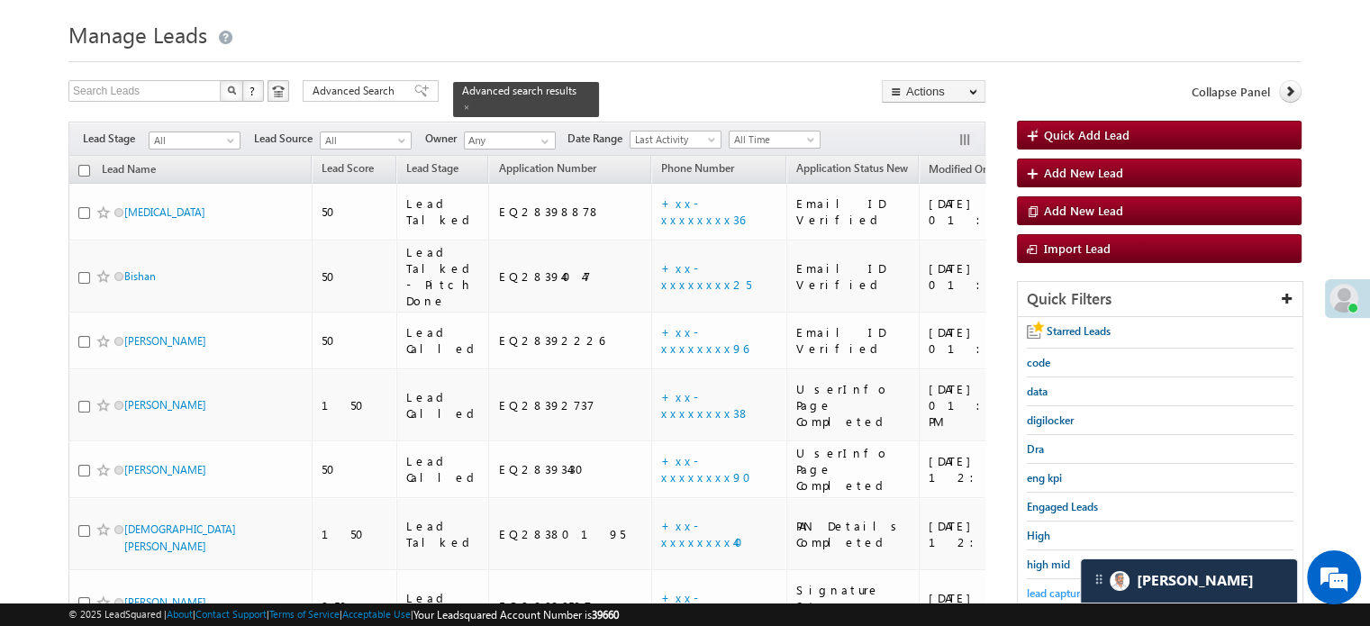
scroll to position [135, 0]
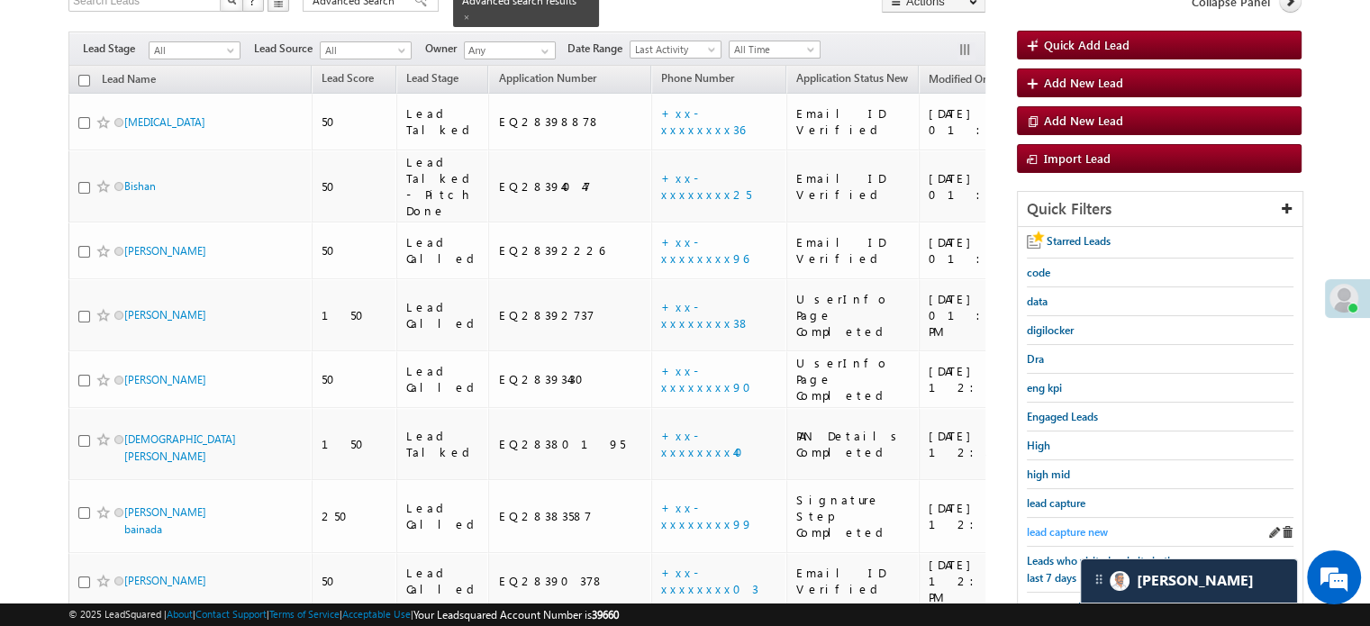
click at [1084, 525] on span "lead capture new" at bounding box center [1067, 532] width 81 height 14
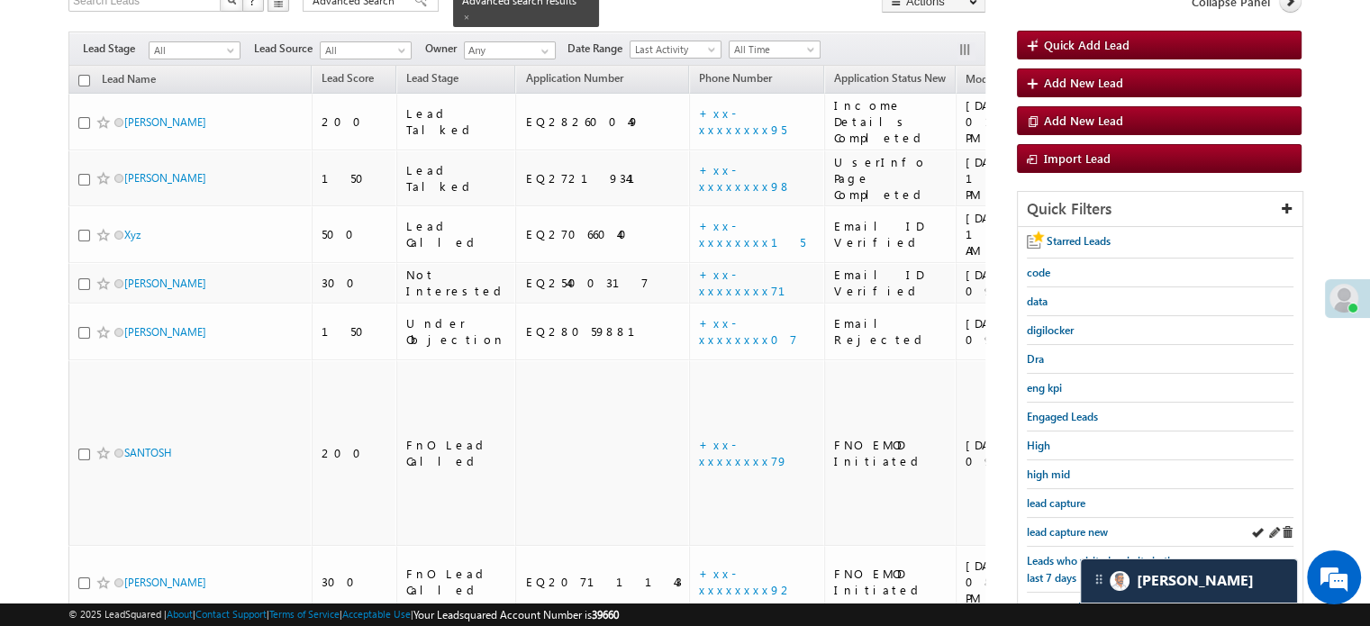
click at [1074, 540] on div "lead capture new" at bounding box center [1160, 532] width 267 height 29
click at [1051, 530] on span "lead capture new" at bounding box center [1067, 532] width 81 height 14
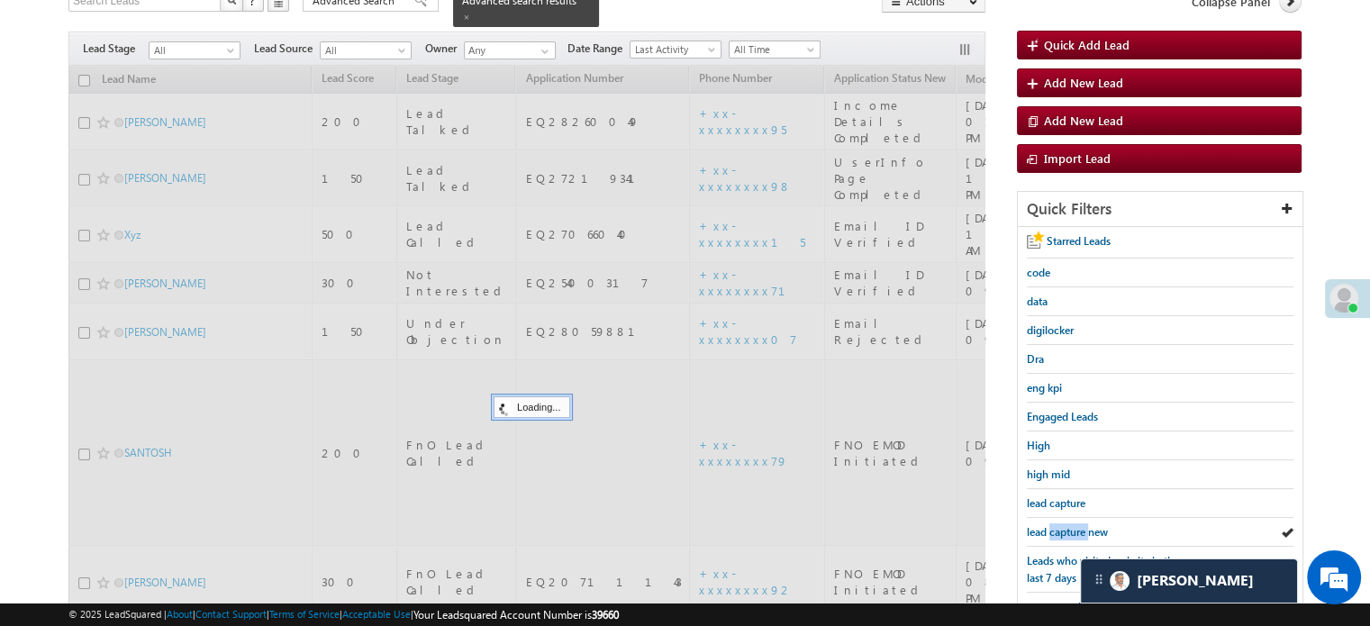
click at [1051, 530] on span "lead capture new" at bounding box center [1067, 532] width 81 height 14
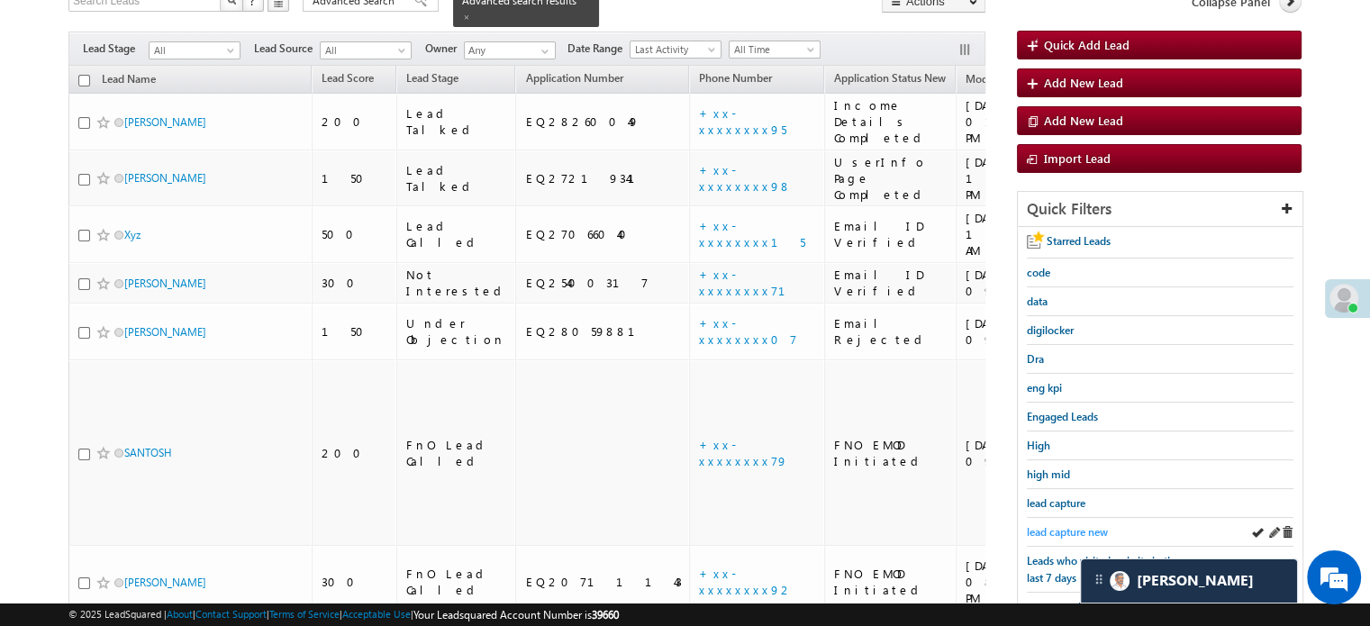
click at [1072, 525] on span "lead capture new" at bounding box center [1067, 532] width 81 height 14
click at [1039, 525] on span "lead capture new" at bounding box center [1067, 532] width 81 height 14
click at [1059, 525] on span "lead capture new" at bounding box center [1067, 532] width 81 height 14
click at [1068, 525] on span "lead capture new" at bounding box center [1067, 532] width 81 height 14
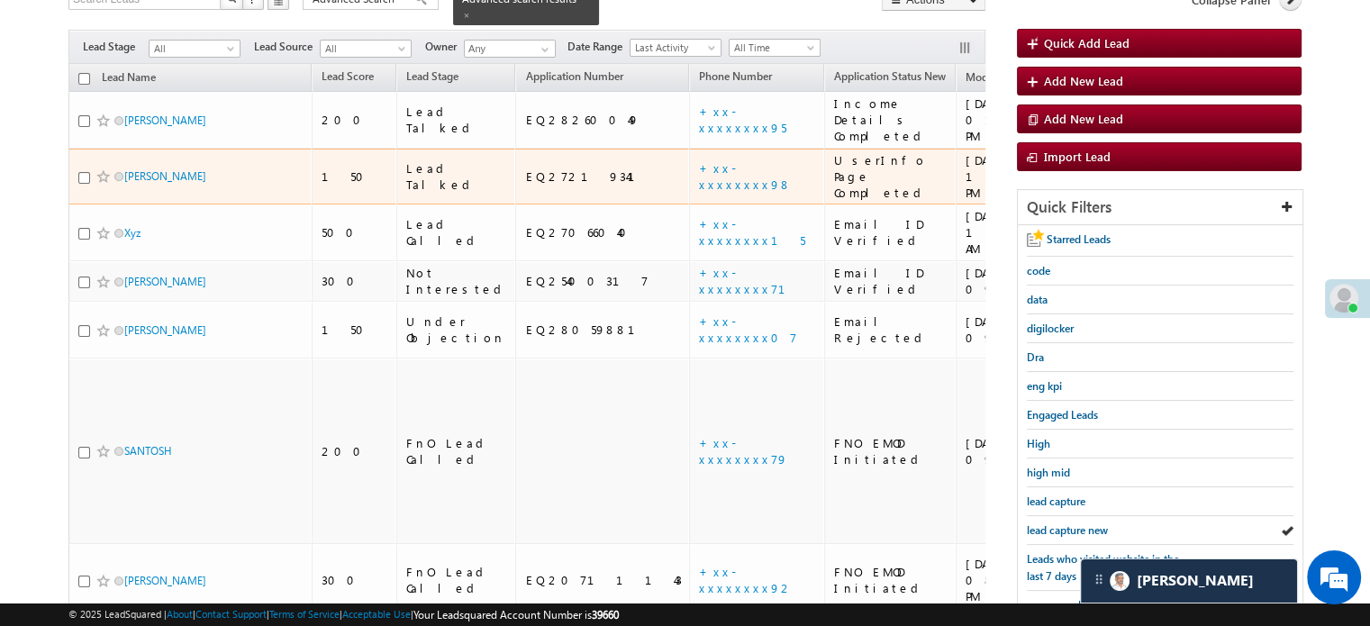
scroll to position [315, 0]
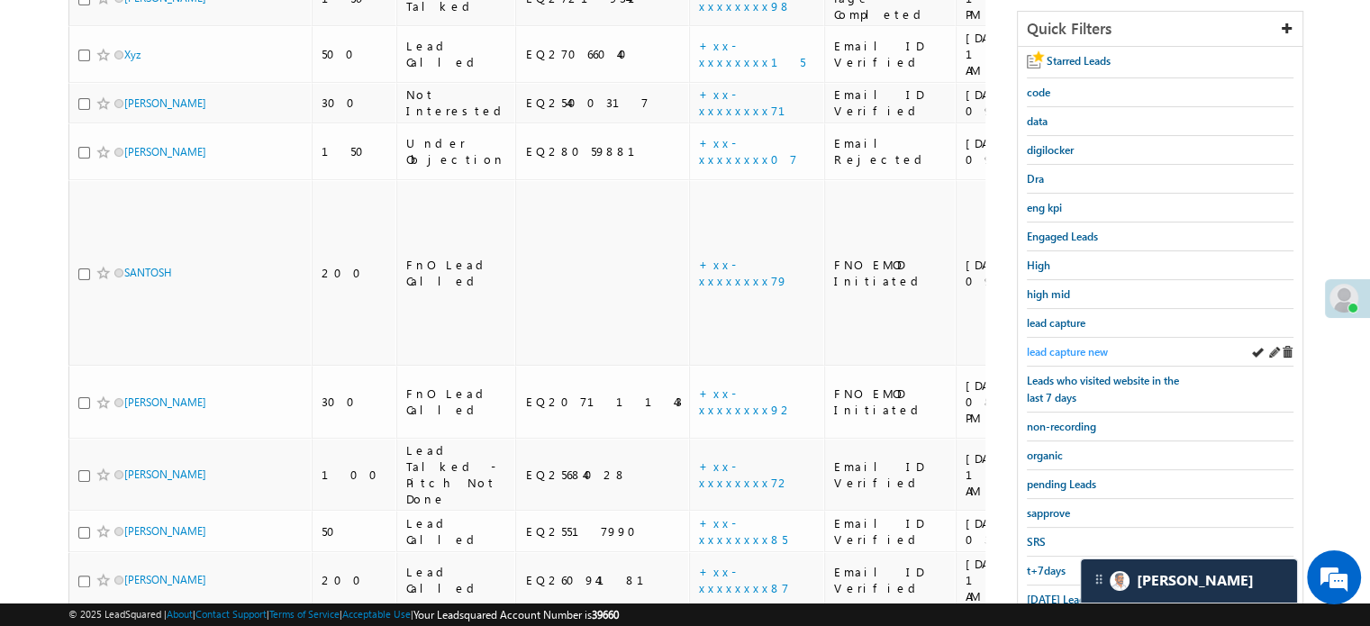
click at [1049, 346] on span "lead capture new" at bounding box center [1067, 352] width 81 height 14
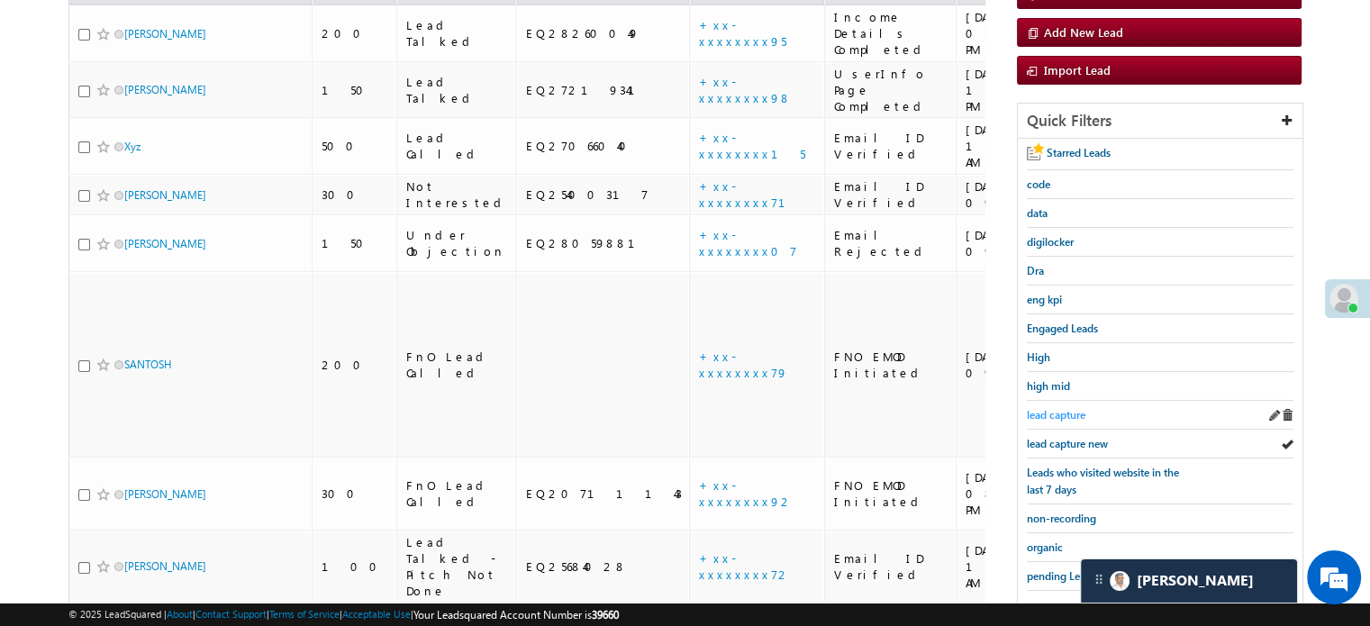
scroll to position [225, 0]
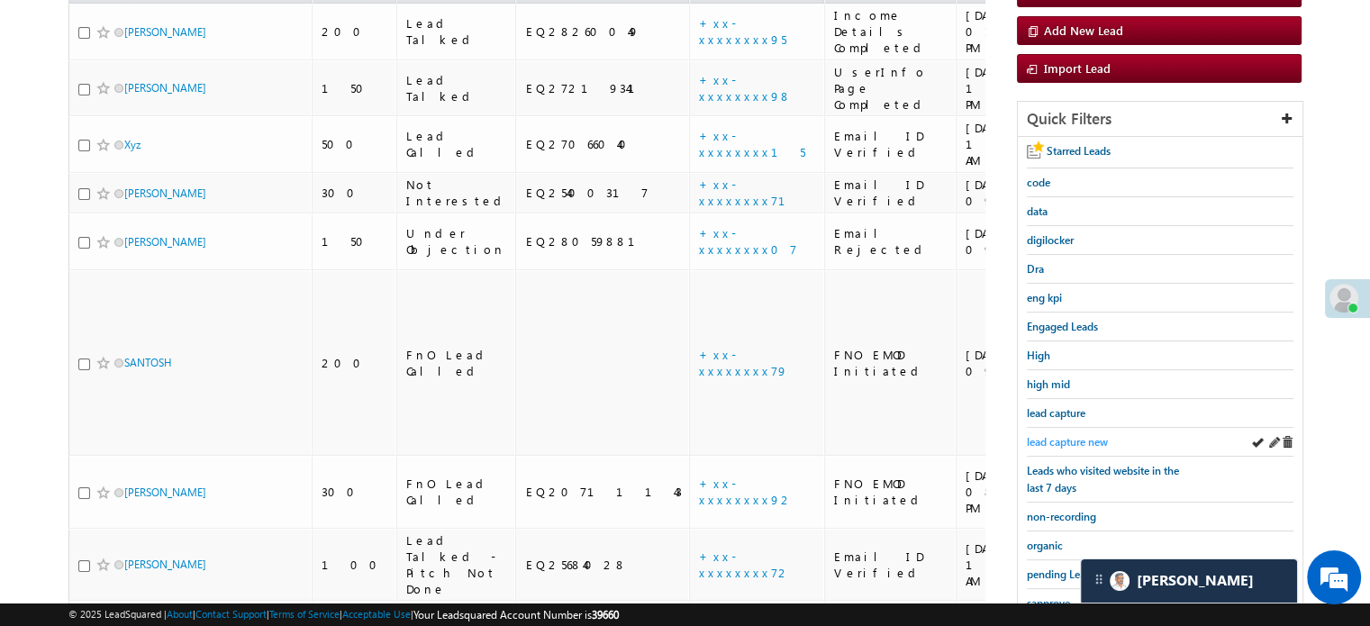
click at [1063, 433] on link "lead capture new" at bounding box center [1067, 441] width 81 height 17
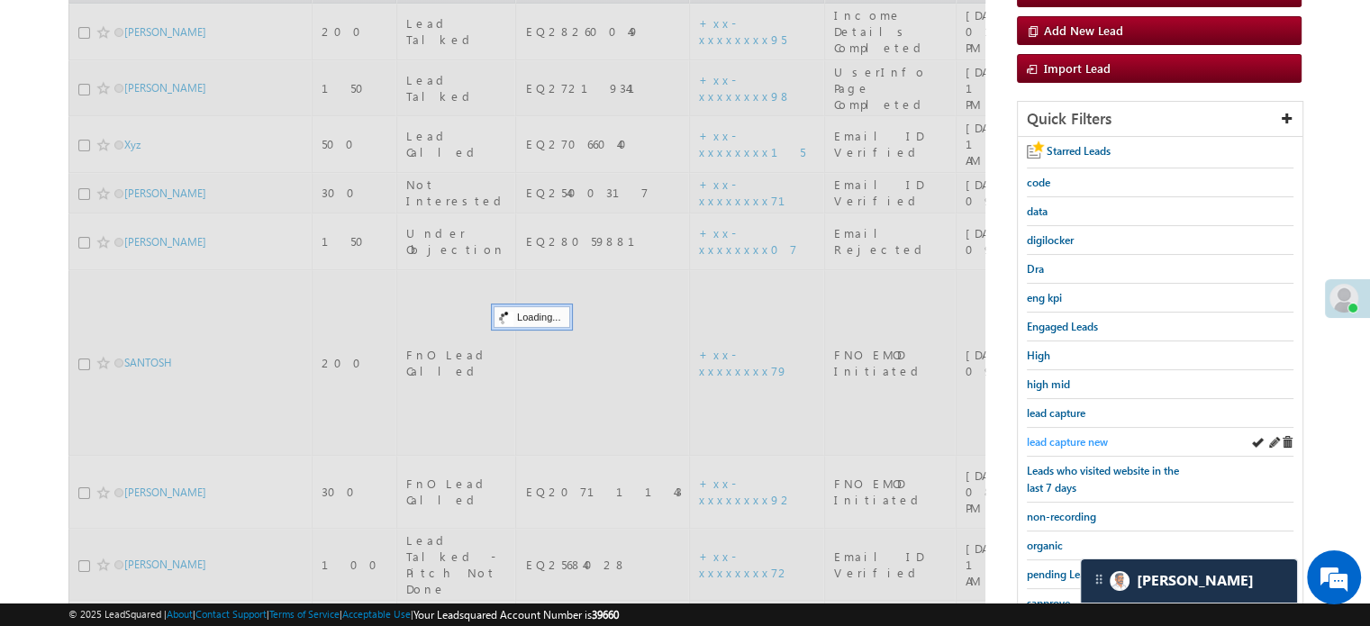
click at [1062, 435] on span "lead capture new" at bounding box center [1067, 442] width 81 height 14
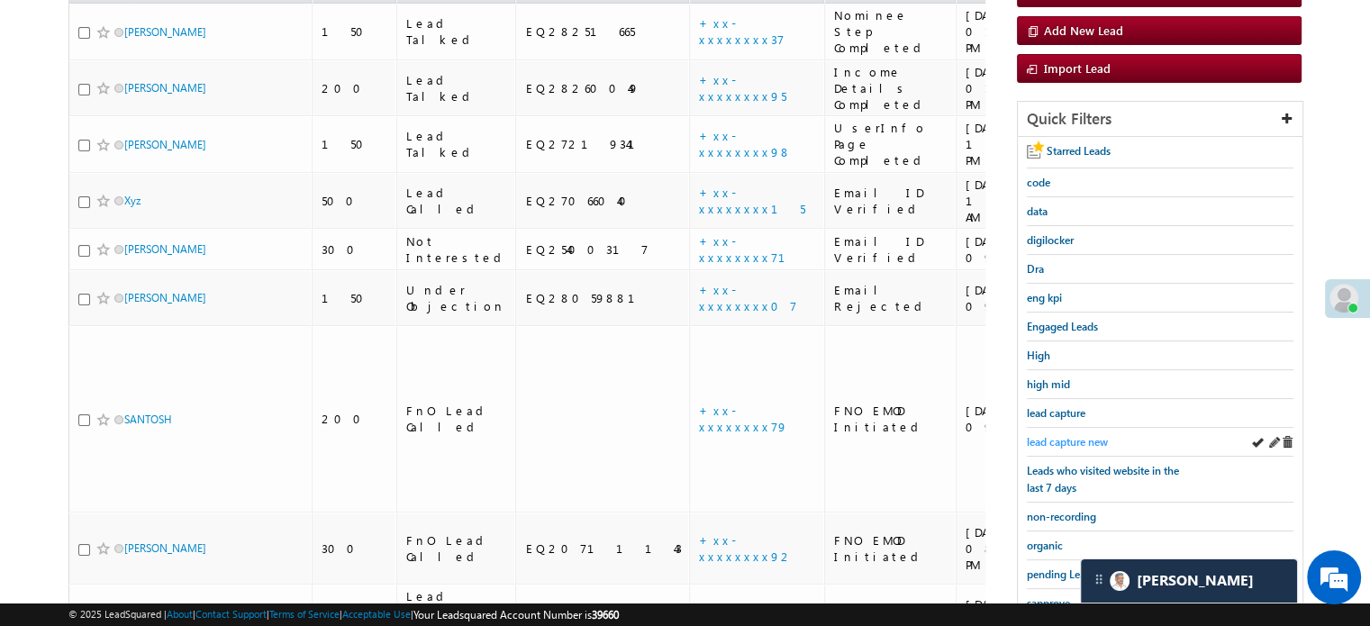
click at [1067, 435] on span "lead capture new" at bounding box center [1067, 442] width 81 height 14
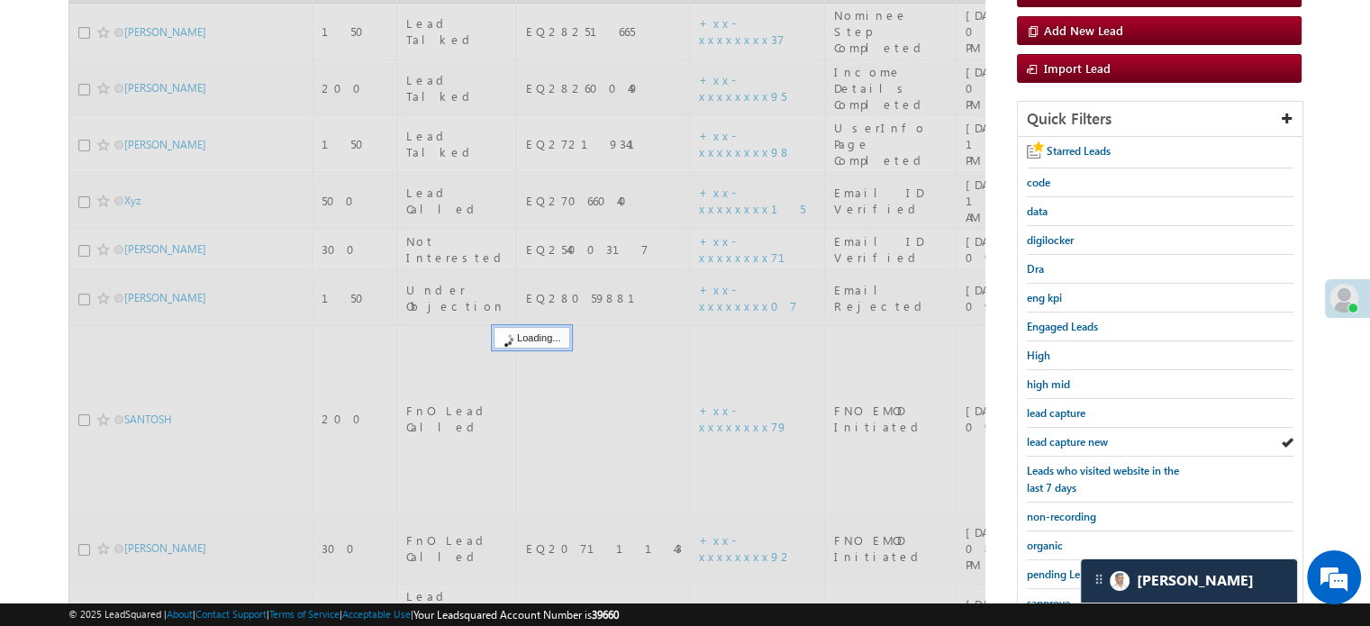
scroll to position [45, 0]
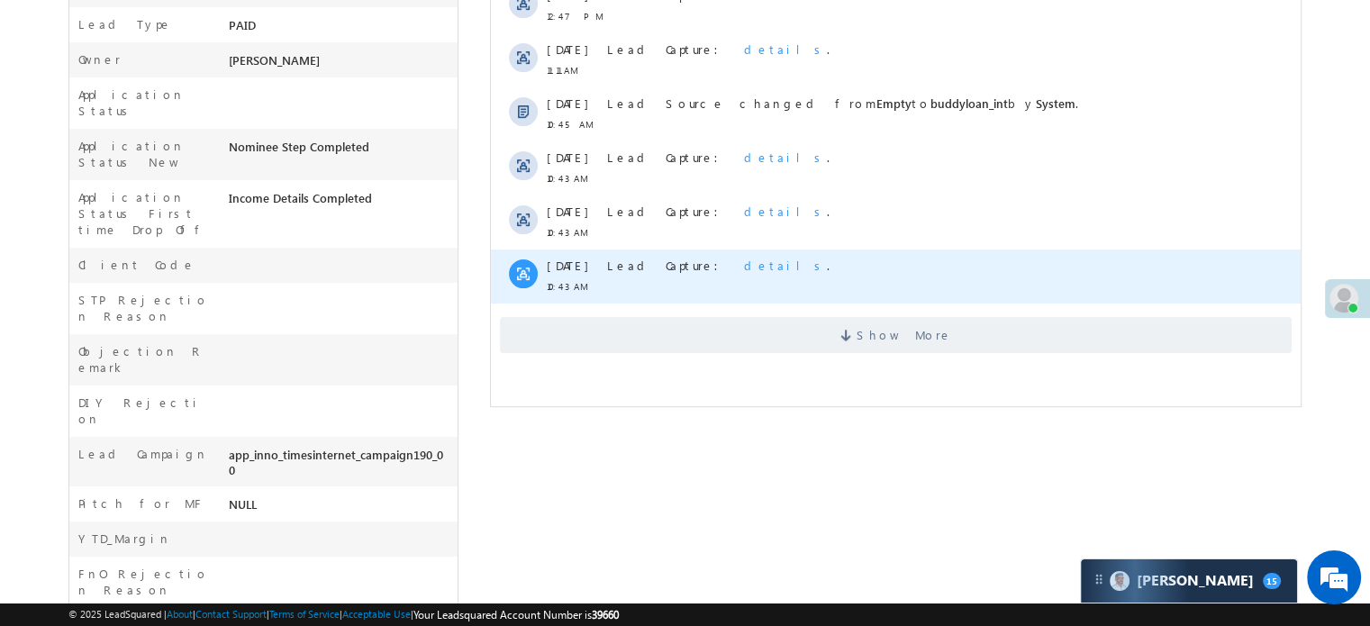
scroll to position [540, 0]
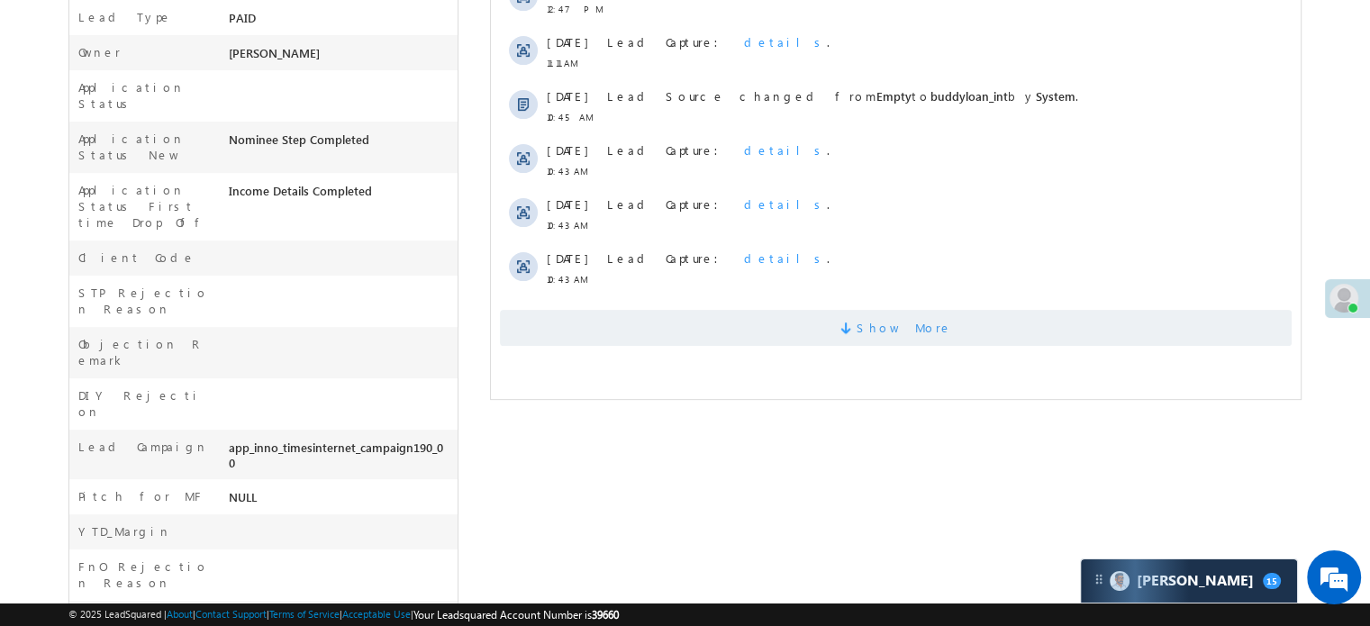
click at [657, 325] on span "Show More" at bounding box center [896, 328] width 792 height 36
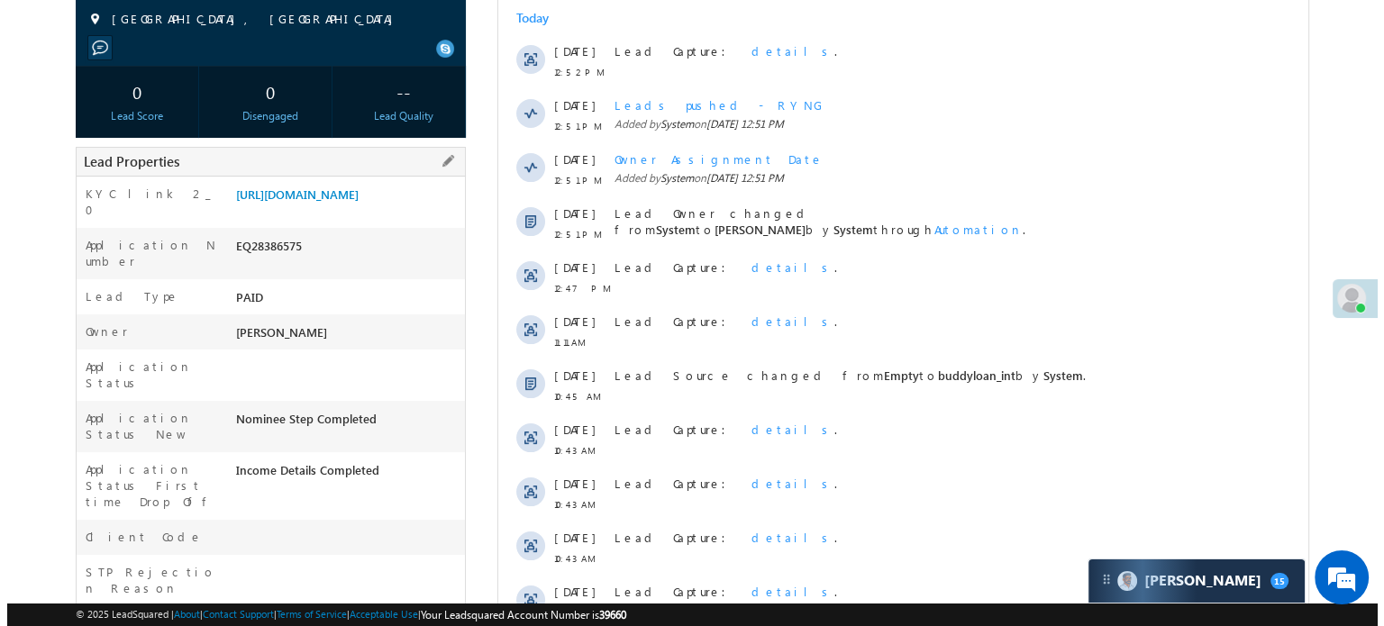
scroll to position [0, 0]
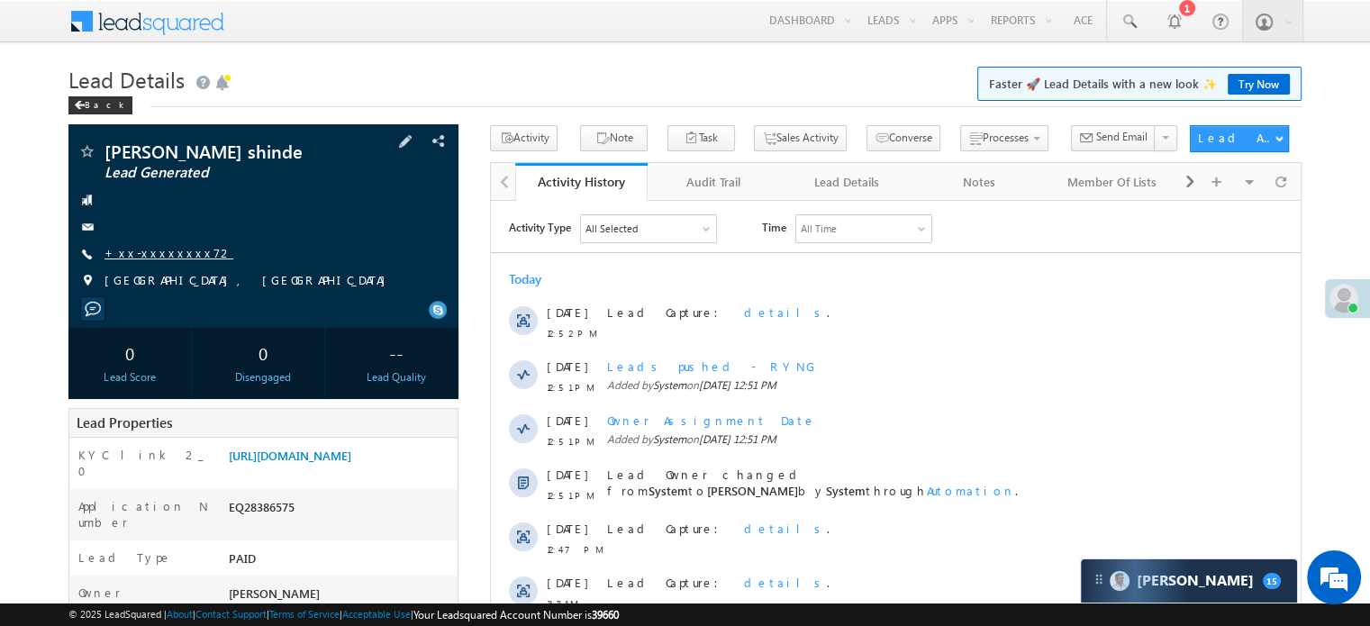
click at [151, 255] on link "+xx-xxxxxxxx72" at bounding box center [168, 252] width 129 height 15
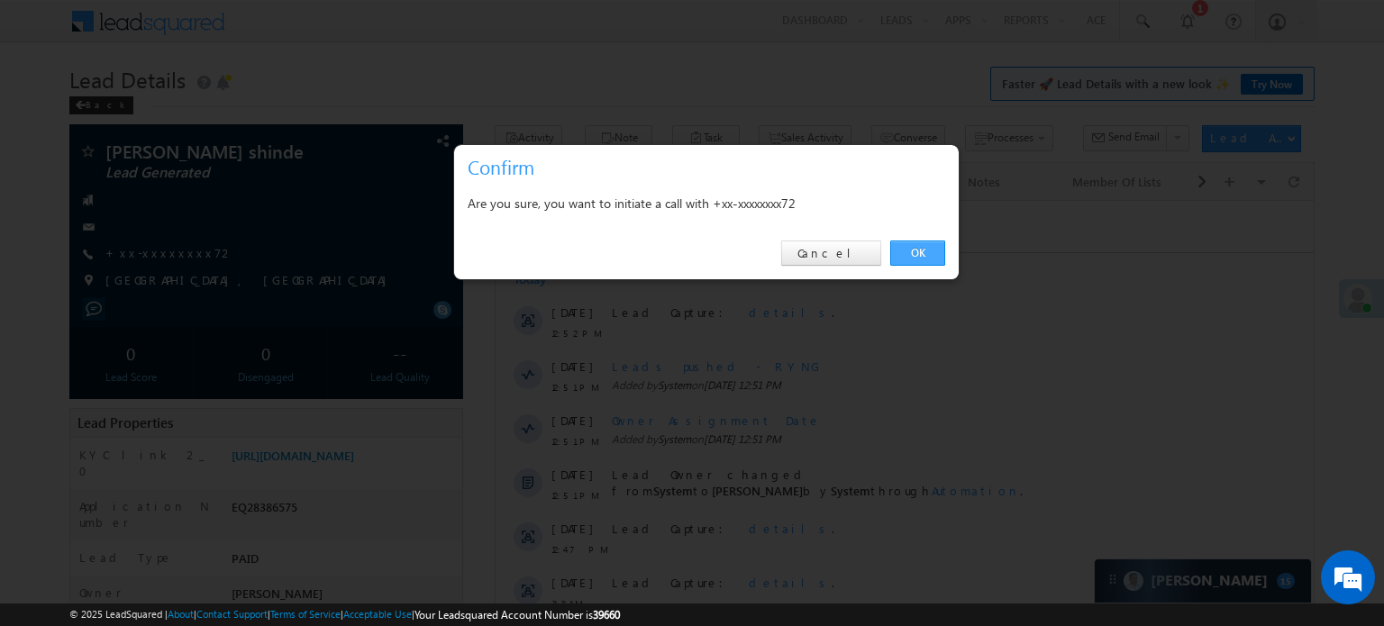
click at [912, 257] on link "OK" at bounding box center [917, 253] width 55 height 25
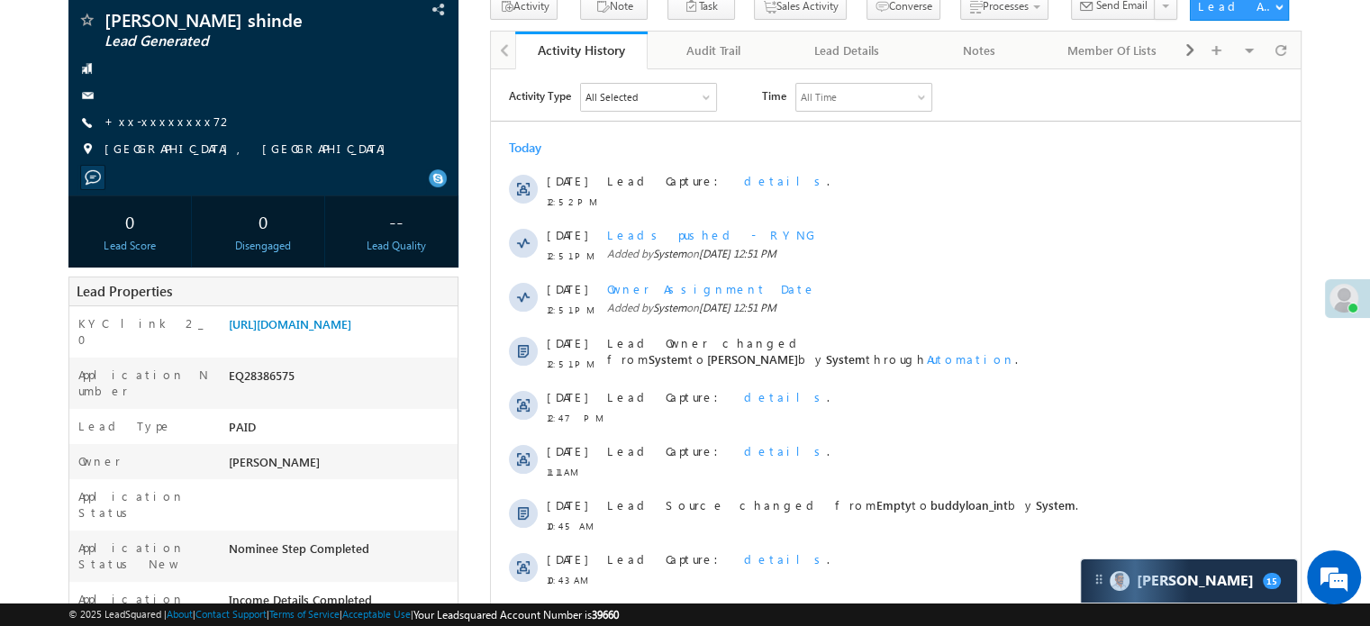
scroll to position [90, 0]
